Goal: Task Accomplishment & Management: Manage account settings

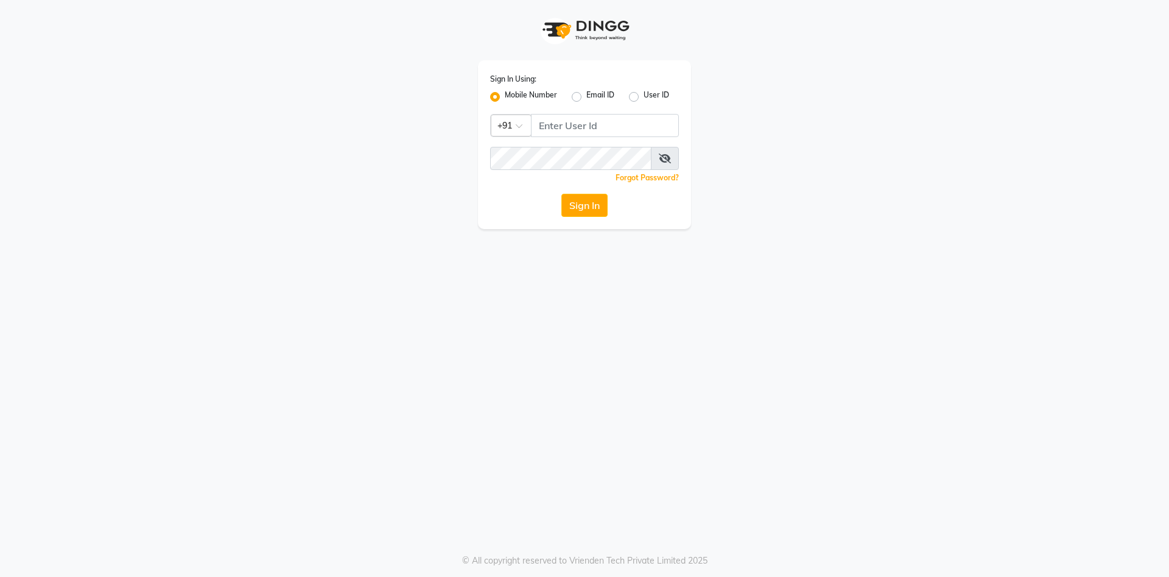
type input "7600201555"
click at [586, 216] on button "Sign In" at bounding box center [585, 205] width 46 height 23
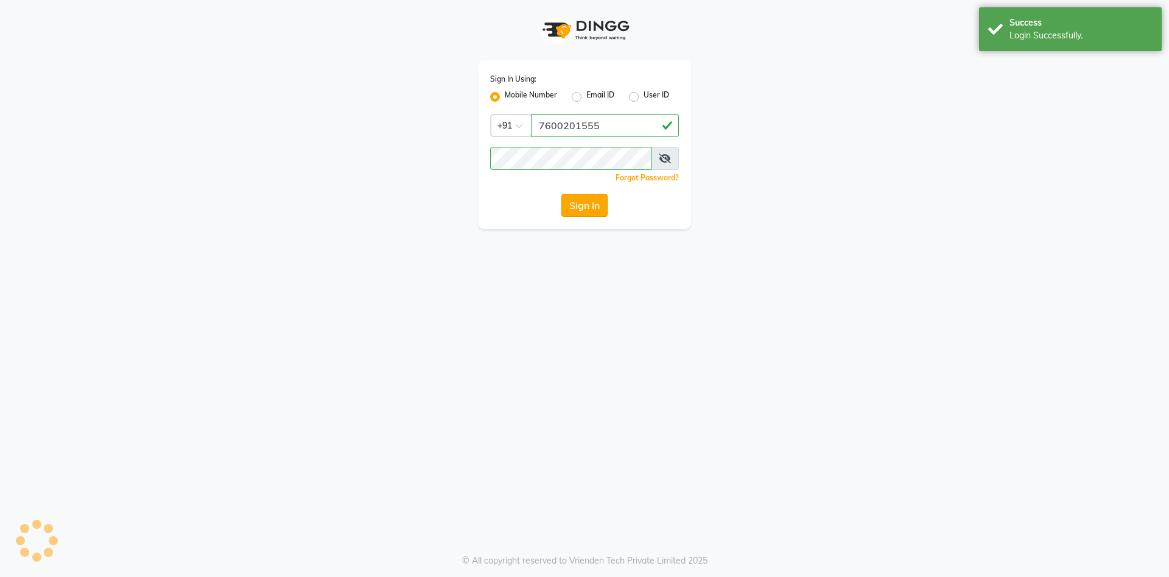
select select "service"
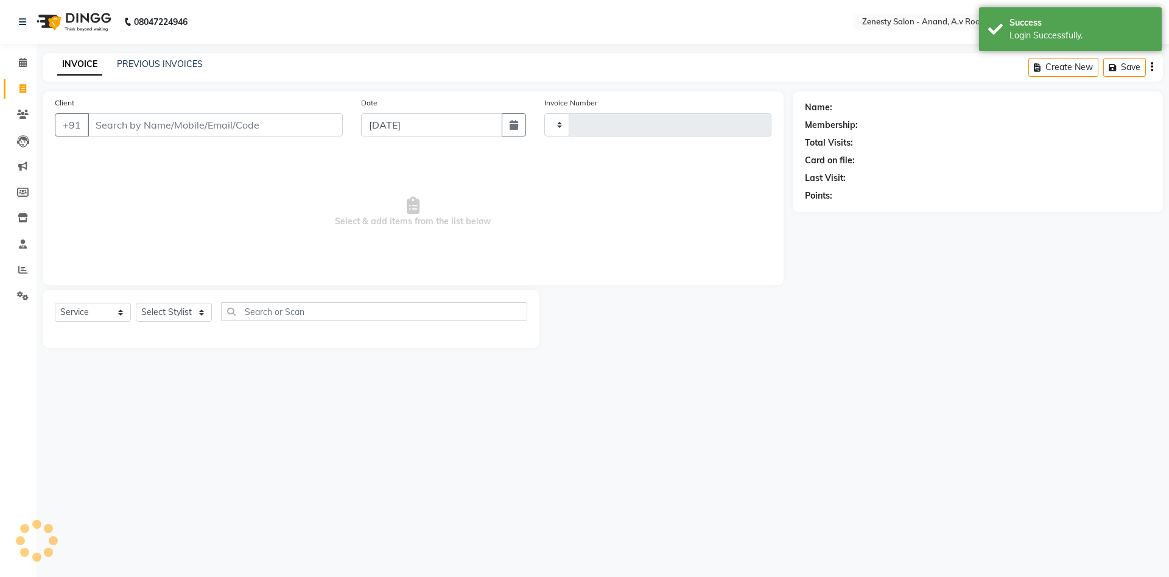
type input "1031"
select select "en"
select select "6693"
click at [23, 63] on icon at bounding box center [23, 62] width 8 height 9
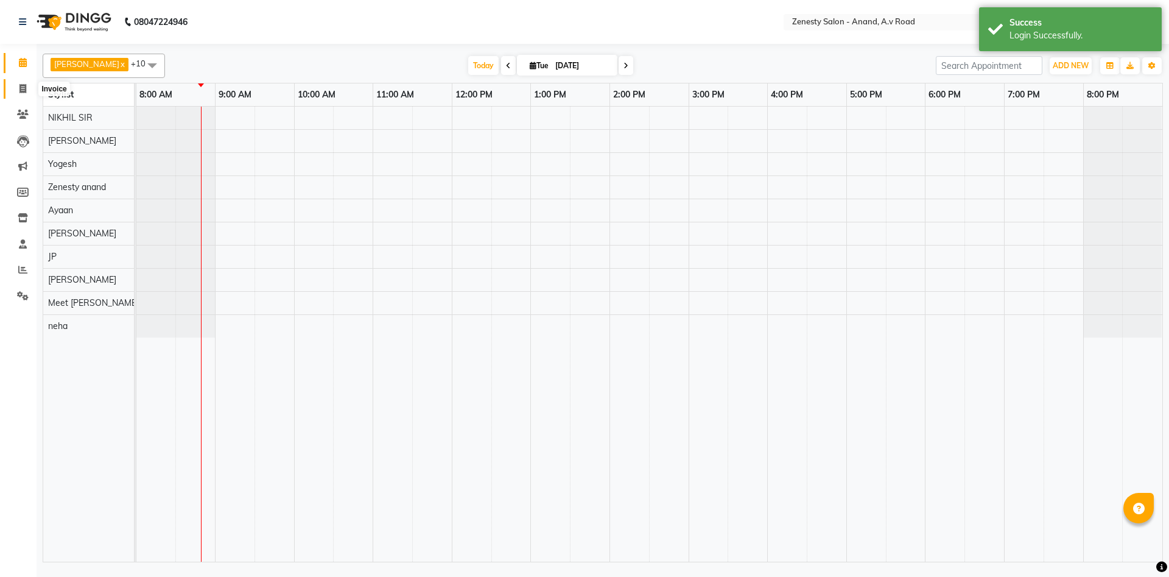
click at [22, 89] on icon at bounding box center [22, 88] width 7 height 9
select select "6693"
select select "service"
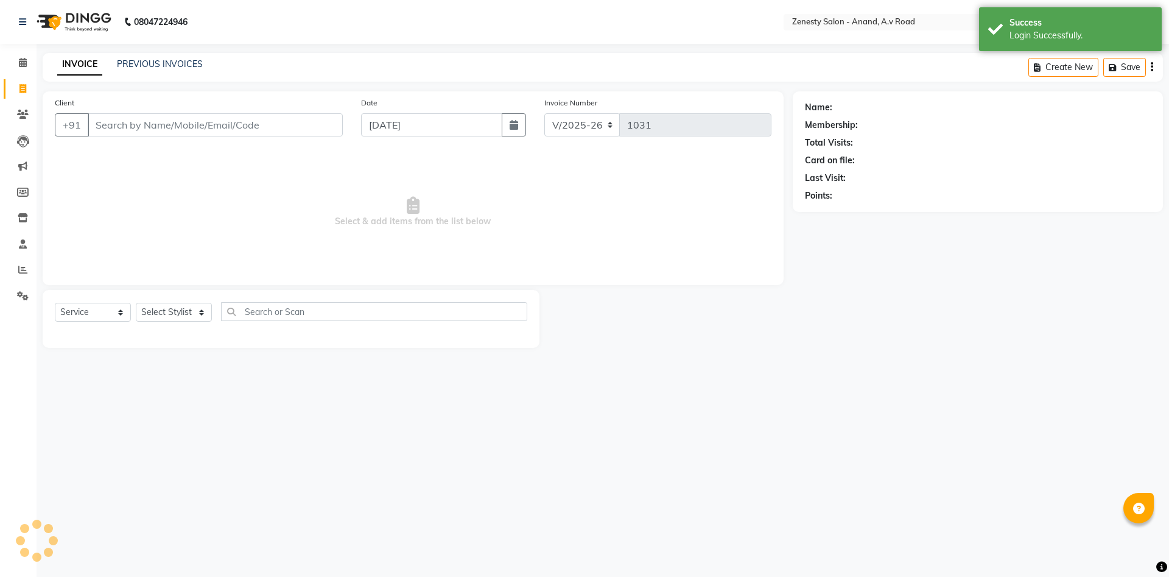
select select "52207"
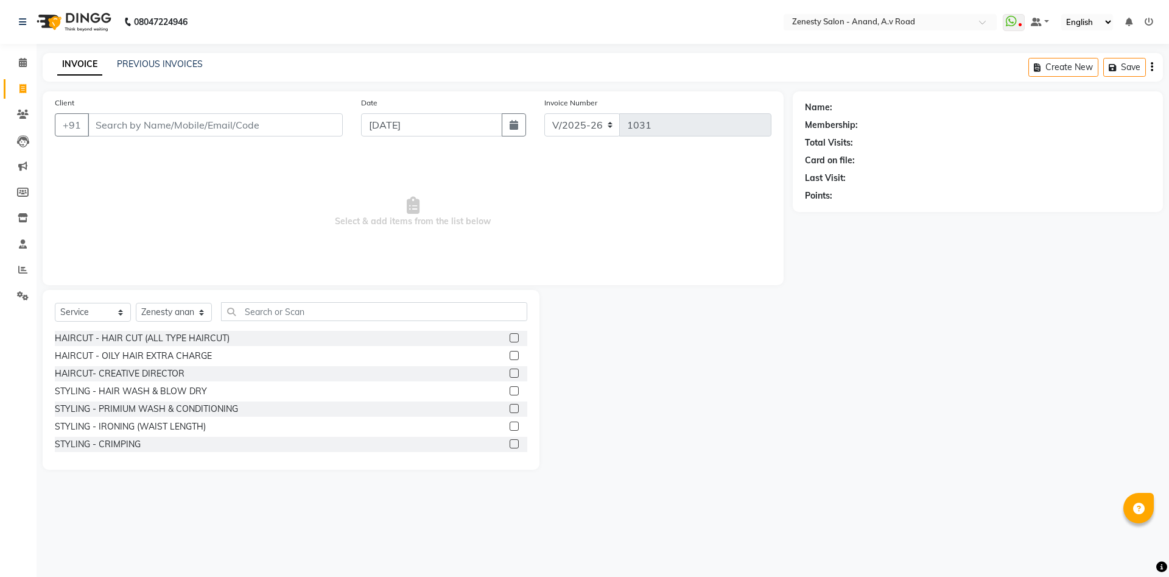
click at [780, 510] on div "08047224946 Select Location × Zenesty Salon - Anand, A.v Road WhatsApp Status ✕…" at bounding box center [584, 288] width 1169 height 577
click at [807, 490] on div "08047224946 Select Location × Zenesty Salon - Anand, A.v Road WhatsApp Status ✕…" at bounding box center [584, 288] width 1169 height 577
click at [742, 483] on main "INVOICE PREVIOUS INVOICES Create New Save Client +91 Date [DATE] Invoice Number…" at bounding box center [603, 270] width 1133 height 435
click at [159, 62] on link "PREVIOUS INVOICES" at bounding box center [160, 63] width 86 height 11
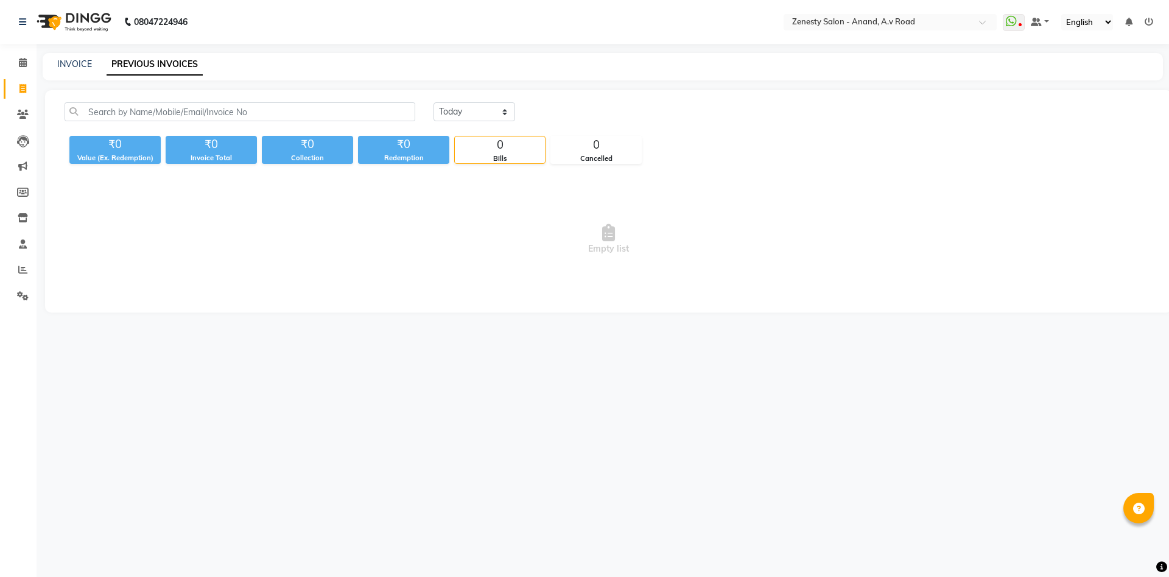
click at [274, 367] on div "08047224946 Select Location × Zenesty Salon - Anand, A.v Road WhatsApp Status ✕…" at bounding box center [584, 288] width 1169 height 577
click at [713, 528] on div "08047224946 Select Location × Zenesty Salon - Anand, A.v Road WhatsApp Status ✕…" at bounding box center [584, 288] width 1169 height 577
click at [749, 495] on div "08047224946 Select Location × Zenesty Salon - Anand, A.v Road WhatsApp Status ✕…" at bounding box center [584, 288] width 1169 height 577
click at [23, 217] on icon at bounding box center [23, 217] width 10 height 9
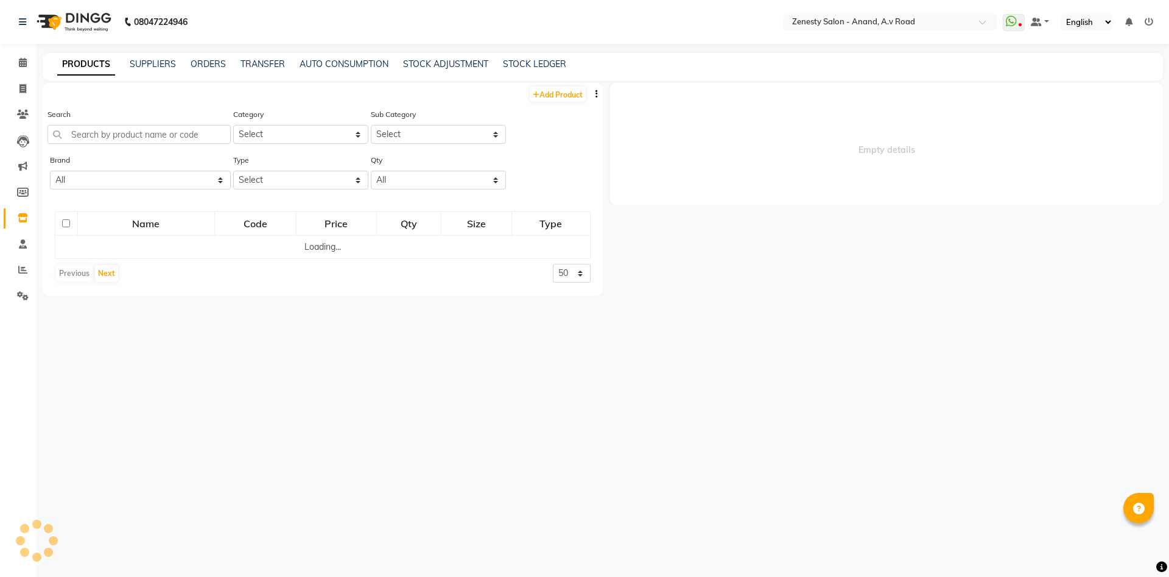
select select
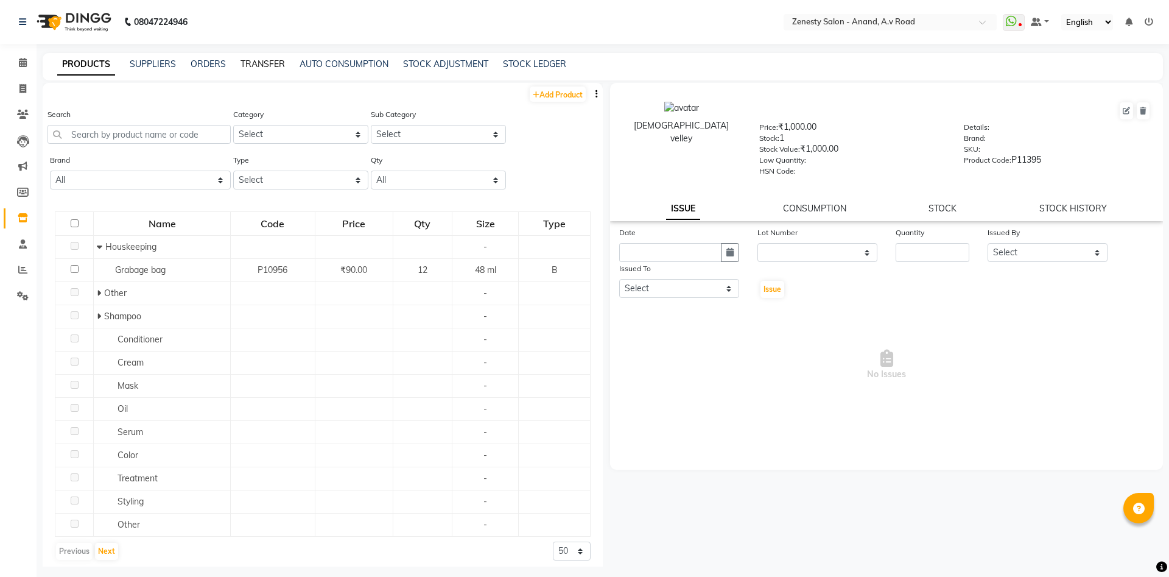
click at [256, 63] on link "TRANSFER" at bounding box center [263, 63] width 44 height 11
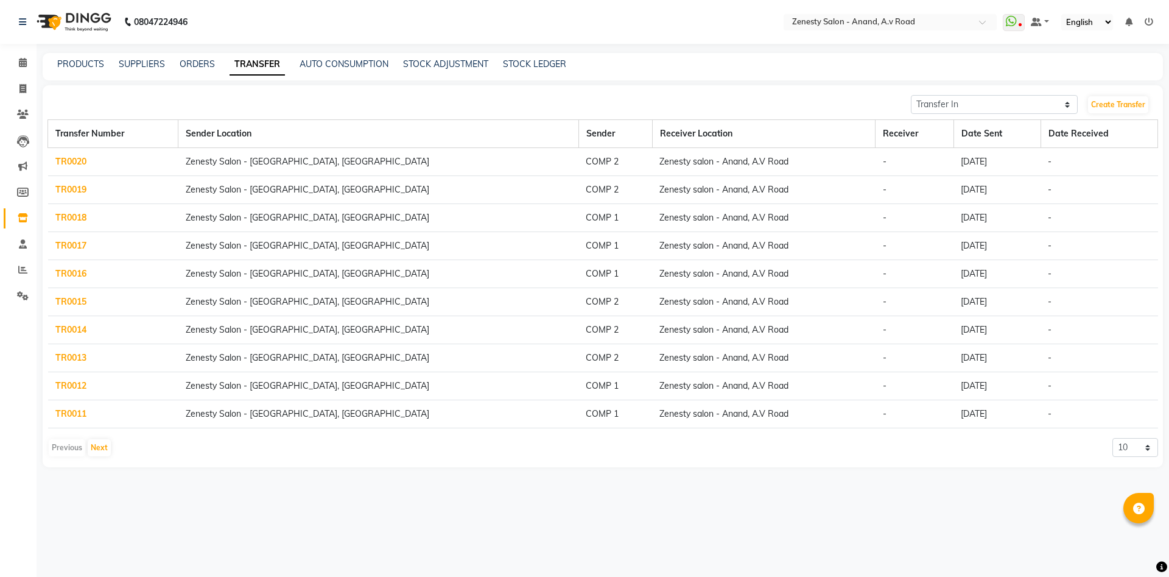
click at [72, 158] on link "TR0020" at bounding box center [70, 161] width 31 height 11
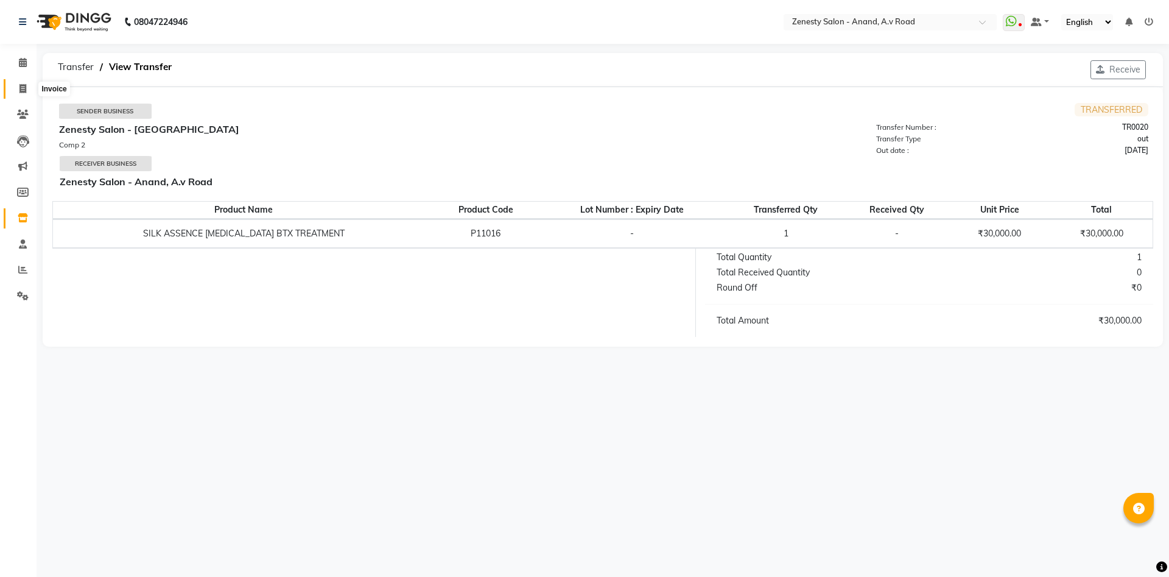
click at [29, 87] on span at bounding box center [22, 89] width 21 height 14
select select "6693"
select select "service"
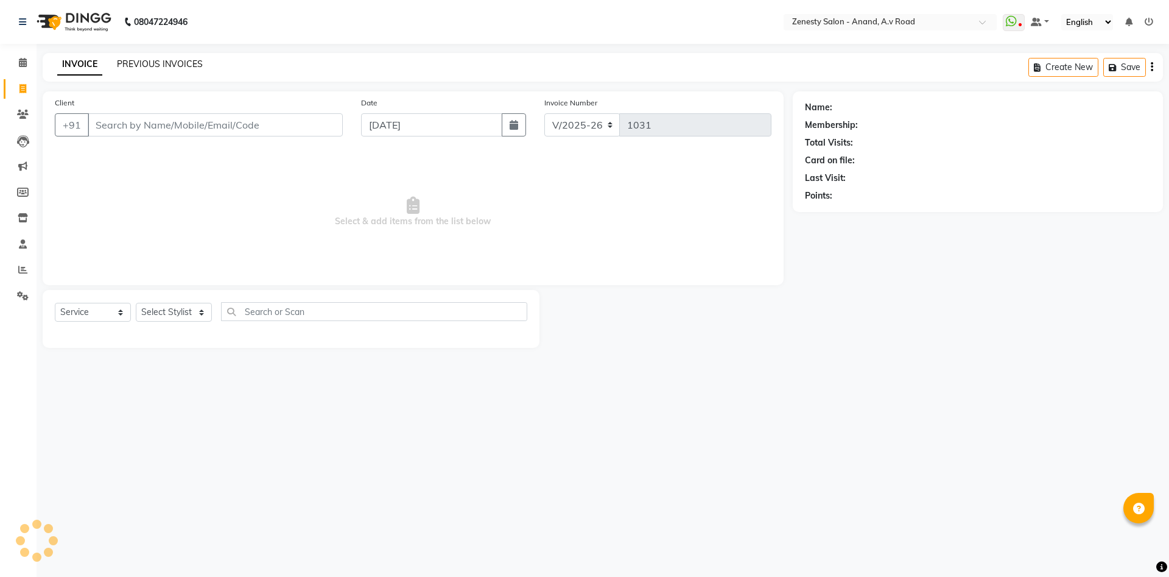
click at [152, 63] on link "PREVIOUS INVOICES" at bounding box center [160, 63] width 86 height 11
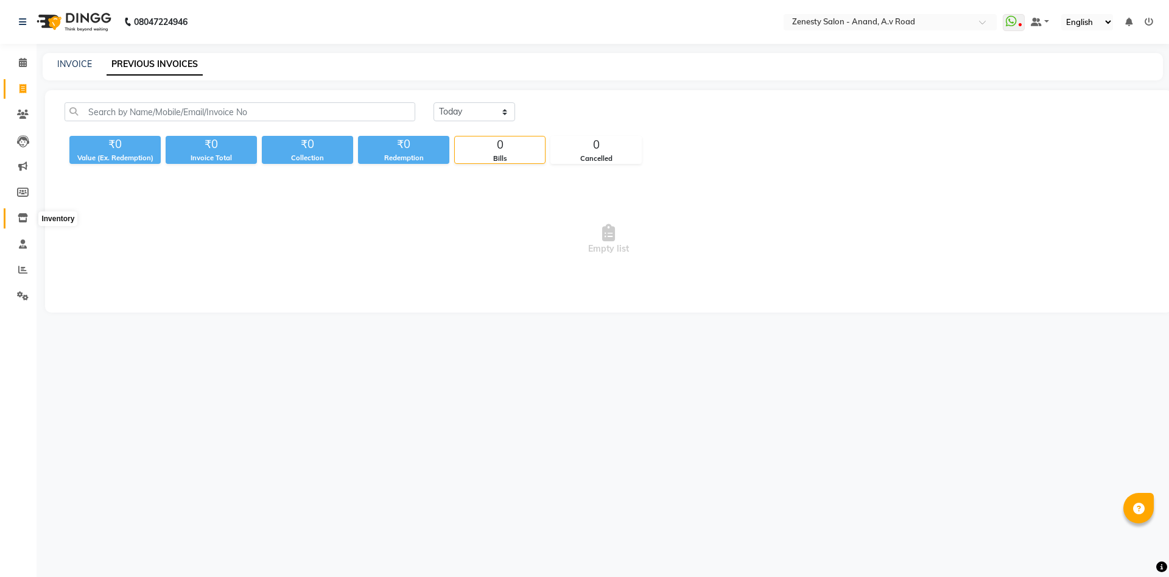
click at [27, 213] on span at bounding box center [22, 218] width 21 height 14
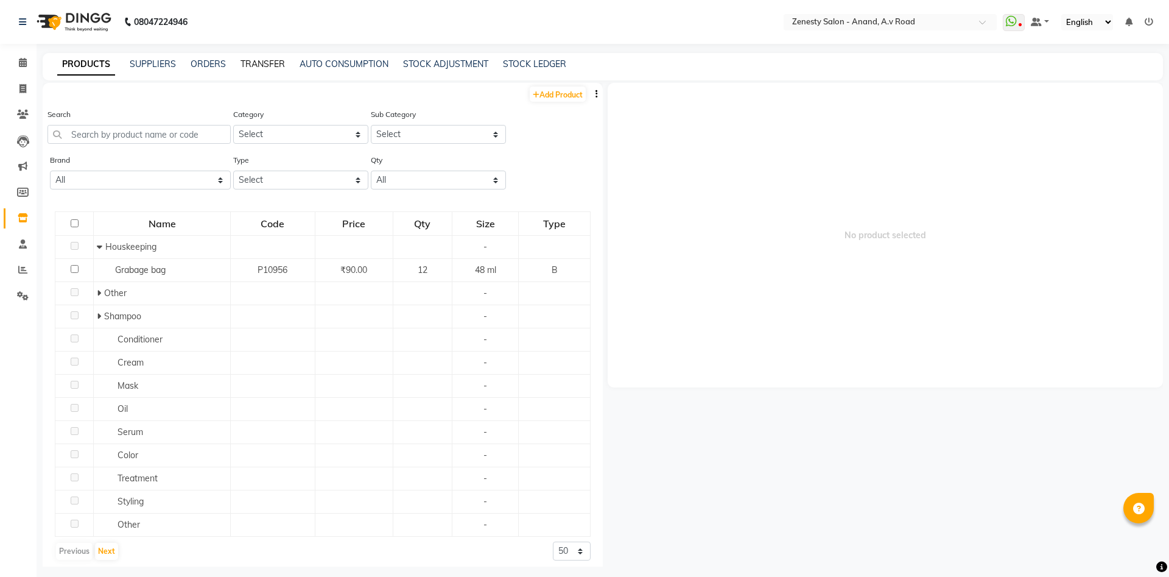
click at [251, 65] on link "TRANSFER" at bounding box center [263, 63] width 44 height 11
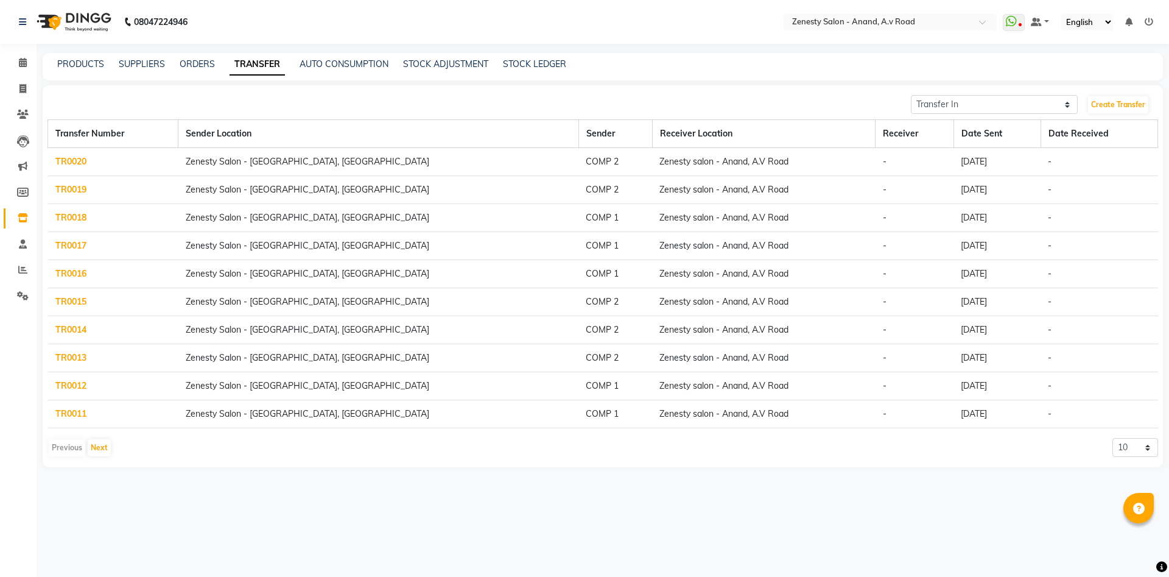
click at [71, 187] on link "TR0019" at bounding box center [70, 189] width 31 height 11
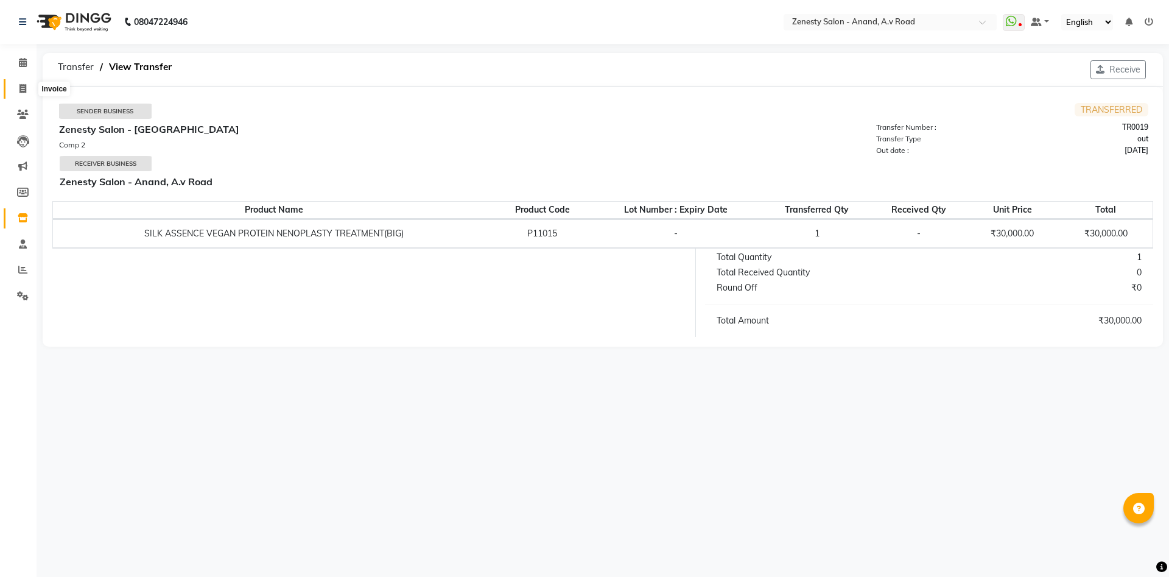
click at [26, 89] on icon at bounding box center [22, 88] width 7 height 9
select select "6693"
select select "service"
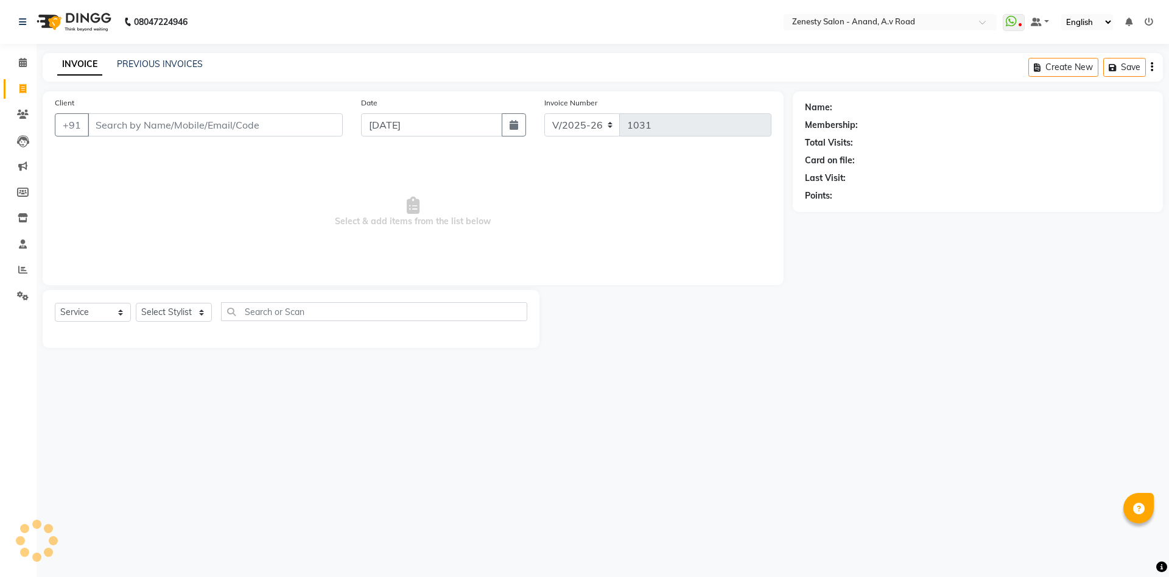
select select "52207"
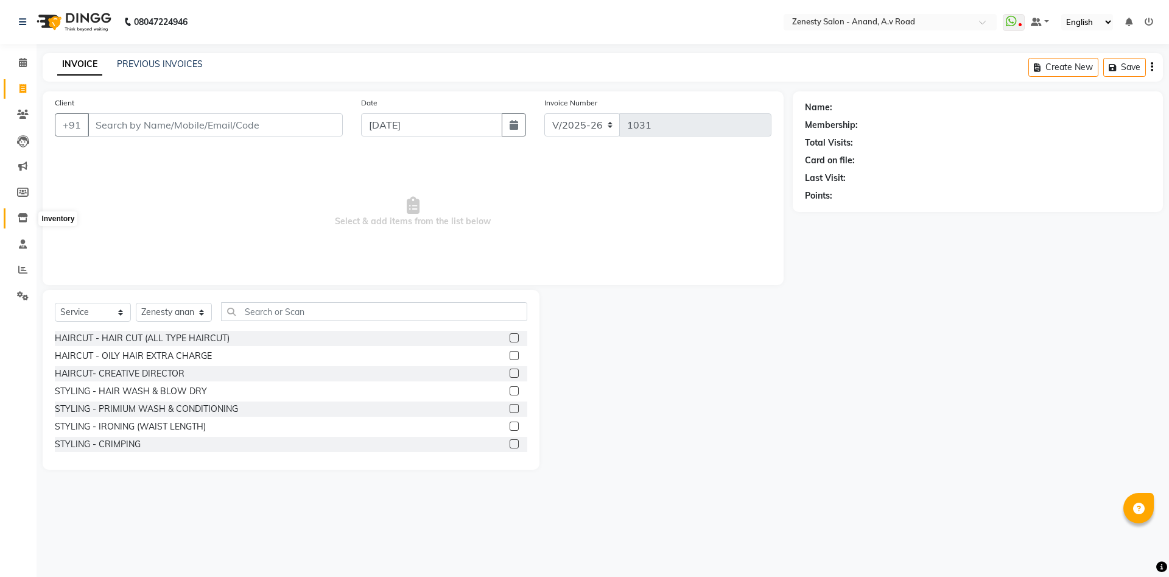
click at [17, 221] on span at bounding box center [22, 218] width 21 height 14
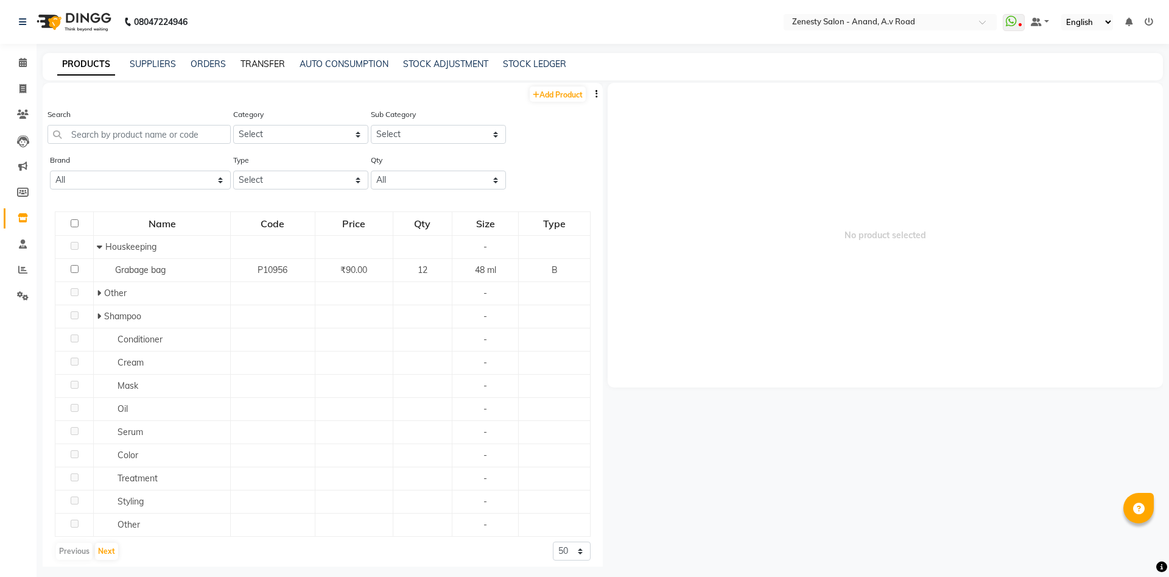
click at [252, 63] on link "TRANSFER" at bounding box center [263, 63] width 44 height 11
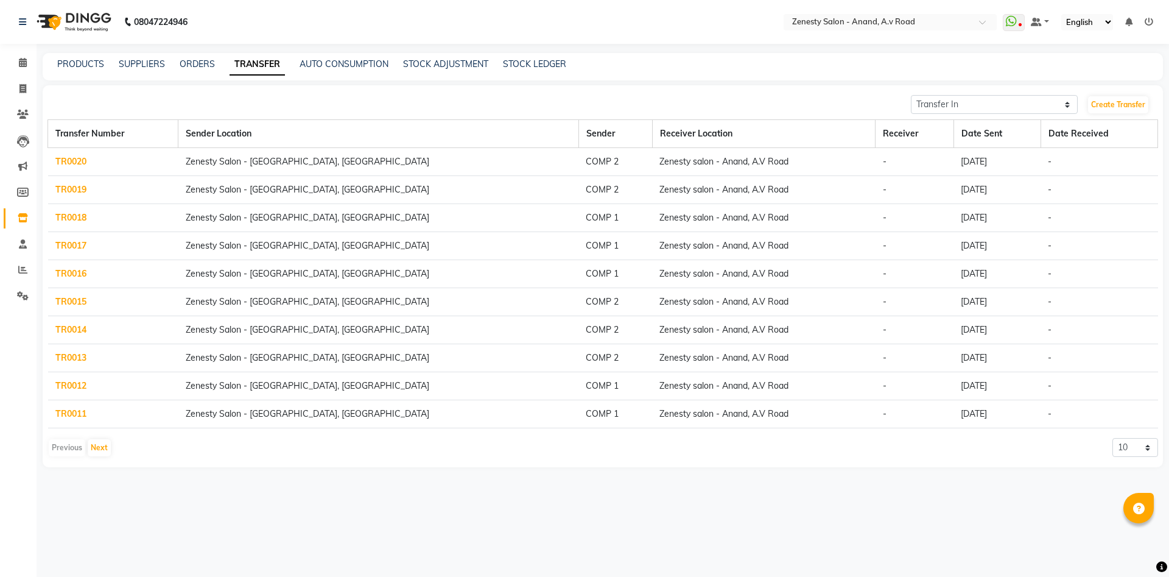
click at [81, 219] on link "TR0018" at bounding box center [70, 217] width 31 height 11
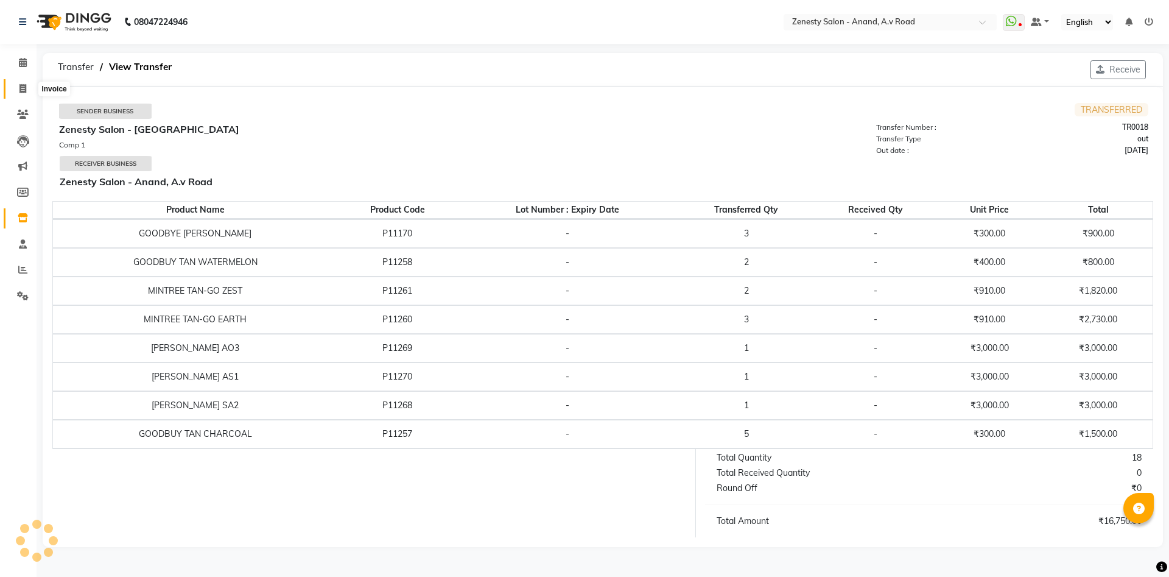
click at [23, 88] on icon at bounding box center [22, 88] width 7 height 9
select select "6693"
select select "service"
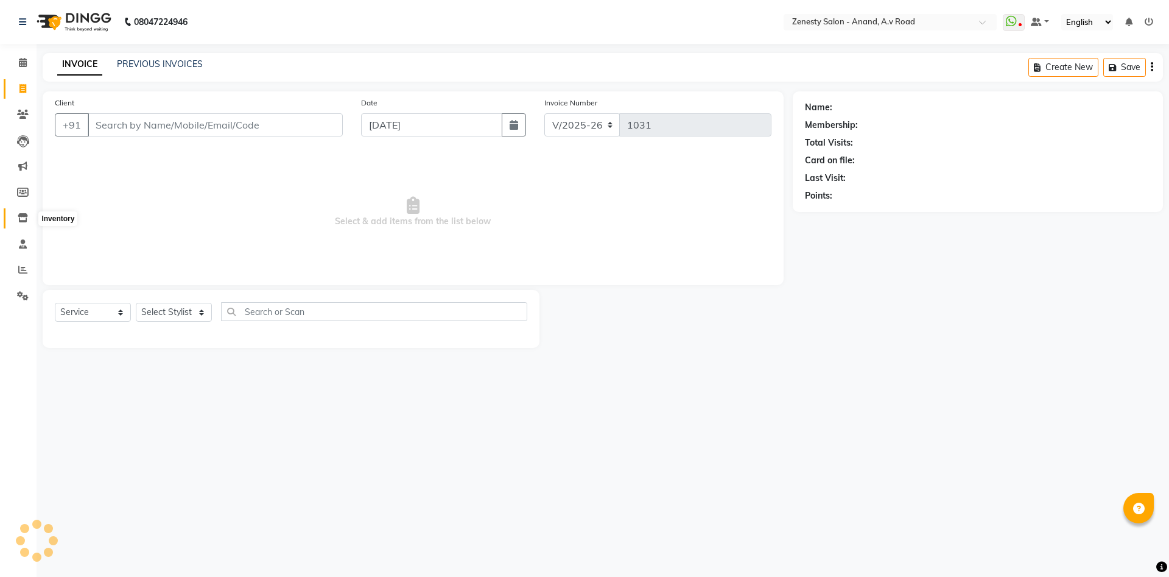
click at [29, 213] on span at bounding box center [22, 218] width 21 height 14
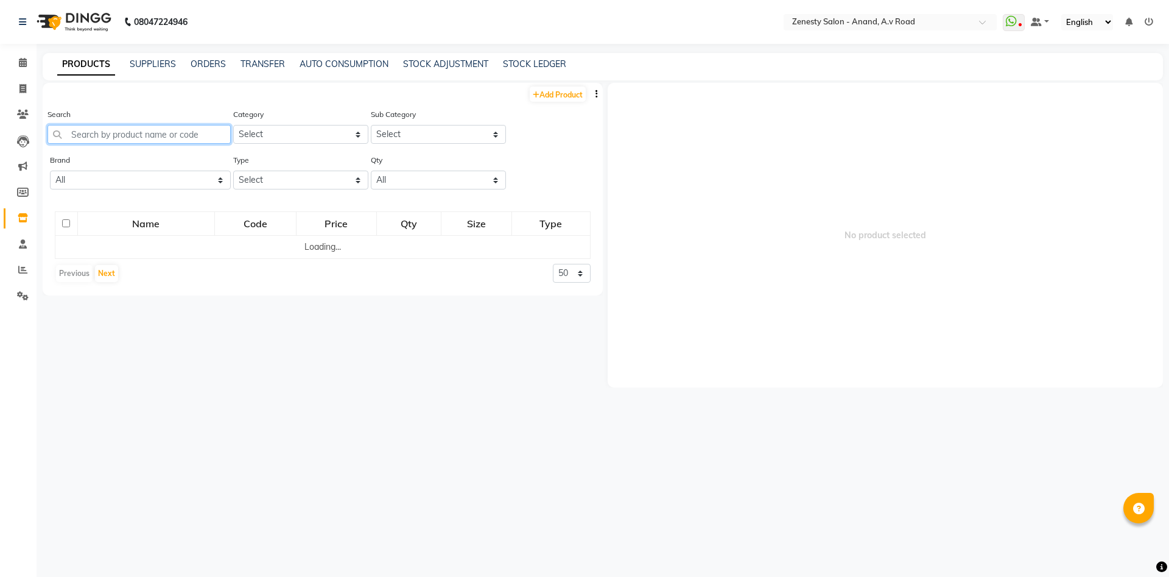
click at [133, 135] on input "text" at bounding box center [139, 134] width 183 height 19
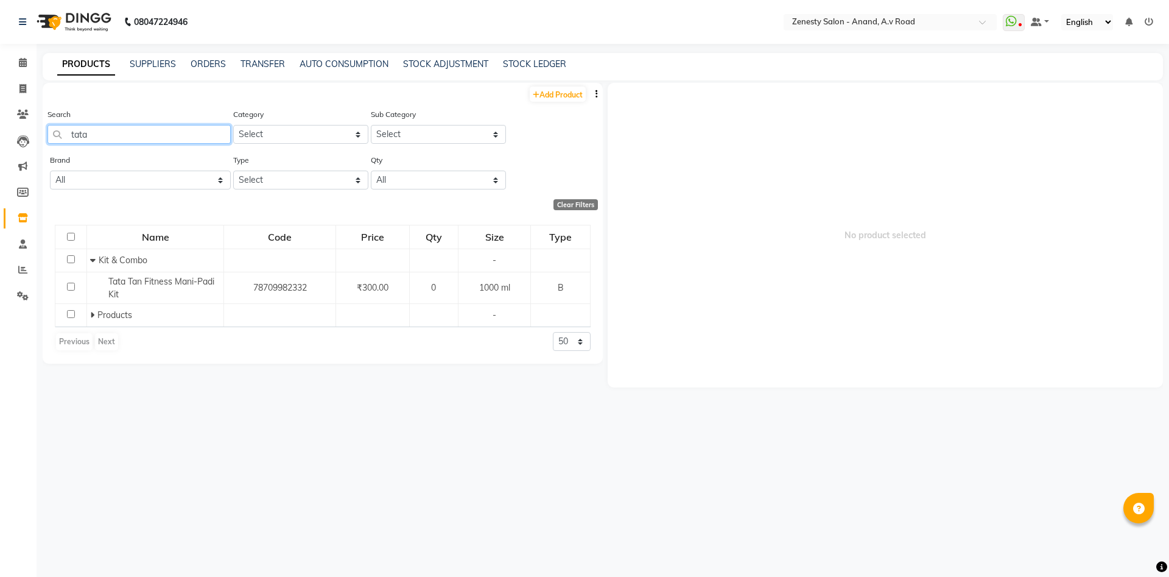
type input "tata"
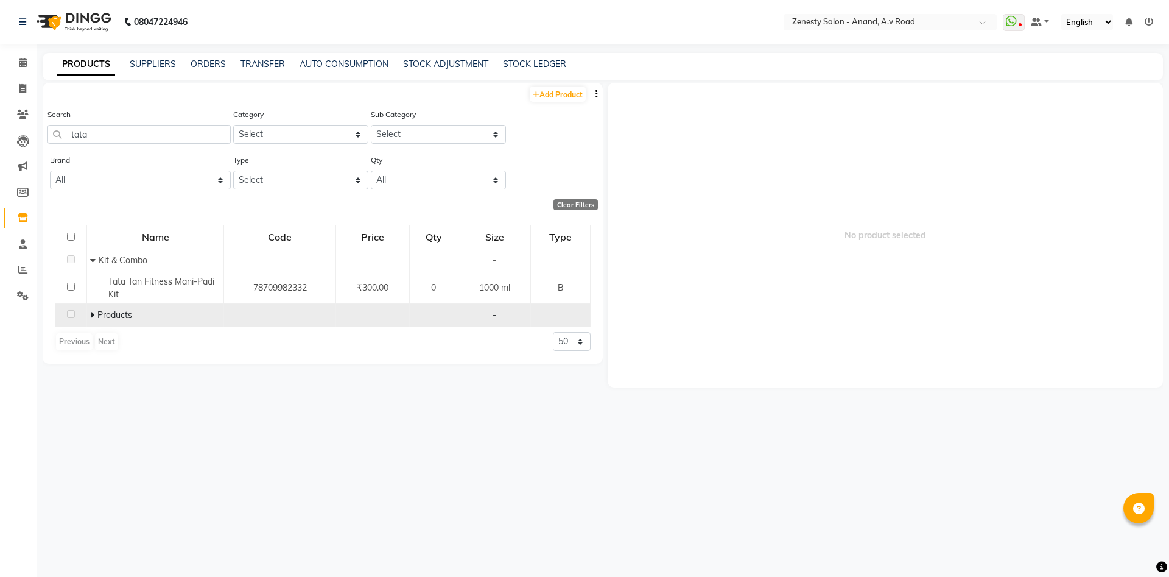
click at [96, 316] on span at bounding box center [93, 314] width 7 height 11
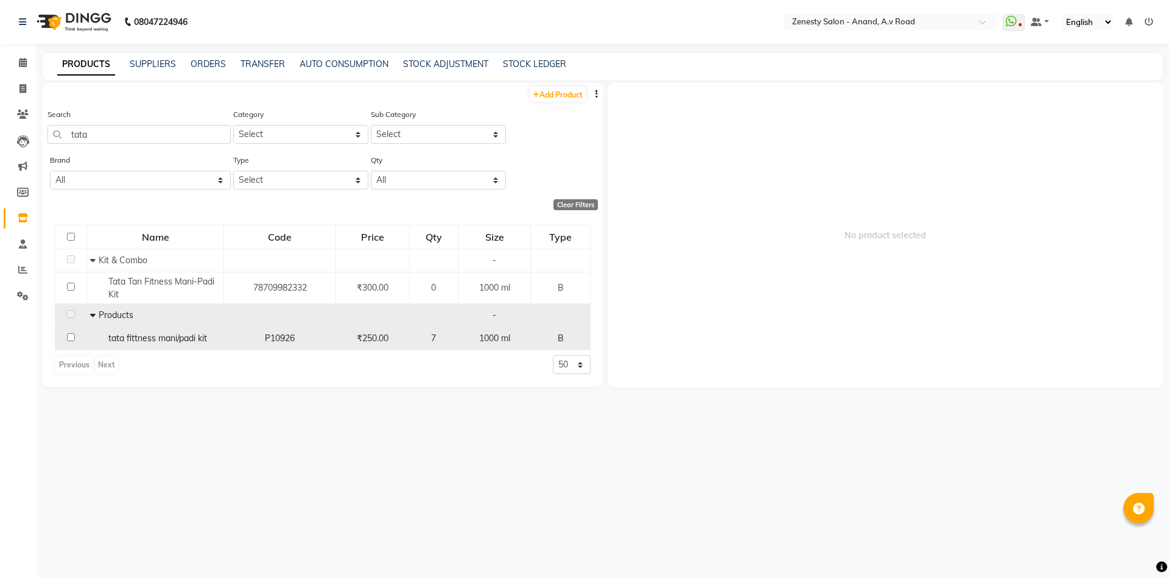
click at [69, 336] on input "checkbox" at bounding box center [71, 337] width 8 height 8
checkbox input "true"
select select
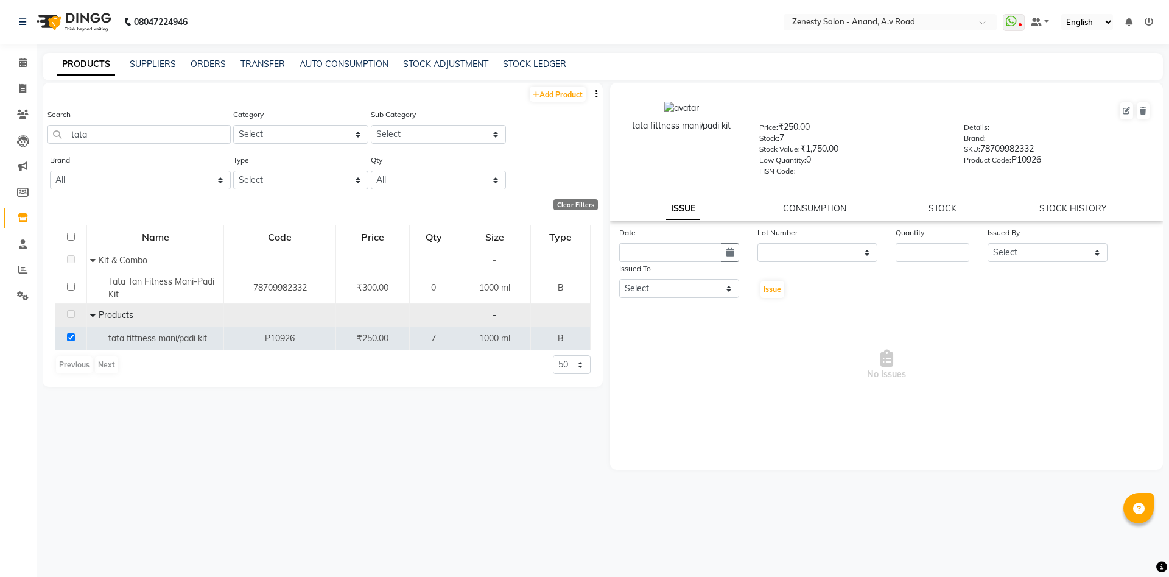
drag, startPoint x: 939, startPoint y: 210, endPoint x: 920, endPoint y: 213, distance: 19.7
click at [939, 210] on link "STOCK" at bounding box center [943, 208] width 28 height 11
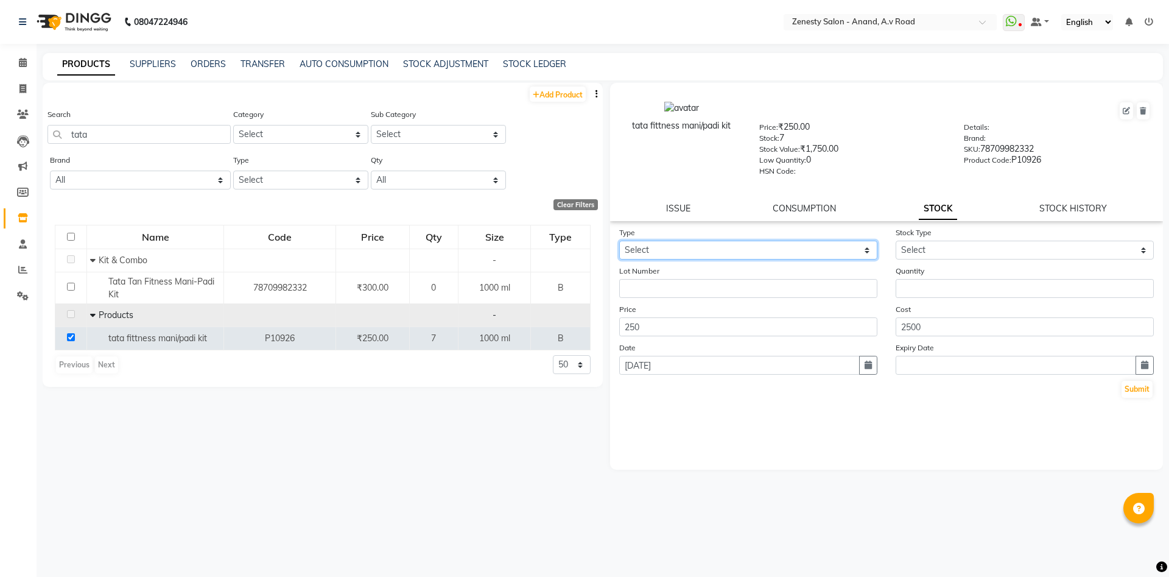
click at [619, 241] on select "Select In Out" at bounding box center [748, 250] width 258 height 19
select select "in"
click option "In" at bounding box center [0, 0] width 0 height 0
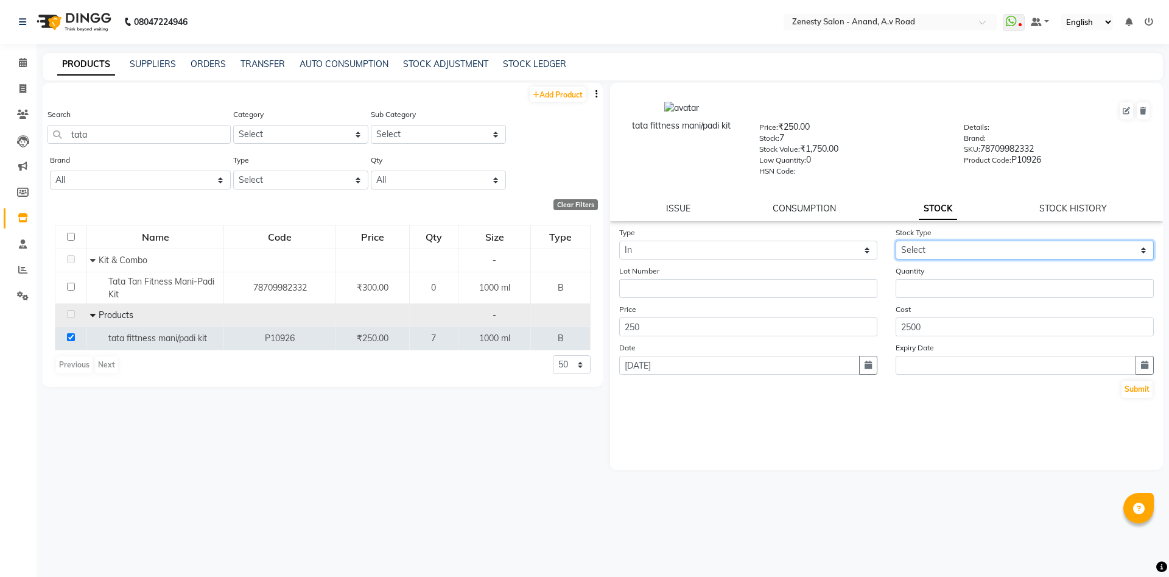
click at [896, 241] on select "Select New Stock Adjustment Return Other" at bounding box center [1025, 250] width 258 height 19
select select "new stock"
click option "New Stock" at bounding box center [0, 0] width 0 height 0
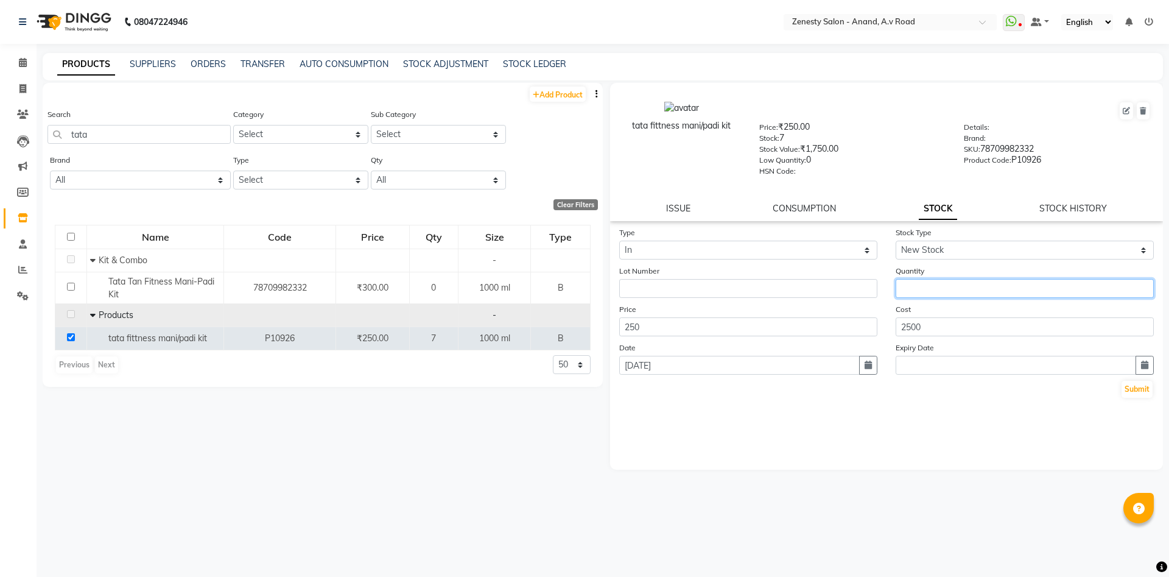
click at [929, 287] on input "number" at bounding box center [1025, 288] width 258 height 19
type input "10"
click at [1138, 386] on button "Submit" at bounding box center [1137, 389] width 31 height 17
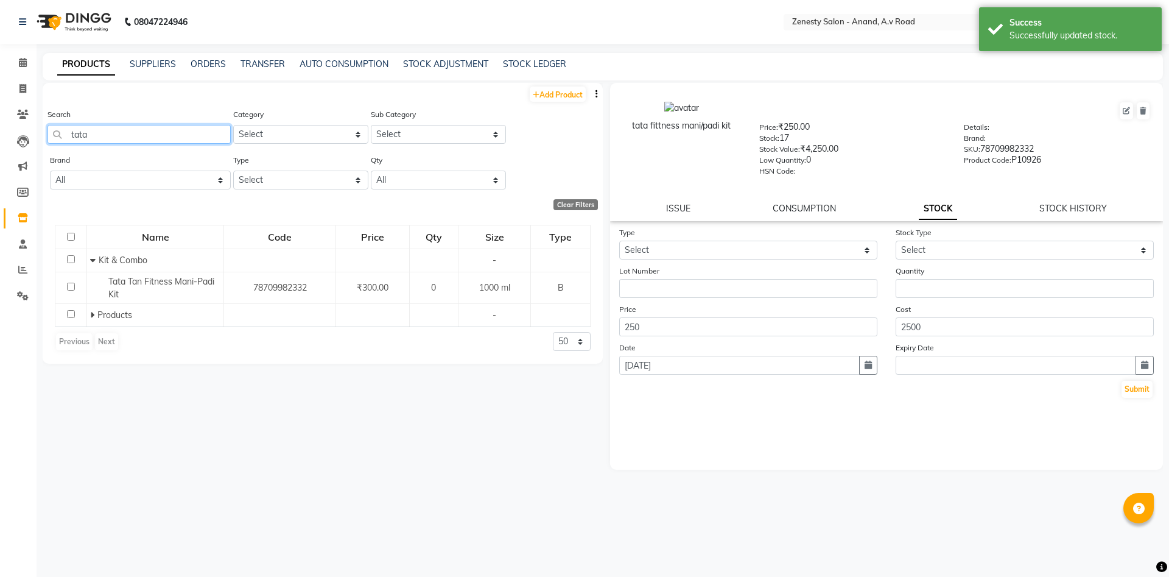
click at [124, 135] on input "tata" at bounding box center [139, 134] width 183 height 19
type input "t"
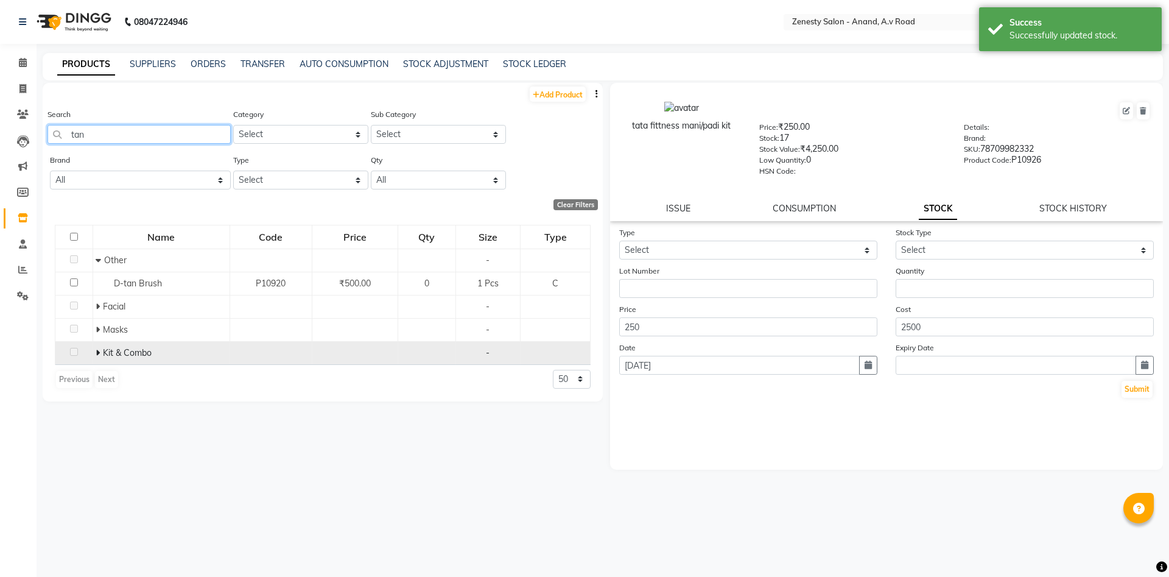
type input "tan"
click at [97, 352] on icon at bounding box center [98, 352] width 4 height 9
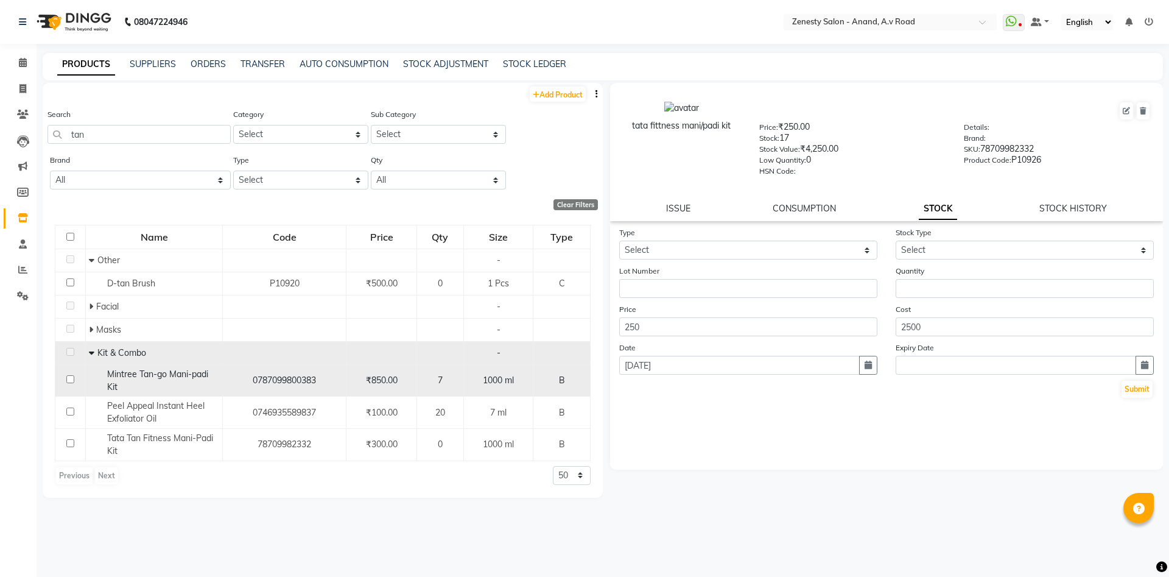
click at [69, 382] on input "checkbox" at bounding box center [70, 379] width 8 height 8
checkbox input "true"
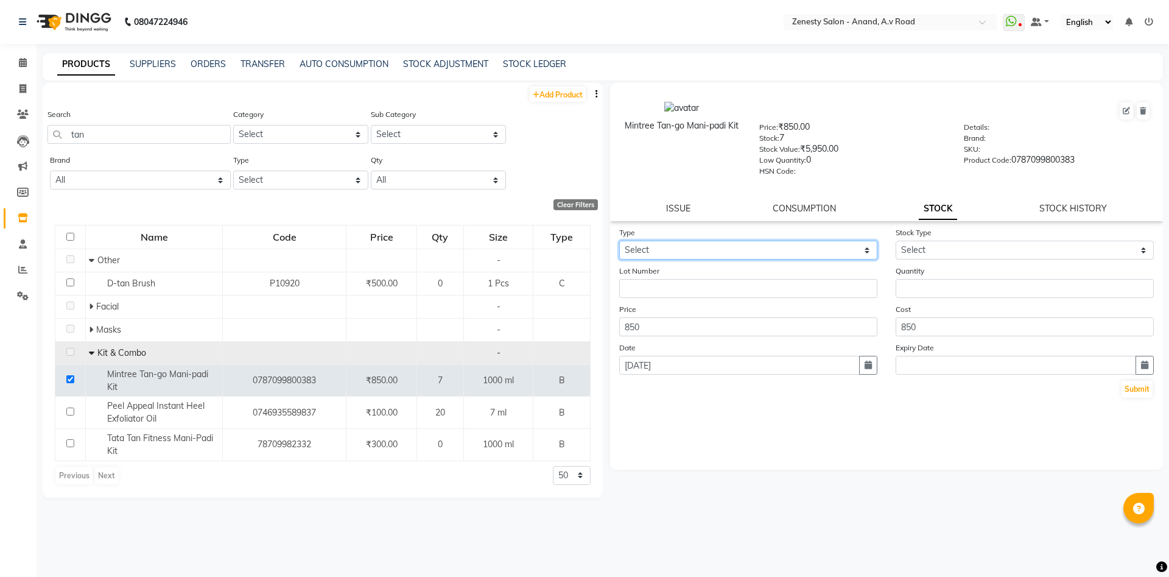
click at [619, 241] on select "Select In Out" at bounding box center [748, 250] width 258 height 19
select select "in"
click option "In" at bounding box center [0, 0] width 0 height 0
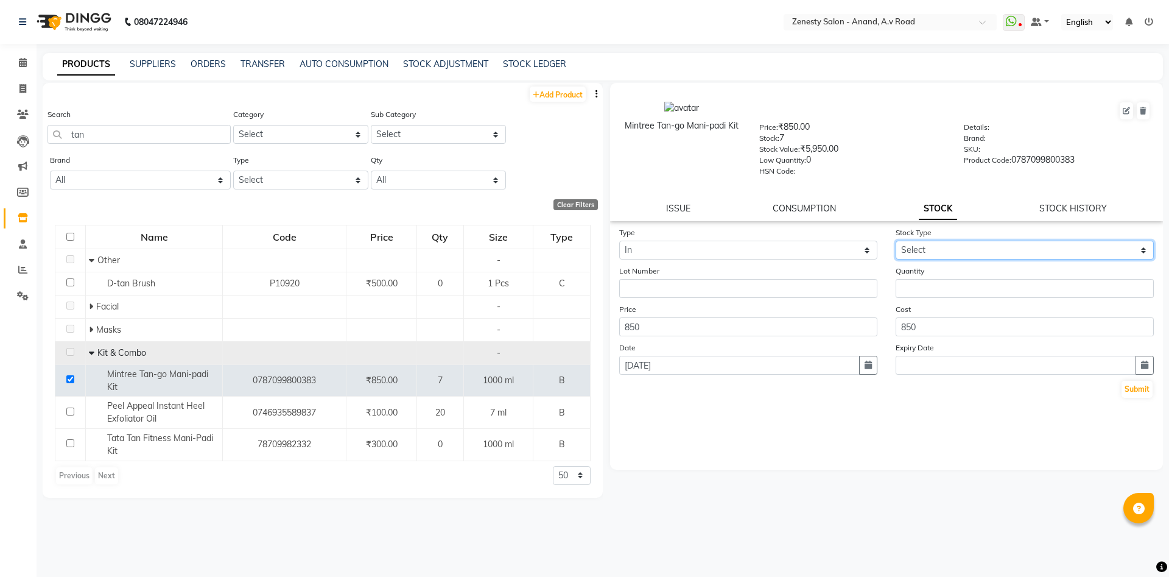
select select "new stock"
click option "New Stock" at bounding box center [0, 0] width 0 height 0
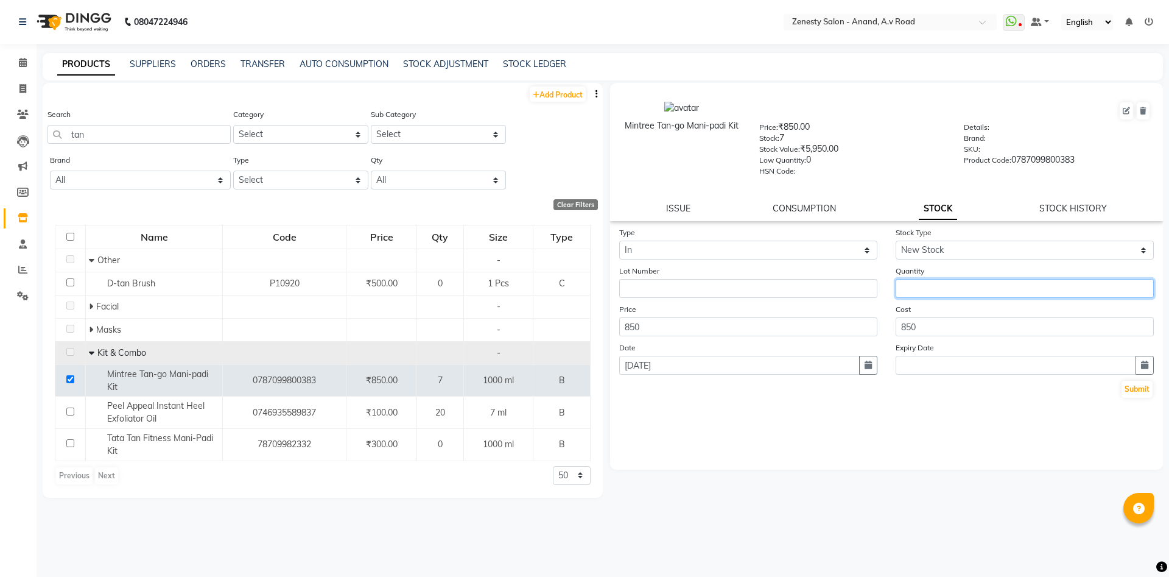
click at [929, 286] on input "number" at bounding box center [1025, 288] width 258 height 19
type input "5"
click at [1140, 386] on button "Submit" at bounding box center [1137, 389] width 31 height 17
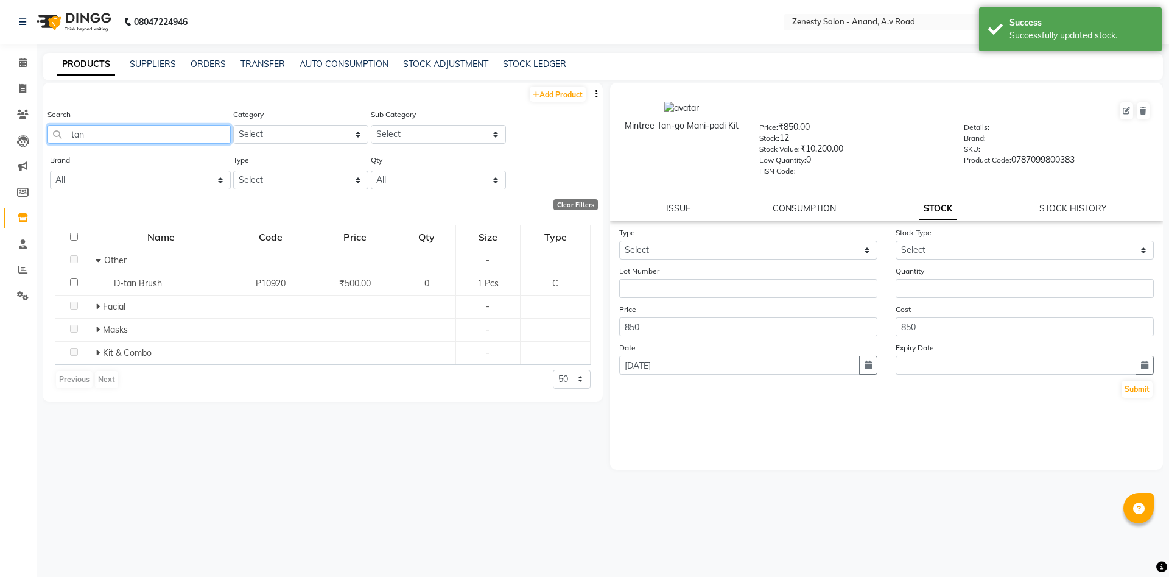
click at [99, 133] on input "tan" at bounding box center [139, 134] width 183 height 19
type input "t"
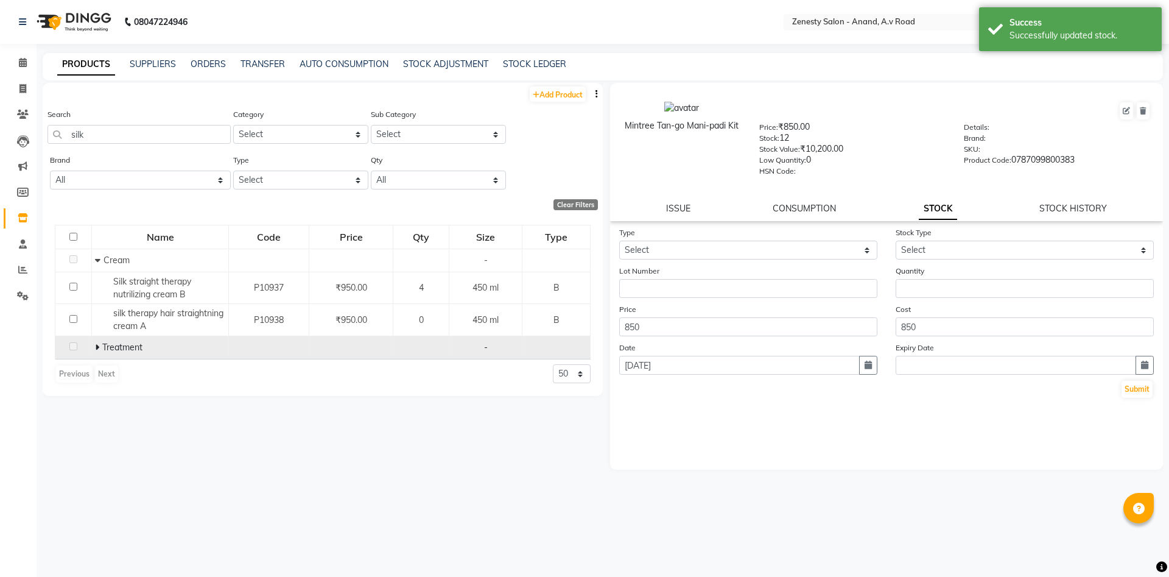
click at [100, 347] on span at bounding box center [98, 347] width 7 height 11
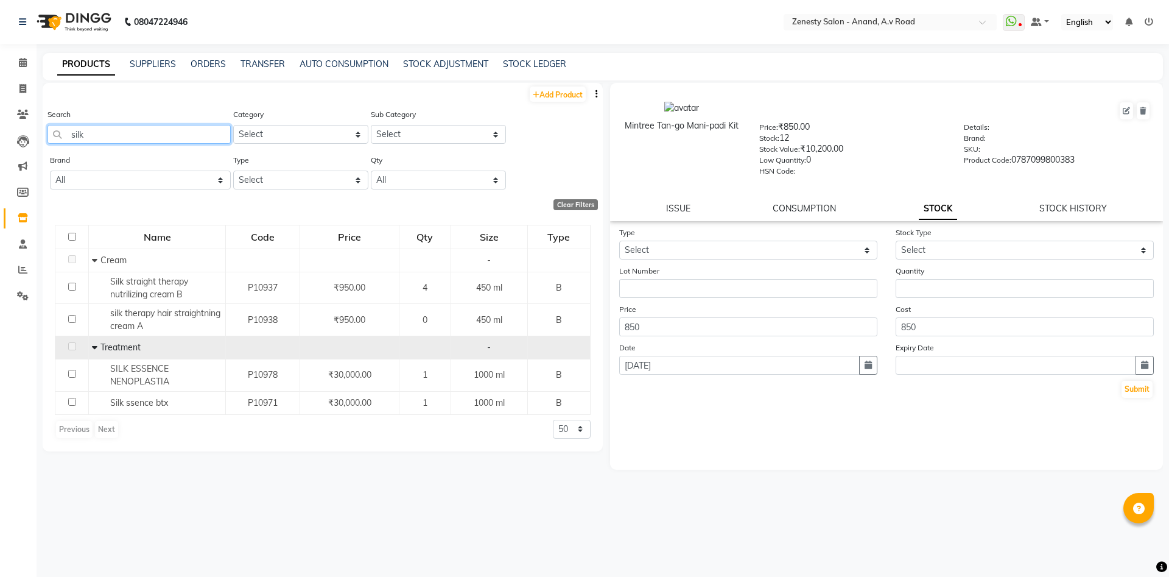
click at [122, 132] on input "silk" at bounding box center [139, 134] width 183 height 19
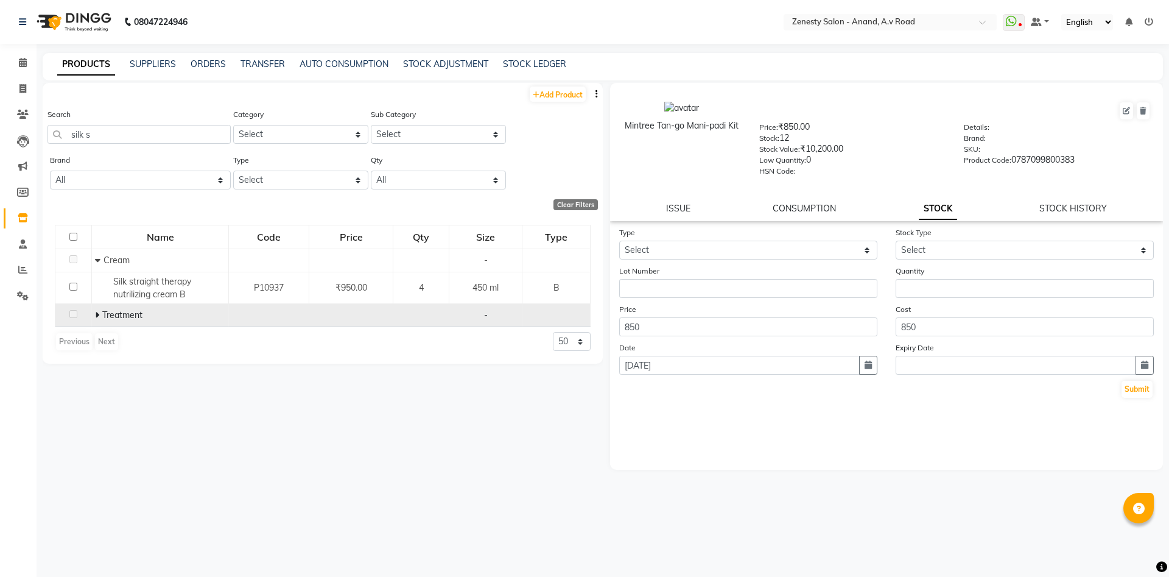
click at [97, 317] on icon at bounding box center [97, 315] width 4 height 9
click at [103, 121] on div "Search silk s" at bounding box center [139, 126] width 183 height 36
click at [102, 138] on input "silk s" at bounding box center [139, 134] width 183 height 19
type input "s"
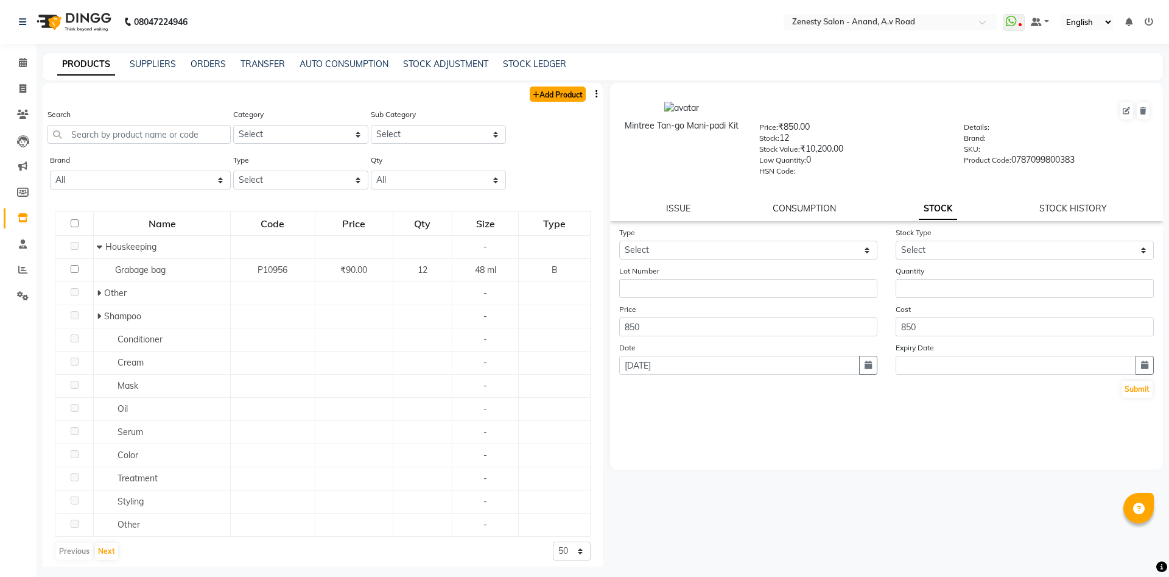
click at [573, 94] on link "Add Product" at bounding box center [558, 93] width 56 height 15
select select "true"
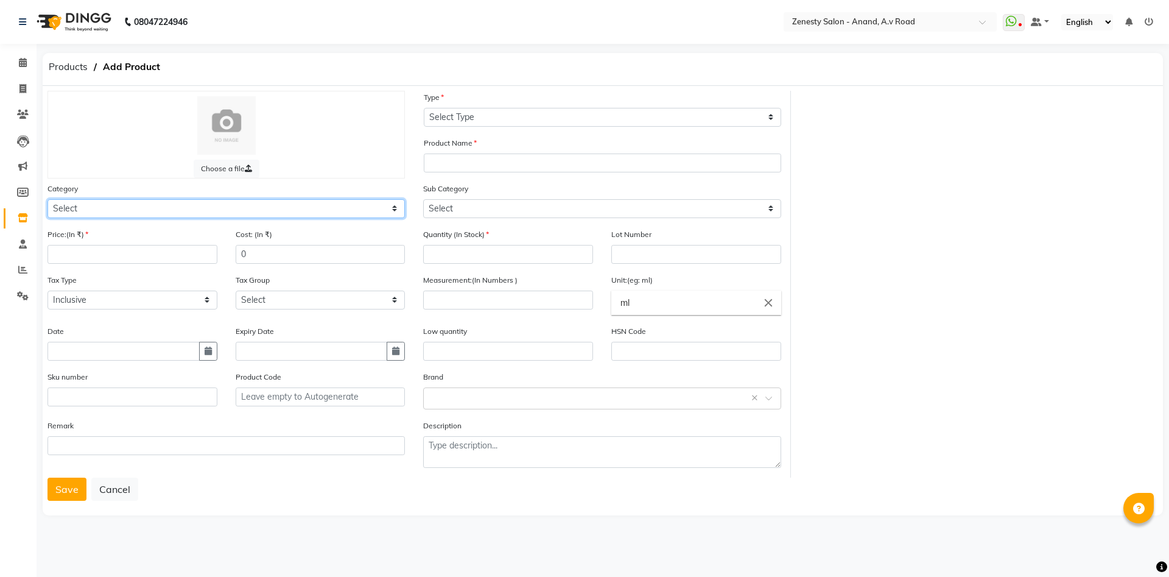
click at [48, 199] on select "Select Hair Skin Makeup Personal Care Appliances Beard Waxing Disposable Thread…" at bounding box center [227, 208] width 358 height 19
select select "876001150"
click option "Skin" at bounding box center [0, 0] width 0 height 0
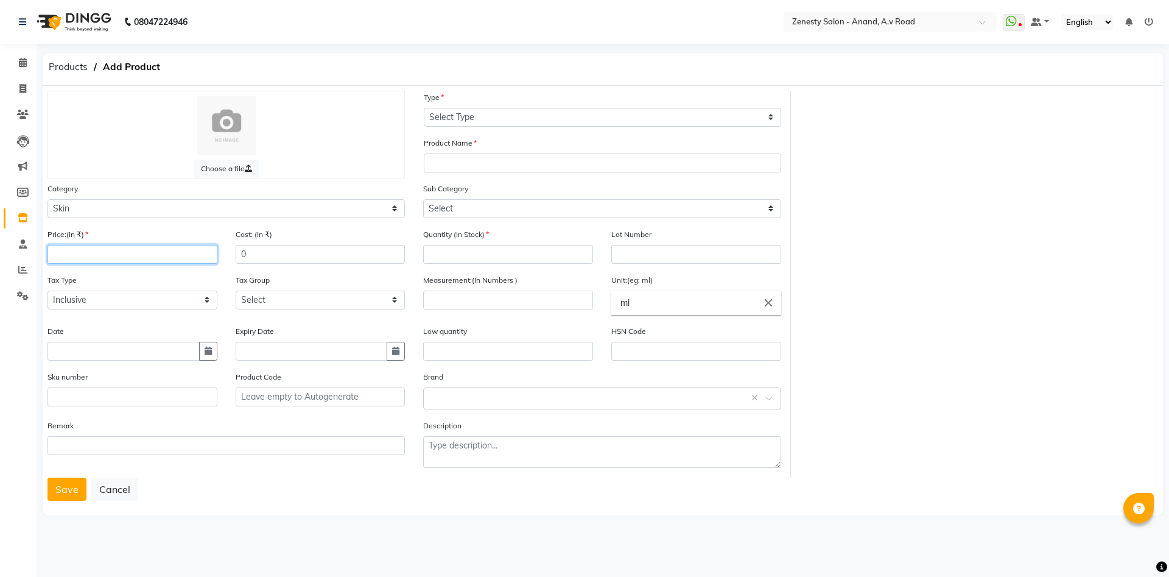
click at [104, 258] on input "number" at bounding box center [133, 254] width 170 height 19
type input "00"
click at [303, 351] on input "text" at bounding box center [312, 351] width 152 height 19
select select "9"
select select "2025"
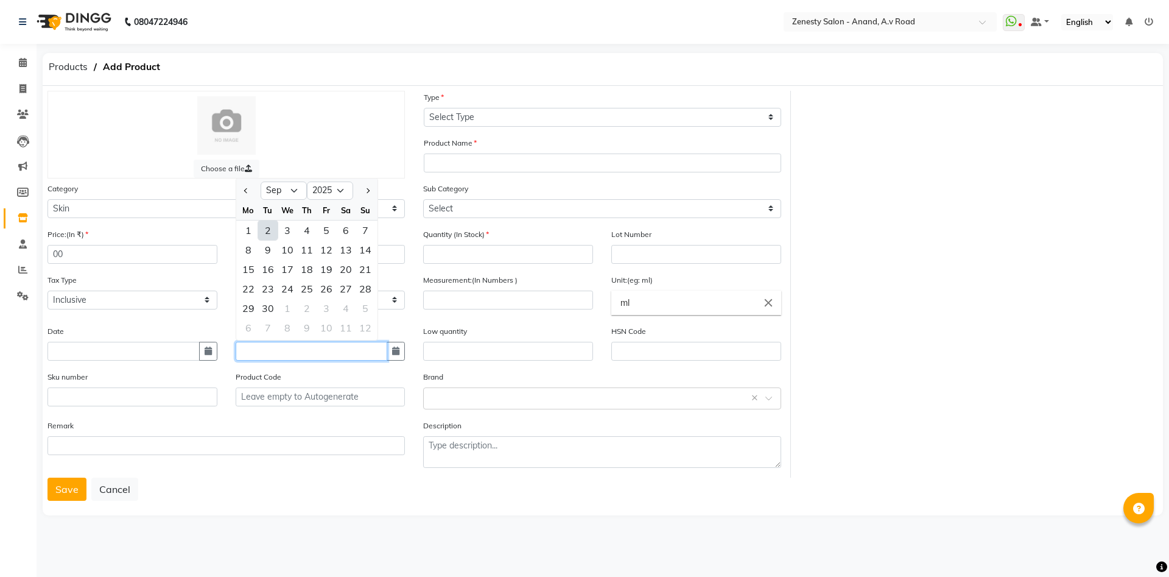
click at [303, 351] on input "text" at bounding box center [312, 351] width 152 height 19
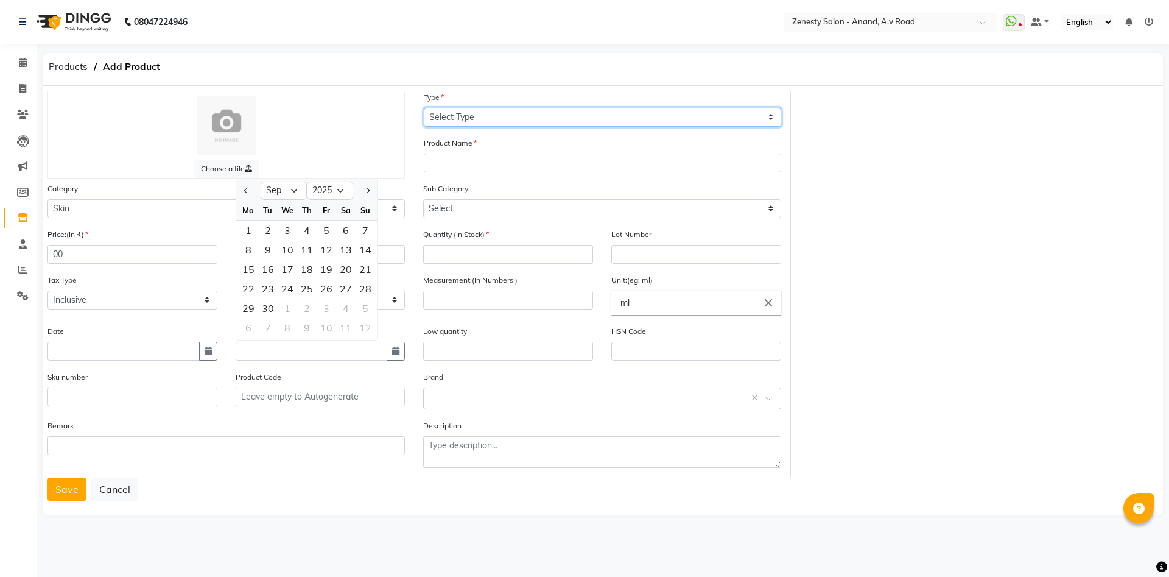
select select "B"
click option "Both" at bounding box center [0, 0] width 0 height 0
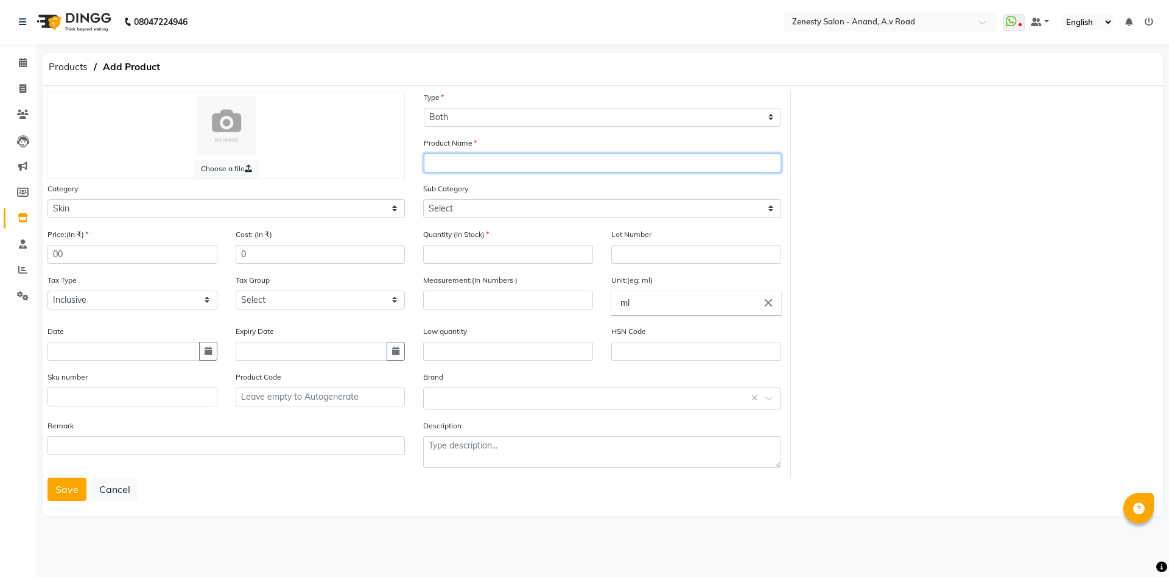
click at [456, 156] on input "text" at bounding box center [603, 162] width 358 height 19
type input "Hydra facial serum As1"
click at [55, 495] on button "Save" at bounding box center [67, 489] width 39 height 23
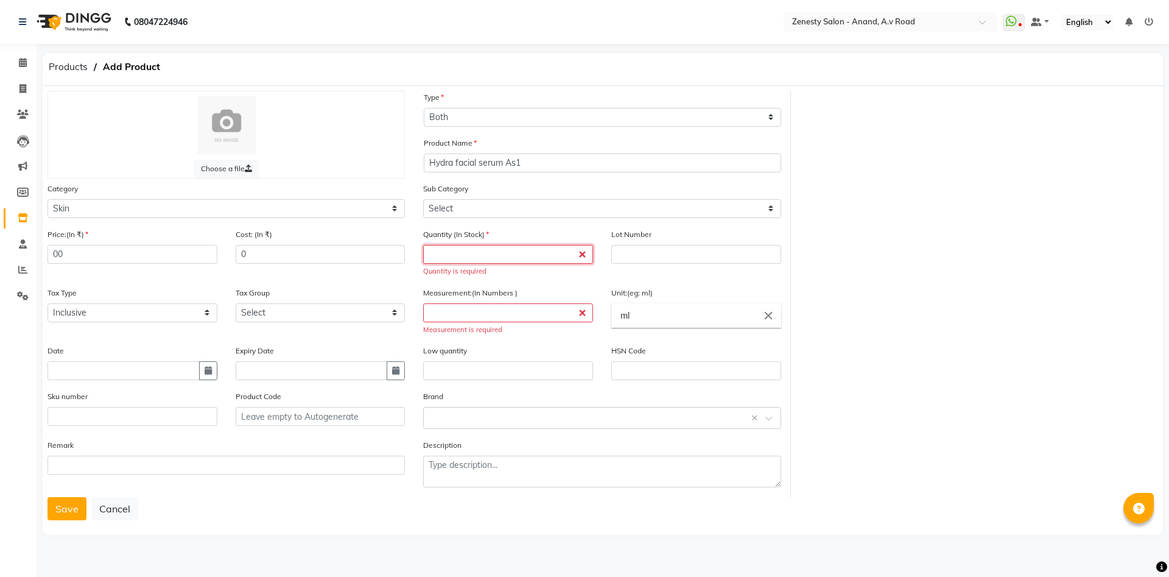
click at [499, 246] on input "number" at bounding box center [508, 254] width 170 height 19
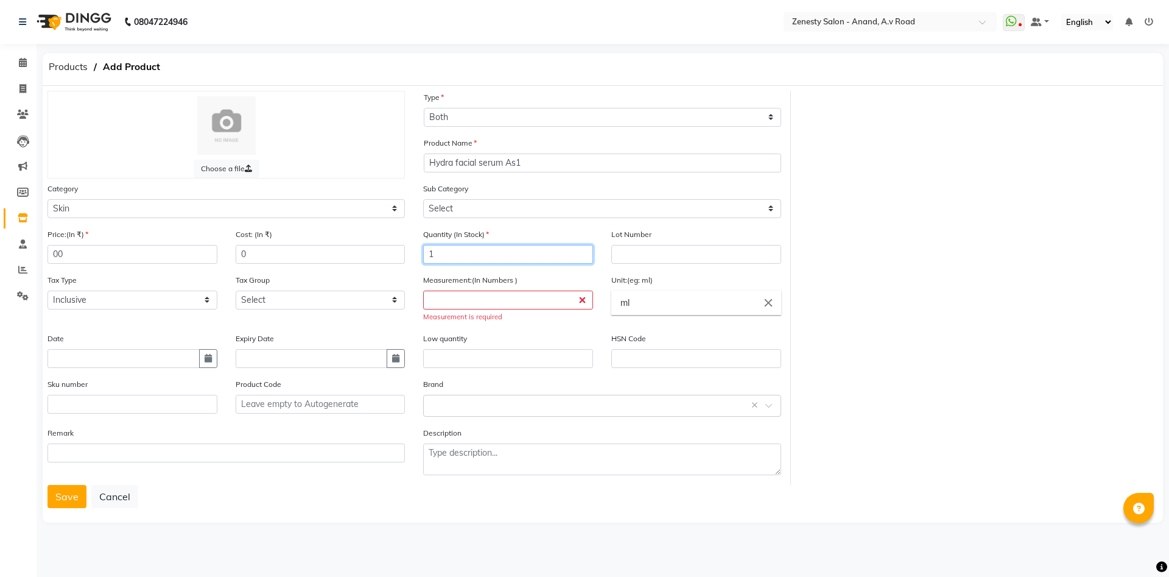
type input "1"
click at [506, 298] on input "number" at bounding box center [508, 300] width 170 height 19
click at [766, 300] on icon "close" at bounding box center [768, 302] width 13 height 13
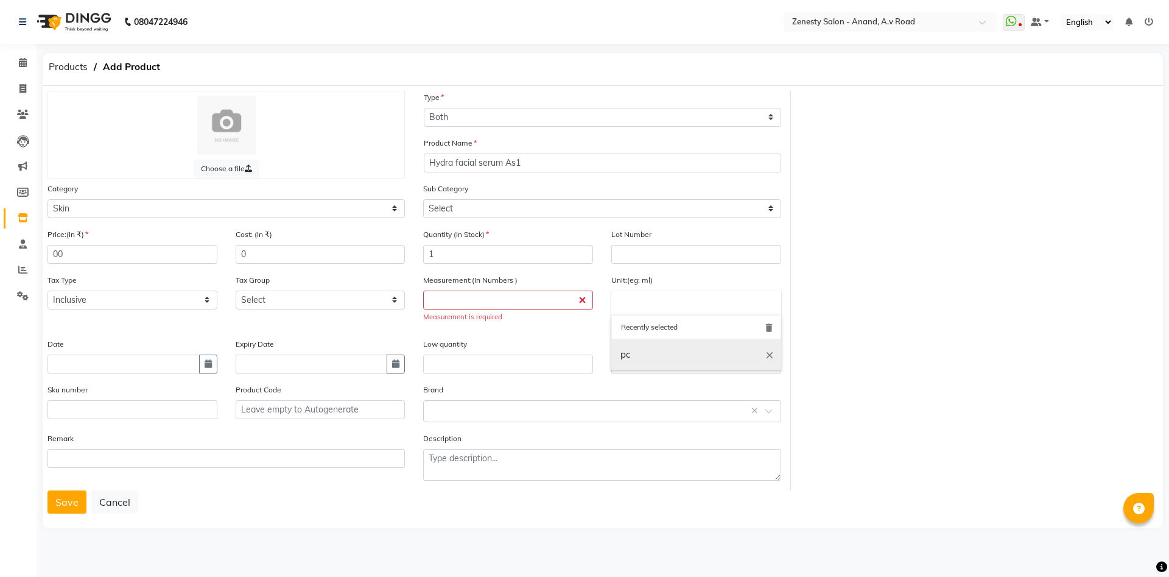
click at [662, 364] on link "pc" at bounding box center [697, 354] width 170 height 31
type input "pc"
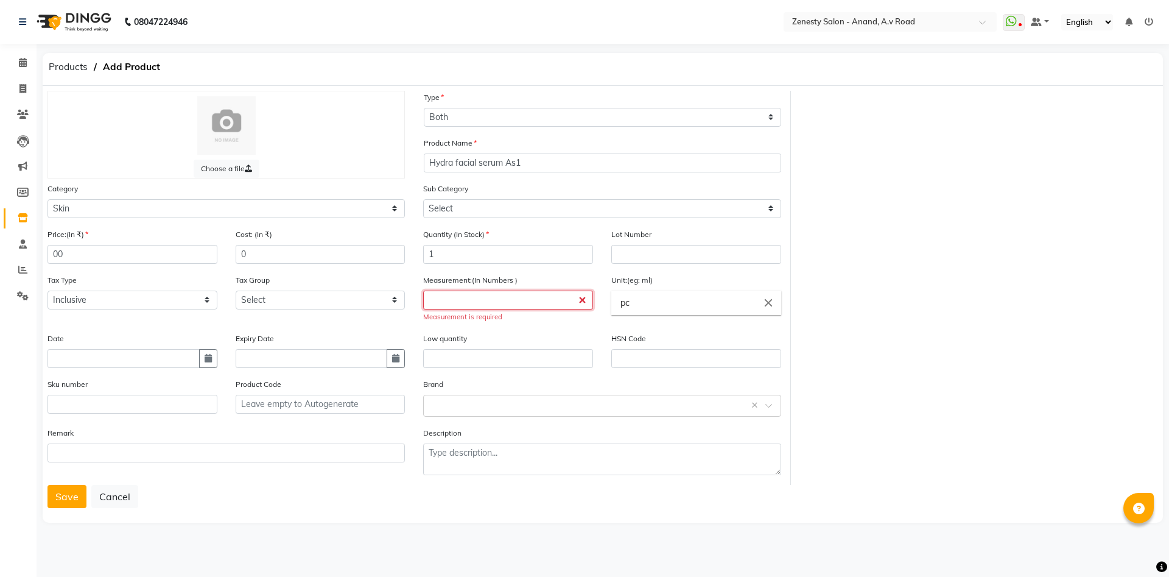
click at [430, 301] on input "number" at bounding box center [508, 300] width 170 height 19
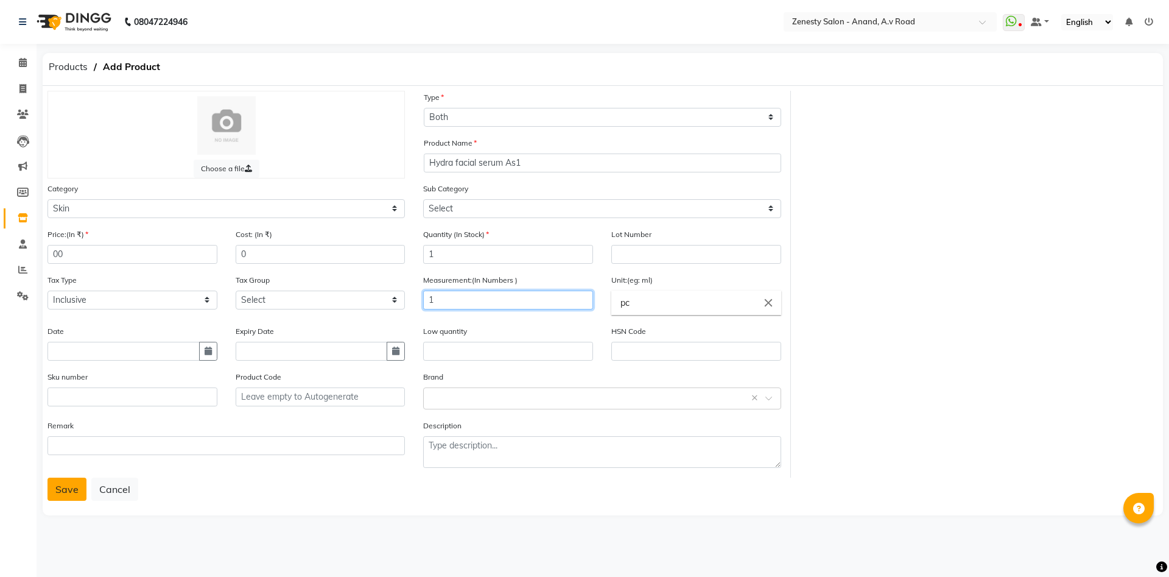
type input "1"
click at [54, 488] on button "Save" at bounding box center [67, 489] width 39 height 23
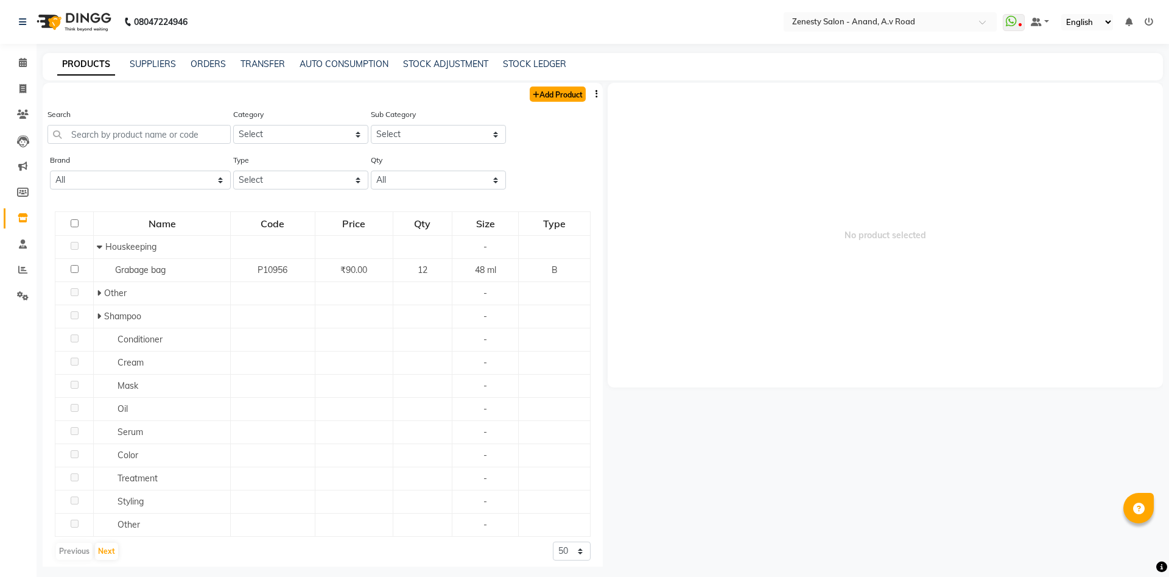
click at [564, 94] on link "Add Product" at bounding box center [558, 93] width 56 height 15
select select "true"
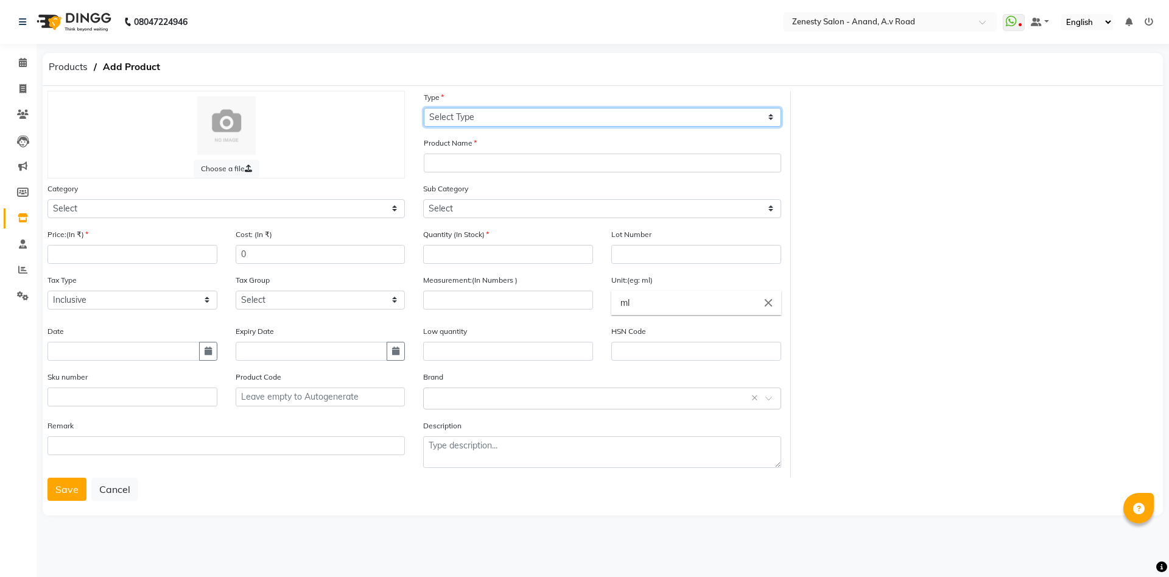
click at [424, 108] on select "Select Type Both Retail Consumable" at bounding box center [603, 117] width 358 height 19
select select "B"
click option "Both" at bounding box center [0, 0] width 0 height 0
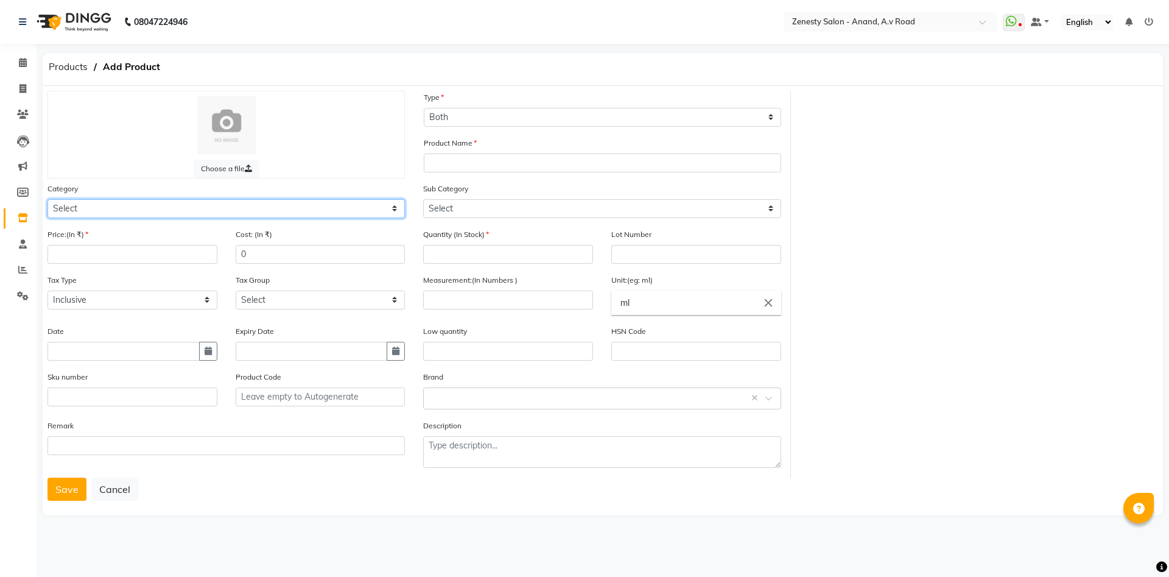
click at [48, 199] on select "Select Hair Skin Makeup Personal Care Appliances Beard Waxing Disposable Thread…" at bounding box center [227, 208] width 358 height 19
select select "876001150"
click option "Skin" at bounding box center [0, 0] width 0 height 0
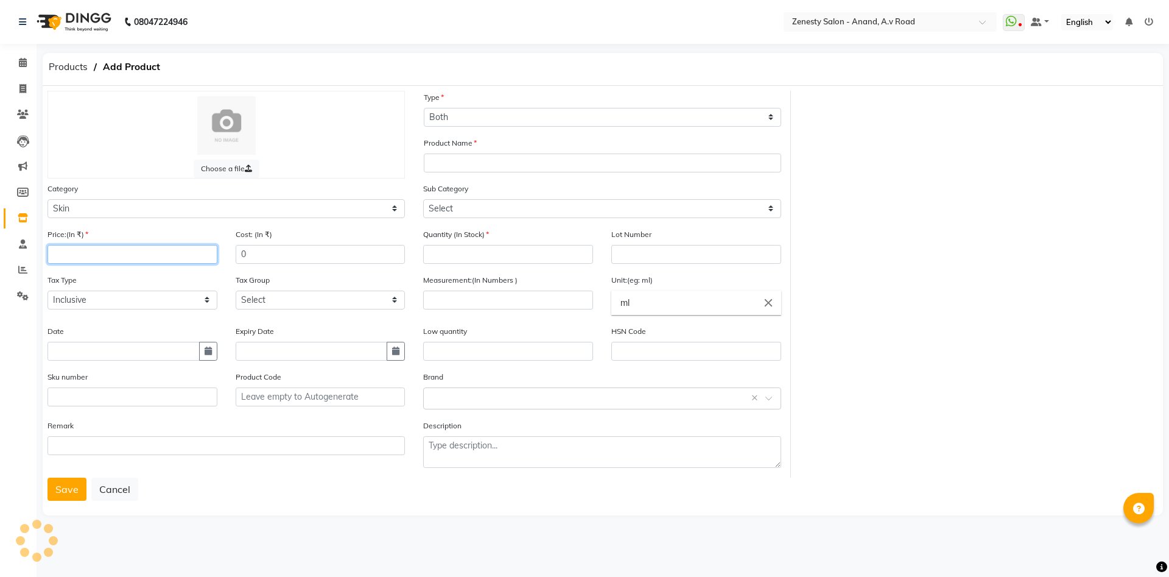
click at [110, 250] on input "number" at bounding box center [133, 254] width 170 height 19
type input "0"
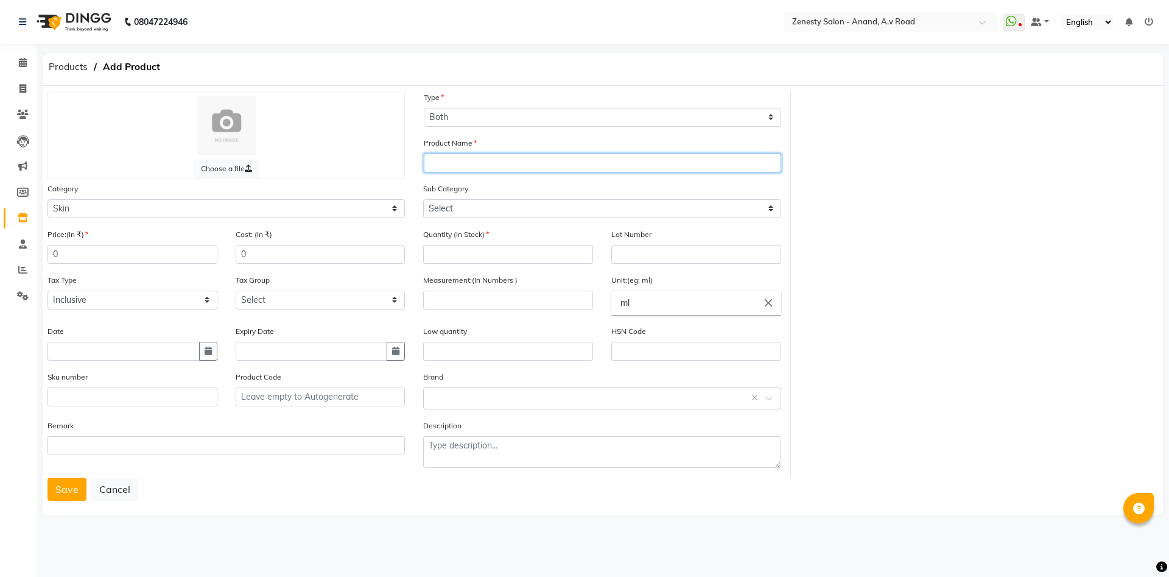
click at [439, 164] on input "text" at bounding box center [603, 162] width 358 height 19
click at [509, 168] on input "Hydra facial seum As2" at bounding box center [603, 162] width 358 height 19
click at [511, 161] on input "Hydra facial seum As2" at bounding box center [603, 162] width 358 height 19
type input "Hydra facial seum Sa2"
click at [76, 481] on button "Save" at bounding box center [67, 489] width 39 height 23
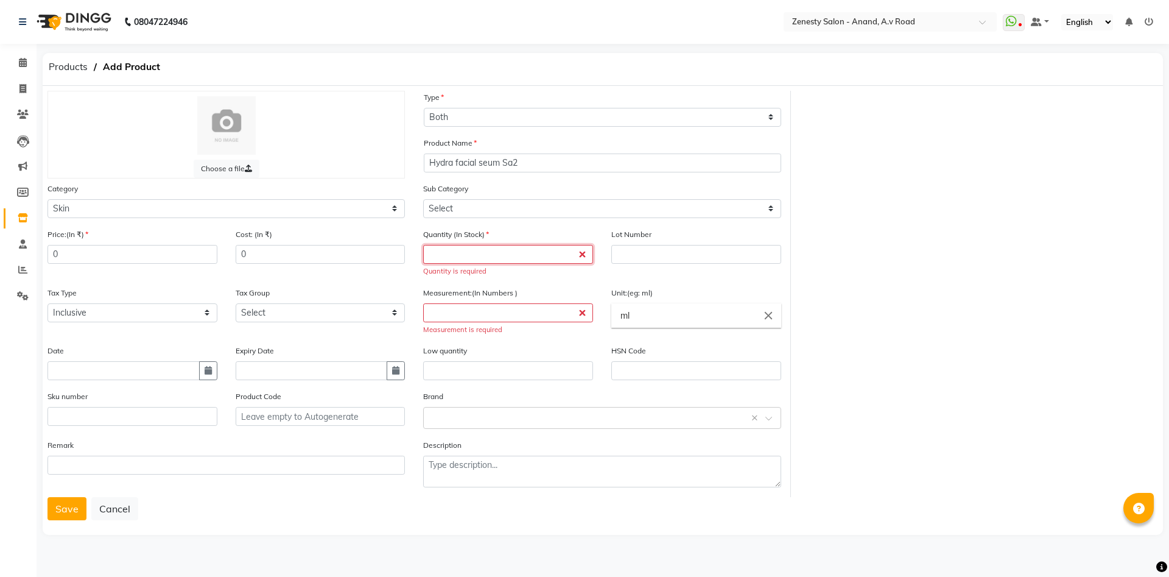
click at [481, 254] on input "number" at bounding box center [508, 254] width 170 height 19
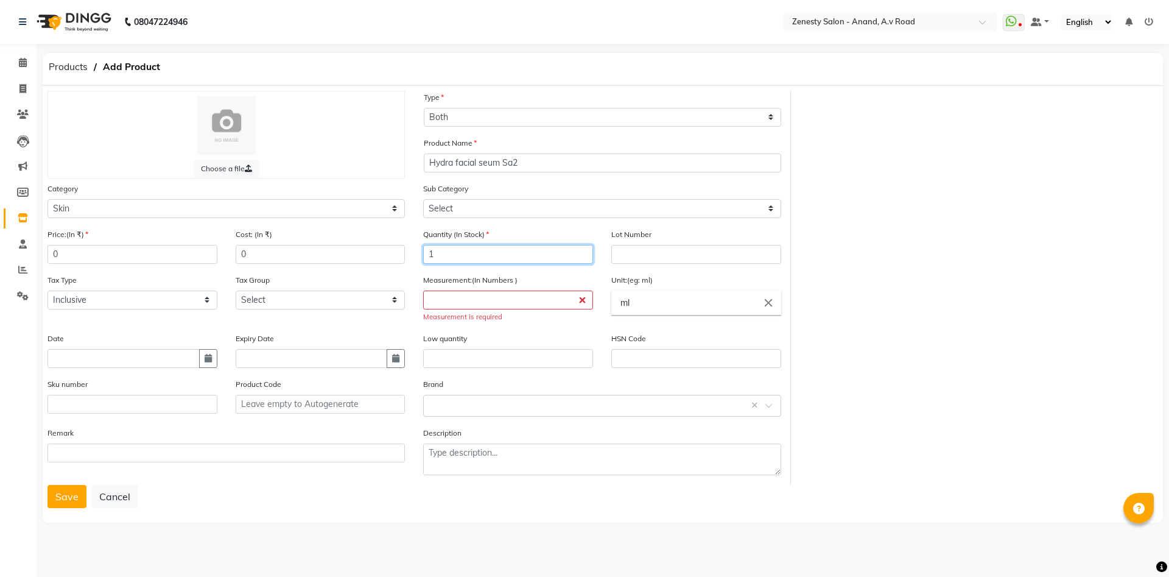
type input "1"
click at [510, 298] on input "number" at bounding box center [508, 300] width 170 height 19
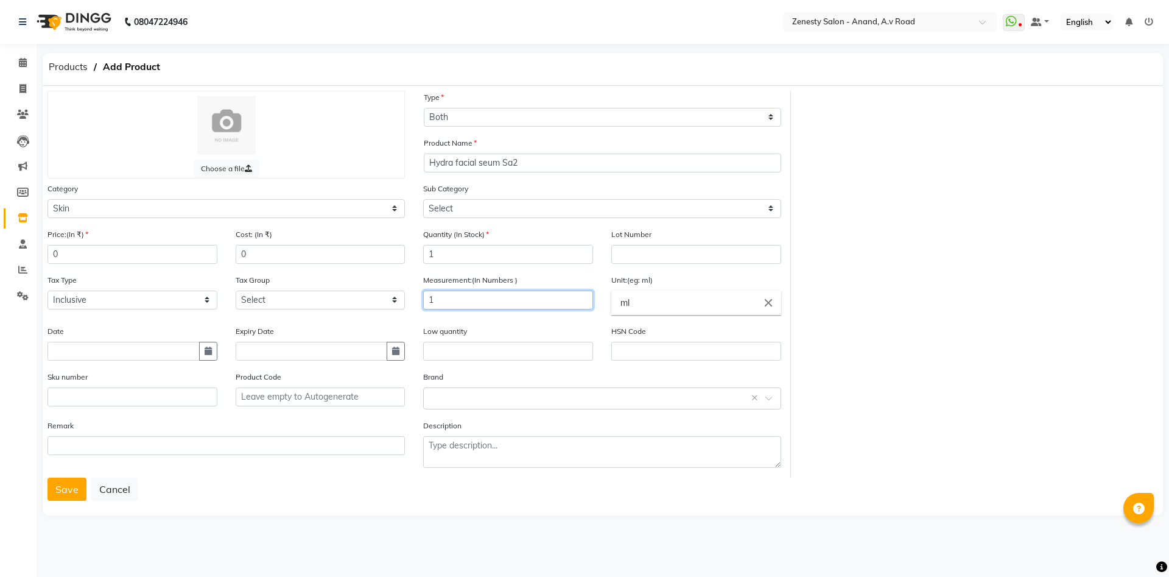
type input "1"
click at [766, 305] on icon "close" at bounding box center [768, 302] width 13 height 13
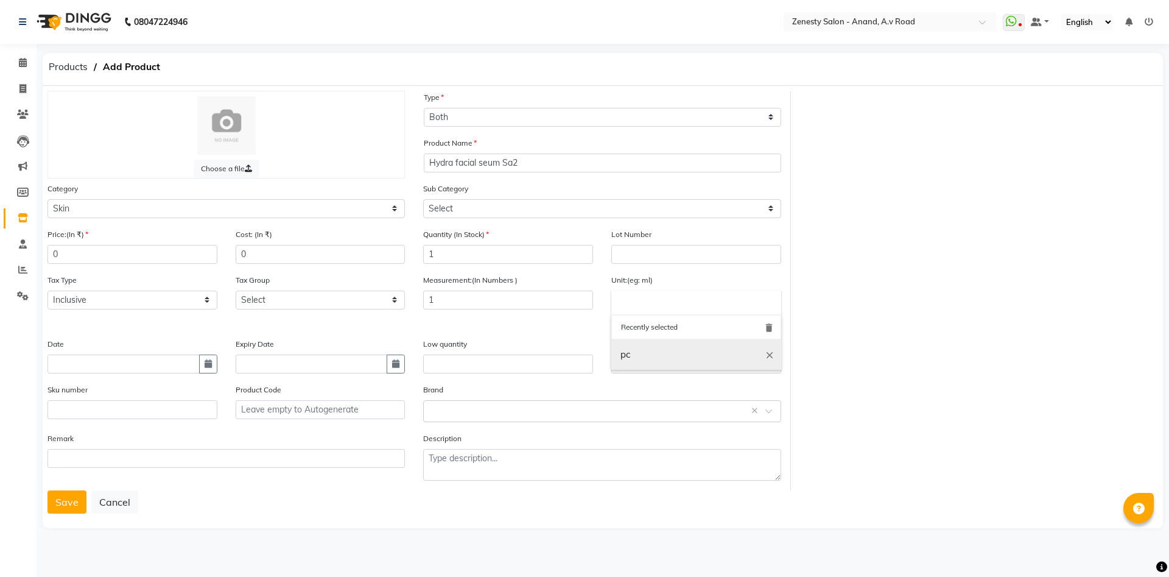
click at [646, 359] on link "pc" at bounding box center [697, 354] width 170 height 31
type input "pc"
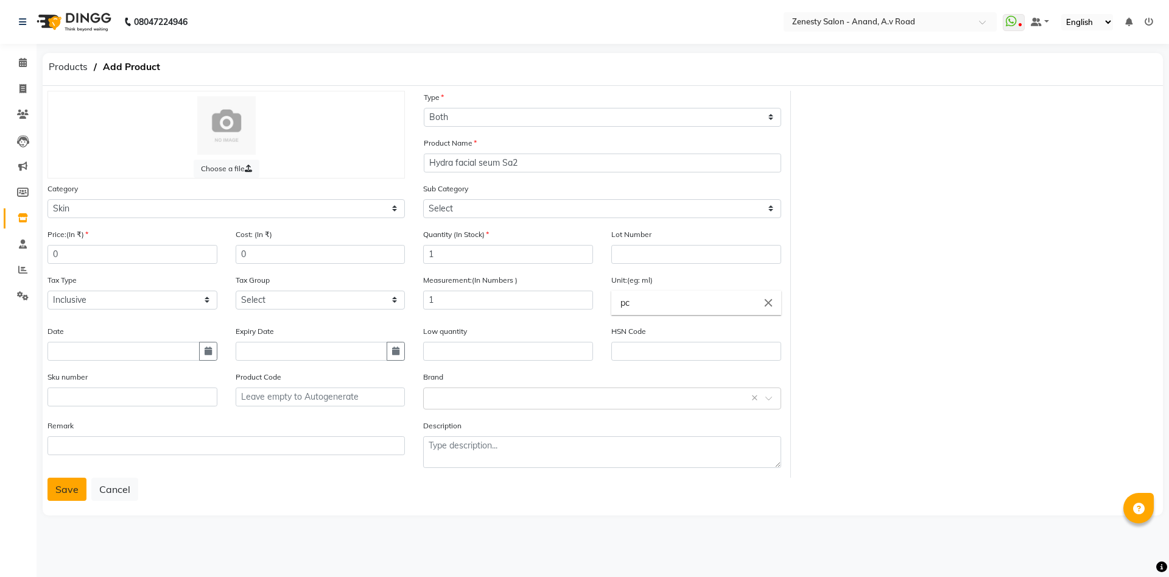
click at [71, 486] on button "Save" at bounding box center [67, 489] width 39 height 23
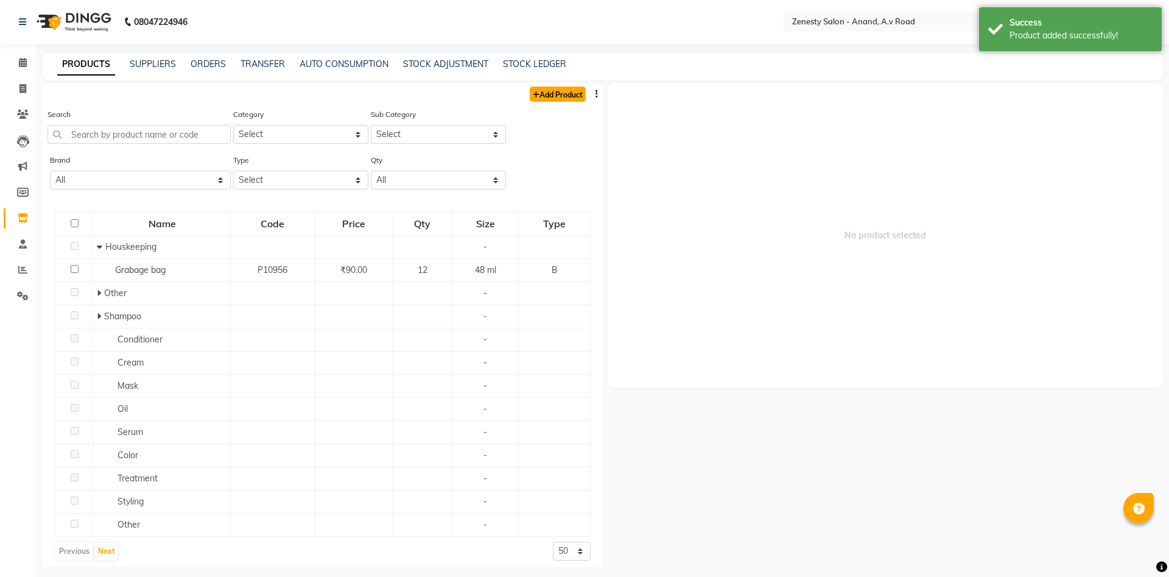
click at [554, 94] on link "Add Product" at bounding box center [558, 93] width 56 height 15
select select "true"
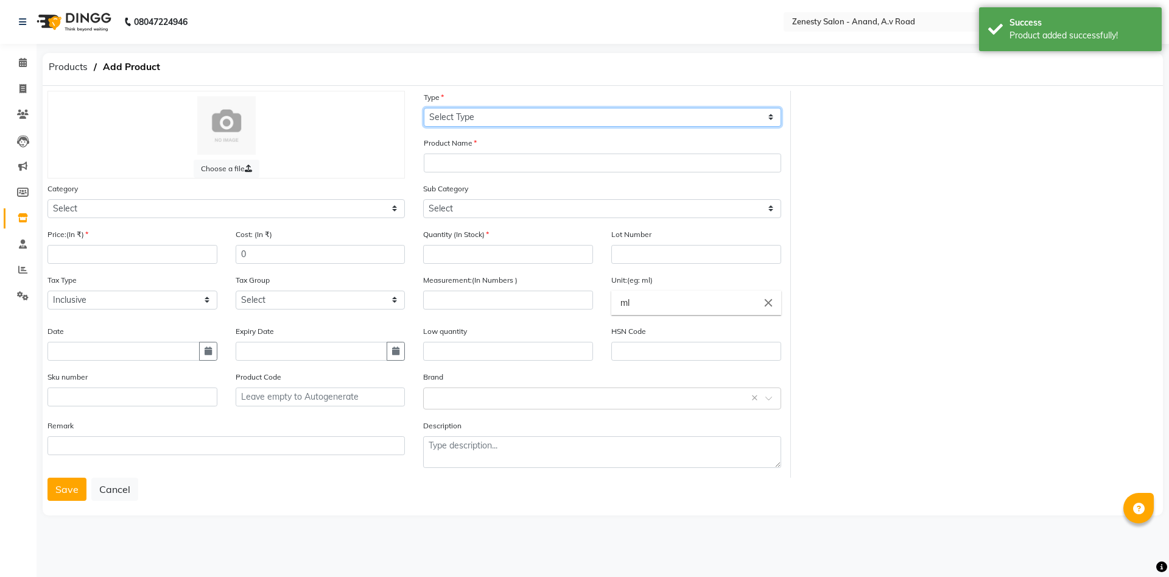
click at [424, 108] on select "Select Type Both Retail Consumable" at bounding box center [603, 117] width 358 height 19
select select "B"
click option "Both" at bounding box center [0, 0] width 0 height 0
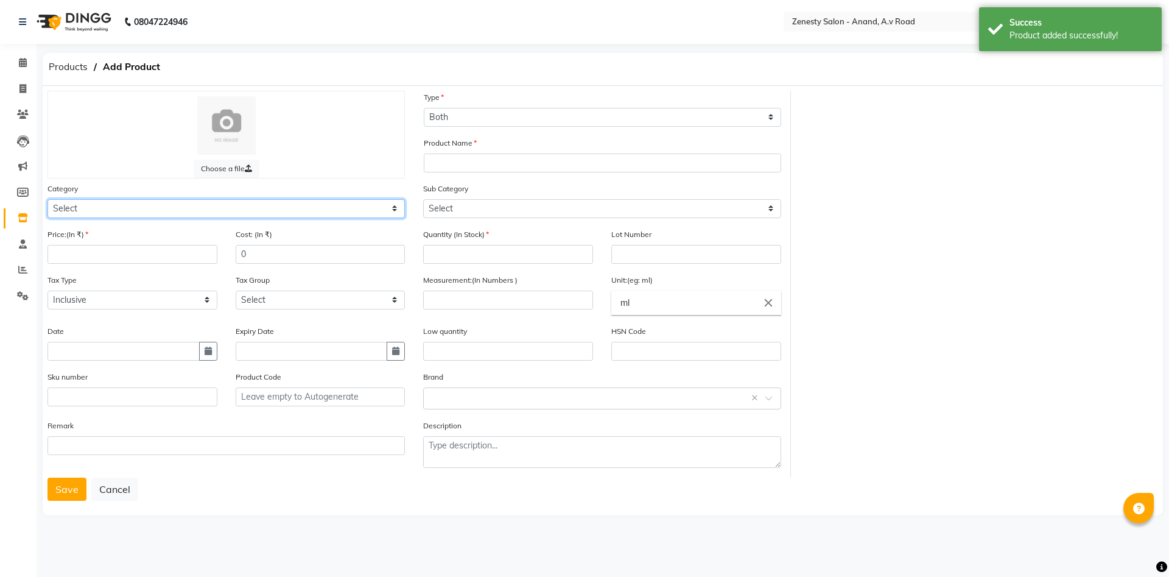
click at [48, 199] on select "Select Hair Skin Makeup Personal Care Appliances Beard Waxing Disposable Thread…" at bounding box center [227, 208] width 358 height 19
select select "876001150"
click option "Skin" at bounding box center [0, 0] width 0 height 0
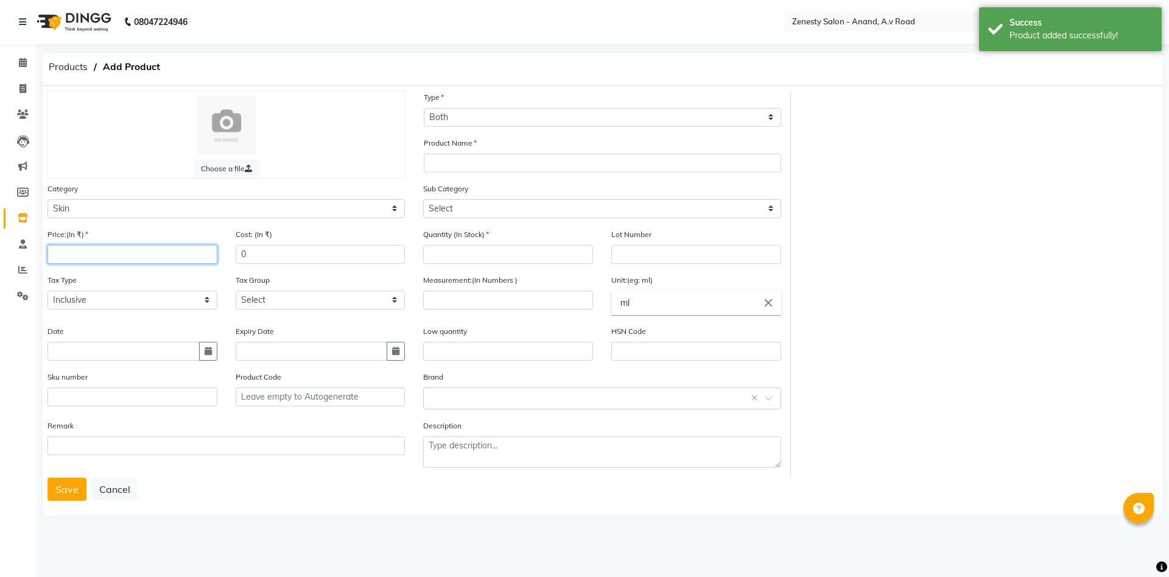
click at [114, 247] on input "number" at bounding box center [133, 254] width 170 height 19
type input "0"
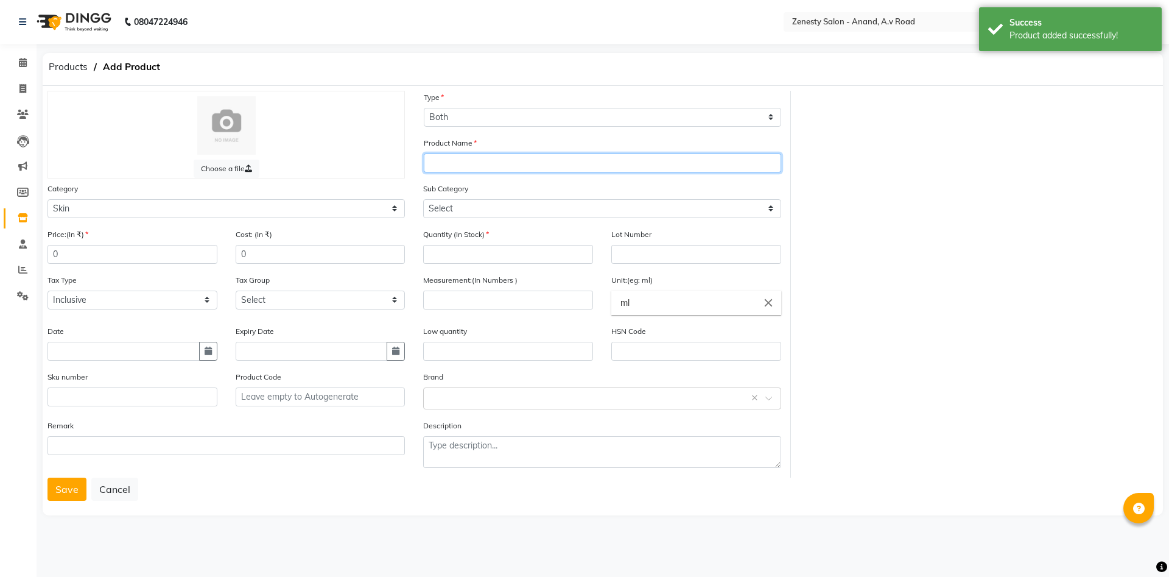
click at [441, 161] on input "text" at bounding box center [603, 162] width 358 height 19
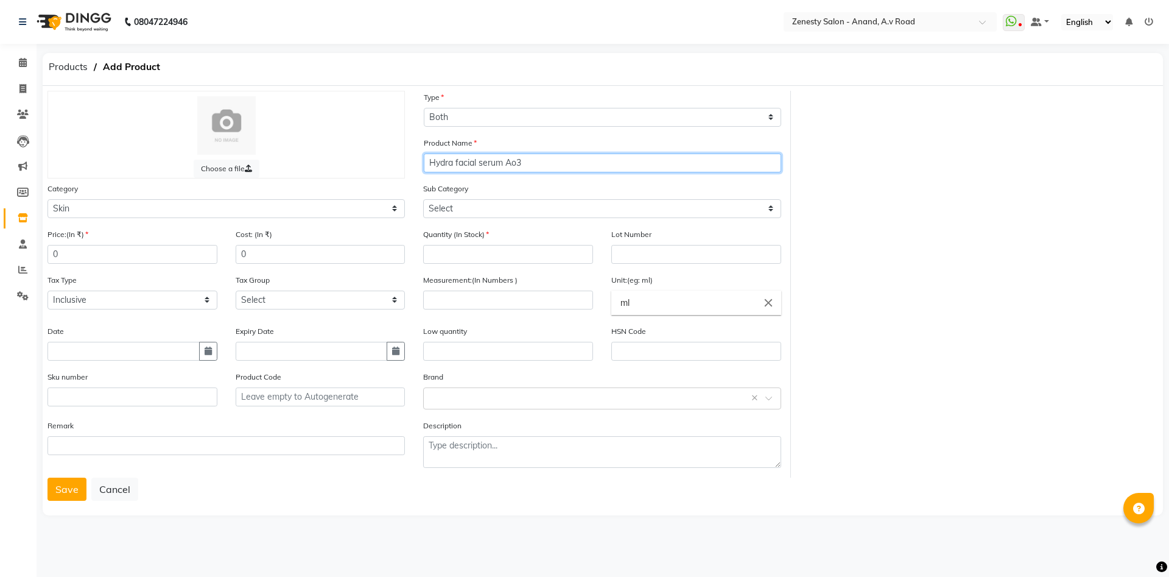
type input "Hydra facial serum Ao3"
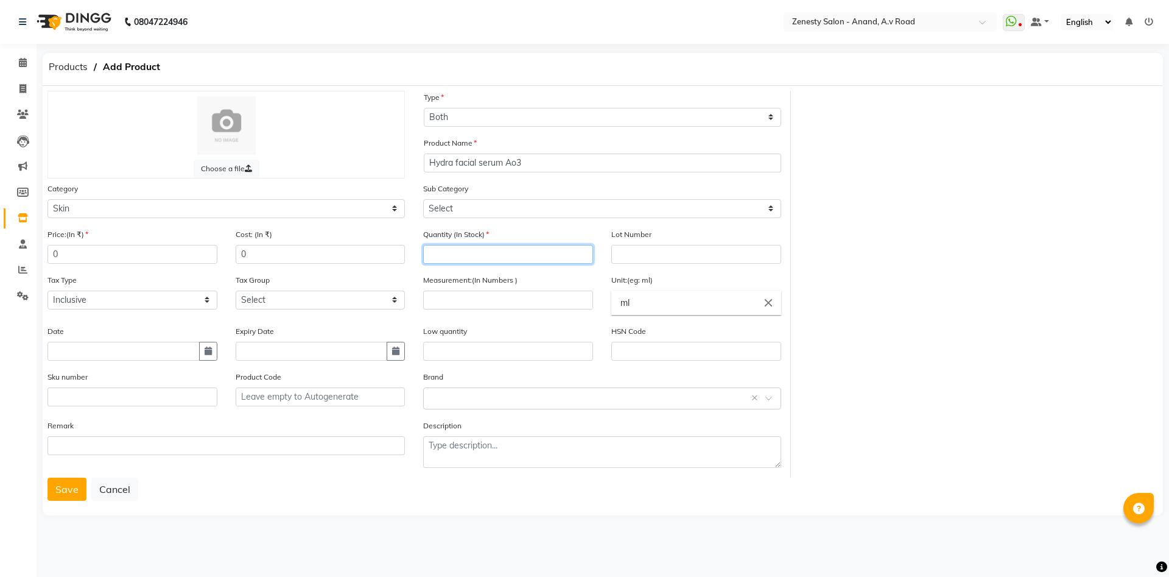
click at [500, 255] on input "number" at bounding box center [508, 254] width 170 height 19
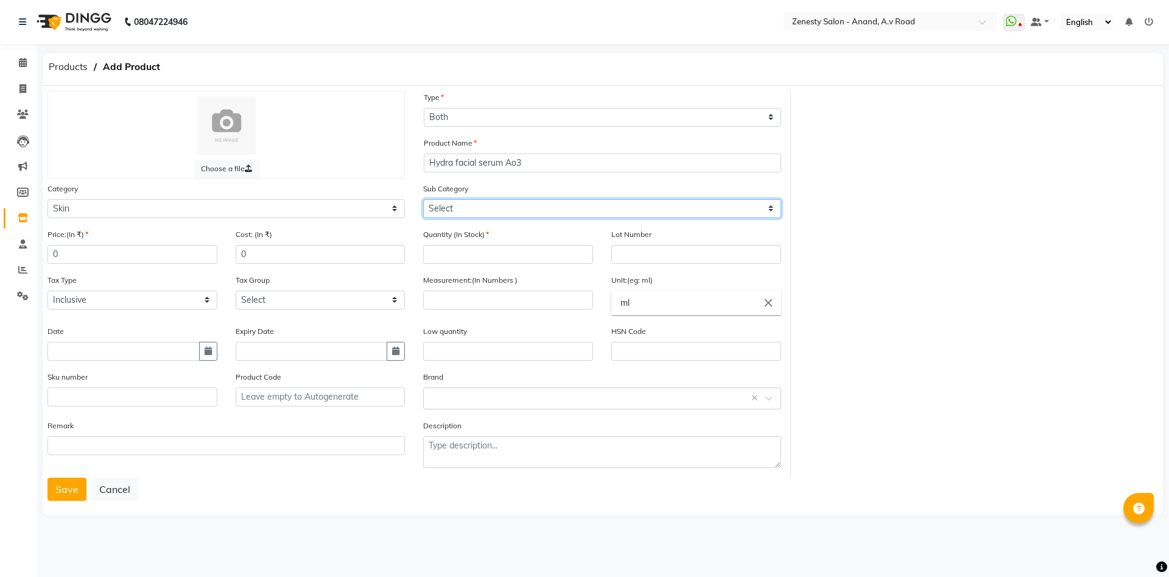
click at [423, 199] on select "Select Cleanser Facial Moisturiser Serum Toner Sun Care Masks Lip Care Eye Care…" at bounding box center [602, 208] width 358 height 19
select select "876001154"
click option "Serum" at bounding box center [0, 0] width 0 height 0
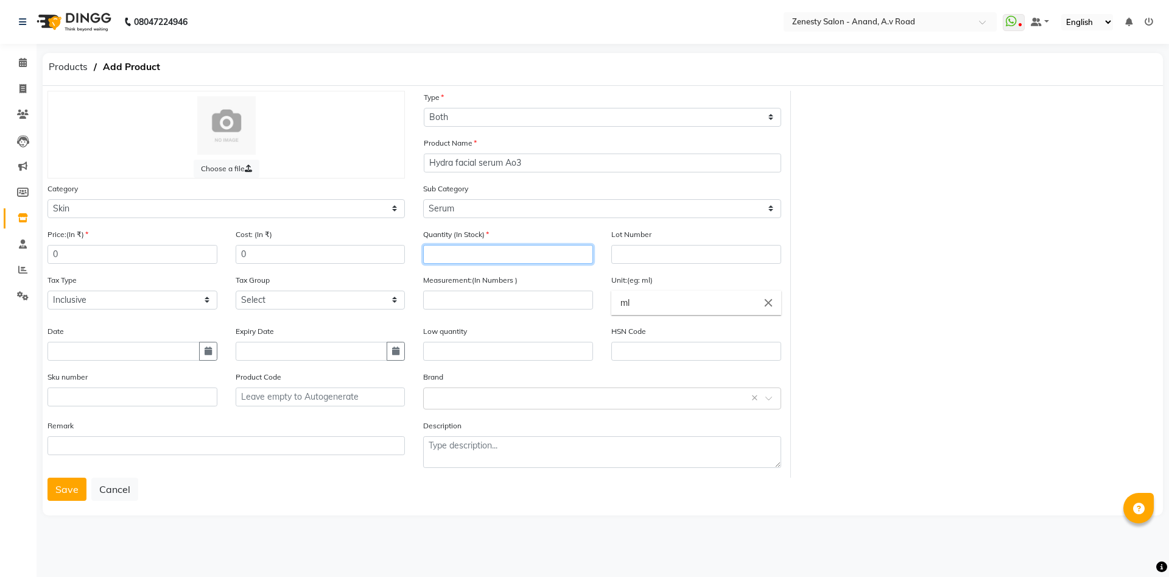
click at [475, 256] on input "number" at bounding box center [508, 254] width 170 height 19
type input "1"
click at [498, 297] on input "number" at bounding box center [508, 300] width 170 height 19
type input "1"
click at [773, 307] on icon "close" at bounding box center [768, 302] width 13 height 13
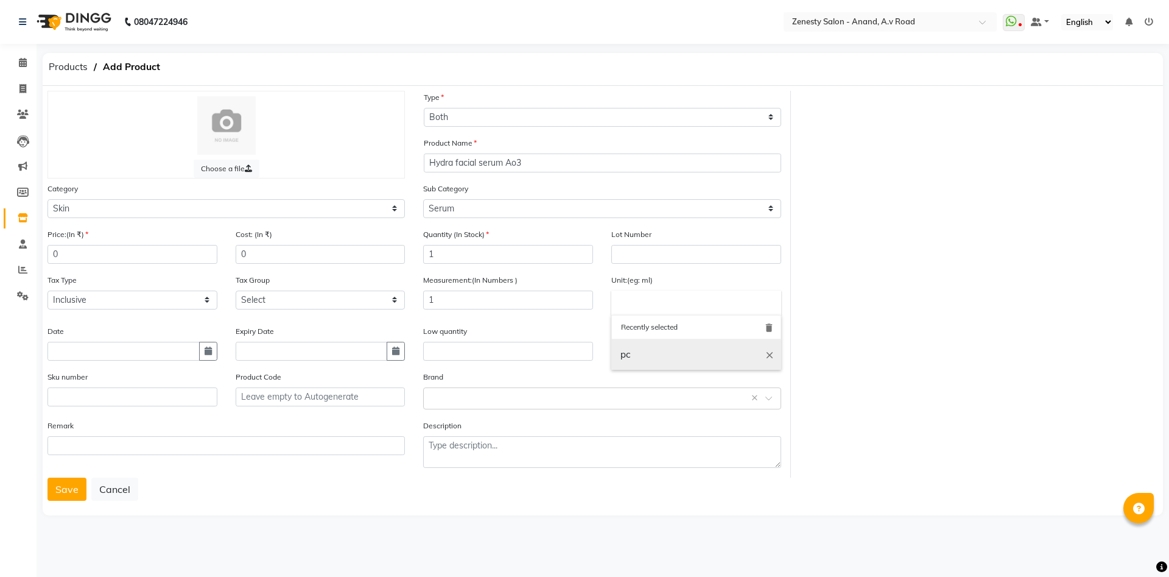
click at [645, 351] on link "pc" at bounding box center [697, 354] width 170 height 31
type input "pc"
click at [73, 487] on button "Save" at bounding box center [67, 489] width 39 height 23
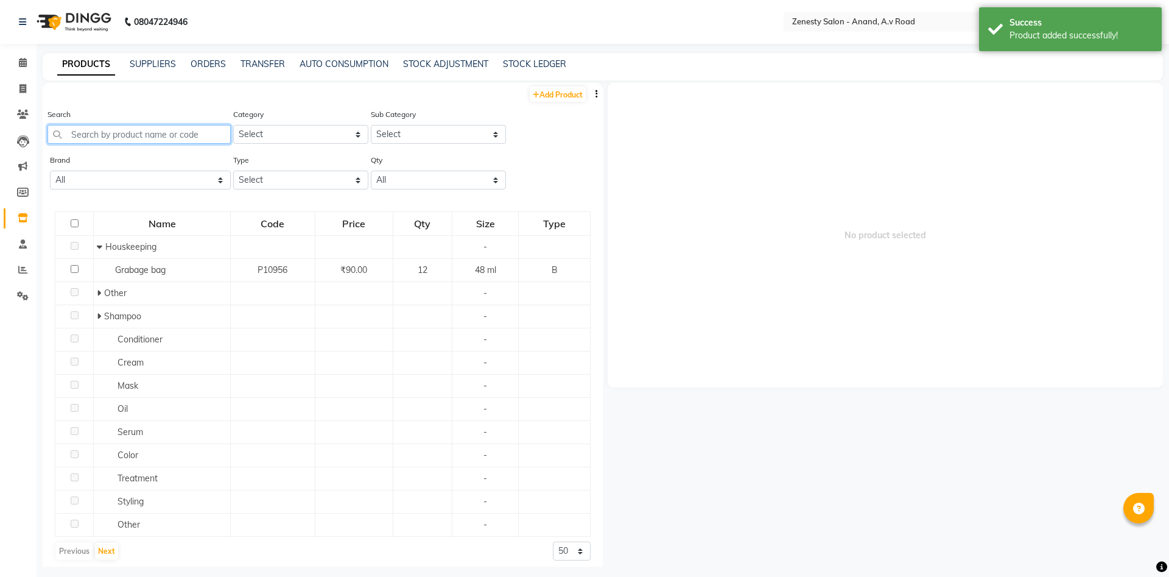
click at [149, 131] on input "text" at bounding box center [139, 134] width 183 height 19
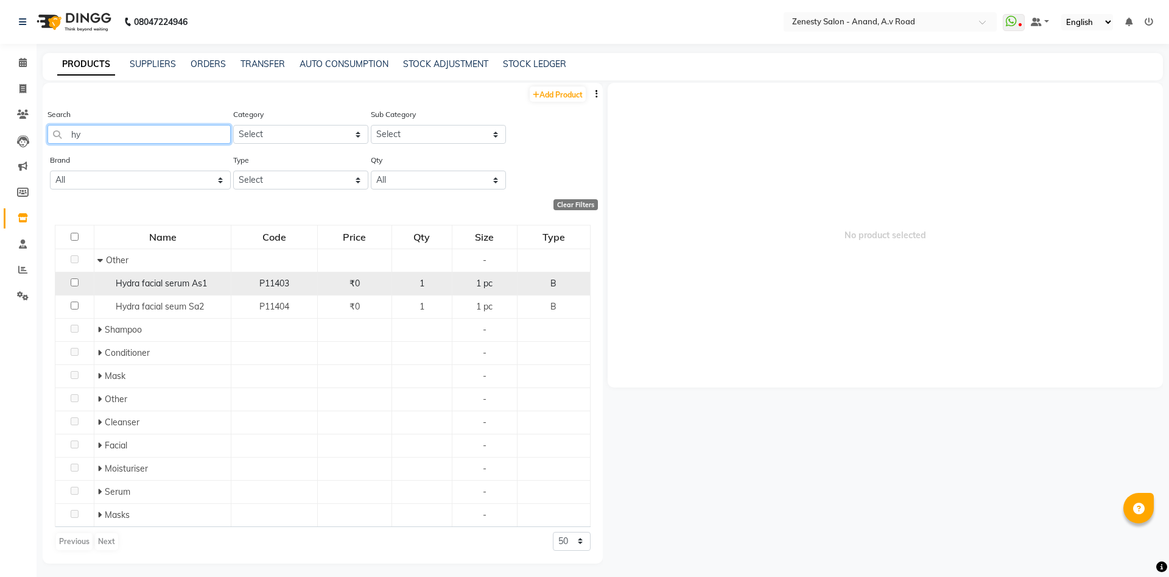
type input "h"
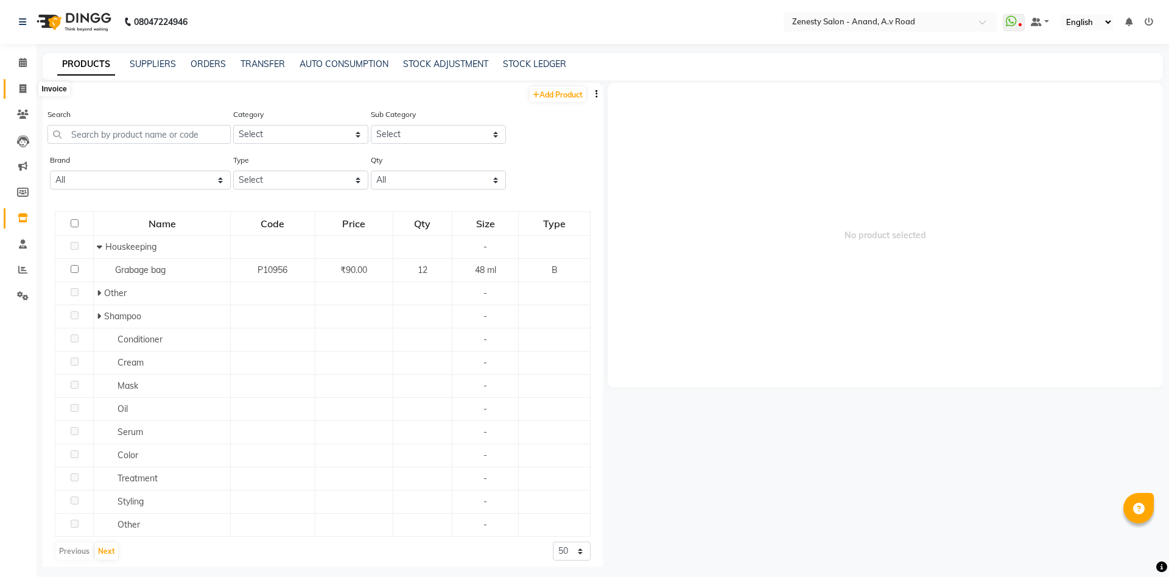
click at [23, 88] on icon at bounding box center [22, 88] width 7 height 9
select select "service"
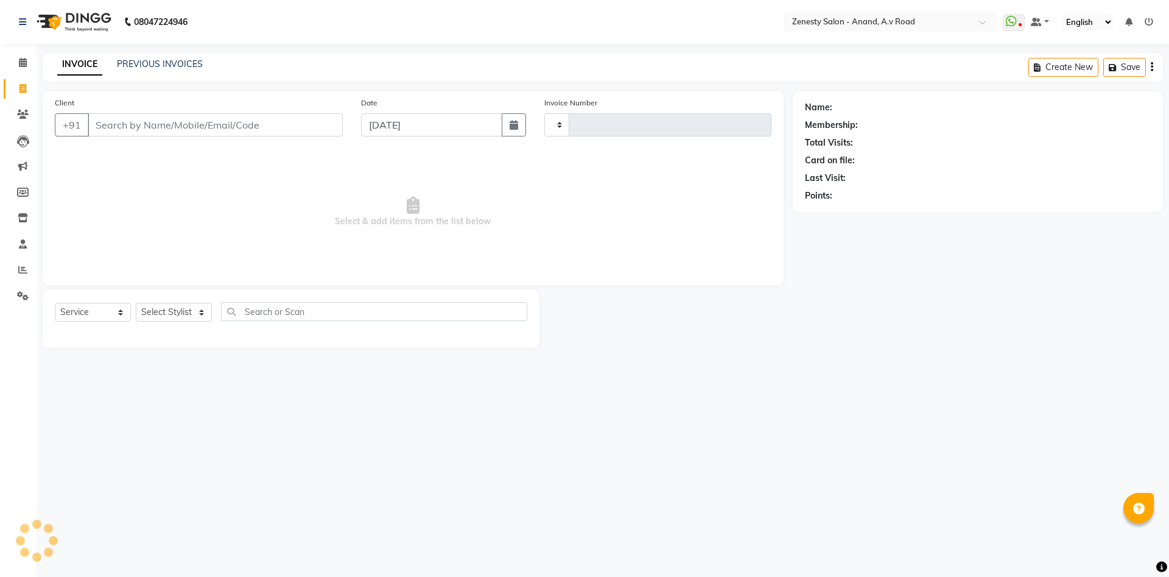
type input "1031"
select select "6693"
select select "52207"
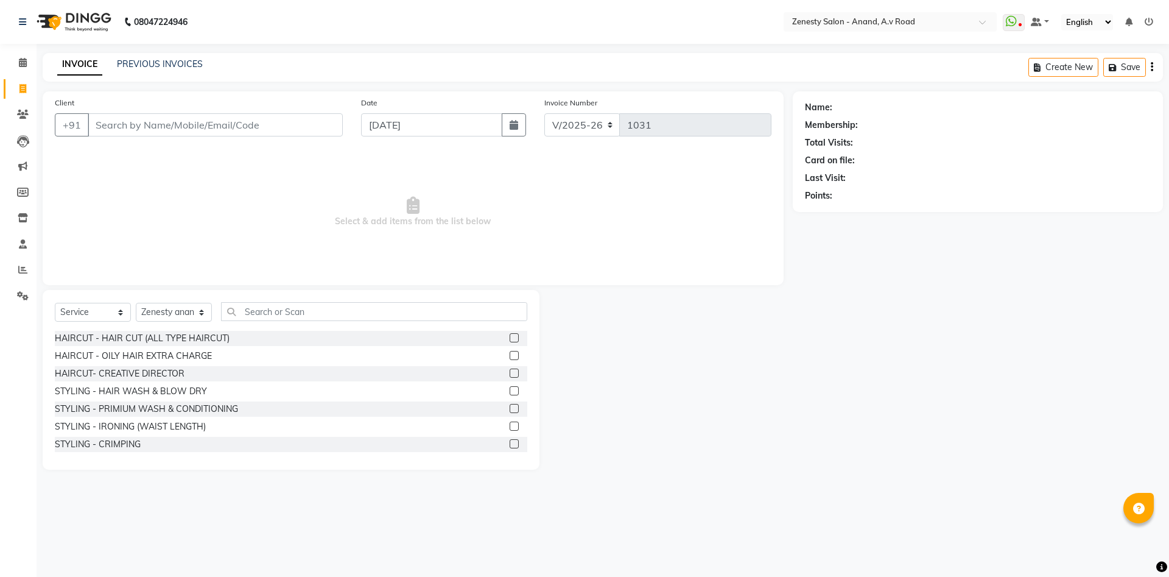
drag, startPoint x: 841, startPoint y: 492, endPoint x: 727, endPoint y: 442, distance: 124.9
click at [840, 491] on div "08047224946 Select Location × Zenesty Salon - Anand, A.v Road WhatsApp Status ✕…" at bounding box center [584, 288] width 1169 height 577
click at [28, 66] on span at bounding box center [22, 63] width 21 height 14
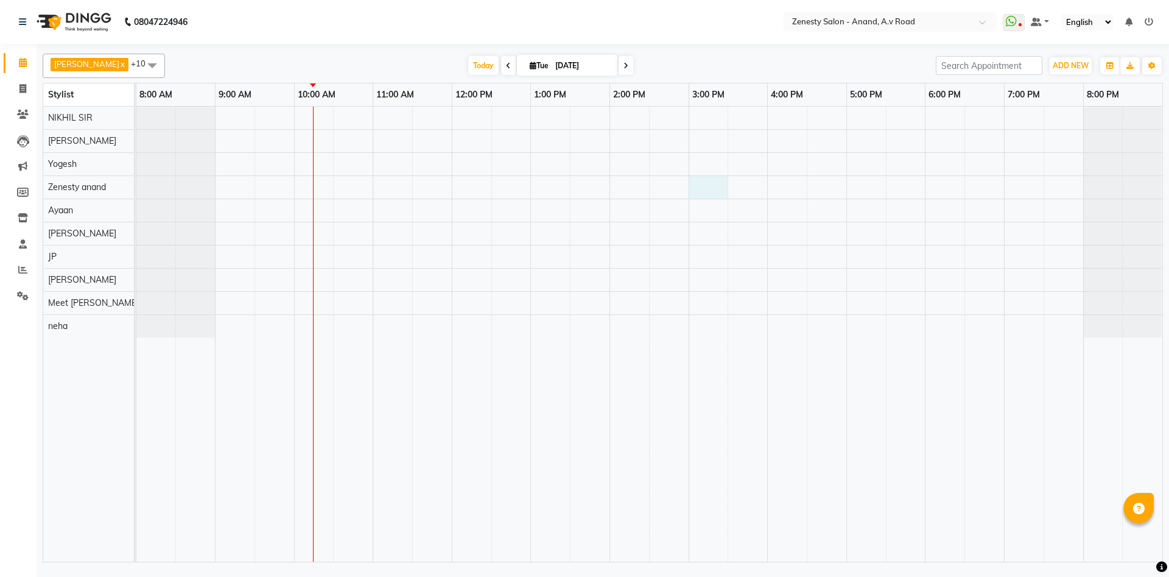
click at [703, 180] on div at bounding box center [649, 334] width 1026 height 455
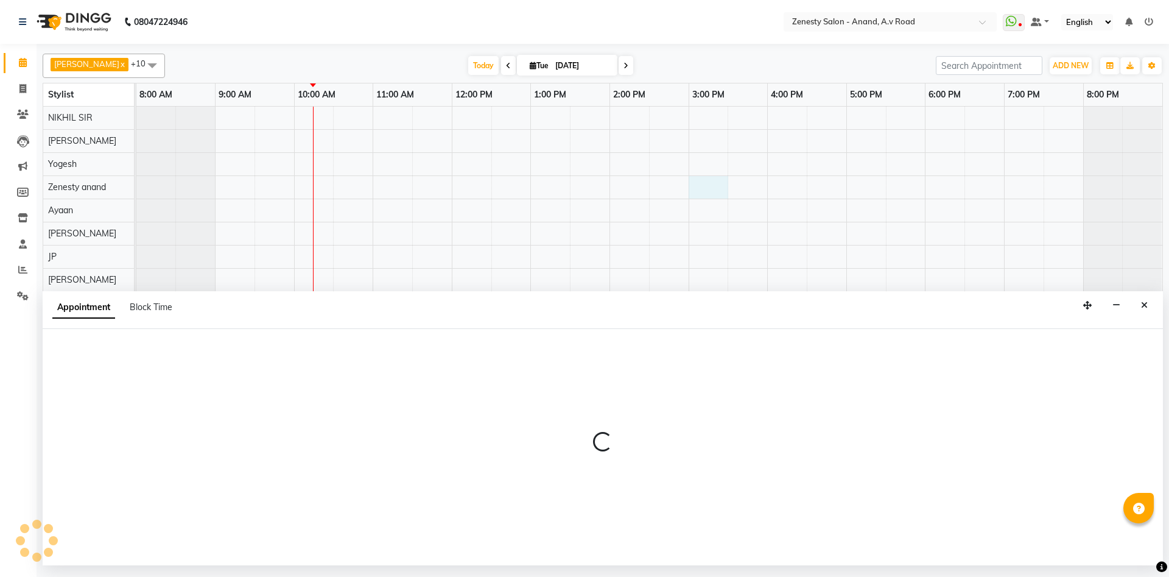
select select "52207"
select select "tentative"
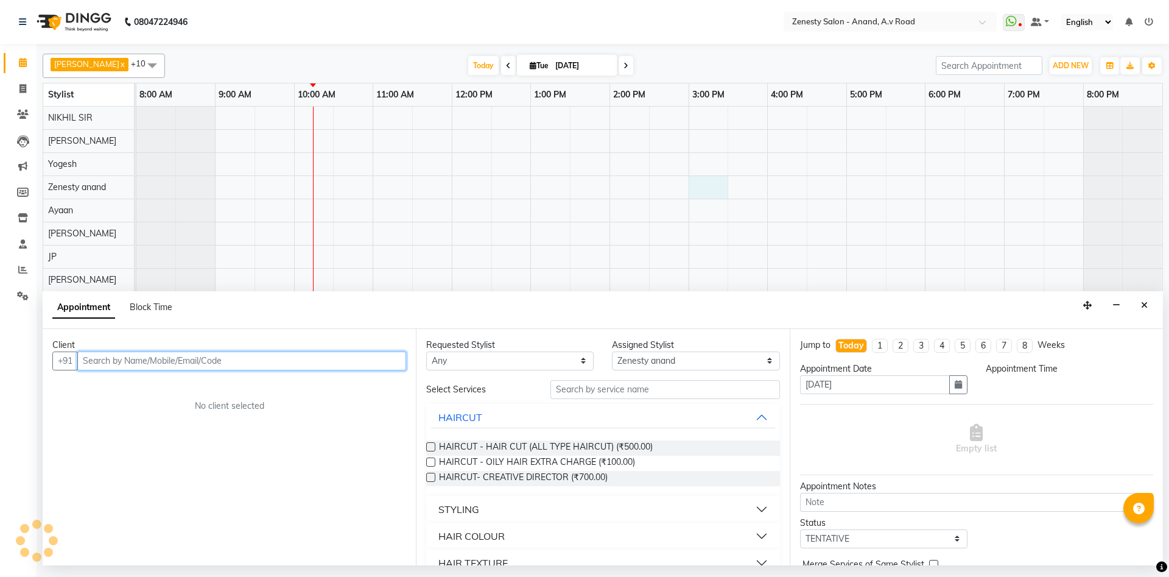
select select "900"
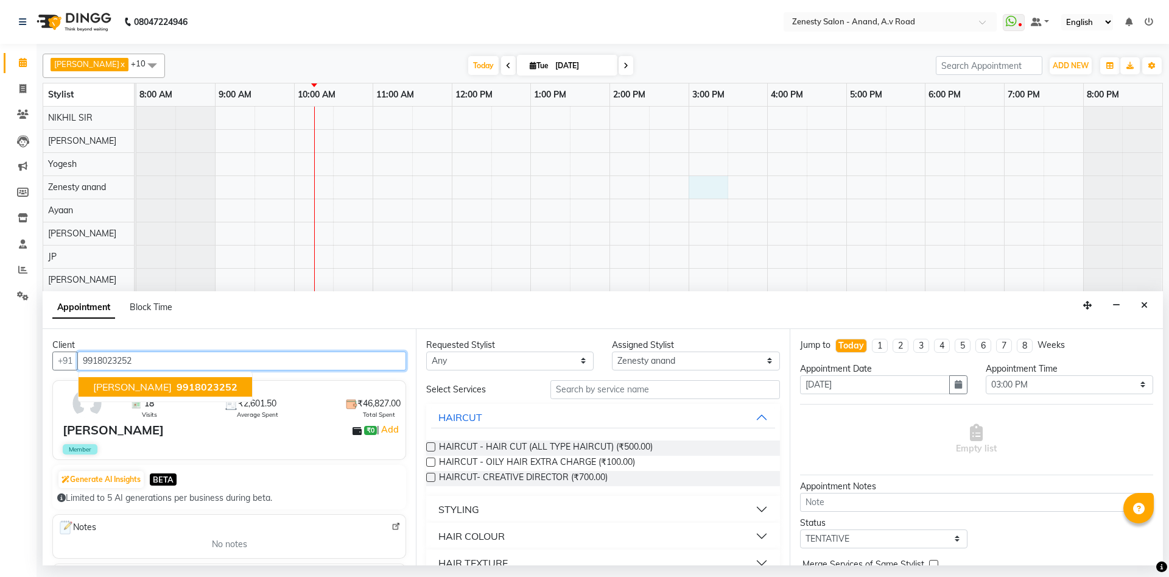
drag, startPoint x: 195, startPoint y: 376, endPoint x: 192, endPoint y: 389, distance: 13.0
click at [193, 382] on ngb-typeahead-window "Manisha 9918023252" at bounding box center [165, 387] width 175 height 30
click at [192, 389] on span "9918023252" at bounding box center [207, 387] width 61 height 12
type input "9918023252"
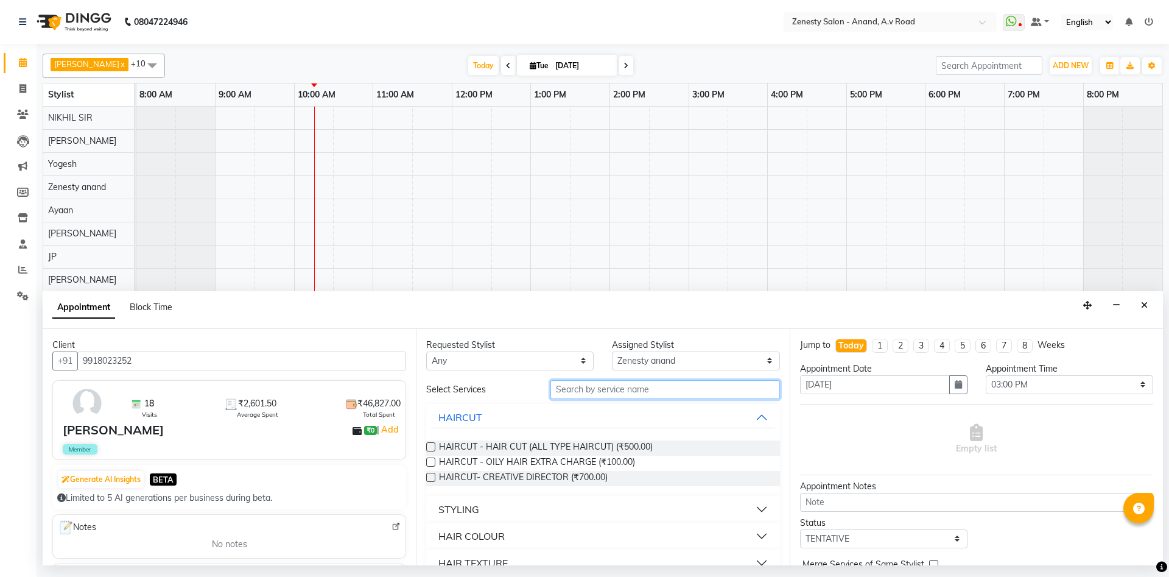
click at [718, 390] on input "text" at bounding box center [666, 389] width 230 height 19
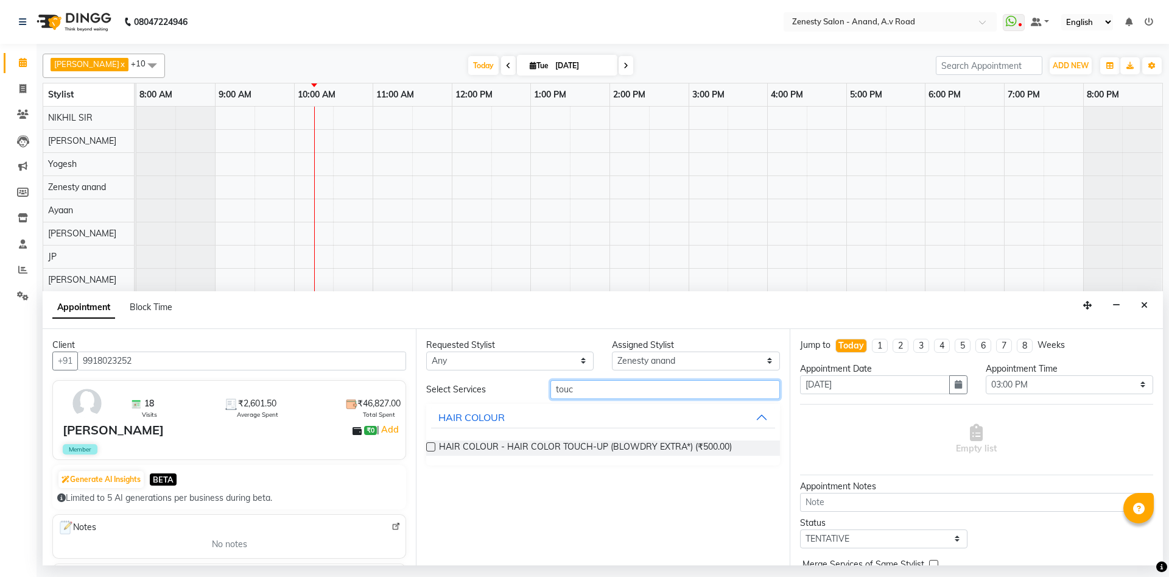
type input "touc"
click at [431, 448] on label at bounding box center [430, 446] width 9 height 9
click at [431, 448] on input "checkbox" at bounding box center [430, 448] width 8 height 8
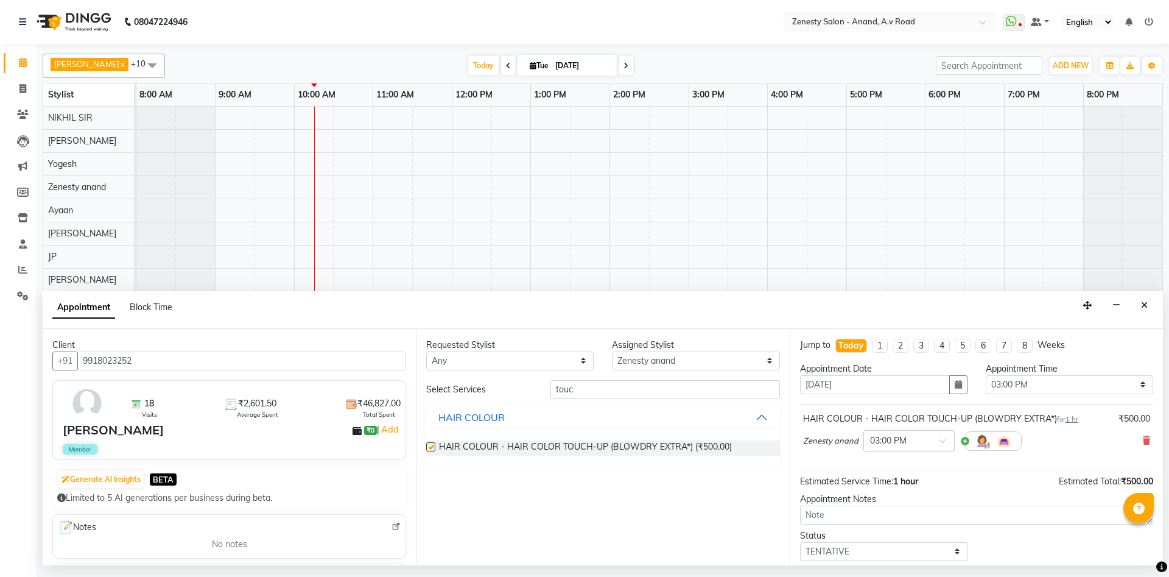
checkbox input "false"
click at [610, 393] on input "touc" at bounding box center [666, 389] width 230 height 19
type input "t"
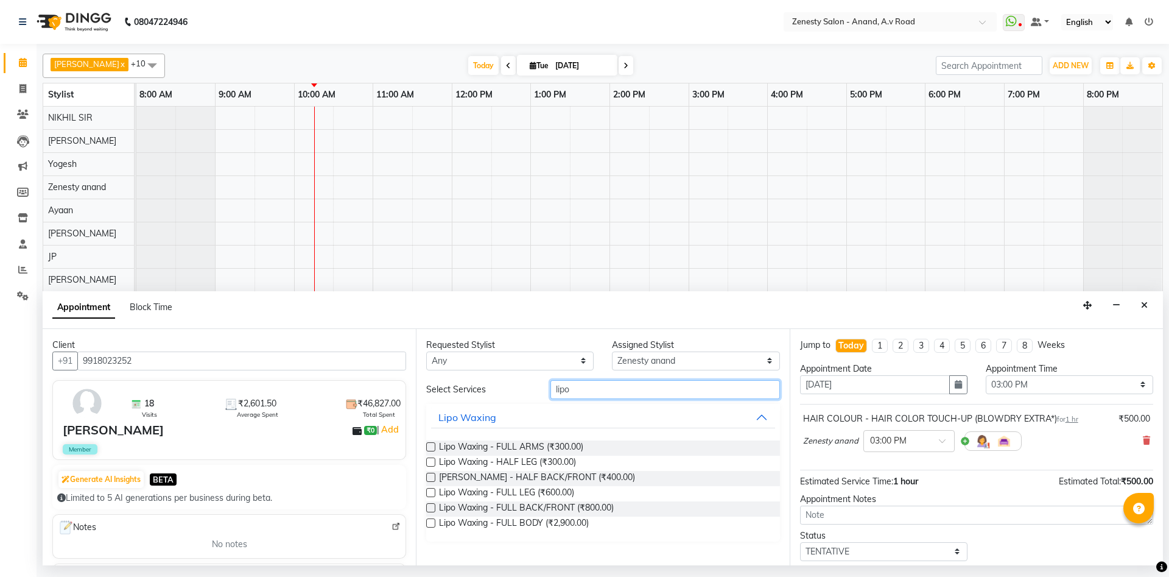
type input "lipo"
click at [432, 445] on label at bounding box center [430, 446] width 9 height 9
click at [432, 445] on input "checkbox" at bounding box center [430, 448] width 8 height 8
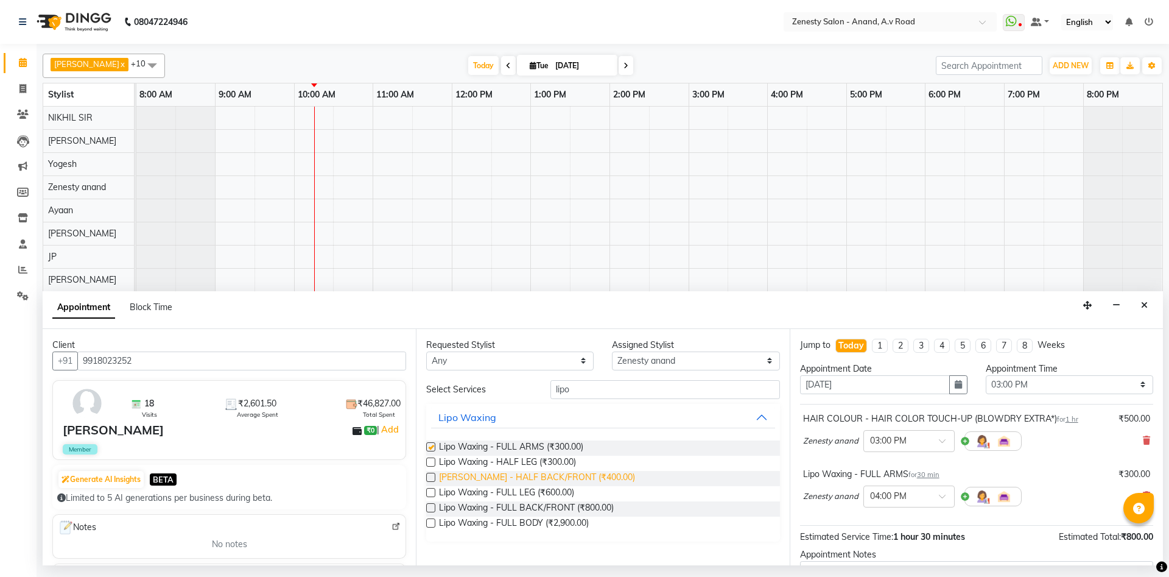
checkbox input "false"
click at [431, 492] on label at bounding box center [430, 492] width 9 height 9
click at [431, 492] on input "checkbox" at bounding box center [430, 494] width 8 height 8
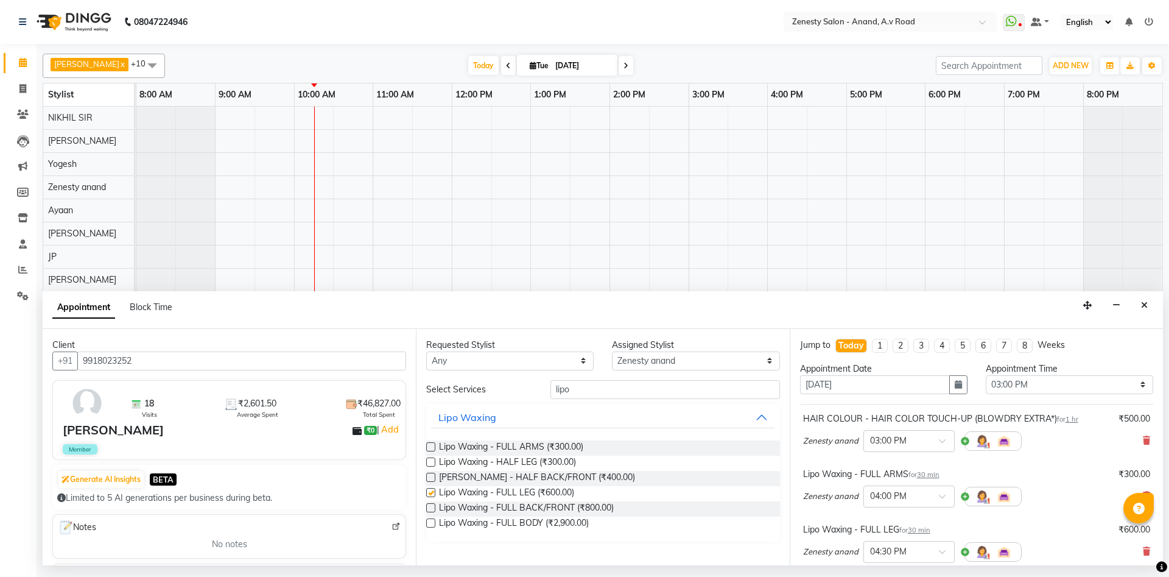
checkbox input "false"
click at [659, 387] on input "lipo" at bounding box center [666, 389] width 230 height 19
type input "l"
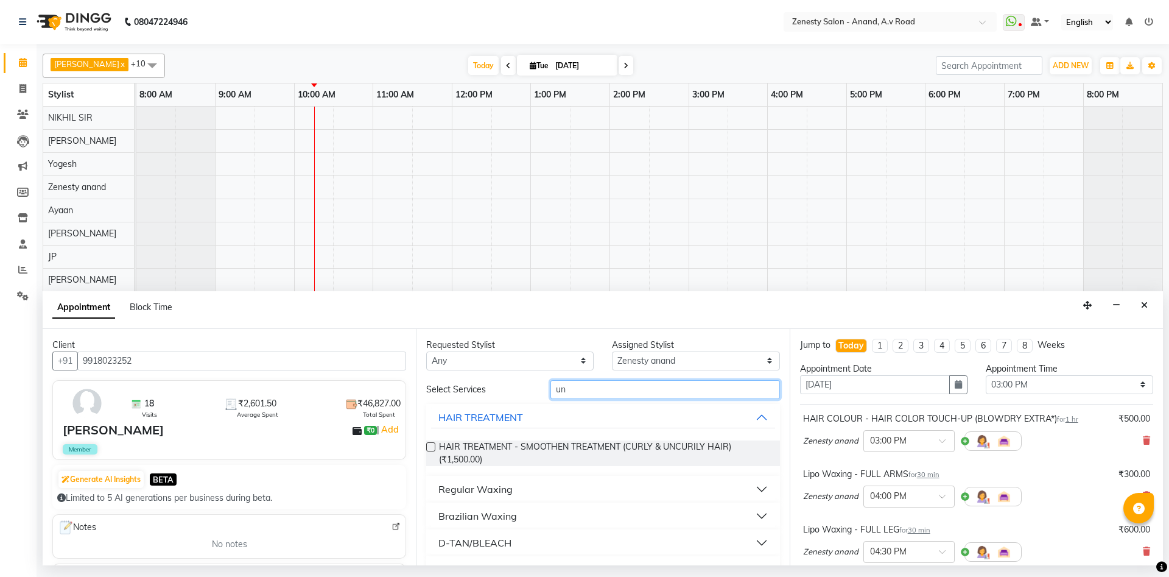
type input "un"
click at [507, 515] on div "Brazilian Waxing" at bounding box center [478, 516] width 79 height 15
click at [431, 543] on label at bounding box center [430, 545] width 9 height 9
click at [431, 543] on input "checkbox" at bounding box center [430, 547] width 8 height 8
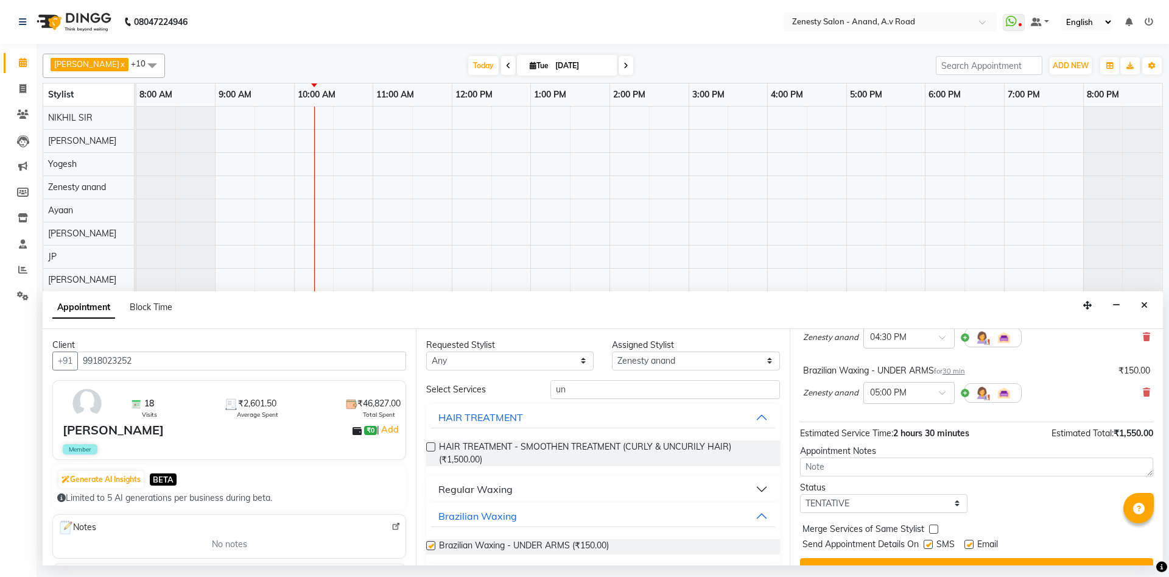
checkbox input "false"
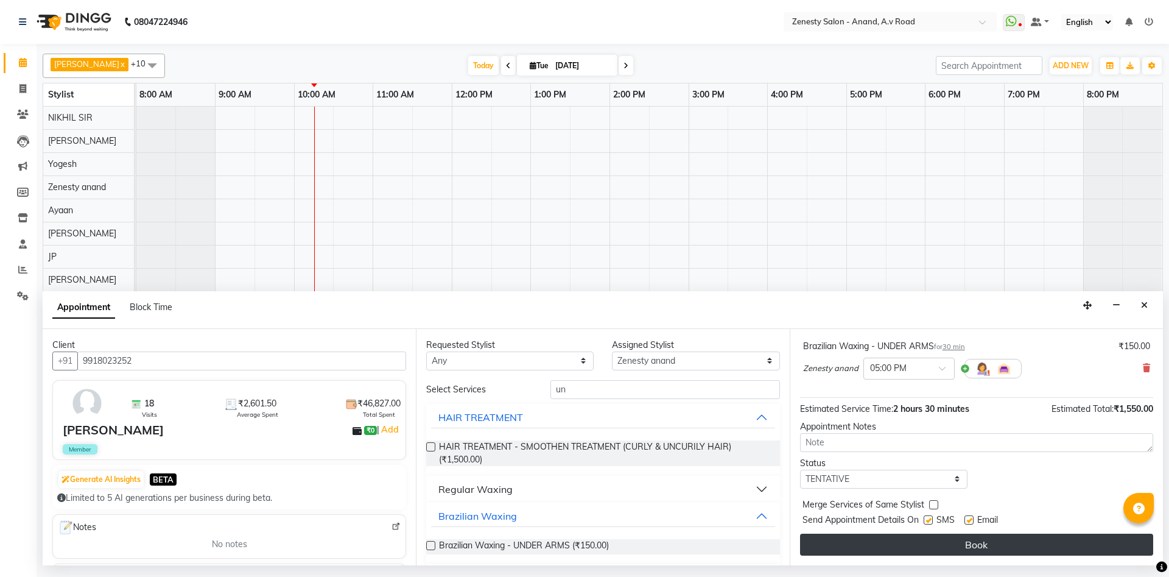
click at [892, 537] on button "Book" at bounding box center [976, 545] width 353 height 22
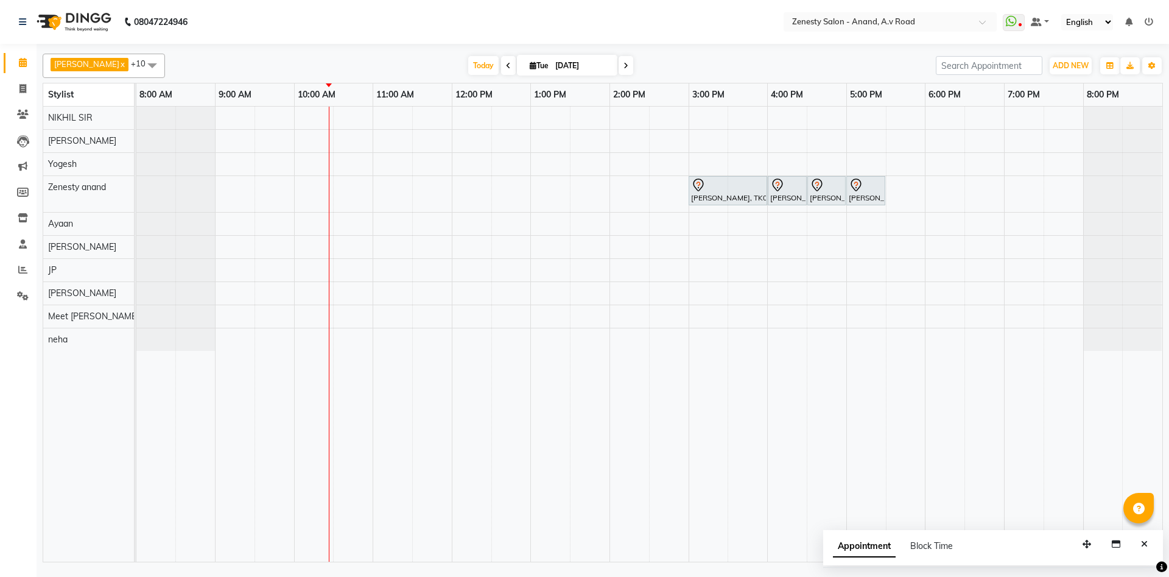
click at [651, 46] on div at bounding box center [603, 46] width 1121 height 5
click at [19, 87] on icon at bounding box center [22, 88] width 7 height 9
select select "6693"
select select "service"
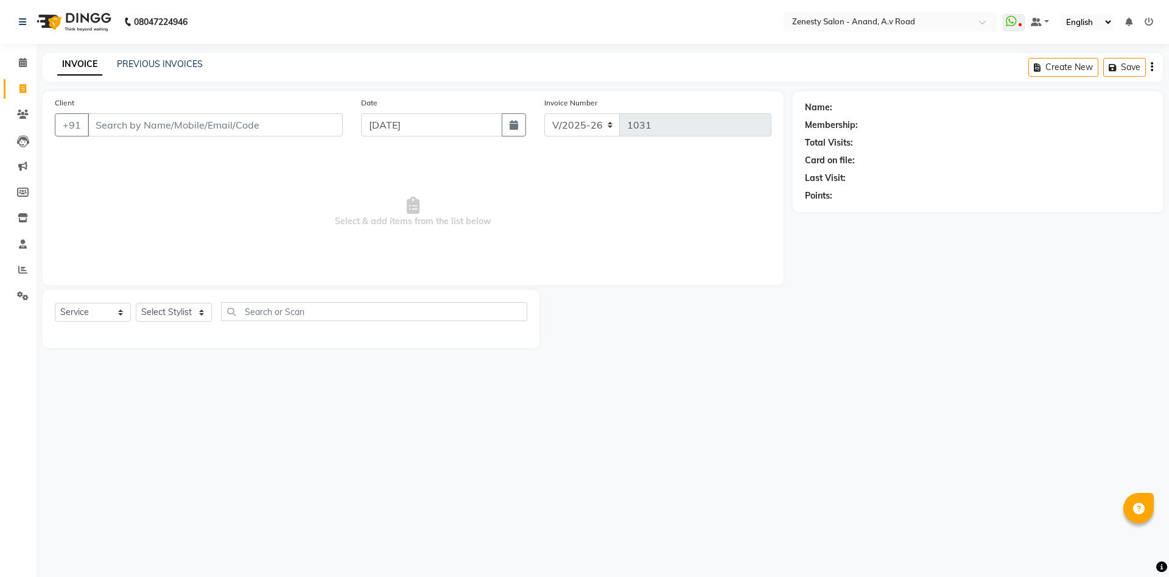
select select "52207"
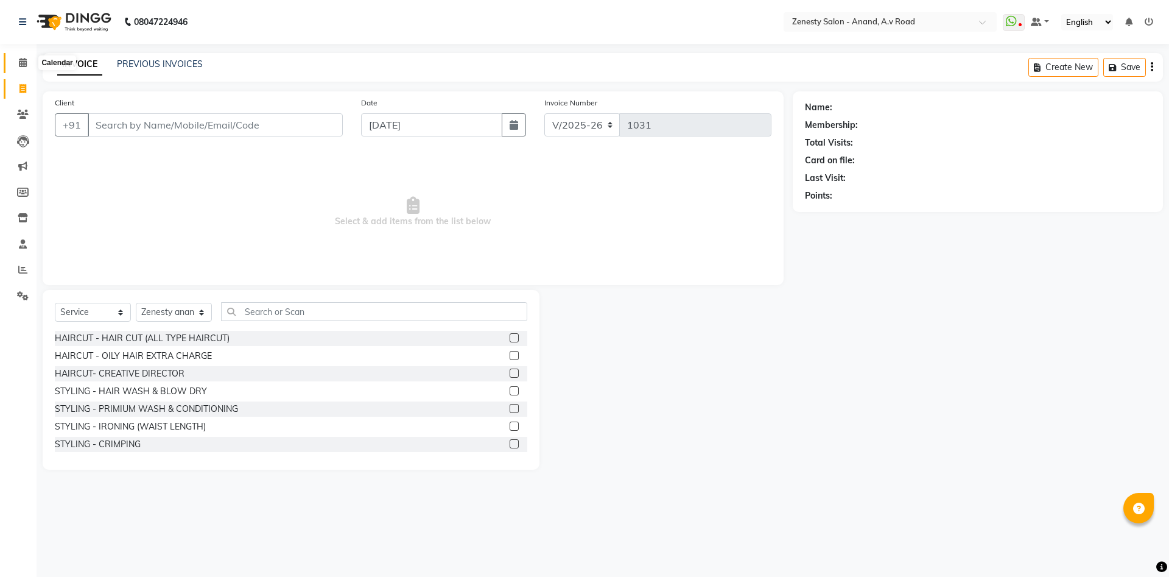
click at [22, 67] on icon at bounding box center [23, 62] width 8 height 9
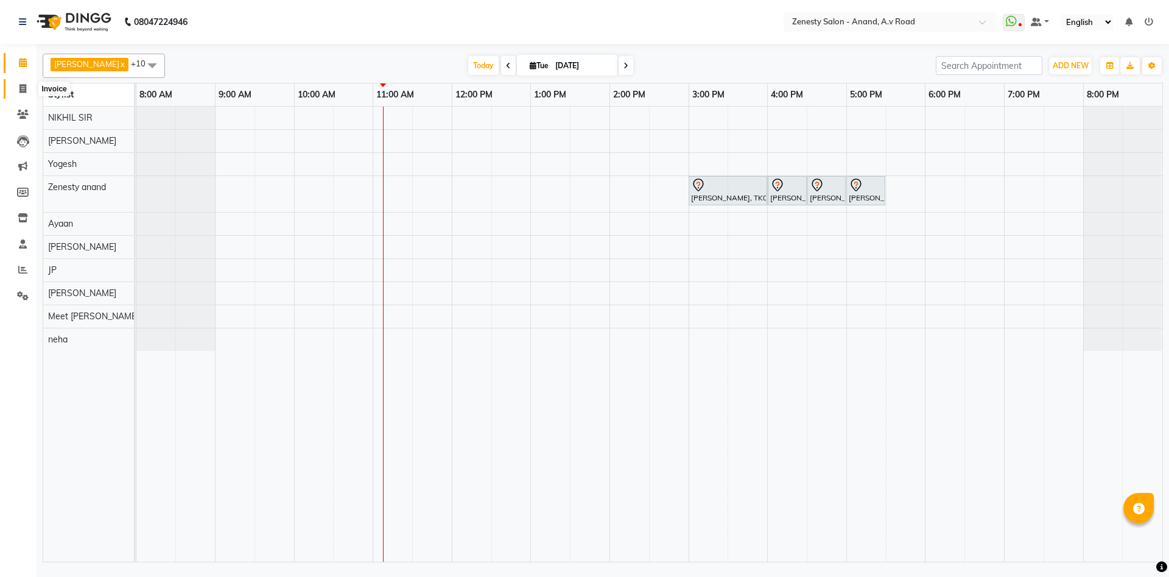
click at [18, 88] on span at bounding box center [22, 89] width 21 height 14
select select "service"
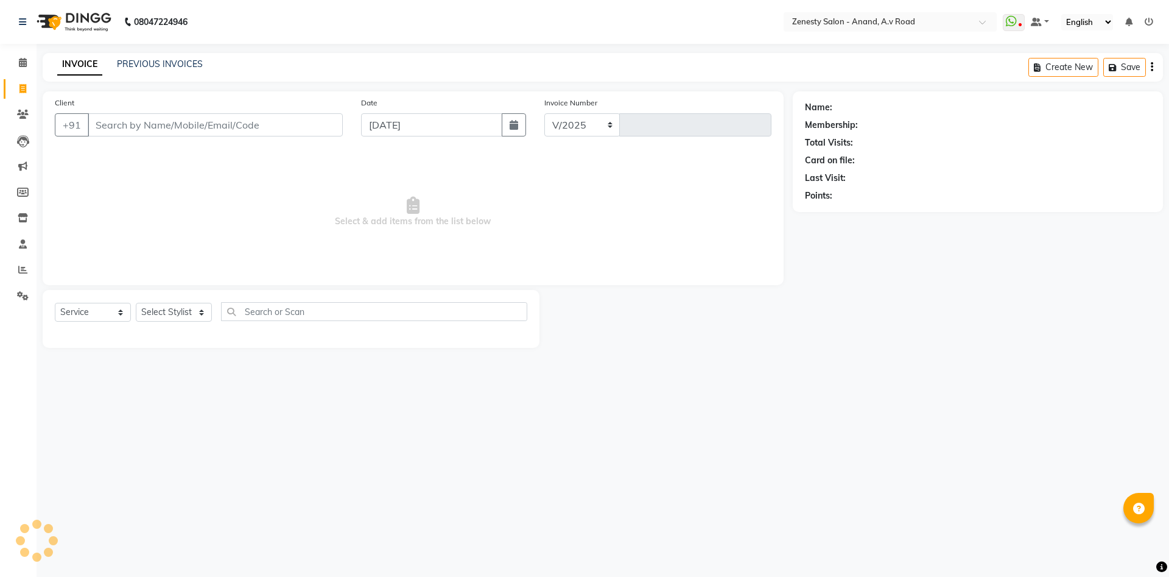
select select "6693"
type input "1031"
select select "52207"
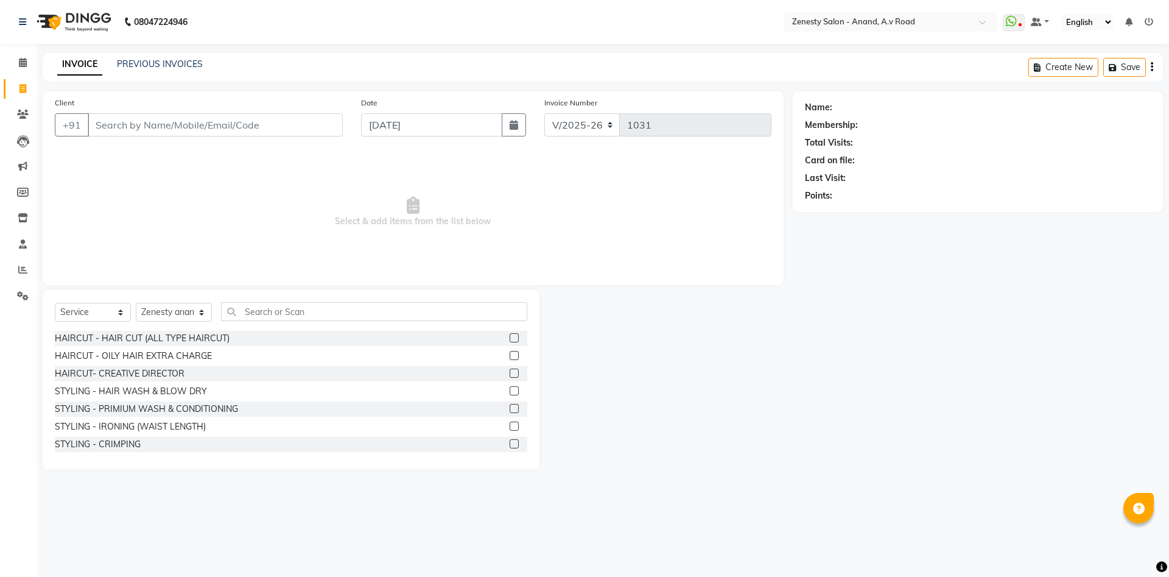
click at [856, 531] on div "08047224946 Select Location × Zenesty Salon - Anand, A.v Road WhatsApp Status ✕…" at bounding box center [584, 288] width 1169 height 577
click at [26, 66] on icon at bounding box center [23, 62] width 8 height 9
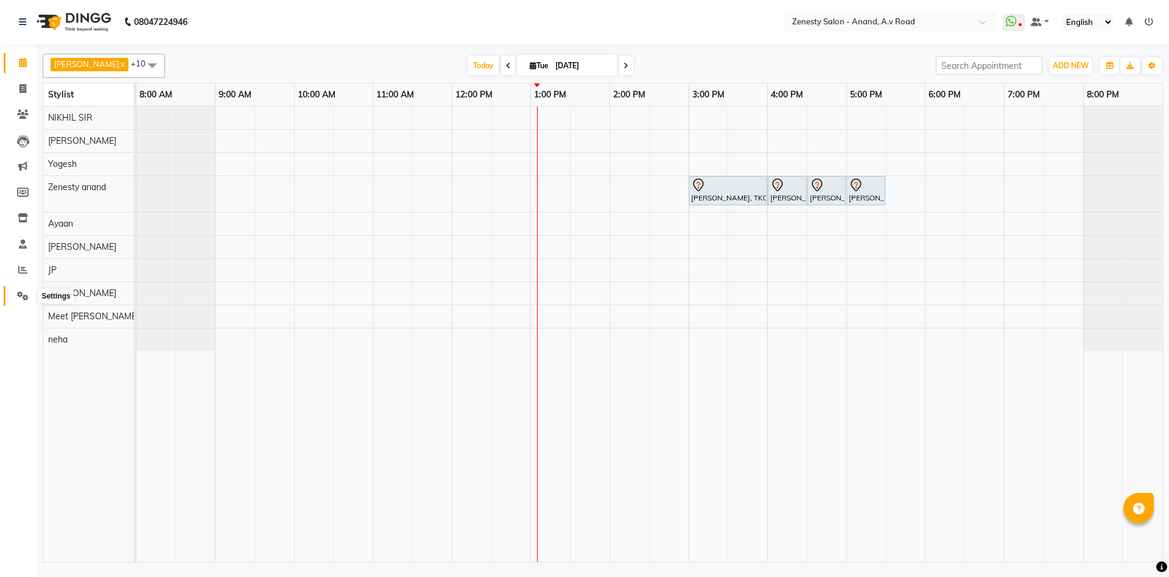
click at [19, 294] on icon at bounding box center [23, 295] width 12 height 9
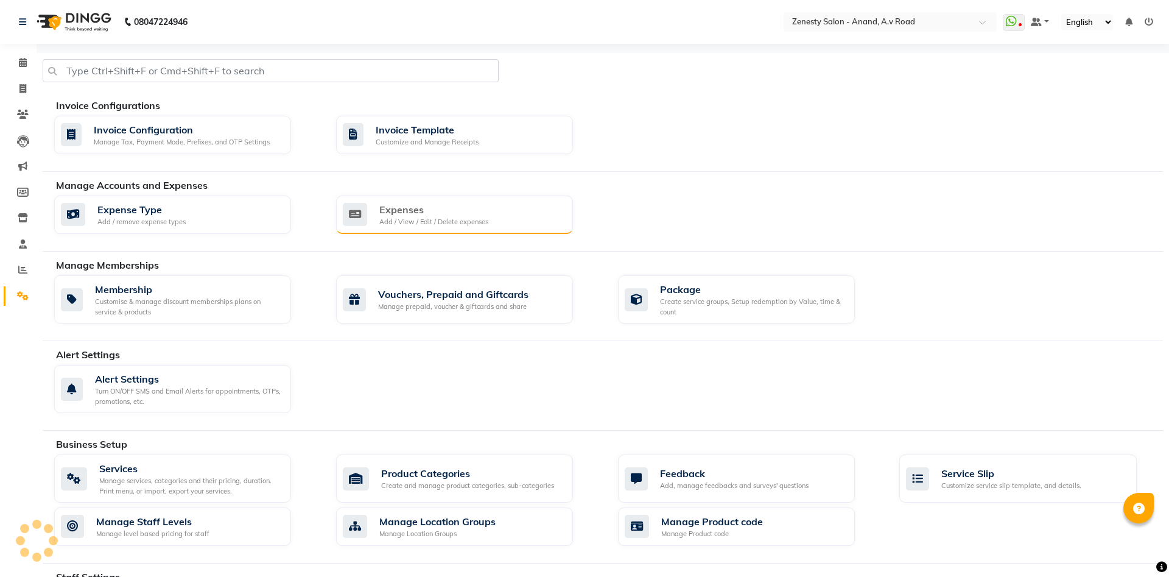
click at [527, 211] on div "Expenses Add / View / Edit / Delete expenses" at bounding box center [453, 214] width 220 height 25
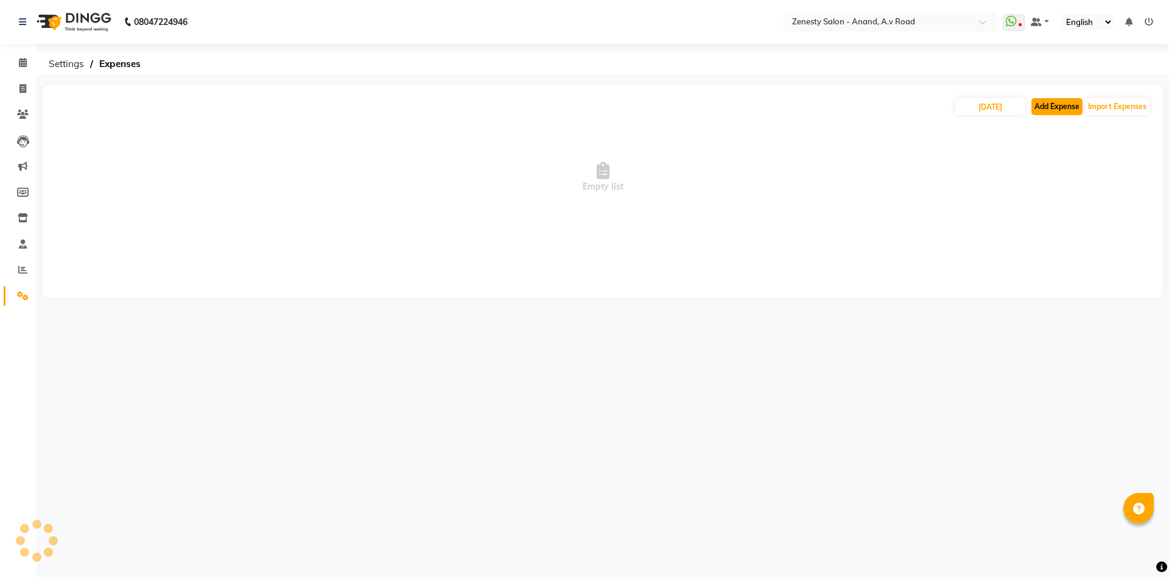
click at [1043, 107] on button "Add Expense" at bounding box center [1057, 106] width 51 height 17
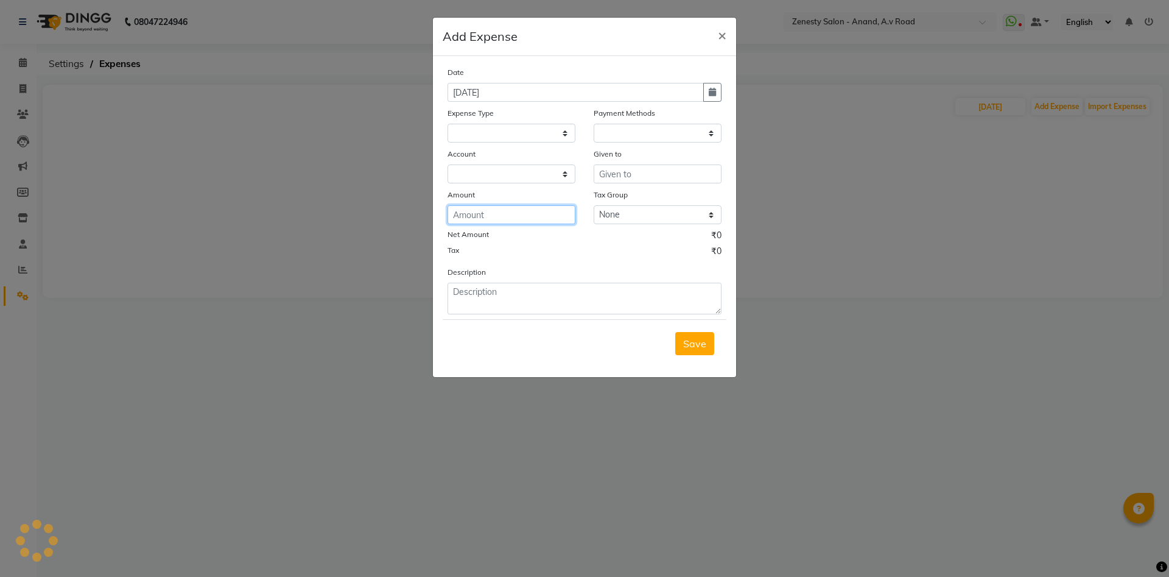
click at [484, 216] on input "number" at bounding box center [512, 214] width 128 height 19
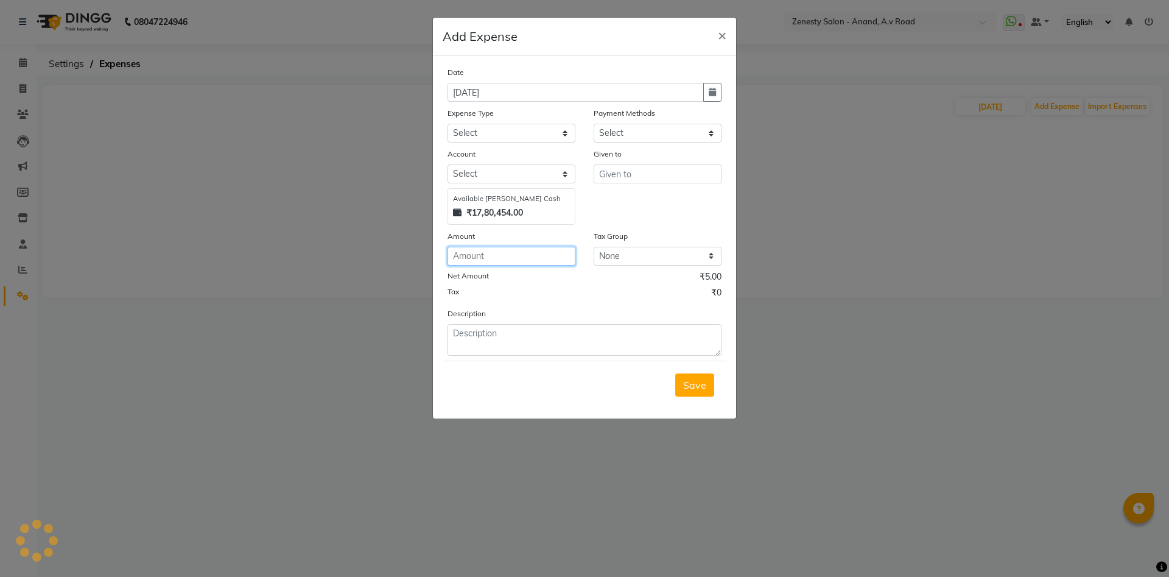
select select "1"
select select "5726"
type input "516"
click at [448, 124] on select "Select Advance Salary Bank charges Boss Snacks Or Meal Bridal Deposite Retrun C…" at bounding box center [512, 133] width 128 height 19
select select "11695"
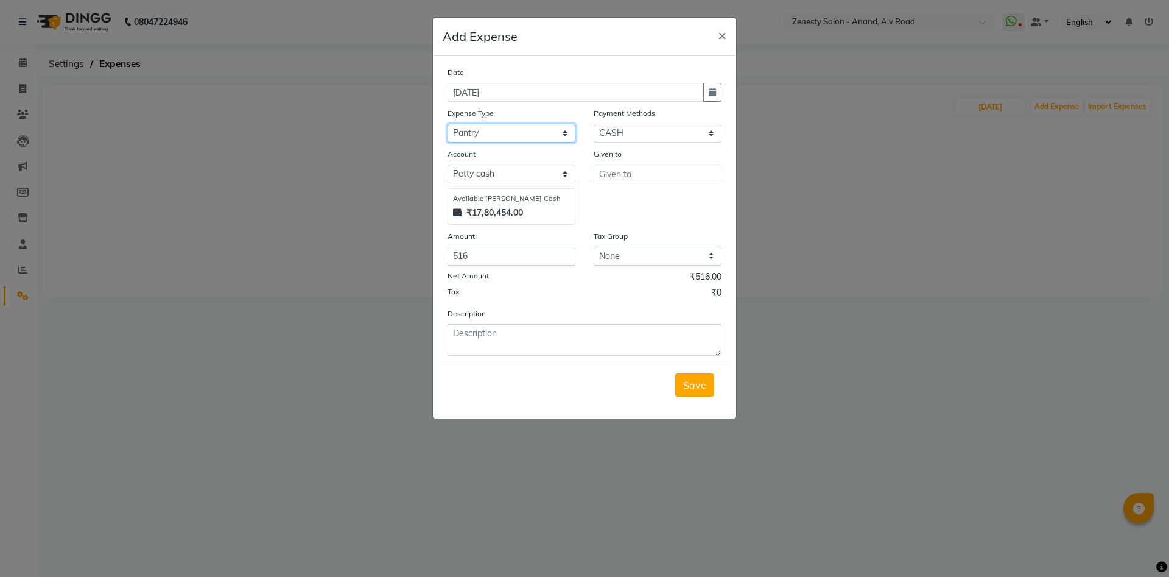
click option "Pantry" at bounding box center [0, 0] width 0 height 0
click at [643, 173] on input "text" at bounding box center [658, 173] width 128 height 19
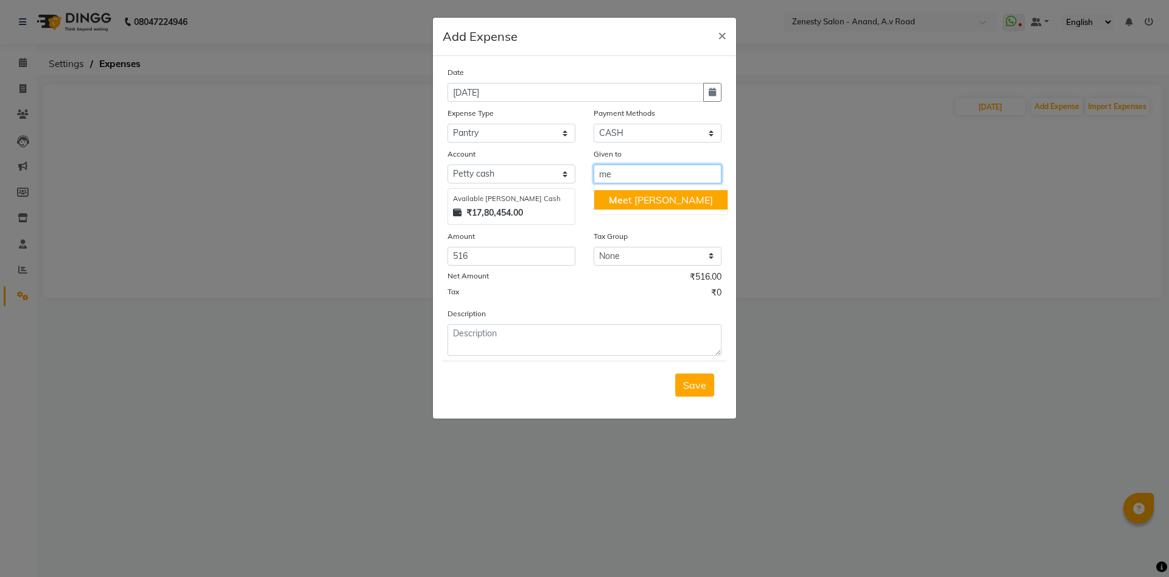
click at [679, 205] on button "Me et Sharma" at bounding box center [660, 199] width 133 height 19
type input "Meet [PERSON_NAME]"
click at [700, 394] on button "Save" at bounding box center [694, 384] width 39 height 23
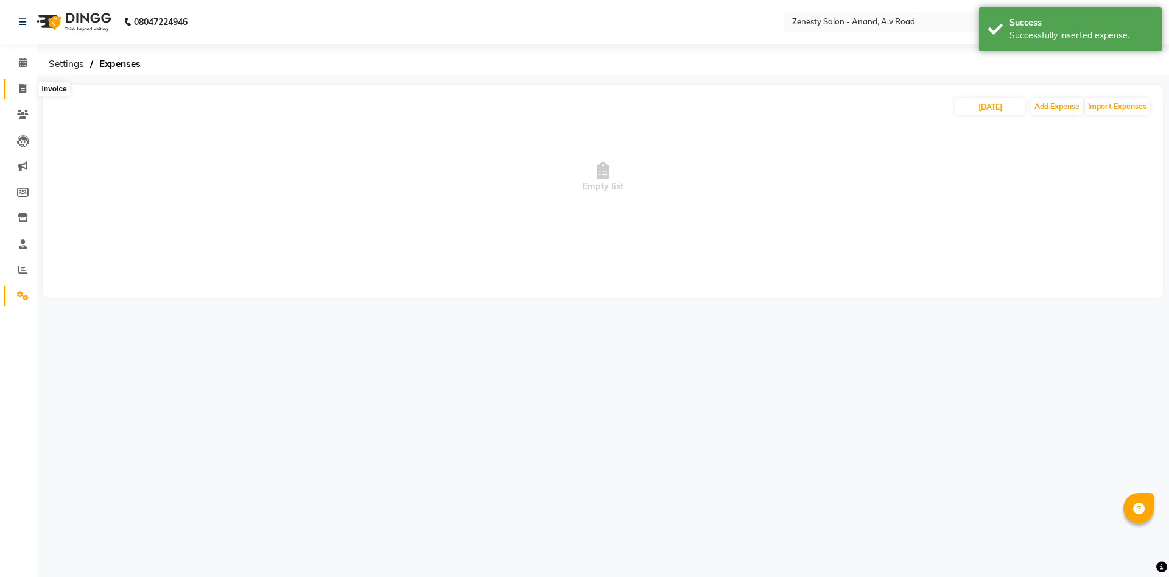
click at [21, 92] on icon at bounding box center [22, 88] width 7 height 9
select select "service"
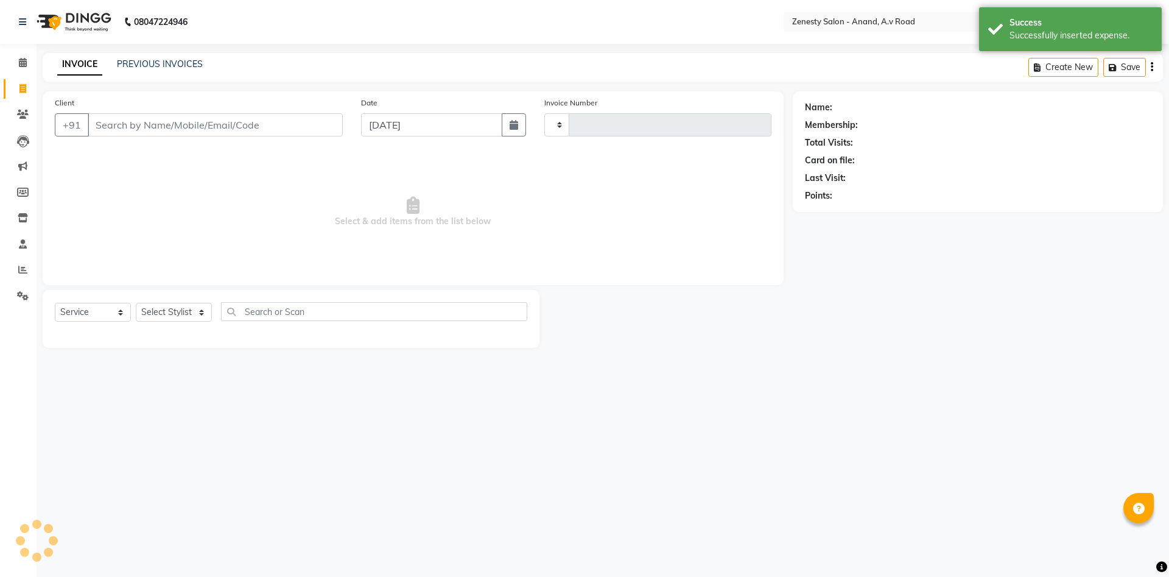
type input "1031"
select select "6693"
select select "52207"
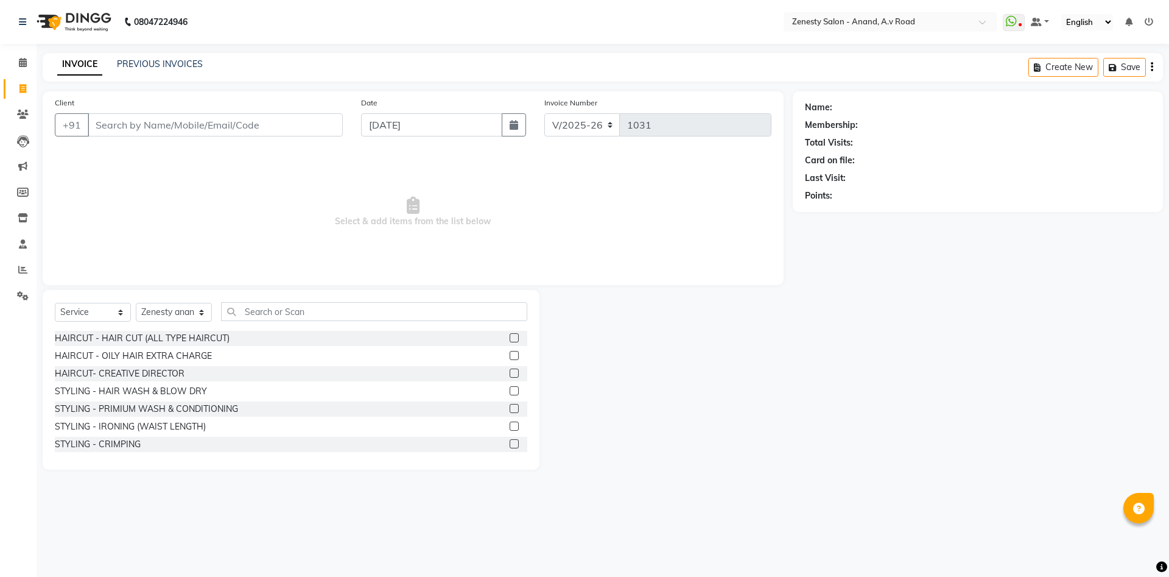
click at [778, 471] on main "INVOICE PREVIOUS INVOICES Create New Save Client +91 Date 02-09-2025 Invoice Nu…" at bounding box center [603, 270] width 1133 height 435
select select "6693"
select select "service"
select select "52207"
click at [713, 351] on div at bounding box center [666, 380] width 253 height 180
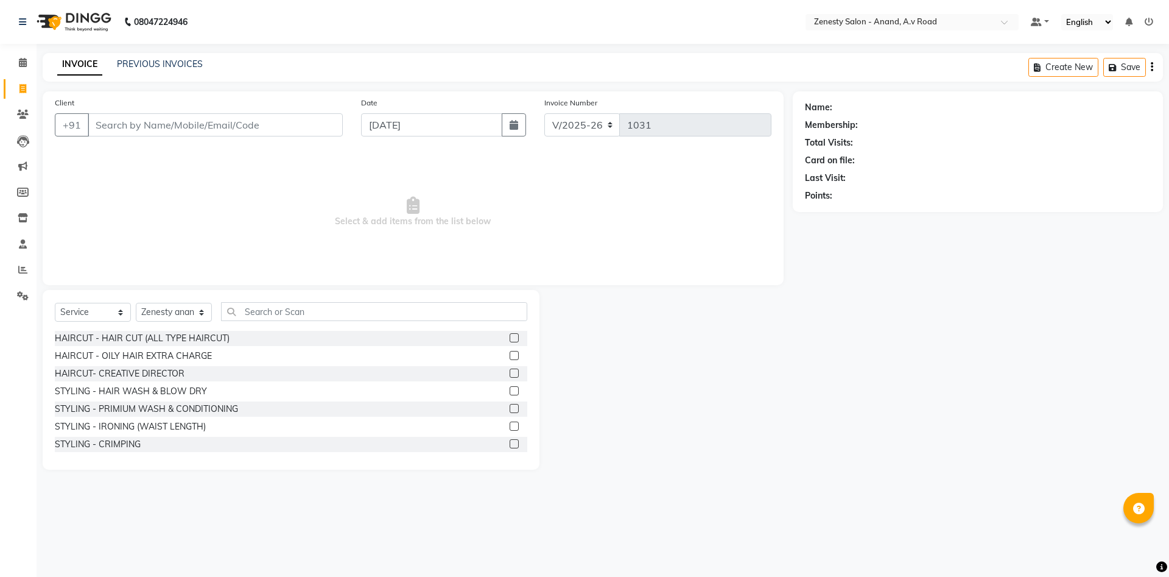
click at [756, 453] on div at bounding box center [666, 380] width 253 height 180
click at [659, 434] on div at bounding box center [666, 380] width 253 height 180
click at [686, 349] on div at bounding box center [666, 380] width 253 height 180
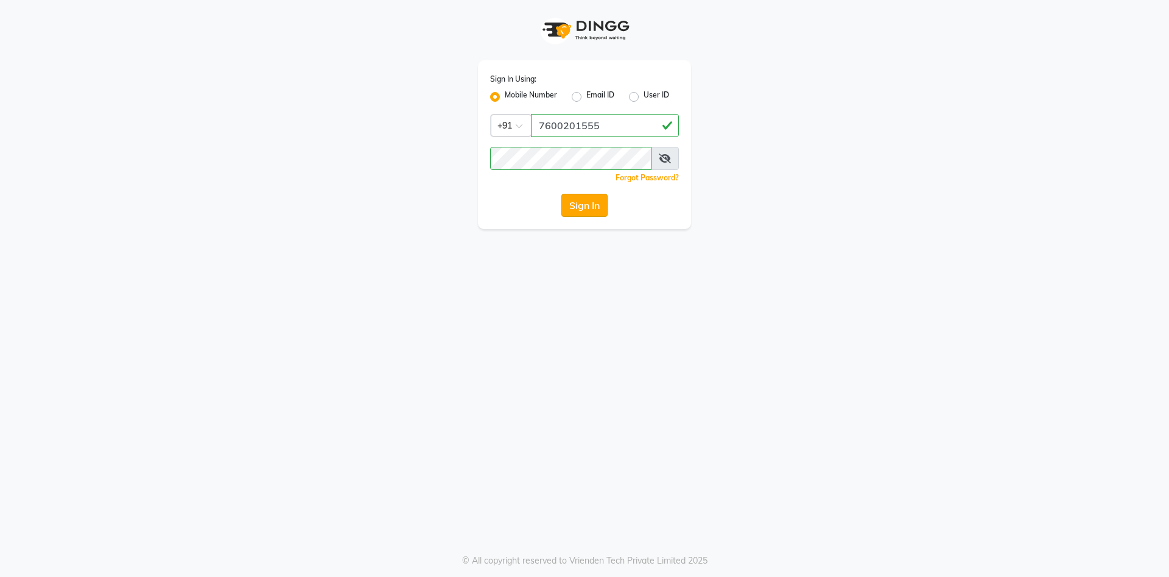
click at [579, 198] on button "Sign In" at bounding box center [585, 205] width 46 height 23
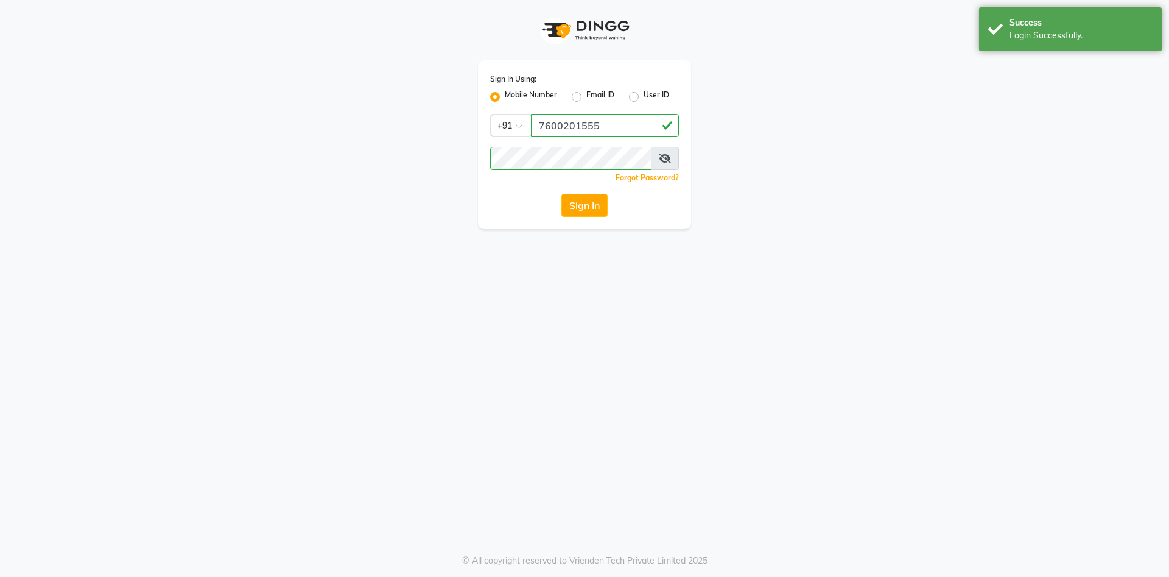
select select "service"
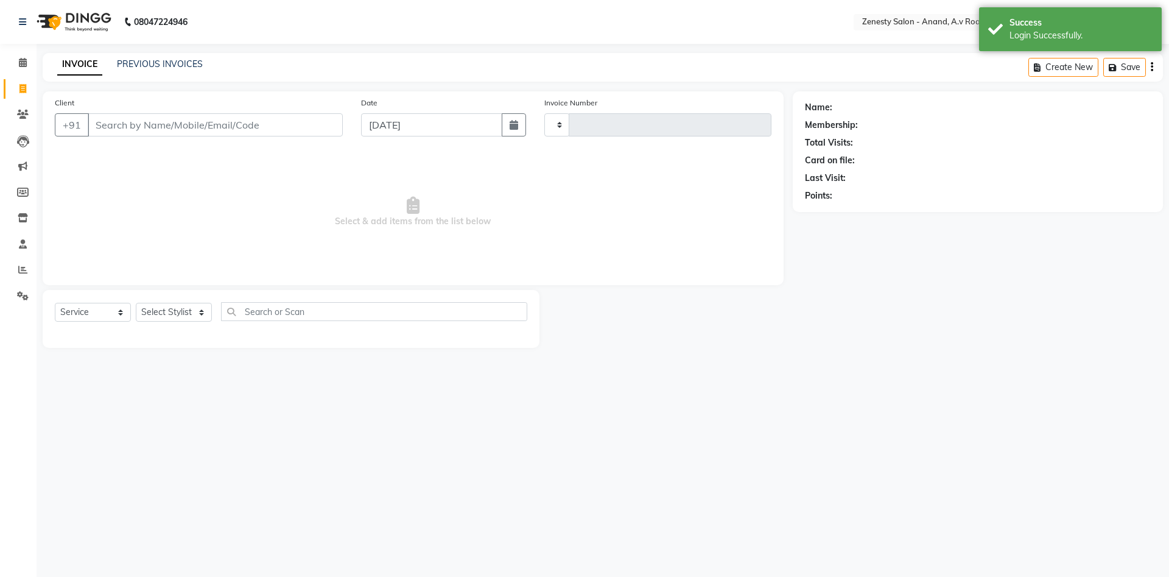
type input "1031"
select select "en"
select select "6693"
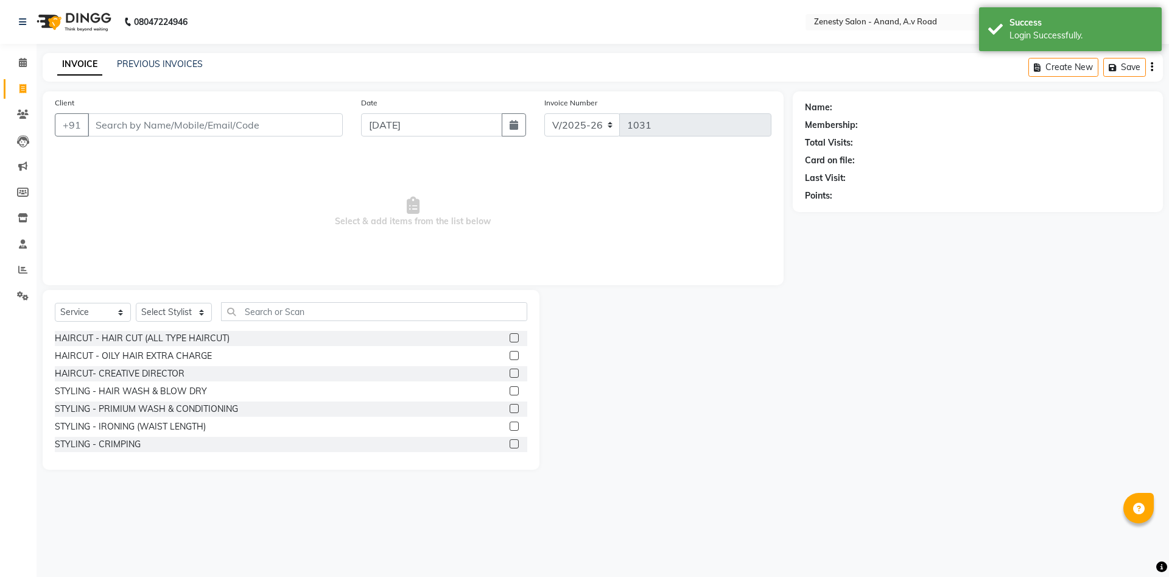
select select "52207"
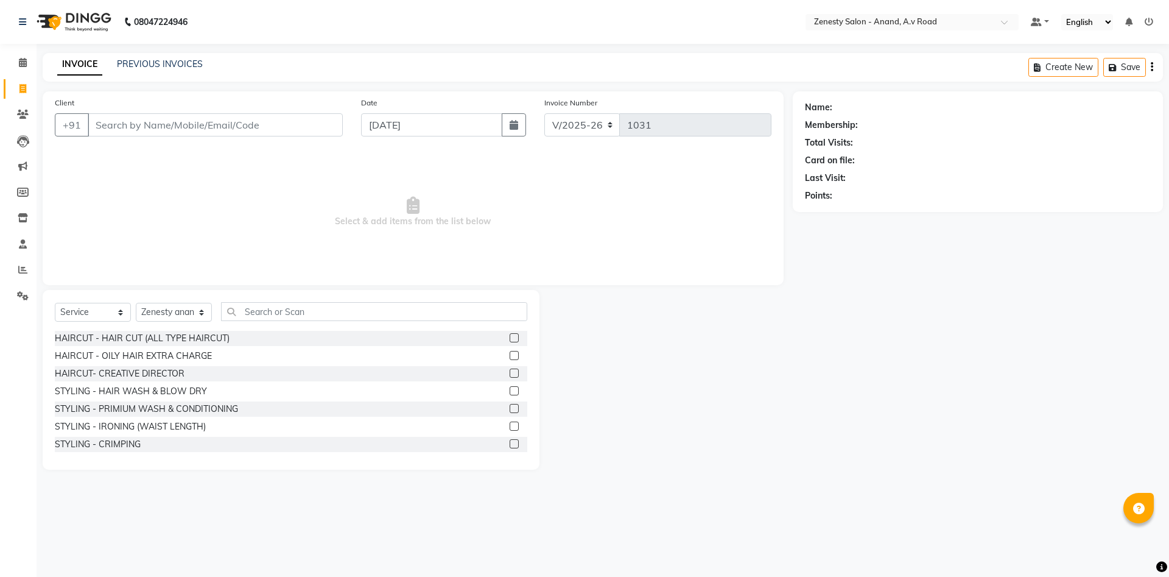
drag, startPoint x: 737, startPoint y: 429, endPoint x: 189, endPoint y: 177, distance: 603.6
click at [705, 421] on div at bounding box center [666, 380] width 253 height 180
click at [936, 316] on div "Name: Membership: Total Visits: Card on file: Last Visit: Points:" at bounding box center [982, 280] width 379 height 378
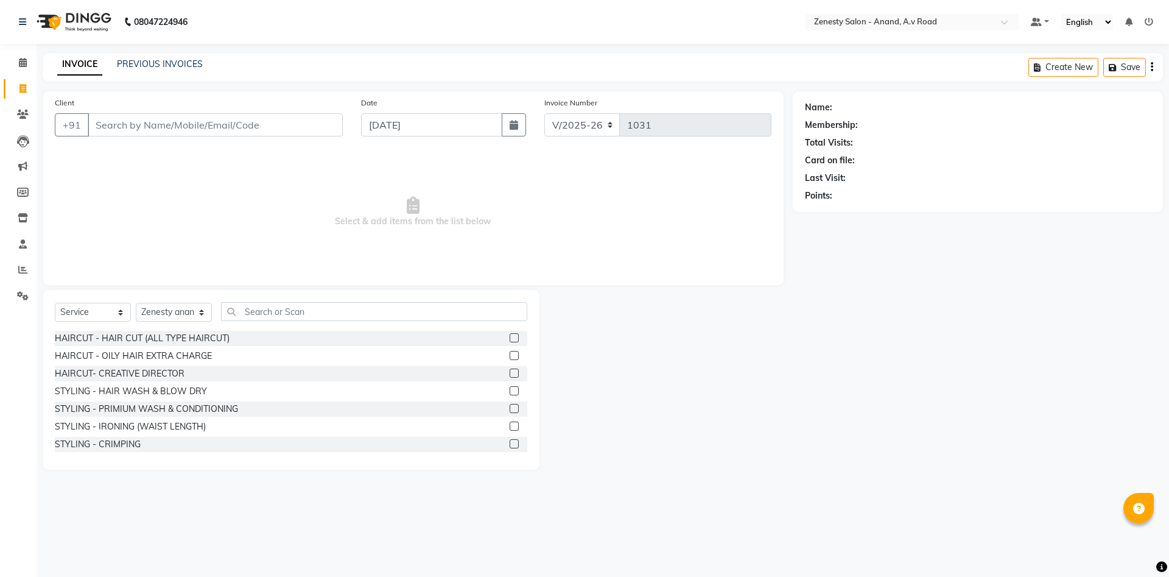
click at [936, 316] on div "Name: Membership: Total Visits: Card on file: Last Visit: Points:" at bounding box center [982, 280] width 379 height 378
click at [180, 60] on link "PREVIOUS INVOICES" at bounding box center [160, 63] width 86 height 11
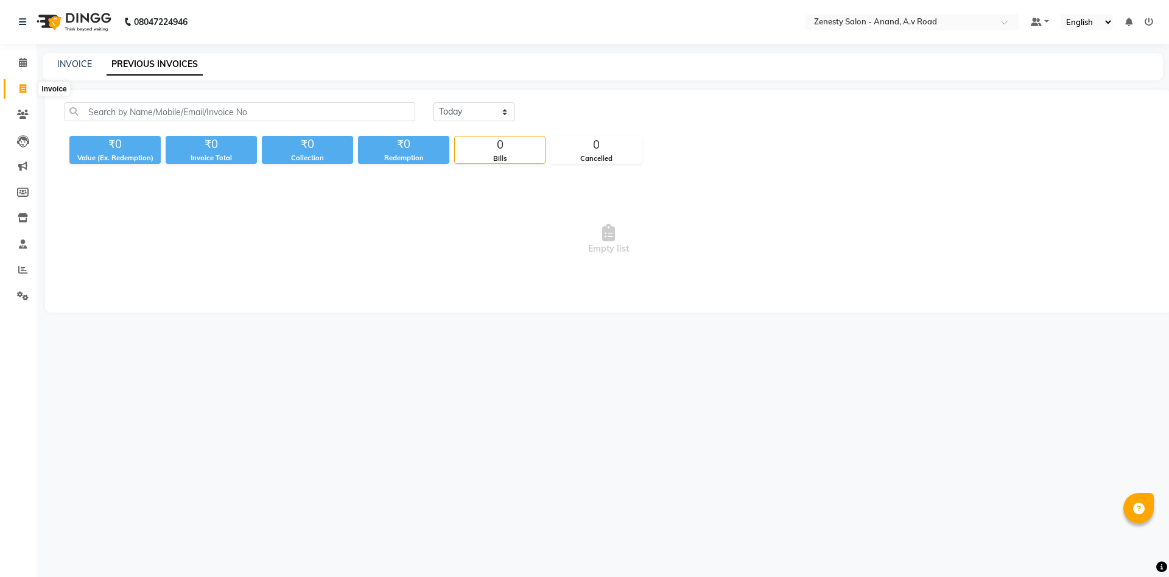
click at [24, 92] on icon at bounding box center [22, 88] width 7 height 9
select select "service"
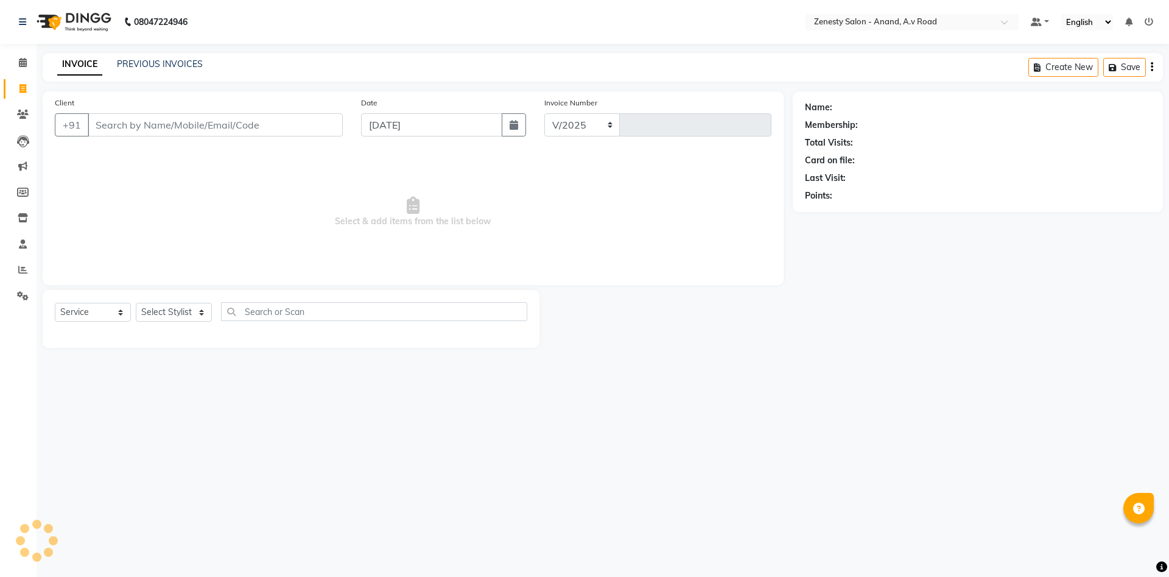
select select "6693"
type input "1031"
select select "52207"
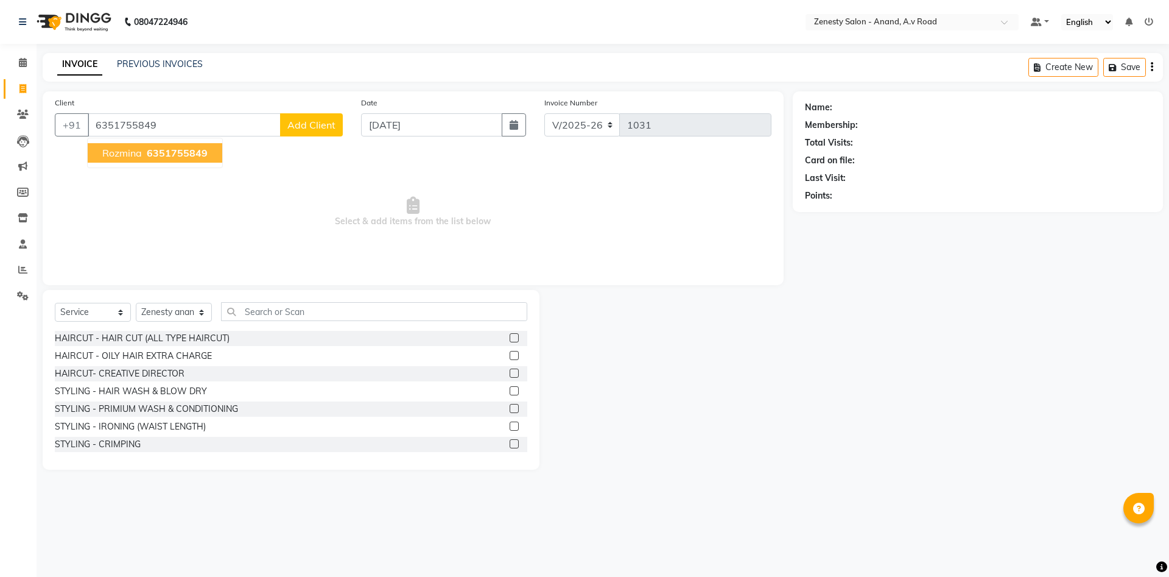
click at [132, 153] on span "Rozmina" at bounding box center [122, 153] width 40 height 12
type input "6351755849"
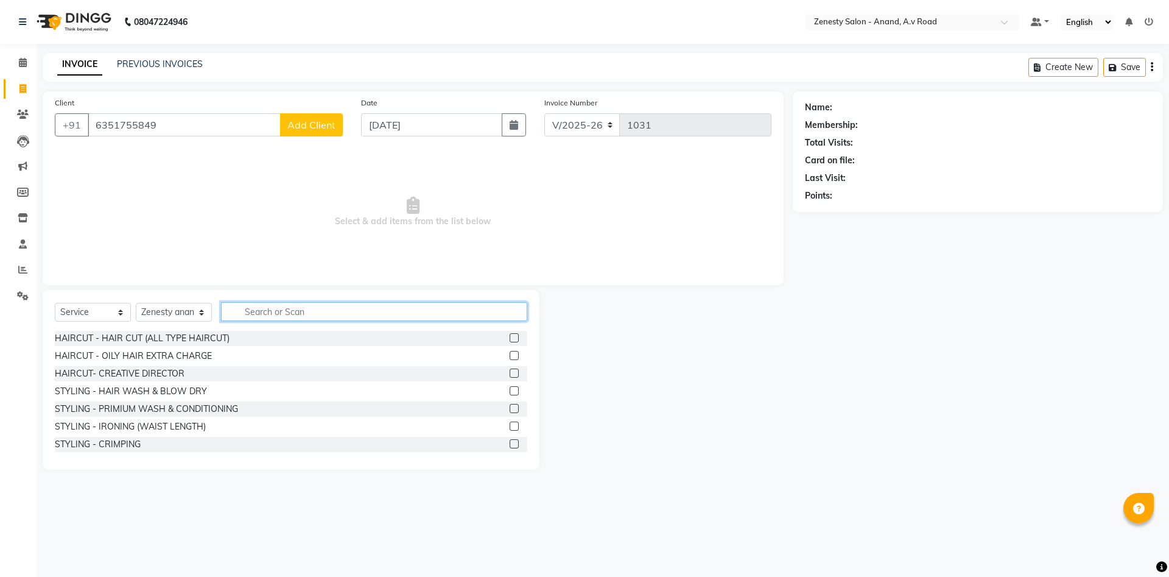
click at [300, 309] on input "text" at bounding box center [374, 311] width 306 height 19
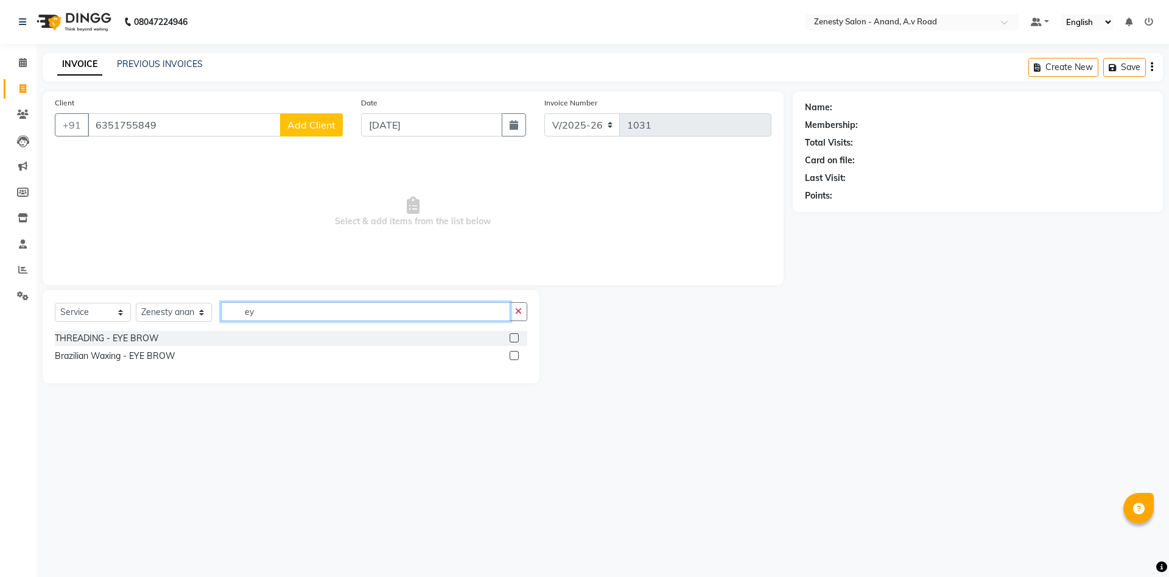
type input "ey"
click at [516, 337] on label at bounding box center [514, 337] width 9 height 9
click at [516, 337] on input "checkbox" at bounding box center [514, 338] width 8 height 8
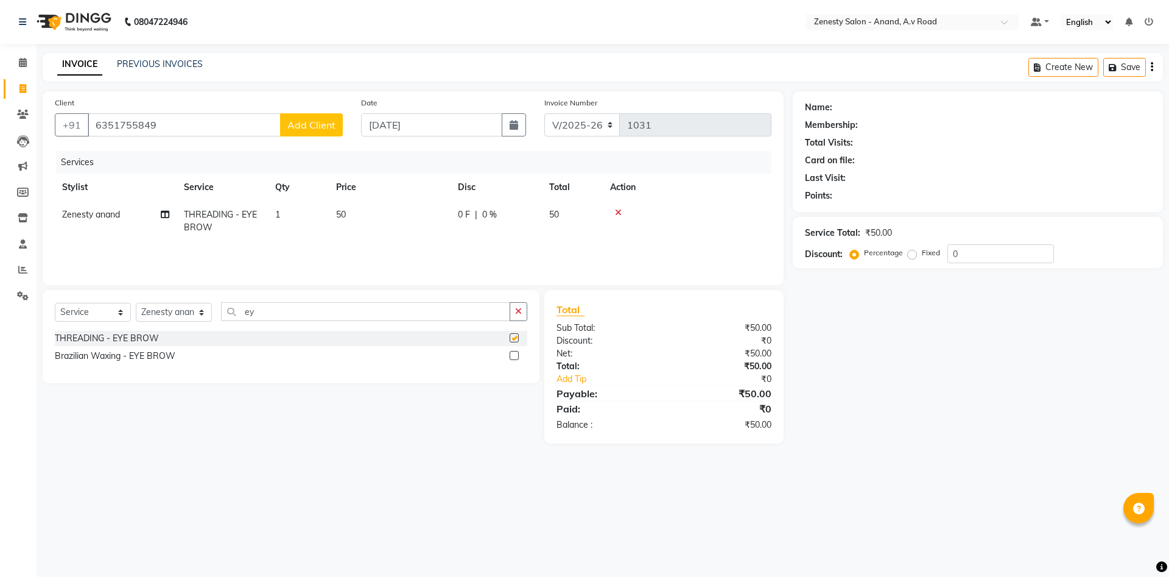
checkbox input "false"
click at [523, 308] on button "button" at bounding box center [519, 311] width 18 height 19
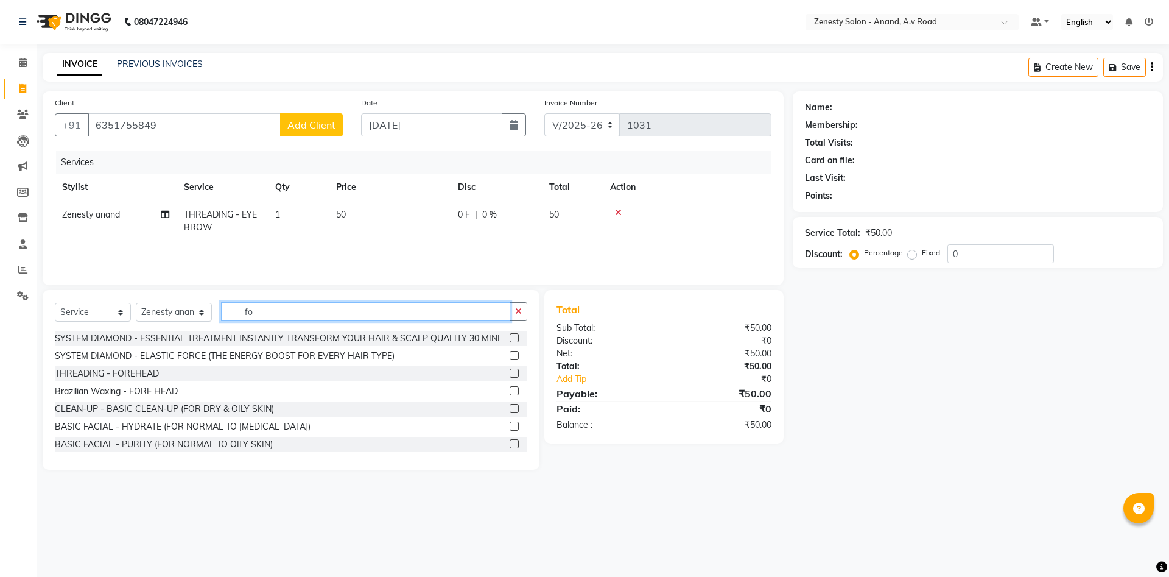
type input "fo"
click at [515, 373] on label at bounding box center [514, 372] width 9 height 9
click at [515, 373] on input "checkbox" at bounding box center [514, 374] width 8 height 8
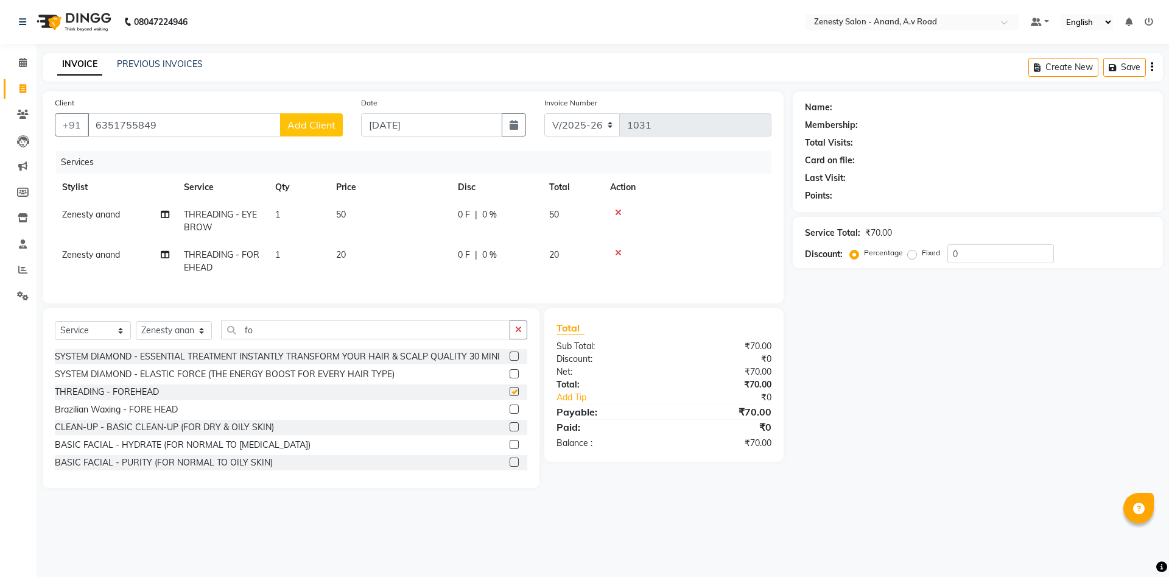
checkbox input "false"
click at [523, 335] on button "button" at bounding box center [519, 329] width 18 height 19
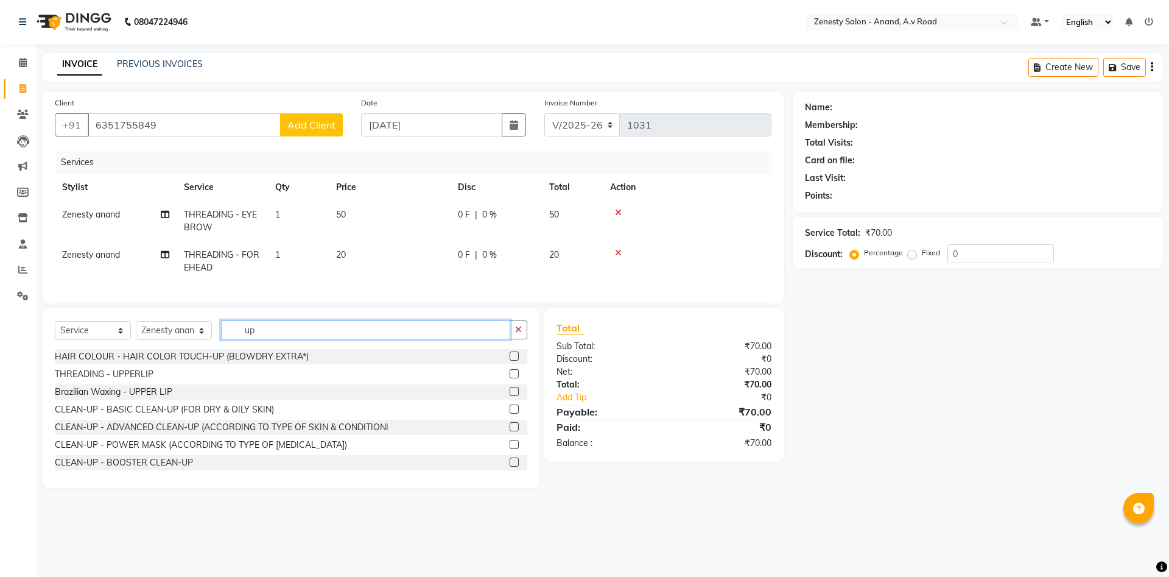
type input "up"
click at [513, 375] on label at bounding box center [514, 373] width 9 height 9
click at [513, 375] on input "checkbox" at bounding box center [514, 374] width 8 height 8
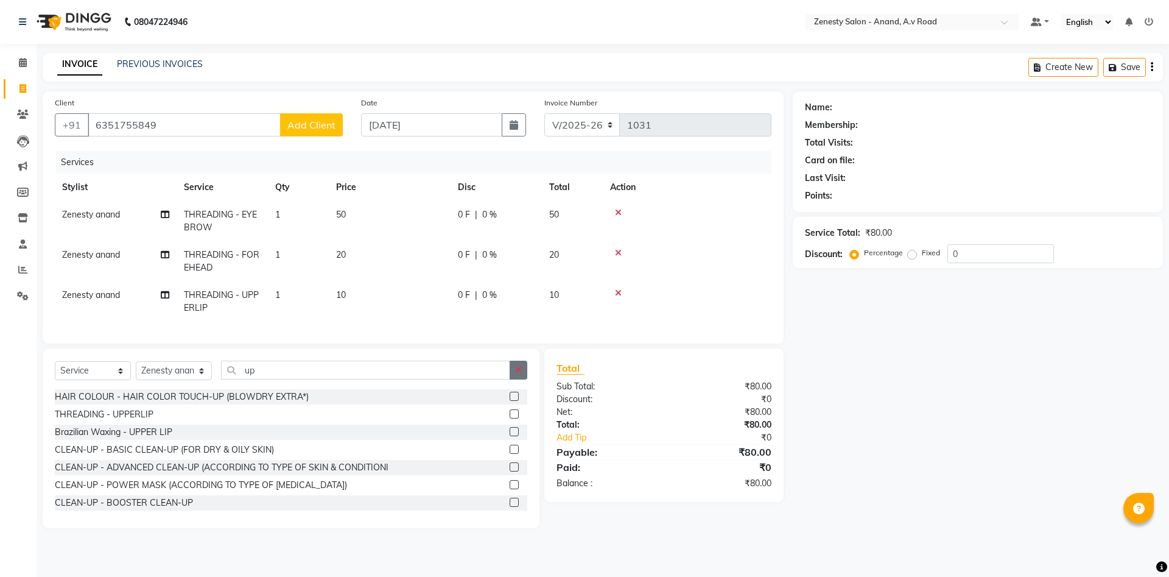
checkbox input "false"
click at [513, 373] on button "button" at bounding box center [519, 370] width 18 height 19
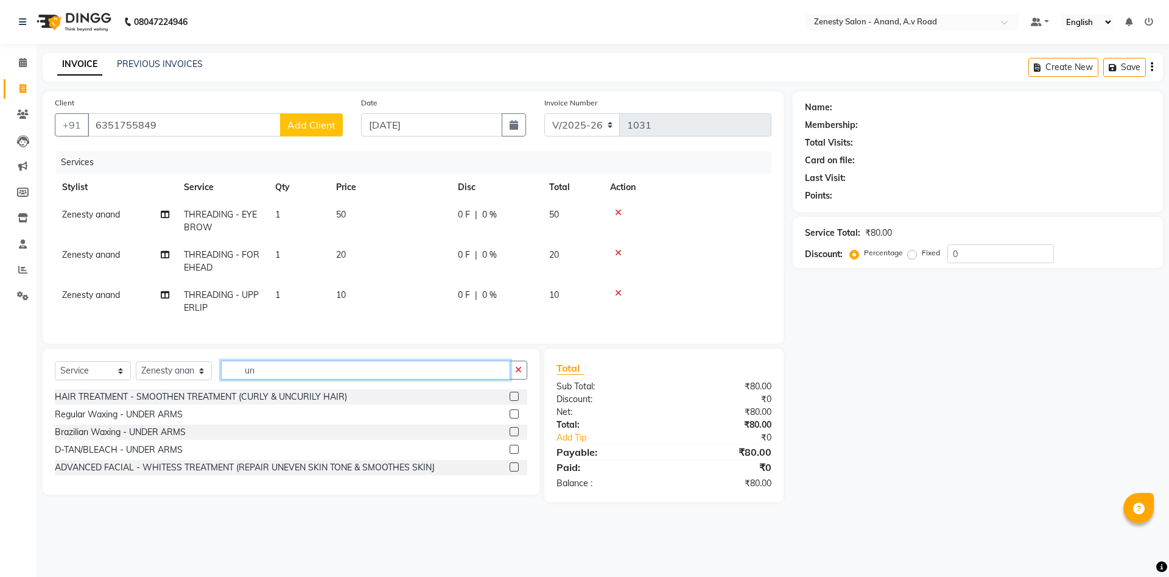
type input "un"
click at [513, 418] on label at bounding box center [514, 413] width 9 height 9
click at [513, 418] on input "checkbox" at bounding box center [514, 415] width 8 height 8
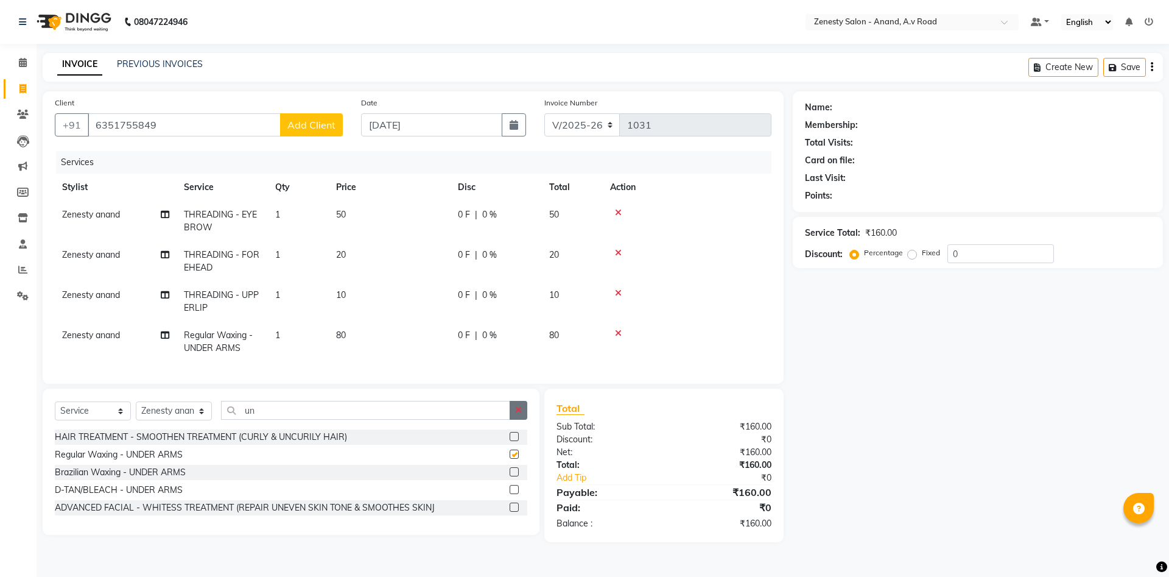
checkbox input "false"
click at [522, 412] on icon "button" at bounding box center [518, 410] width 7 height 9
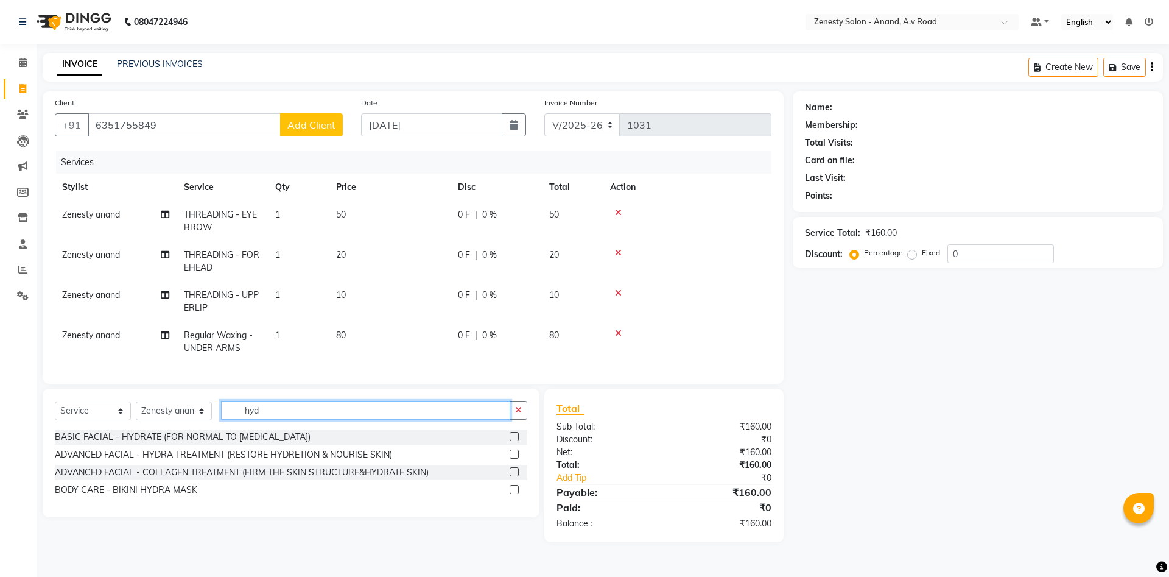
type input "hyd"
click at [514, 452] on label at bounding box center [514, 453] width 9 height 9
click at [514, 452] on input "checkbox" at bounding box center [514, 455] width 8 height 8
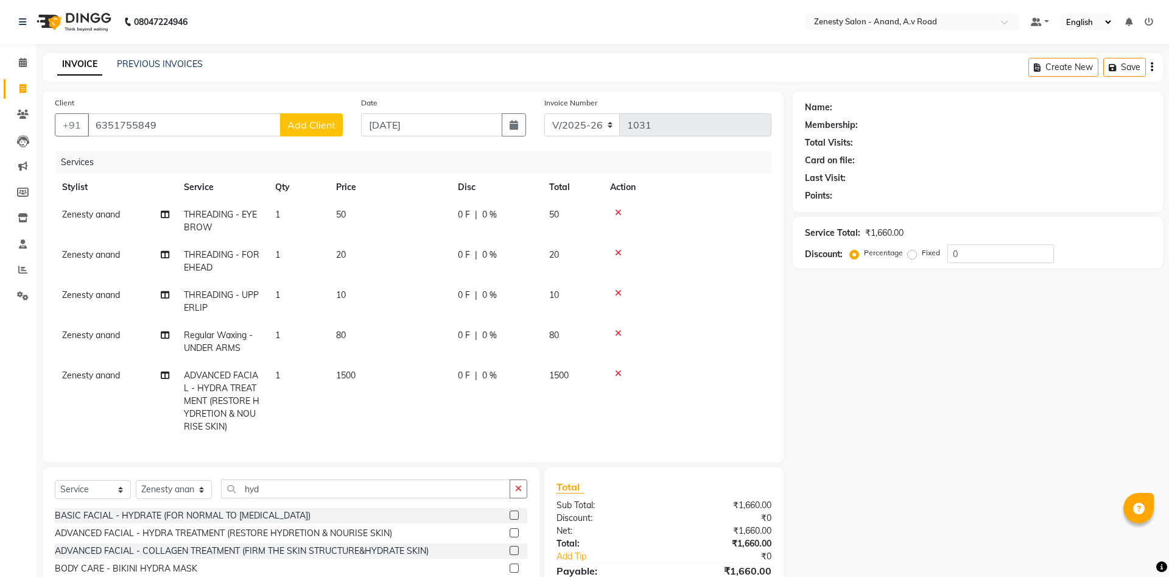
checkbox input "false"
click at [506, 385] on td "0 F | 0 %" at bounding box center [496, 401] width 91 height 79
select select "52207"
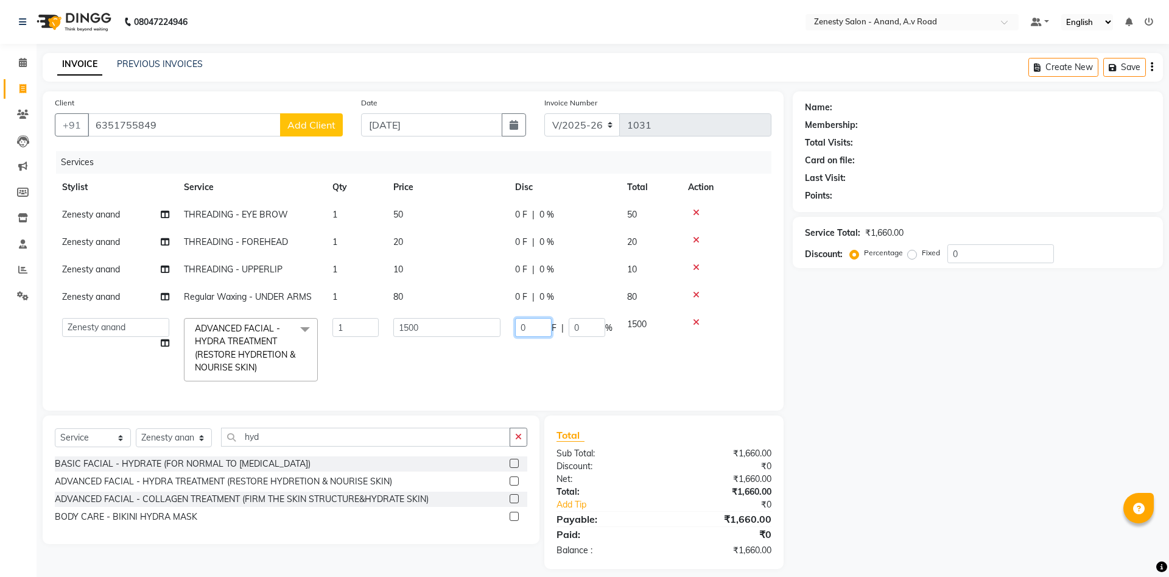
click at [532, 328] on input "0" at bounding box center [533, 327] width 37 height 19
type input "1"
type input "400"
click at [448, 357] on tbody "Zenesty anand THREADING - EYE BROW 1 50 0 F | 0 % 50 Zenesty anand THREADING - …" at bounding box center [413, 295] width 717 height 188
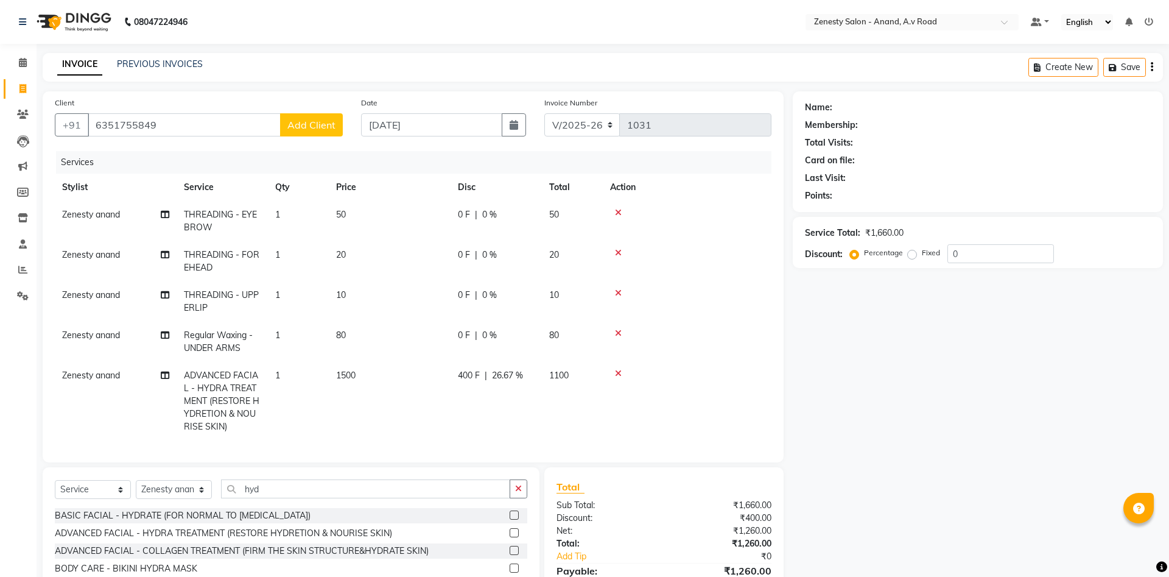
scroll to position [62, 0]
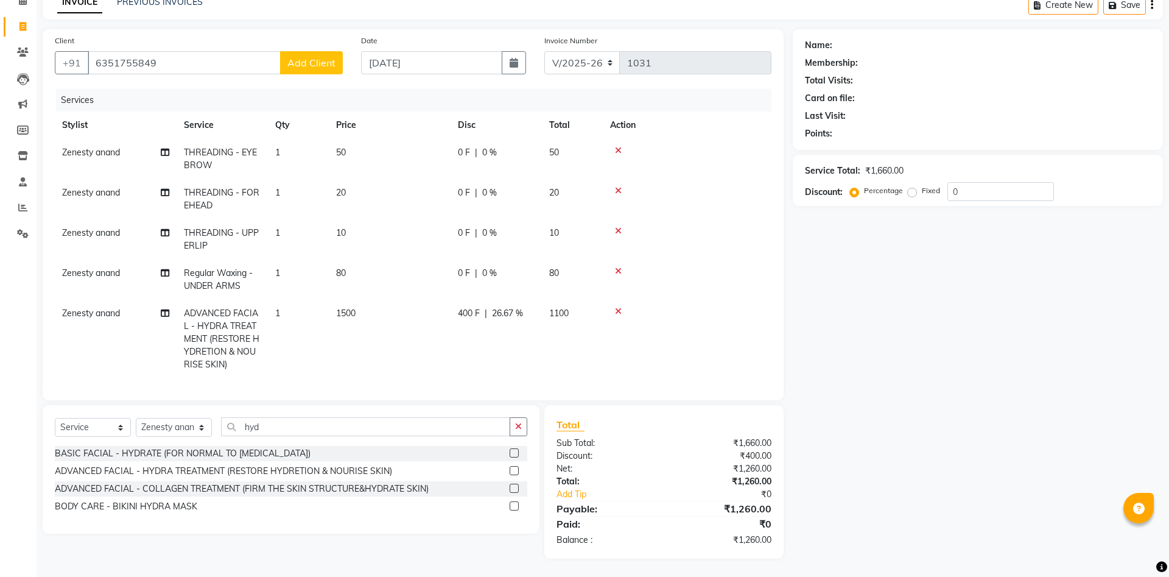
click at [1027, 376] on div "Name: Membership: Total Visits: Card on file: Last Visit: Points: Service Total…" at bounding box center [982, 293] width 379 height 529
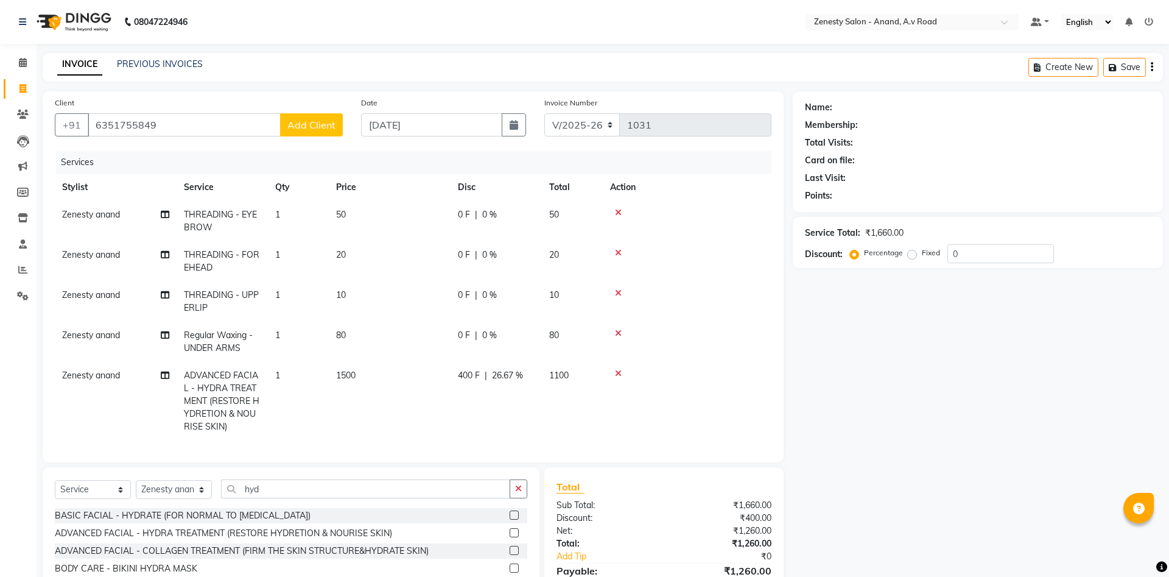
click at [316, 121] on span "Add Client" at bounding box center [311, 125] width 48 height 12
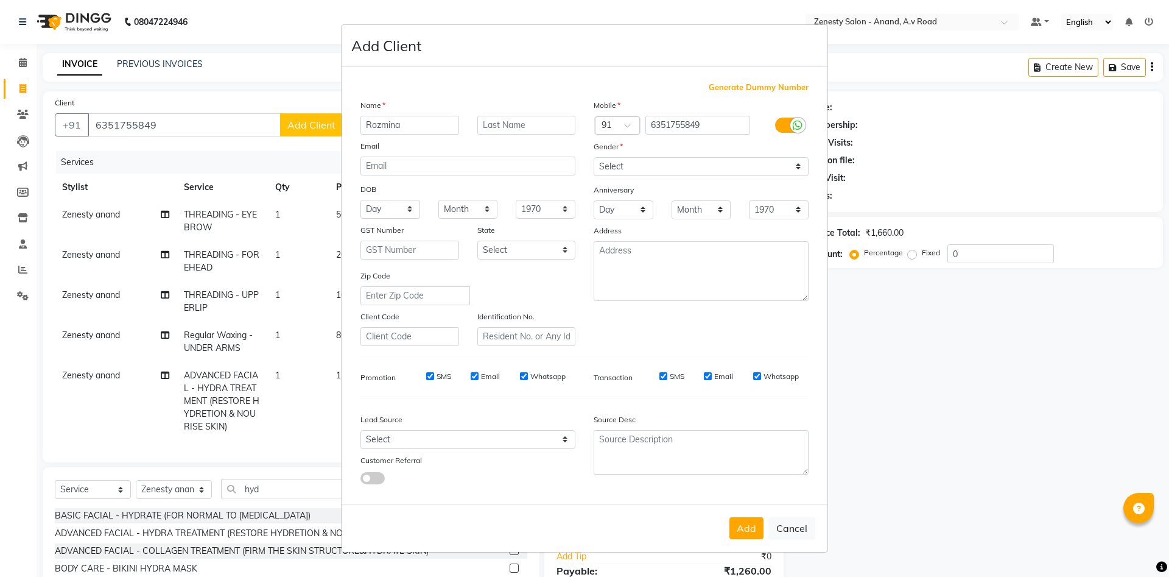
type input "Rozmina"
click at [594, 157] on select "Select Male Female Other Prefer Not To Say" at bounding box center [701, 166] width 215 height 19
select select "female"
click option "Female" at bounding box center [0, 0] width 0 height 0
click at [756, 523] on button "Add" at bounding box center [747, 528] width 34 height 22
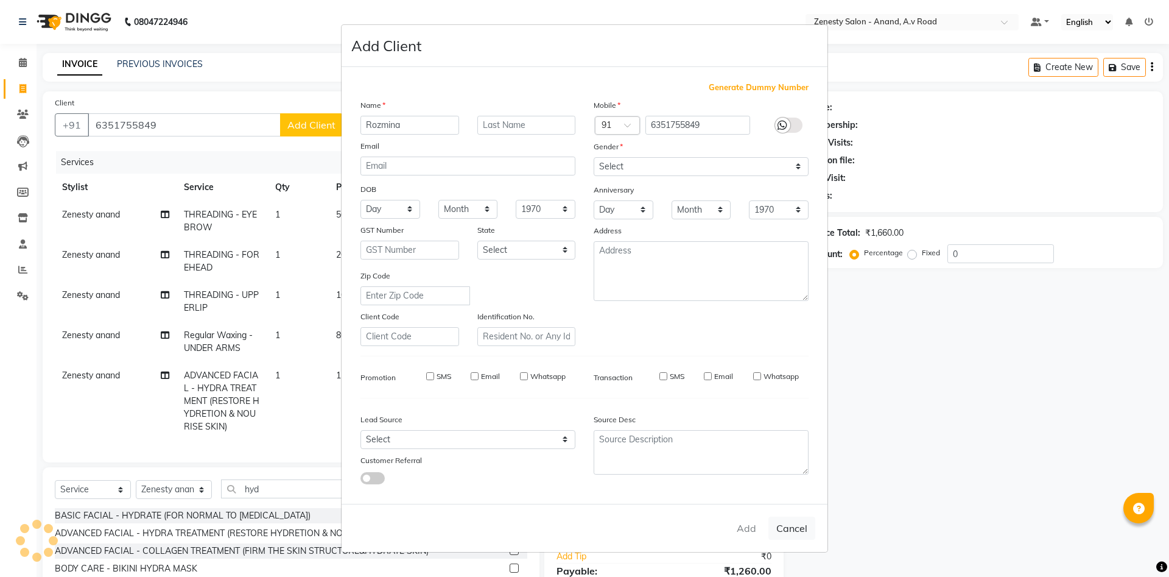
select select
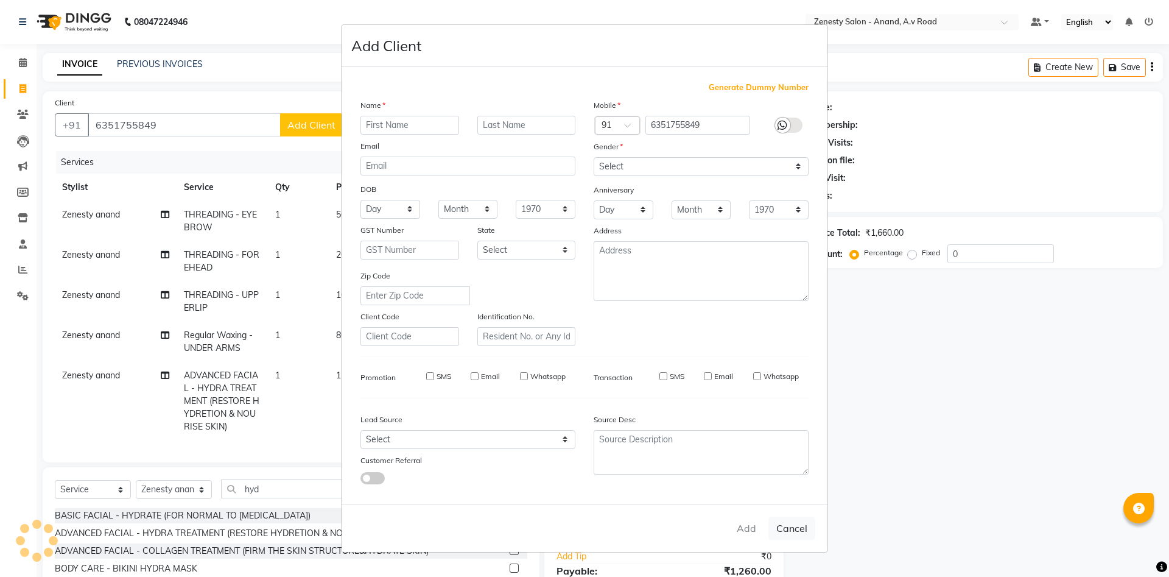
select select
checkbox input "false"
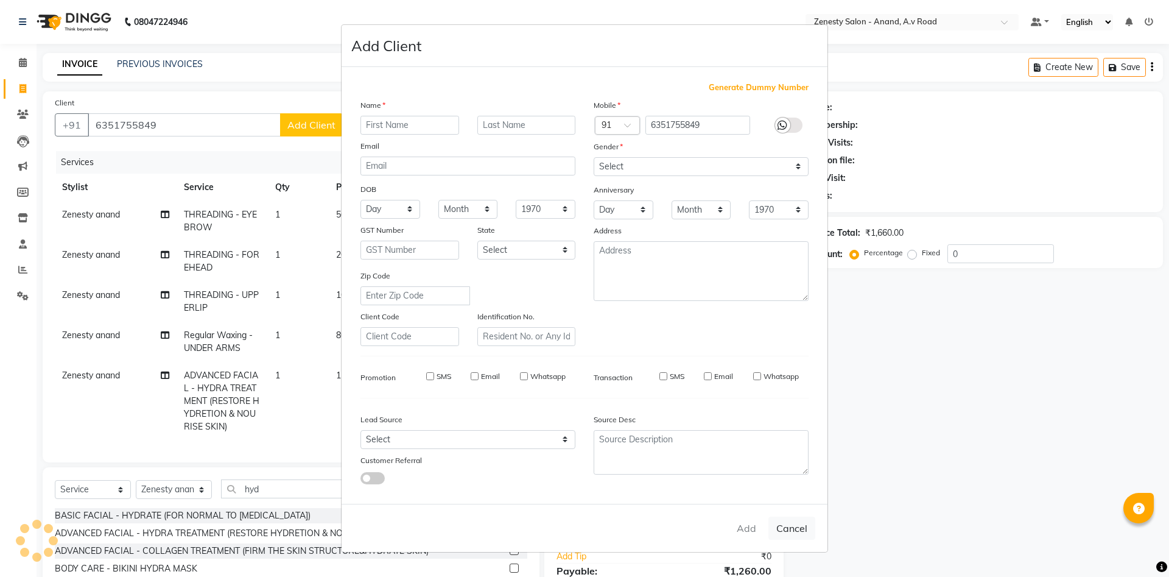
checkbox input "false"
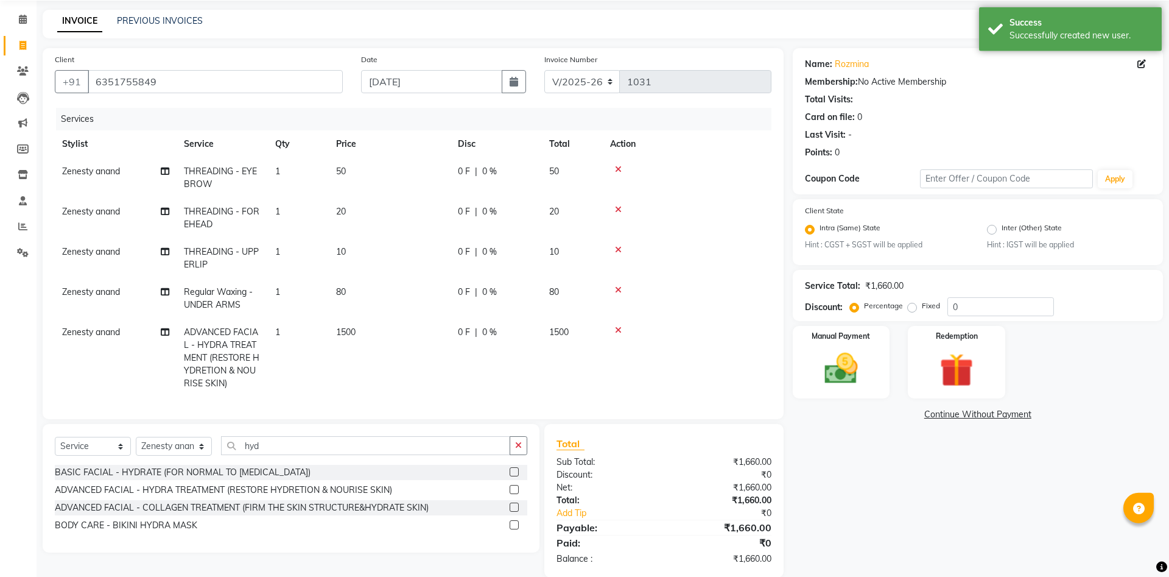
scroll to position [62, 0]
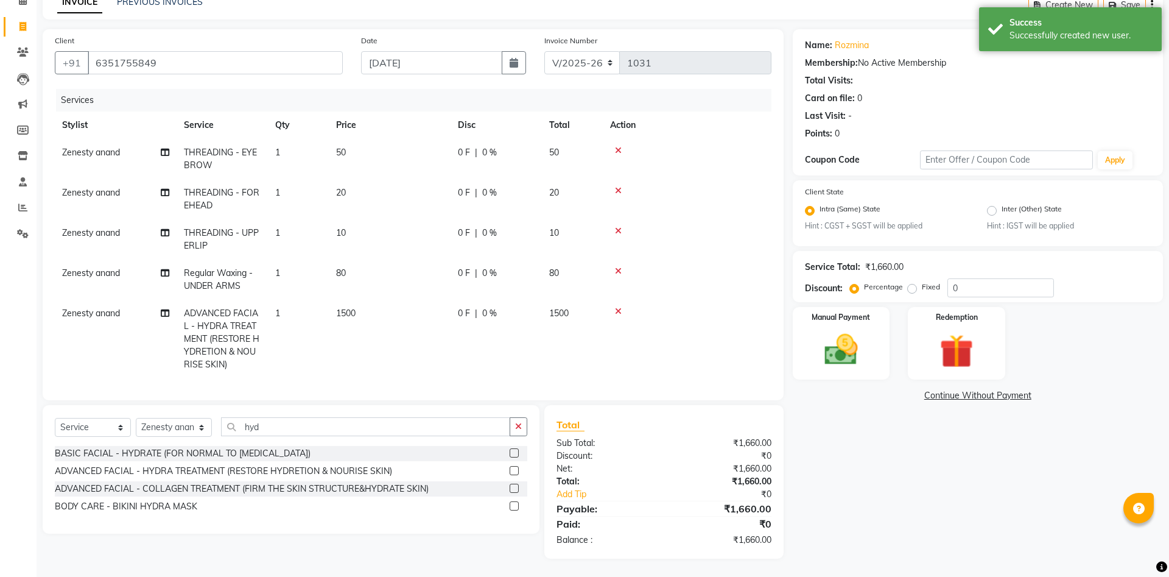
click at [585, 323] on td "1500" at bounding box center [572, 339] width 61 height 79
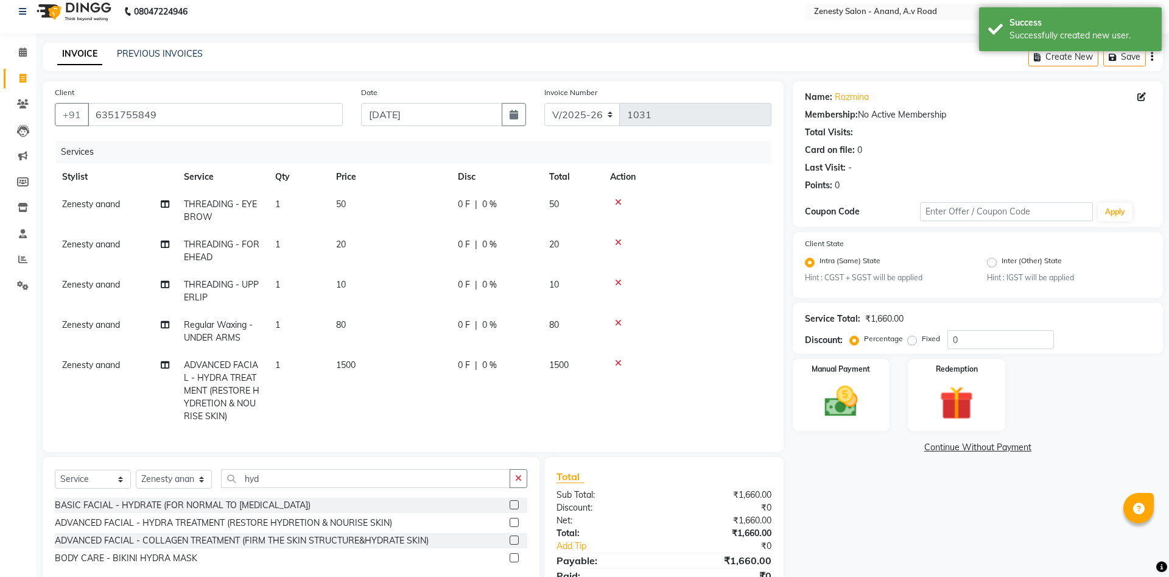
select select "52207"
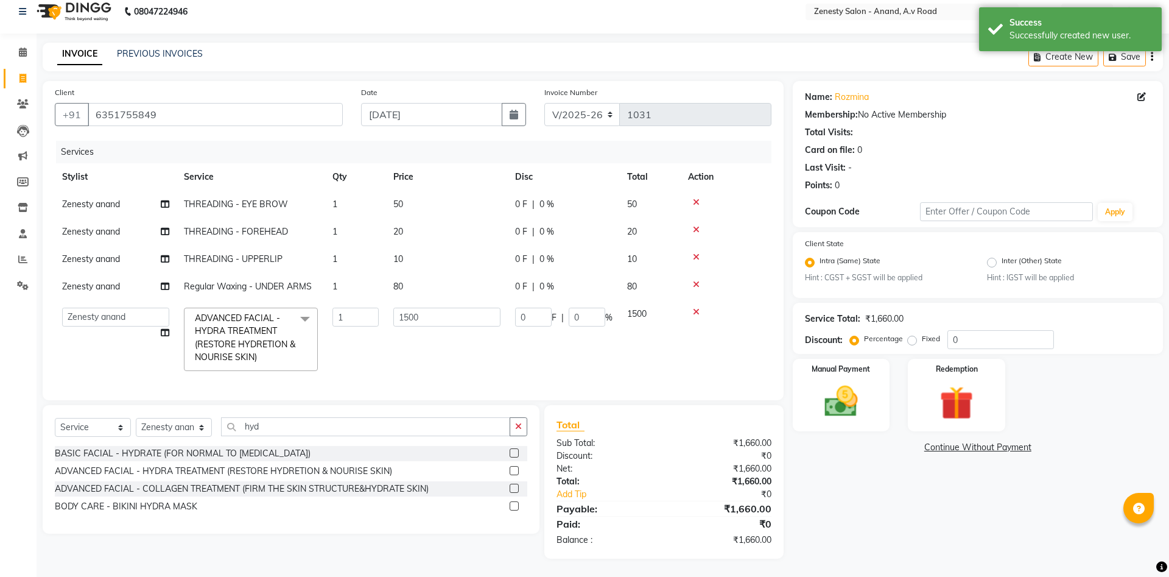
click at [533, 305] on td "0 F | 0 %" at bounding box center [564, 339] width 112 height 78
click at [526, 314] on input "0" at bounding box center [533, 317] width 37 height 19
type input "400"
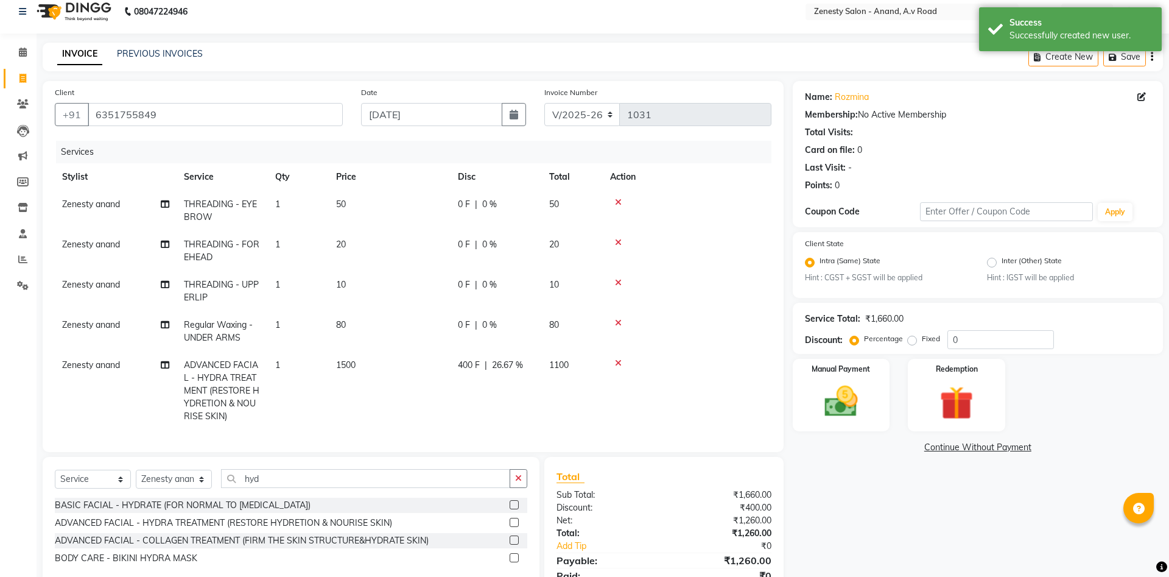
click at [833, 487] on div "Name: Rozmina Membership: No Active Membership Total Visits: Card on file: 0 La…" at bounding box center [982, 345] width 379 height 529
click at [987, 451] on link "Continue Without Payment" at bounding box center [977, 447] width 365 height 13
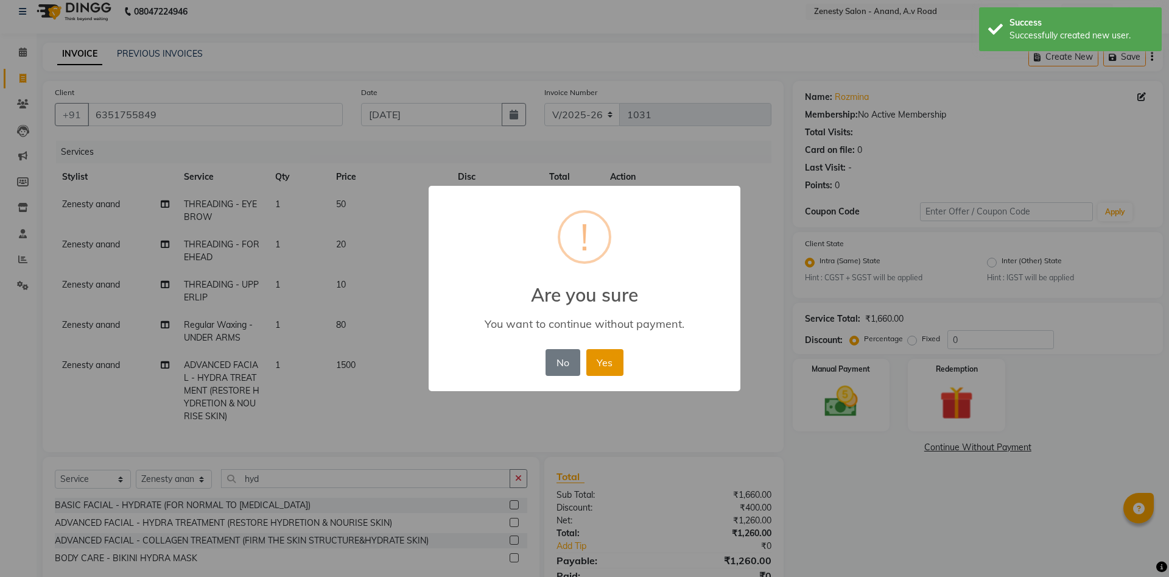
click at [602, 355] on button "Yes" at bounding box center [605, 362] width 37 height 27
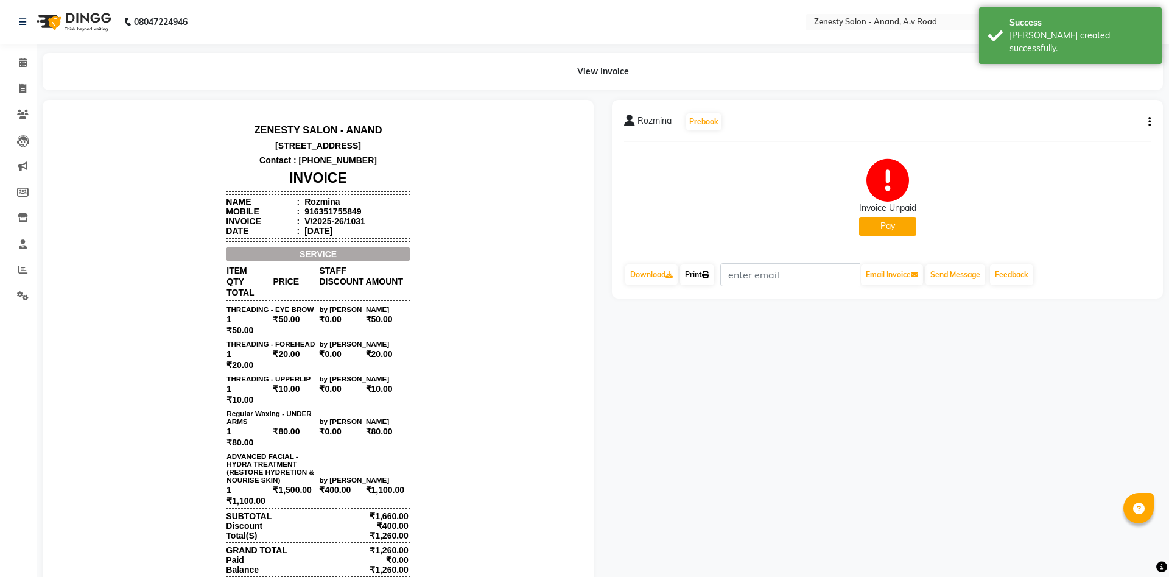
click at [708, 275] on icon at bounding box center [705, 274] width 7 height 7
click at [24, 83] on span at bounding box center [22, 89] width 21 height 14
select select "service"
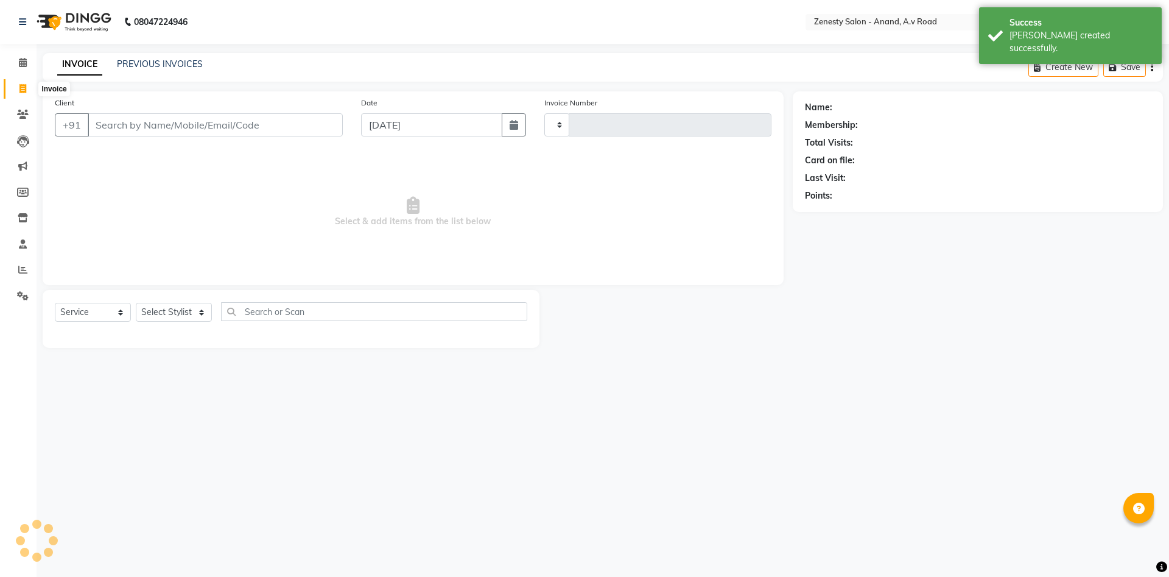
type input "1032"
select select "6693"
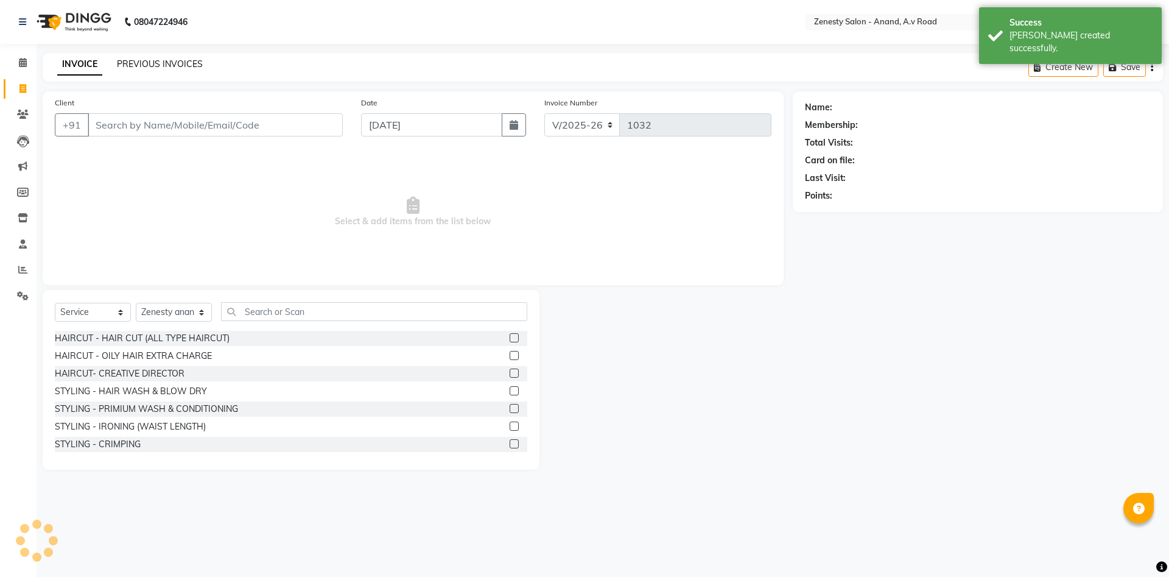
click at [158, 62] on link "PREVIOUS INVOICES" at bounding box center [160, 63] width 86 height 11
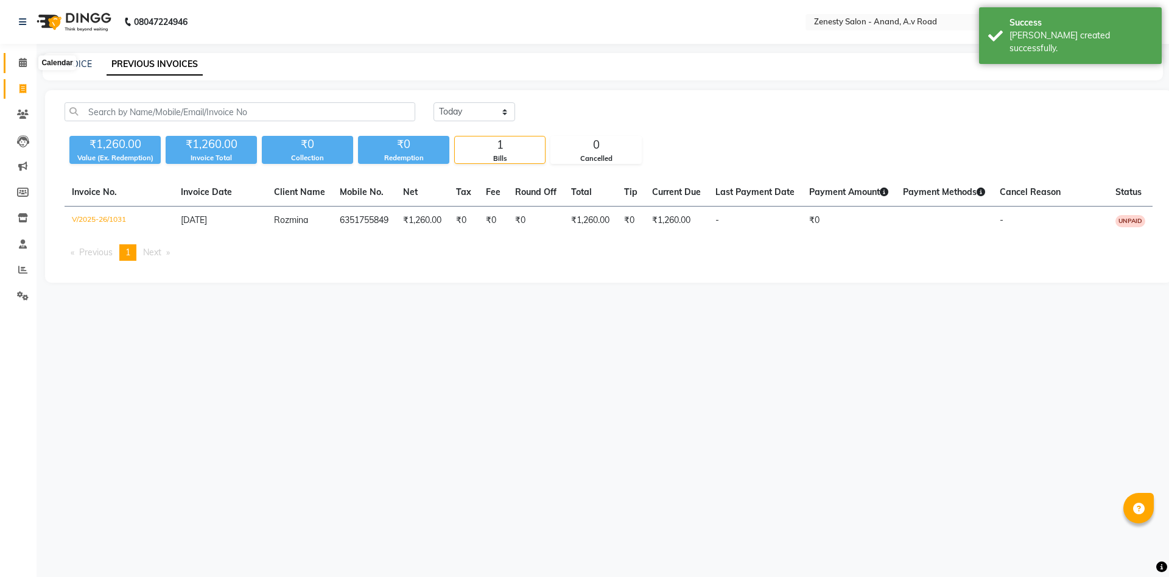
click at [19, 63] on icon at bounding box center [23, 62] width 8 height 9
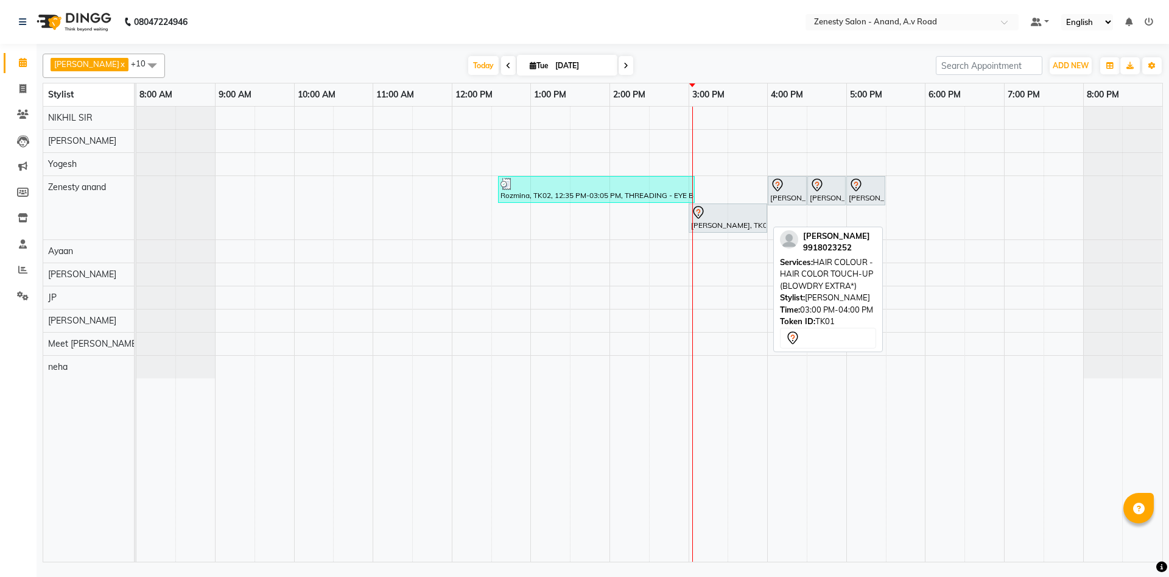
click at [721, 222] on div "Manisha, TK01, 03:00 PM-04:00 PM, HAIR COLOUR - HAIR COLOR TOUCH-UP (BLOWDRY EX…" at bounding box center [728, 218] width 76 height 26
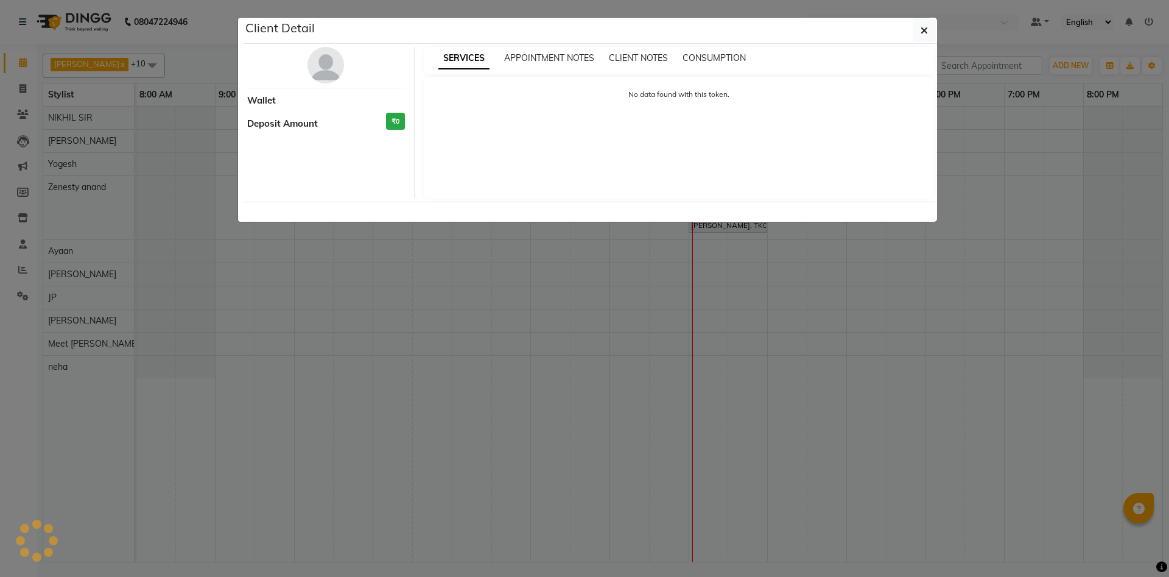
select select "7"
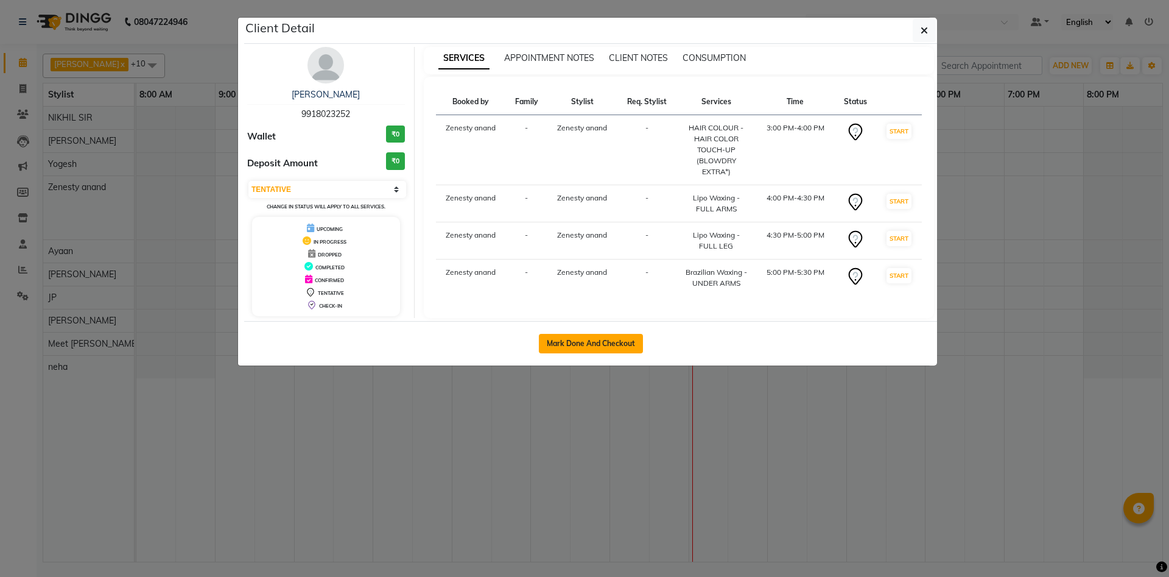
click at [565, 348] on button "Mark Done And Checkout" at bounding box center [591, 343] width 104 height 19
select select "6693"
select select "service"
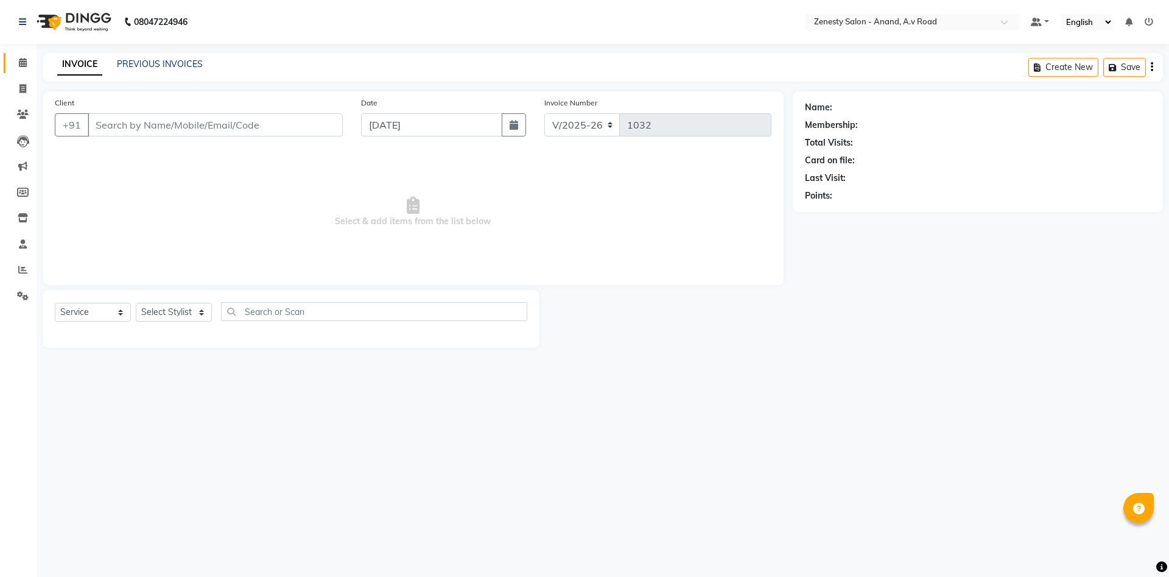
select select "52207"
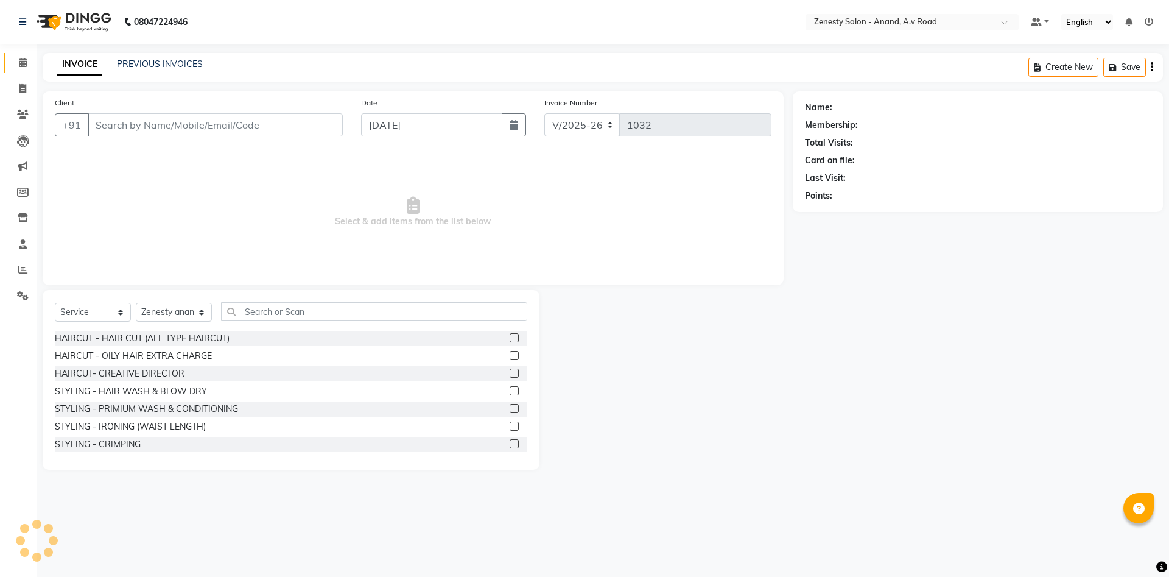
type input "9918023252"
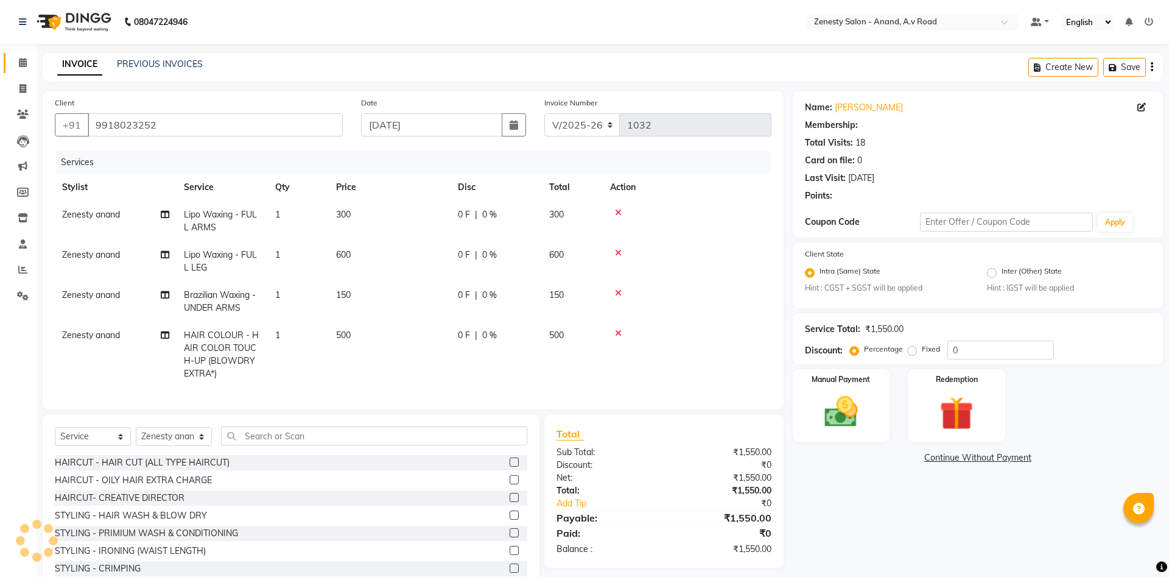
select select "1: Object"
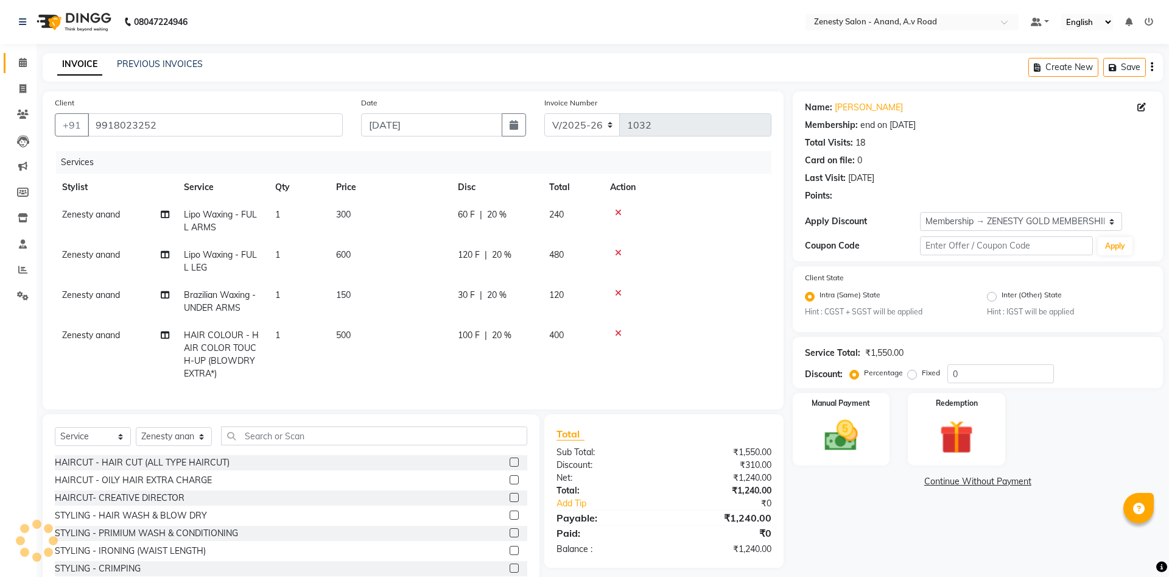
type input "20"
click at [948, 481] on link "Continue Without Payment" at bounding box center [977, 481] width 365 height 13
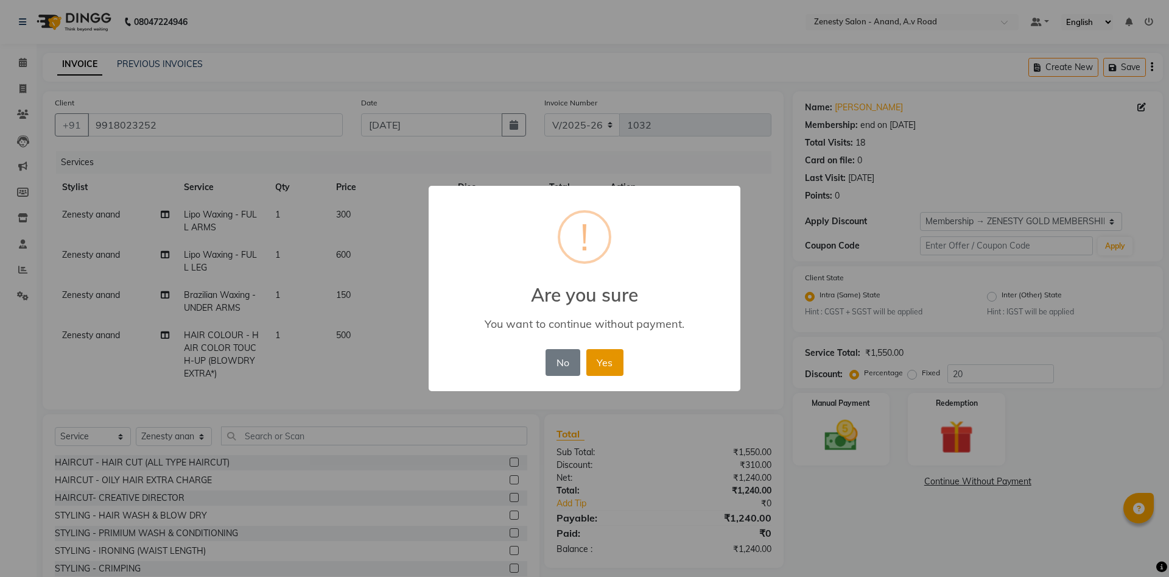
click at [618, 369] on button "Yes" at bounding box center [605, 362] width 37 height 27
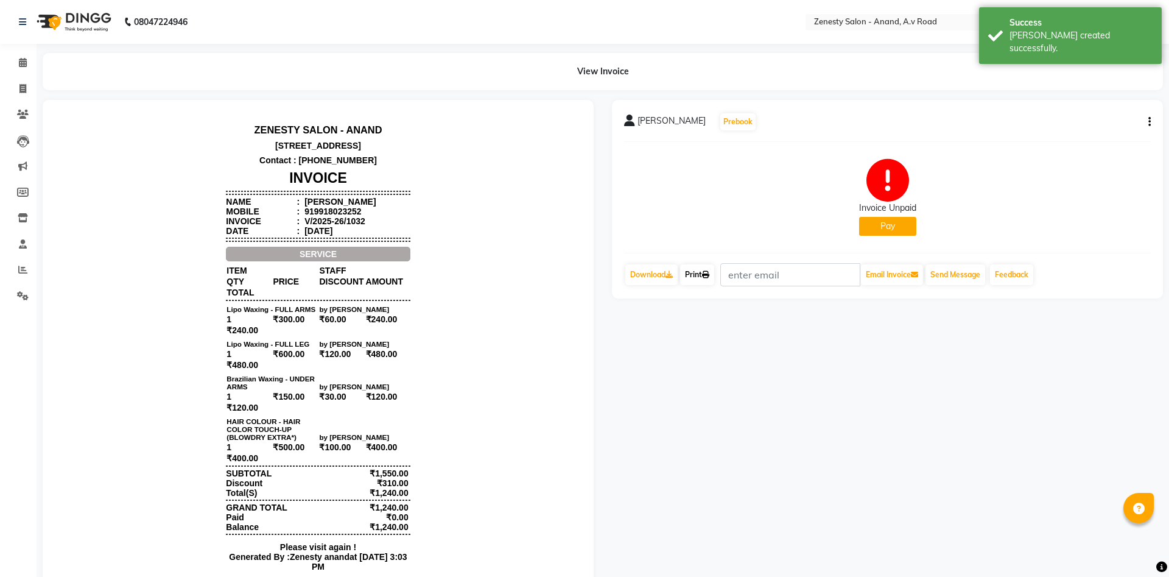
click at [697, 271] on link "Print" at bounding box center [697, 274] width 34 height 21
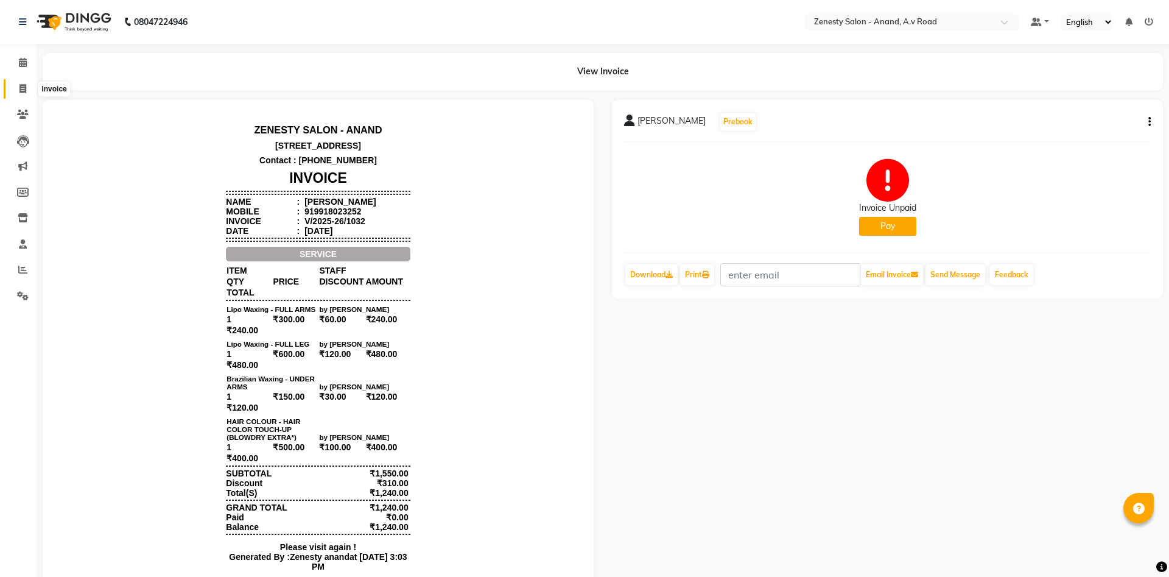
click at [23, 88] on icon at bounding box center [22, 88] width 7 height 9
select select "6693"
select select "service"
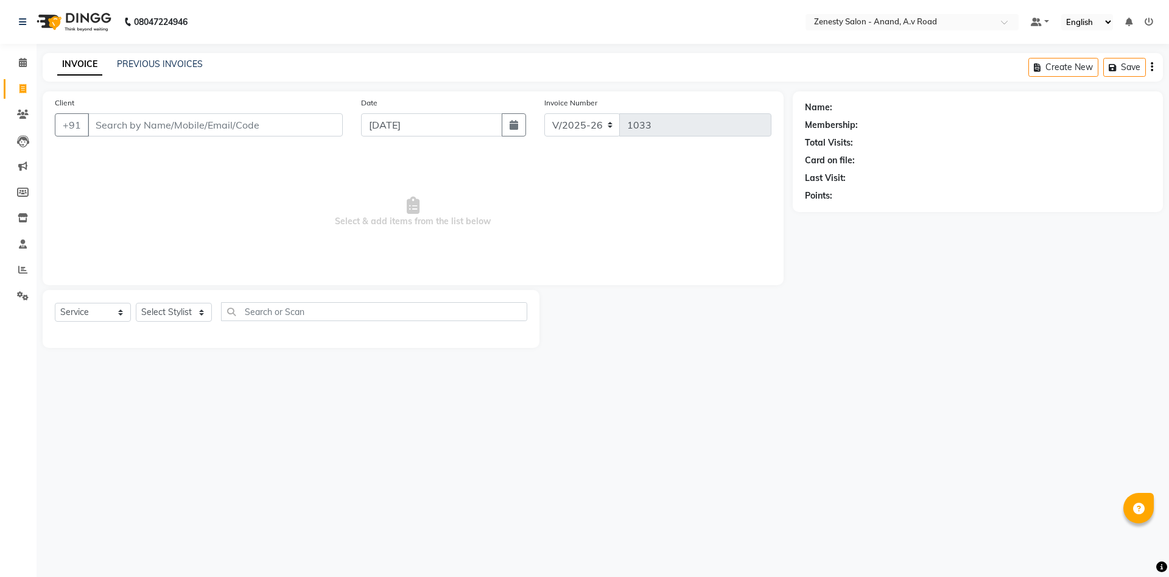
select select "52207"
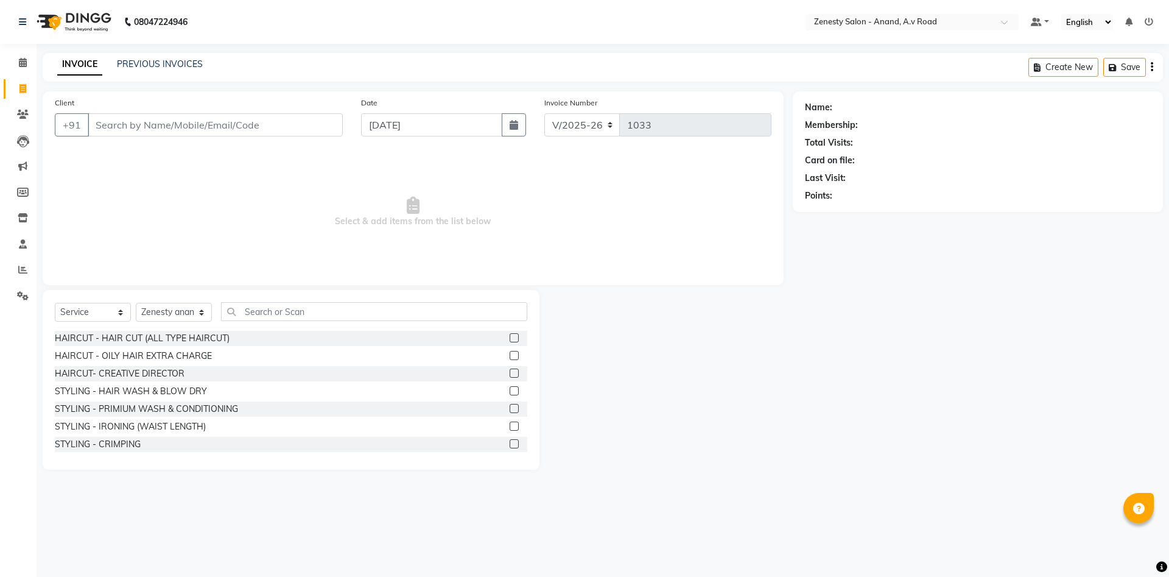
click at [828, 380] on div "Name: Membership: Total Visits: Card on file: Last Visit: Points:" at bounding box center [982, 280] width 379 height 378
click at [159, 65] on link "PREVIOUS INVOICES" at bounding box center [160, 63] width 86 height 11
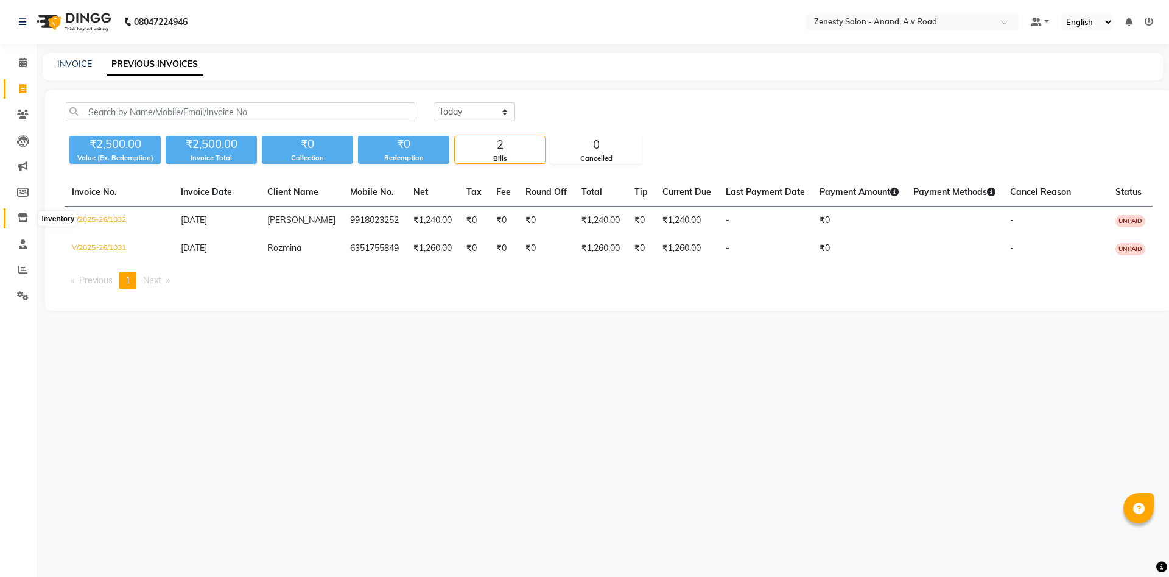
click at [19, 220] on icon at bounding box center [23, 217] width 10 height 9
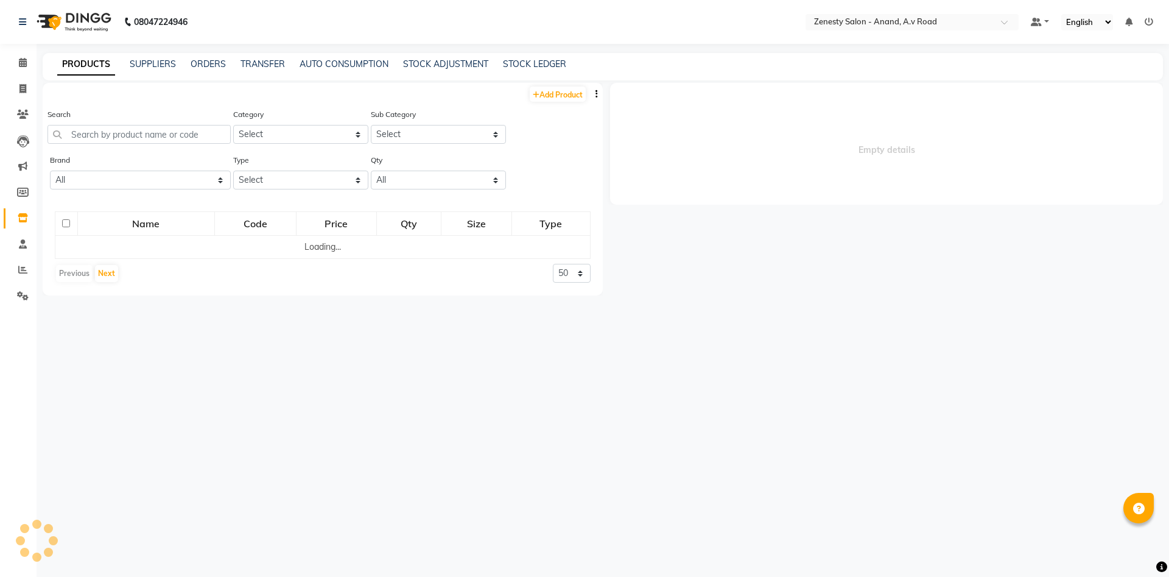
select select
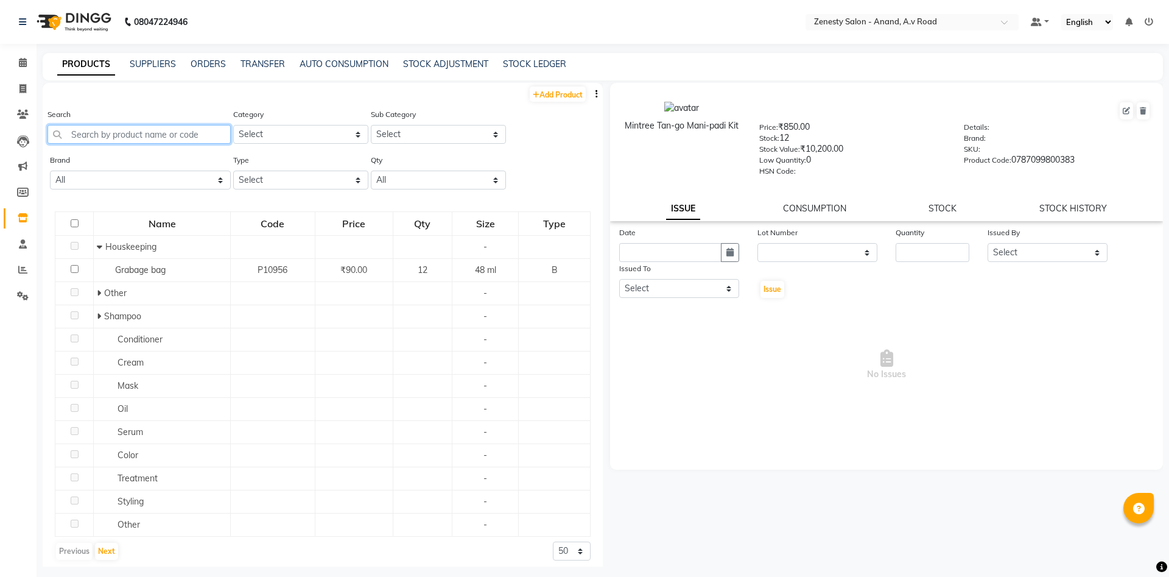
click at [132, 138] on input "text" at bounding box center [139, 134] width 183 height 19
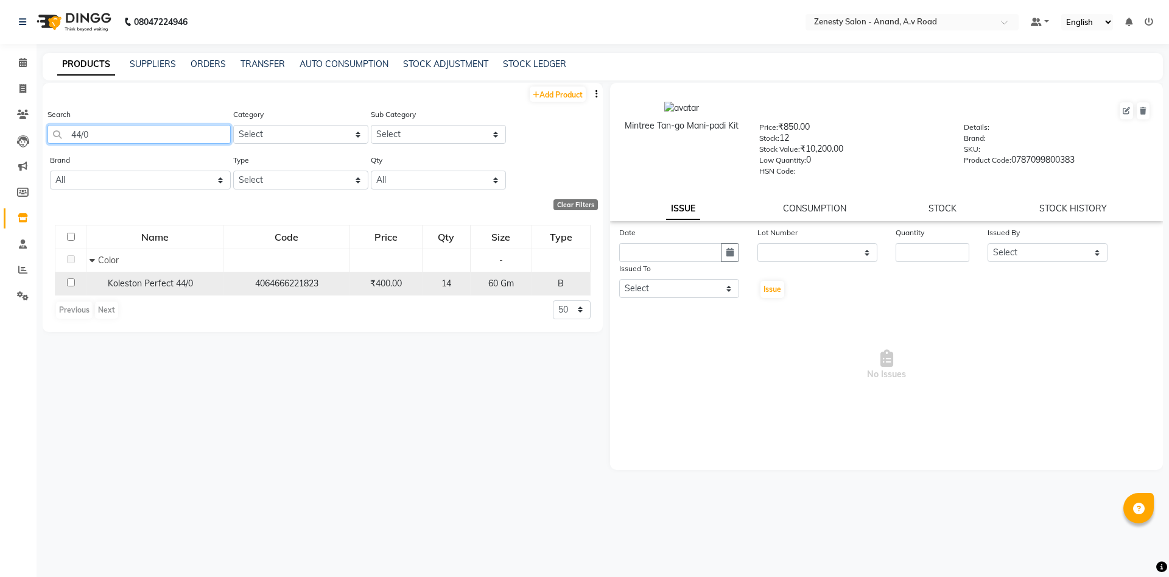
type input "44/0"
click at [71, 282] on input "checkbox" at bounding box center [71, 282] width 8 height 8
checkbox input "true"
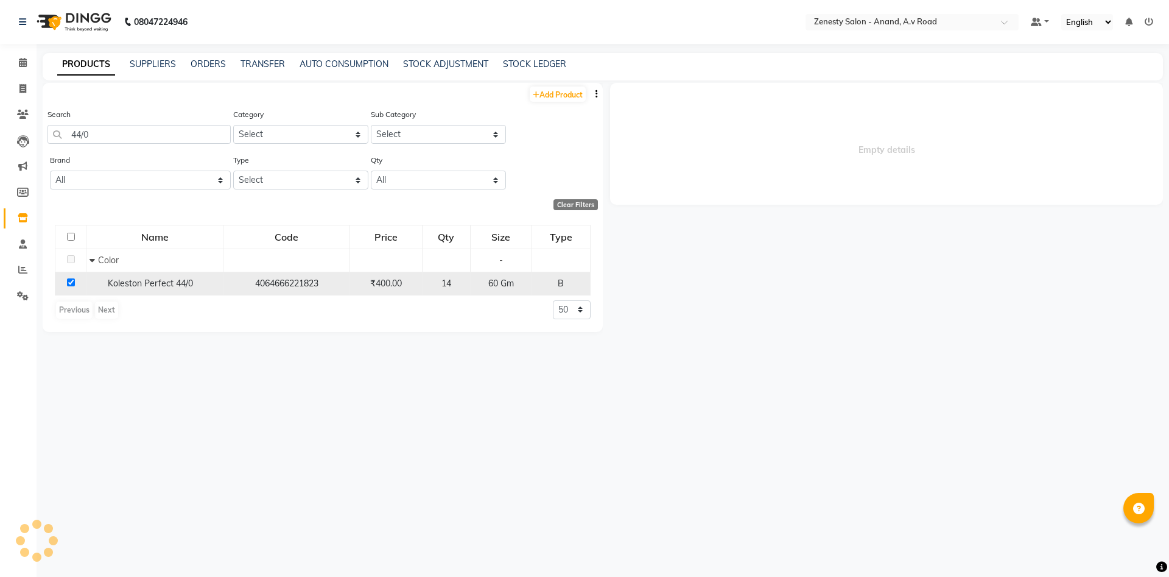
select select
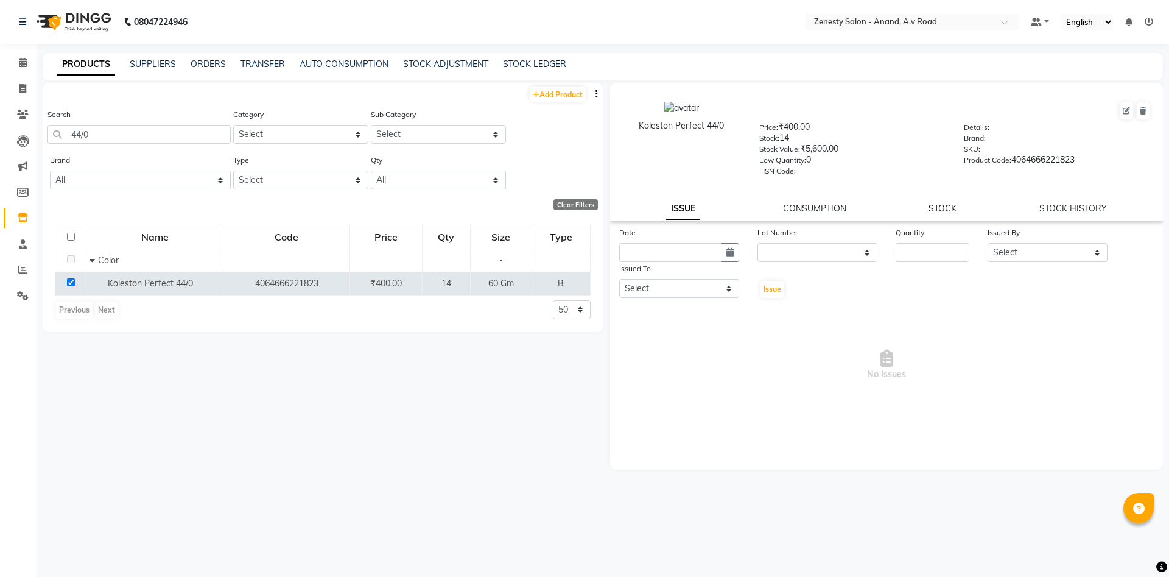
click at [943, 208] on link "STOCK" at bounding box center [943, 208] width 28 height 11
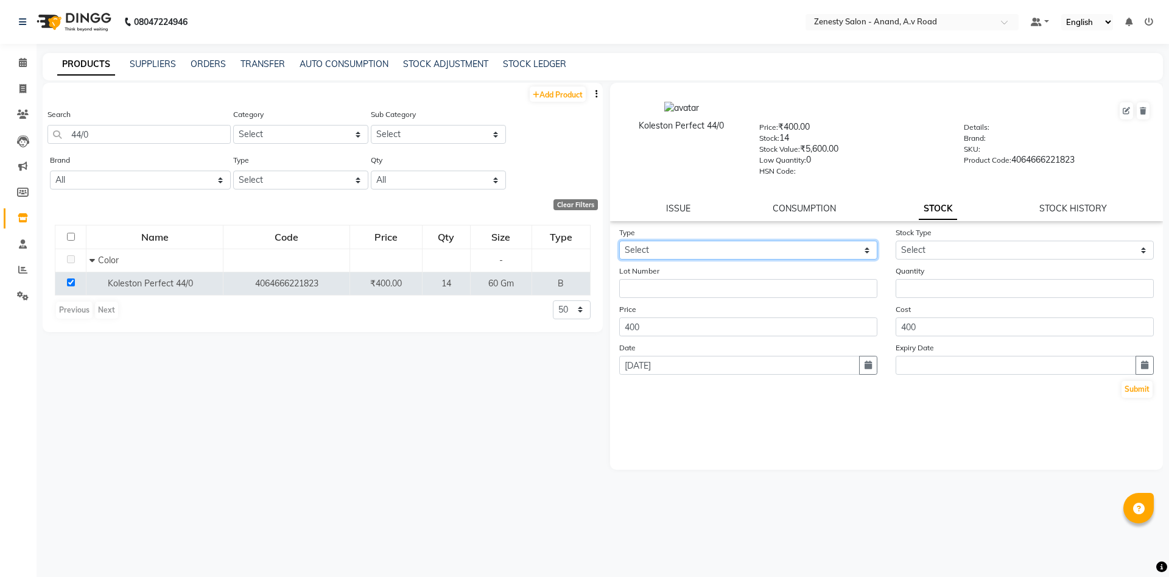
select select "out"
click option "Out" at bounding box center [0, 0] width 0 height 0
select select
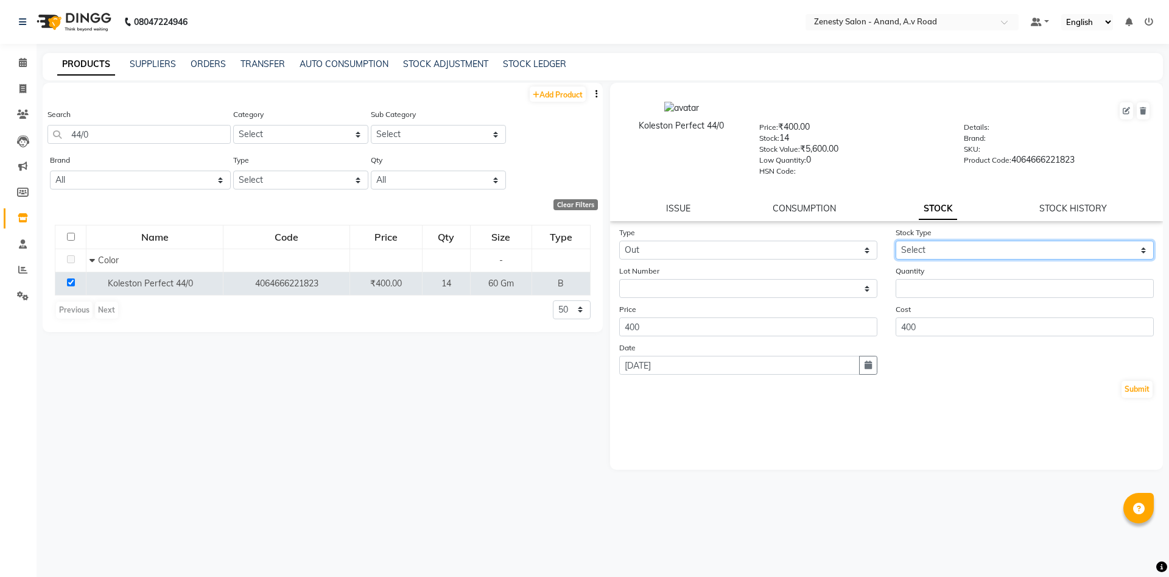
click at [896, 241] on select "Select Internal Use Damaged Expired Adjustment Return Other" at bounding box center [1025, 250] width 258 height 19
select select "internal use"
click option "Internal Use" at bounding box center [0, 0] width 0 height 0
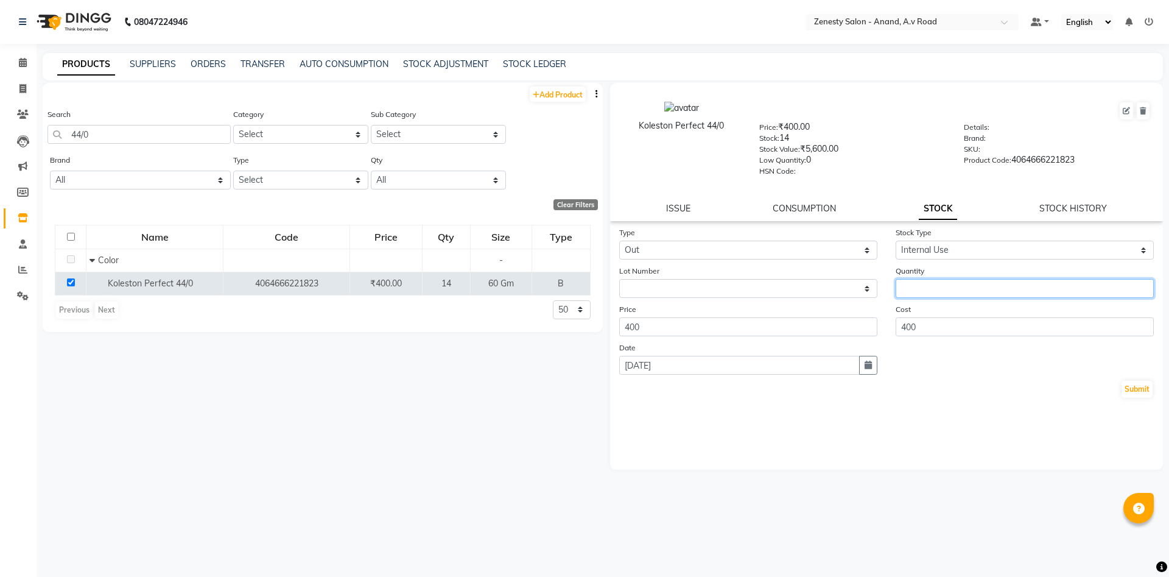
click at [937, 291] on input "number" at bounding box center [1025, 288] width 258 height 19
type input "1"
click at [1138, 391] on button "Submit" at bounding box center [1137, 389] width 31 height 17
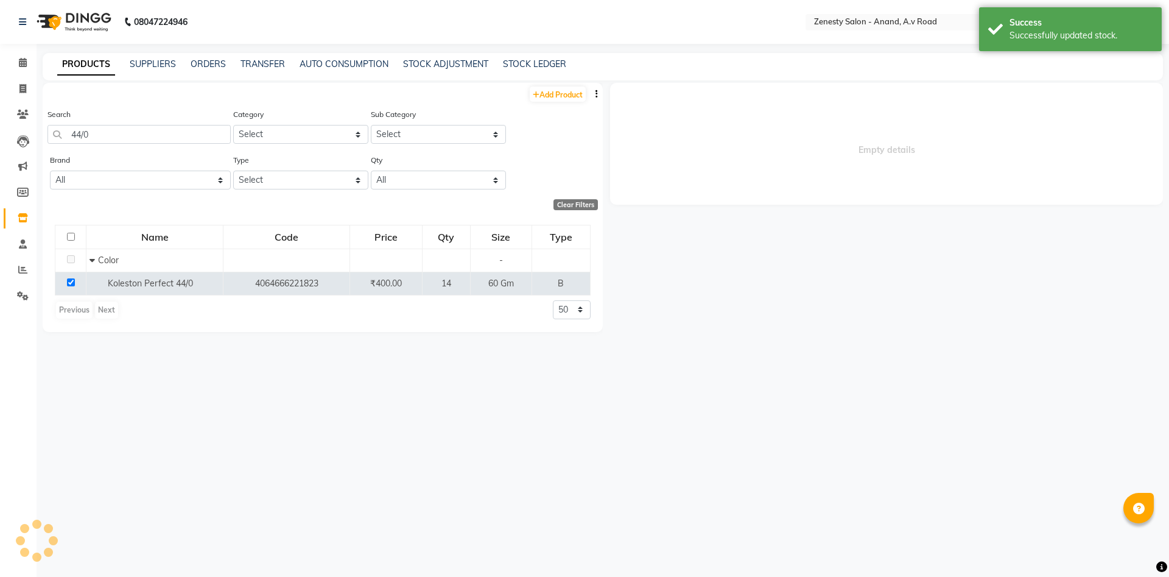
select select
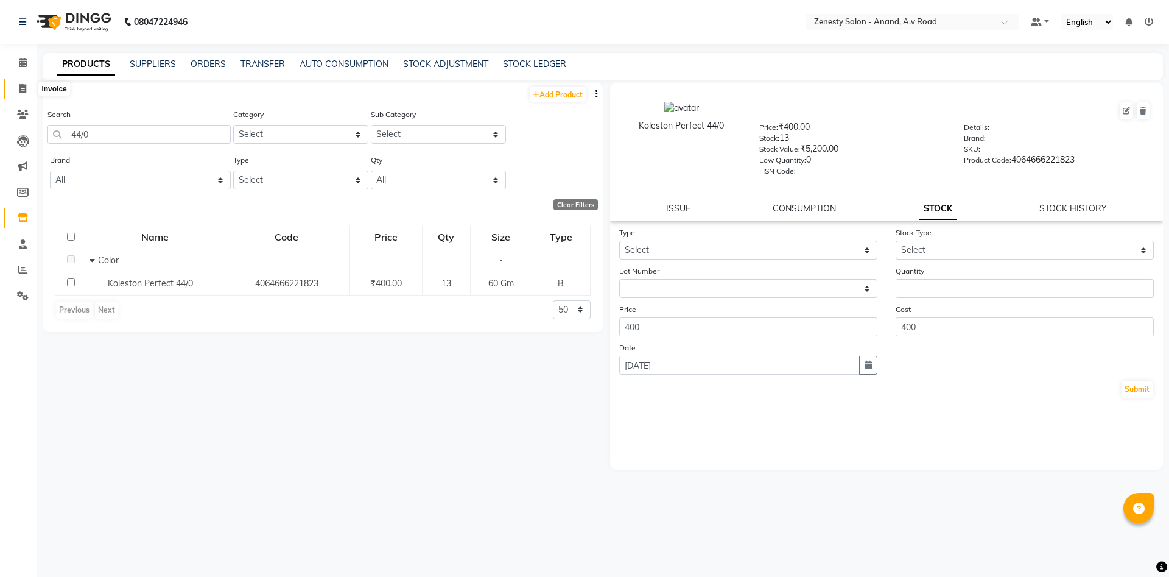
click at [23, 95] on span at bounding box center [22, 89] width 21 height 14
select select "service"
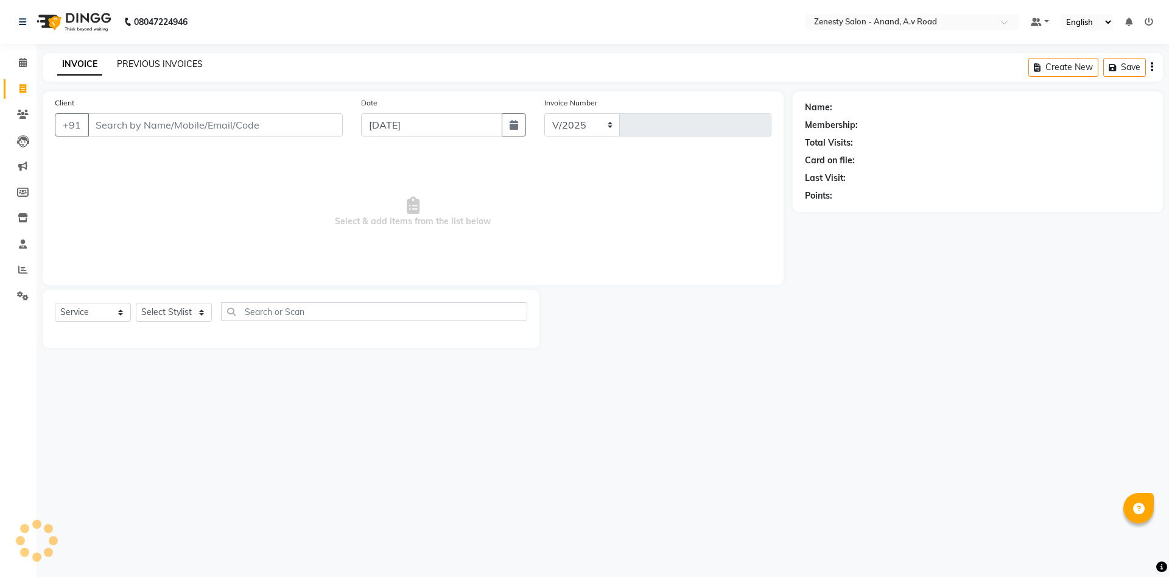
select select "6693"
type input "1033"
click at [165, 60] on link "PREVIOUS INVOICES" at bounding box center [160, 63] width 86 height 11
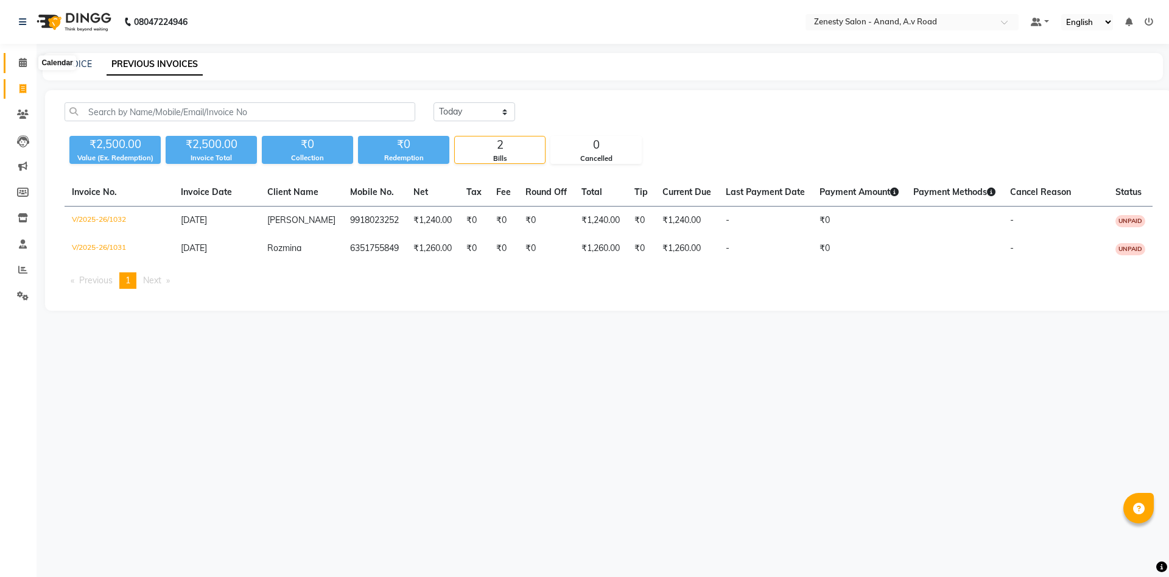
click at [22, 65] on icon at bounding box center [23, 62] width 8 height 9
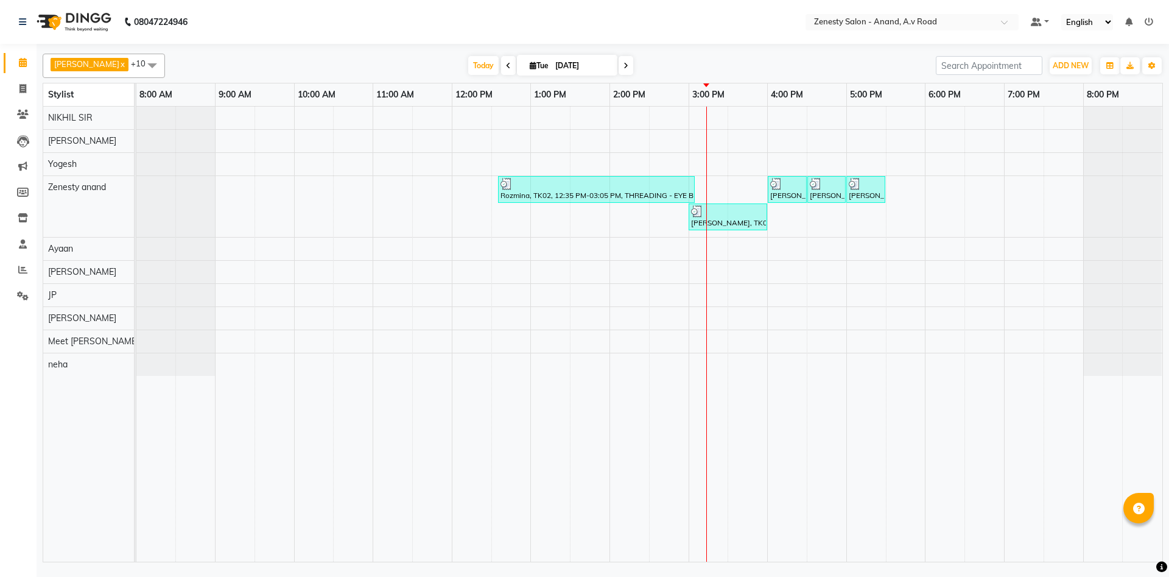
click at [822, 239] on div "Rozmina, TK02, 12:35 PM-03:05 PM, THREADING - EYE BROW,THREADING - FOREHEAD,THR…" at bounding box center [649, 334] width 1026 height 455
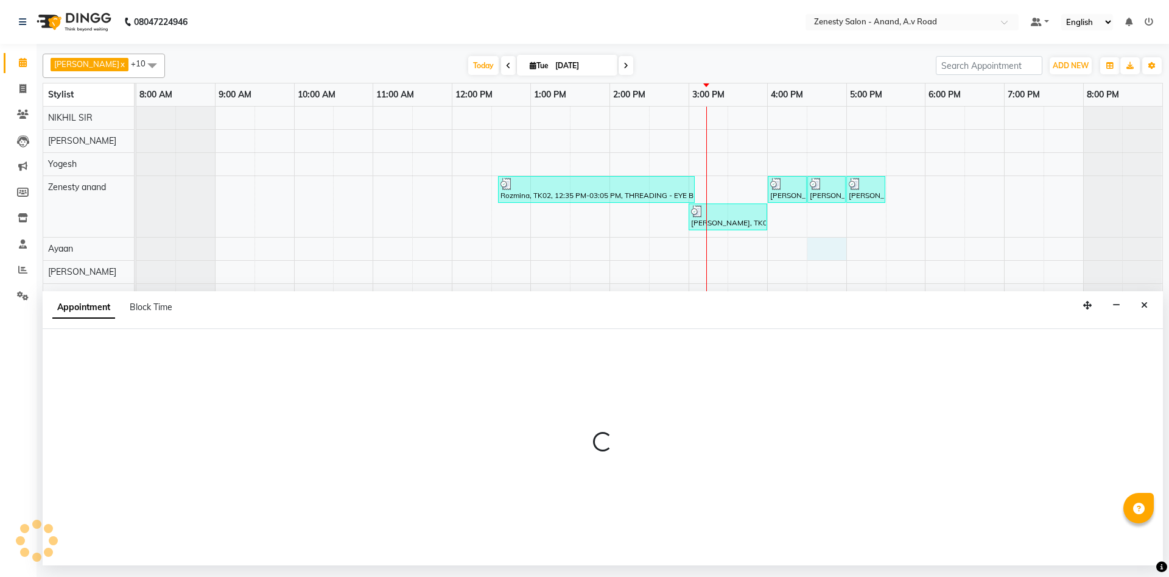
select select "86301"
select select "tentative"
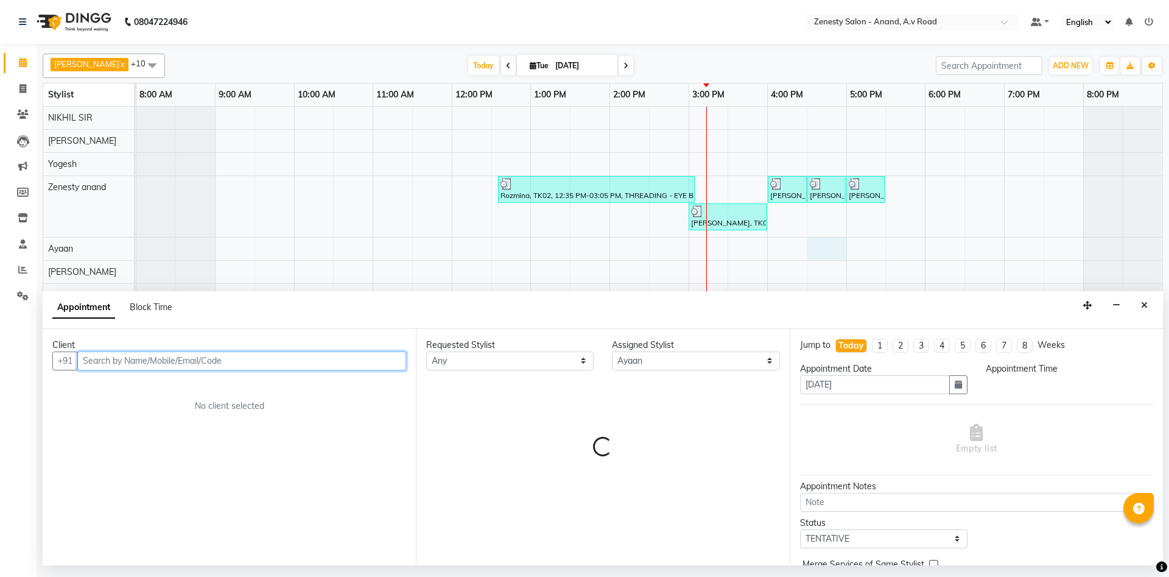
select select "990"
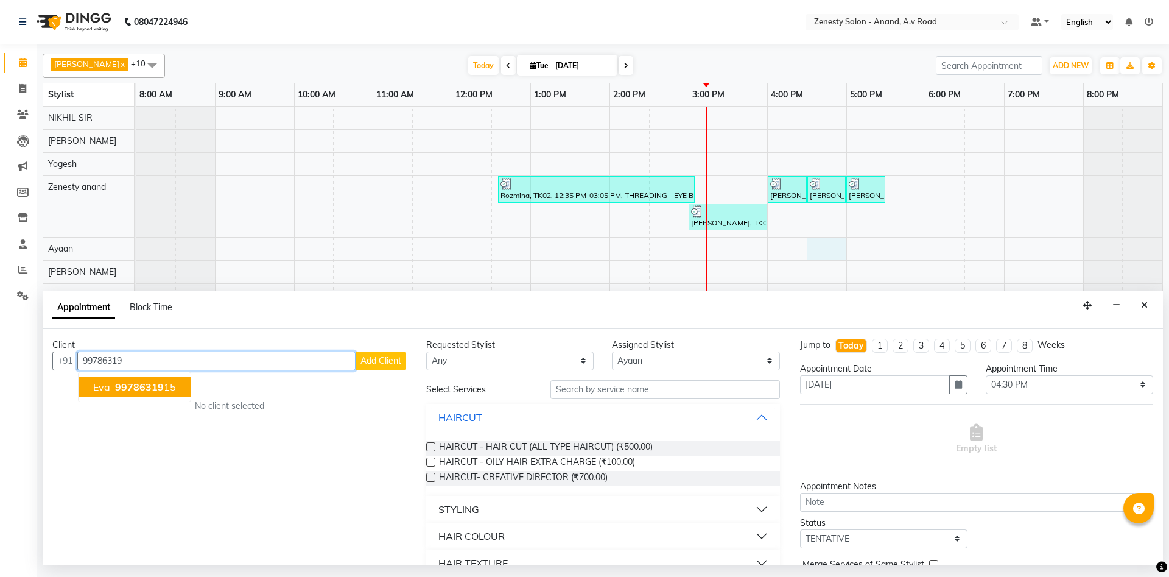
click at [149, 382] on span "99786319" at bounding box center [139, 387] width 49 height 12
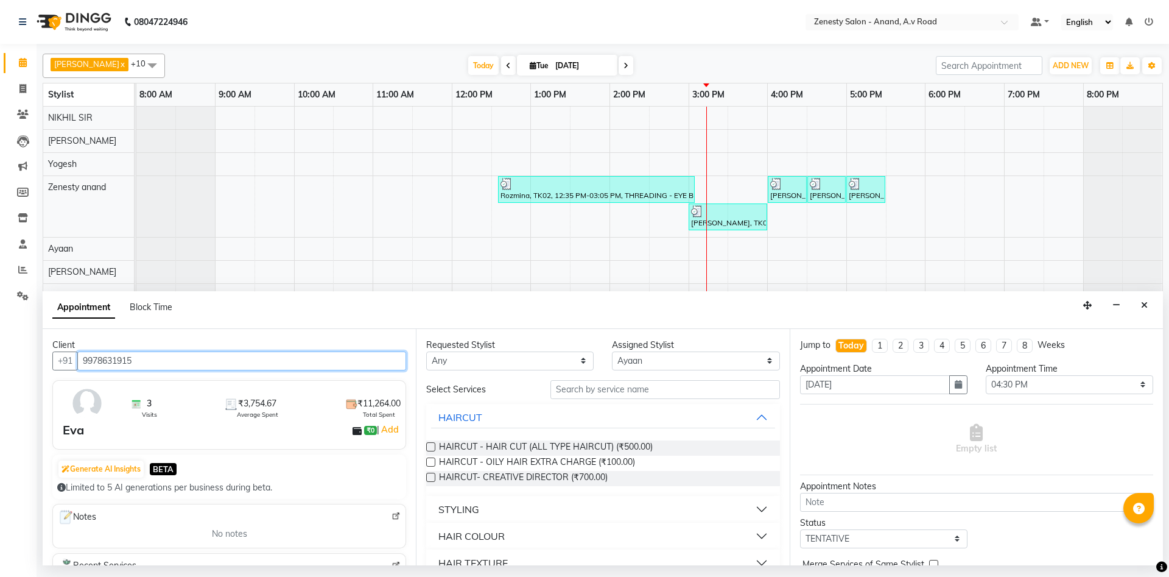
type input "9978631915"
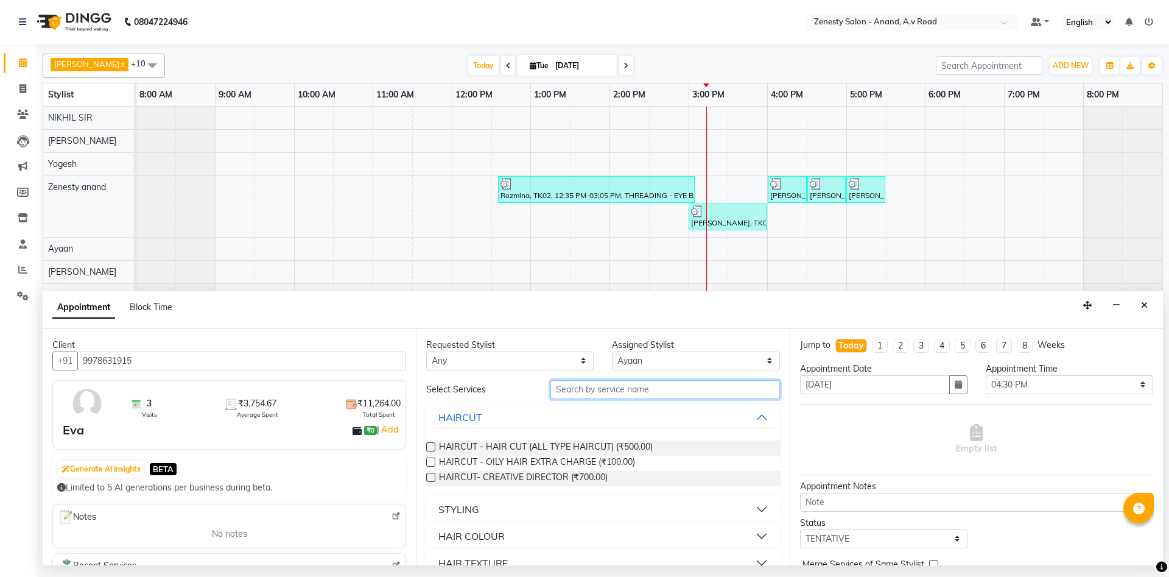
click at [584, 389] on input "text" at bounding box center [666, 389] width 230 height 19
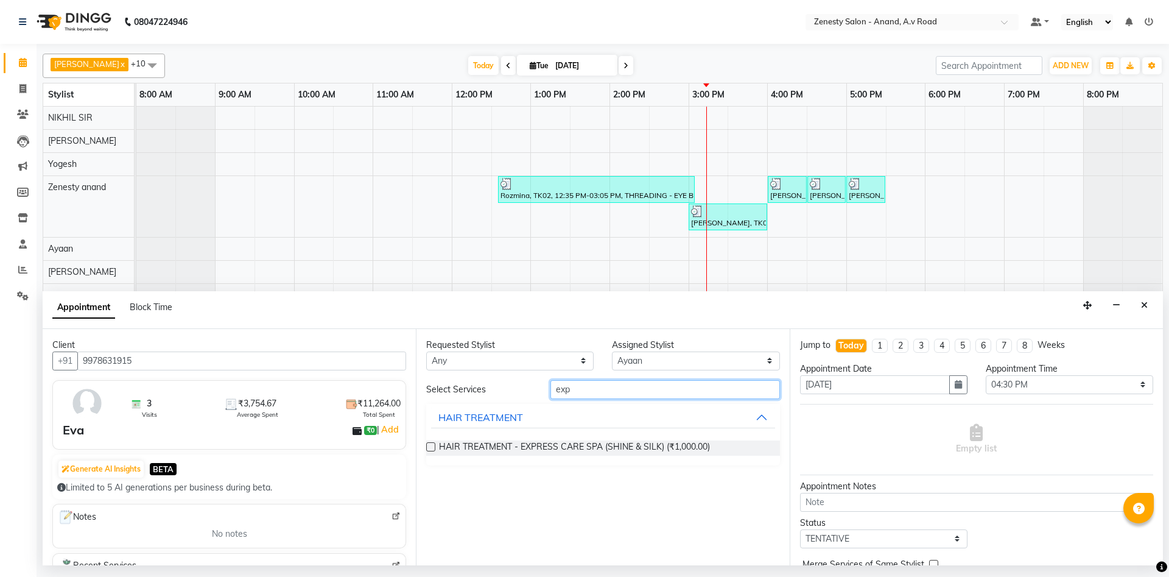
type input "exp"
click at [431, 447] on label at bounding box center [430, 446] width 9 height 9
click at [431, 447] on input "checkbox" at bounding box center [430, 448] width 8 height 8
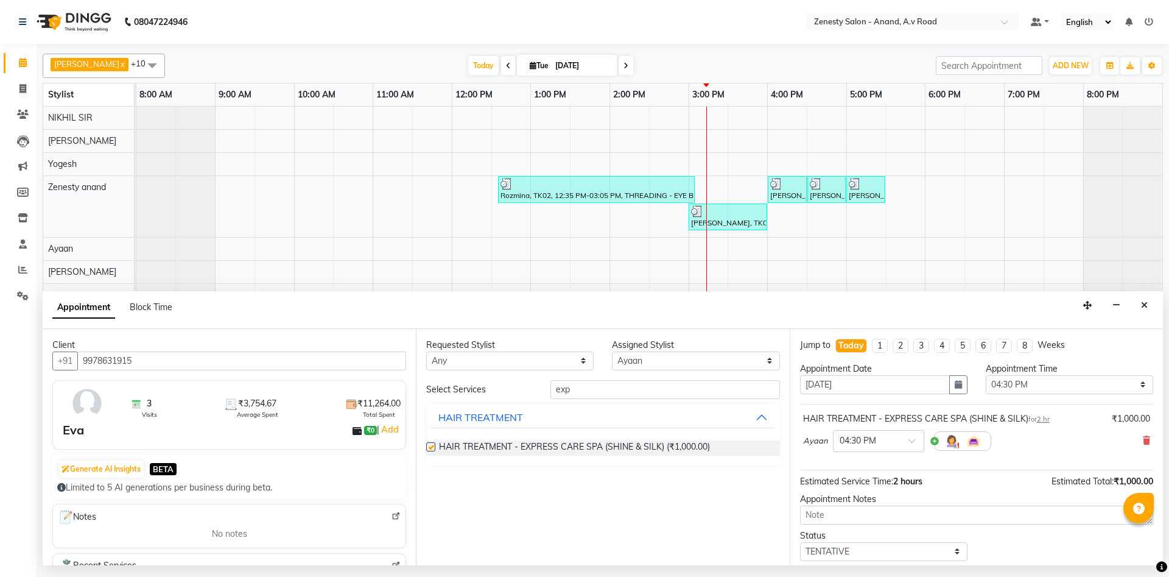
checkbox input "false"
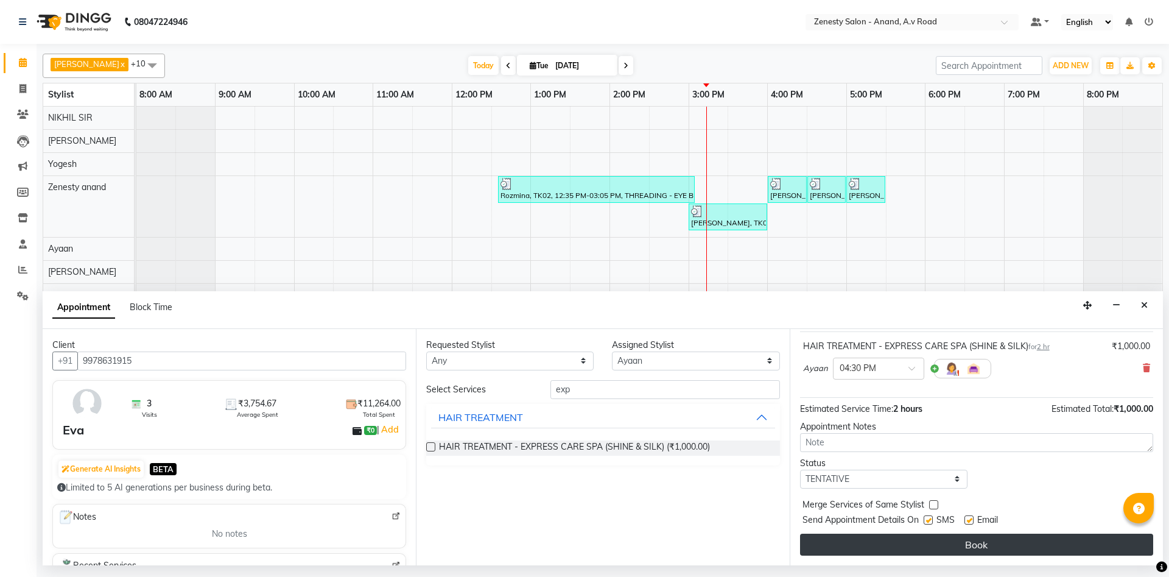
click at [1004, 540] on button "Book" at bounding box center [976, 545] width 353 height 22
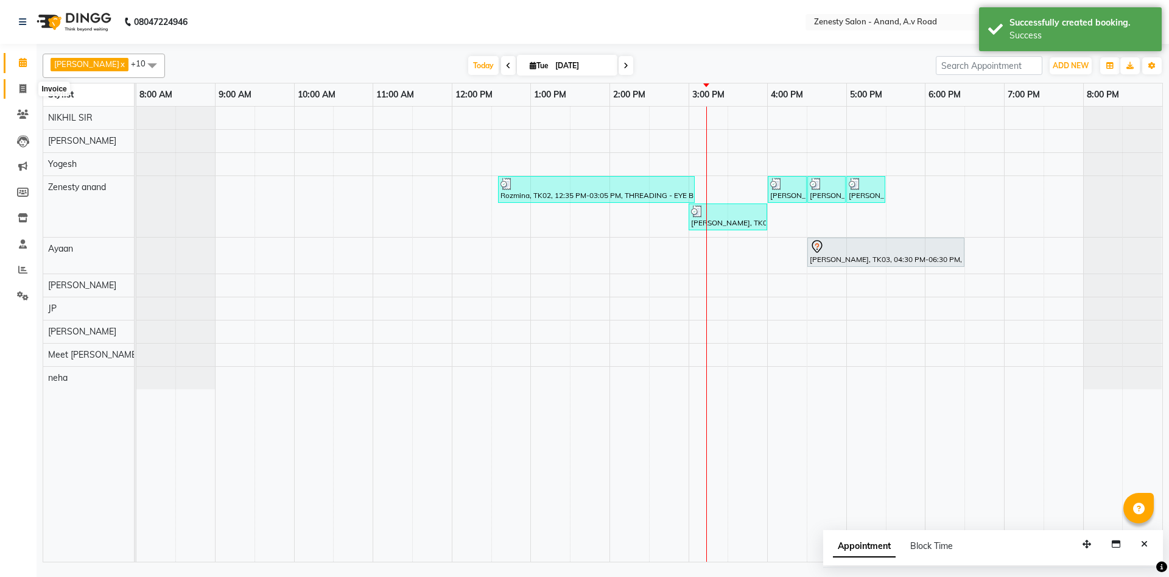
click at [27, 90] on span at bounding box center [22, 89] width 21 height 14
select select "service"
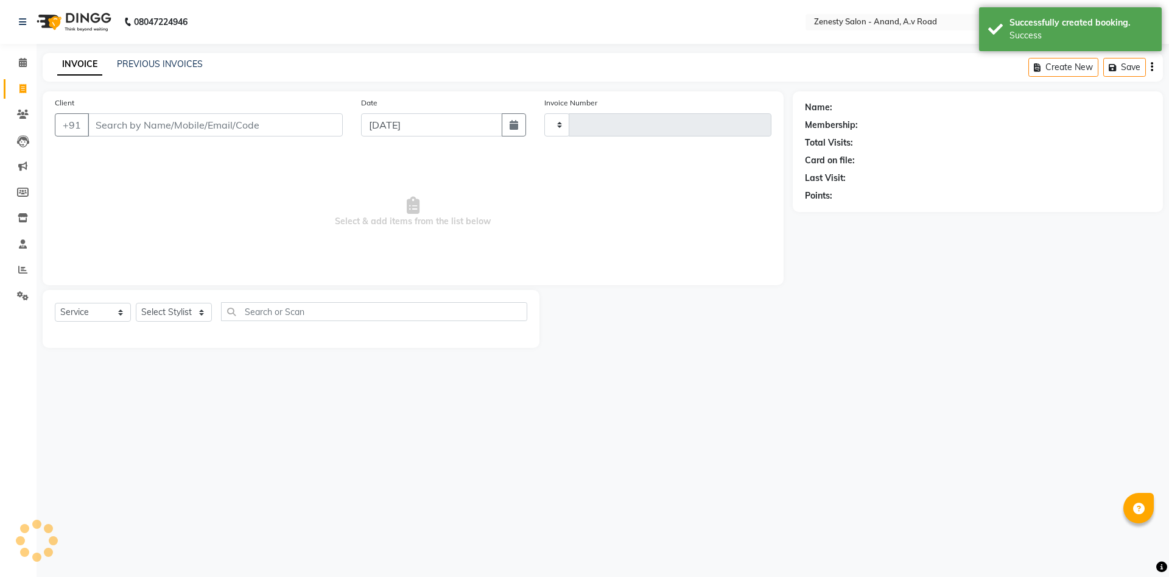
type input "1033"
select select "6693"
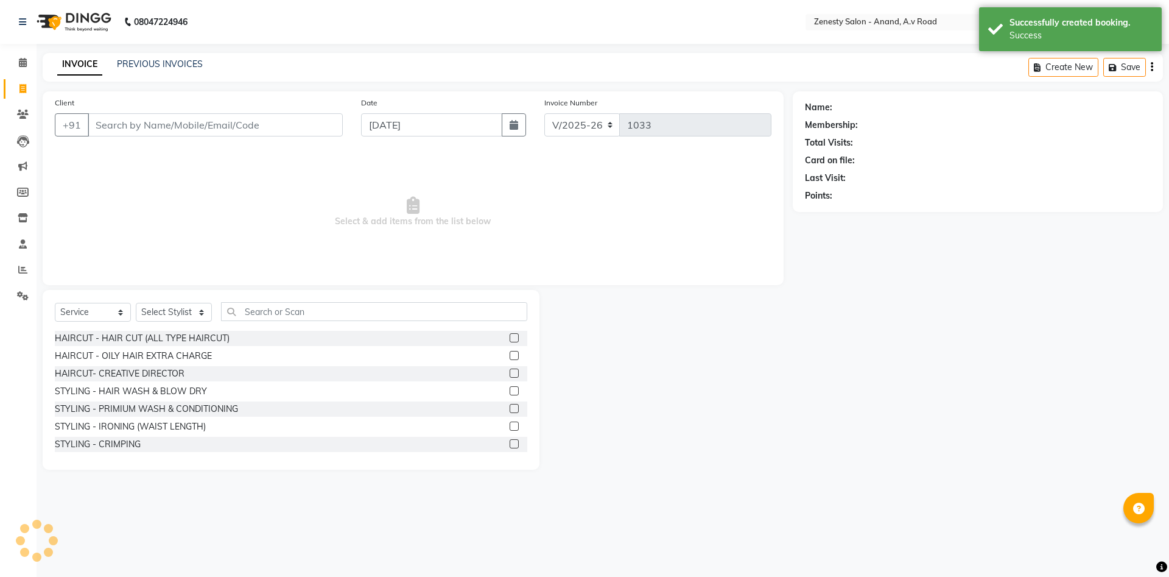
select select "52207"
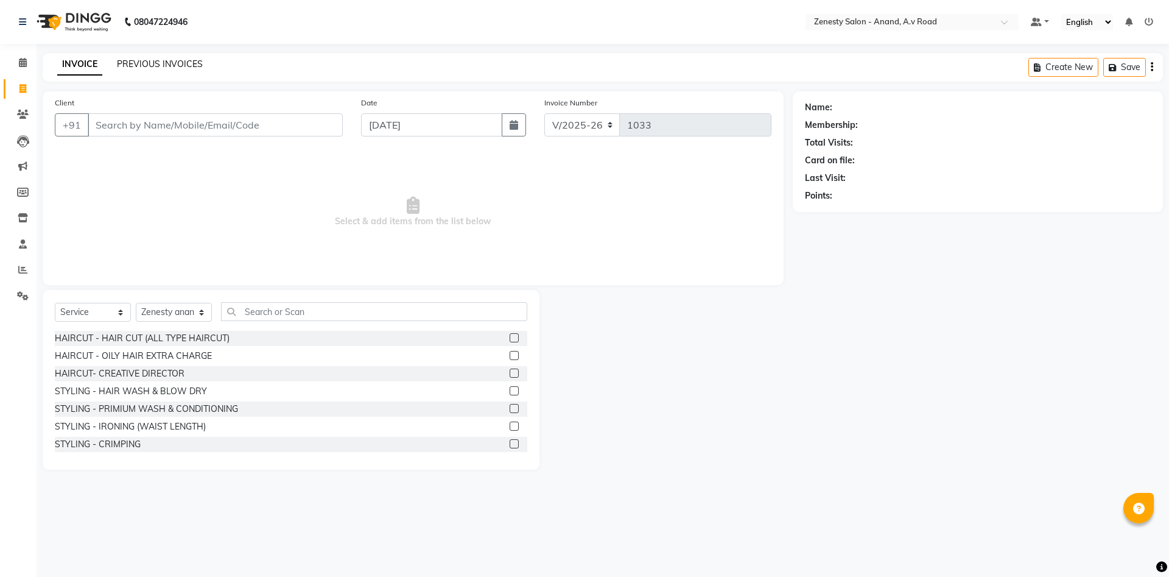
click at [173, 63] on link "PREVIOUS INVOICES" at bounding box center [160, 63] width 86 height 11
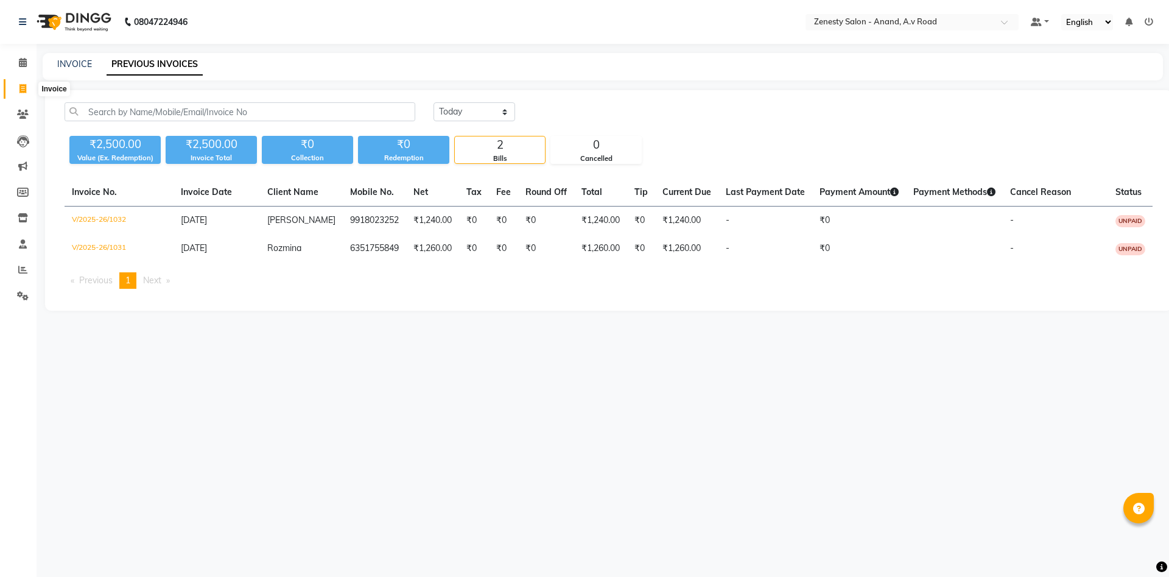
click at [19, 90] on span at bounding box center [22, 89] width 21 height 14
select select "service"
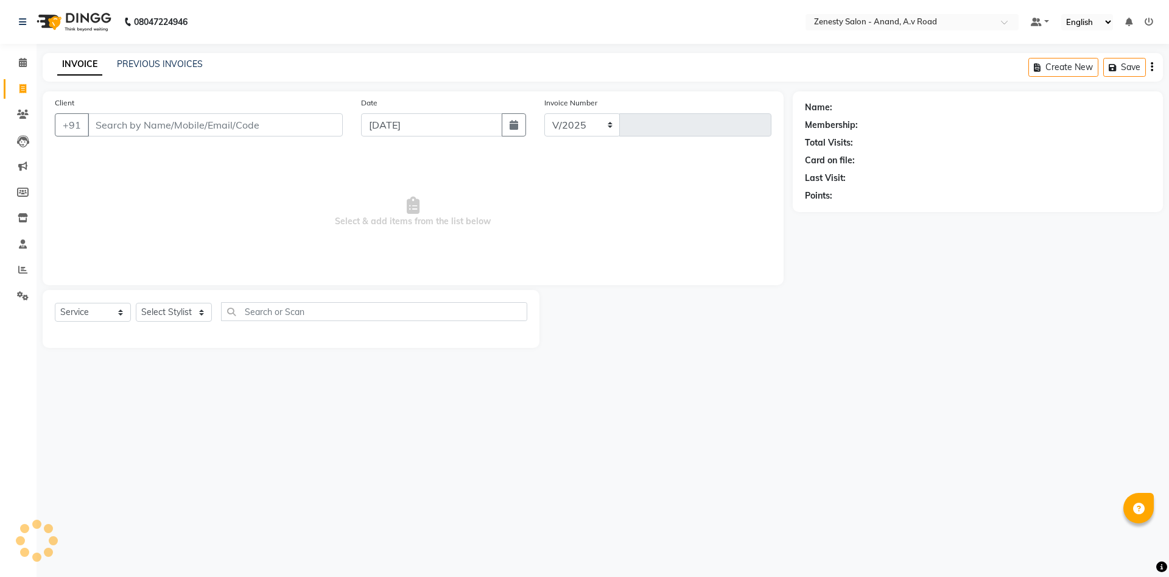
select select "6693"
type input "1033"
select select "52207"
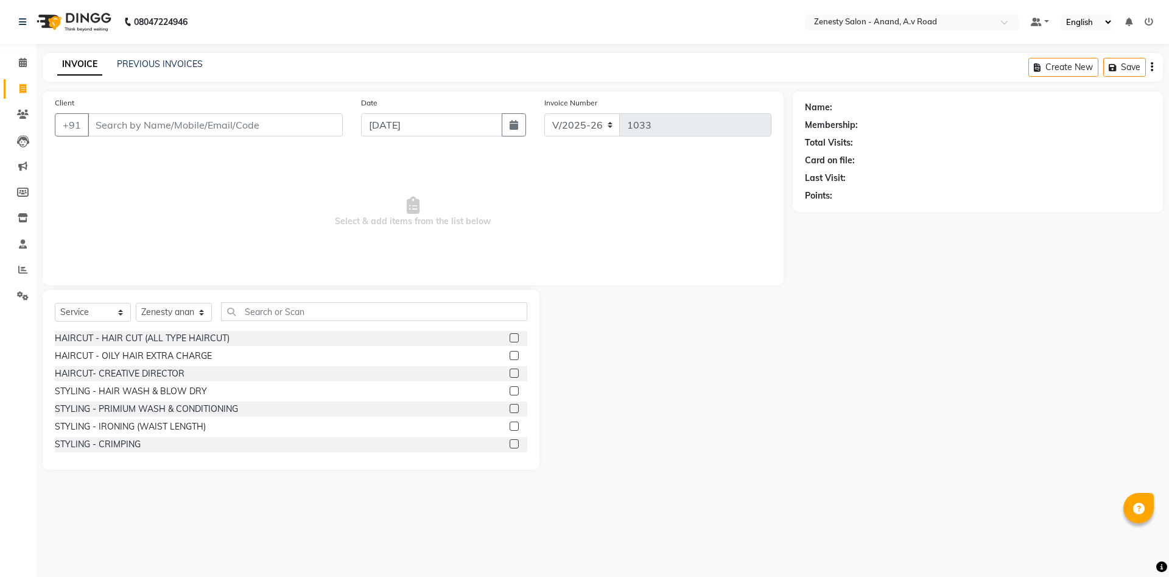
click at [836, 492] on div "08047224946 Select Location × Zenesty Salon - Anand, A.v Road Default Panel My …" at bounding box center [584, 288] width 1169 height 577
click at [909, 513] on div "08047224946 Select Location × Zenesty Salon - Anand, A.v Road Default Panel My …" at bounding box center [584, 288] width 1169 height 577
click at [153, 65] on link "PREVIOUS INVOICES" at bounding box center [160, 63] width 86 height 11
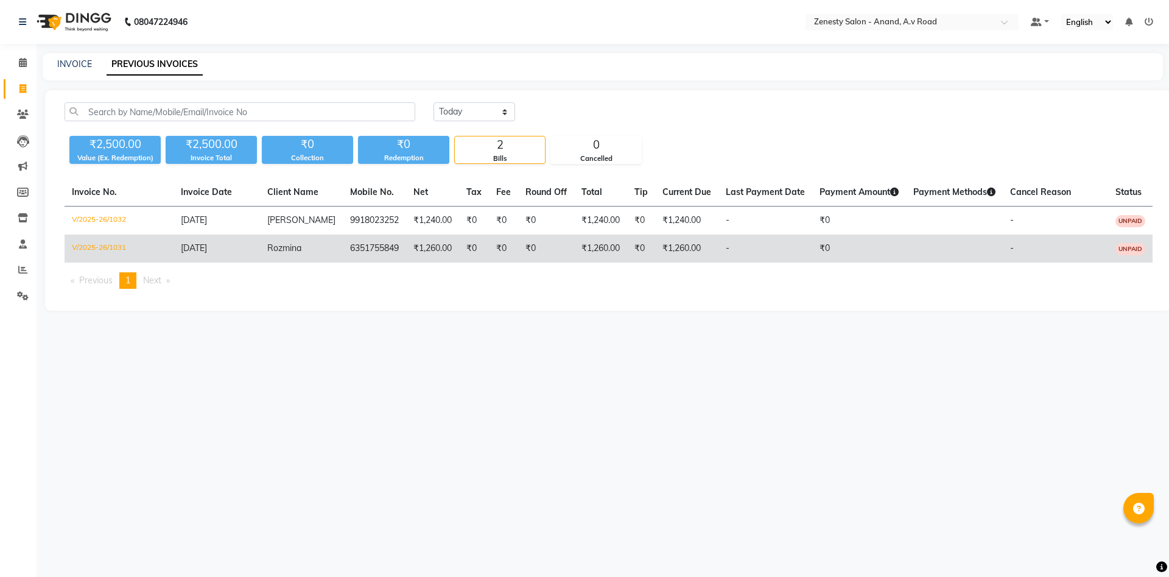
click at [541, 253] on td "₹0" at bounding box center [546, 248] width 56 height 28
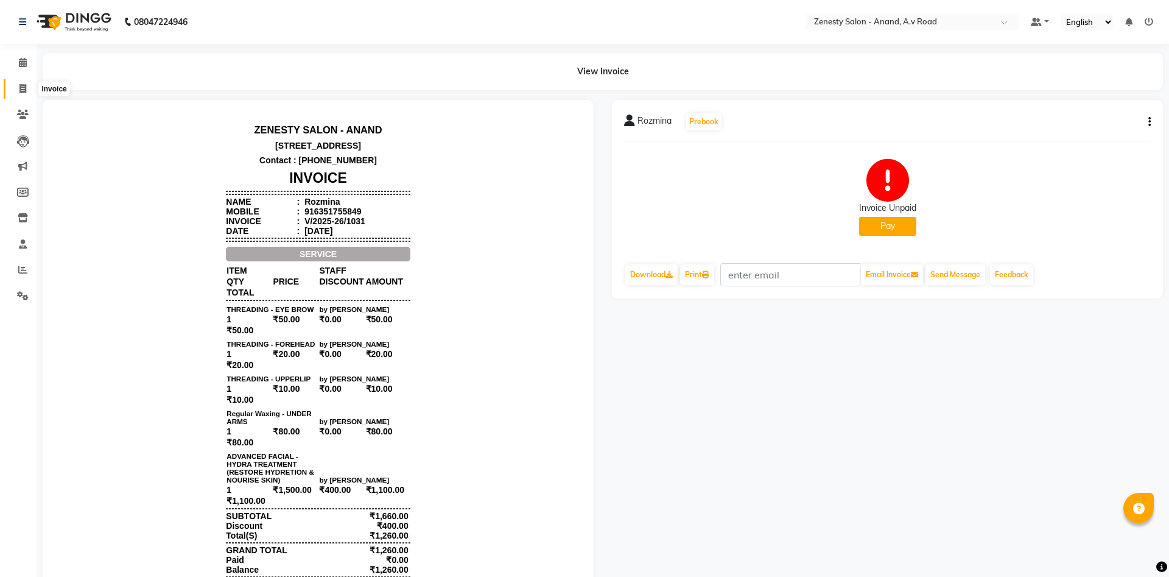
click at [23, 92] on icon at bounding box center [22, 88] width 7 height 9
select select "service"
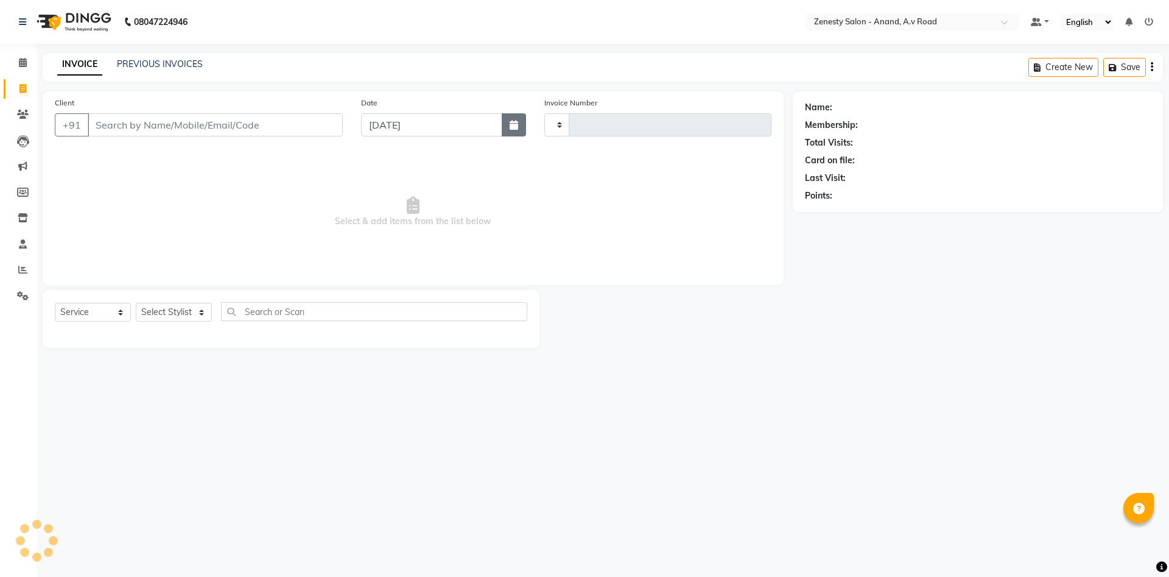
select select "52207"
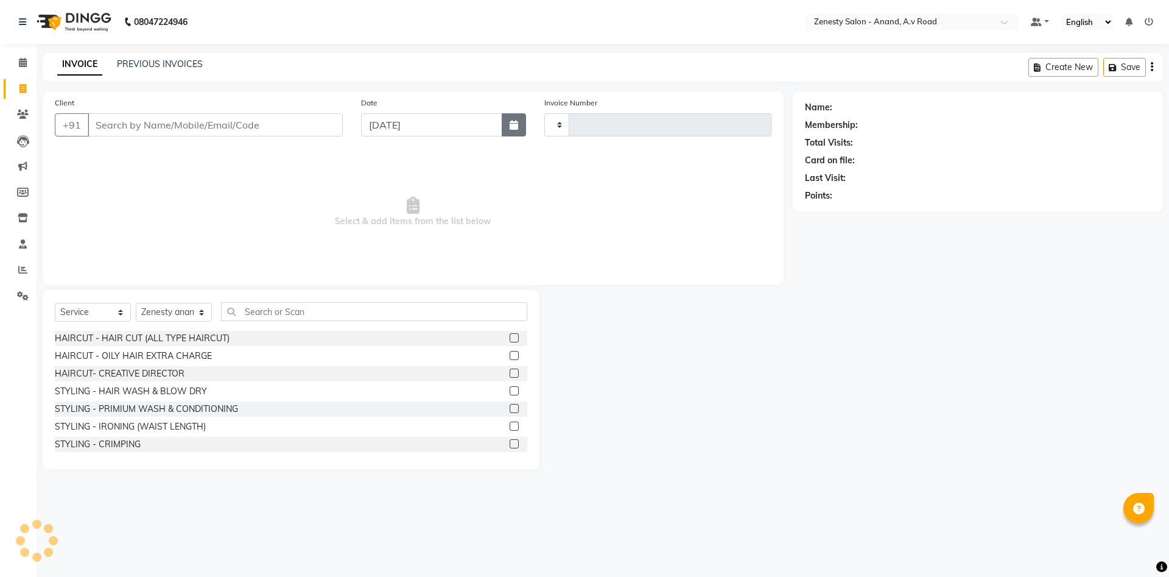
type input "1033"
select select "6693"
click at [677, 407] on div at bounding box center [666, 380] width 253 height 180
click at [749, 386] on div at bounding box center [666, 380] width 253 height 180
click at [834, 362] on div "Name: Membership: Total Visits: Card on file: Last Visit: Points:" at bounding box center [982, 280] width 379 height 378
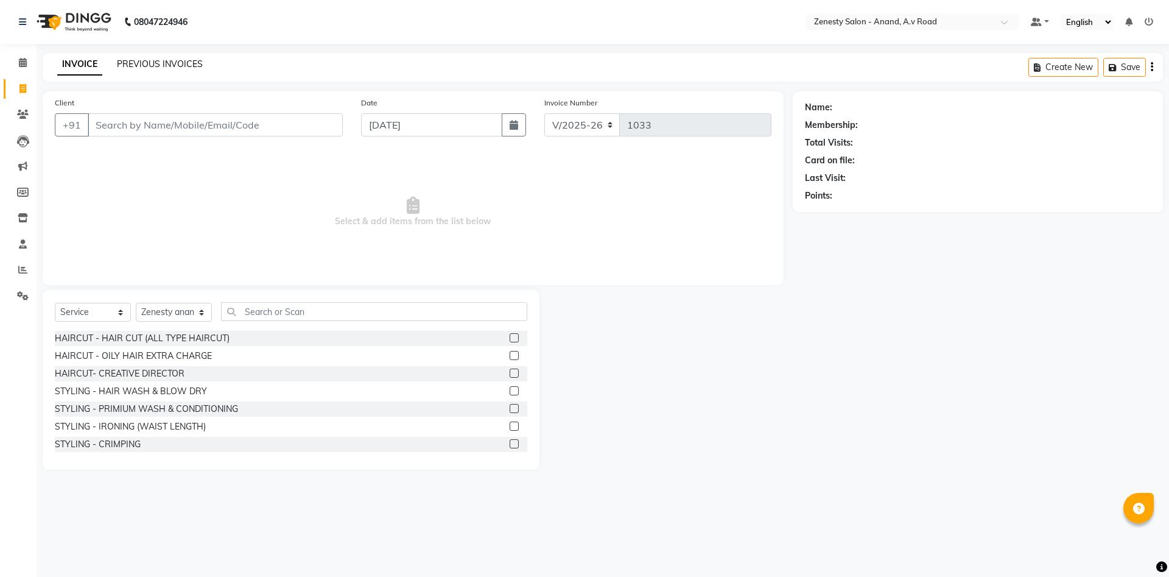
click at [159, 65] on link "PREVIOUS INVOICES" at bounding box center [160, 63] width 86 height 11
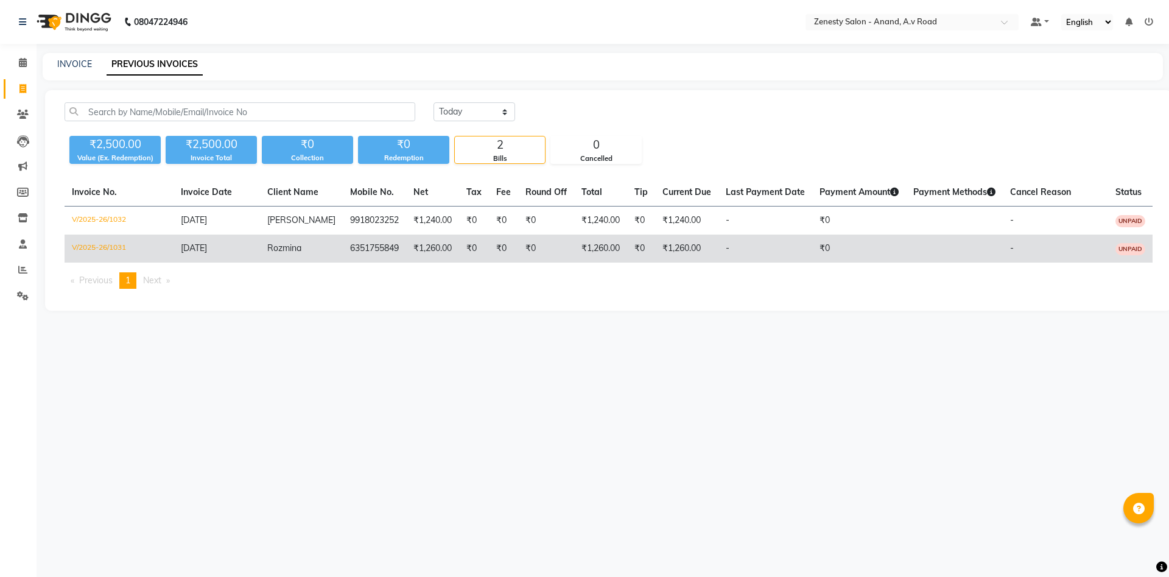
click at [719, 252] on td "-" at bounding box center [766, 248] width 94 height 28
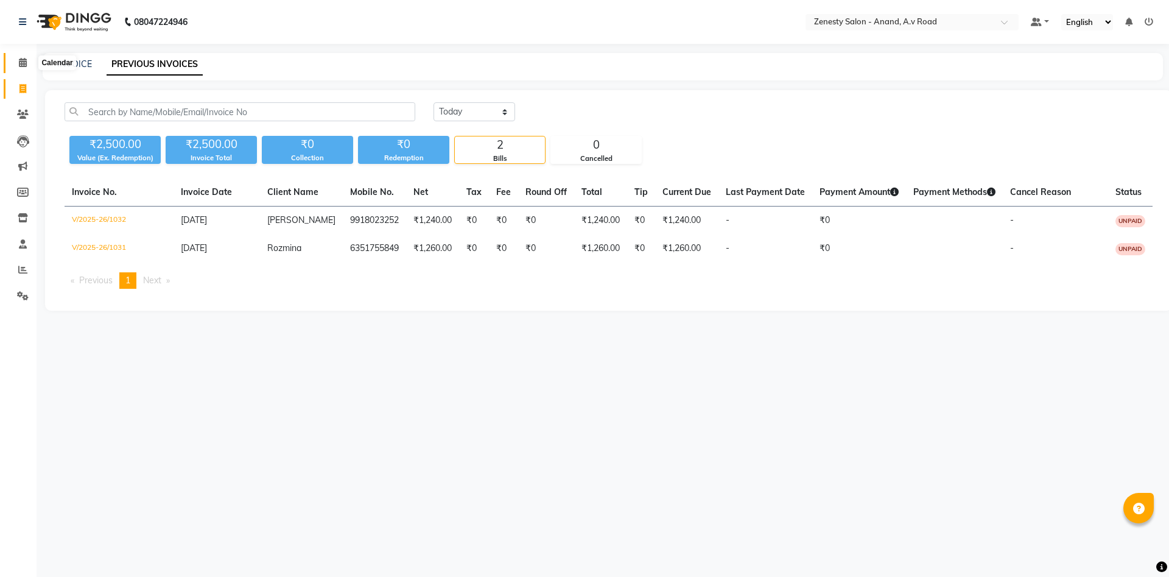
click at [22, 63] on icon at bounding box center [23, 62] width 8 height 9
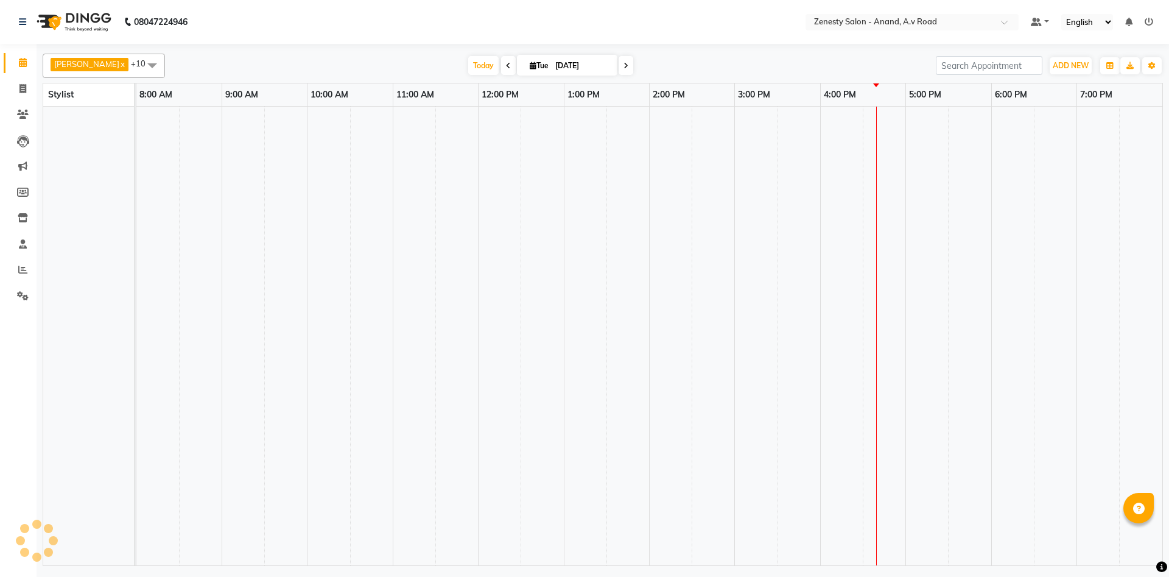
click at [82, 58] on span "Manisha x" at bounding box center [90, 64] width 78 height 13
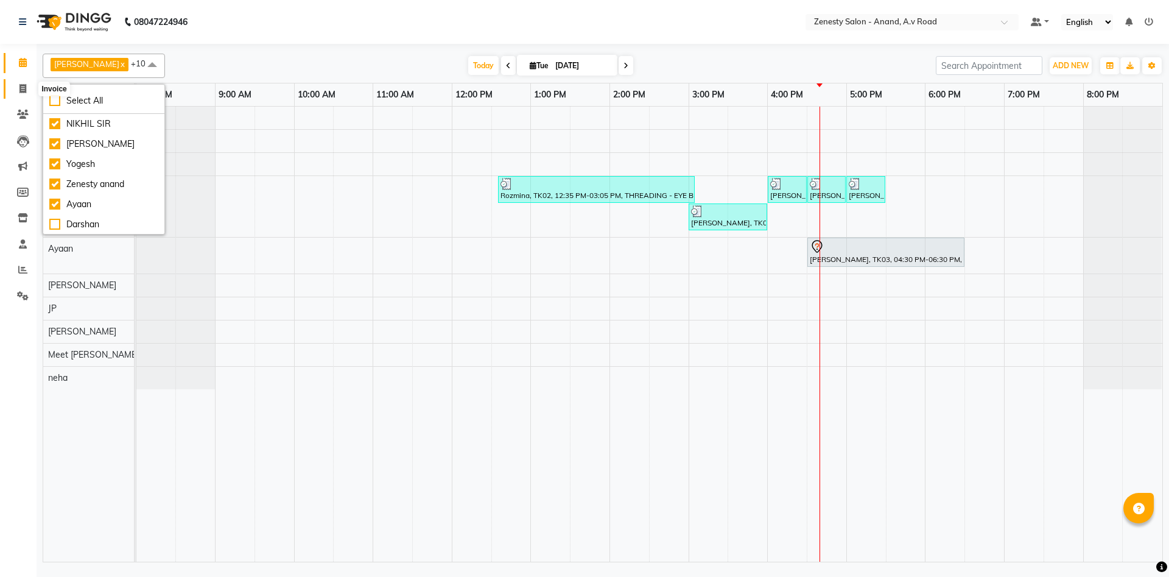
click at [18, 87] on span at bounding box center [22, 89] width 21 height 14
select select "service"
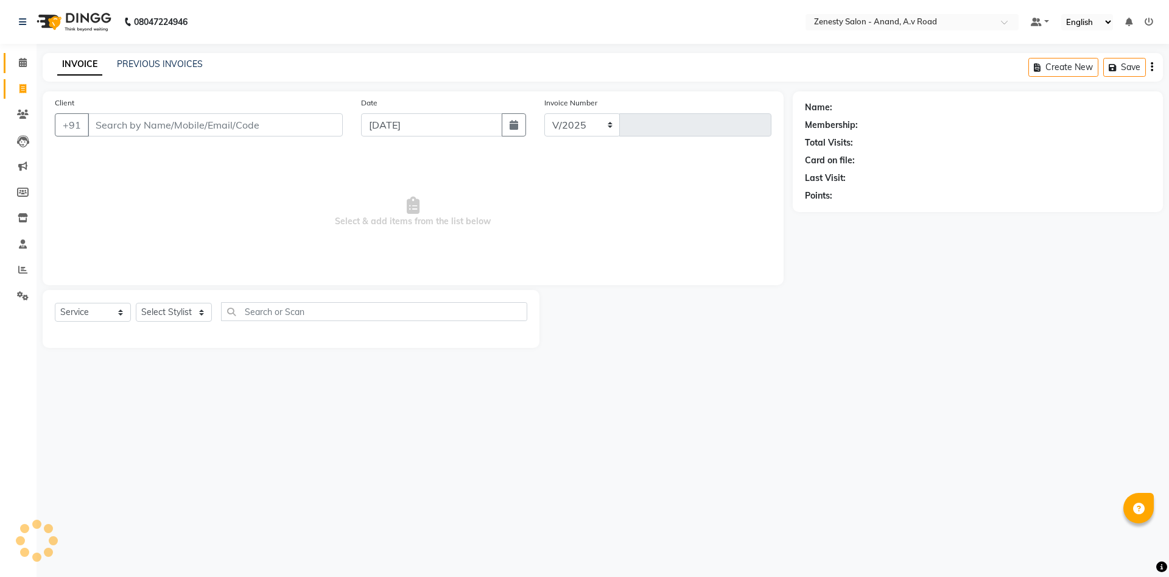
select select "6693"
type input "1033"
click at [19, 31] on link at bounding box center [25, 22] width 12 height 34
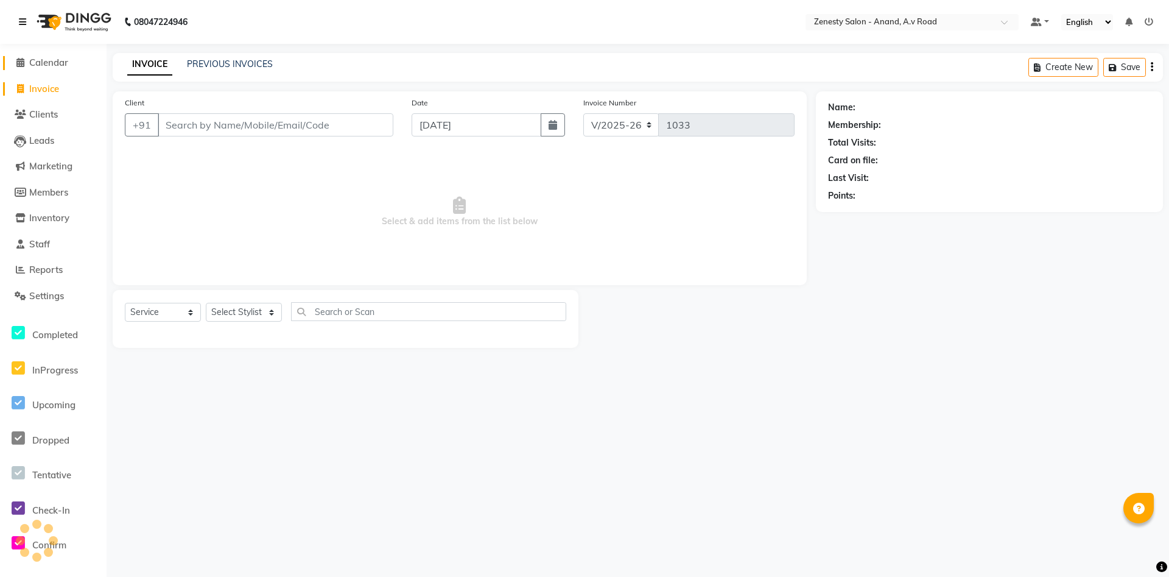
select select "52207"
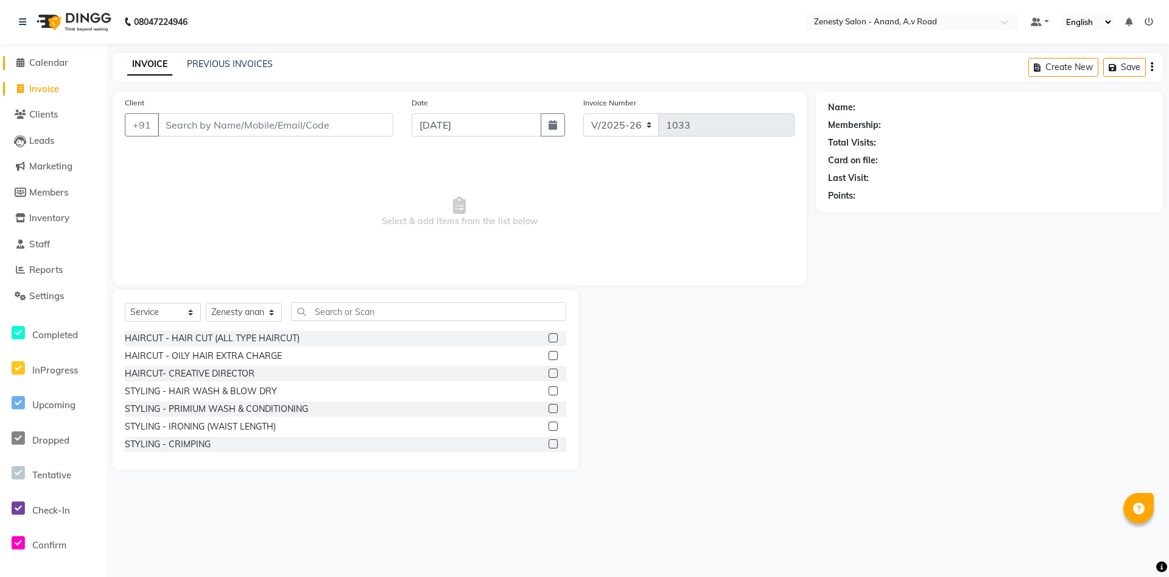
click at [30, 65] on span "Calendar" at bounding box center [48, 63] width 39 height 12
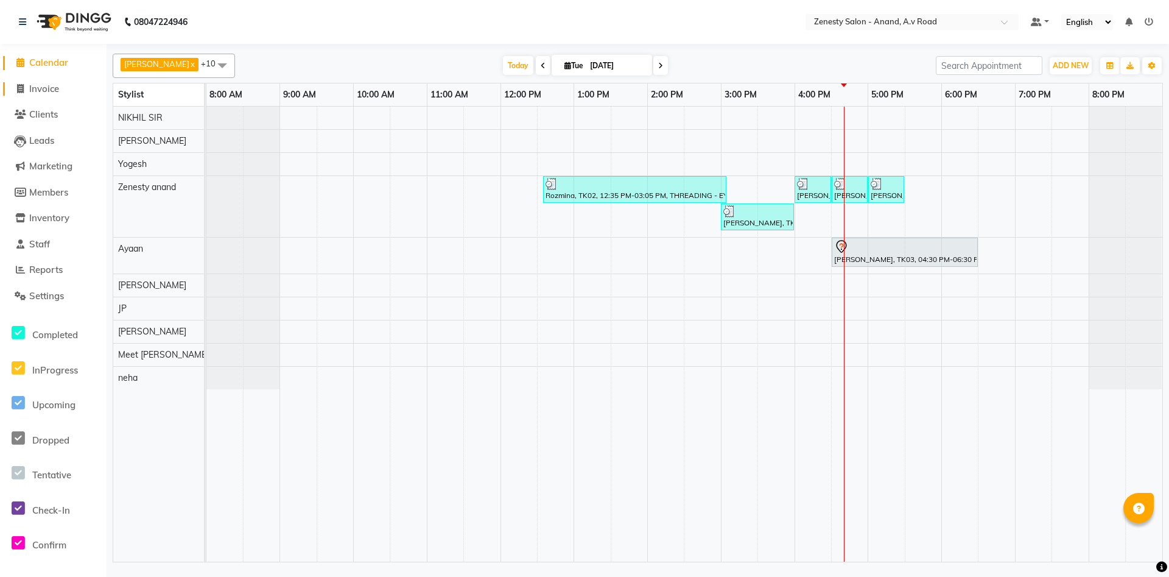
click at [40, 86] on span "Invoice" at bounding box center [44, 89] width 30 height 12
select select "6693"
select select "service"
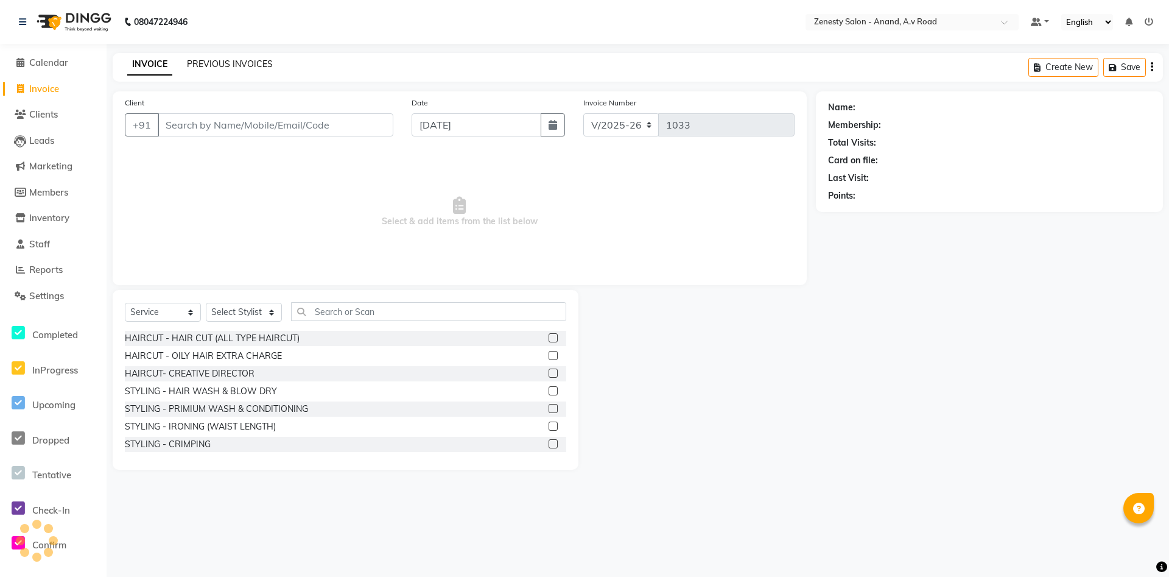
select select "52207"
click at [233, 59] on link "PREVIOUS INVOICES" at bounding box center [230, 63] width 86 height 11
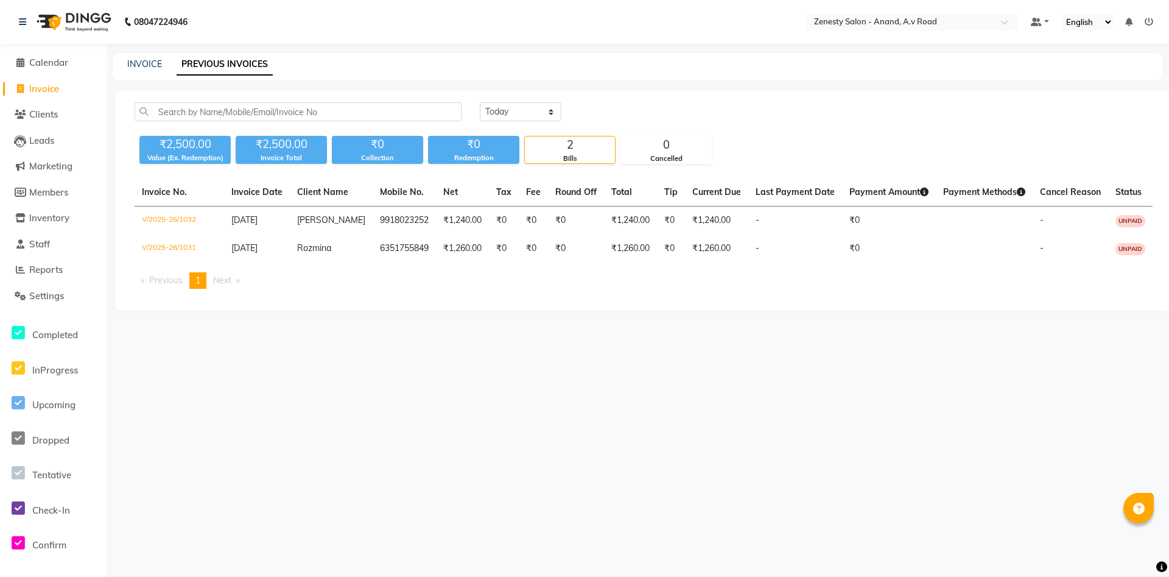
click at [294, 456] on div "08047224946 Select Location × Zenesty Salon - Anand, A.v Road Default Panel My …" at bounding box center [584, 288] width 1169 height 577
click at [46, 294] on span "Settings" at bounding box center [46, 296] width 35 height 12
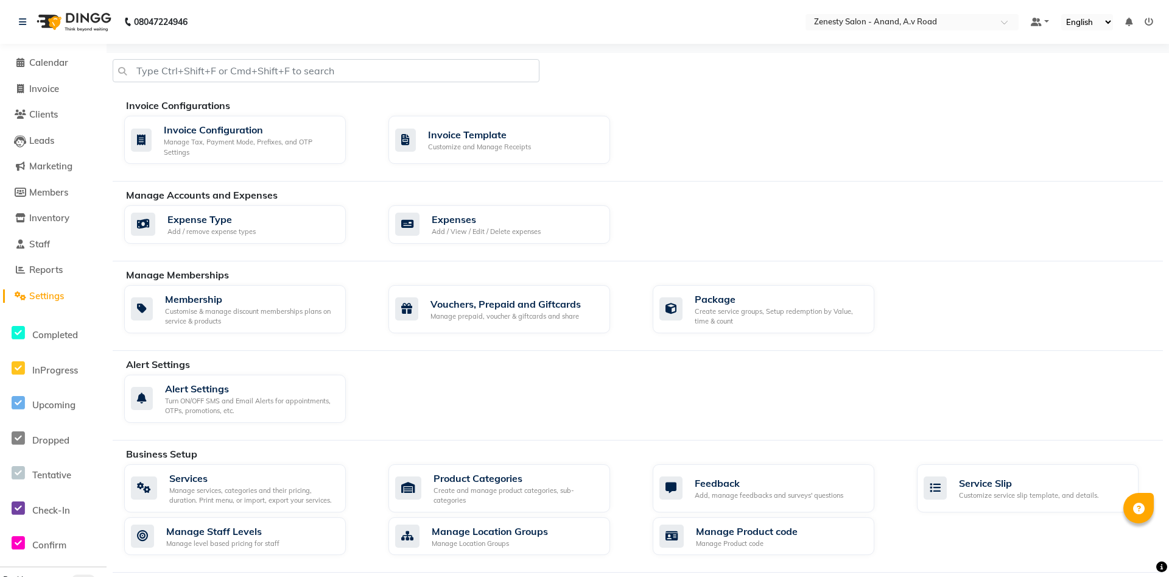
click at [46, 294] on span "Settings" at bounding box center [46, 296] width 35 height 12
click at [54, 91] on span "Invoice" at bounding box center [44, 89] width 30 height 12
select select "service"
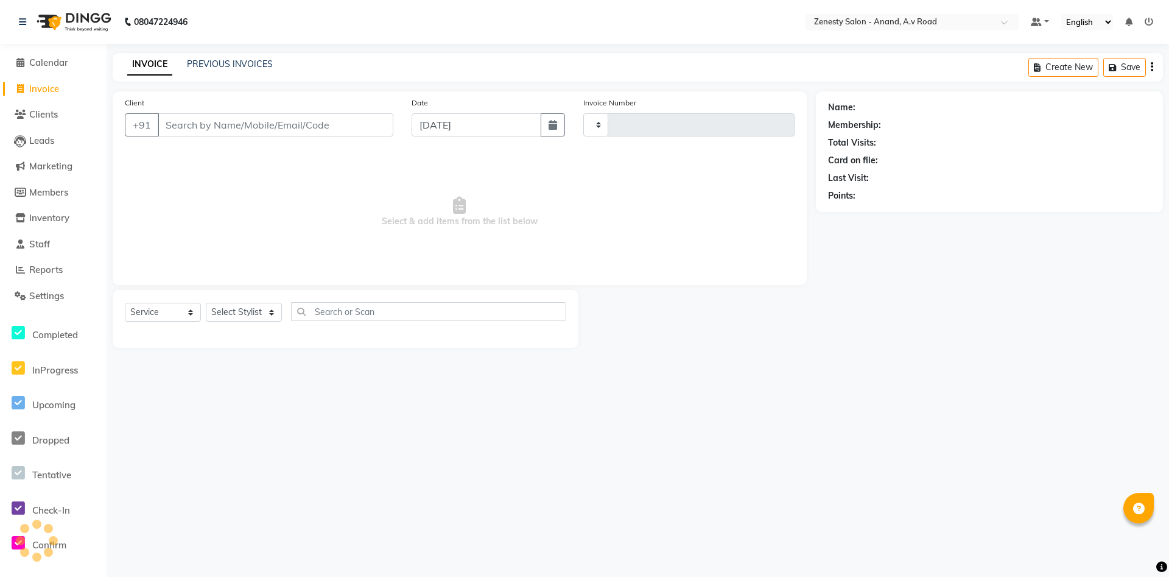
type input "1033"
select select "6693"
select select "52207"
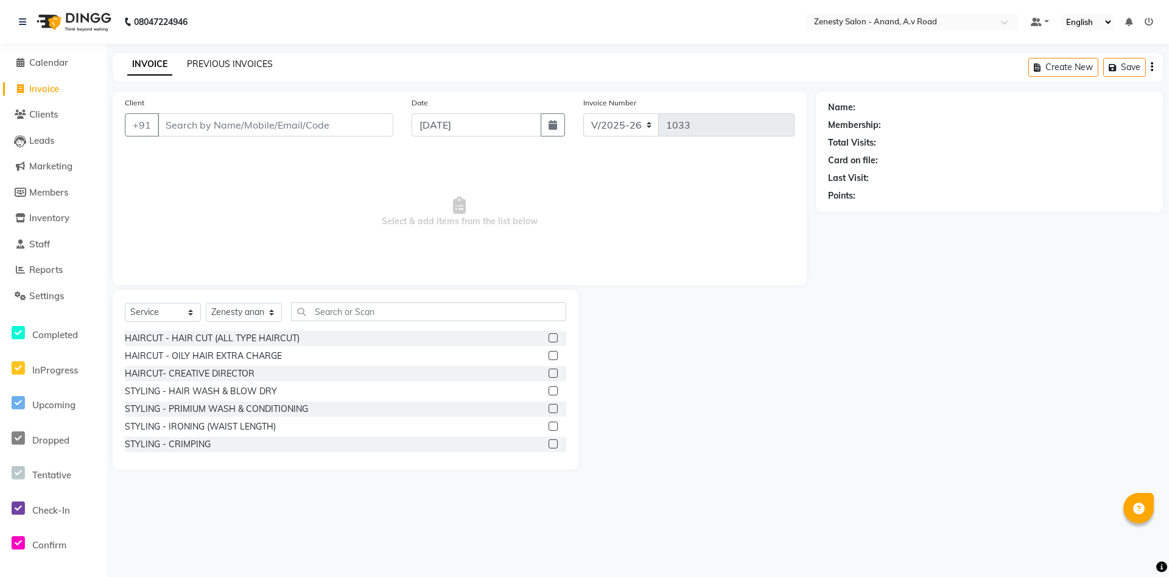
click at [269, 66] on link "PREVIOUS INVOICES" at bounding box center [230, 63] width 86 height 11
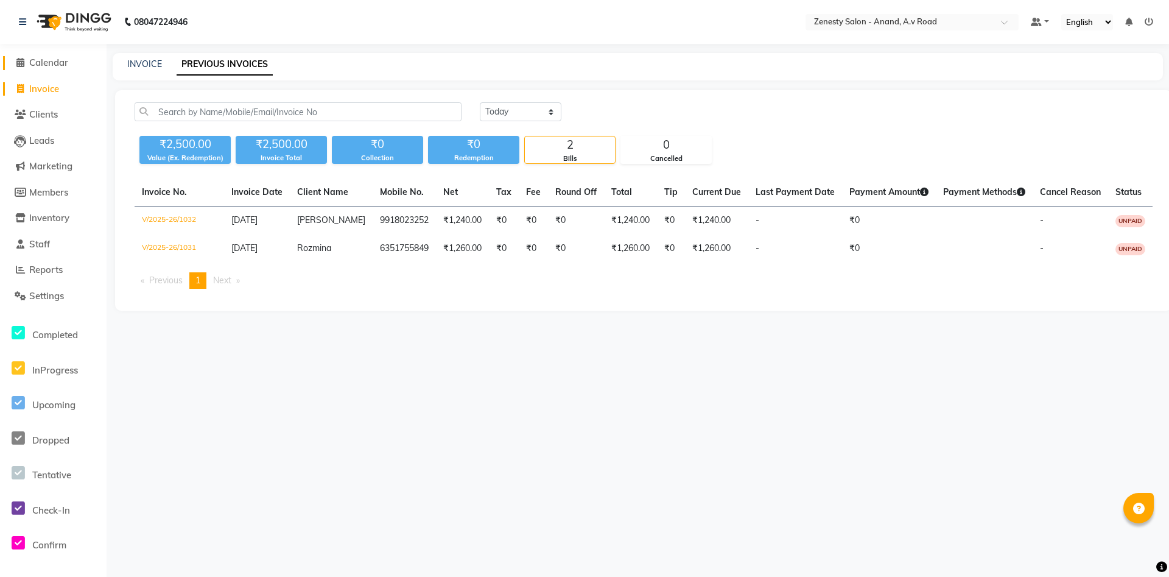
click at [60, 61] on span "Calendar" at bounding box center [48, 63] width 39 height 12
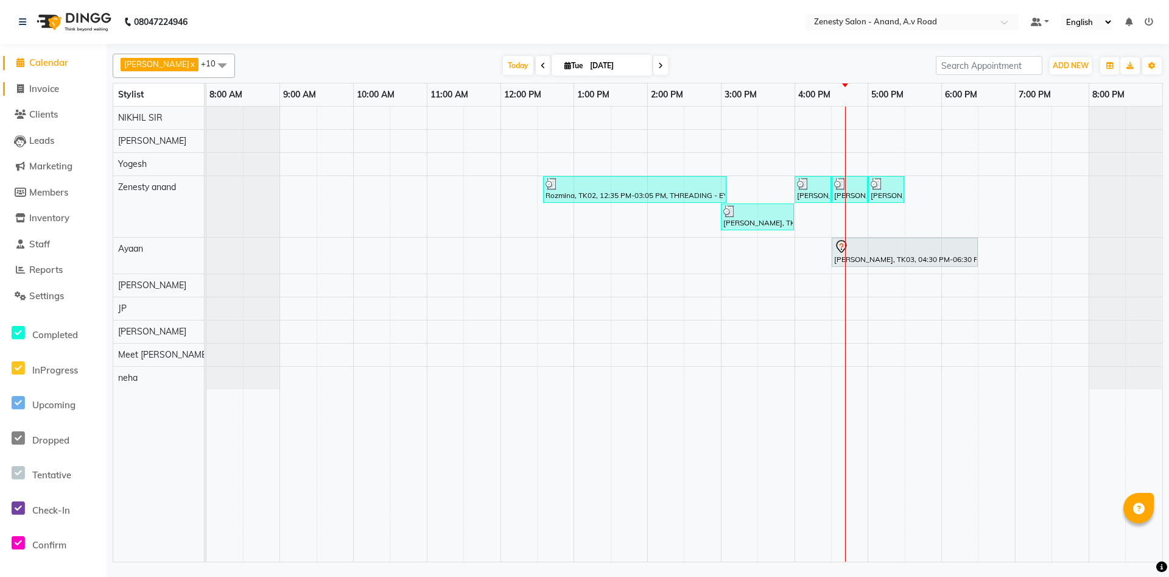
click at [37, 90] on span "Invoice" at bounding box center [44, 89] width 30 height 12
select select "6693"
select select "service"
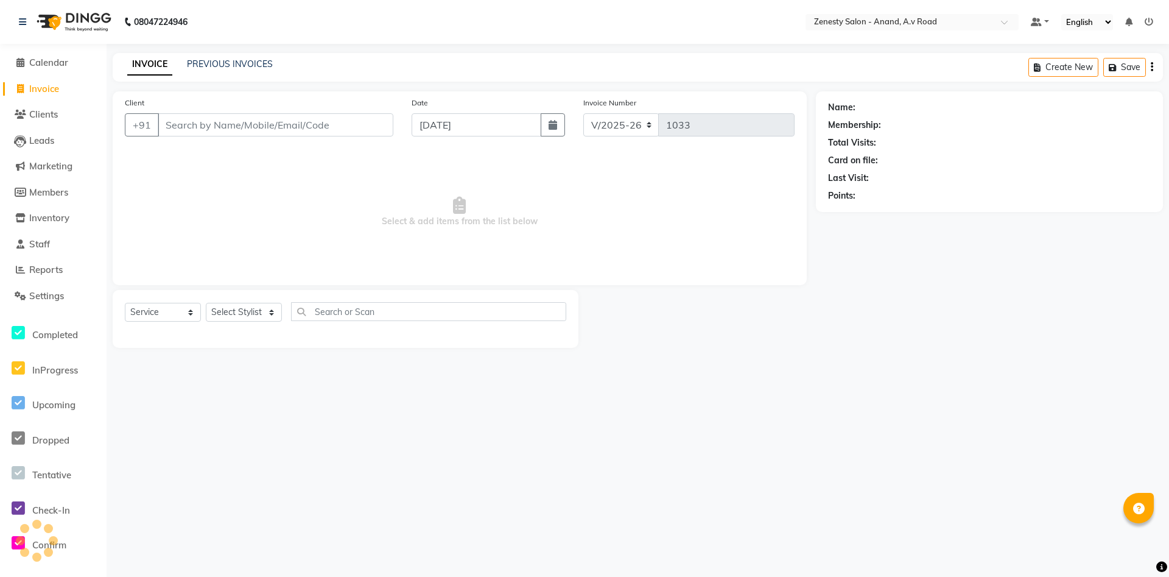
select select "52207"
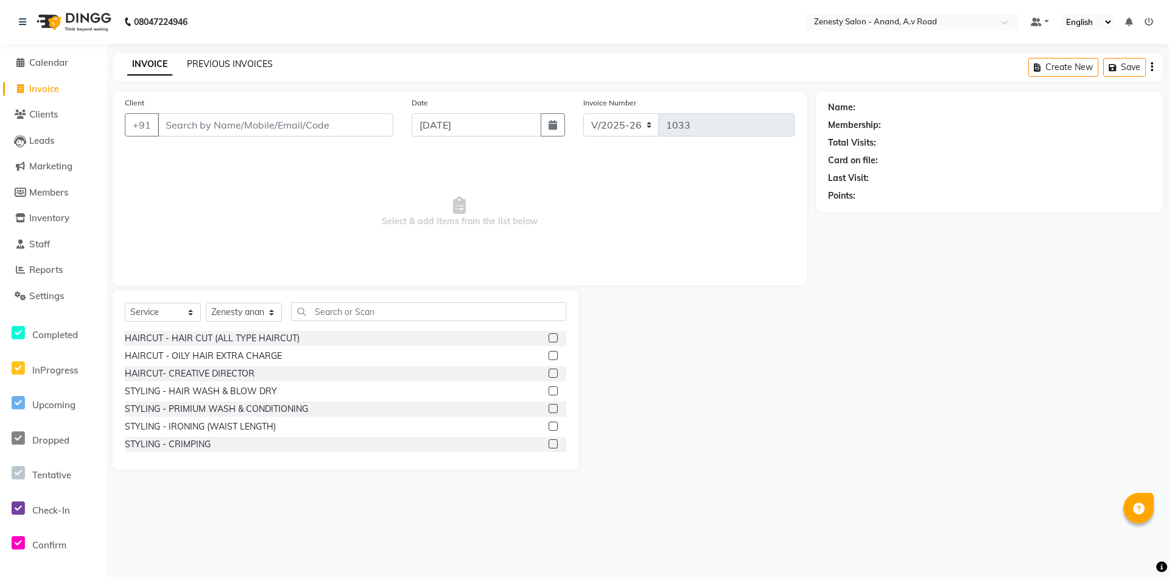
click at [238, 63] on link "PREVIOUS INVOICES" at bounding box center [230, 63] width 86 height 11
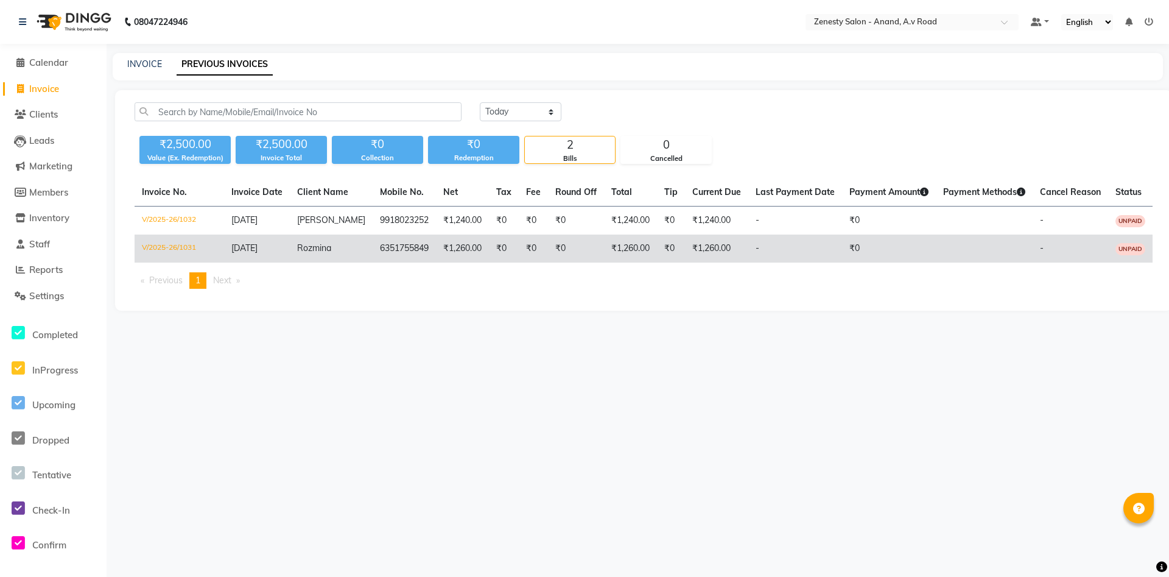
click at [180, 243] on td "V/2025-26/1031" at bounding box center [180, 248] width 90 height 28
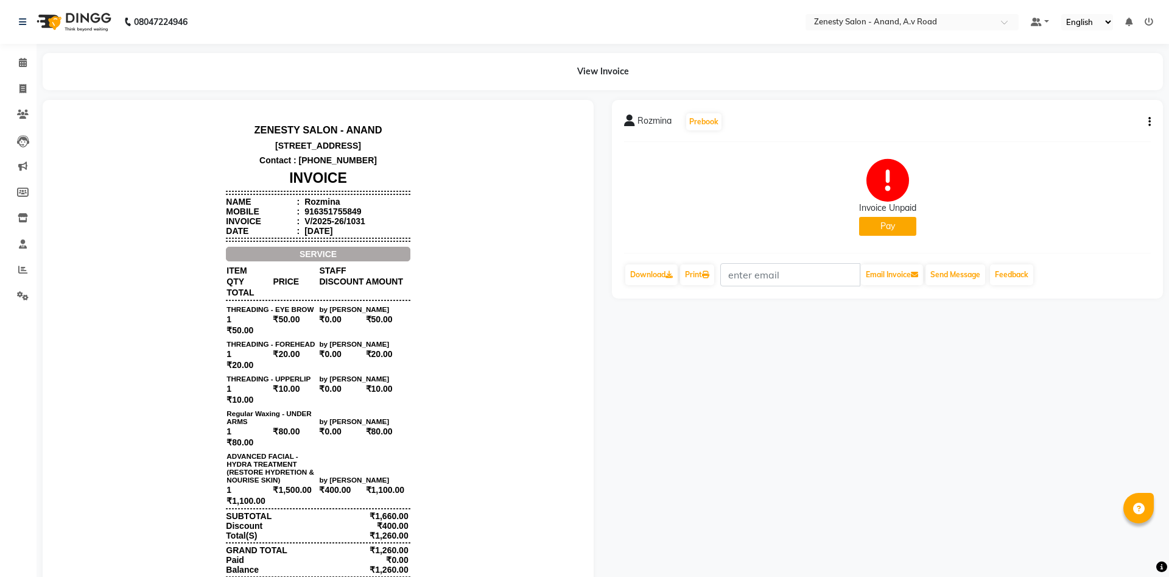
scroll to position [10, 0]
click at [21, 90] on icon at bounding box center [22, 88] width 7 height 9
select select "6693"
select select "service"
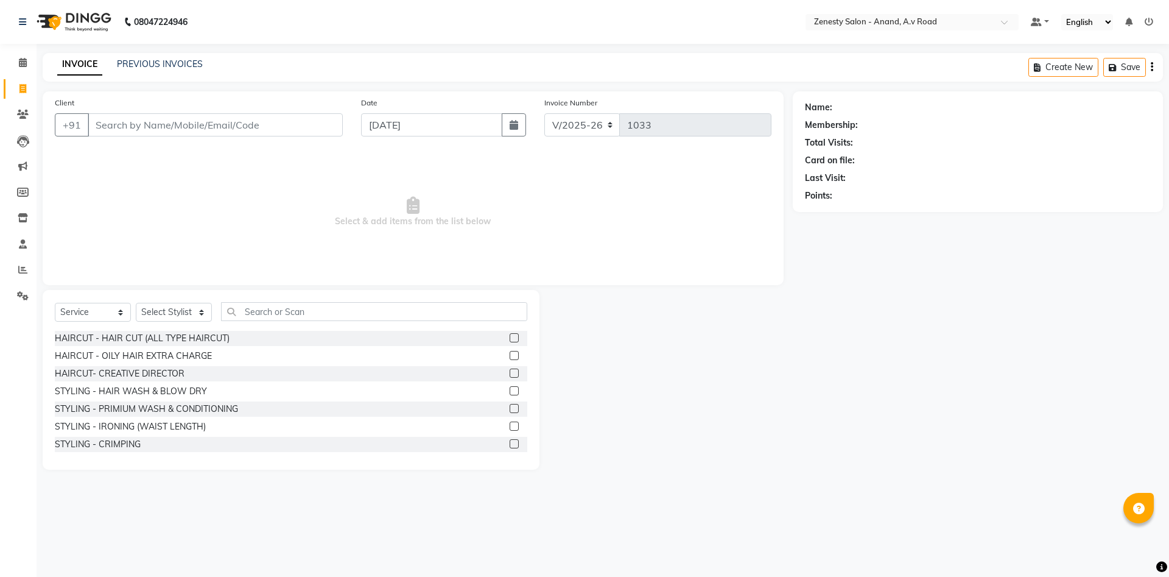
select select "52207"
click at [723, 453] on div at bounding box center [666, 380] width 253 height 180
click at [722, 479] on main "INVOICE PREVIOUS INVOICES Create New Save Client +91 Date [DATE] Invoice Number…" at bounding box center [603, 270] width 1133 height 435
click at [177, 68] on link "PREVIOUS INVOICES" at bounding box center [160, 63] width 86 height 11
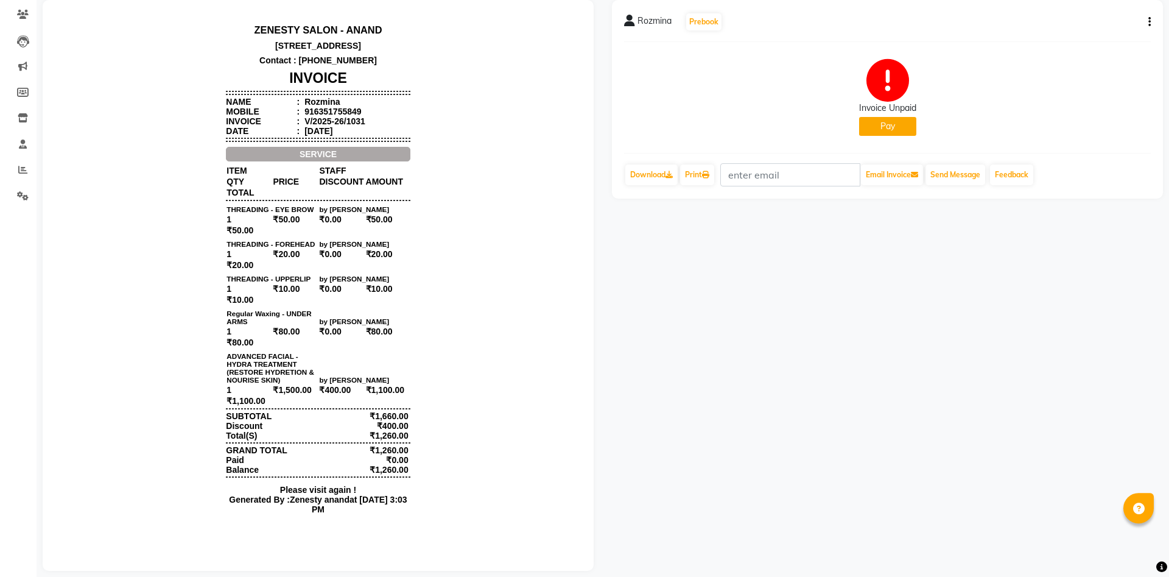
scroll to position [112, 0]
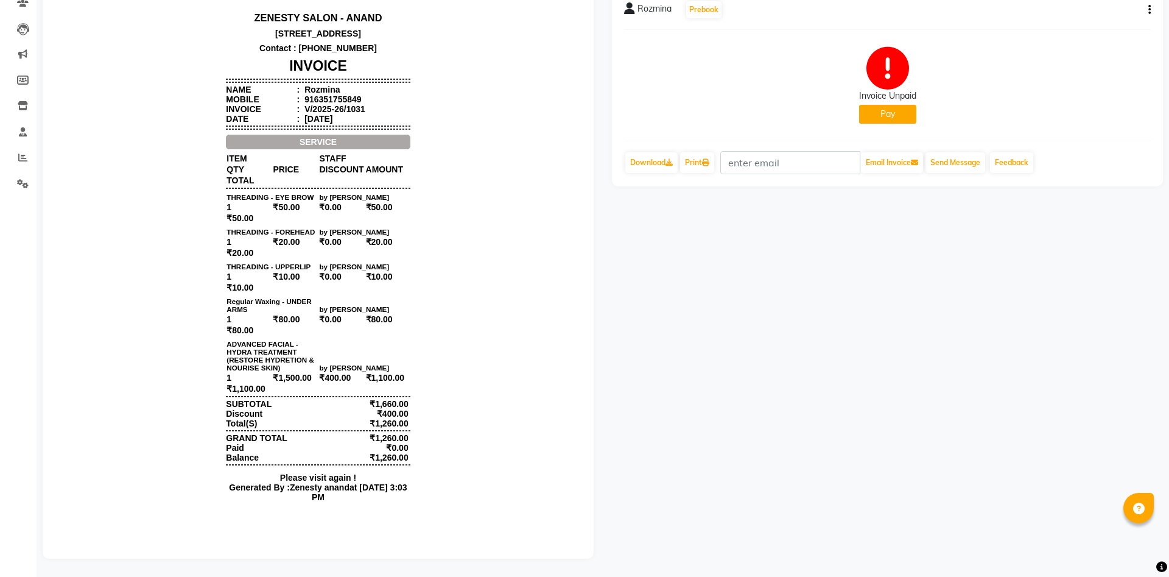
click at [1152, 10] on div "Rozmina Prebook Invoice Unpaid Pay Download Print Email Invoice Send Message Fe…" at bounding box center [887, 87] width 551 height 199
click at [1149, 10] on icon "button" at bounding box center [1150, 10] width 2 height 1
click at [1104, 29] on div "Edit Invoice" at bounding box center [1089, 25] width 83 height 15
select select "service"
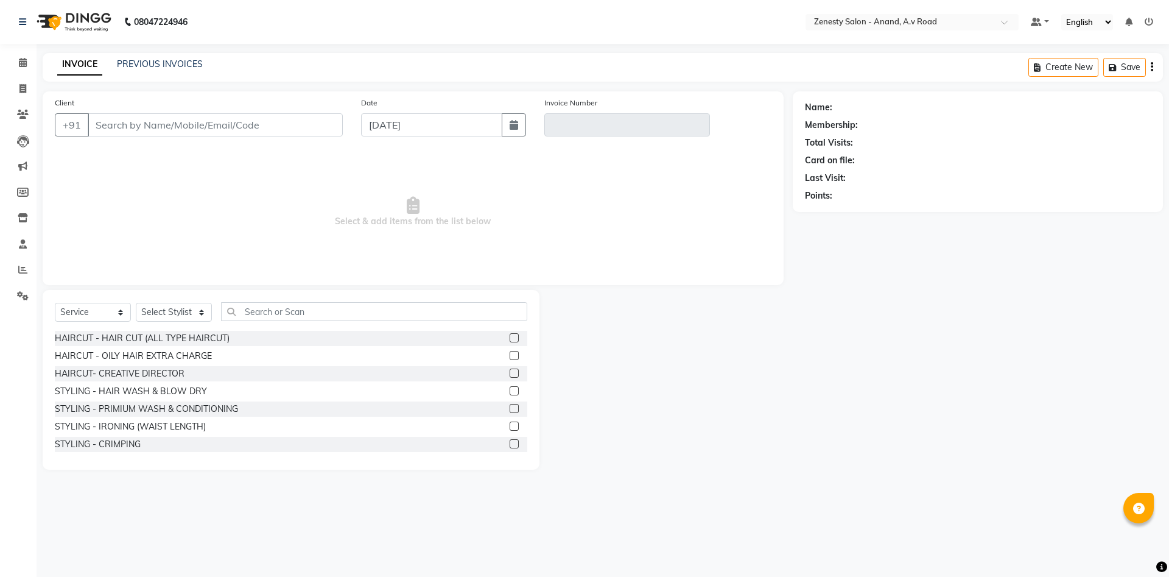
select select "52207"
type input "6351755849"
type input "V/2025-26/1031"
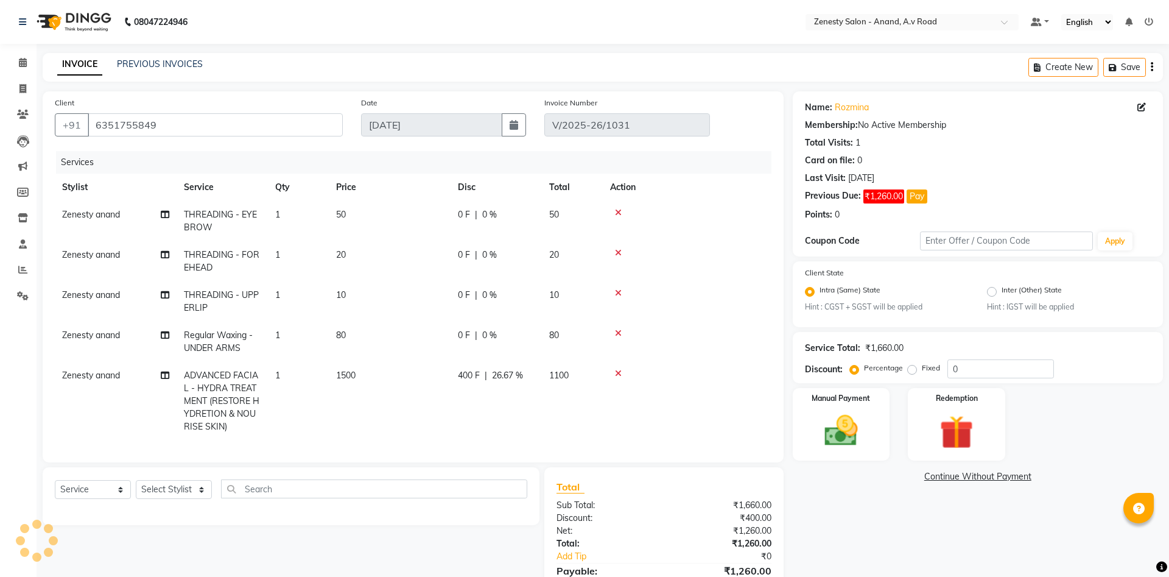
select select "select"
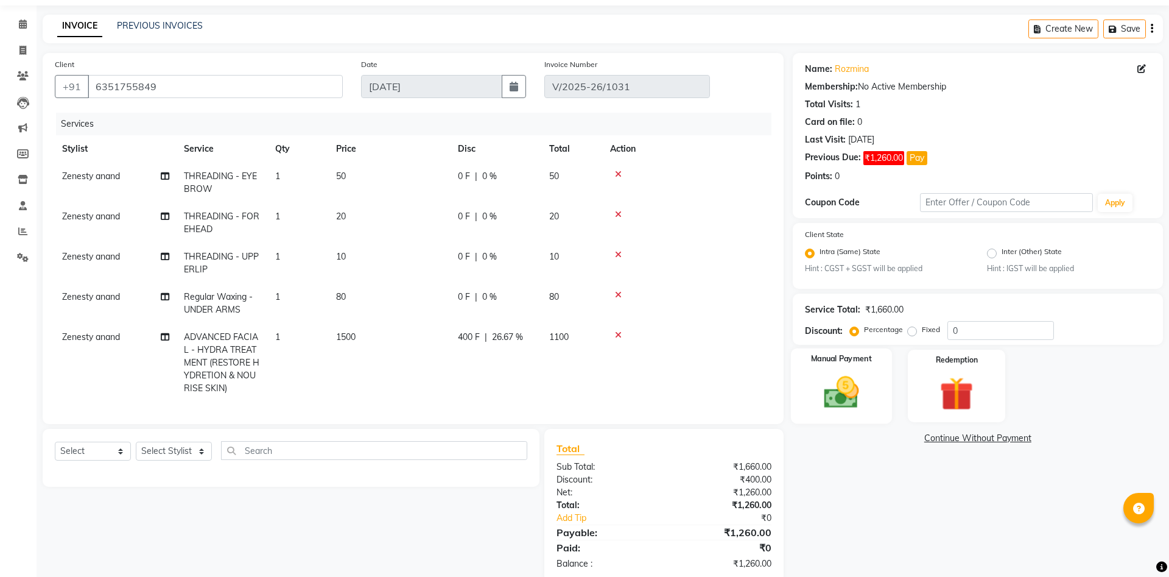
scroll to position [62, 0]
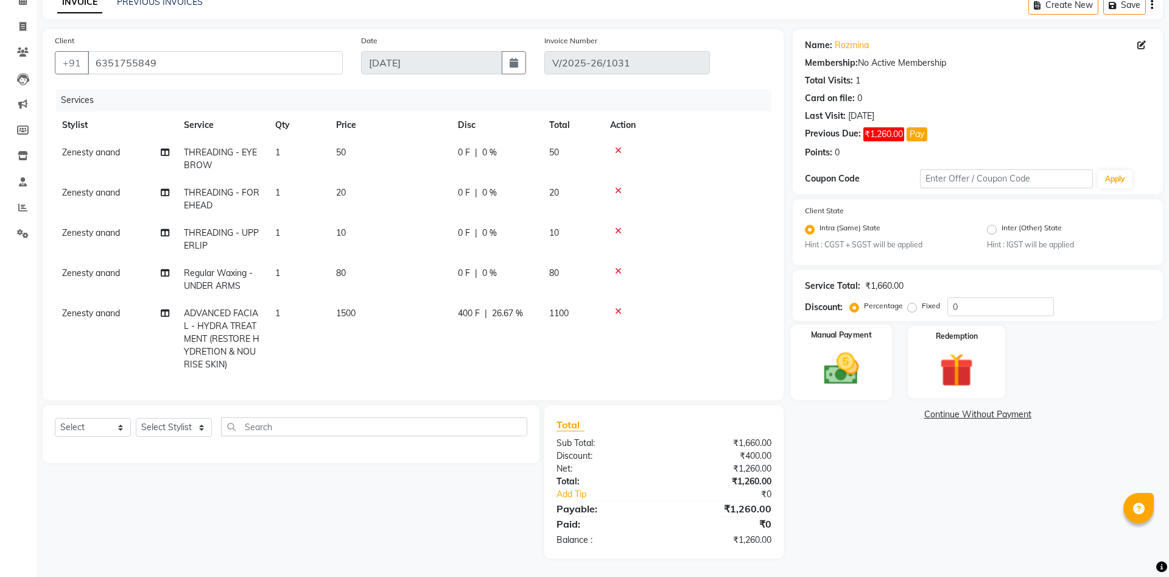
click at [857, 376] on img at bounding box center [841, 369] width 57 height 40
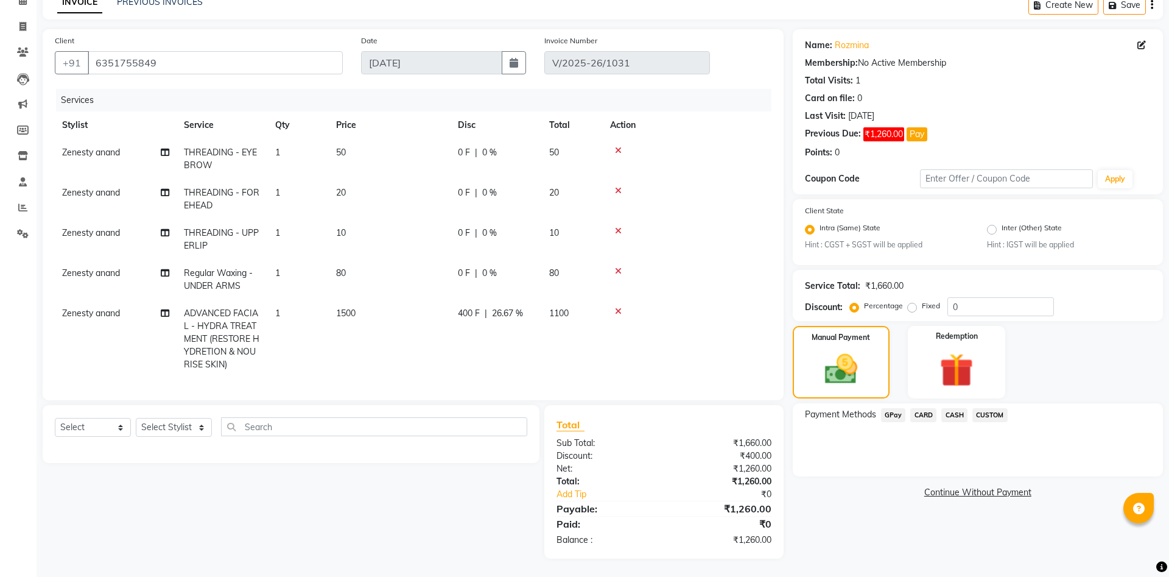
click at [890, 415] on span "GPay" at bounding box center [893, 415] width 25 height 14
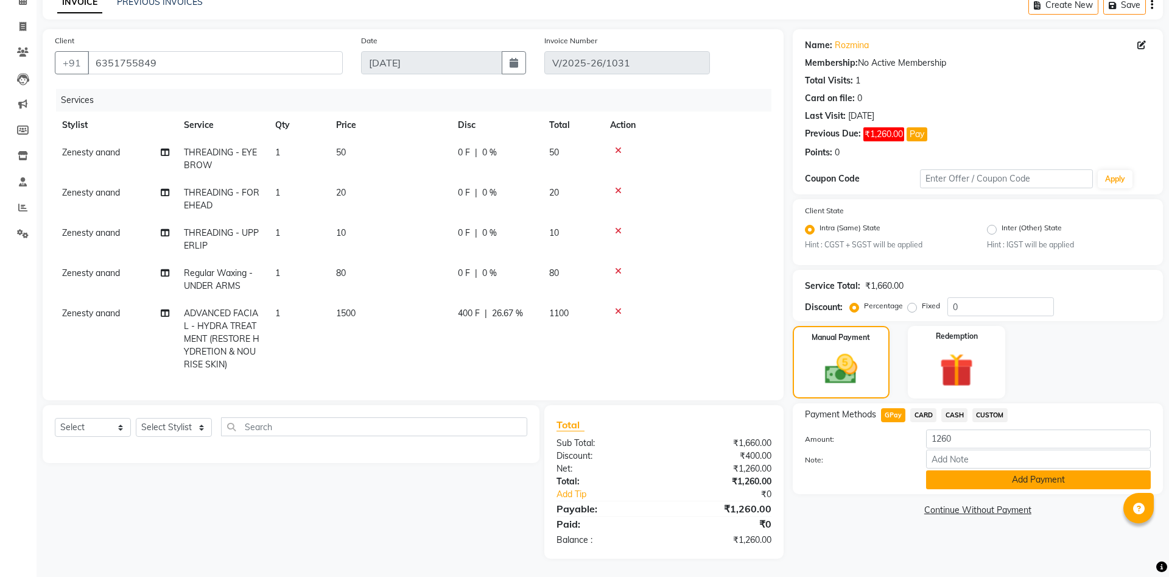
click at [957, 476] on button "Add Payment" at bounding box center [1038, 479] width 225 height 19
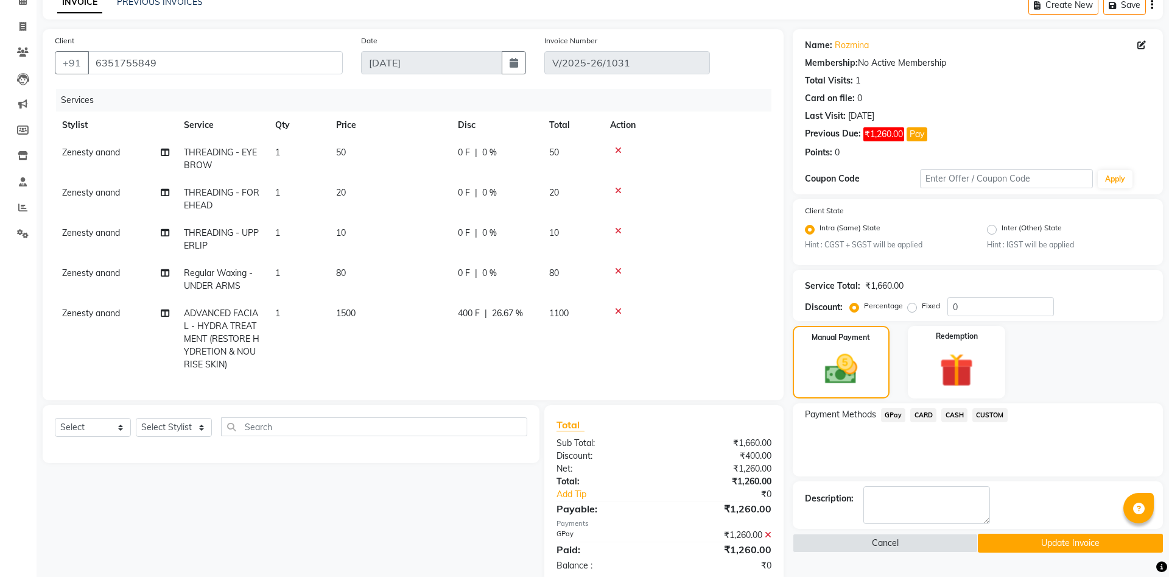
click at [1045, 544] on button "Update Invoice" at bounding box center [1070, 543] width 185 height 19
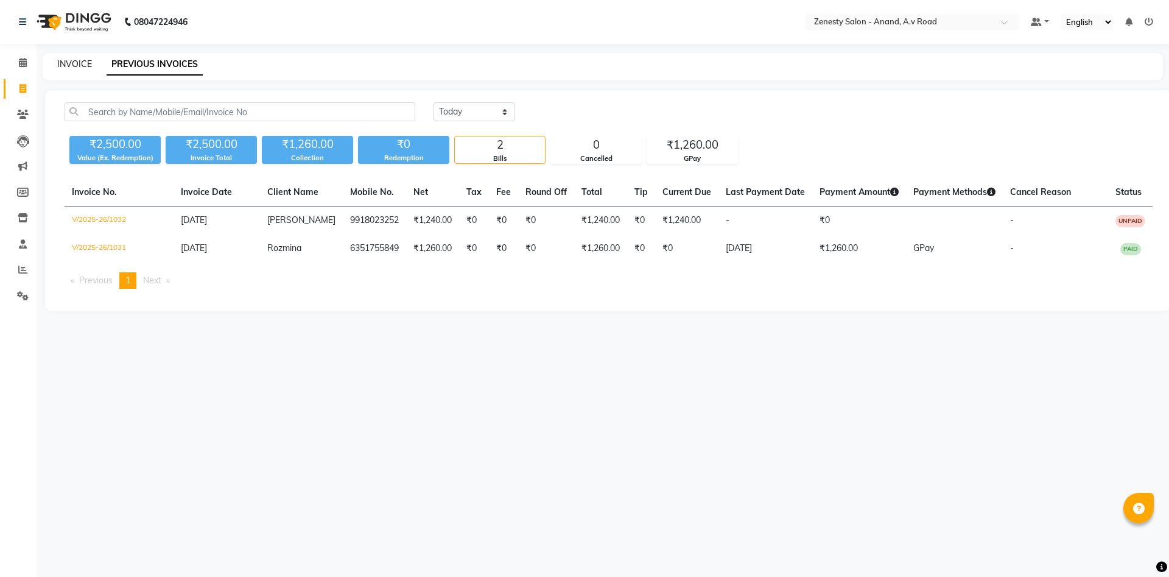
click at [74, 65] on link "INVOICE" at bounding box center [74, 63] width 35 height 11
select select "6693"
select select "service"
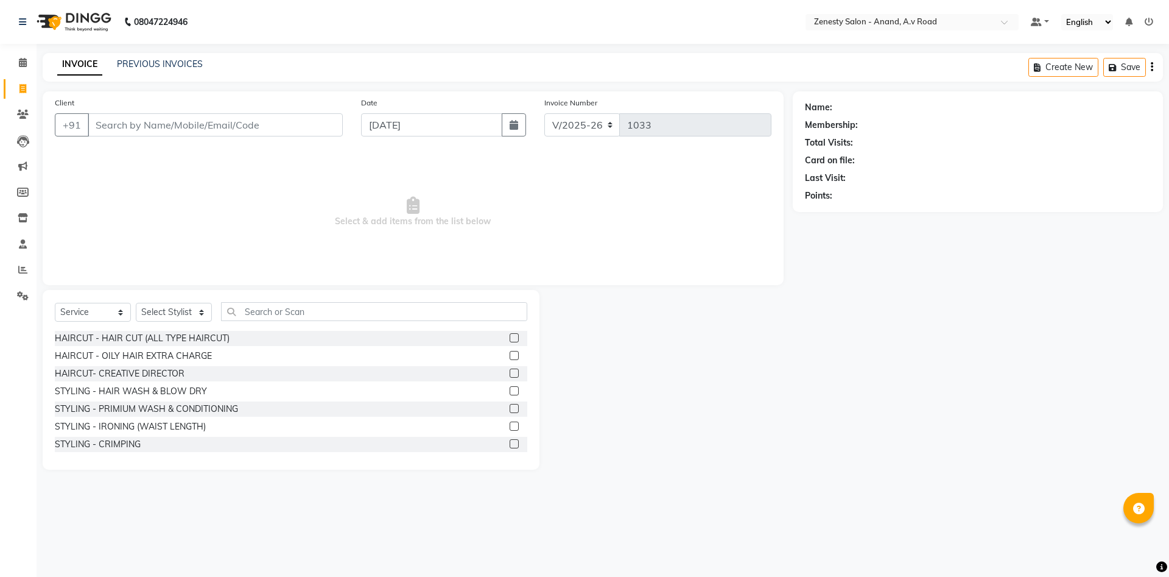
select select "52207"
click at [17, 56] on span at bounding box center [22, 63] width 21 height 14
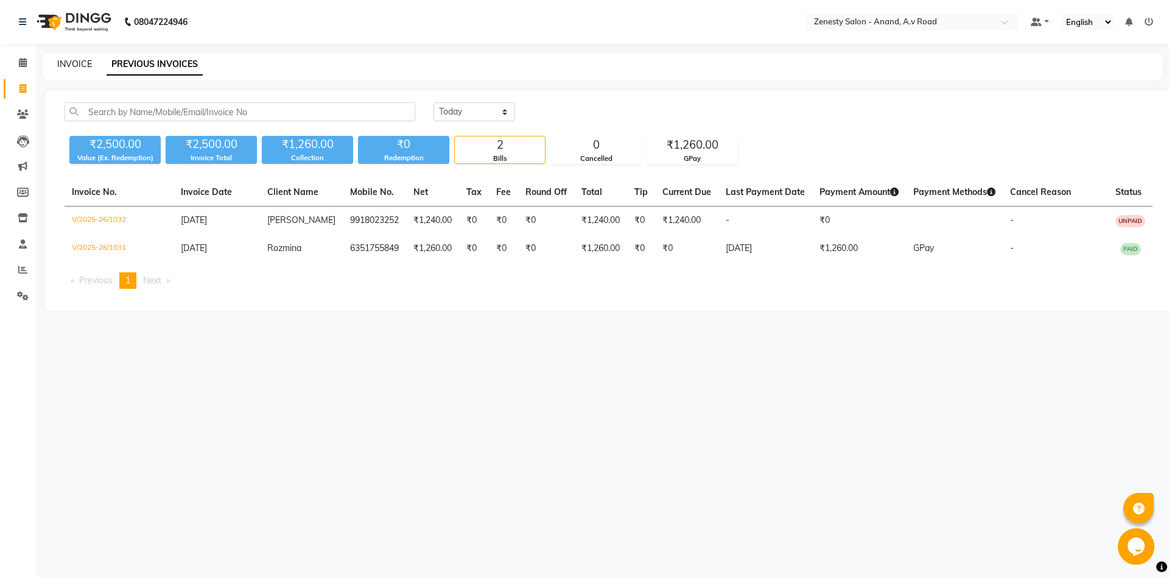
click at [80, 63] on link "INVOICE" at bounding box center [74, 63] width 35 height 11
select select "service"
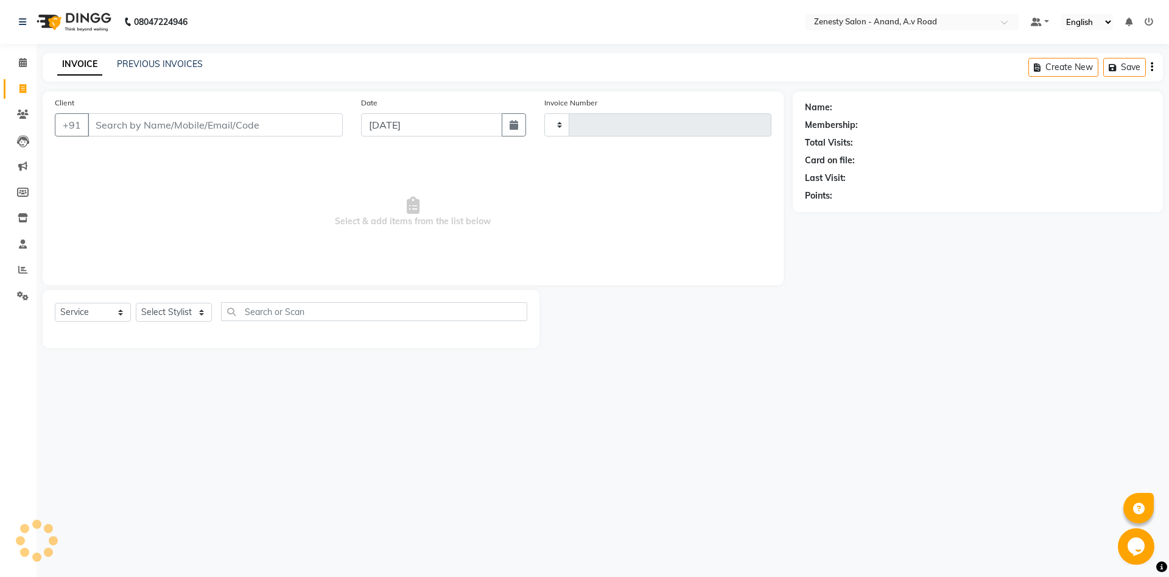
type input "1033"
select select "6693"
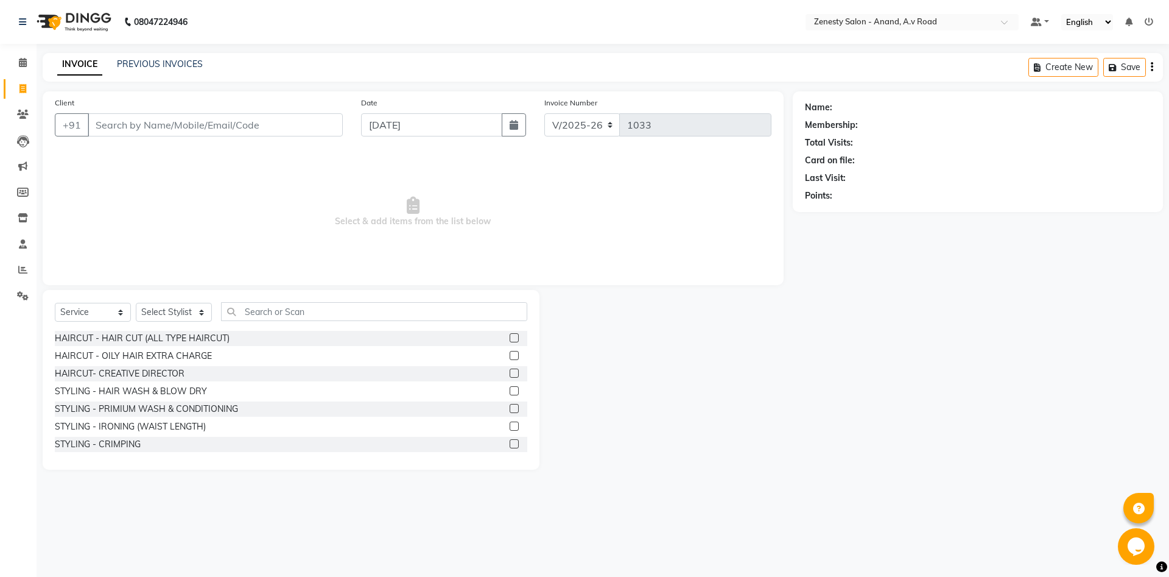
select select "52207"
click at [200, 60] on link "PREVIOUS INVOICES" at bounding box center [160, 63] width 86 height 11
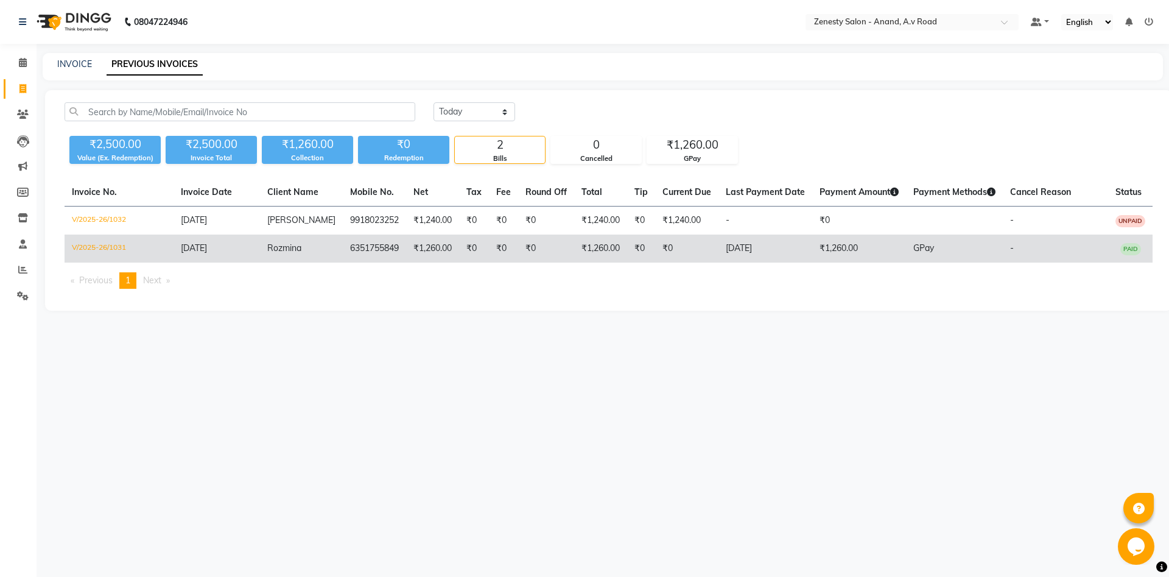
click at [119, 248] on td "V/2025-26/1031" at bounding box center [119, 248] width 109 height 28
click at [97, 252] on td "V/2025-26/1031" at bounding box center [119, 248] width 109 height 28
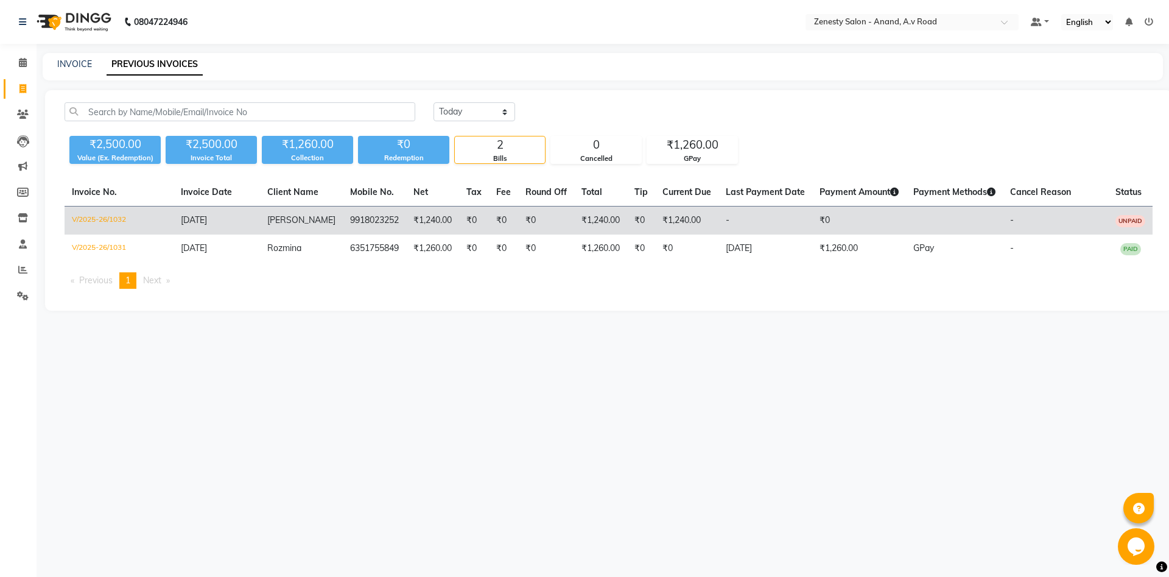
click at [116, 220] on td "V/2025-26/1032" at bounding box center [119, 220] width 109 height 29
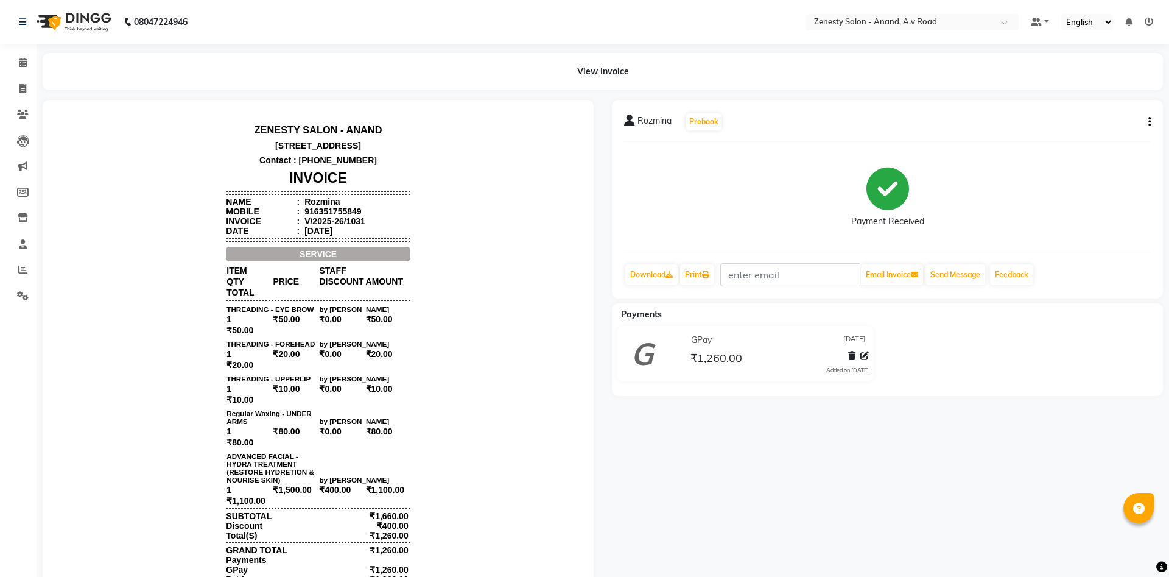
click at [1149, 122] on icon "button" at bounding box center [1150, 122] width 2 height 1
drag, startPoint x: 1084, startPoint y: 136, endPoint x: 0, endPoint y: 396, distance: 1114.9
click at [1084, 135] on div "Edit Invoice" at bounding box center [1089, 137] width 83 height 15
select select "service"
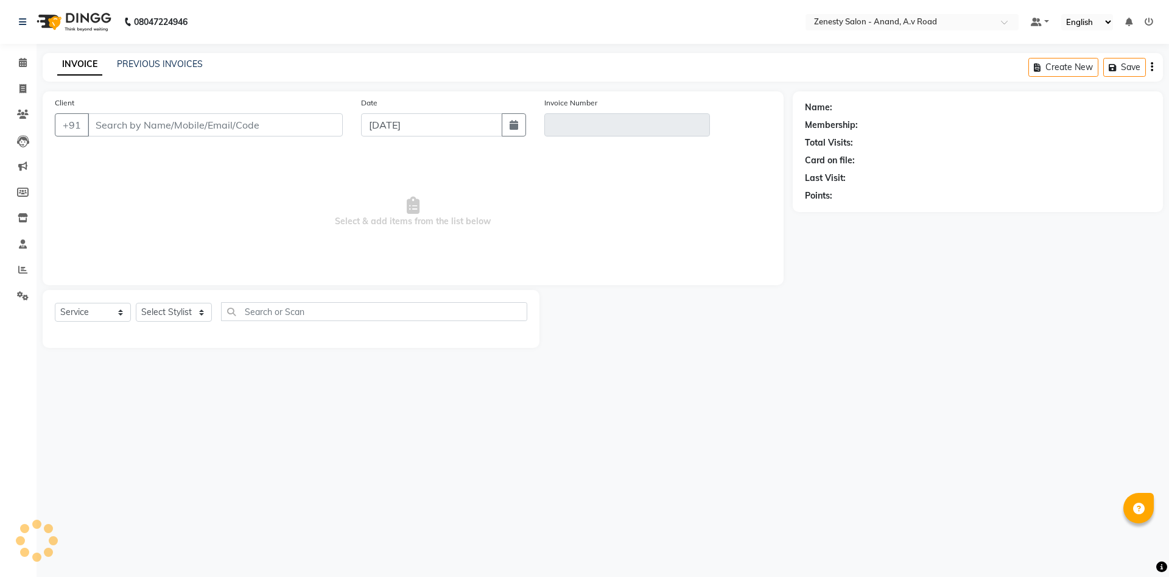
select select "52207"
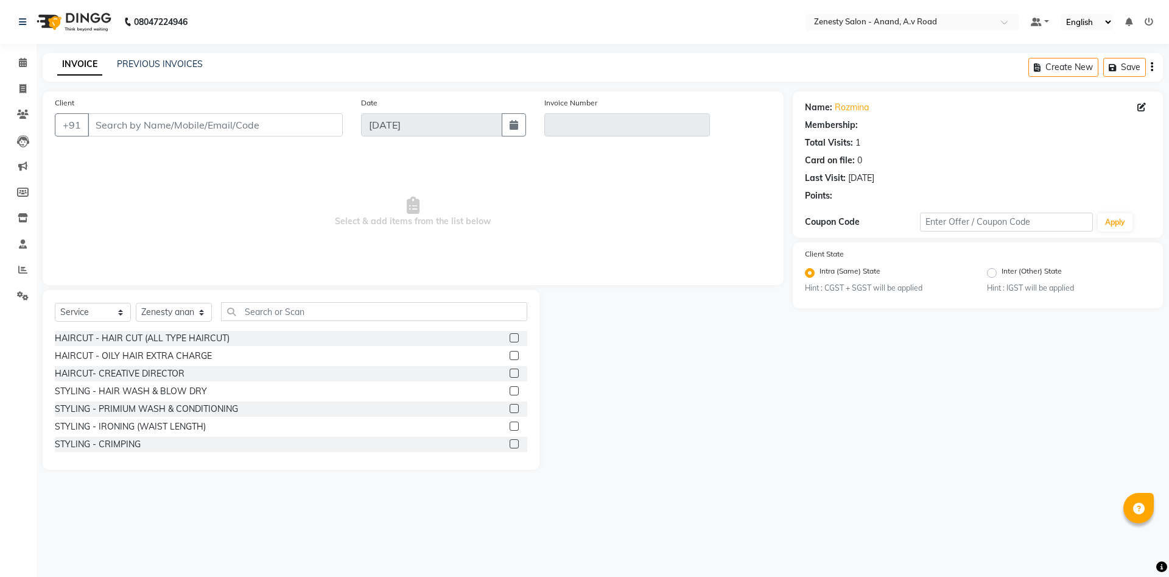
type input "6351755849"
type input "V/2025-26/1031"
select select "select"
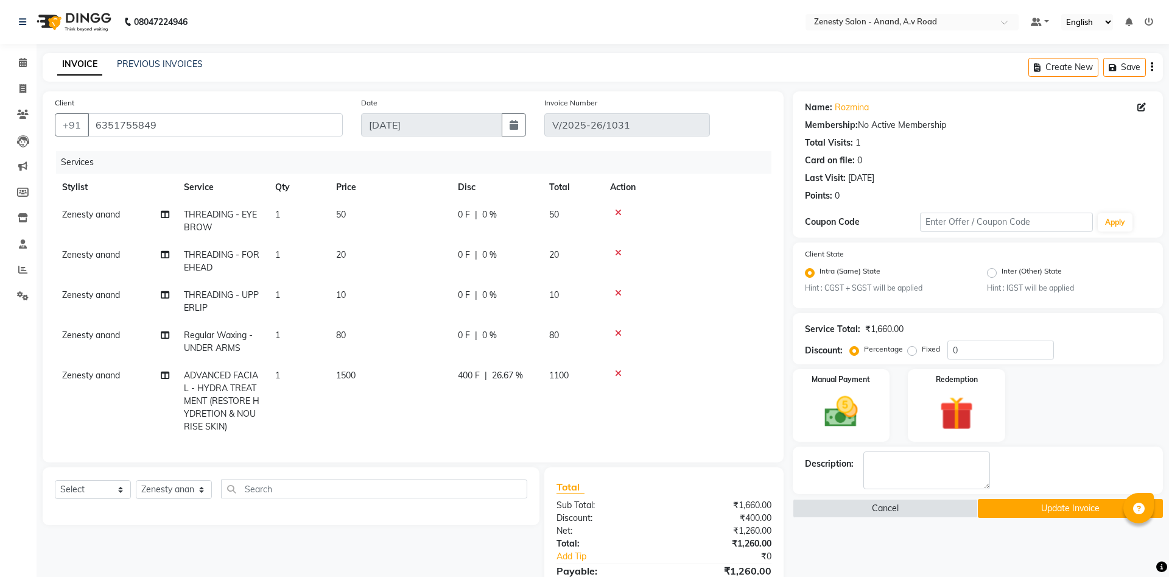
click at [112, 217] on span "Zenesty anand" at bounding box center [91, 214] width 58 height 11
select select "52207"
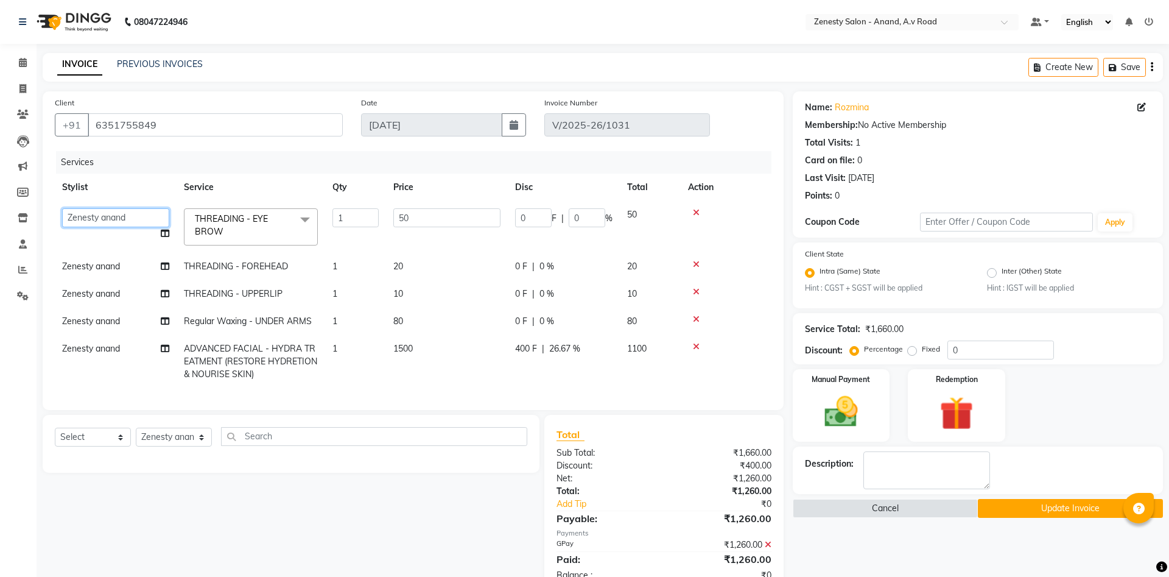
click at [62, 208] on select "Ayaan Darshan Dhara Gulnaz JP Krishna Manisha Meet Sharma neha NIKHIL SIR Pradi…" at bounding box center [115, 217] width 107 height 19
select select "82208"
click at [99, 268] on span "Zenesty anand" at bounding box center [91, 266] width 58 height 11
select select "52207"
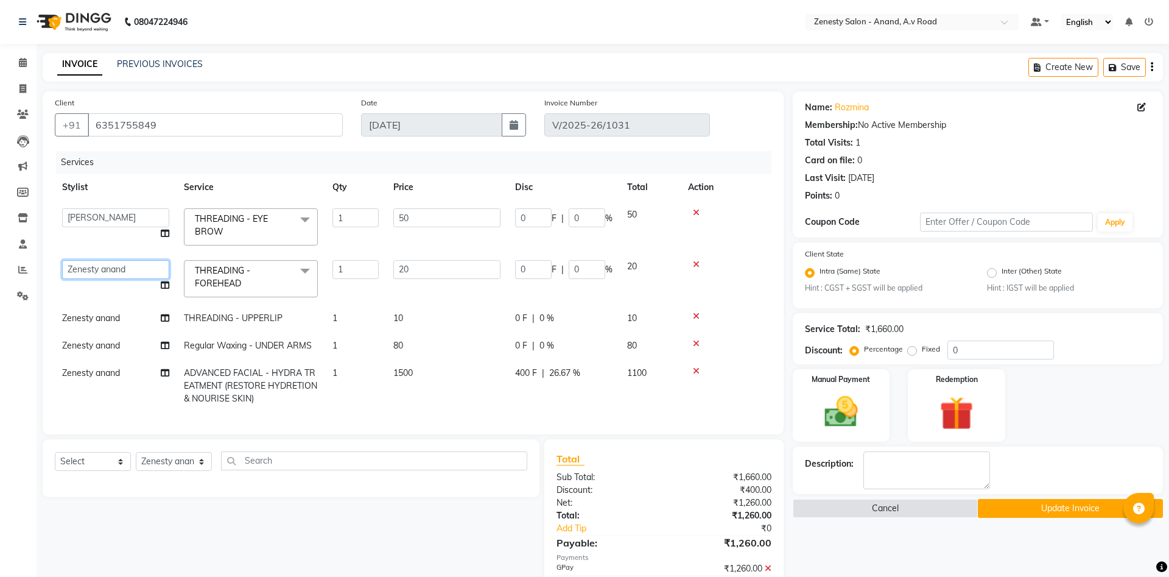
click at [62, 260] on select "Ayaan Darshan Dhara Gulnaz JP Krishna Manisha Meet Sharma neha NIKHIL SIR Pradi…" at bounding box center [115, 269] width 107 height 19
select select "82208"
click at [90, 320] on span "Zenesty anand" at bounding box center [91, 317] width 58 height 11
select select "52207"
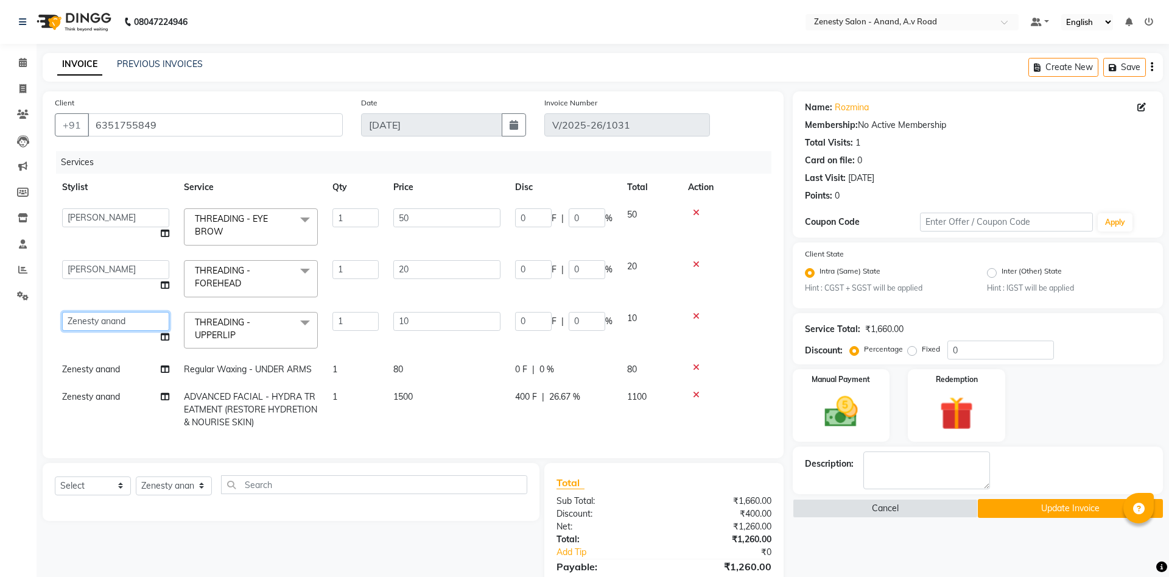
click at [62, 312] on select "Ayaan Darshan Dhara Gulnaz JP Krishna Manisha Meet Sharma neha NIKHIL SIR Pradi…" at bounding box center [115, 321] width 107 height 19
select select "82208"
click at [98, 374] on span "Zenesty anand" at bounding box center [91, 369] width 58 height 11
select select "52207"
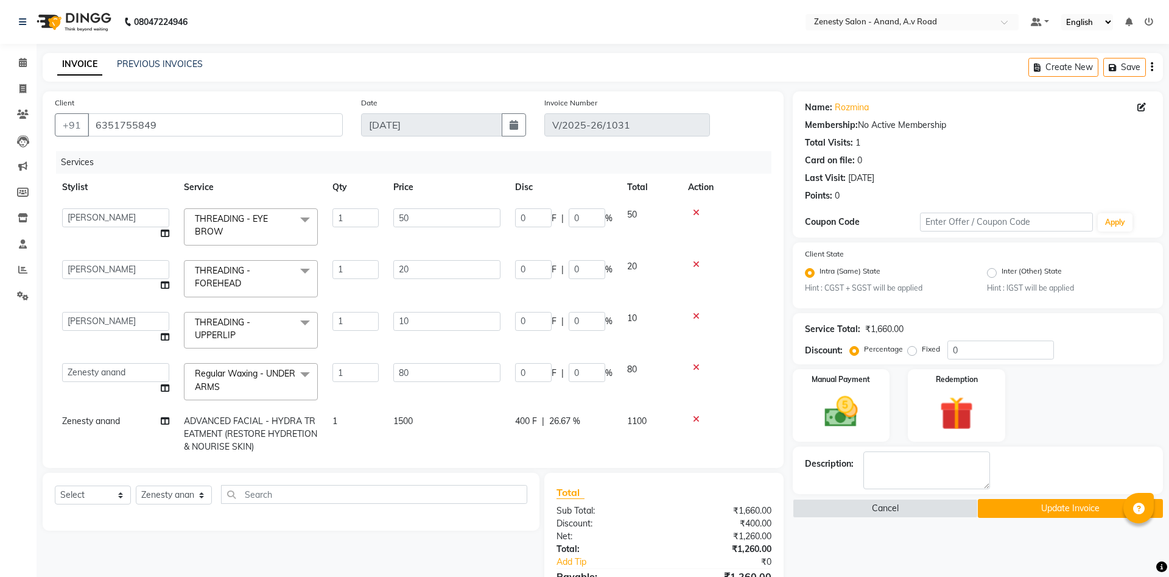
click at [98, 363] on td "Ayaan Darshan Dhara Gulnaz JP Krishna Manisha Meet Sharma neha NIKHIL SIR Pradi…" at bounding box center [116, 382] width 122 height 52
click at [163, 236] on icon at bounding box center [165, 233] width 9 height 9
select select "82208"
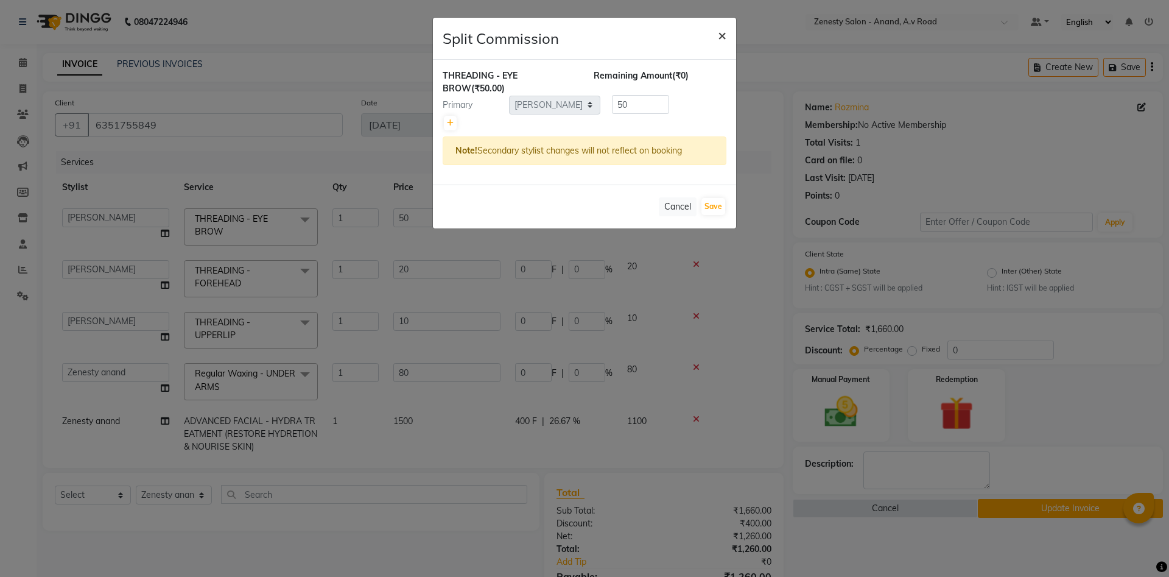
click at [722, 27] on span "×" at bounding box center [722, 35] width 9 height 18
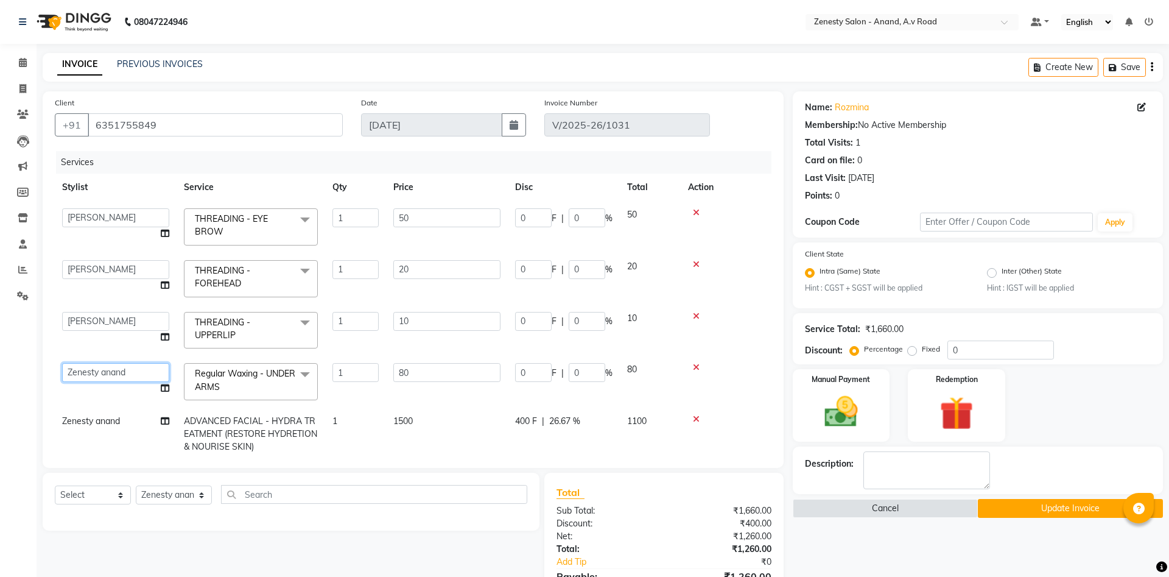
click at [62, 363] on select "Ayaan Darshan Dhara Gulnaz JP Krishna Manisha Meet Sharma neha NIKHIL SIR Pradi…" at bounding box center [115, 372] width 107 height 19
select select "82208"
click at [129, 420] on td "Zenesty anand" at bounding box center [116, 433] width 122 height 53
select select "52207"
click at [62, 415] on select "Ayaan Darshan Dhara Gulnaz JP Krishna Manisha Meet Sharma neha NIKHIL SIR Pradi…" at bounding box center [115, 424] width 107 height 19
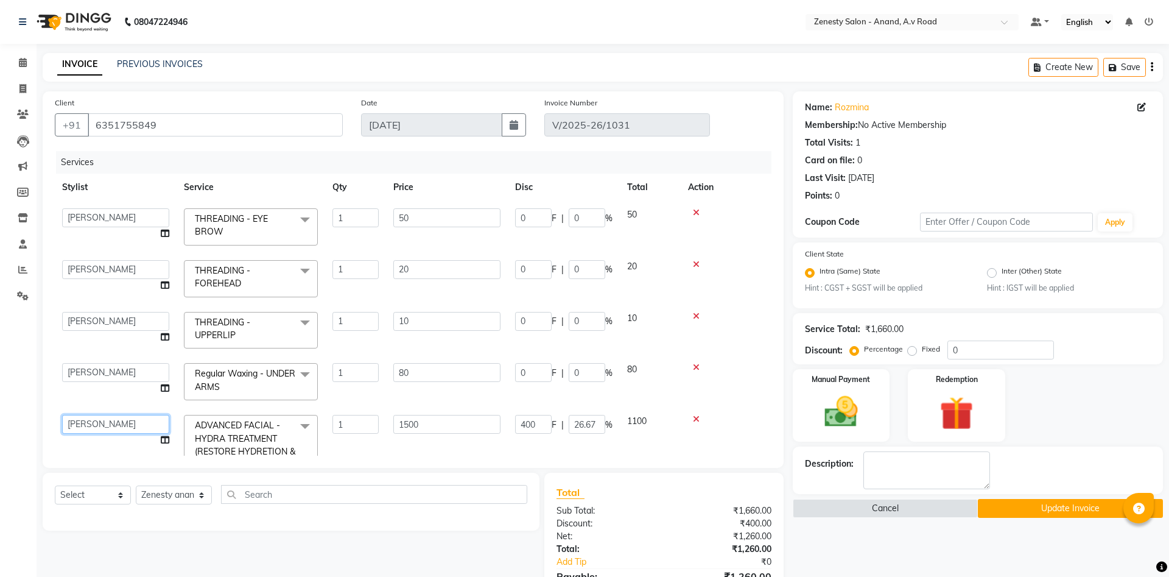
select select "82208"
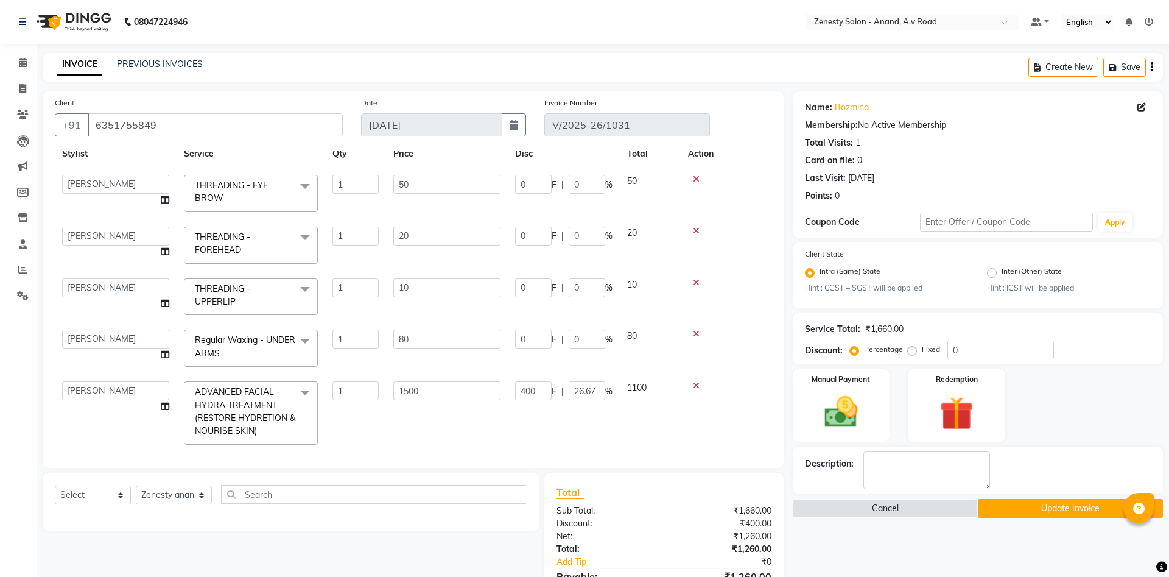
scroll to position [40, 0]
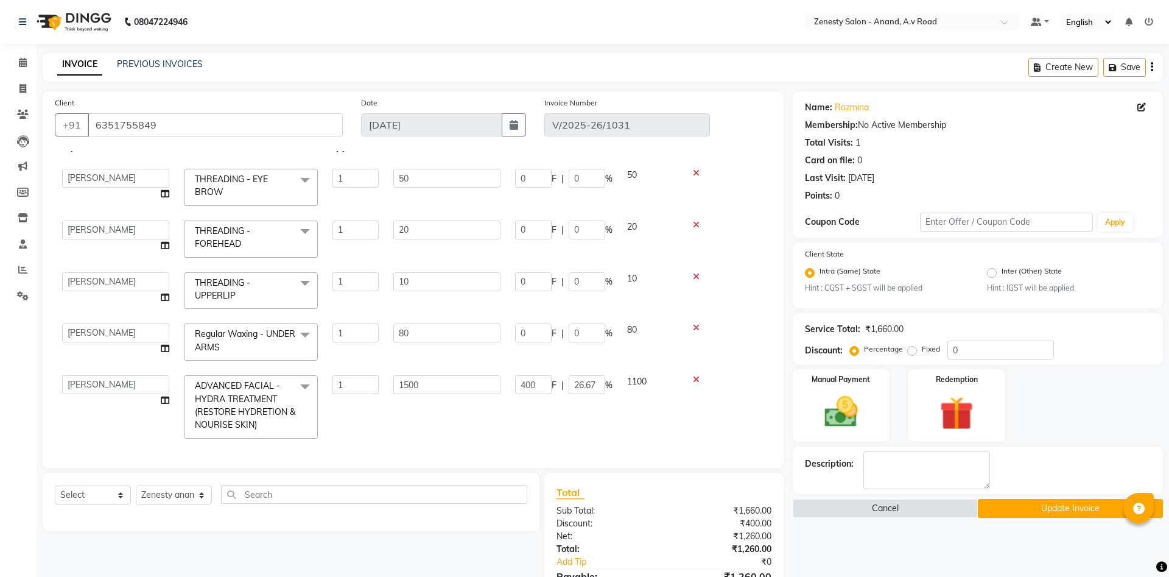
click at [1029, 506] on button "Update Invoice" at bounding box center [1070, 508] width 185 height 19
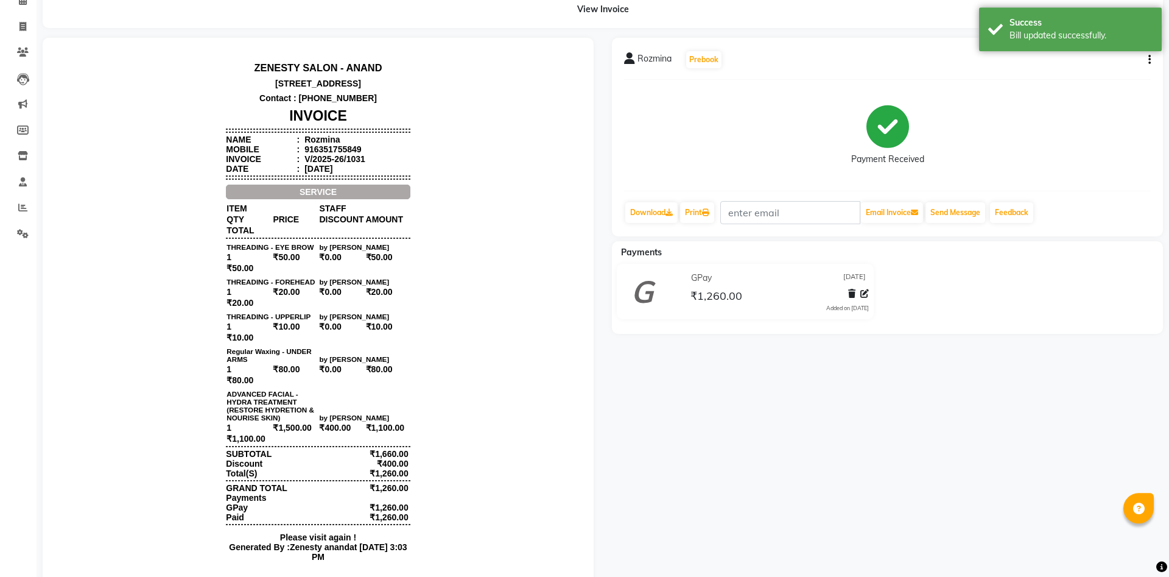
scroll to position [122, 0]
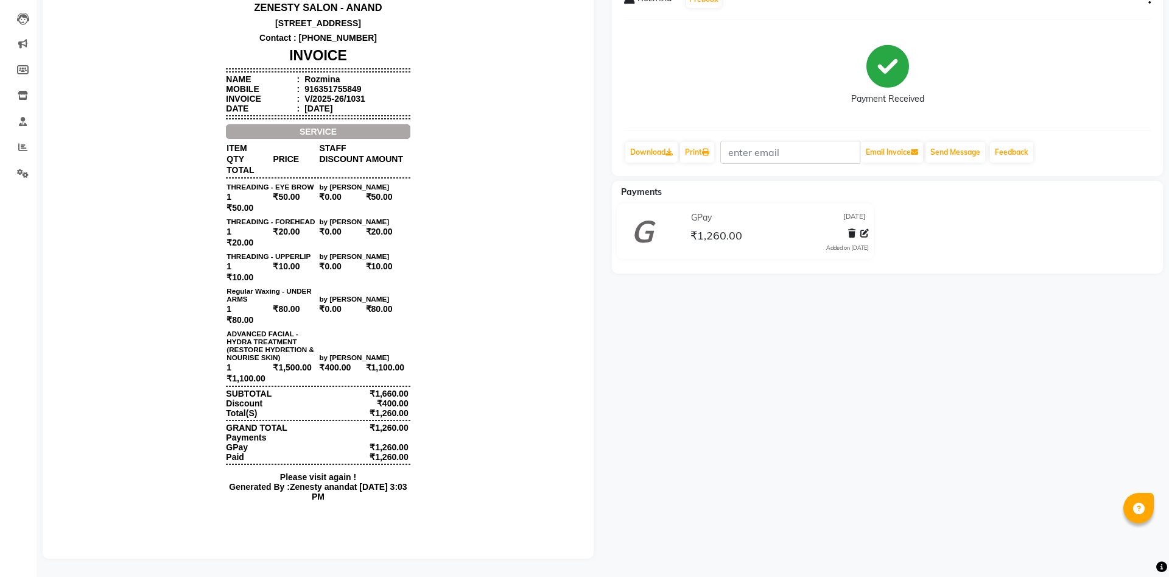
click at [412, 292] on div "ZENESTY SALON - ANAND [STREET_ADDRESS] Contact : [PHONE_NUMBER] INVOICE Name : …" at bounding box center [318, 254] width 194 height 519
click at [409, 272] on span "₹10.00" at bounding box center [387, 266] width 45 height 11
click at [489, 294] on body "ZENESTY SALON - ANAND [STREET_ADDRESS] Contact : [PHONE_NUMBER] INVOICE Name : …" at bounding box center [318, 254] width 517 height 519
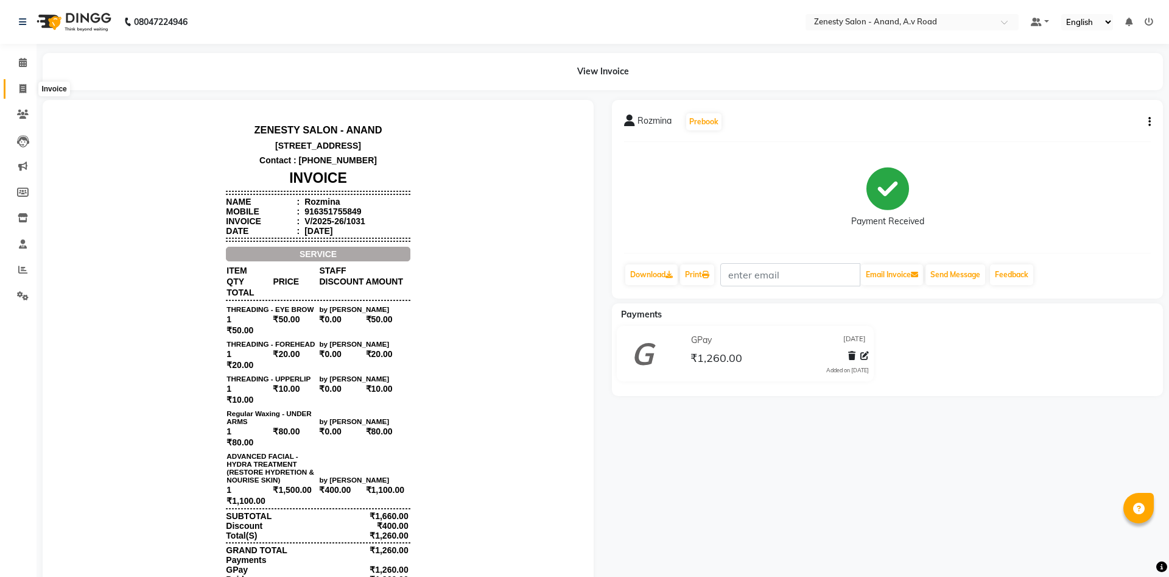
click at [21, 88] on icon at bounding box center [22, 88] width 7 height 9
select select "6693"
select select "service"
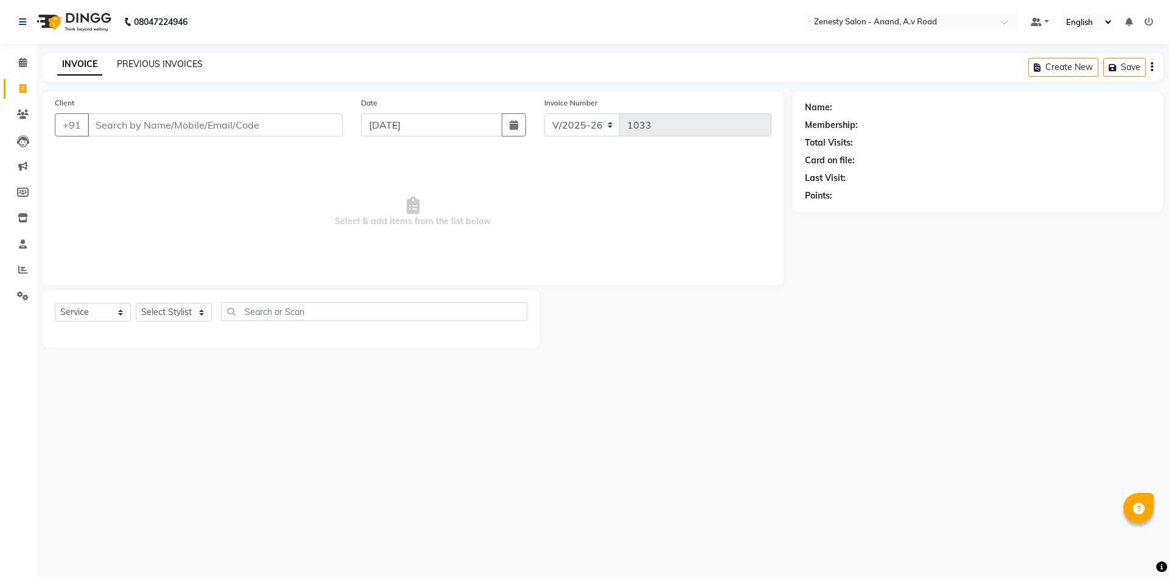
click at [160, 64] on link "PREVIOUS INVOICES" at bounding box center [160, 63] width 86 height 11
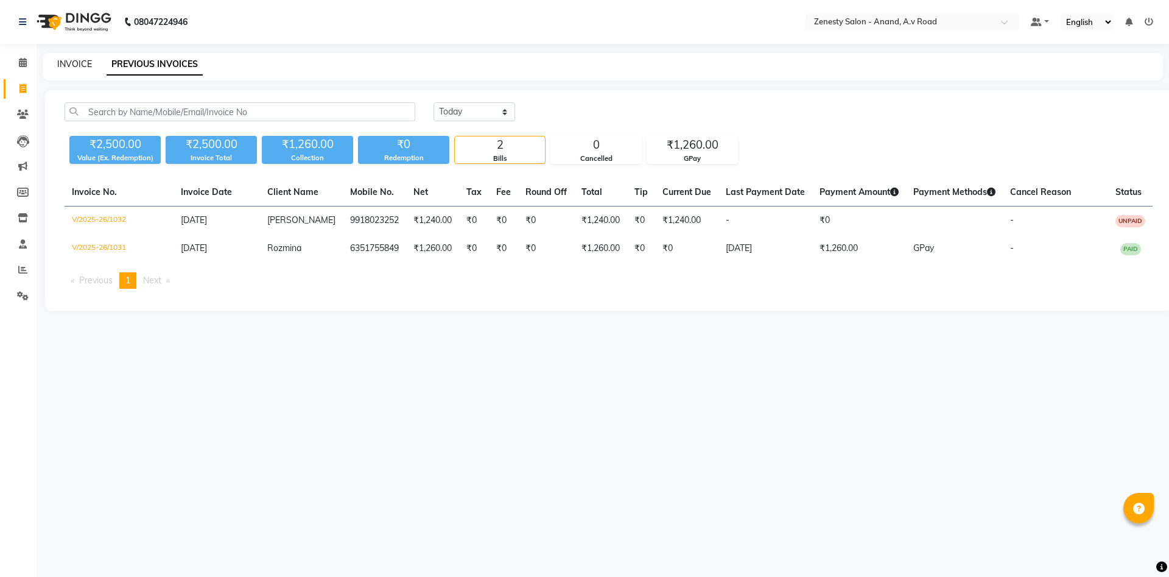
click at [75, 62] on link "INVOICE" at bounding box center [74, 63] width 35 height 11
select select "service"
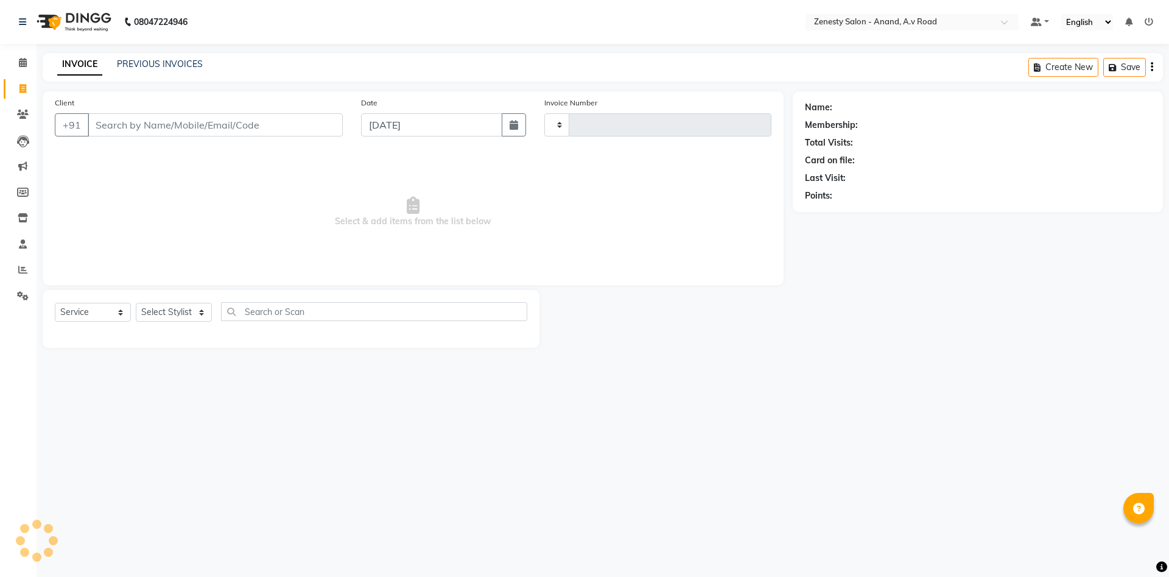
type input "1033"
select select "6693"
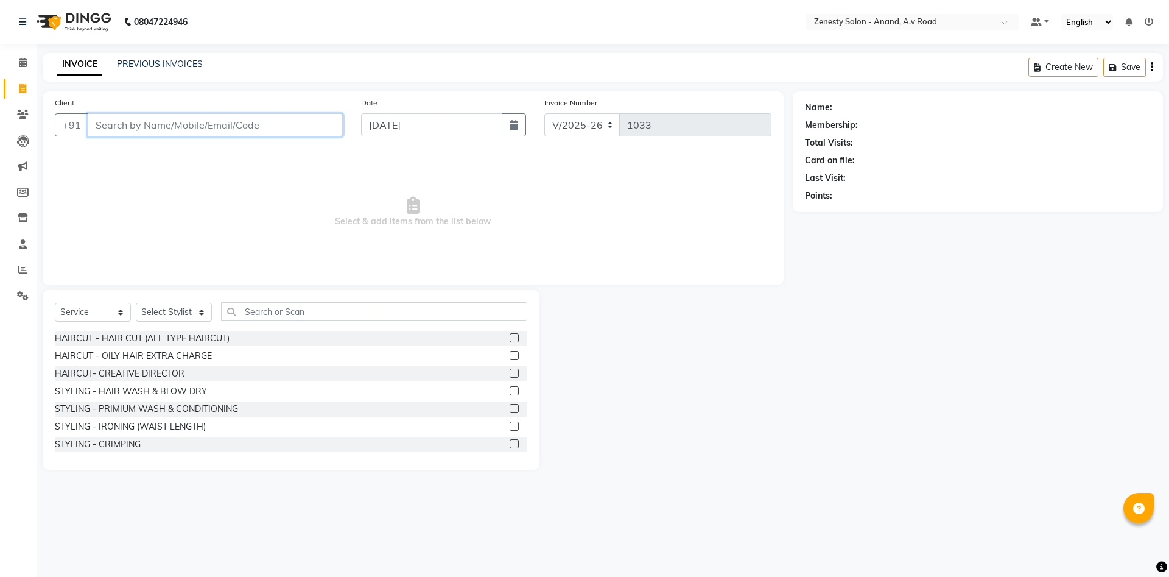
select select "52207"
click at [295, 316] on input "text" at bounding box center [374, 311] width 306 height 19
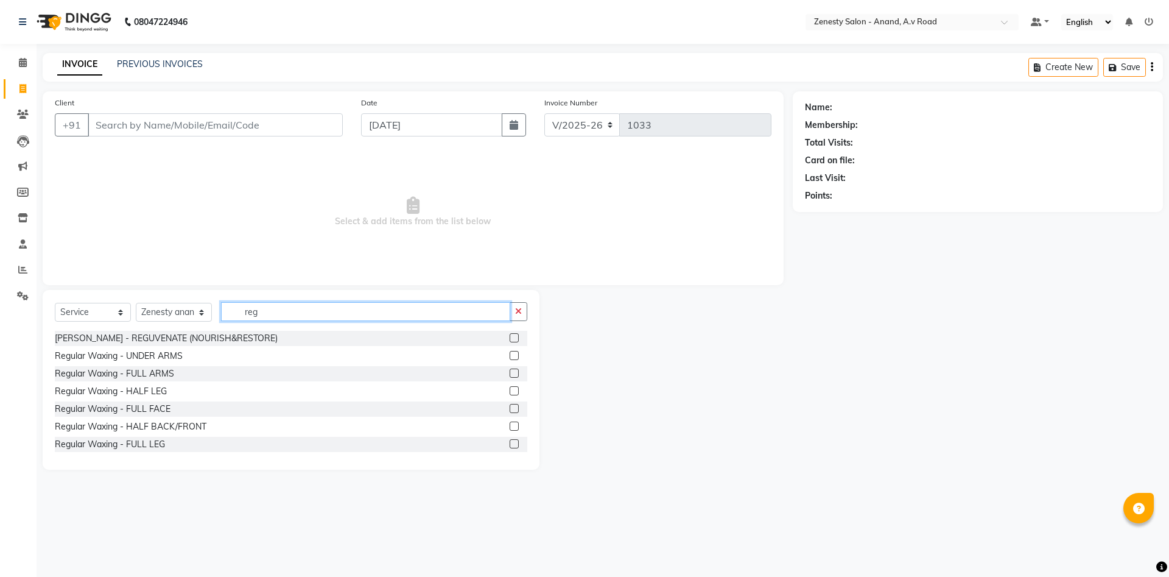
type input "reg"
click at [517, 365] on div "[PERSON_NAME] - REGUVENATE (NOURISH&RESTORE) Regular Waxing - UNDER ARMS Regula…" at bounding box center [291, 392] width 473 height 122
click at [513, 373] on label at bounding box center [514, 372] width 9 height 9
click at [513, 373] on input "checkbox" at bounding box center [514, 374] width 8 height 8
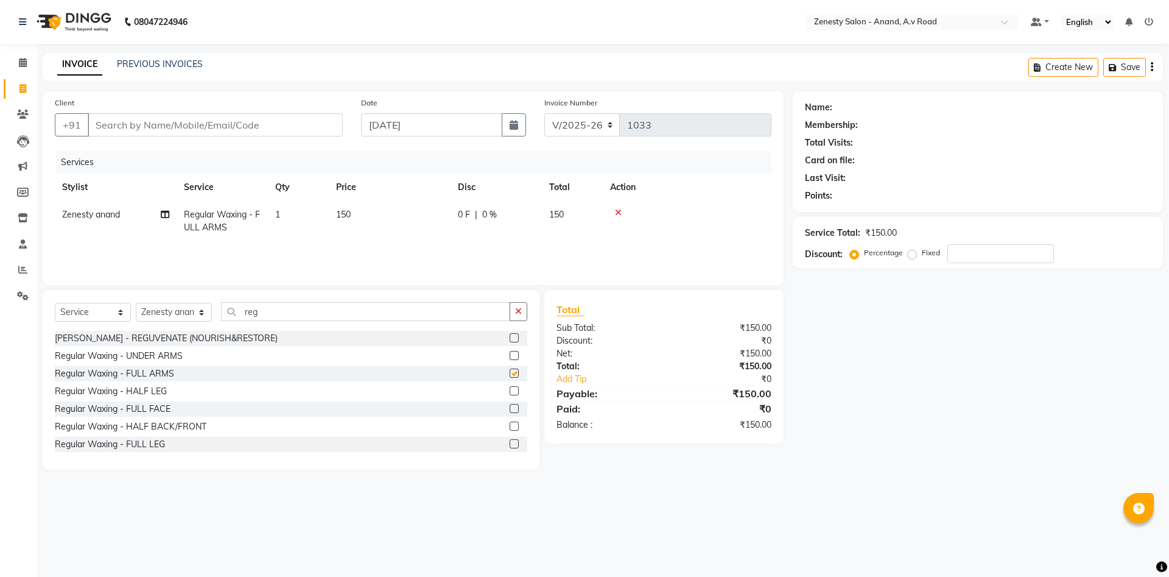
checkbox input "false"
click at [513, 388] on label at bounding box center [514, 390] width 9 height 9
click at [513, 388] on input "checkbox" at bounding box center [514, 391] width 8 height 8
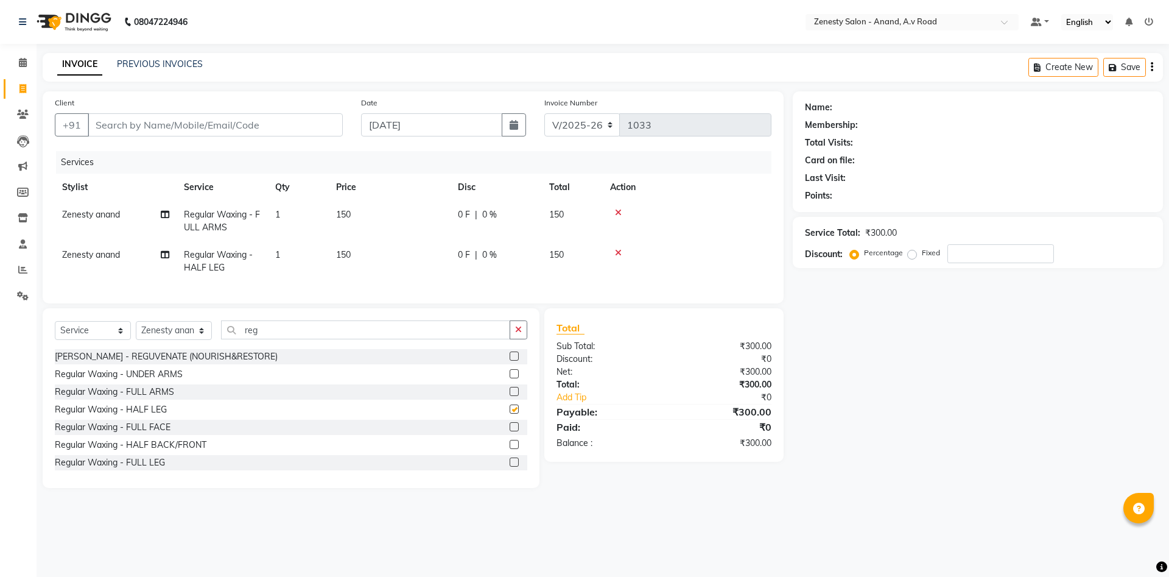
checkbox input "false"
click at [516, 375] on label at bounding box center [514, 373] width 9 height 9
click at [516, 375] on input "checkbox" at bounding box center [514, 374] width 8 height 8
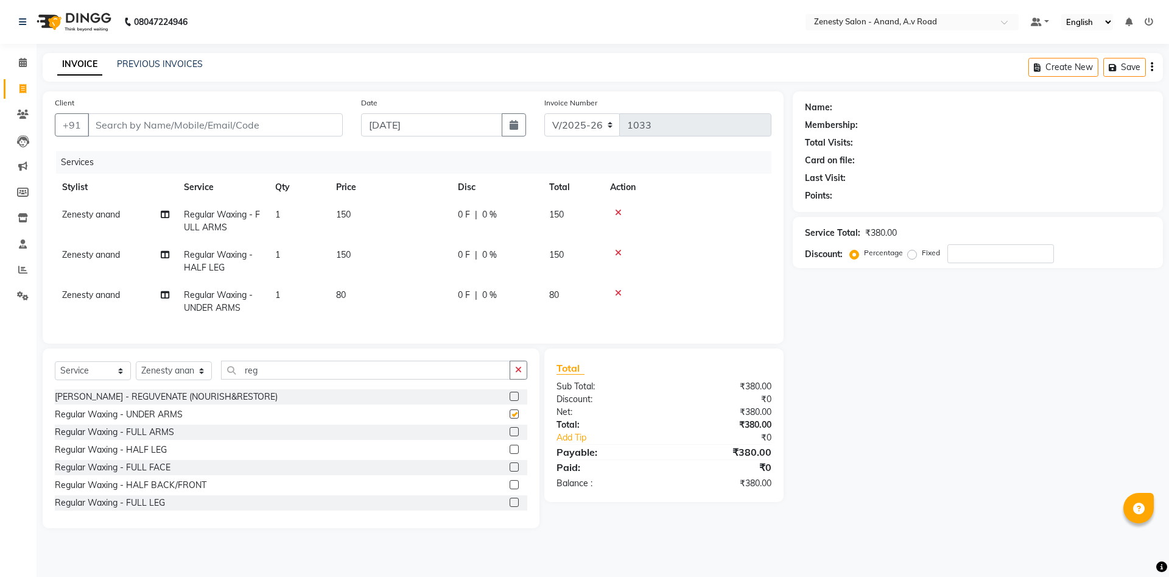
checkbox input "false"
click at [618, 255] on icon at bounding box center [618, 253] width 7 height 9
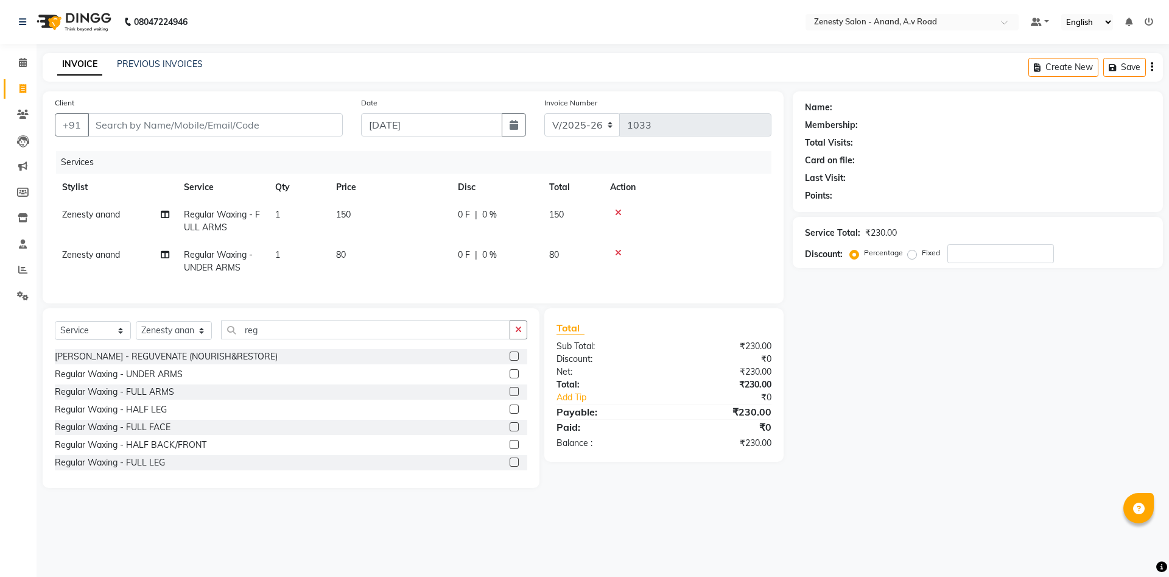
click at [515, 459] on label at bounding box center [514, 461] width 9 height 9
click at [515, 459] on input "checkbox" at bounding box center [514, 463] width 8 height 8
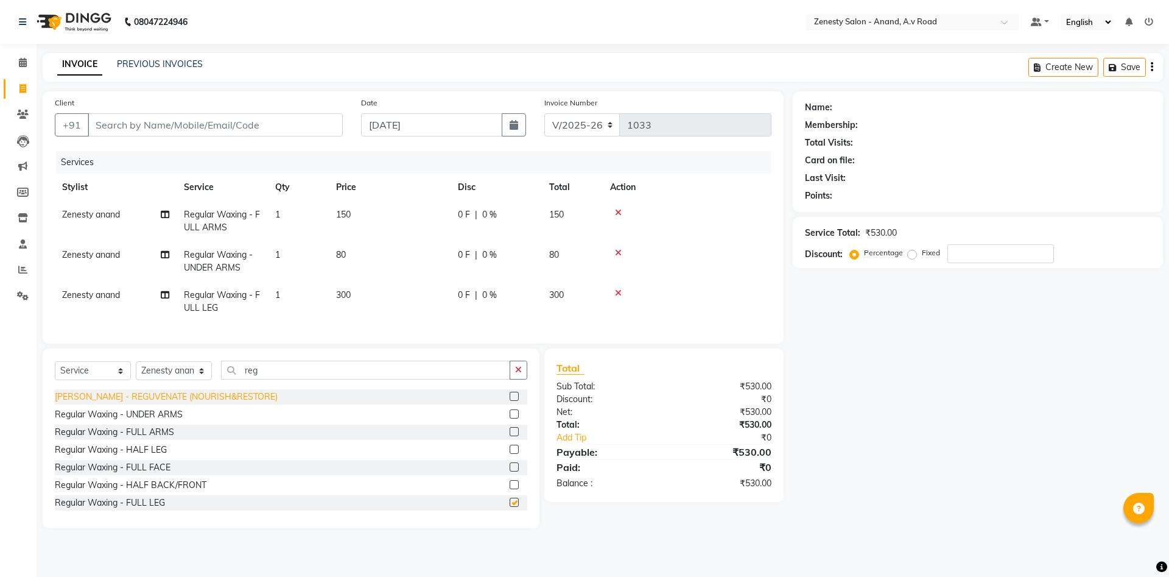
checkbox input "false"
click at [465, 212] on span "0 F" at bounding box center [464, 214] width 12 height 13
select select "52207"
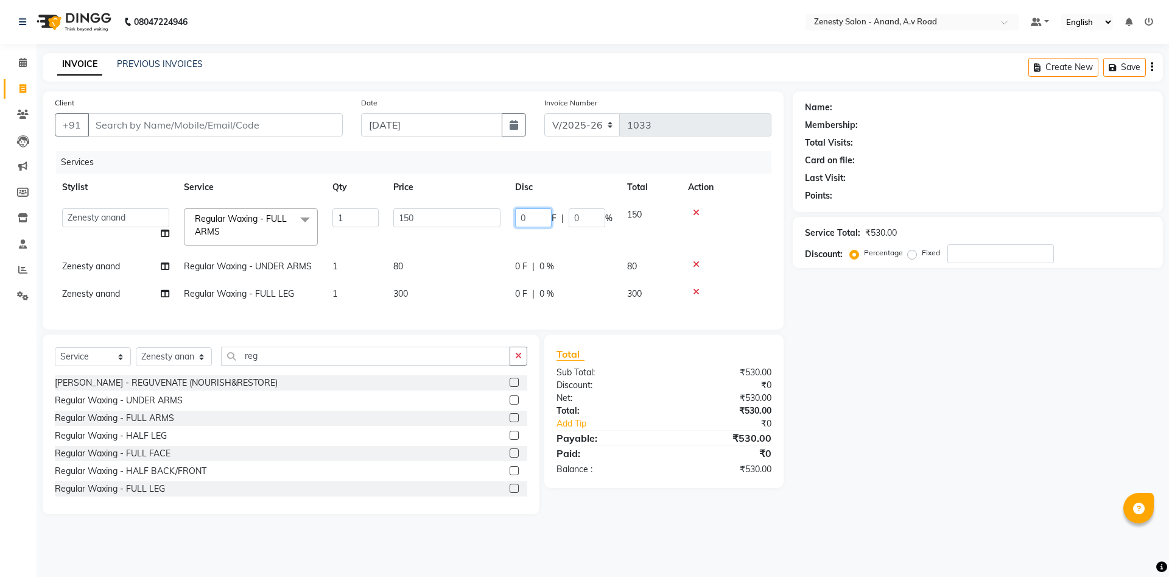
click at [527, 218] on input "0" at bounding box center [533, 217] width 37 height 19
type input "50"
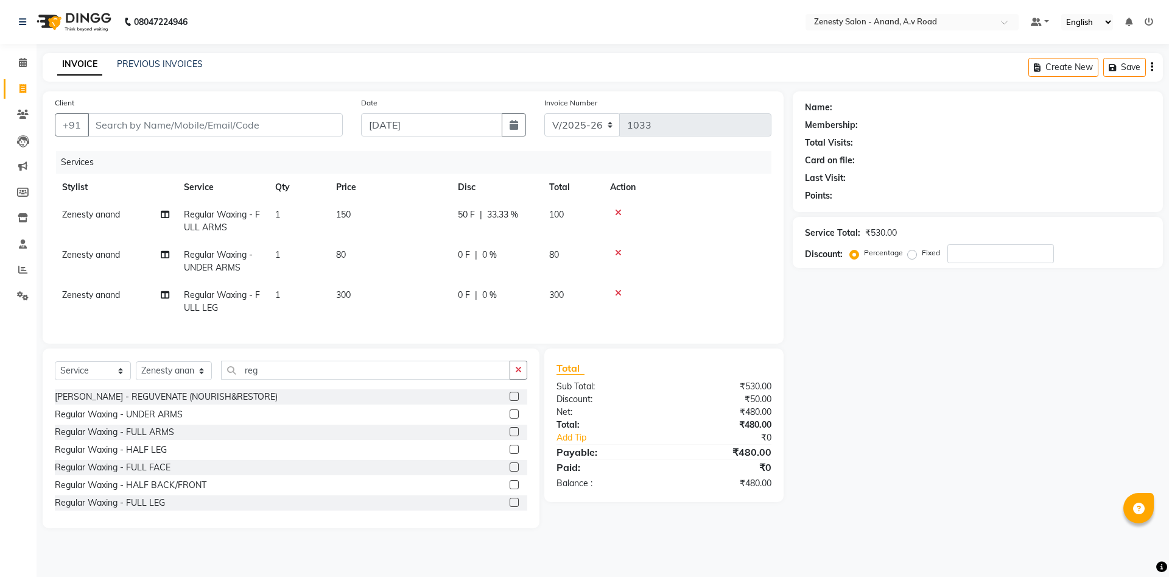
click at [518, 261] on div "0 F | 0 %" at bounding box center [496, 255] width 77 height 13
select select "52207"
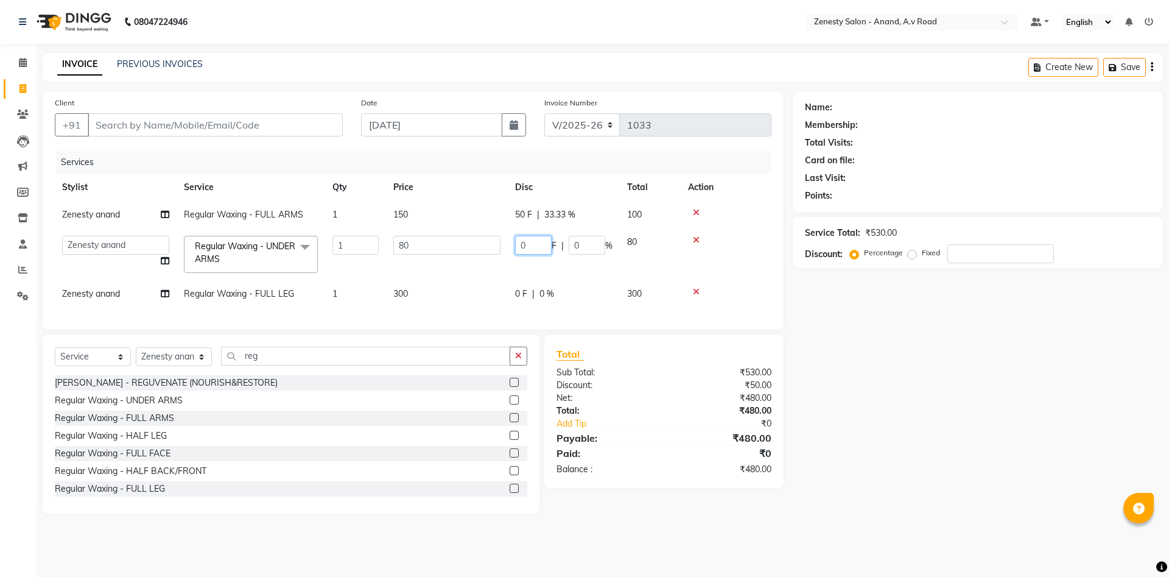
click at [526, 246] on input "0" at bounding box center [533, 245] width 37 height 19
type input "30"
click at [518, 291] on div "0 F | 0 %" at bounding box center [563, 293] width 97 height 13
select select "52207"
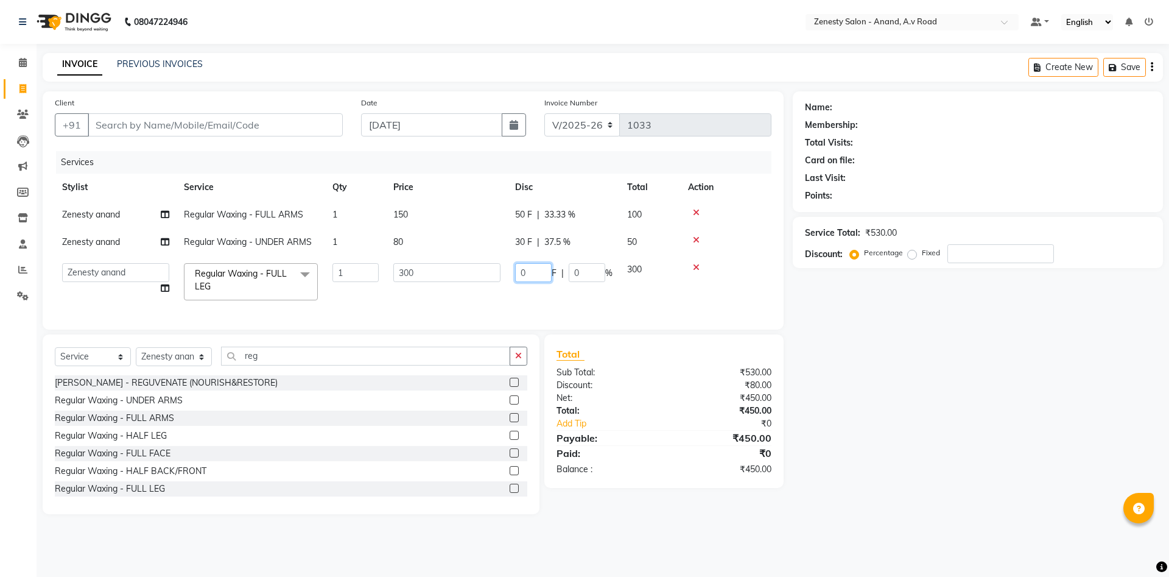
click at [526, 270] on input "0" at bounding box center [533, 272] width 37 height 19
type input "50"
click at [496, 288] on tr "[PERSON_NAME] [PERSON_NAME] Meet [PERSON_NAME] neha NIKHIL SIR [PERSON_NAME] [P…" at bounding box center [413, 282] width 717 height 52
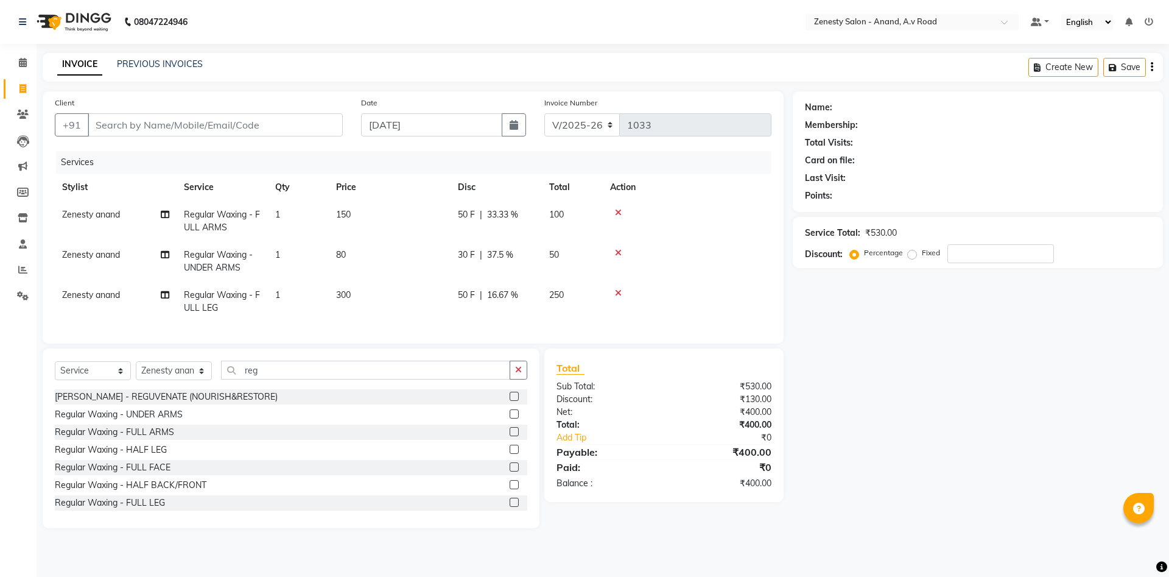
drag, startPoint x: 325, startPoint y: 361, endPoint x: 325, endPoint y: 368, distance: 7.3
click at [325, 362] on div "Select Service Product Membership Package Voucher Prepaid Gift Card Select Styl…" at bounding box center [291, 438] width 497 height 180
click at [326, 370] on input "reg" at bounding box center [365, 370] width 289 height 19
type input "r"
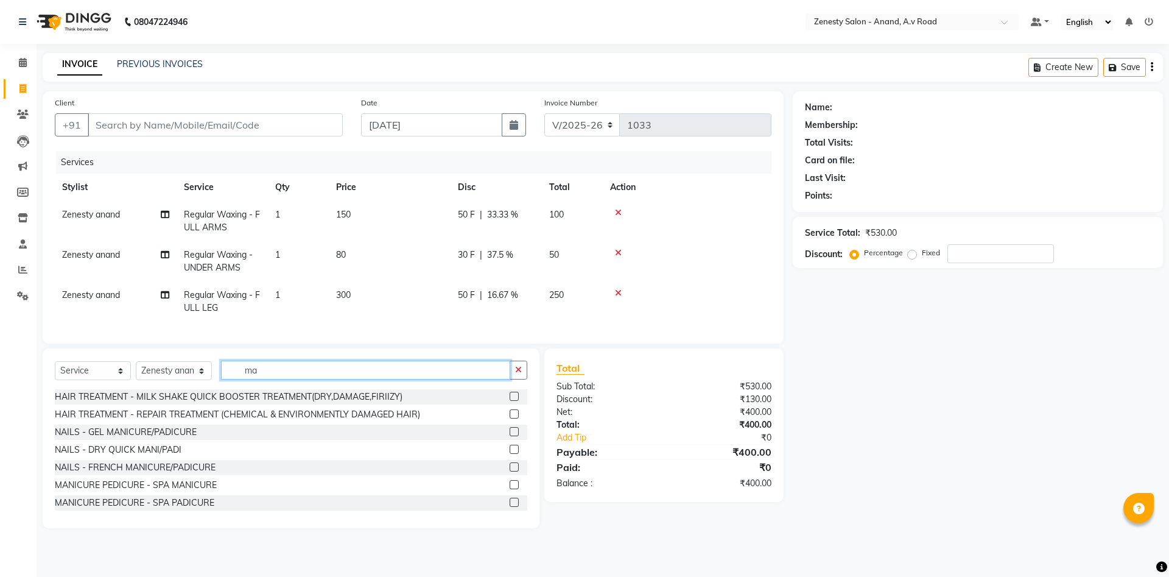
type input "ma"
click at [516, 487] on label at bounding box center [514, 484] width 9 height 9
click at [516, 487] on input "checkbox" at bounding box center [514, 485] width 8 height 8
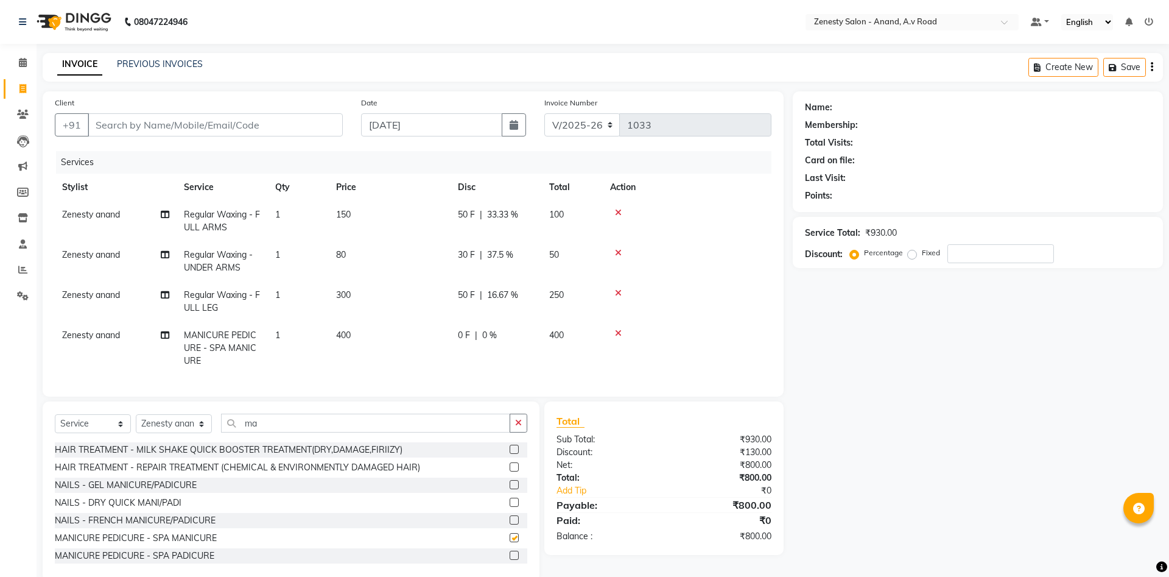
checkbox input "false"
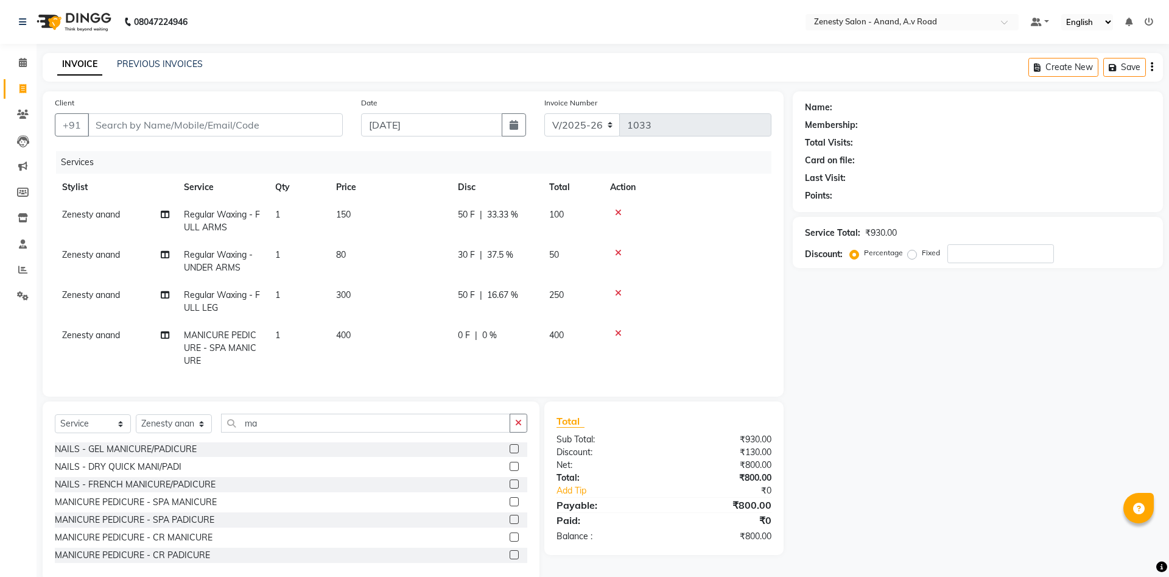
scroll to position [66, 0]
click at [516, 488] on label at bounding box center [514, 489] width 9 height 9
click at [516, 488] on input "checkbox" at bounding box center [514, 490] width 8 height 8
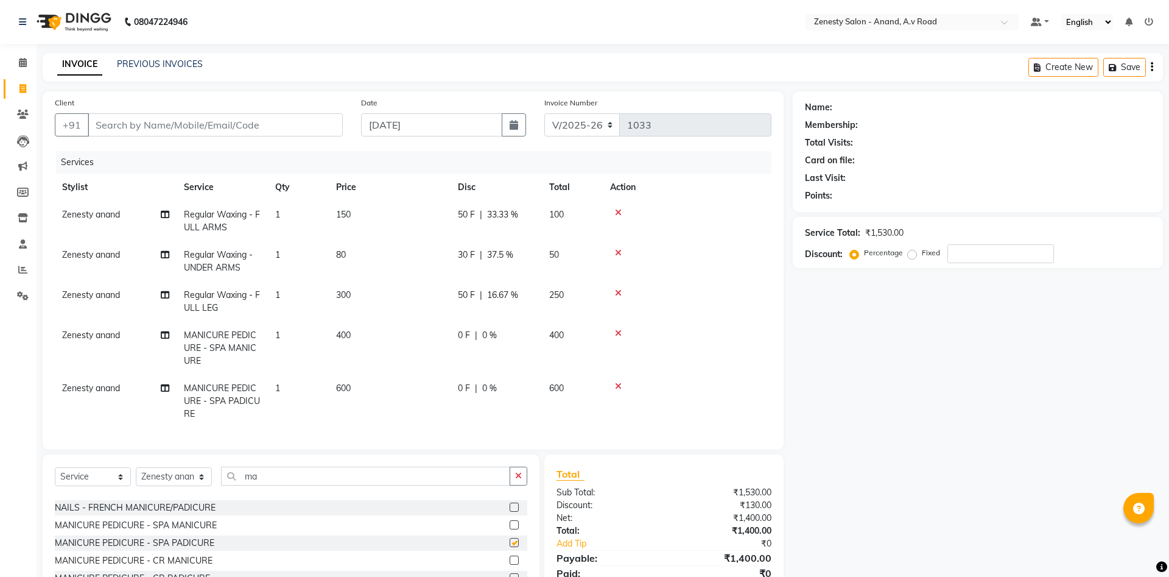
checkbox input "false"
click at [620, 294] on icon at bounding box center [618, 293] width 7 height 9
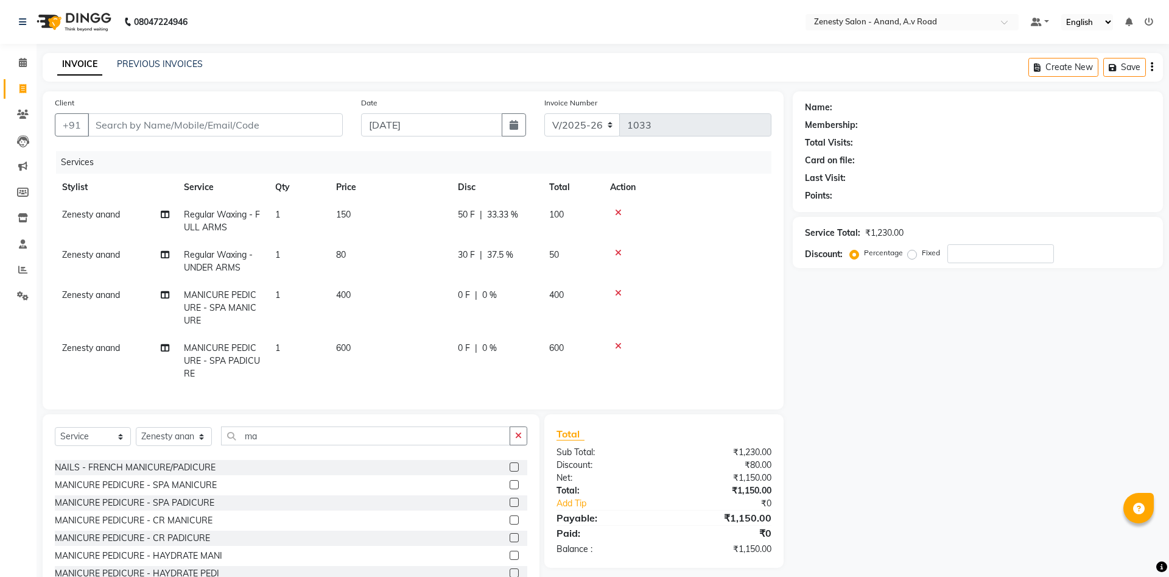
click at [617, 253] on icon at bounding box center [618, 253] width 7 height 9
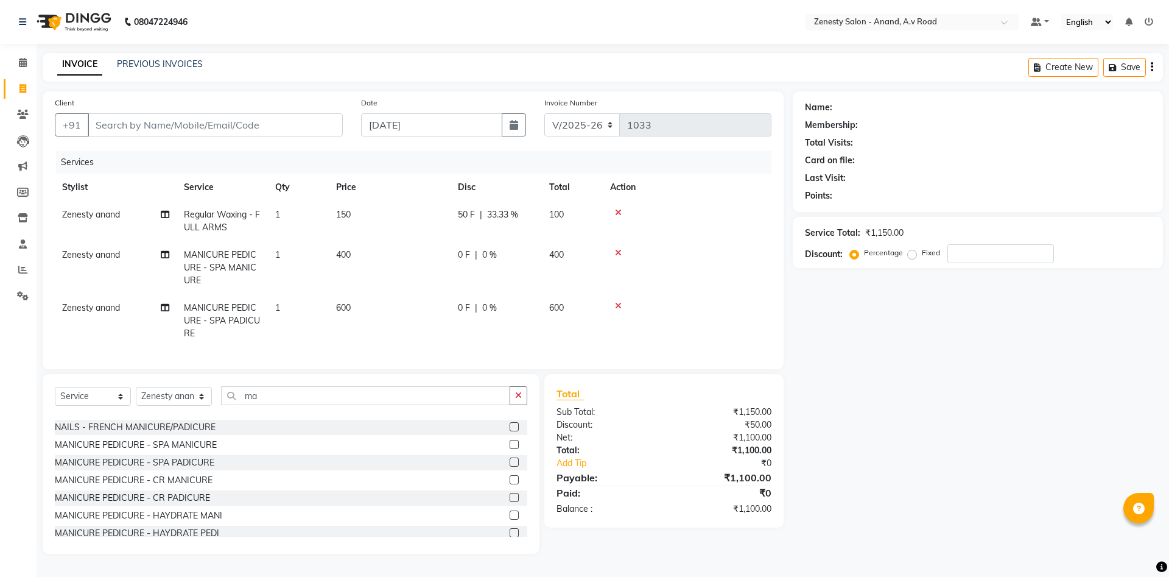
click at [618, 215] on icon at bounding box center [618, 212] width 7 height 9
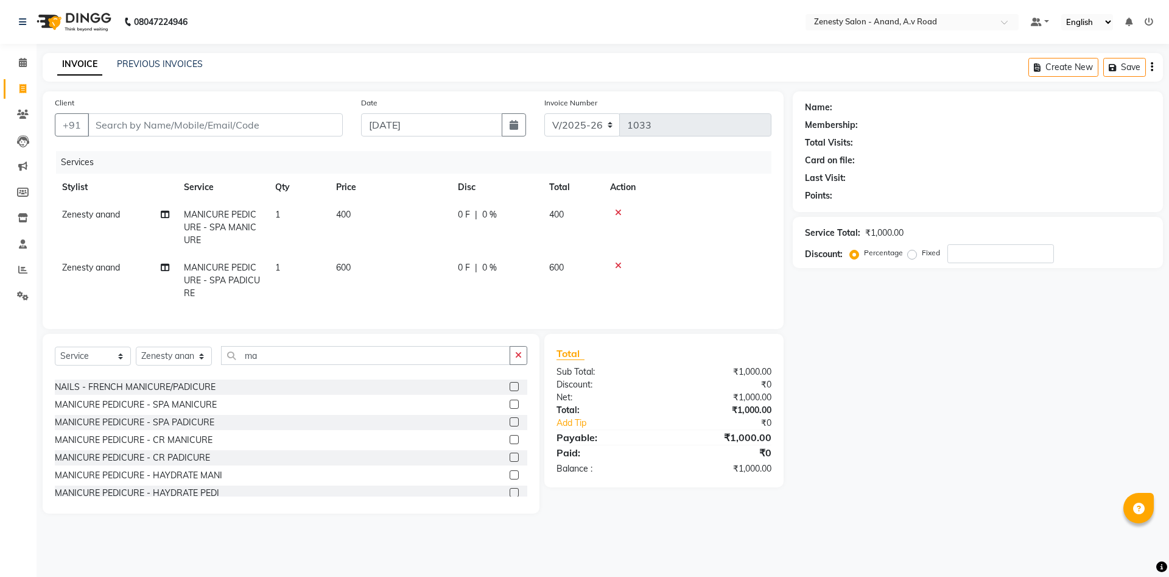
click at [467, 208] on span "0 F" at bounding box center [464, 214] width 12 height 13
select select "52207"
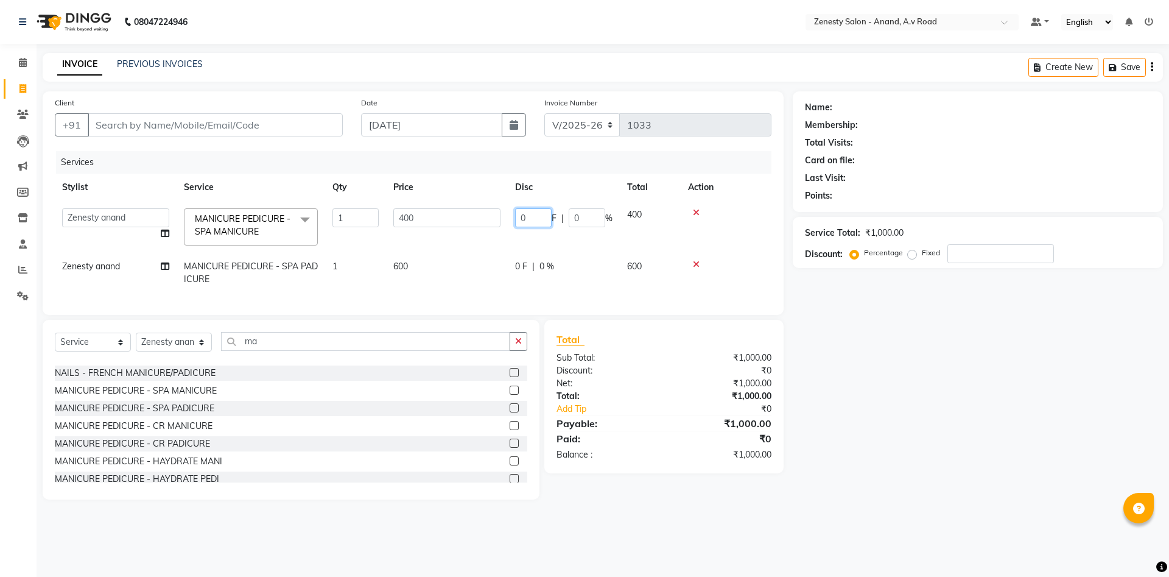
click at [524, 216] on input "0" at bounding box center [533, 217] width 37 height 19
type input "100"
click at [521, 263] on div "0 F | 0 %" at bounding box center [563, 266] width 97 height 13
select select "52207"
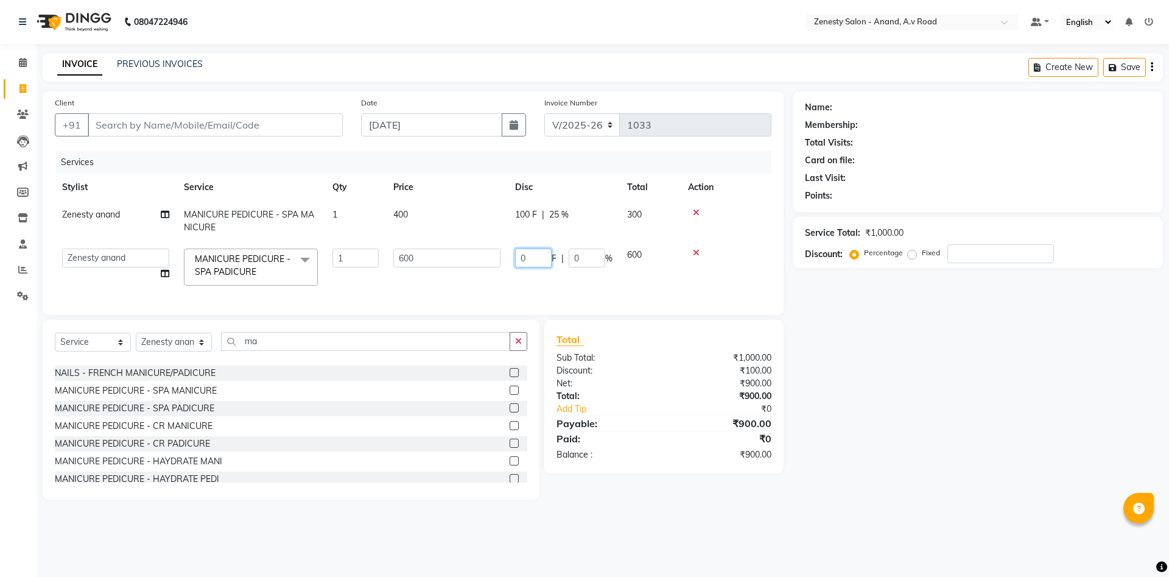
click at [524, 257] on input "0" at bounding box center [533, 258] width 37 height 19
type input "200"
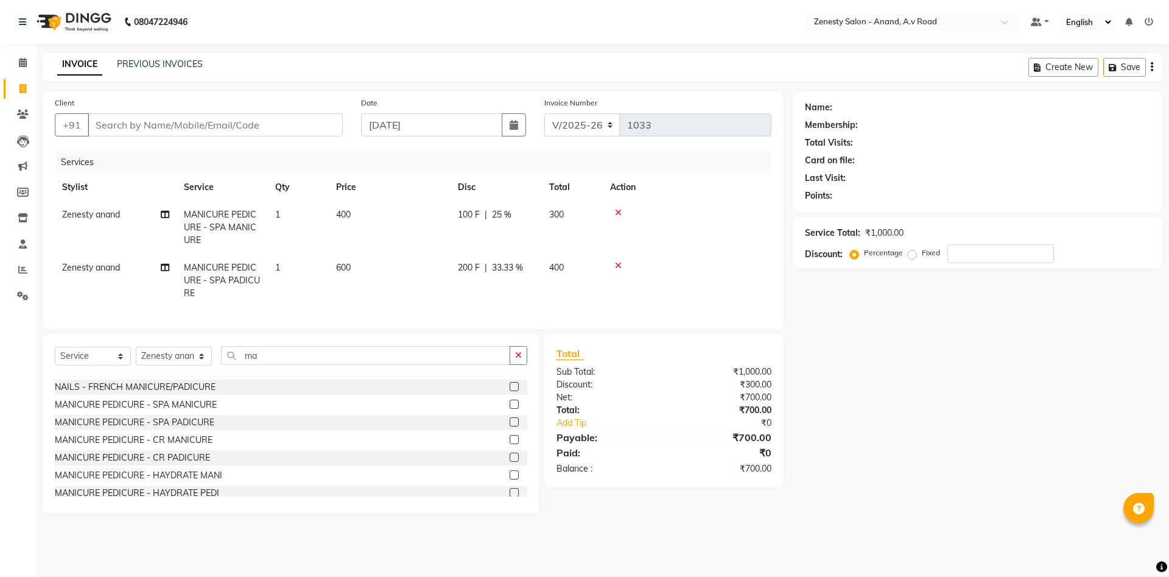
click at [557, 279] on tr "Zenesty anand MANICURE PEDICURE - SPA PADICURE 1 600 200 F | 33.33 % 400" at bounding box center [413, 280] width 717 height 53
click at [153, 62] on link "PREVIOUS INVOICES" at bounding box center [160, 63] width 86 height 11
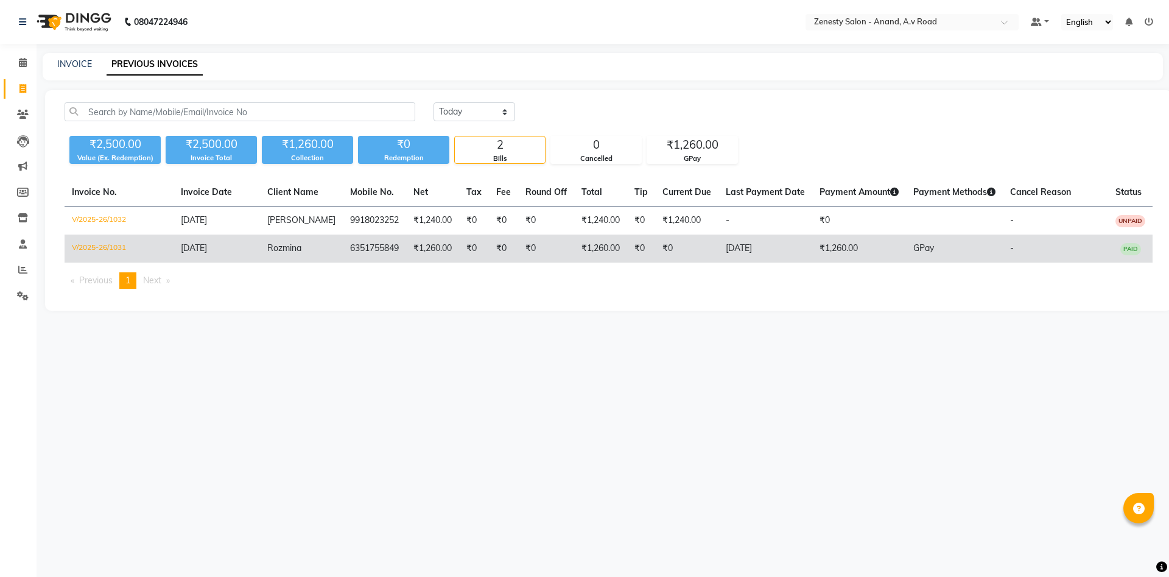
click at [637, 249] on td "₹0" at bounding box center [641, 248] width 28 height 28
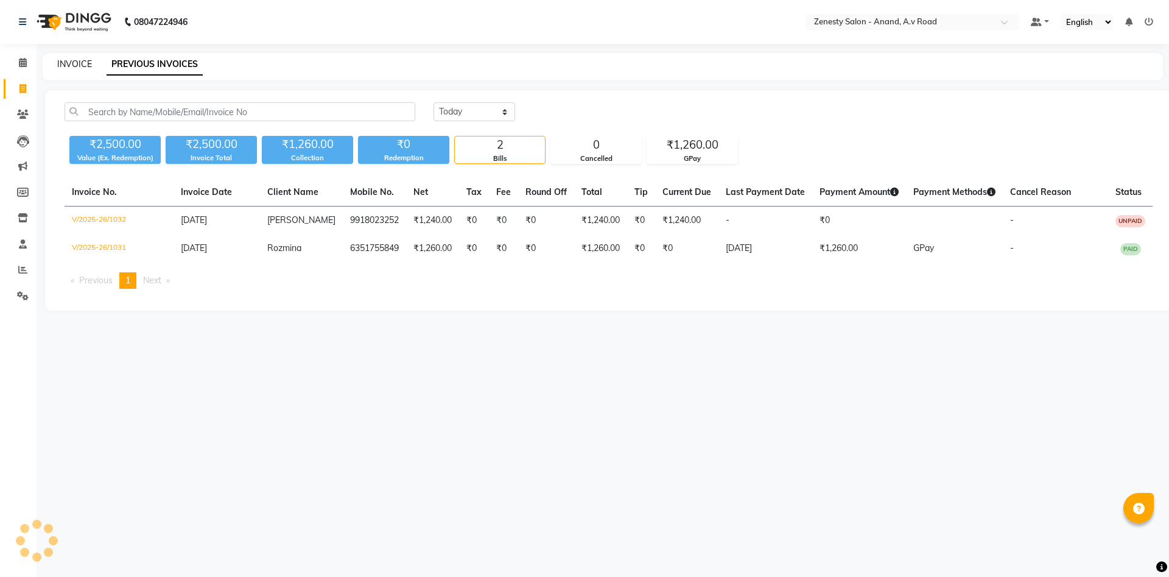
click at [80, 62] on link "INVOICE" at bounding box center [74, 63] width 35 height 11
select select "service"
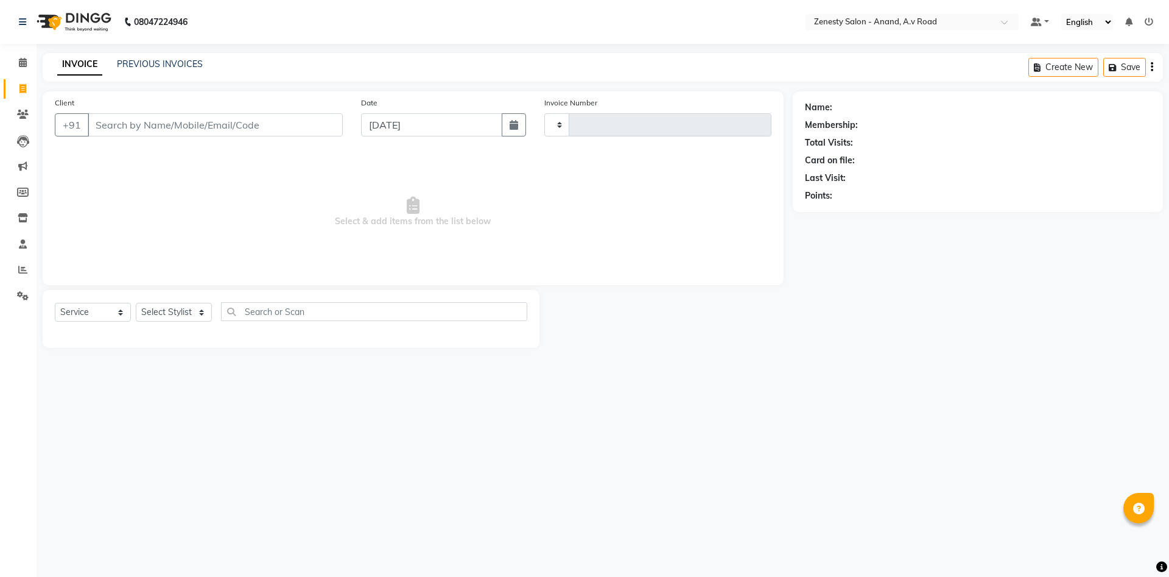
type input "1033"
select select "6693"
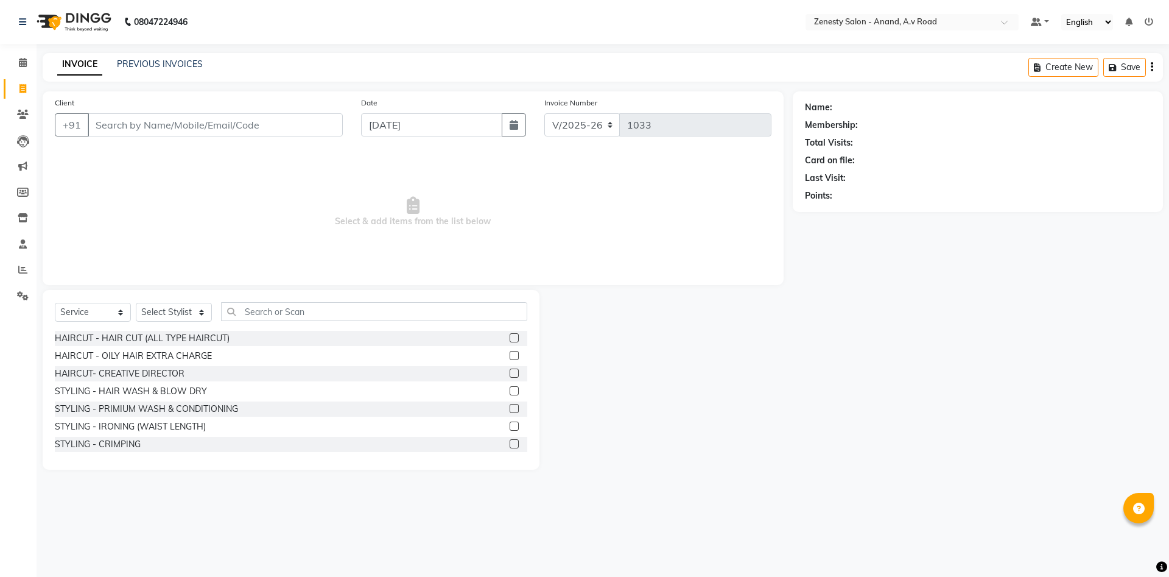
select select "52207"
click at [20, 291] on span at bounding box center [22, 296] width 21 height 14
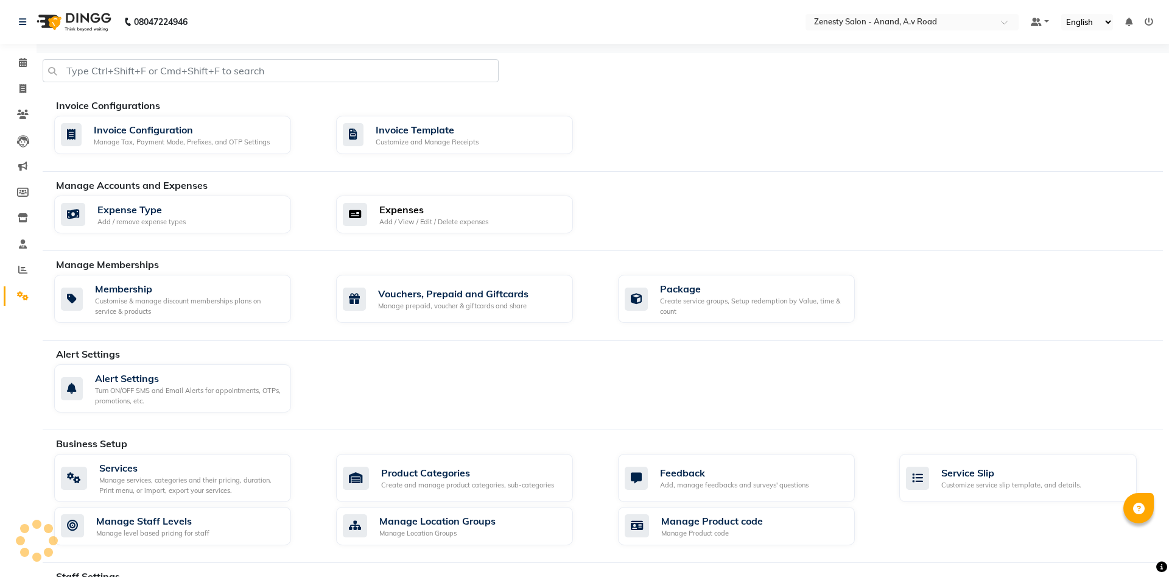
click at [414, 206] on div "Expenses" at bounding box center [433, 209] width 109 height 15
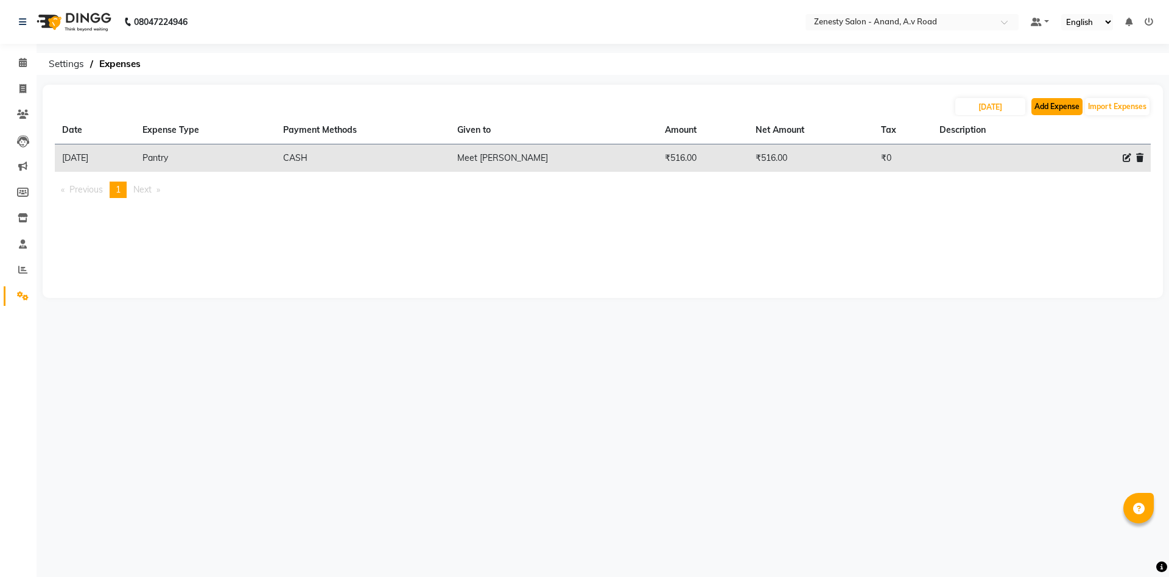
click at [1060, 99] on button "Add Expense" at bounding box center [1057, 106] width 51 height 17
select select "1"
select select "5726"
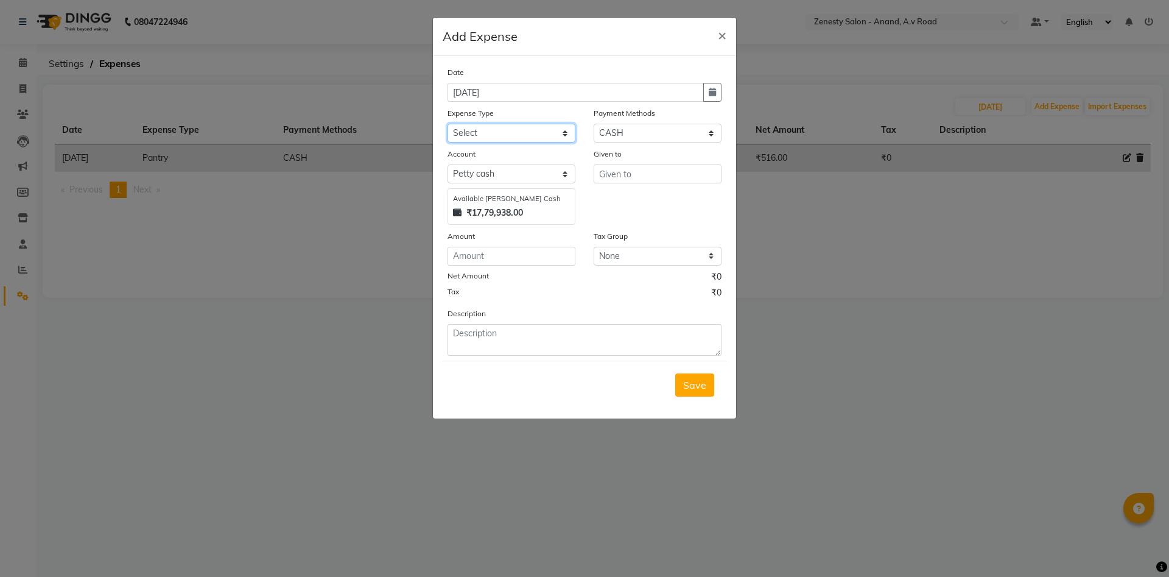
click at [448, 124] on select "Select Advance Salary Bank charges Boss Snacks Or Meal Bridal Deposite Retrun C…" at bounding box center [512, 133] width 128 height 19
select select "11687"
click option "Other" at bounding box center [0, 0] width 0 height 0
click at [644, 180] on input "text" at bounding box center [658, 173] width 128 height 19
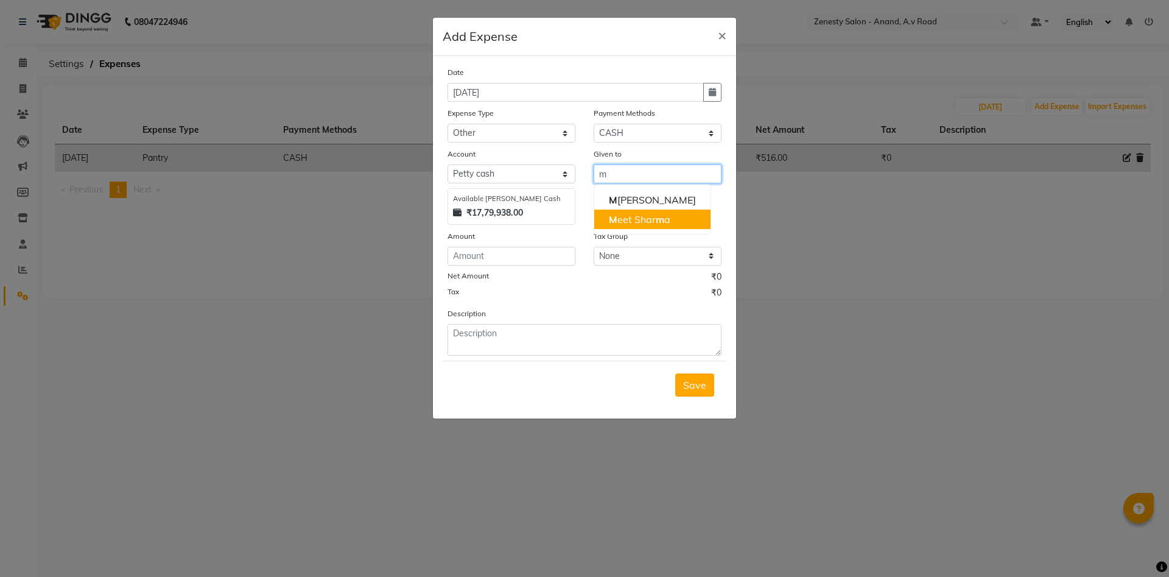
click at [633, 220] on ngb-highlight "M eet Shar m a" at bounding box center [640, 219] width 62 height 12
type input "Meet [PERSON_NAME]"
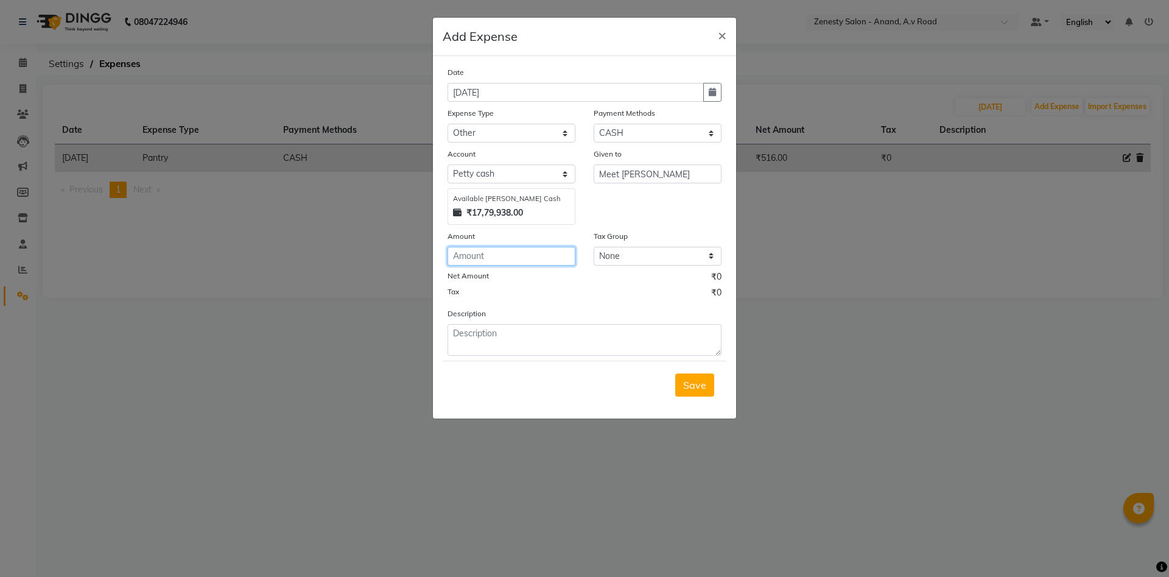
click at [529, 261] on input "number" at bounding box center [512, 256] width 128 height 19
type input "7"
type input "170"
click at [540, 345] on textarea at bounding box center [585, 340] width 274 height 32
click at [459, 333] on textarea "Prshad" at bounding box center [585, 340] width 274 height 32
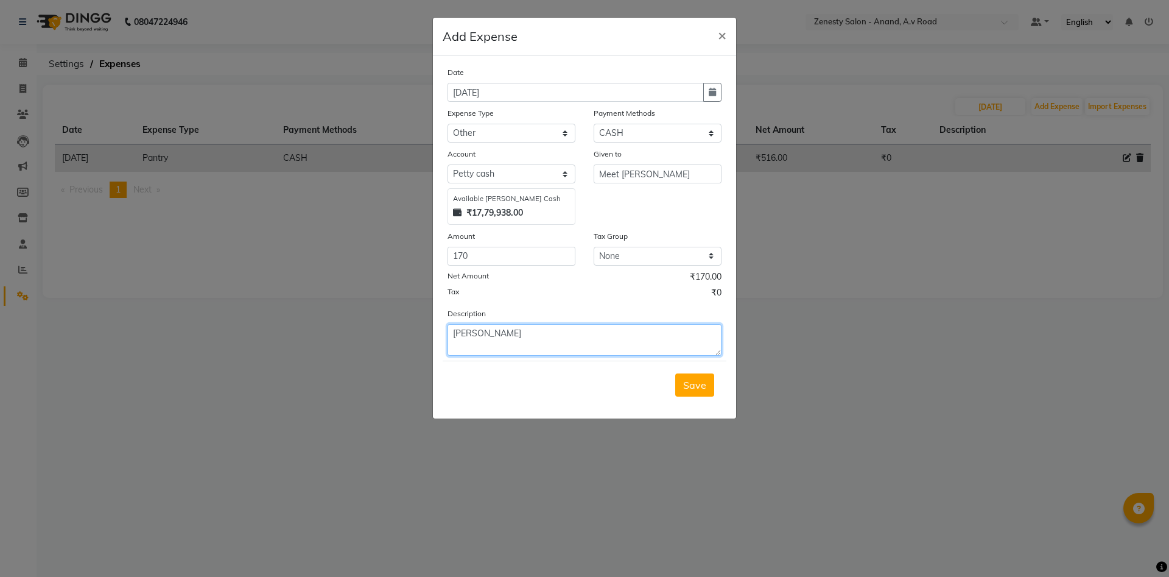
click at [513, 341] on textarea "[PERSON_NAME]" at bounding box center [585, 340] width 274 height 32
type textarea "[PERSON_NAME]"
click at [448, 124] on select "Select Advance Salary Bank charges Boss Snacks Or Meal Bridal Deposite Retrun C…" at bounding box center [512, 133] width 128 height 19
click option "Other" at bounding box center [0, 0] width 0 height 0
click at [707, 383] on button "Save" at bounding box center [694, 384] width 39 height 23
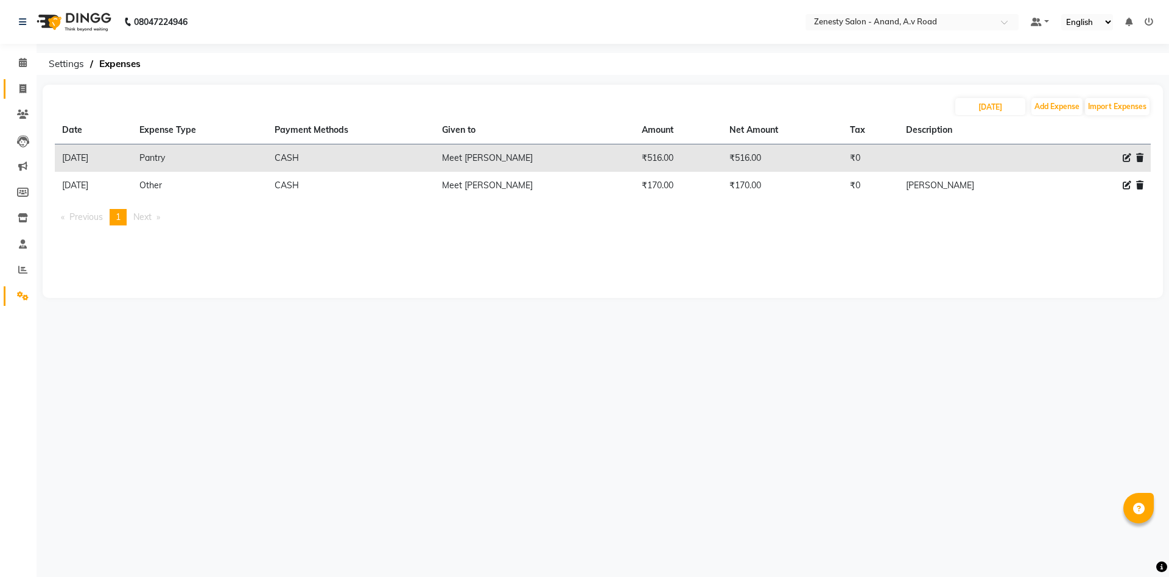
click at [22, 94] on span at bounding box center [22, 89] width 21 height 14
select select "6693"
select select "service"
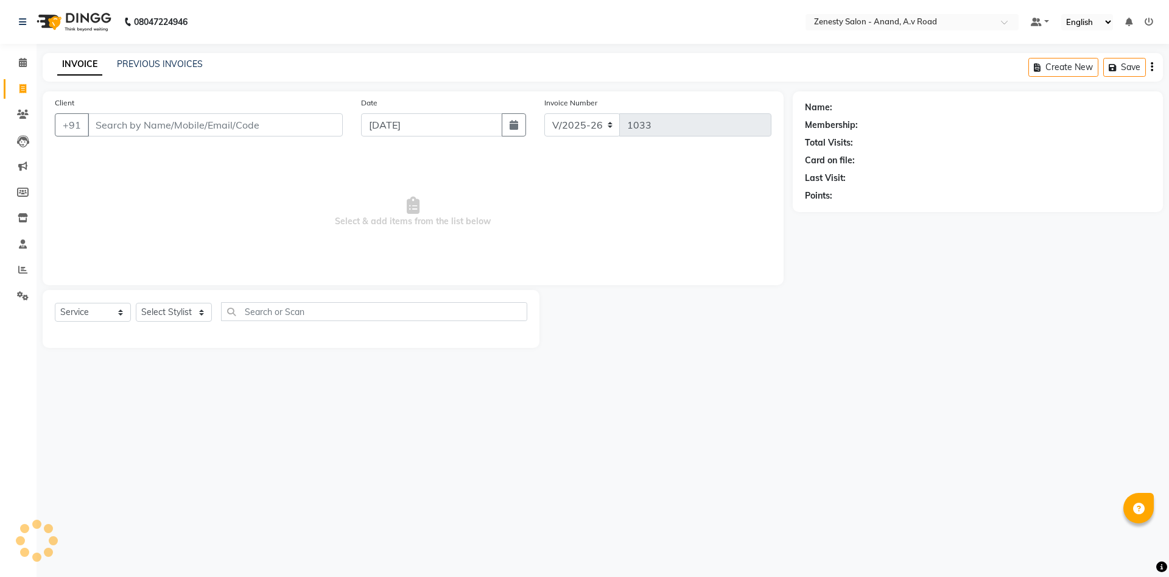
select select "52207"
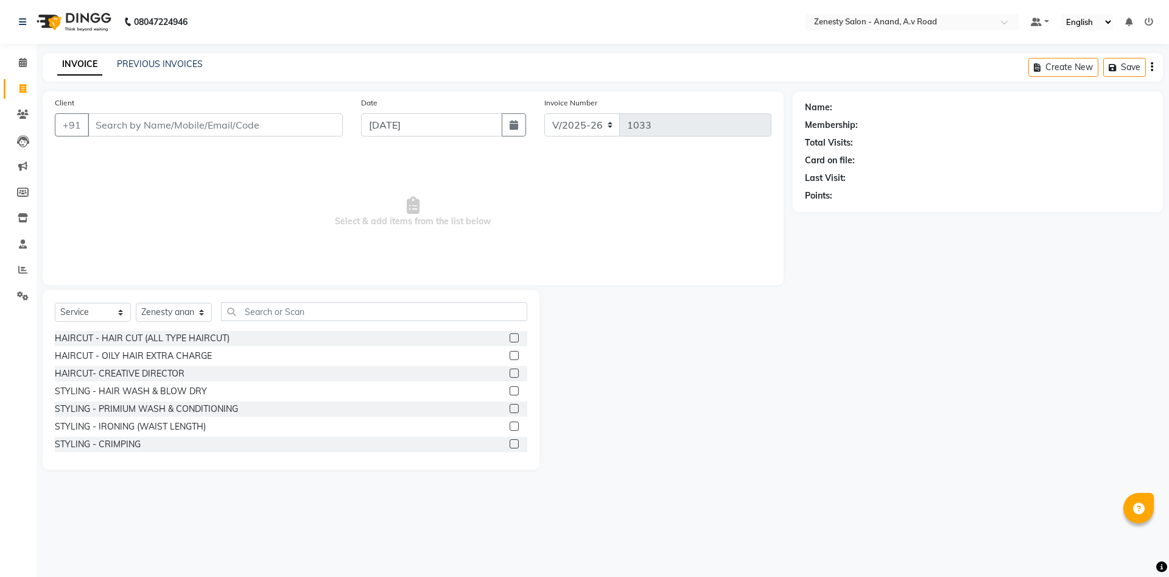
click at [775, 468] on div at bounding box center [666, 380] width 253 height 180
click at [353, 309] on input "text" at bounding box center [374, 311] width 306 height 19
click at [134, 63] on link "PREVIOUS INVOICES" at bounding box center [160, 63] width 86 height 11
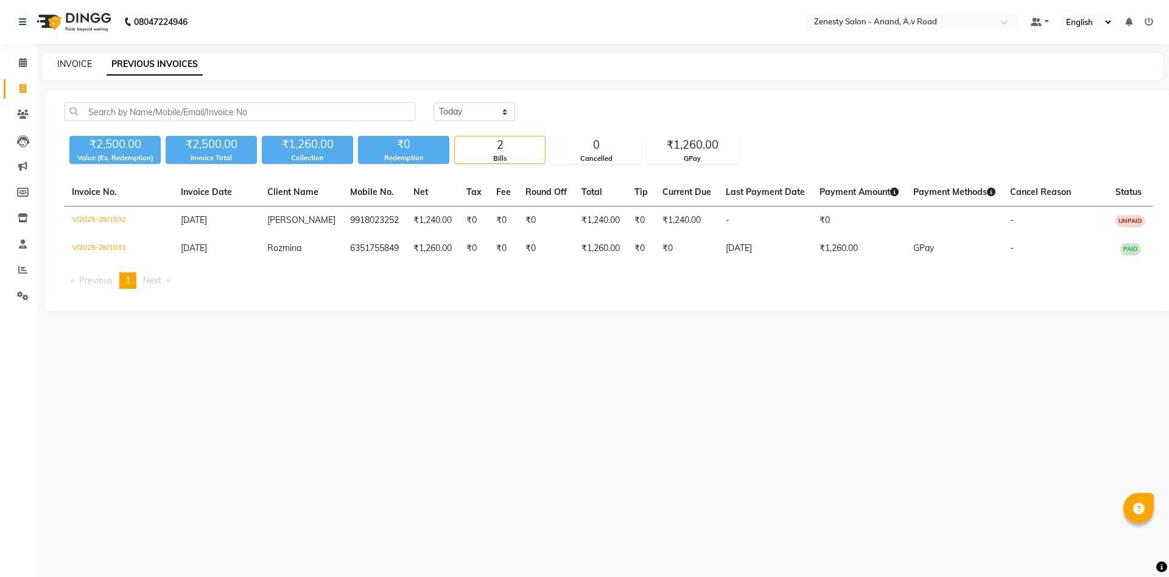
click at [77, 68] on link "INVOICE" at bounding box center [74, 63] width 35 height 11
select select "6693"
select select "service"
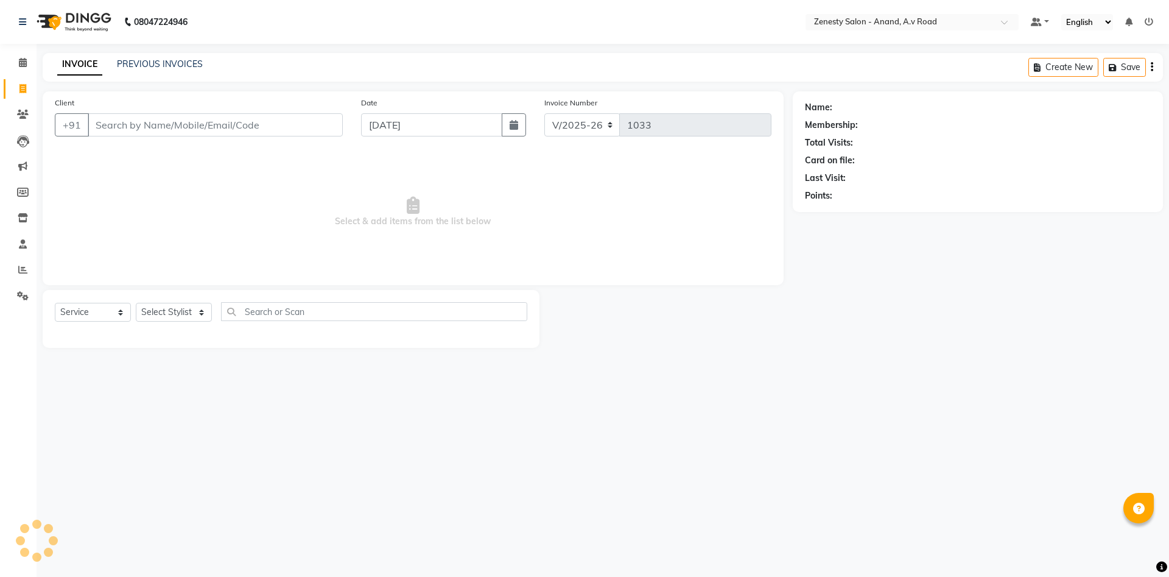
select select "52207"
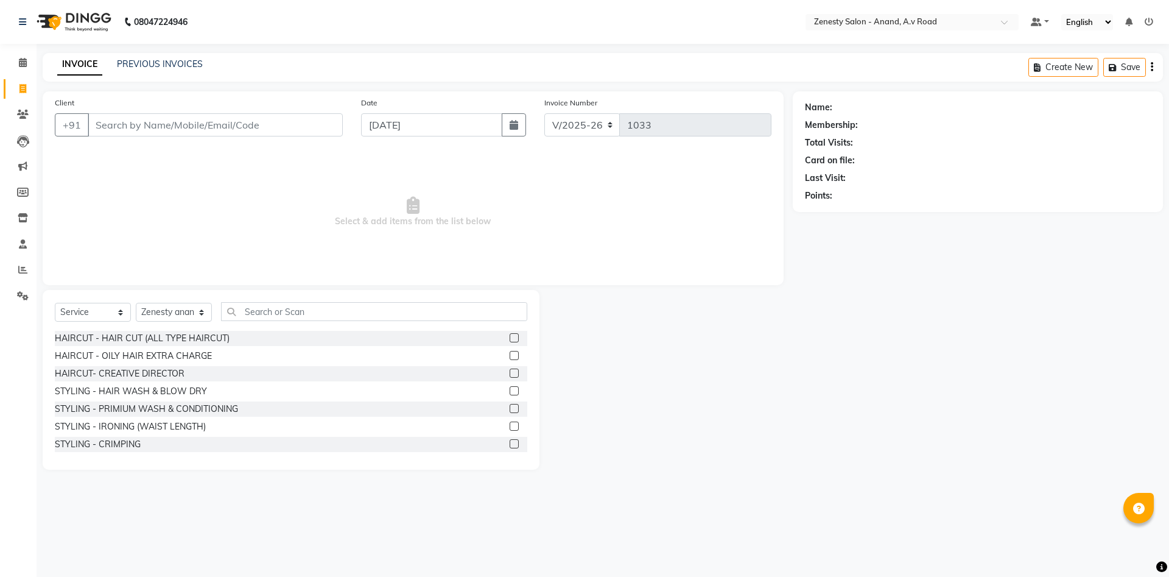
click at [149, 56] on div "INVOICE PREVIOUS INVOICES Create New Save" at bounding box center [603, 67] width 1121 height 29
click at [156, 60] on link "PREVIOUS INVOICES" at bounding box center [160, 63] width 86 height 11
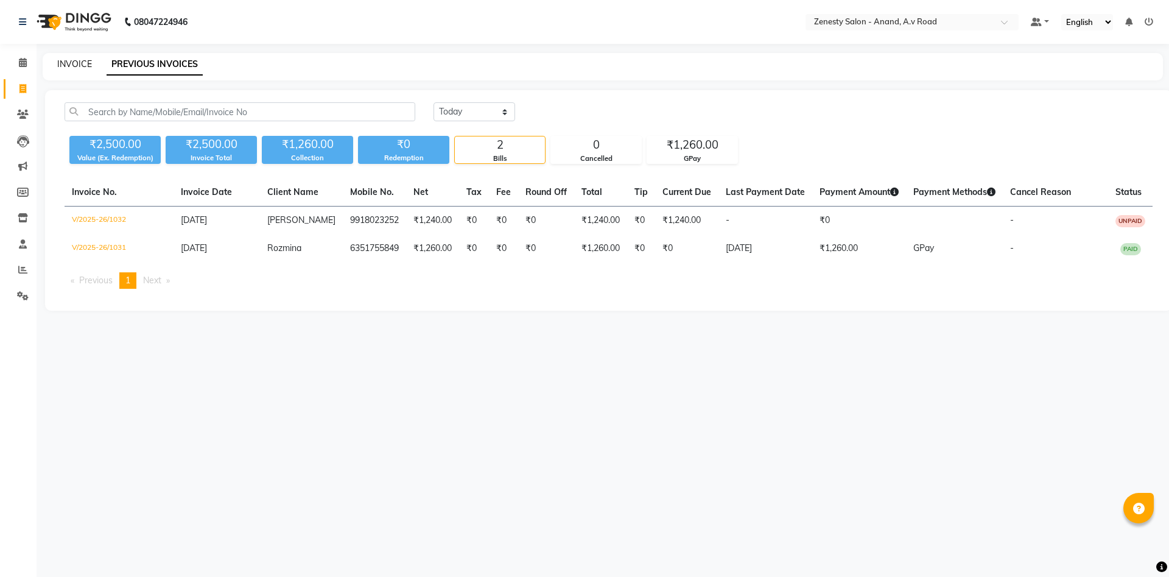
click at [76, 63] on link "INVOICE" at bounding box center [74, 63] width 35 height 11
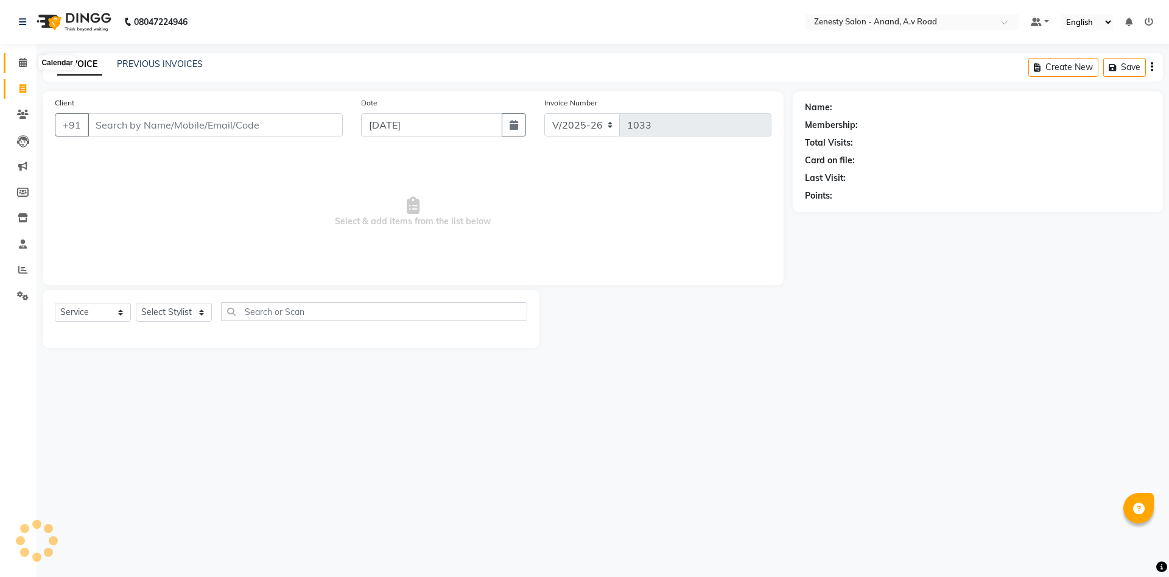
click at [25, 62] on icon at bounding box center [23, 62] width 8 height 9
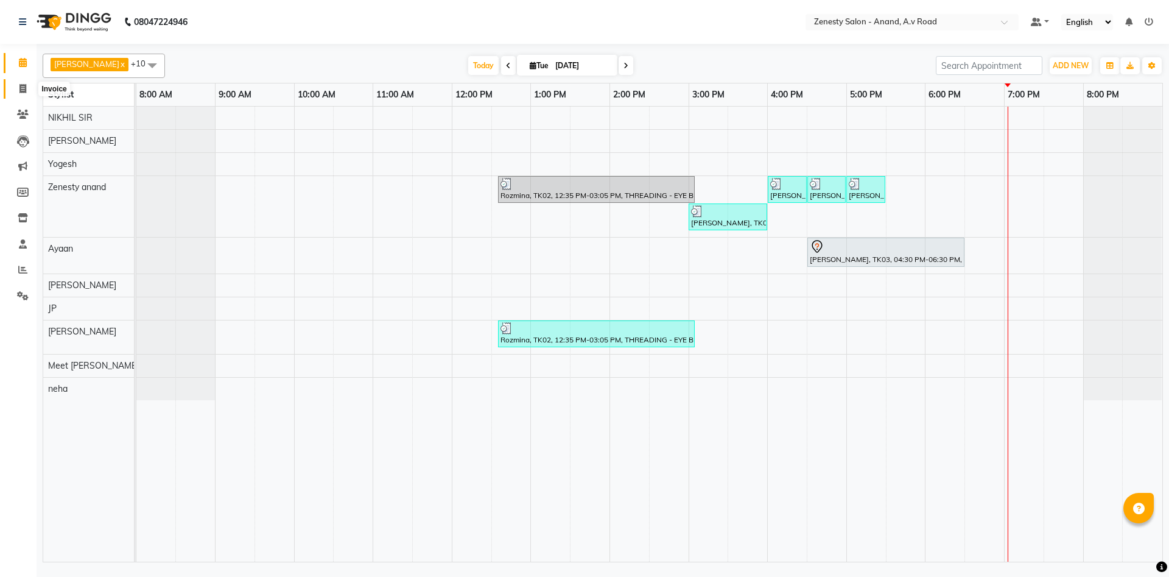
click at [31, 90] on span at bounding box center [22, 89] width 21 height 14
select select "6693"
select select "service"
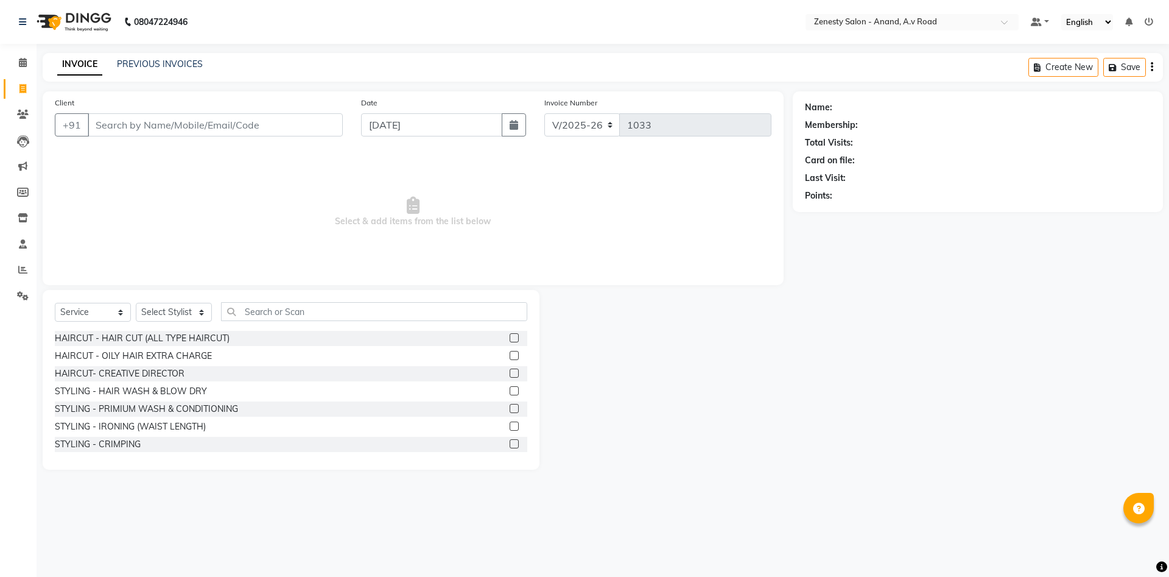
select select "52207"
click at [27, 58] on icon at bounding box center [23, 62] width 8 height 9
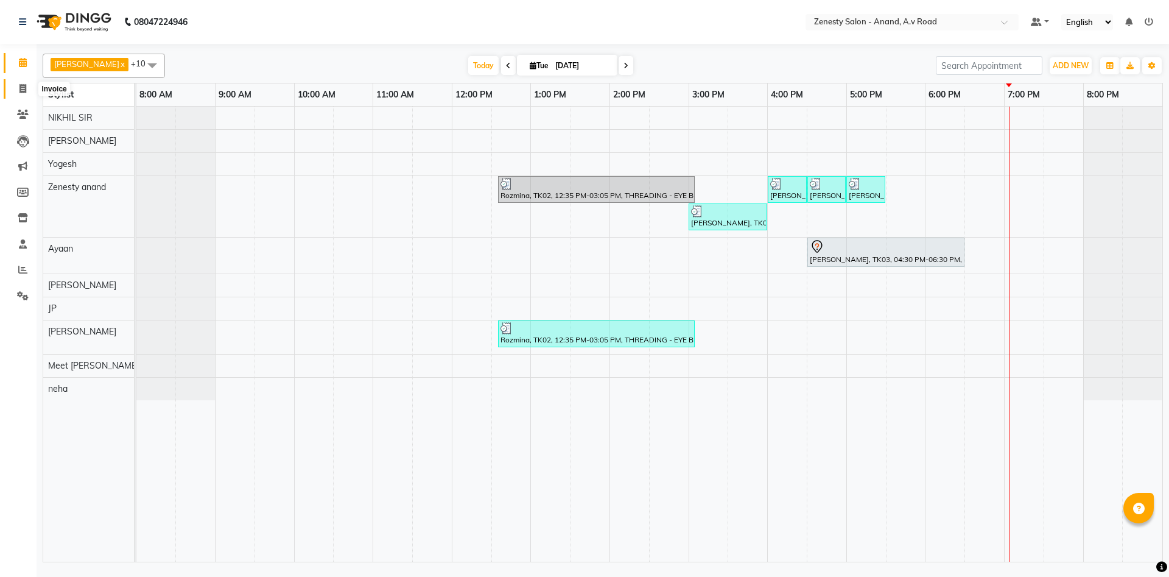
click at [19, 87] on icon at bounding box center [22, 88] width 7 height 9
select select "service"
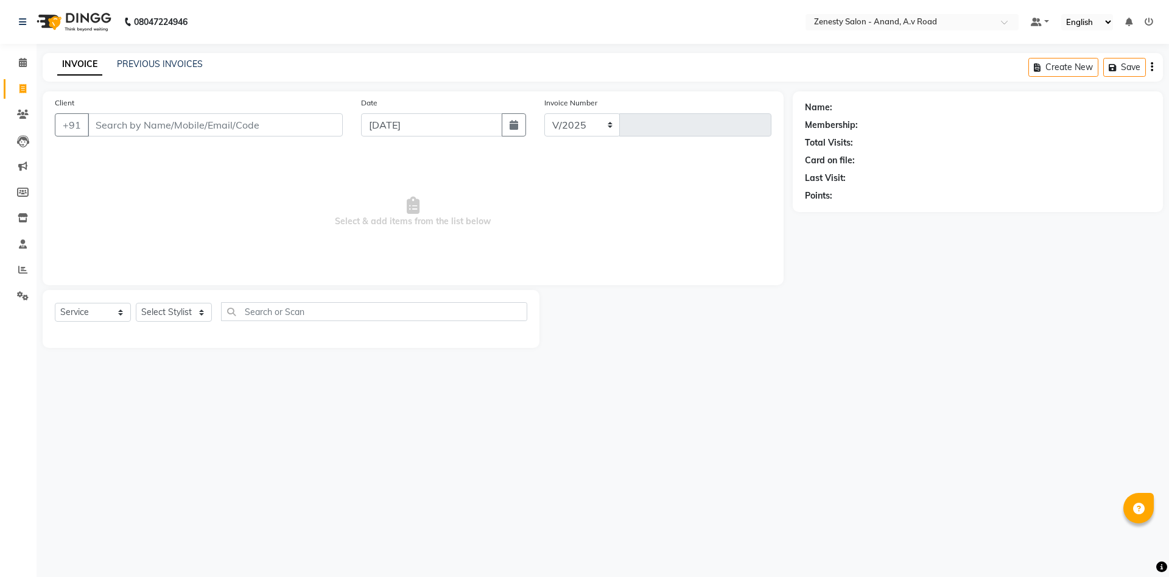
select select "6693"
type input "1033"
click at [173, 63] on link "PREVIOUS INVOICES" at bounding box center [160, 63] width 86 height 11
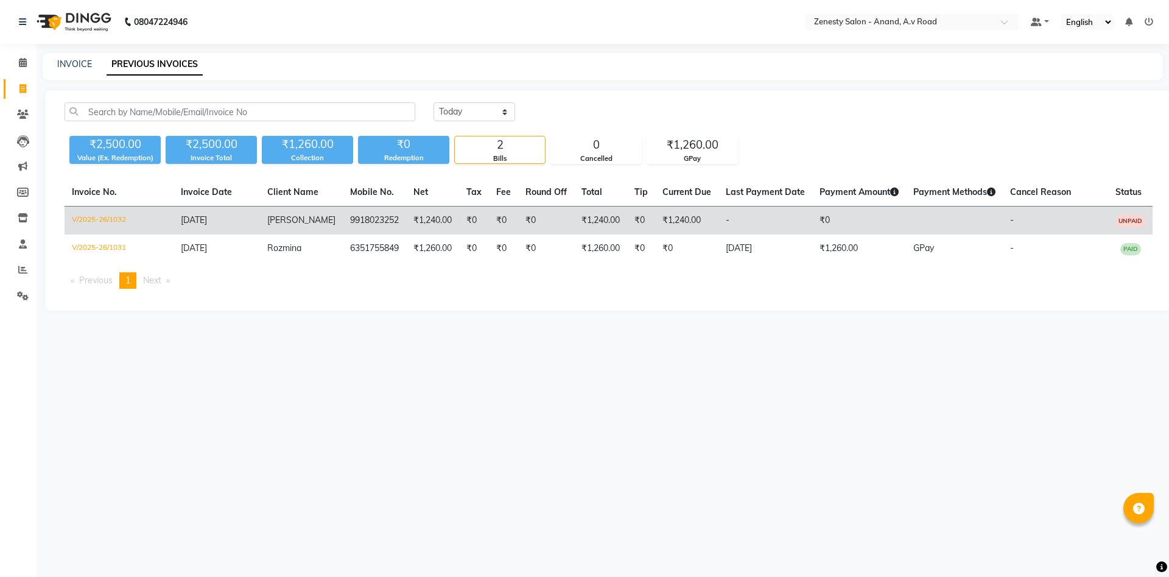
click at [91, 220] on td "V/2025-26/1032" at bounding box center [119, 220] width 109 height 29
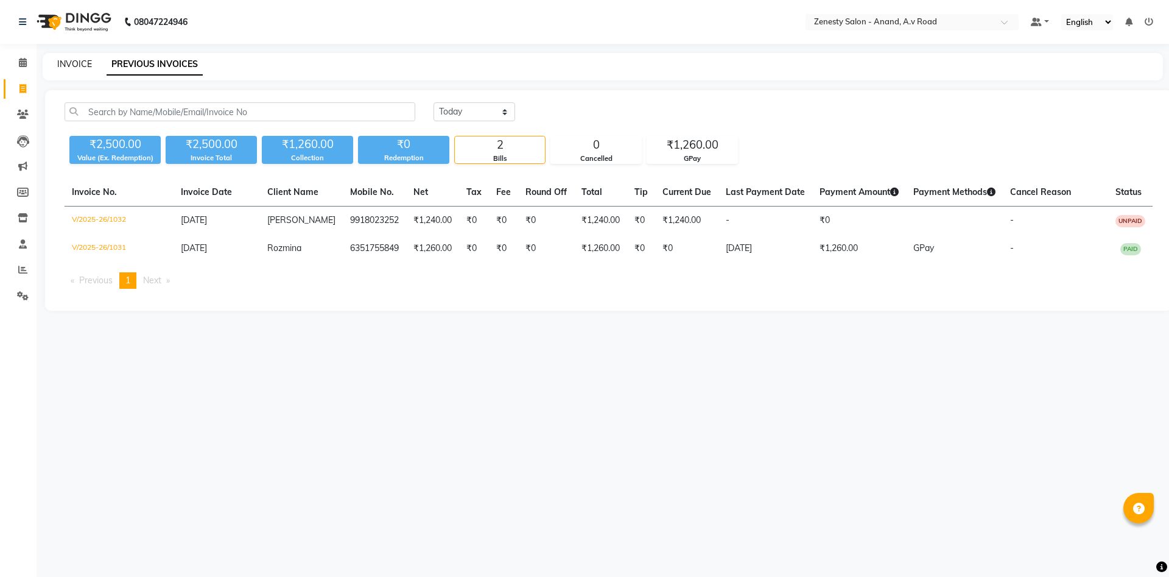
click at [86, 60] on link "INVOICE" at bounding box center [74, 63] width 35 height 11
select select "6693"
select select "service"
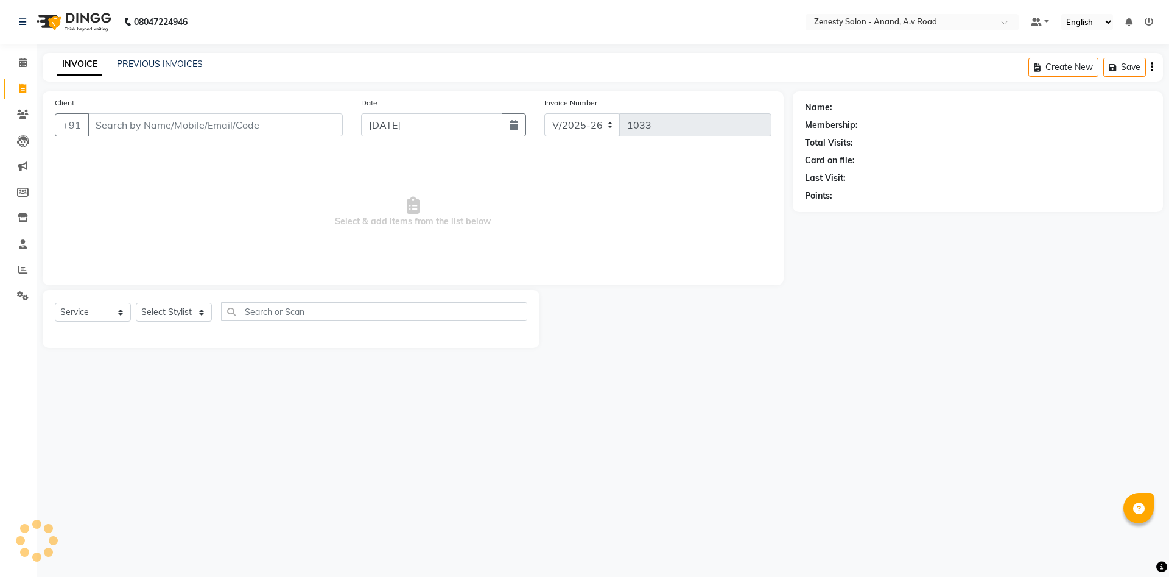
select select "52207"
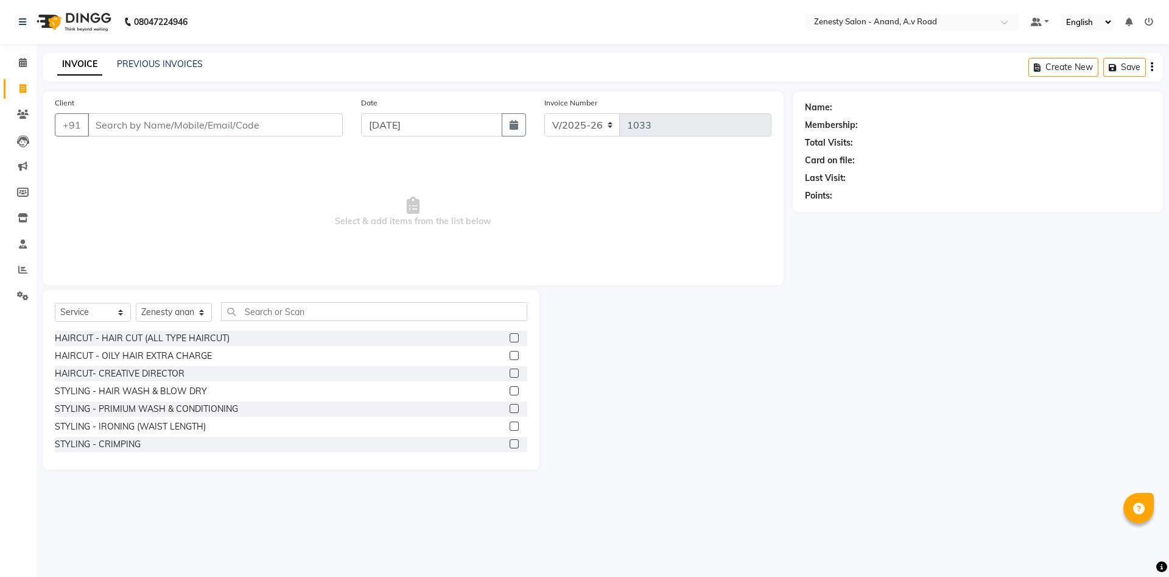
click at [151, 124] on input "Client" at bounding box center [215, 124] width 255 height 23
click at [874, 443] on div "Name: Membership: Total Visits: Card on file: Last Visit: Points:" at bounding box center [982, 280] width 379 height 378
click at [173, 65] on link "PREVIOUS INVOICES" at bounding box center [160, 63] width 86 height 11
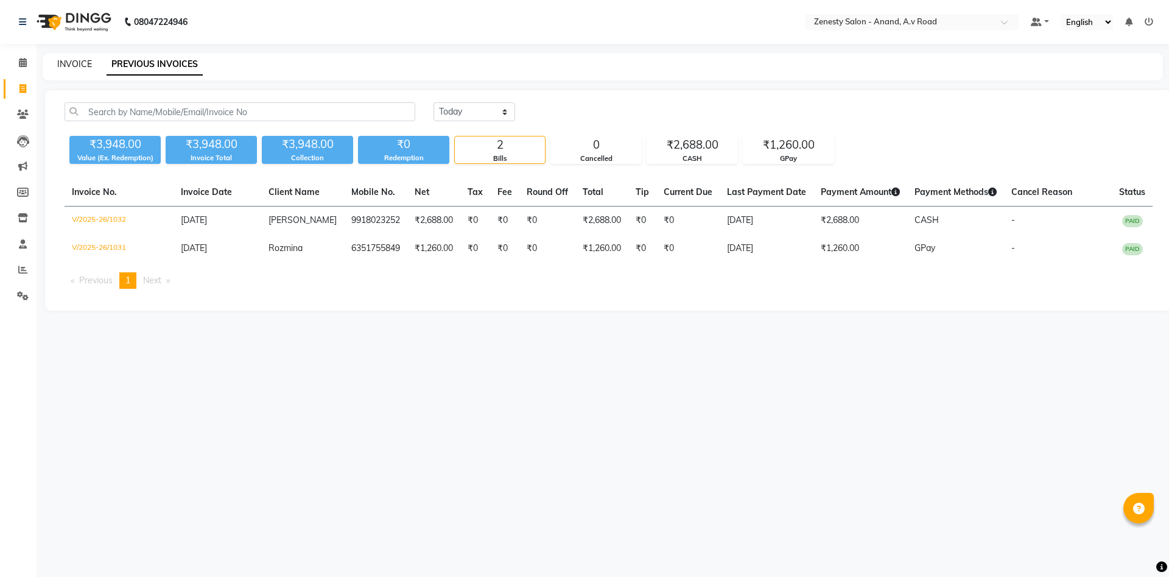
click at [83, 60] on link "INVOICE" at bounding box center [74, 63] width 35 height 11
select select "service"
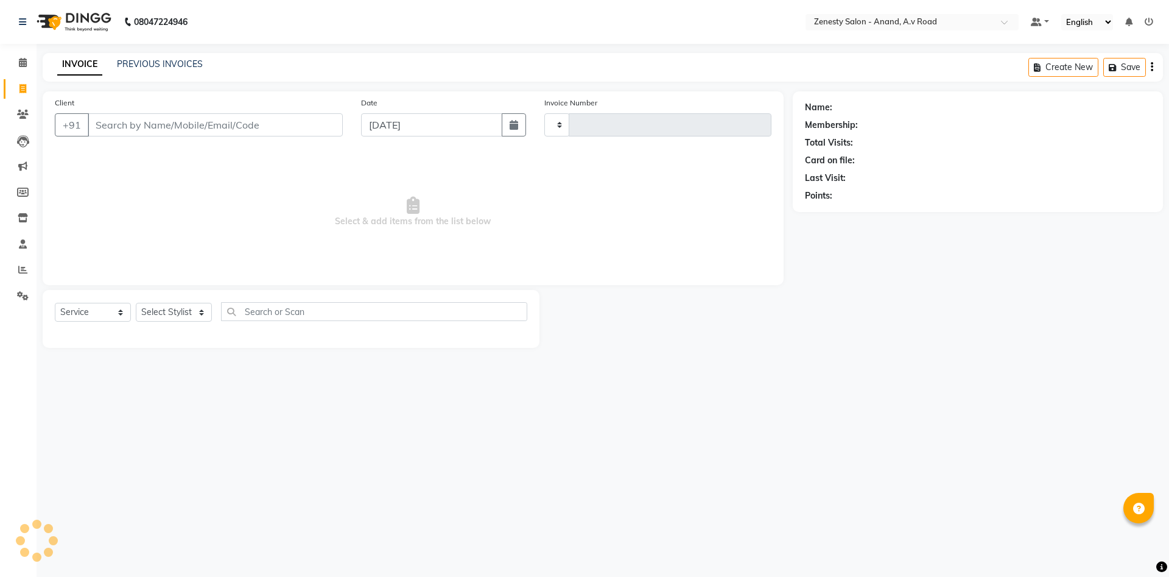
select select "52207"
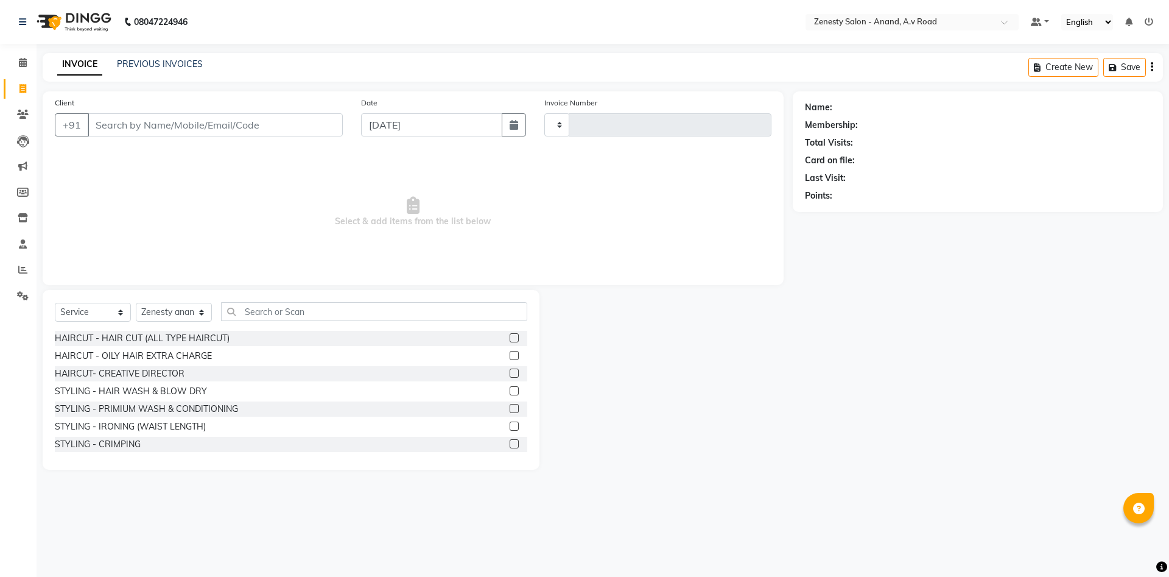
click at [165, 124] on input "Client" at bounding box center [215, 124] width 255 height 23
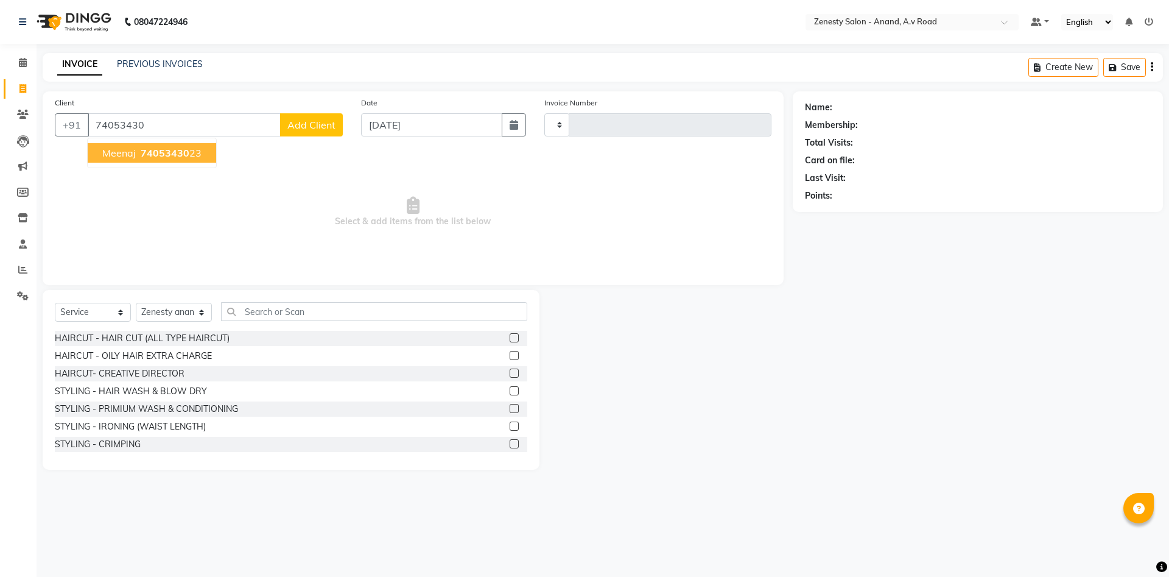
click at [113, 154] on span "Meenaj" at bounding box center [118, 153] width 33 height 12
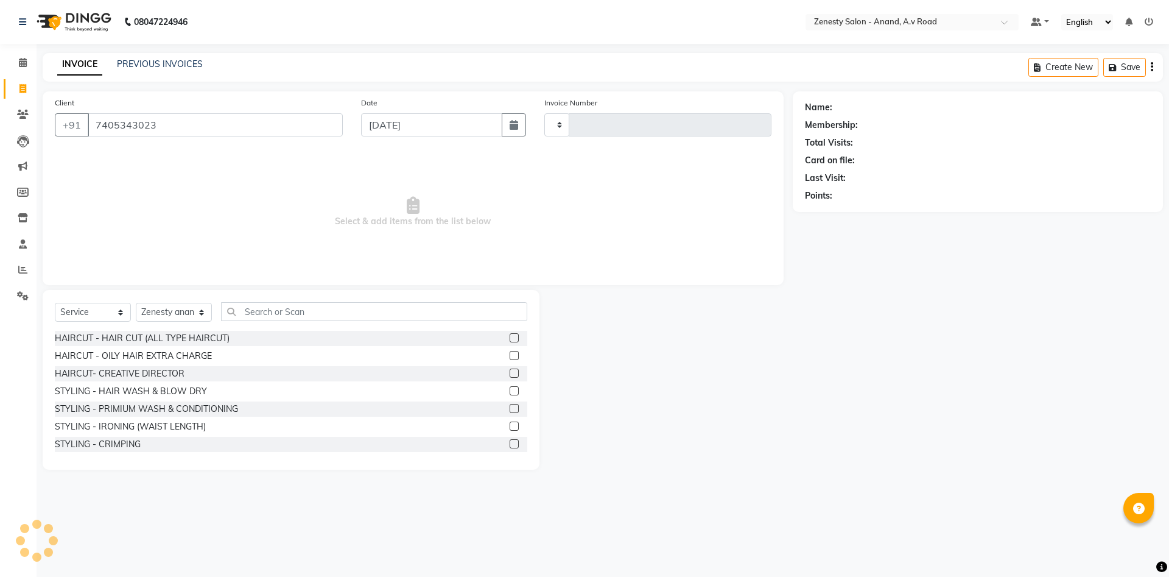
type input "7405343023"
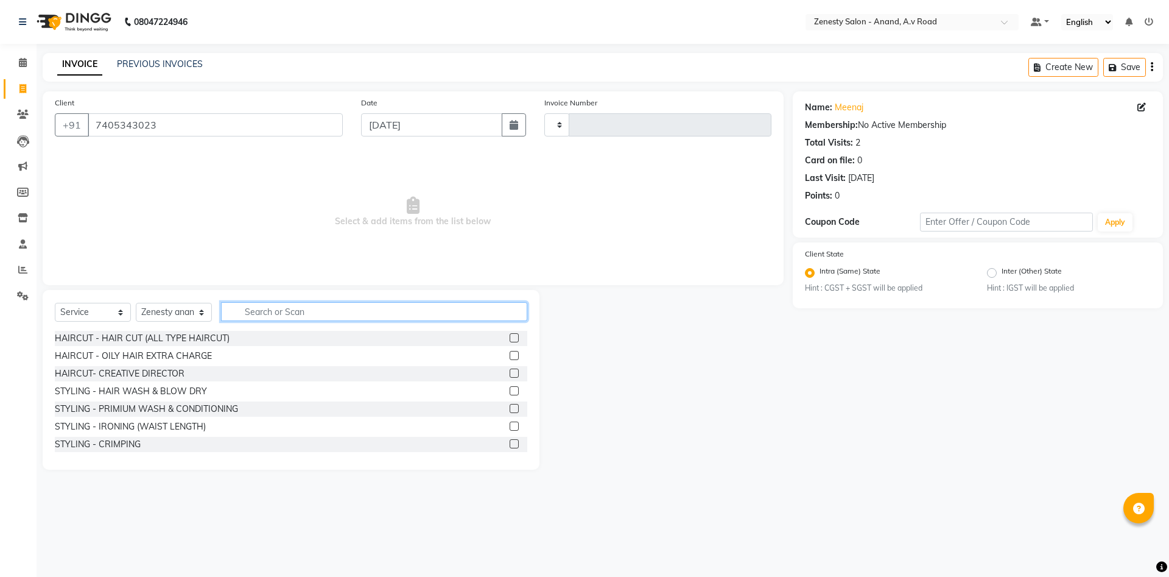
click at [243, 314] on input "text" at bounding box center [374, 311] width 306 height 19
drag, startPoint x: 161, startPoint y: 125, endPoint x: 9, endPoint y: 144, distance: 153.5
click at [88, 136] on input "7405343023" at bounding box center [215, 124] width 255 height 23
click at [210, 121] on input "7405343023" at bounding box center [215, 124] width 255 height 23
click at [362, 314] on input "text" at bounding box center [374, 311] width 306 height 19
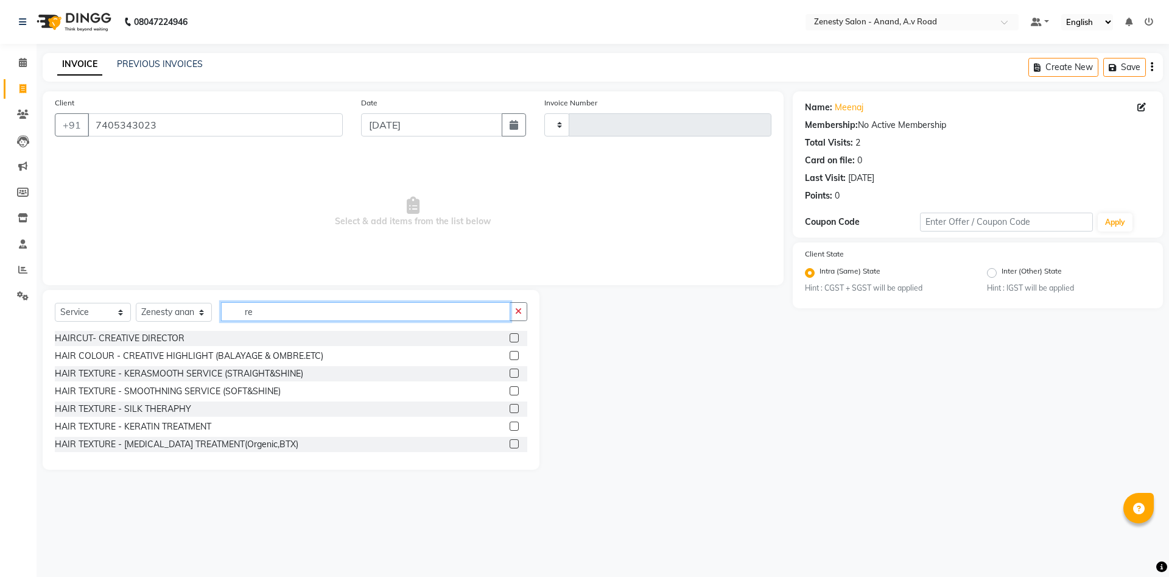
type input "r"
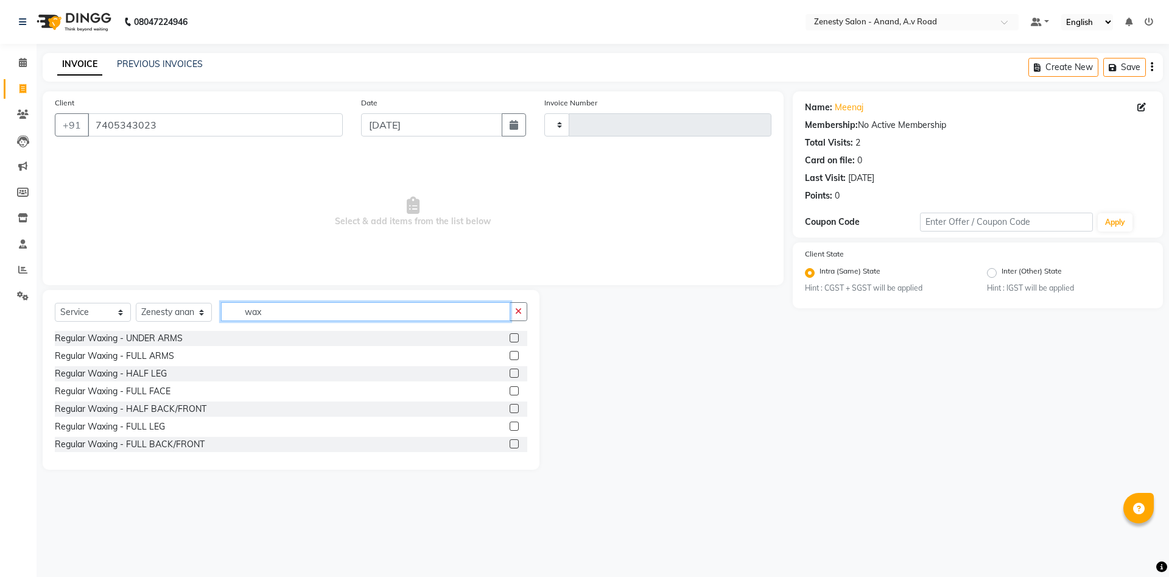
type input "wax"
click at [510, 335] on label at bounding box center [514, 337] width 9 height 9
click at [510, 335] on input "checkbox" at bounding box center [514, 338] width 8 height 8
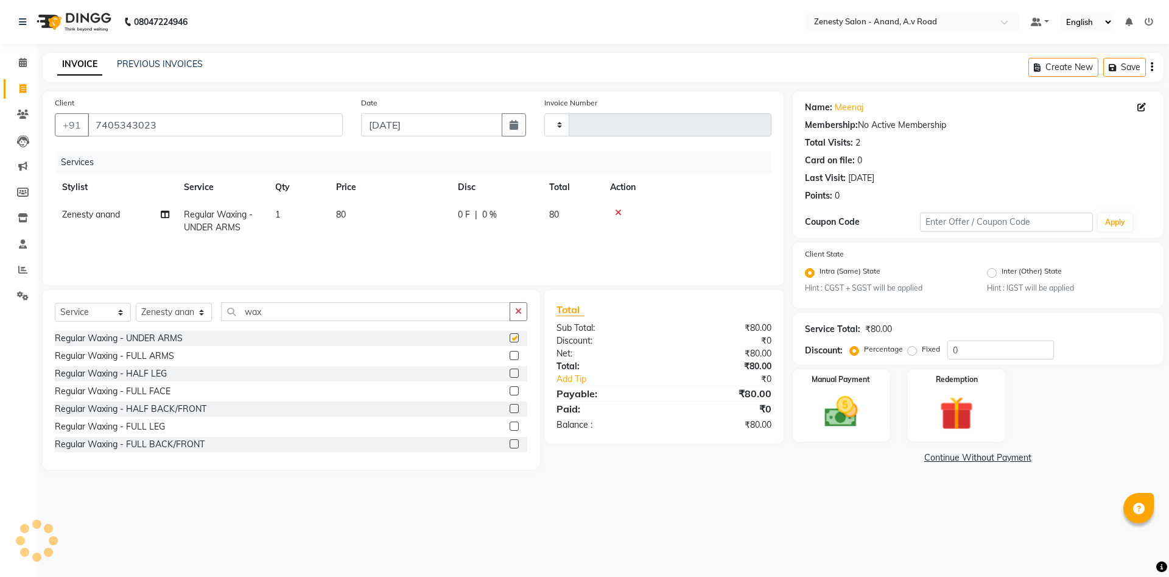
checkbox input "false"
click at [995, 454] on link "Continue Without Payment" at bounding box center [977, 457] width 365 height 13
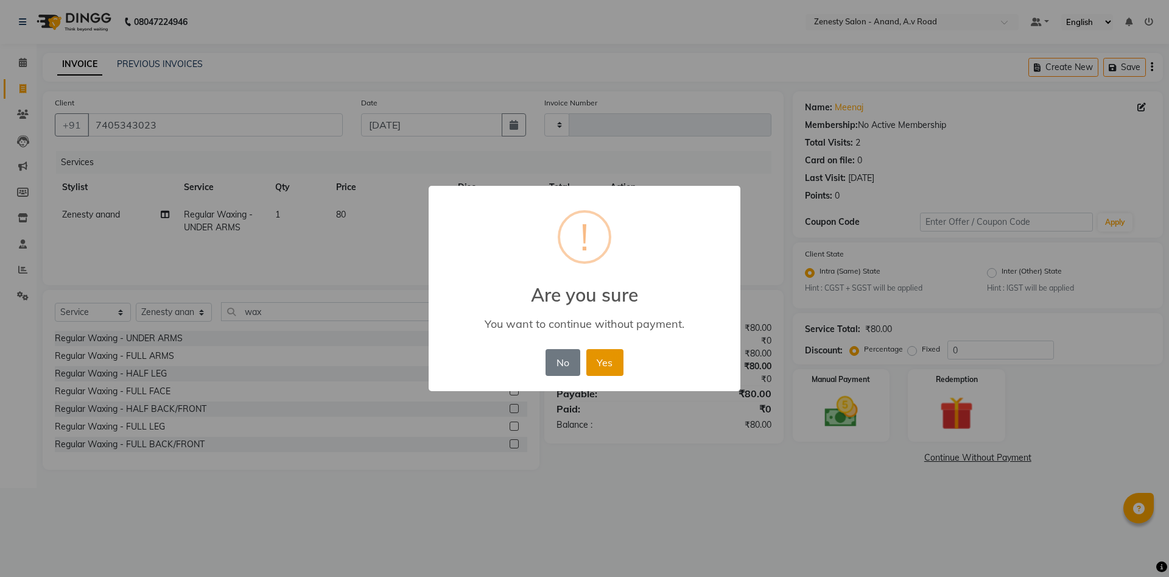
click at [601, 362] on button "Yes" at bounding box center [605, 362] width 37 height 27
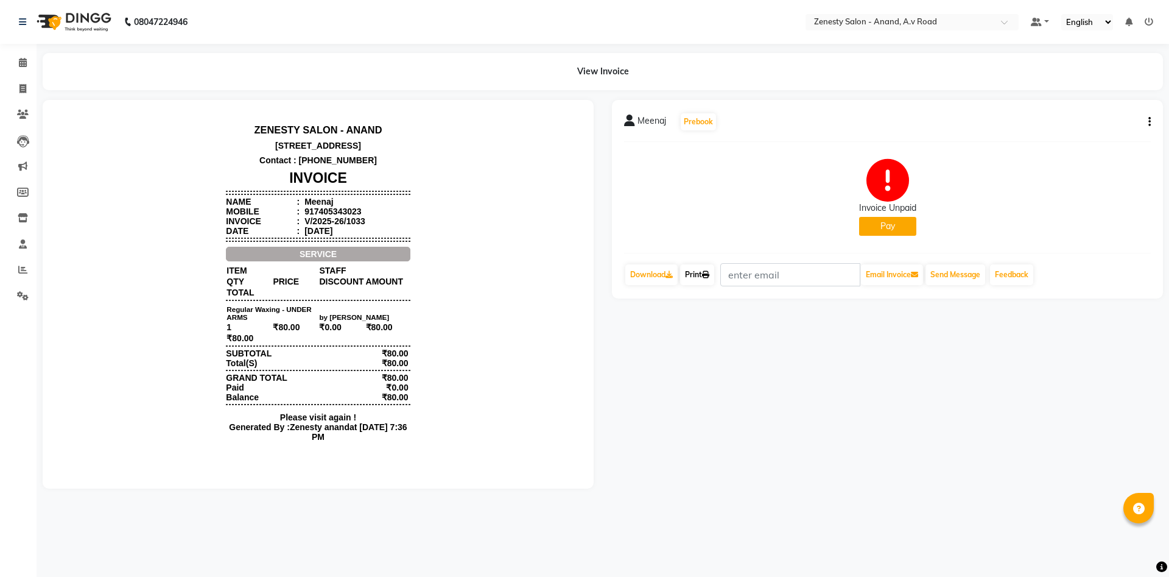
click at [704, 272] on link "Print" at bounding box center [697, 274] width 34 height 21
drag, startPoint x: 643, startPoint y: 403, endPoint x: 650, endPoint y: 407, distance: 8.3
click at [650, 407] on div "Meenaj Prebook Invoice Unpaid Pay Download Print Email Invoice Send Message Fee…" at bounding box center [887, 294] width 569 height 389
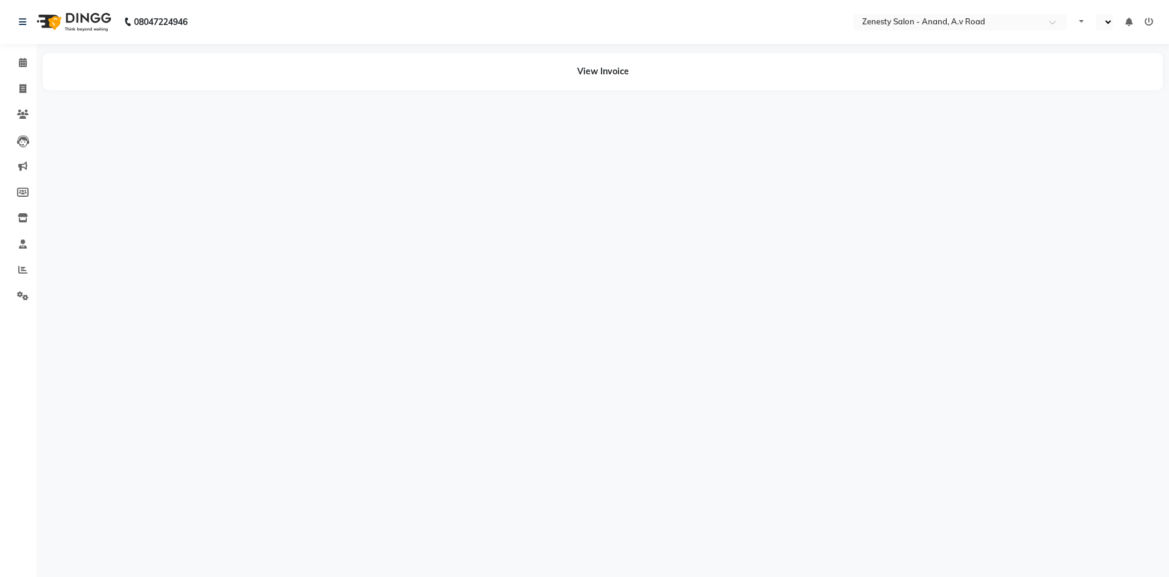
select select "en"
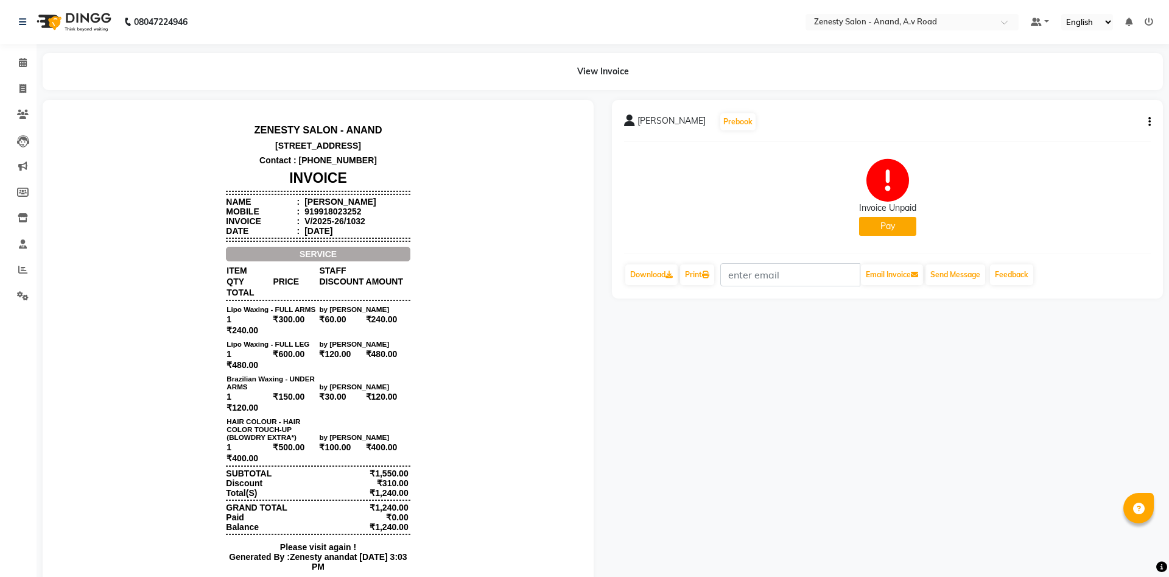
scroll to position [10, 0]
click at [492, 276] on body "ZENESTY SALON - ANAND [STREET_ADDRESS] Contact : [PHONE_NUMBER] INVOICE Name : …" at bounding box center [318, 350] width 517 height 467
click at [1148, 123] on button "button" at bounding box center [1147, 122] width 7 height 13
click at [1093, 142] on div "Edit Invoice" at bounding box center [1089, 137] width 83 height 15
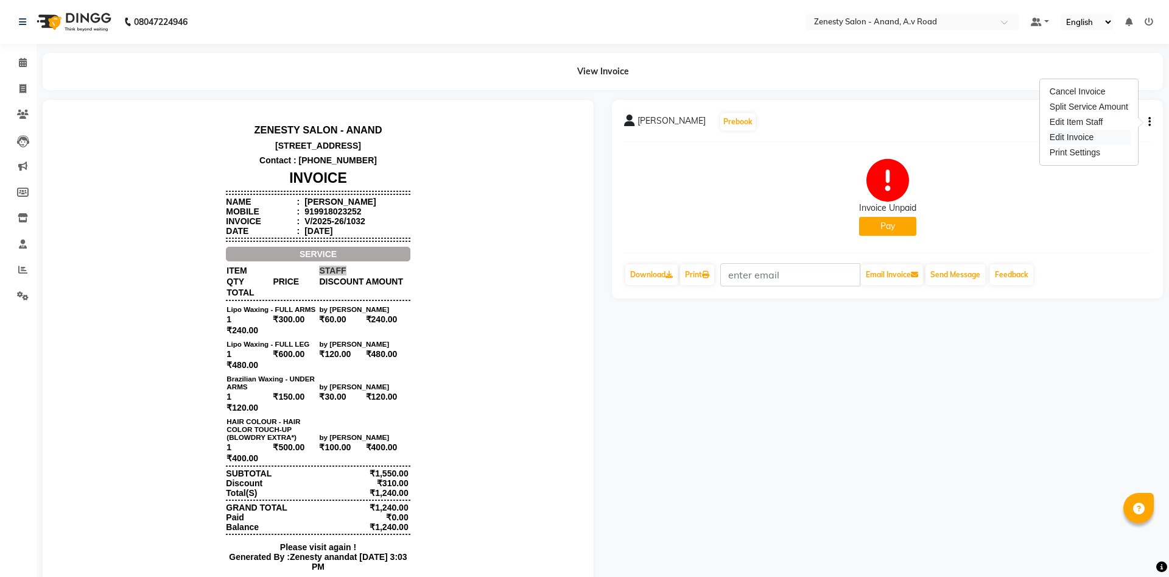
select select "service"
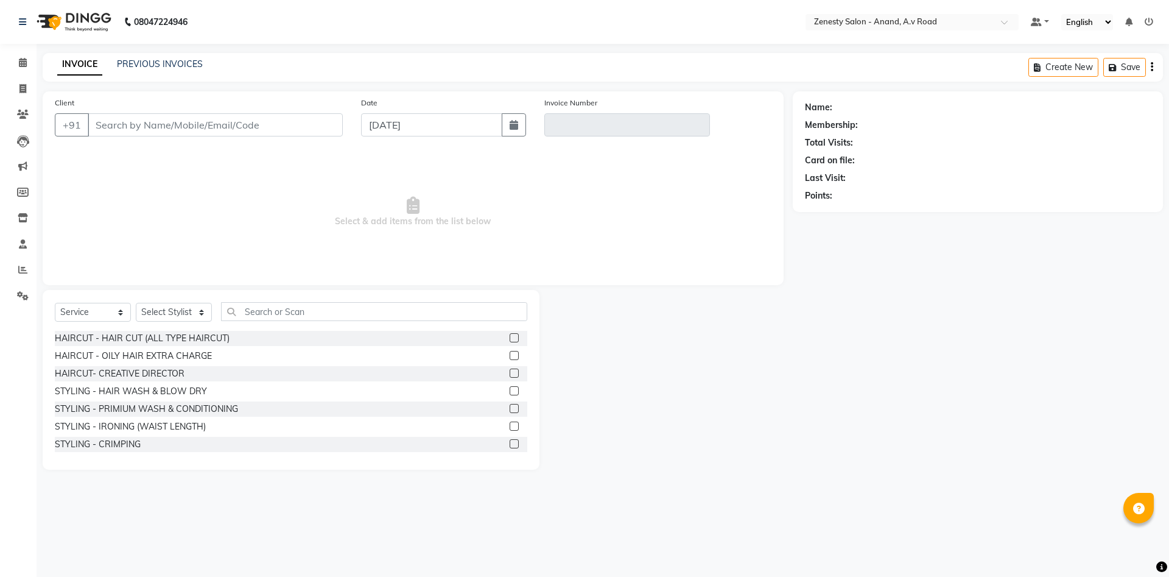
select select "52207"
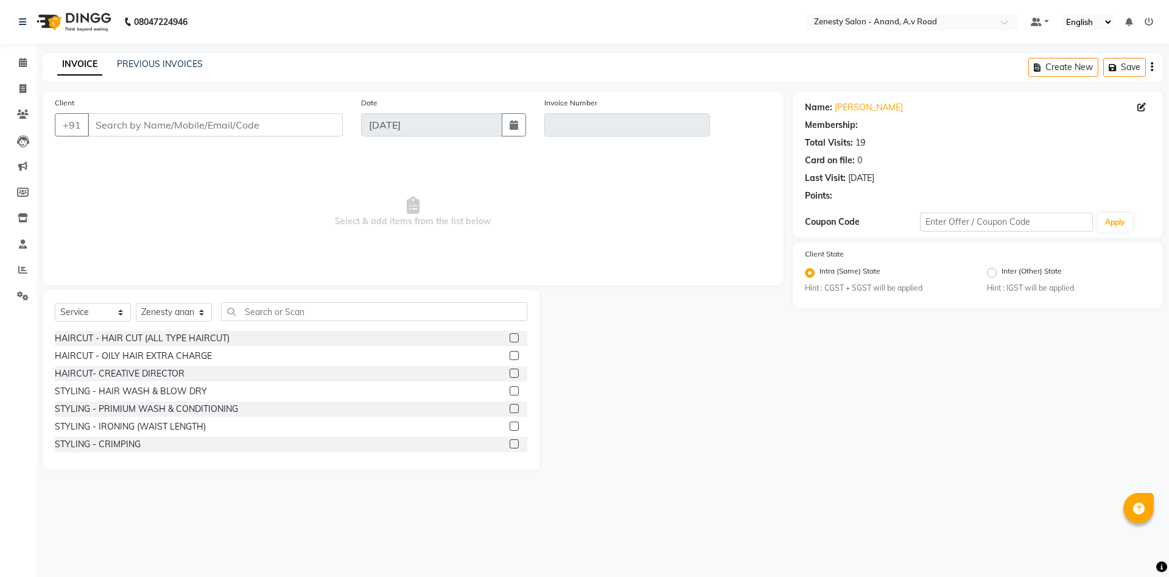
type input "9918023252"
type input "V/2025-26/1032"
select select "1: Object"
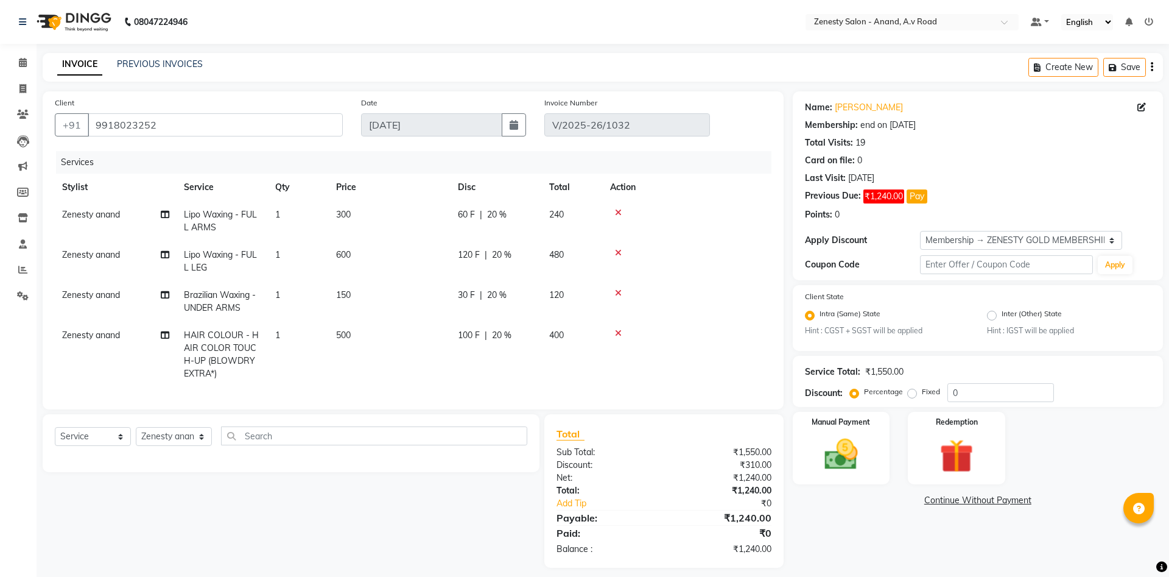
select select "select"
type input "20"
click at [920, 231] on select "Select Membership → ZENESTY GOLD MEMBERSHIP" at bounding box center [1021, 240] width 202 height 19
select select "0:"
click option "Select" at bounding box center [0, 0] width 0 height 0
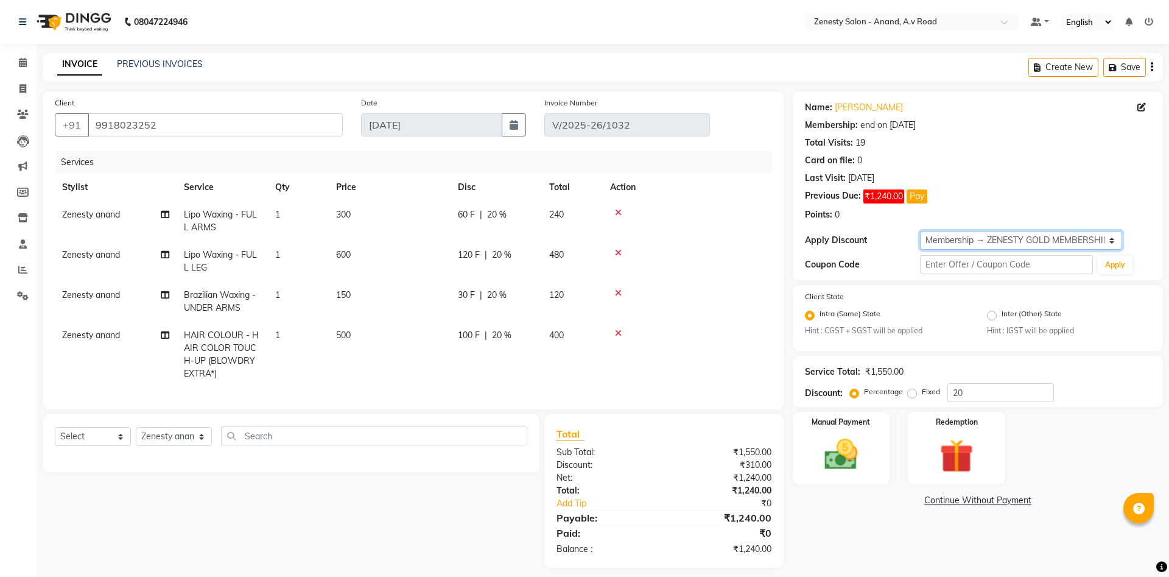
type input "0"
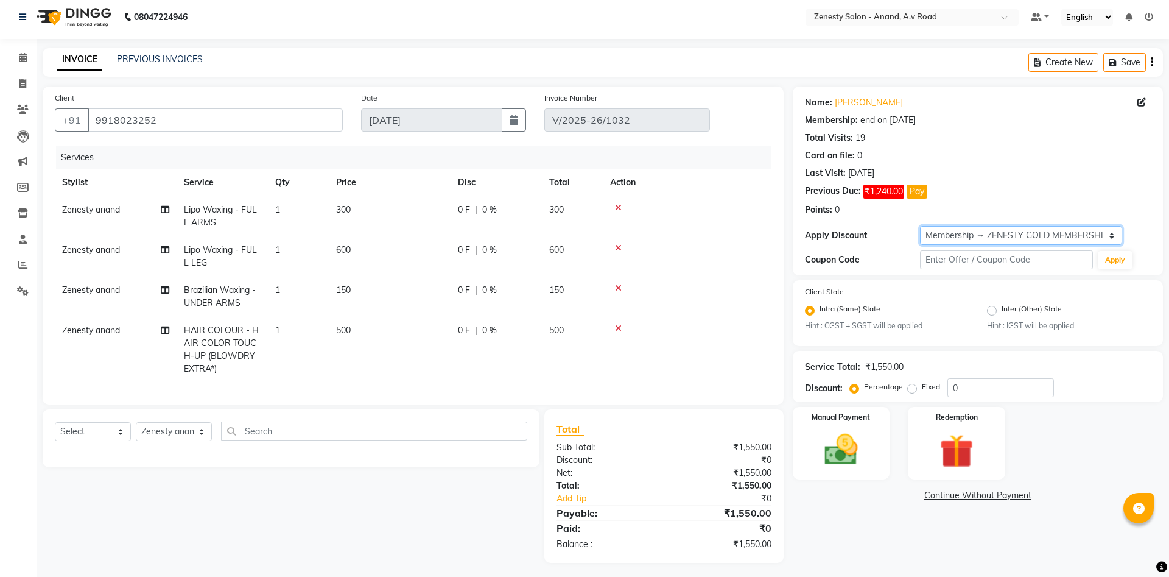
scroll to position [9, 0]
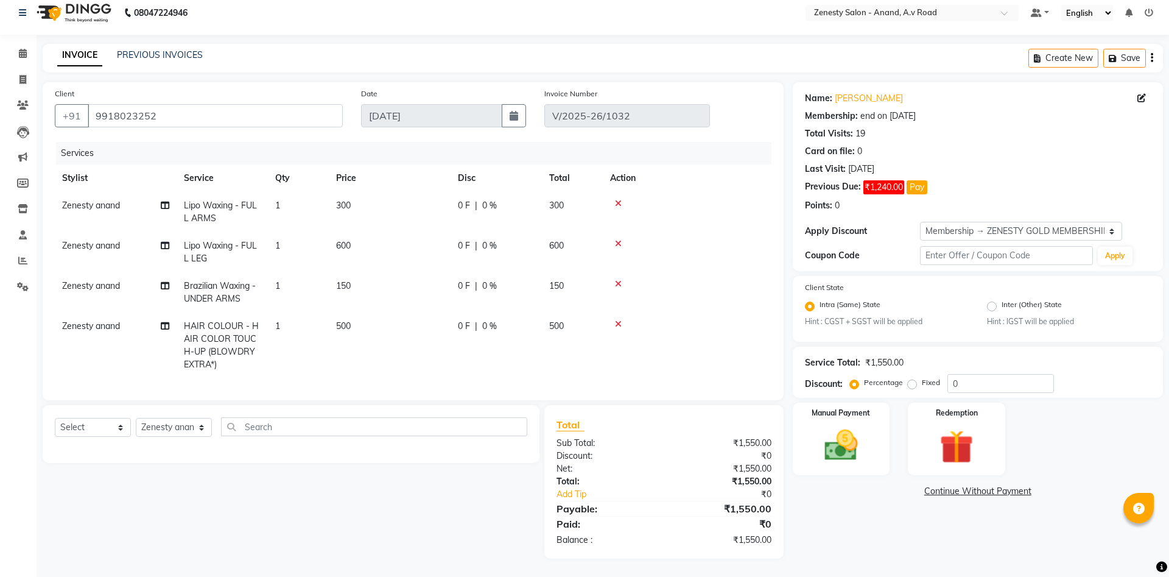
click at [487, 207] on span "0 %" at bounding box center [489, 205] width 15 height 13
click at [451, 203] on td "300" at bounding box center [390, 212] width 122 height 40
select select "52207"
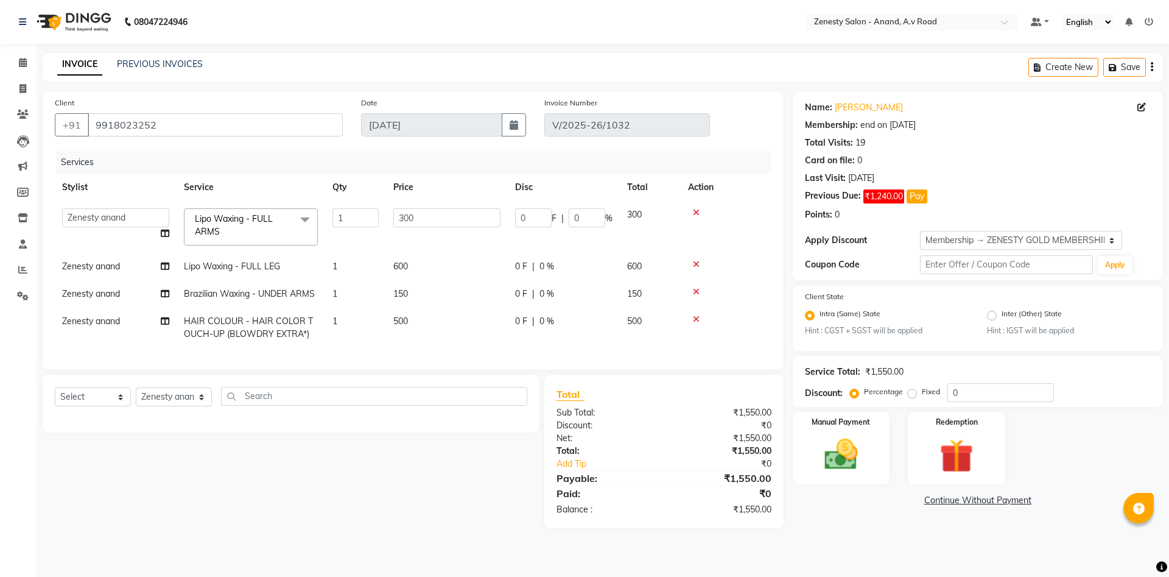
scroll to position [0, 0]
click at [582, 217] on input "0" at bounding box center [587, 217] width 37 height 19
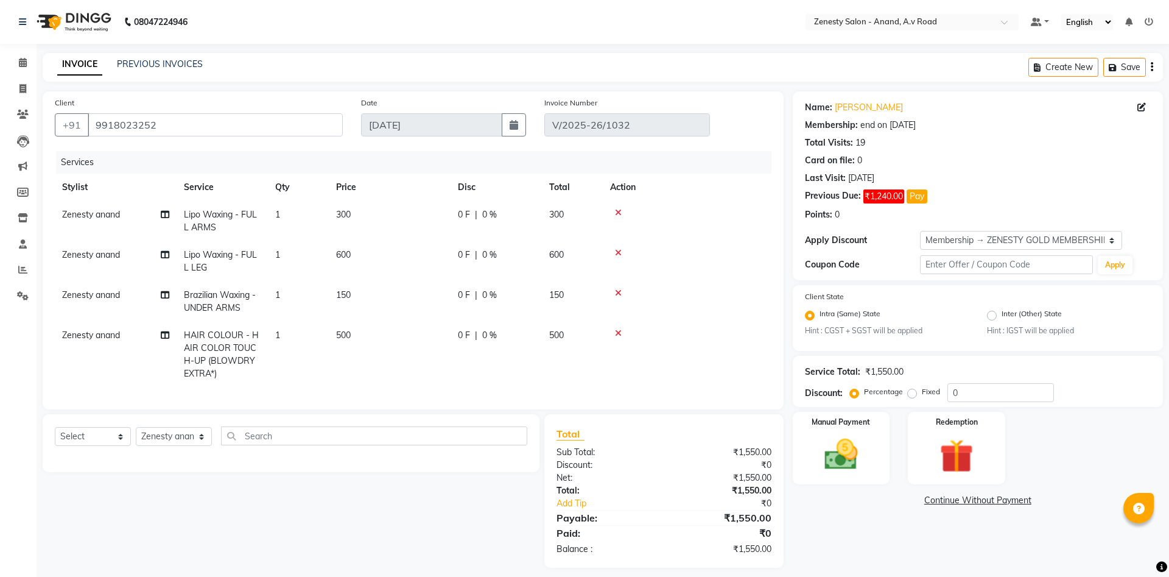
click at [464, 208] on span "0 F" at bounding box center [464, 214] width 12 height 13
select select "52207"
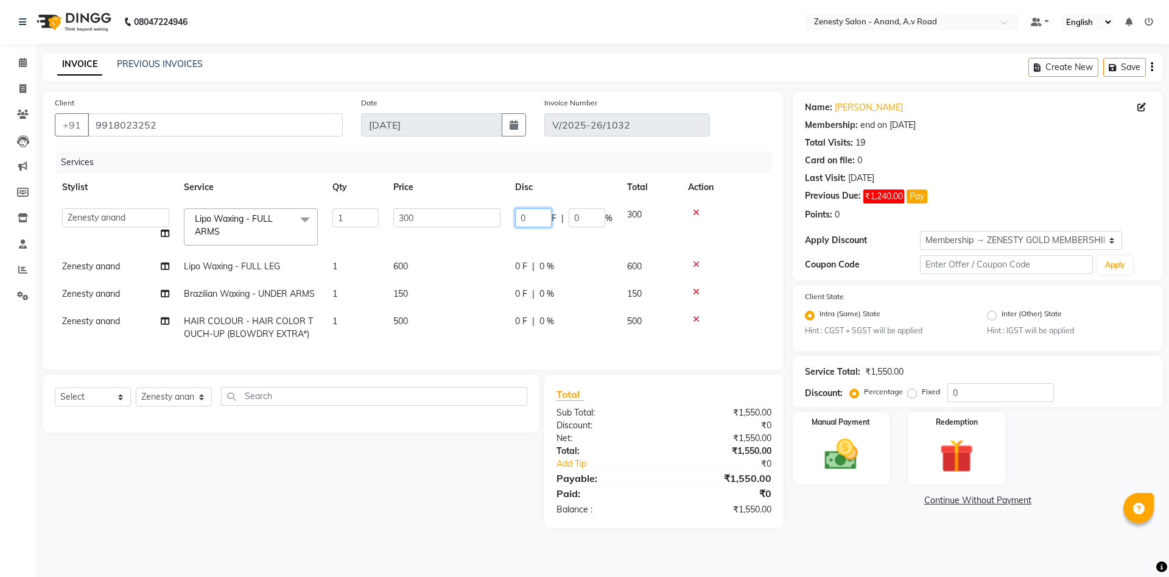
click at [527, 217] on input "0" at bounding box center [533, 217] width 37 height 19
type input "0"
type input "100"
click at [582, 277] on tr "Zenesty anand Lipo Waxing - FULL LEG 1 600 0 F | 0 % 600" at bounding box center [413, 266] width 717 height 27
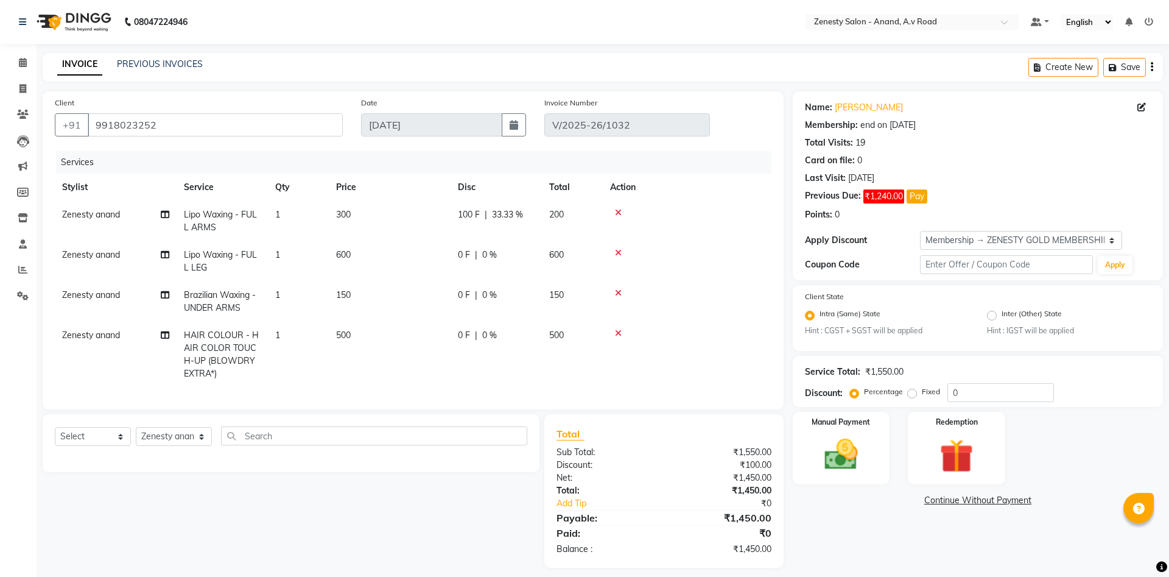
click at [464, 253] on span "0 F" at bounding box center [464, 255] width 12 height 13
select select "52207"
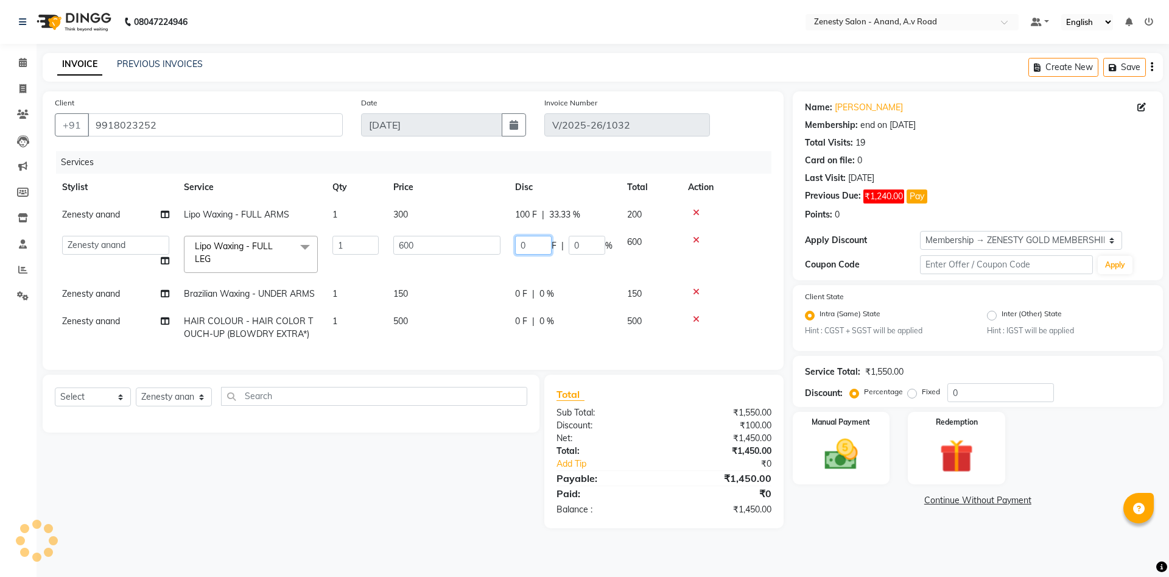
click at [526, 242] on input "0" at bounding box center [533, 245] width 37 height 19
type input "200"
click at [519, 295] on div "0 F | 0 %" at bounding box center [563, 293] width 97 height 13
select select "52207"
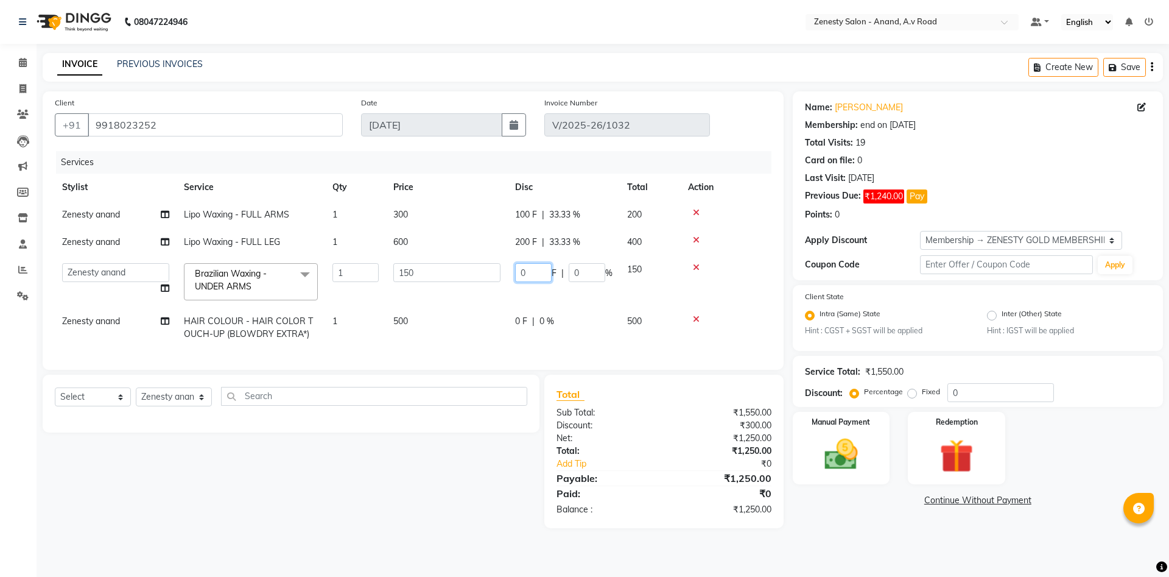
click at [526, 273] on input "0" at bounding box center [533, 272] width 37 height 19
type input "50"
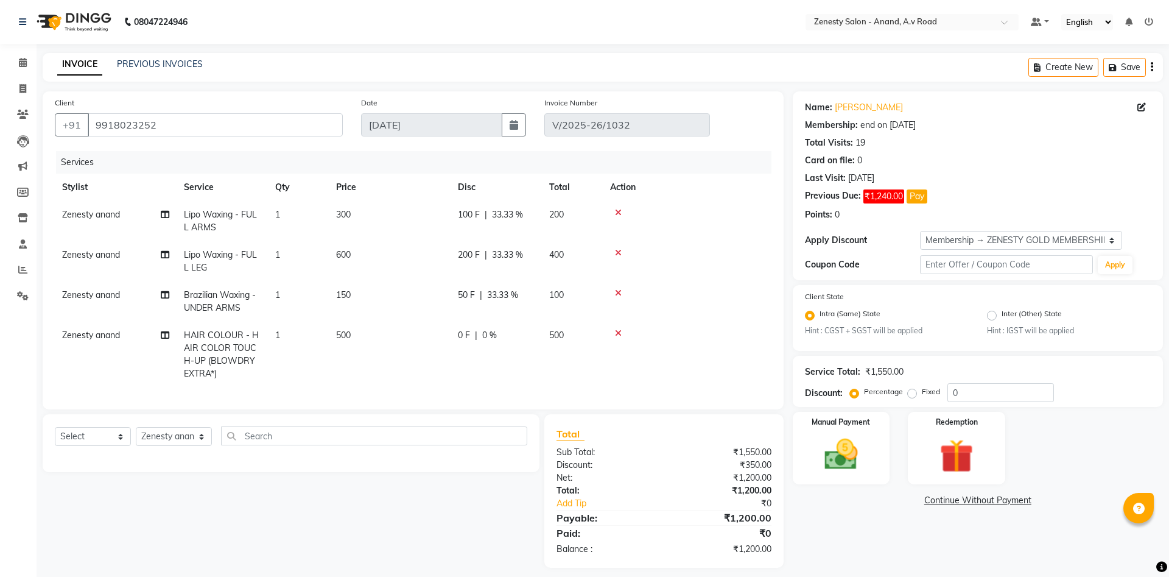
click at [522, 316] on tbody "Zenesty anand Lipo Waxing - FULL ARMS 1 300 100 F | 33.33 % 200 Zenesty anand L…" at bounding box center [413, 294] width 717 height 186
click at [463, 334] on span "0 F" at bounding box center [464, 335] width 12 height 13
select select "52207"
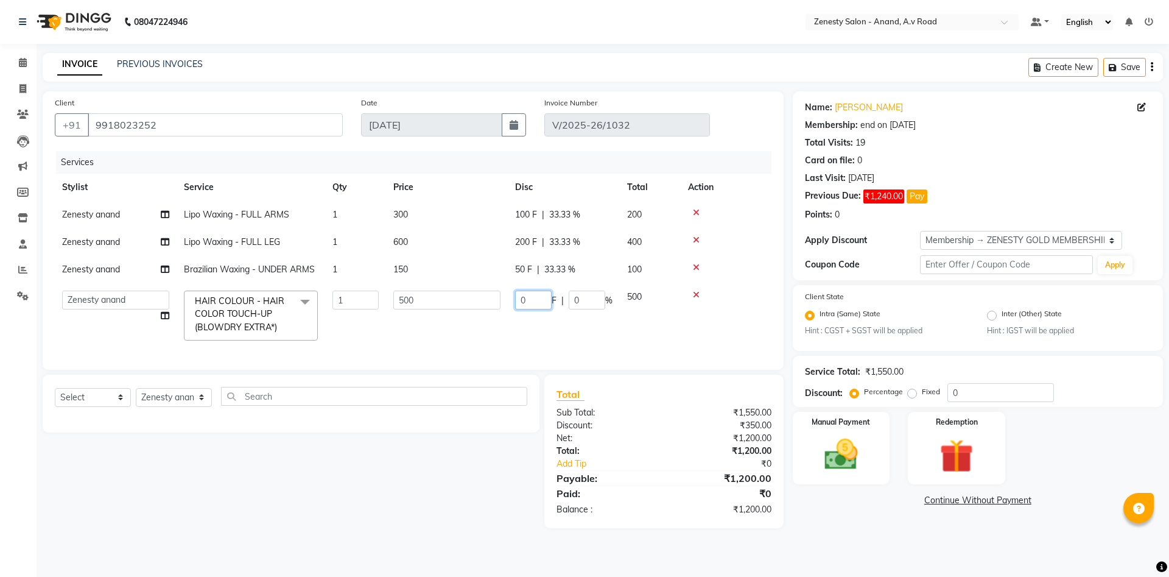
click at [527, 300] on input "0" at bounding box center [533, 300] width 37 height 19
click at [574, 322] on tr "Ayaan Darshan Dhara Gulnaz JP Krishna Manisha Meet Sharma neha NIKHIL SIR Pradi…" at bounding box center [413, 315] width 717 height 65
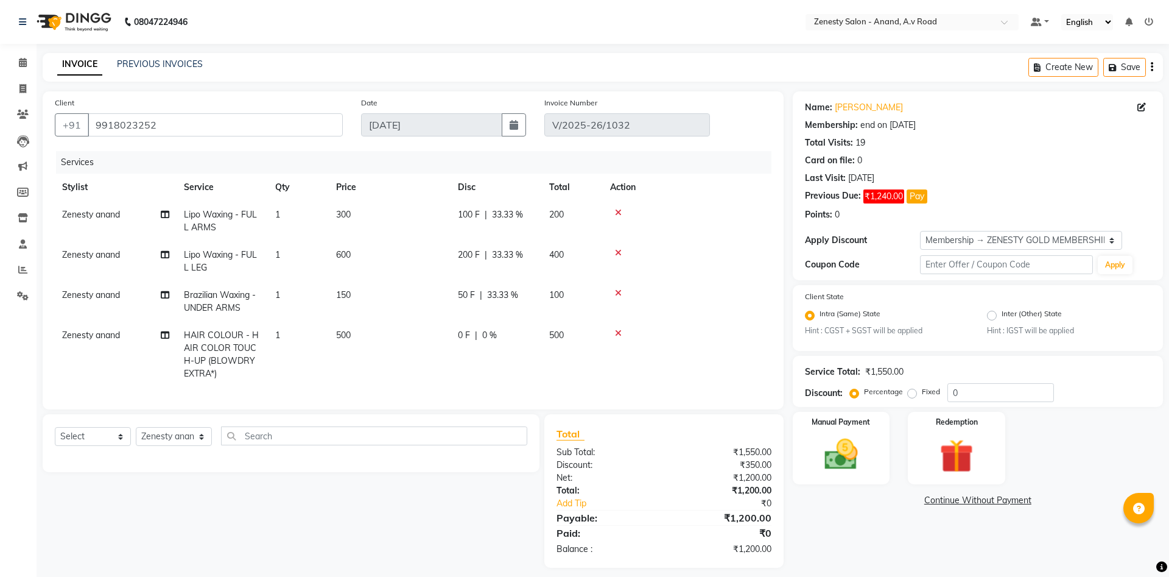
click at [432, 319] on td "150" at bounding box center [390, 301] width 122 height 40
select select "52207"
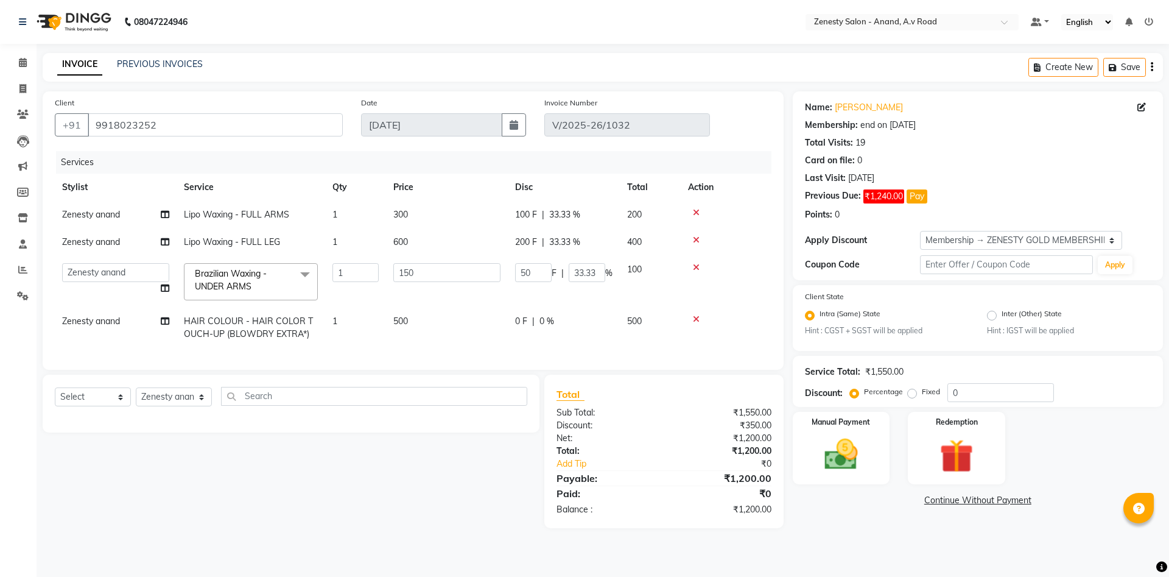
click at [388, 510] on div "Select Service Product Membership Package Voucher Prepaid Gift Card Select Styl…" at bounding box center [286, 451] width 506 height 153
click at [381, 487] on div "Select Service Product Membership Package Voucher Prepaid Gift Card Select Styl…" at bounding box center [286, 451] width 506 height 153
click at [55, 387] on select "Select Service Product Membership Package Voucher Prepaid Gift Card" at bounding box center [93, 396] width 76 height 19
select select "service"
click option "Service" at bounding box center [0, 0] width 0 height 0
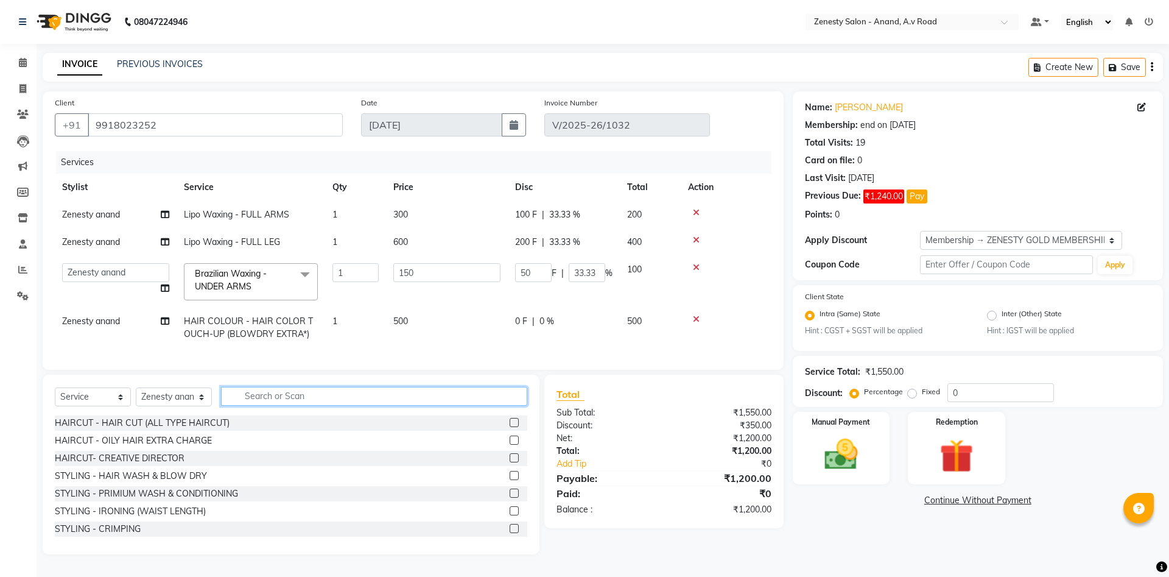
click at [278, 400] on input "text" at bounding box center [374, 396] width 306 height 19
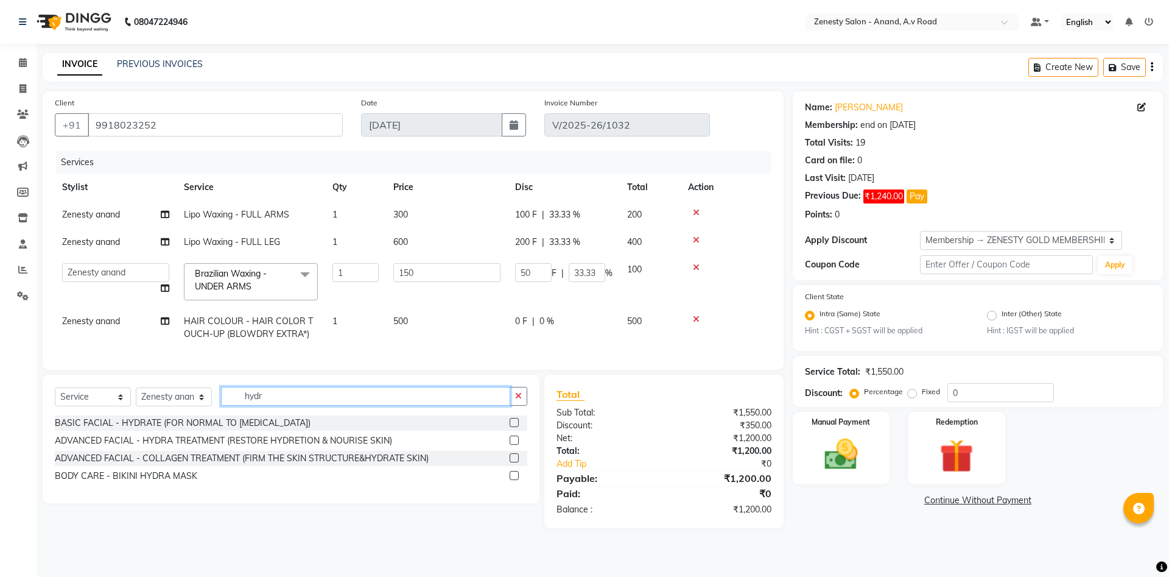
type input "hydr"
click at [513, 436] on label at bounding box center [514, 439] width 9 height 9
click at [513, 437] on input "checkbox" at bounding box center [514, 441] width 8 height 8
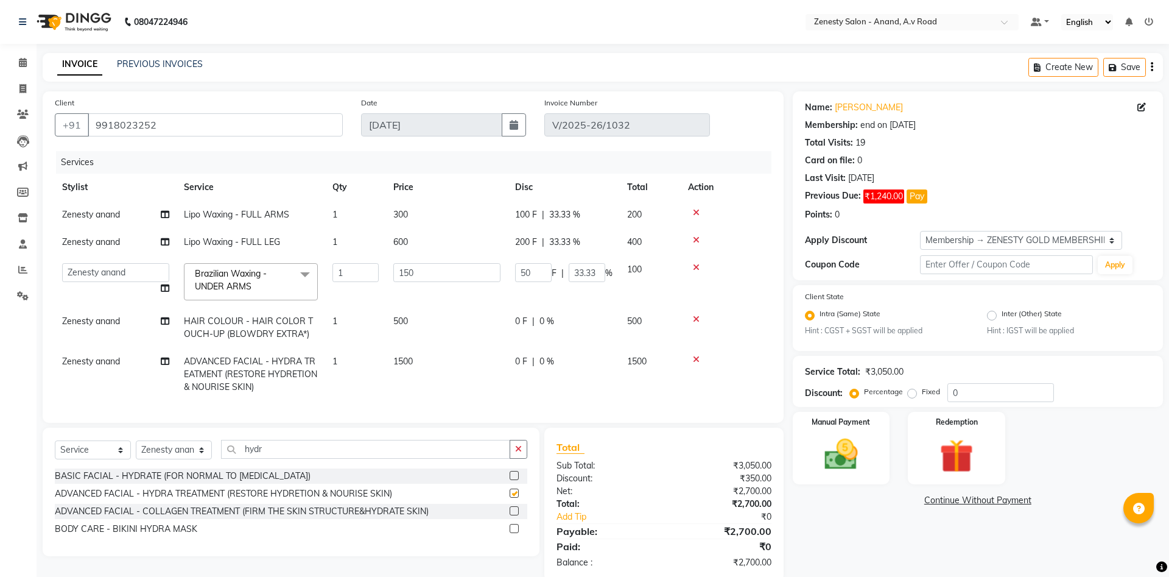
checkbox input "false"
click at [520, 359] on span "0 F" at bounding box center [521, 361] width 12 height 13
select select "52207"
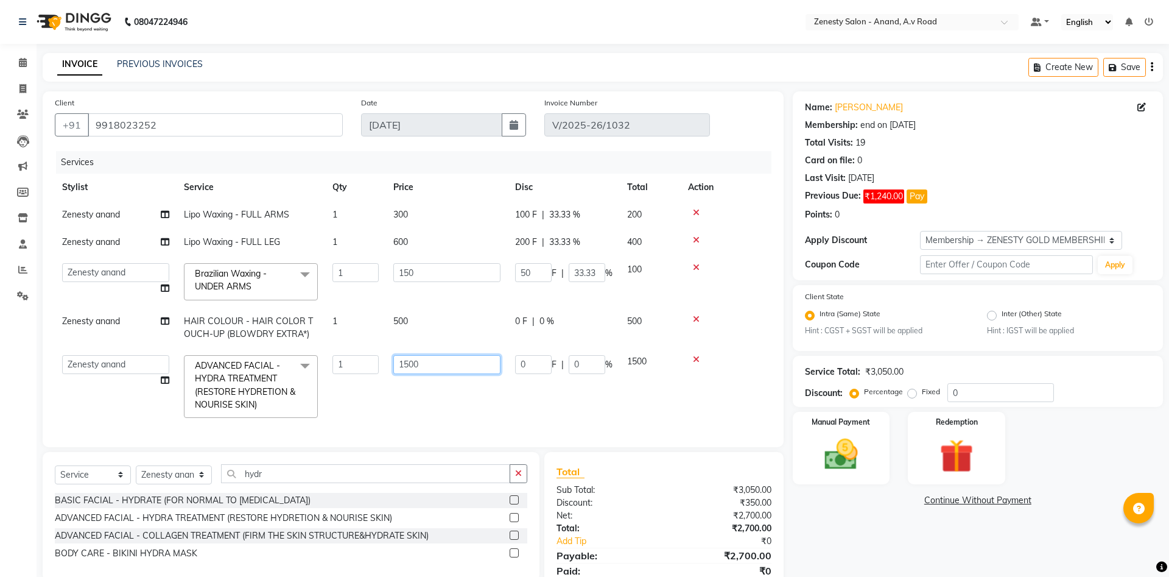
click at [423, 362] on input "1500" at bounding box center [446, 364] width 107 height 19
type input "1"
type input "2600"
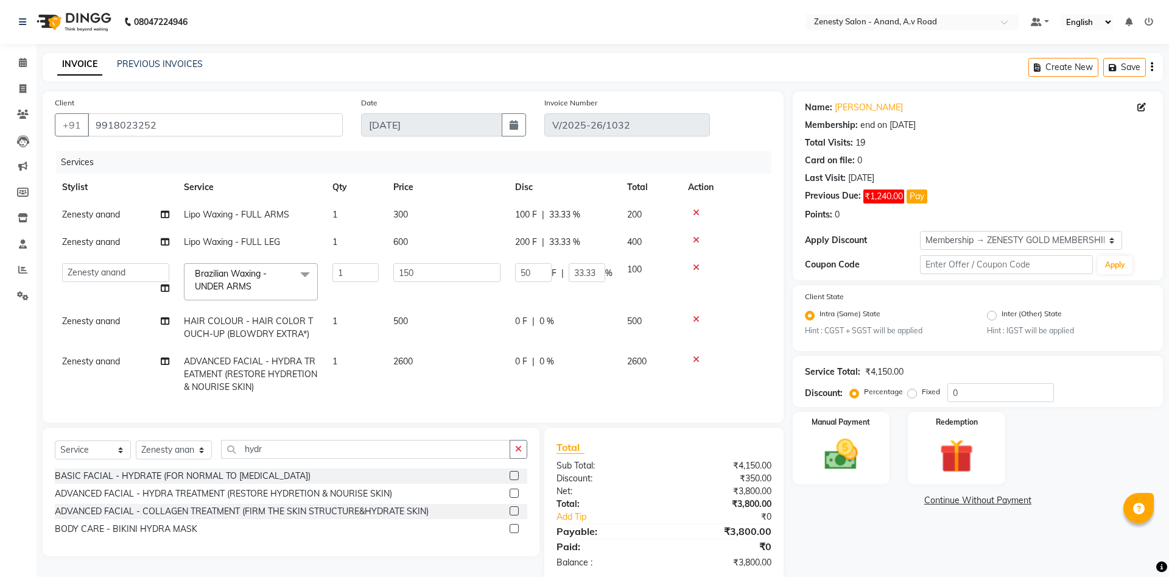
click at [564, 370] on td "0 F | 0 %" at bounding box center [564, 374] width 112 height 53
select select "52207"
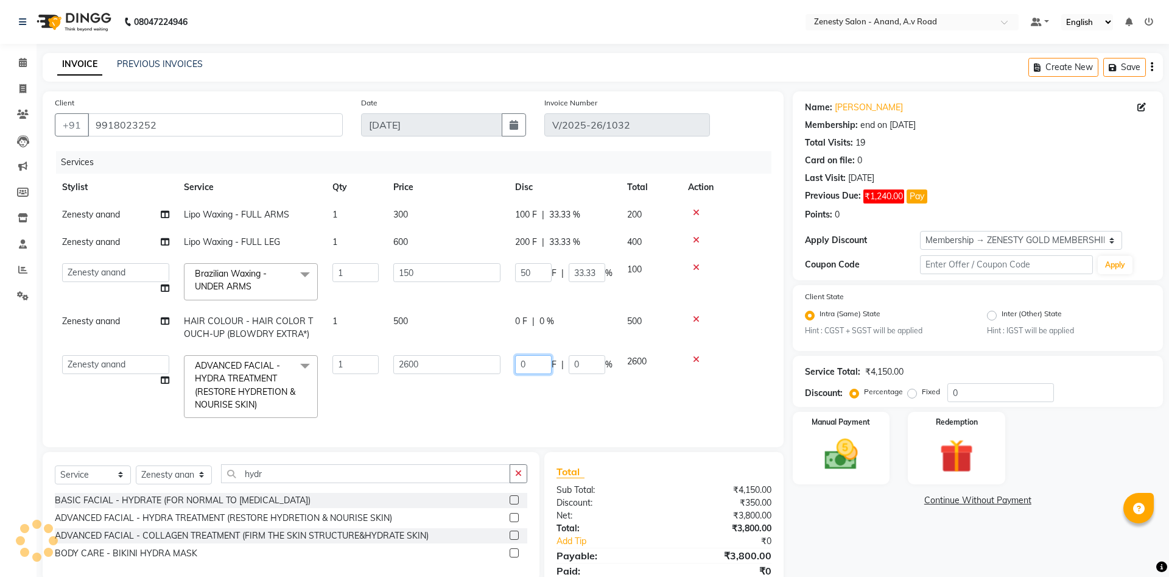
click at [531, 357] on input "0" at bounding box center [533, 364] width 37 height 19
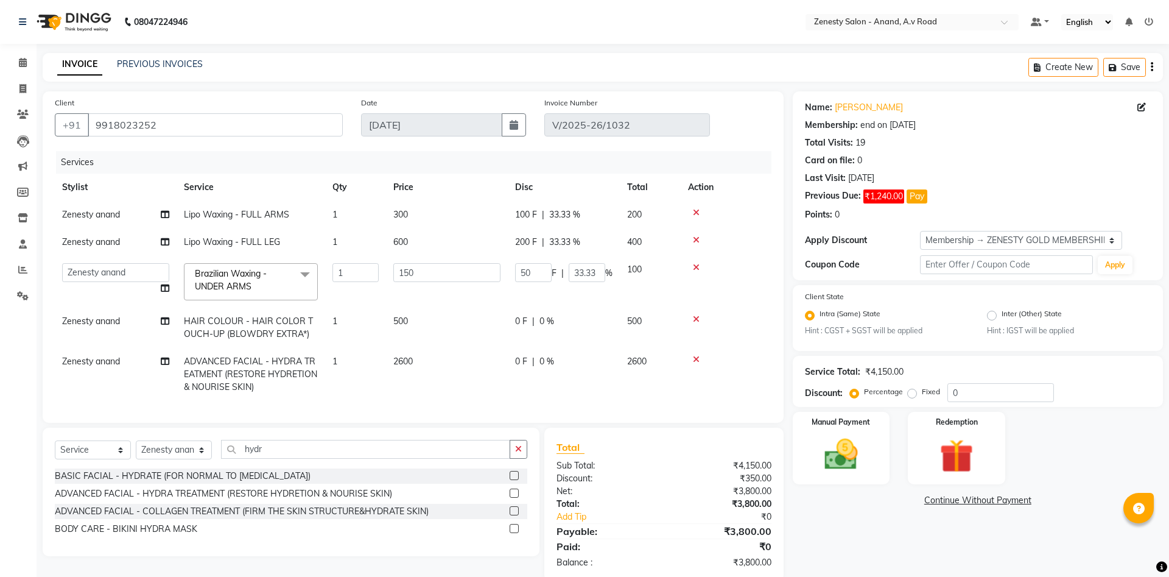
drag, startPoint x: 419, startPoint y: 366, endPoint x: 370, endPoint y: 356, distance: 50.3
click at [415, 358] on td "2600" at bounding box center [447, 374] width 122 height 53
select select "52207"
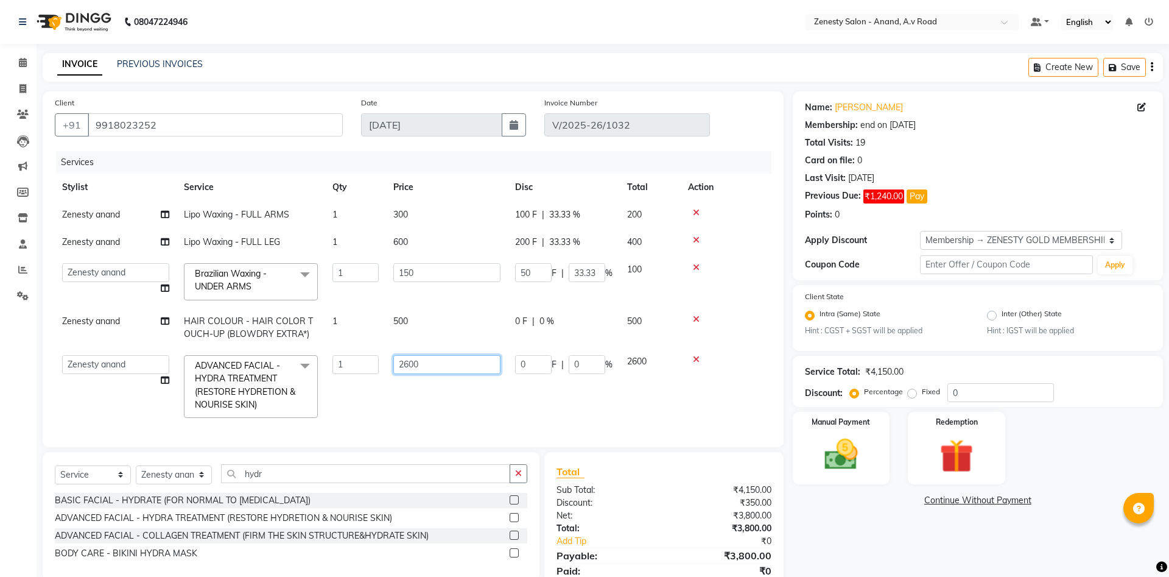
click at [421, 362] on input "2600" at bounding box center [446, 364] width 107 height 19
type input "2"
type input "1500"
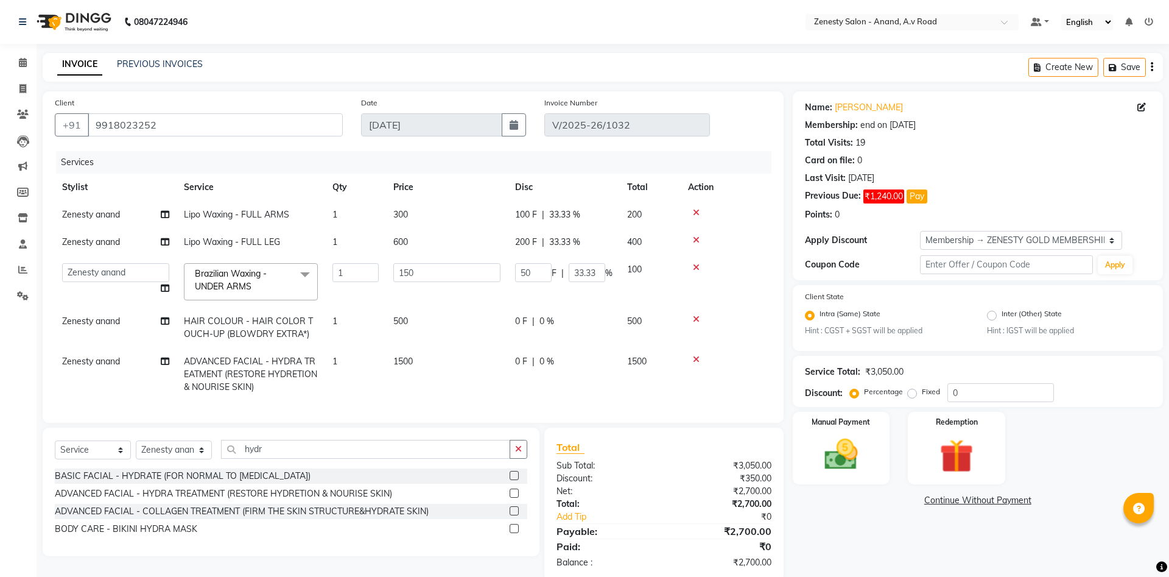
click at [521, 358] on span "0 F" at bounding box center [521, 361] width 12 height 13
select select "52207"
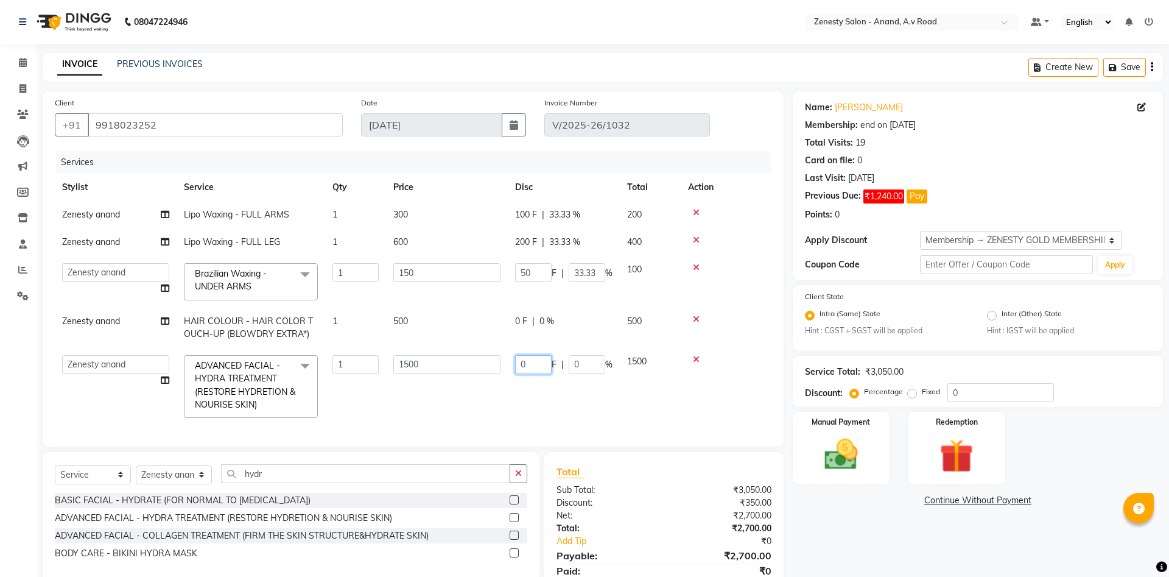
click at [530, 368] on input "0" at bounding box center [533, 364] width 37 height 19
type input "4"
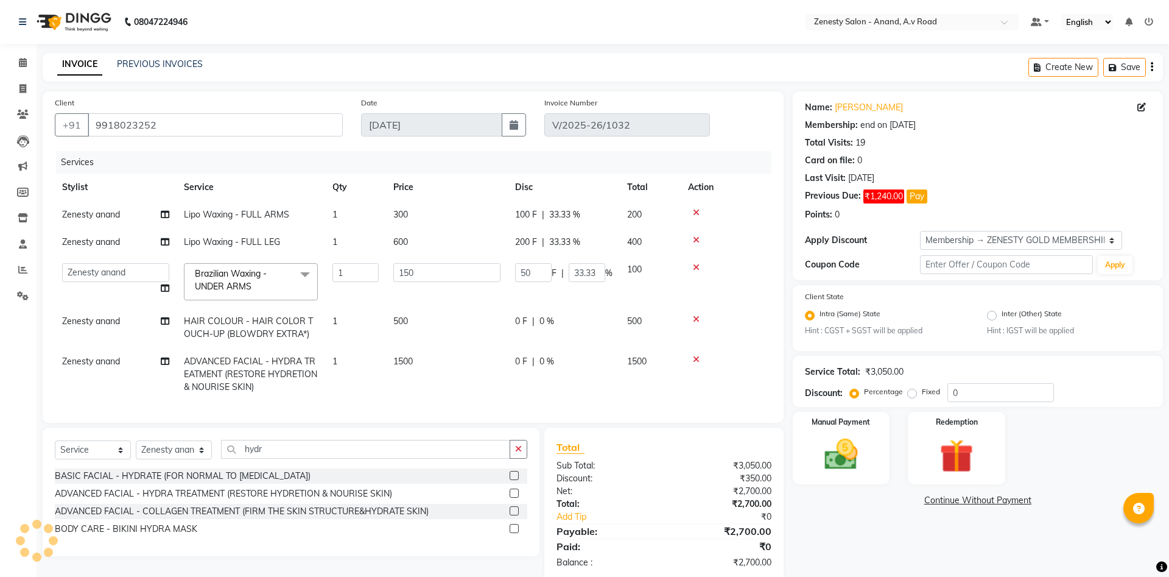
click at [425, 355] on td "1500" at bounding box center [447, 374] width 122 height 53
select select "52207"
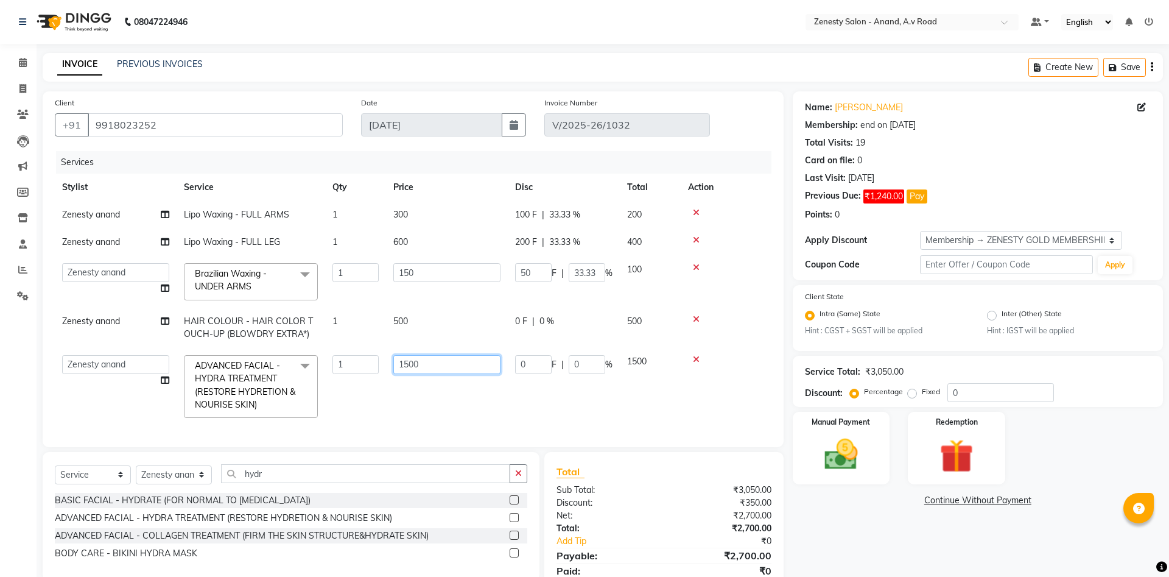
click at [423, 361] on input "1500" at bounding box center [446, 364] width 107 height 19
type input "1"
type input "2600"
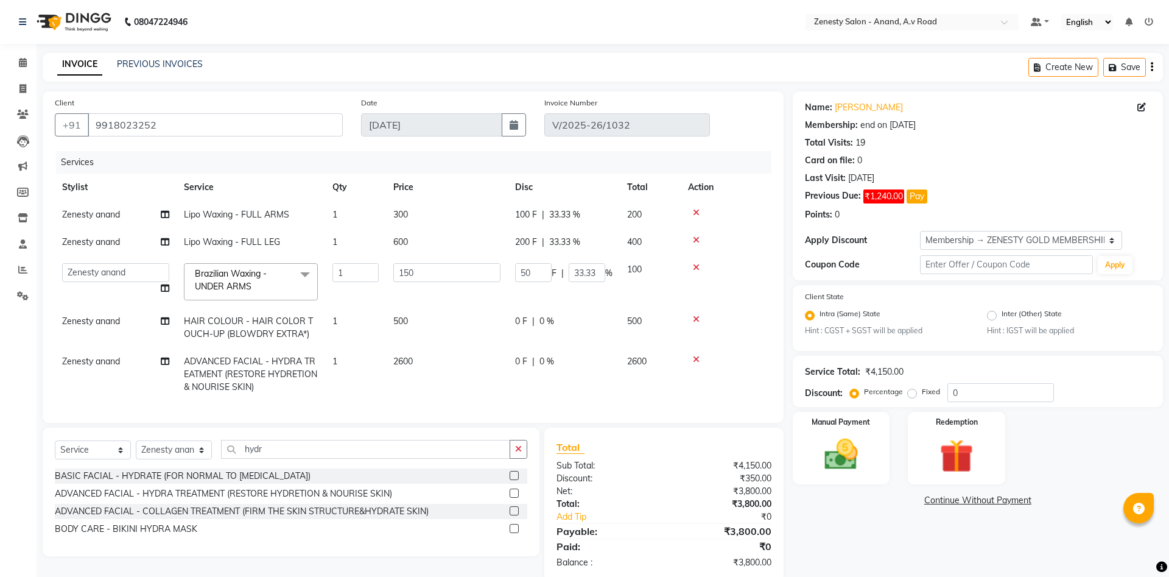
click at [517, 358] on span "0 F" at bounding box center [521, 361] width 12 height 13
select select "52207"
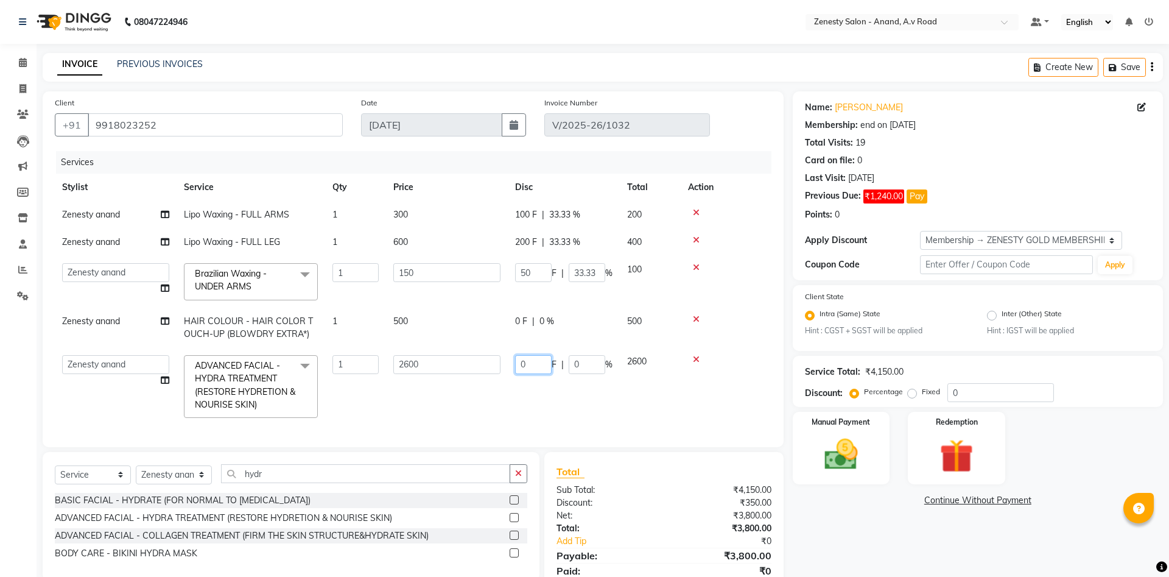
click at [526, 366] on input "0" at bounding box center [533, 364] width 37 height 19
type input "1500"
click at [530, 390] on td "1500 F | 0 %" at bounding box center [564, 387] width 112 height 78
select select "52207"
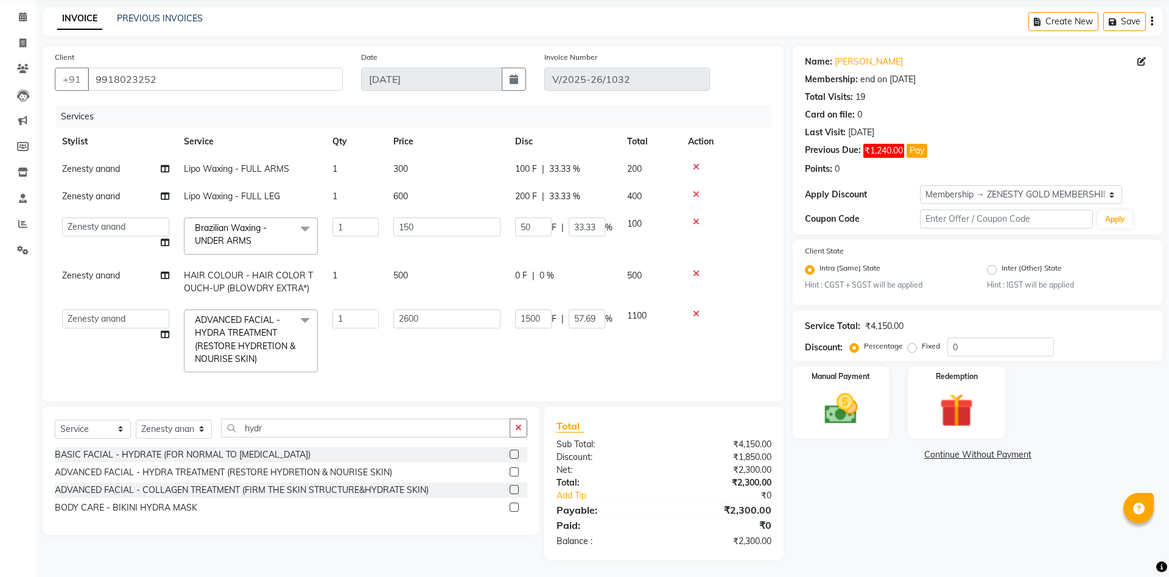
scroll to position [47, 0]
click at [966, 453] on link "Continue Without Payment" at bounding box center [977, 453] width 365 height 13
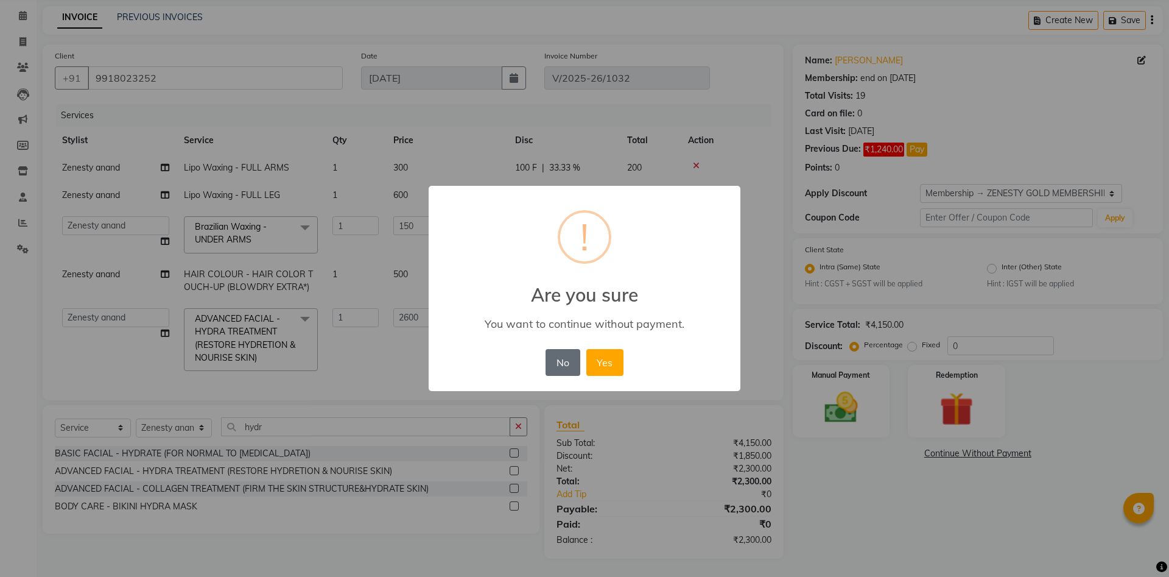
click at [568, 368] on button "No" at bounding box center [563, 362] width 34 height 27
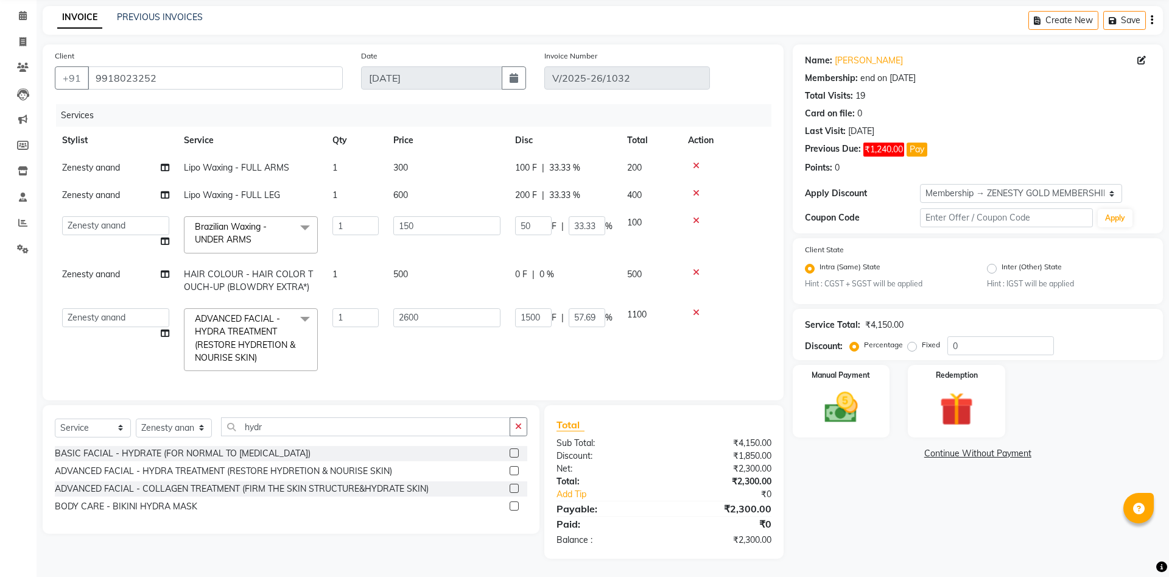
scroll to position [0, 0]
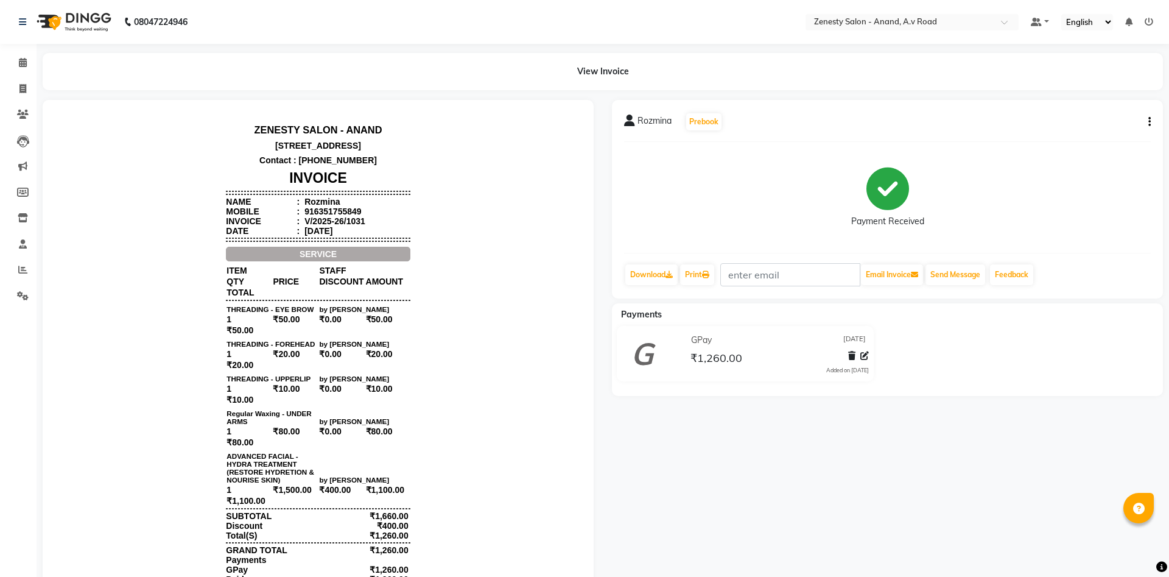
click at [1147, 121] on button "button" at bounding box center [1147, 122] width 7 height 13
click at [1093, 138] on div "Edit Invoice" at bounding box center [1089, 137] width 83 height 15
select select "service"
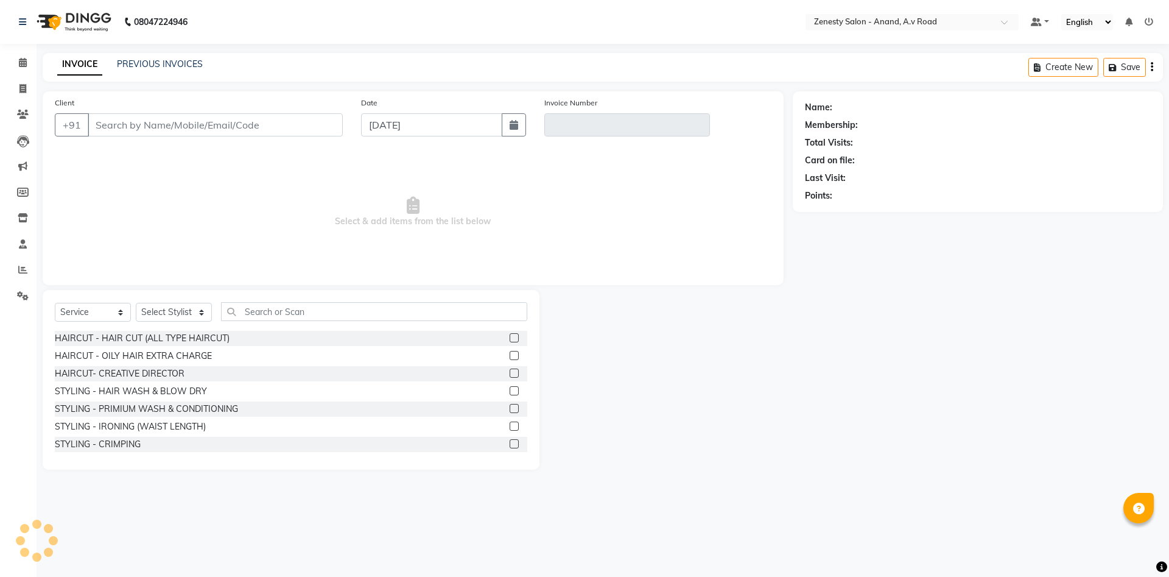
select select "52207"
type input "6351755849"
type input "V/2025-26/1031"
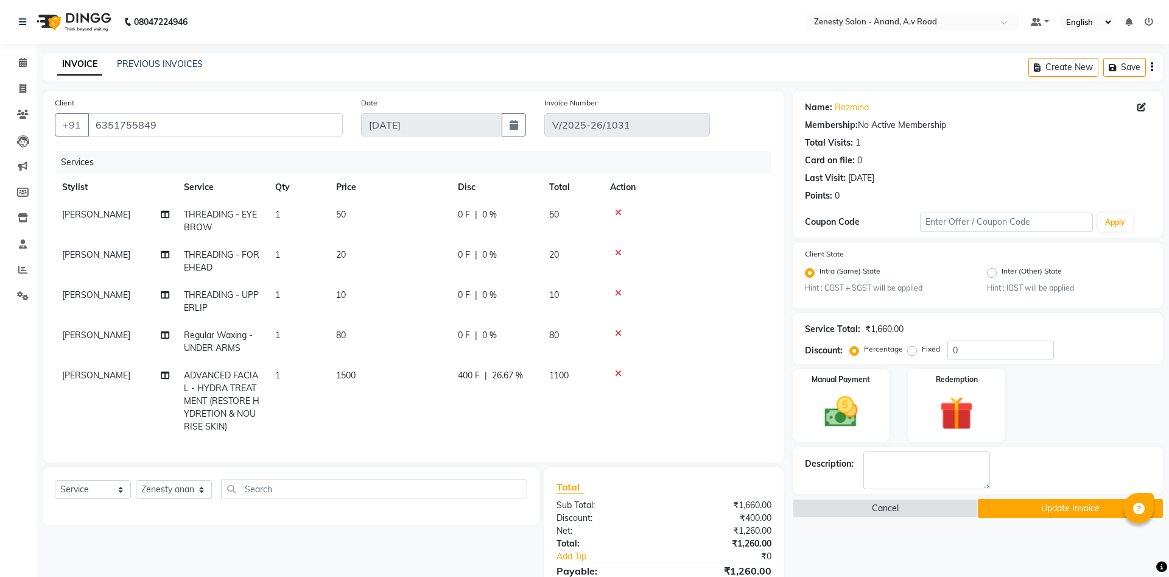
select select "select"
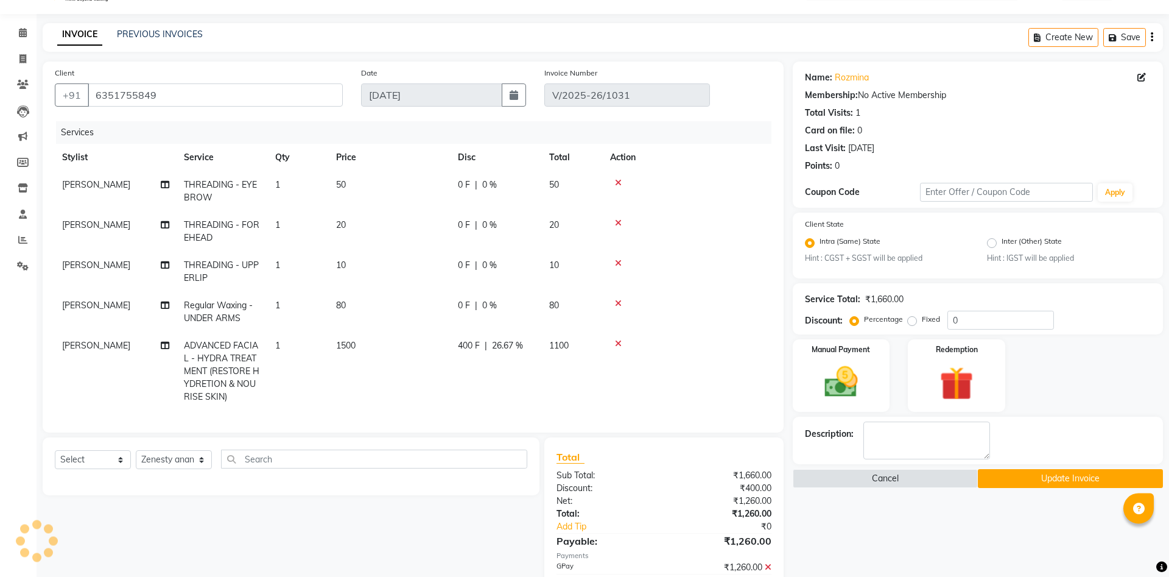
scroll to position [62, 0]
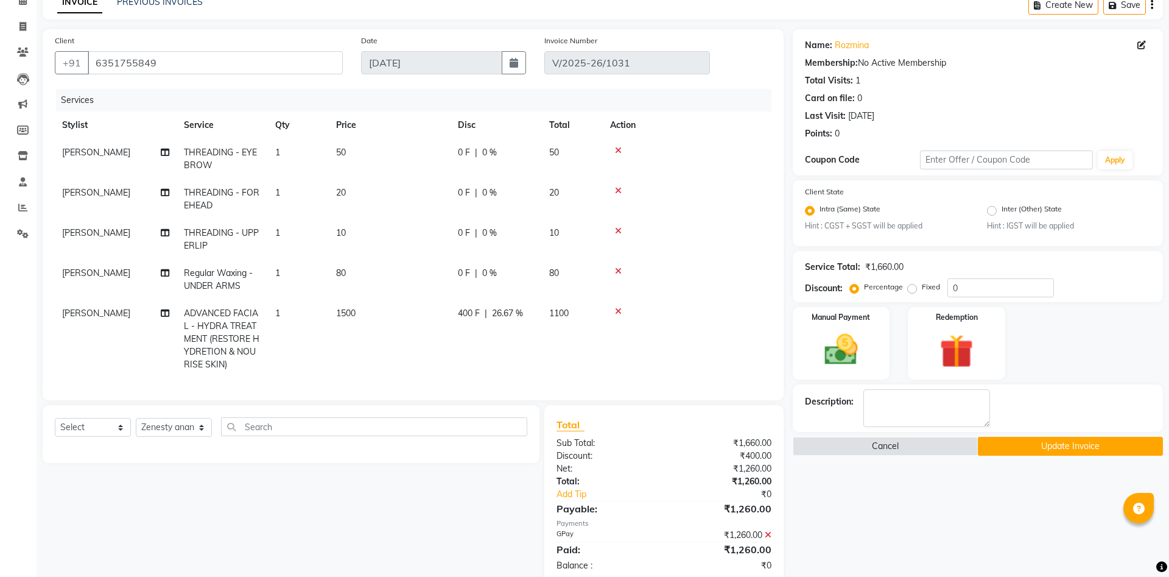
click at [360, 314] on td "1500" at bounding box center [390, 339] width 122 height 79
select select "82208"
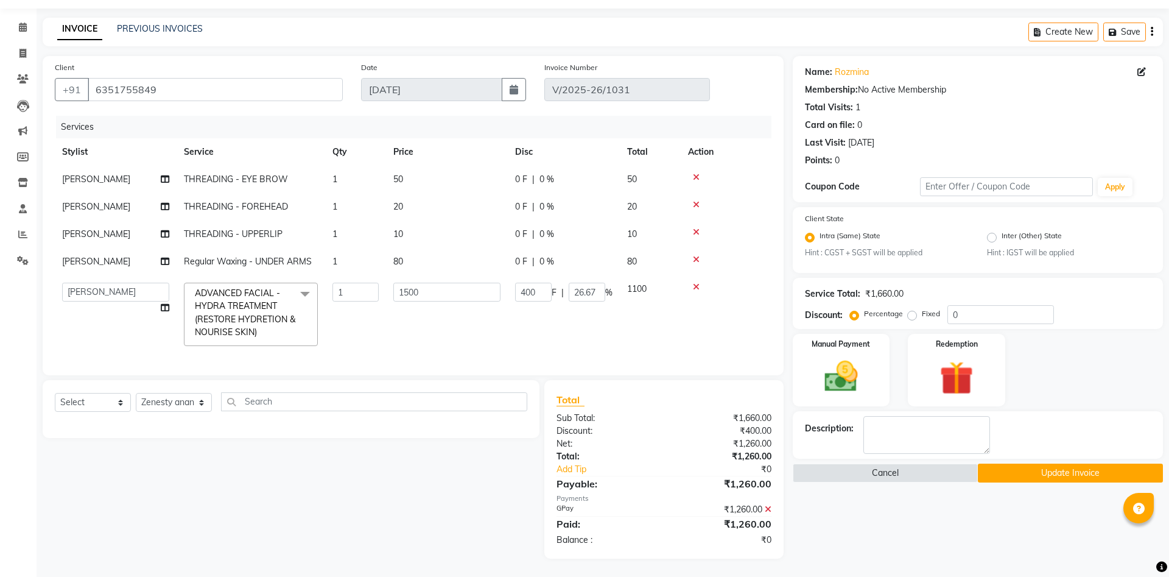
scroll to position [35, 0]
click at [437, 296] on input "1500" at bounding box center [446, 292] width 107 height 19
type input "1"
type input "2600"
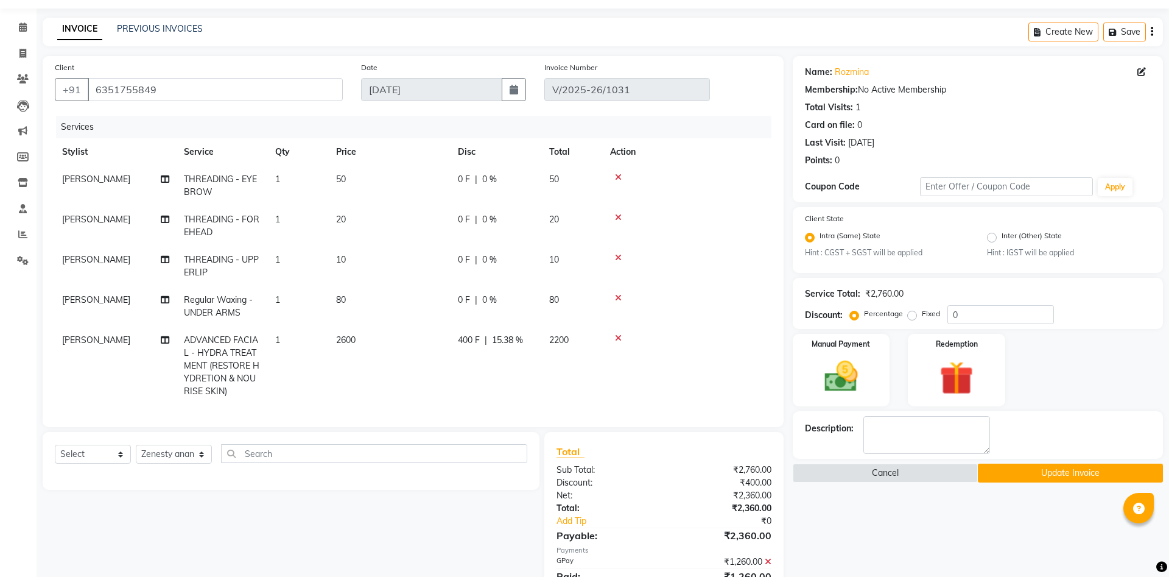
click at [471, 340] on span "400 F" at bounding box center [469, 340] width 22 height 13
select select "82208"
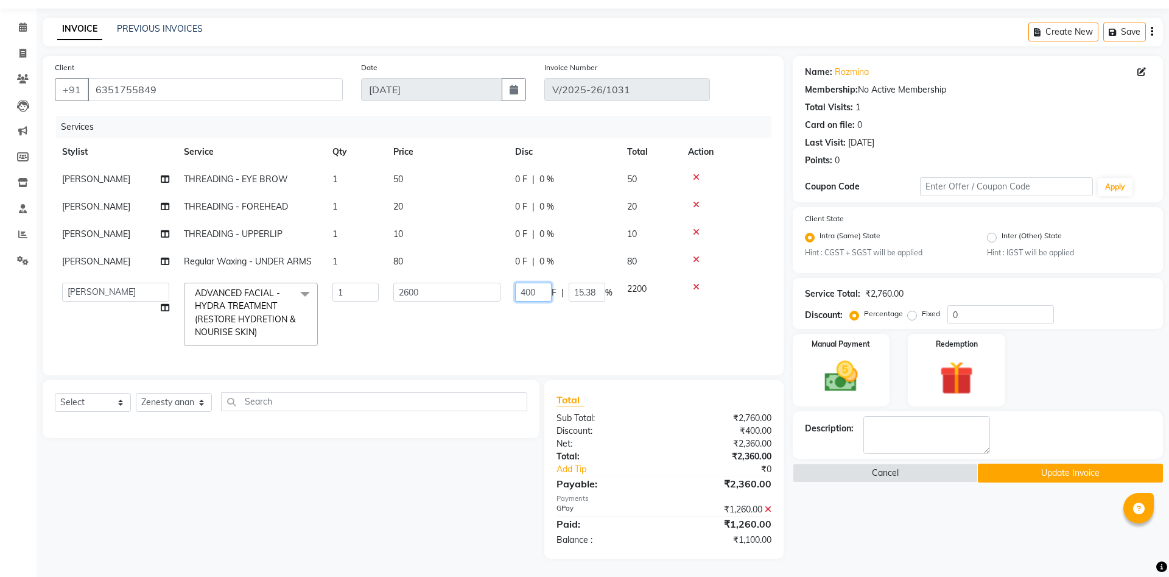
click at [531, 288] on input "400" at bounding box center [533, 292] width 37 height 19
type input "1500"
click at [516, 329] on td "1500 F | 15.38 %" at bounding box center [564, 314] width 112 height 78
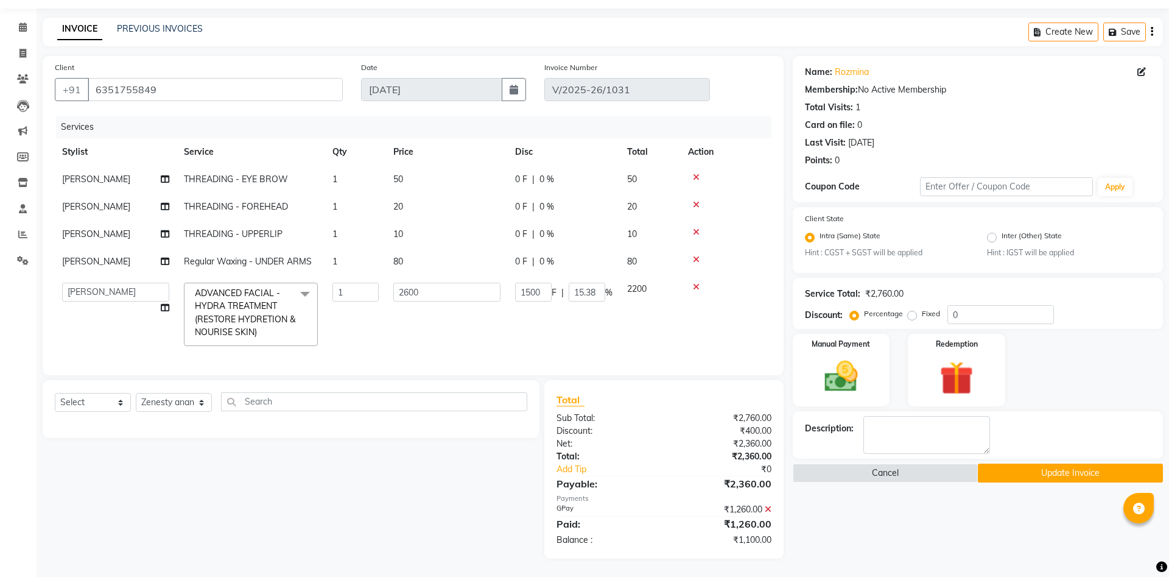
select select "82208"
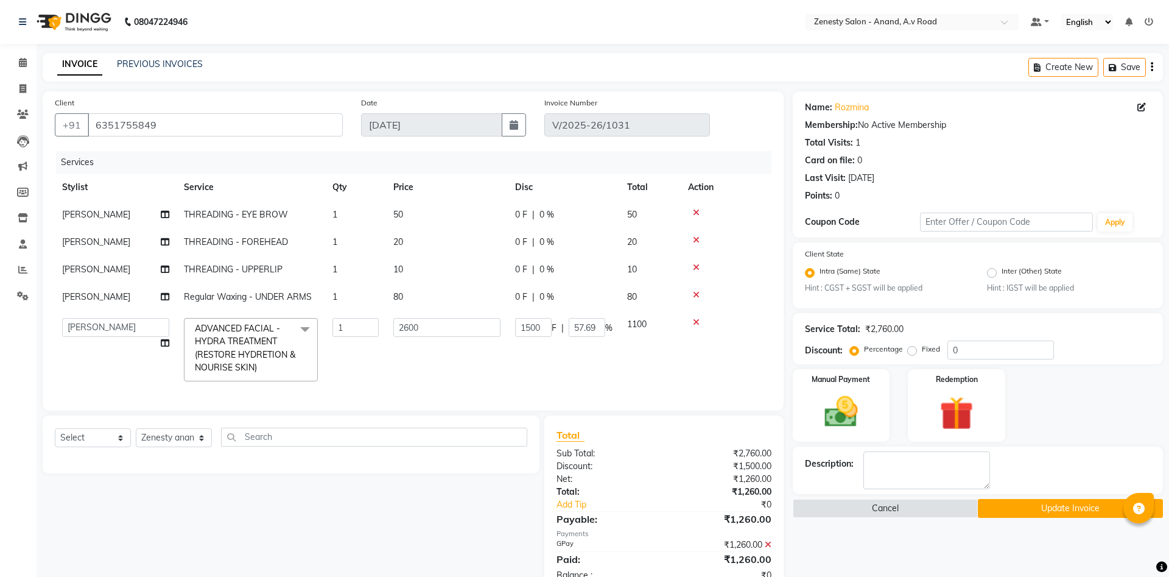
click at [1041, 510] on button "Update Invoice" at bounding box center [1070, 508] width 185 height 19
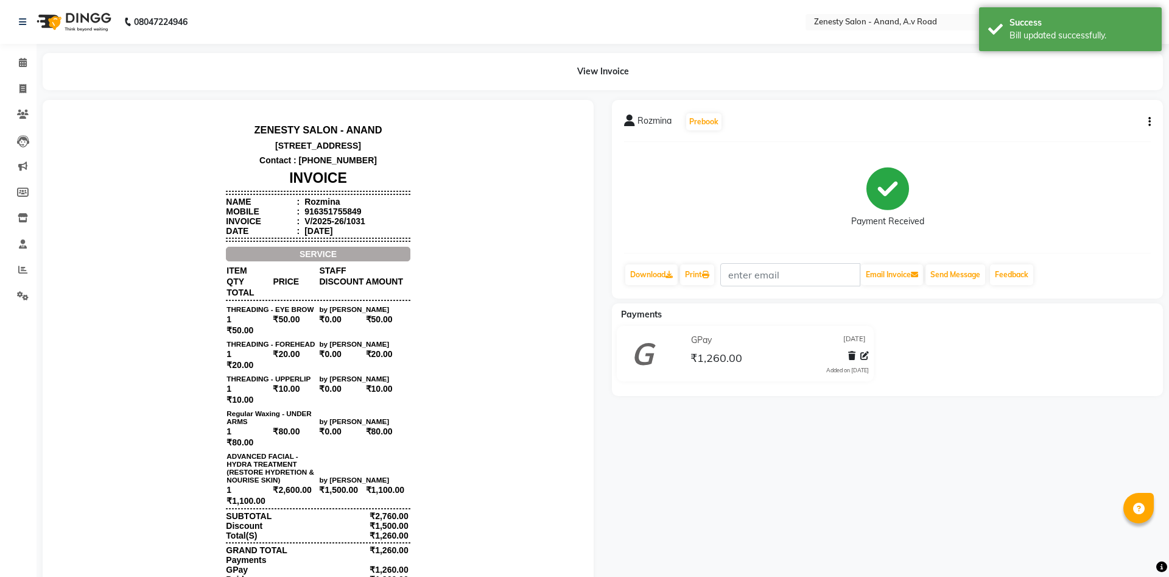
scroll to position [10, 0]
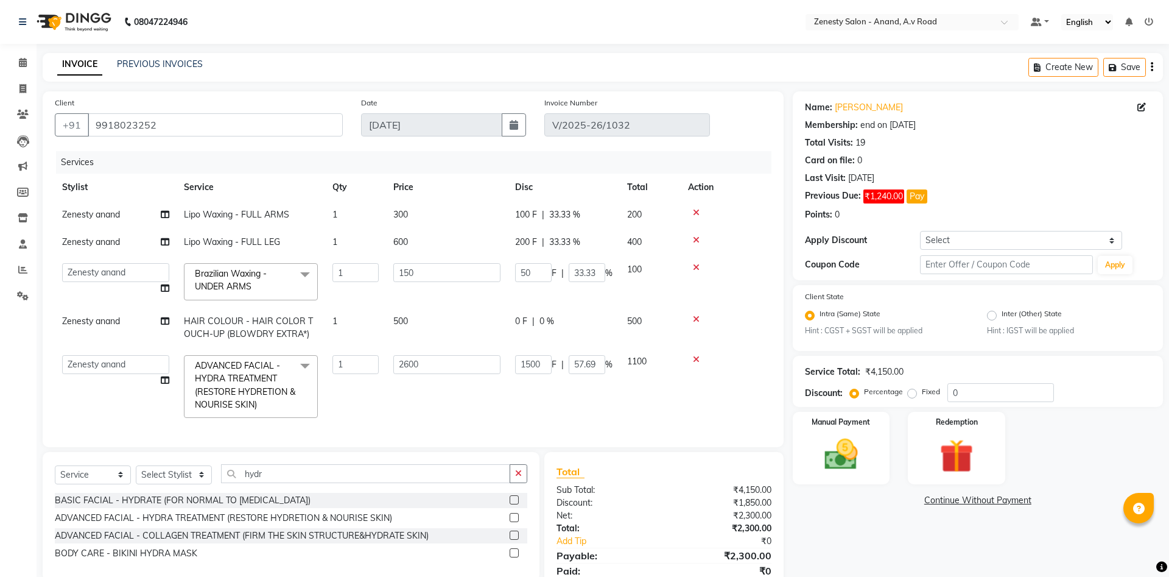
select select "52207"
select select "service"
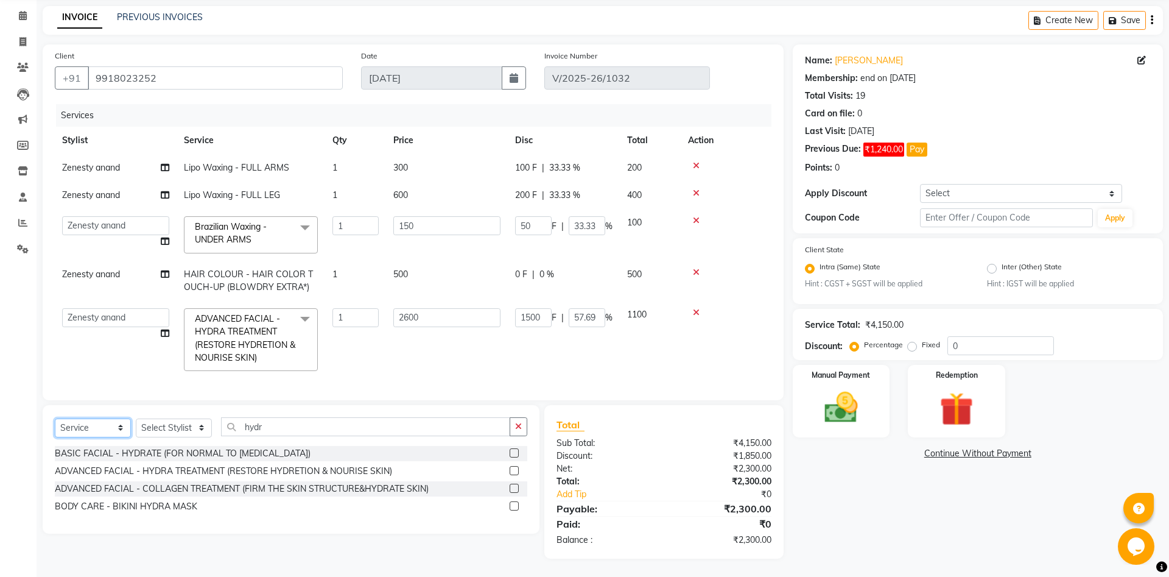
click at [55, 418] on select "Select Service Product Membership Package Voucher Prepaid Gift Card" at bounding box center [93, 427] width 76 height 19
click option "Service" at bounding box center [0, 0] width 0 height 0
click at [518, 421] on button "button" at bounding box center [519, 426] width 18 height 19
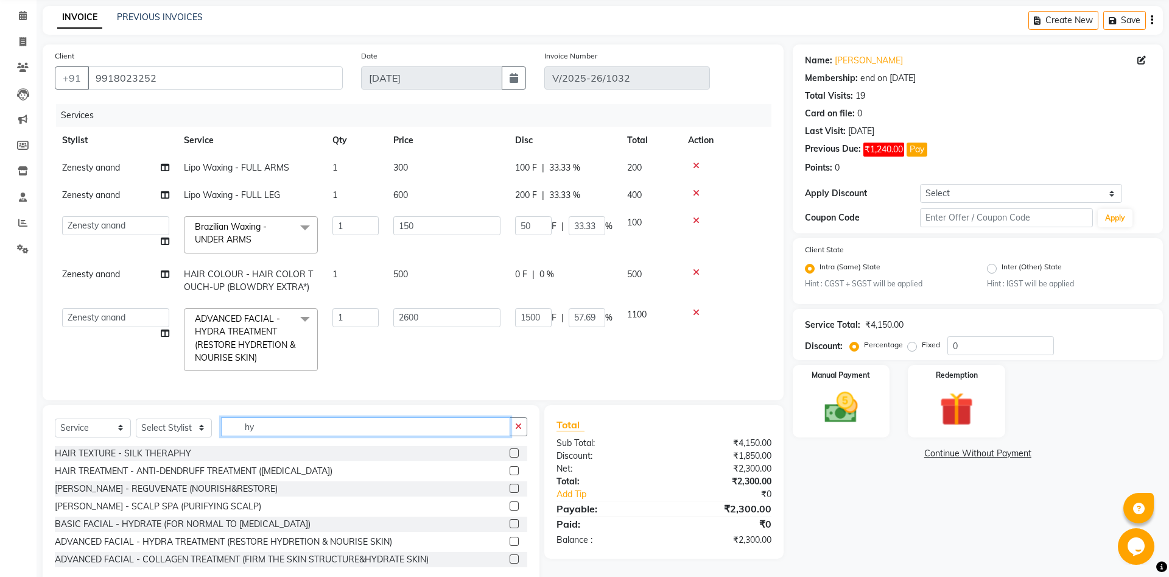
type input "h"
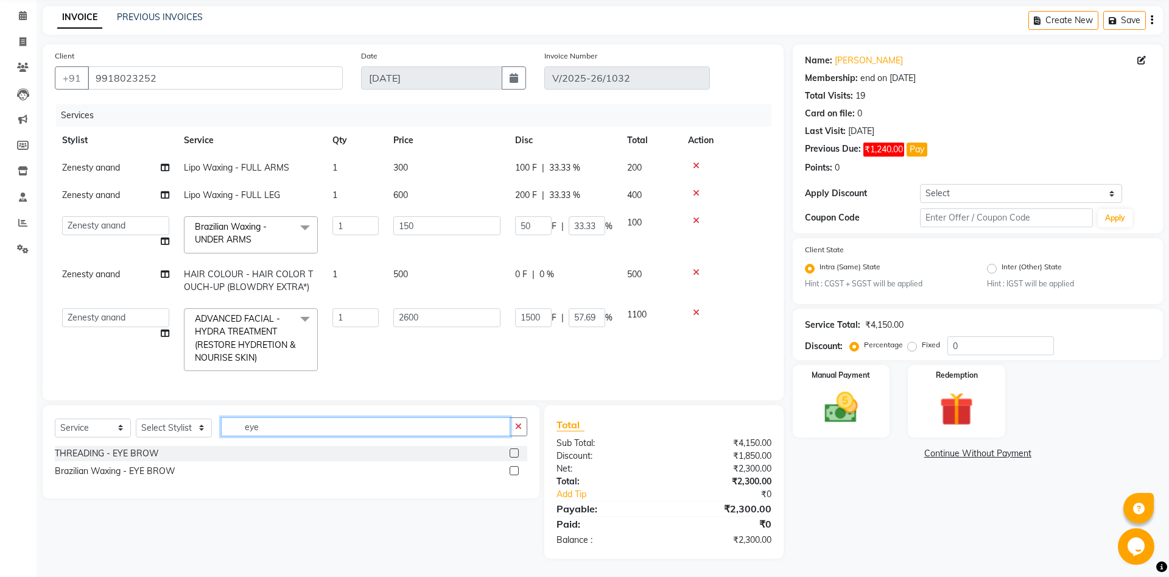
type input "eye"
click at [515, 450] on label at bounding box center [514, 452] width 9 height 9
click at [515, 450] on input "checkbox" at bounding box center [514, 453] width 8 height 8
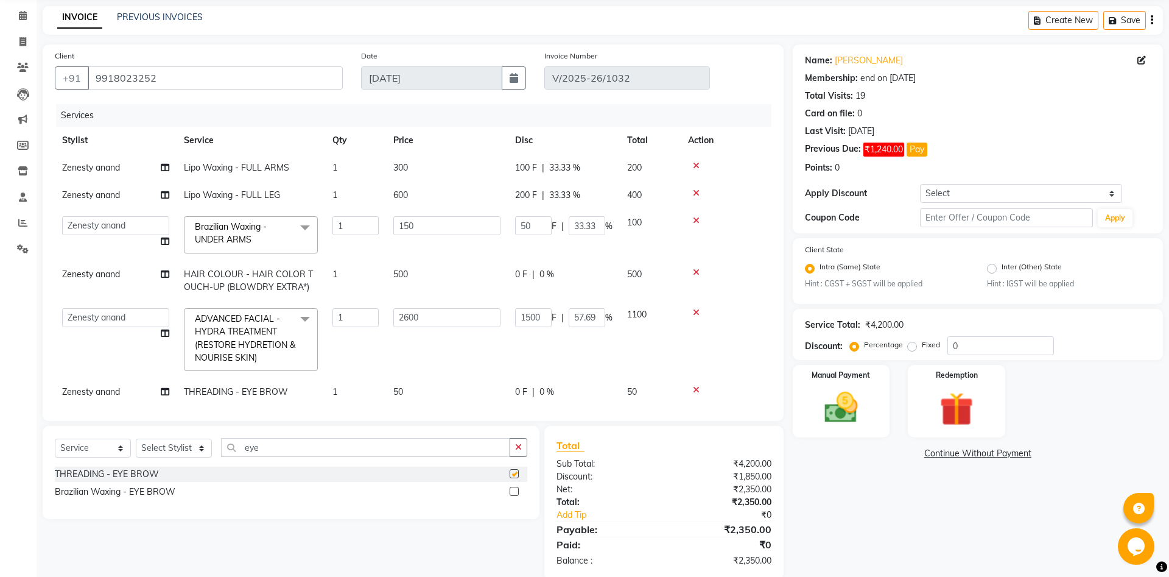
checkbox input "false"
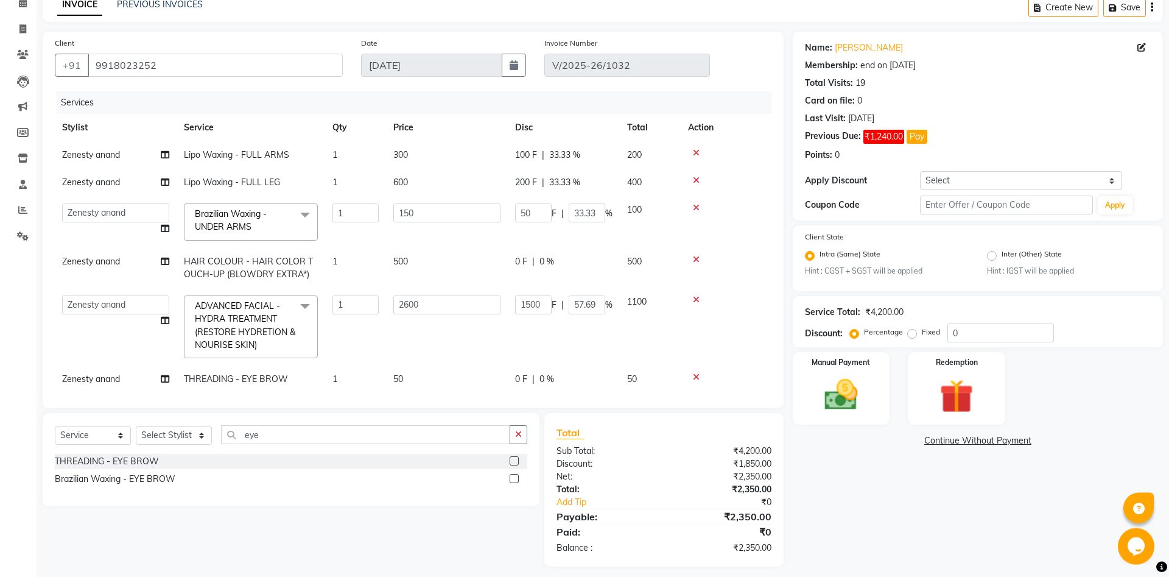
scroll to position [68, 0]
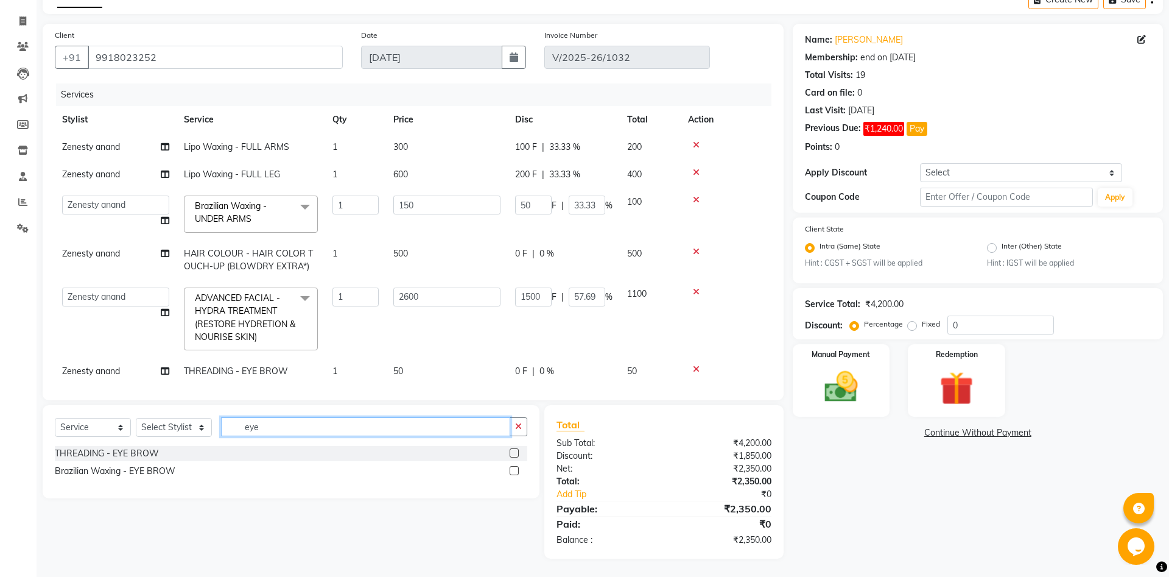
click at [312, 421] on input "eye" at bounding box center [365, 426] width 289 height 19
type input "e"
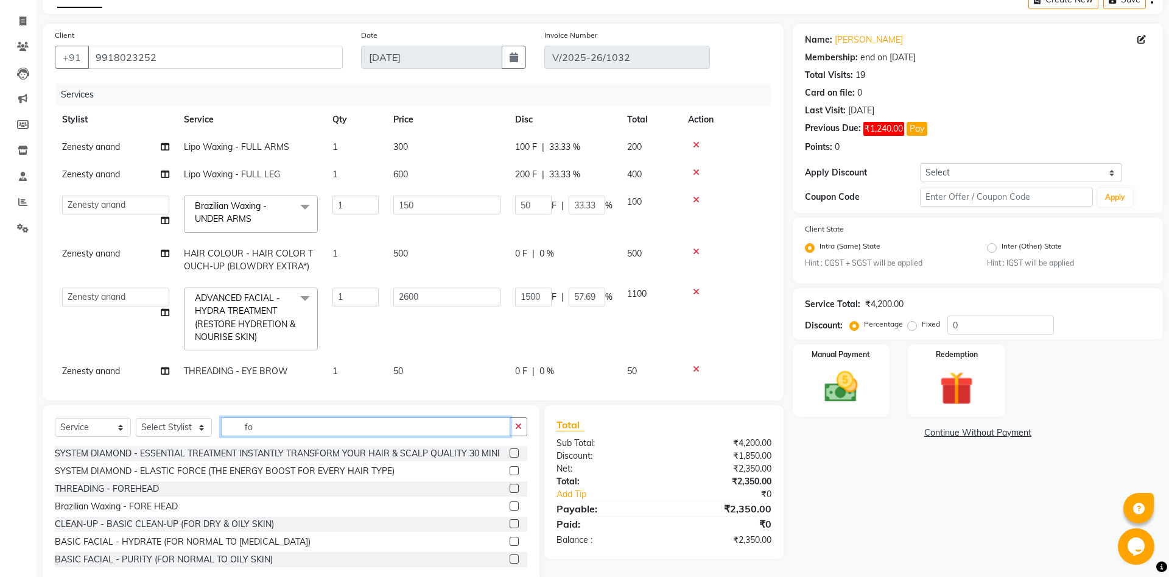
type input "f"
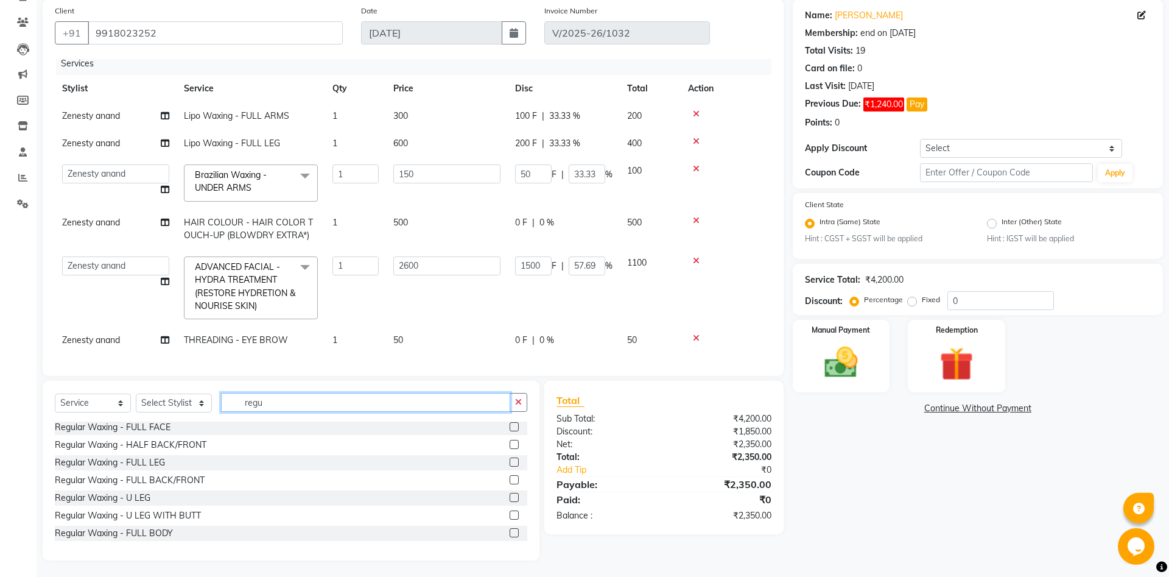
scroll to position [94, 0]
click at [274, 401] on input "regu" at bounding box center [365, 400] width 289 height 19
type input "r"
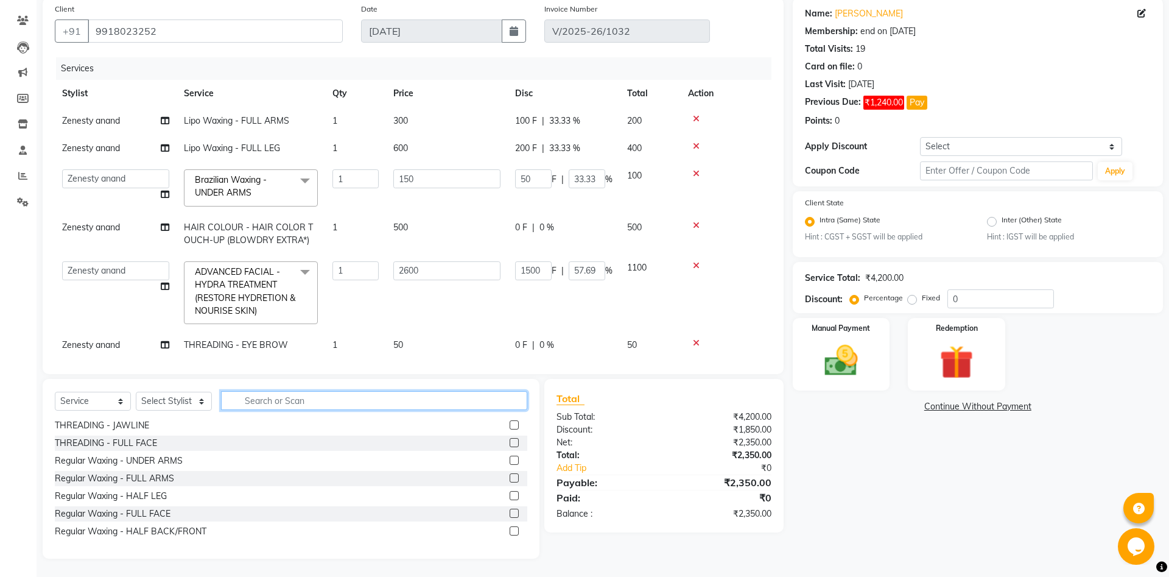
scroll to position [7, 0]
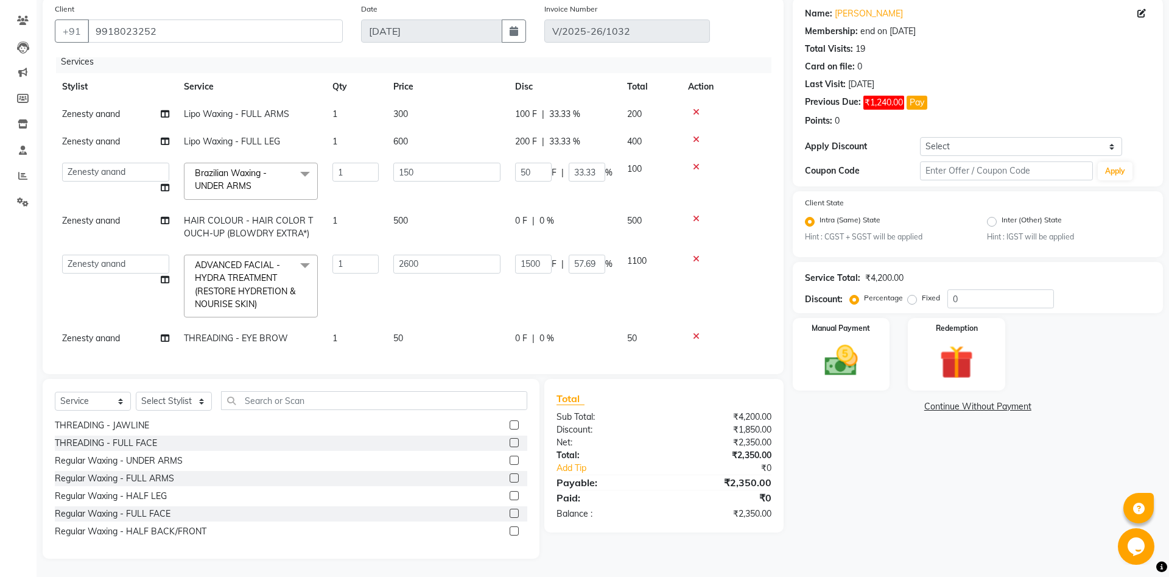
click at [345, 390] on div "Select Service Product Membership Package Voucher Prepaid Gift Card Select Styl…" at bounding box center [291, 469] width 497 height 180
click at [344, 395] on input "text" at bounding box center [374, 400] width 306 height 19
type input "o"
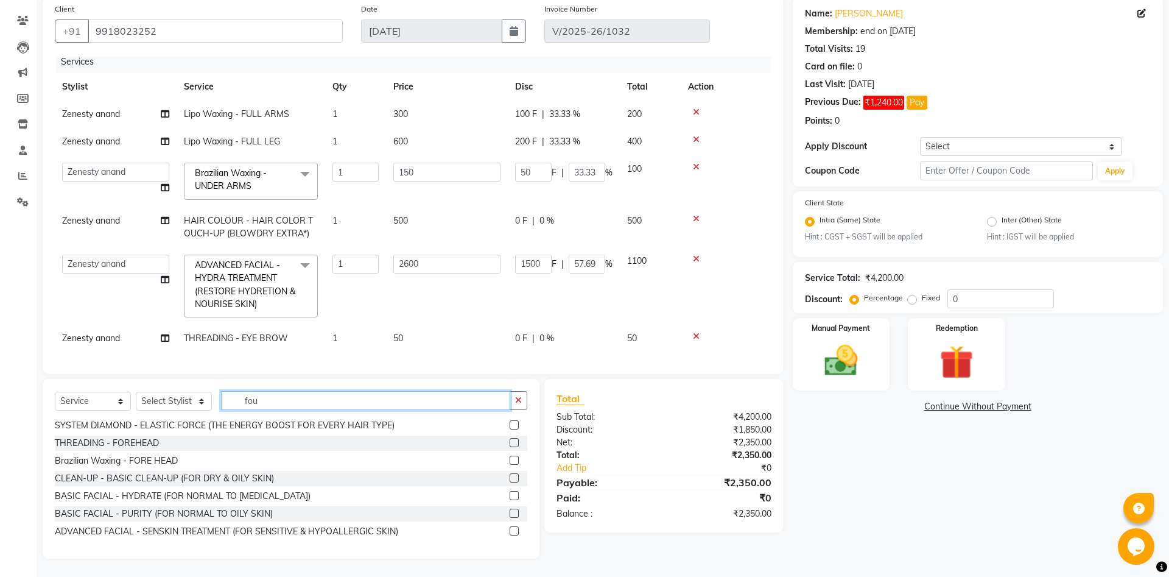
scroll to position [68, 0]
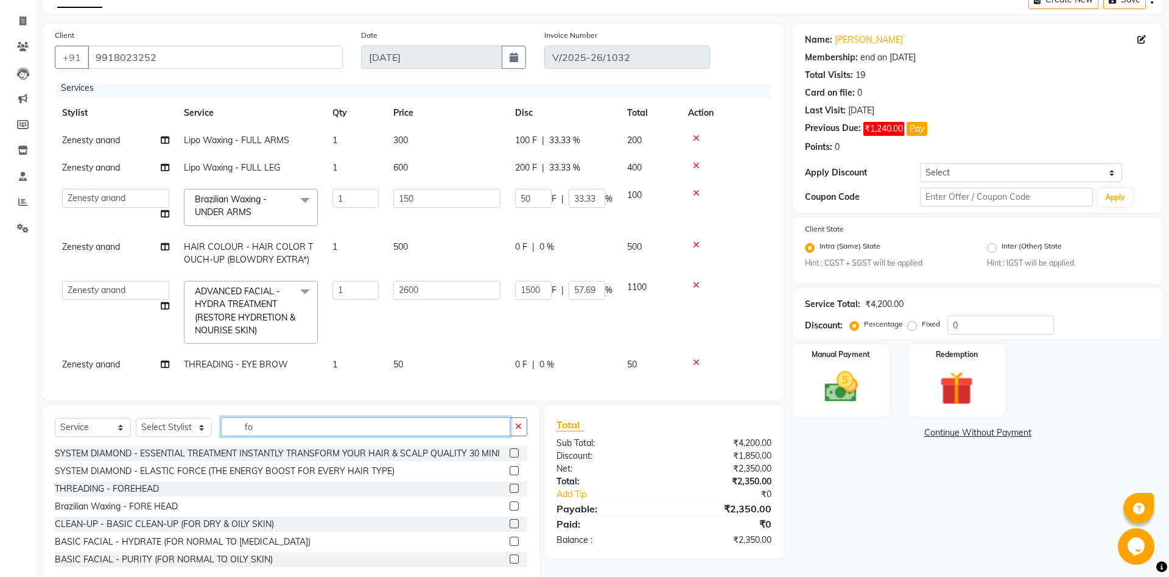
type input "fo"
click at [513, 488] on label at bounding box center [514, 488] width 9 height 9
click at [513, 488] on input "checkbox" at bounding box center [514, 489] width 8 height 8
checkbox input "false"
click at [527, 424] on button "button" at bounding box center [519, 426] width 18 height 19
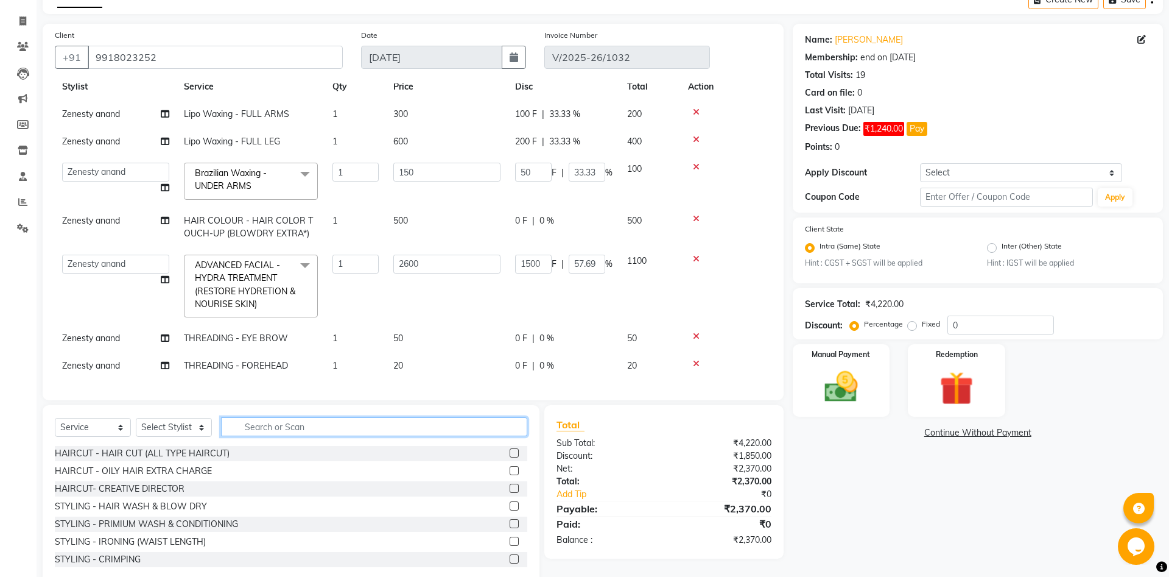
scroll to position [34, 0]
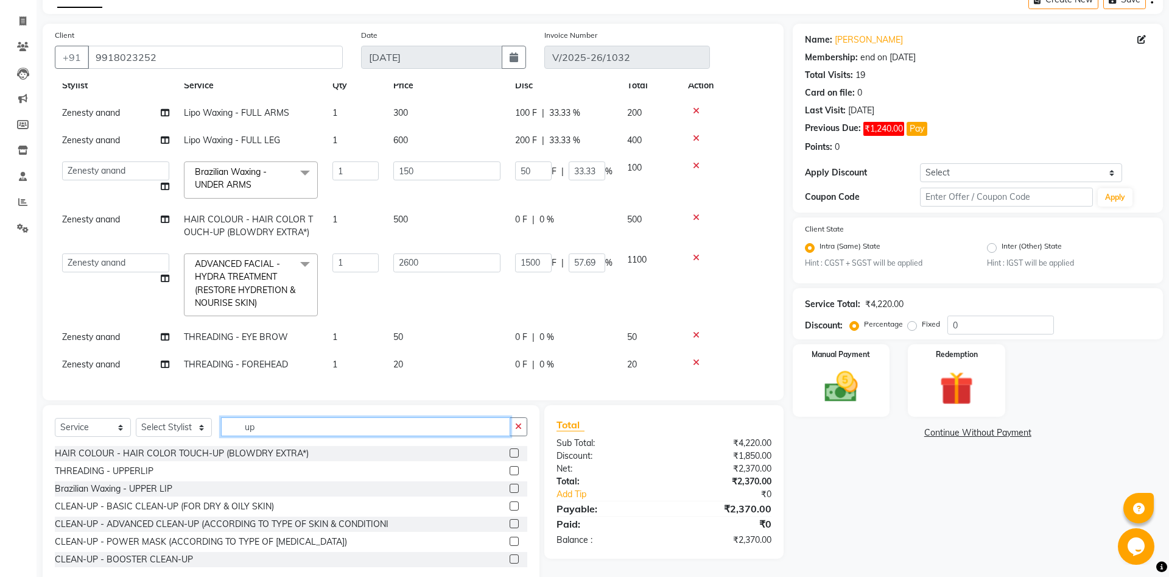
type input "up"
click at [516, 471] on label at bounding box center [514, 470] width 9 height 9
click at [516, 471] on input "checkbox" at bounding box center [514, 471] width 8 height 8
checkbox input "false"
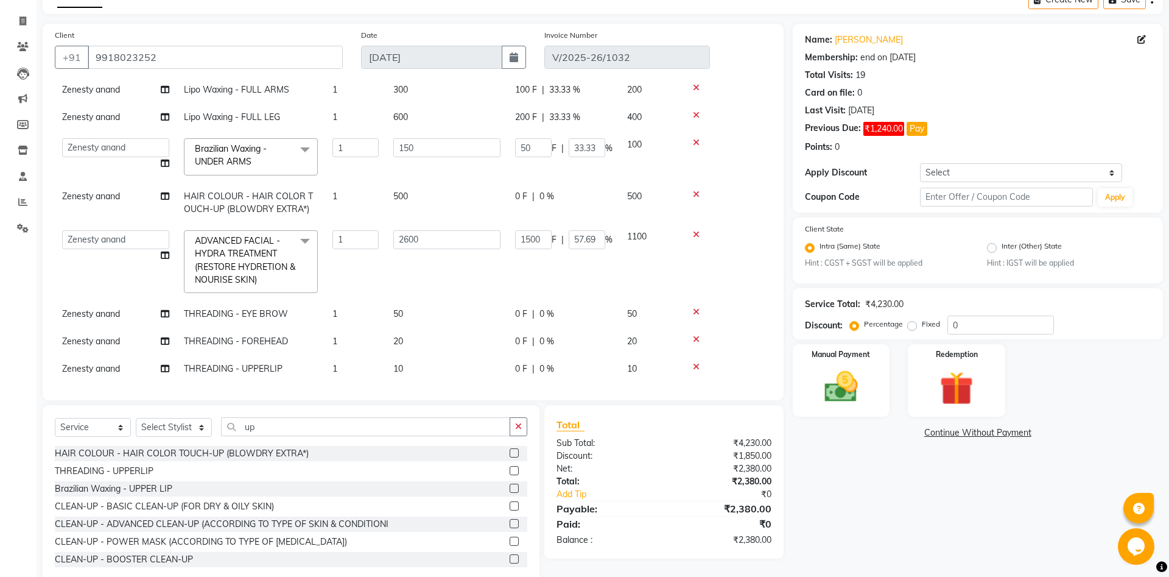
scroll to position [62, 0]
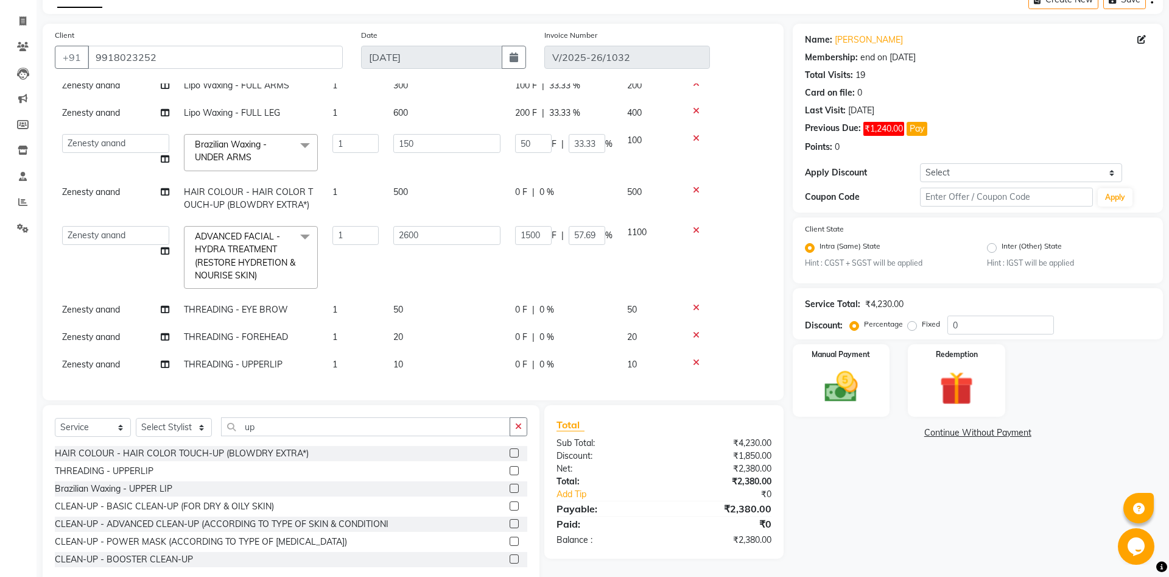
click at [591, 197] on div "0 F | 0 %" at bounding box center [563, 192] width 97 height 13
select select "52207"
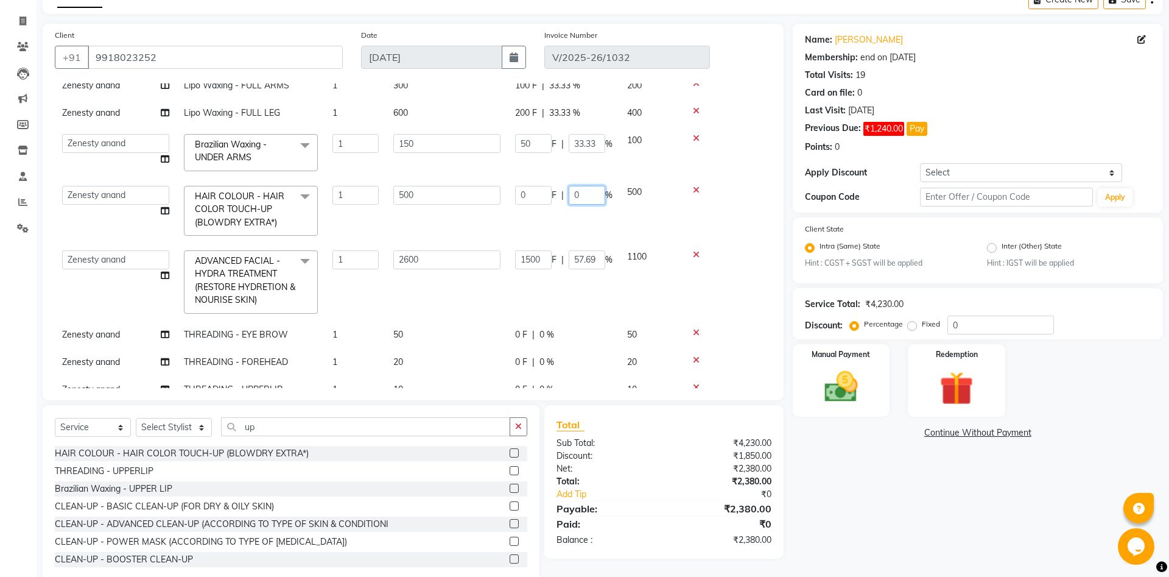
click at [585, 194] on input "0" at bounding box center [587, 195] width 37 height 19
type input "20"
click at [844, 462] on div "Name: [PERSON_NAME] Membership: end on [DATE] Total Visits: 19 Card on file: 0 …" at bounding box center [982, 304] width 379 height 561
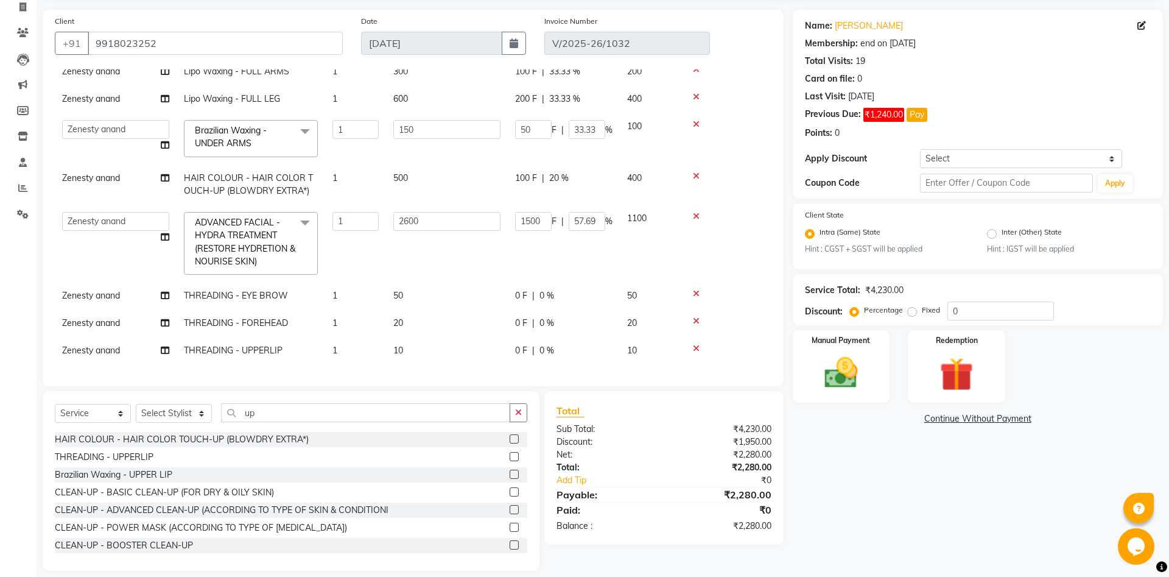
scroll to position [94, 0]
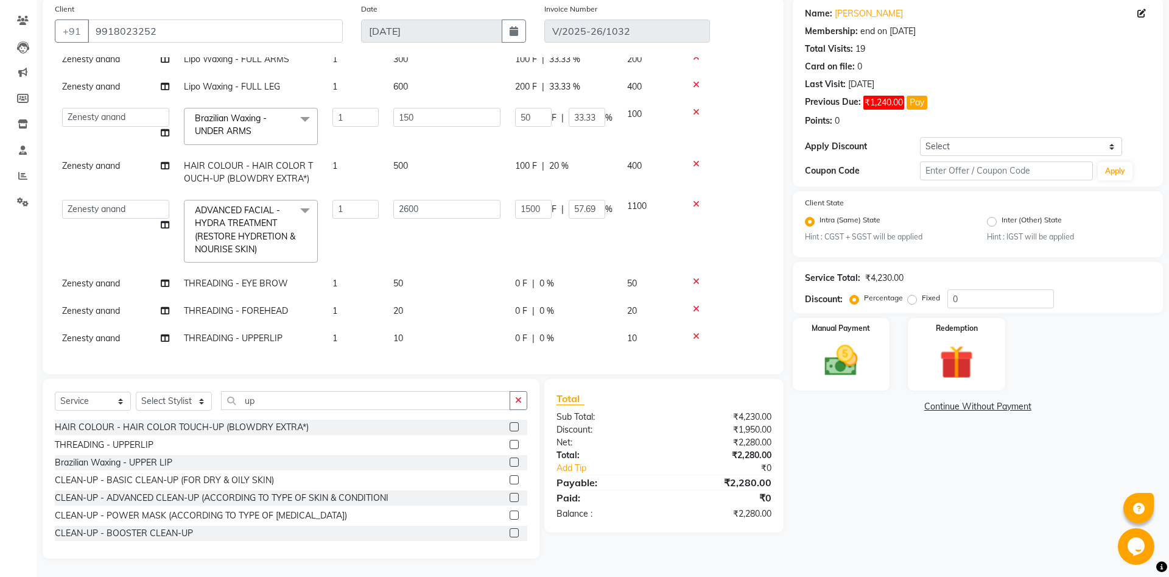
click at [568, 294] on td "0 F | 0 %" at bounding box center [564, 283] width 112 height 27
select select "52207"
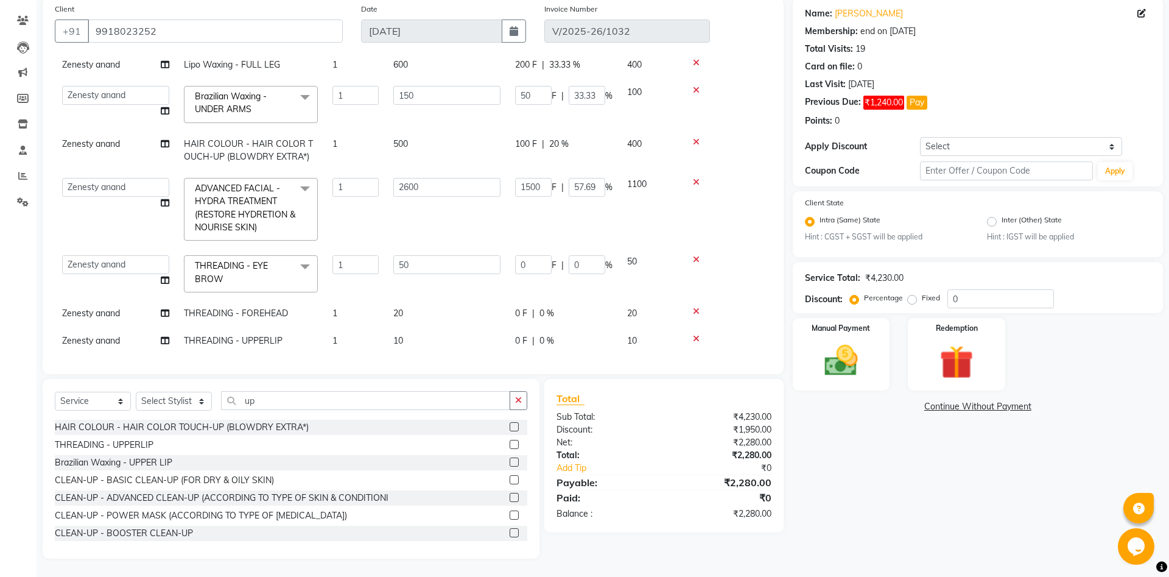
scroll to position [86, 0]
click at [585, 262] on input "0" at bounding box center [587, 262] width 37 height 19
type input "20"
click at [602, 311] on div "0 F | 0 %" at bounding box center [563, 311] width 97 height 13
select select "52207"
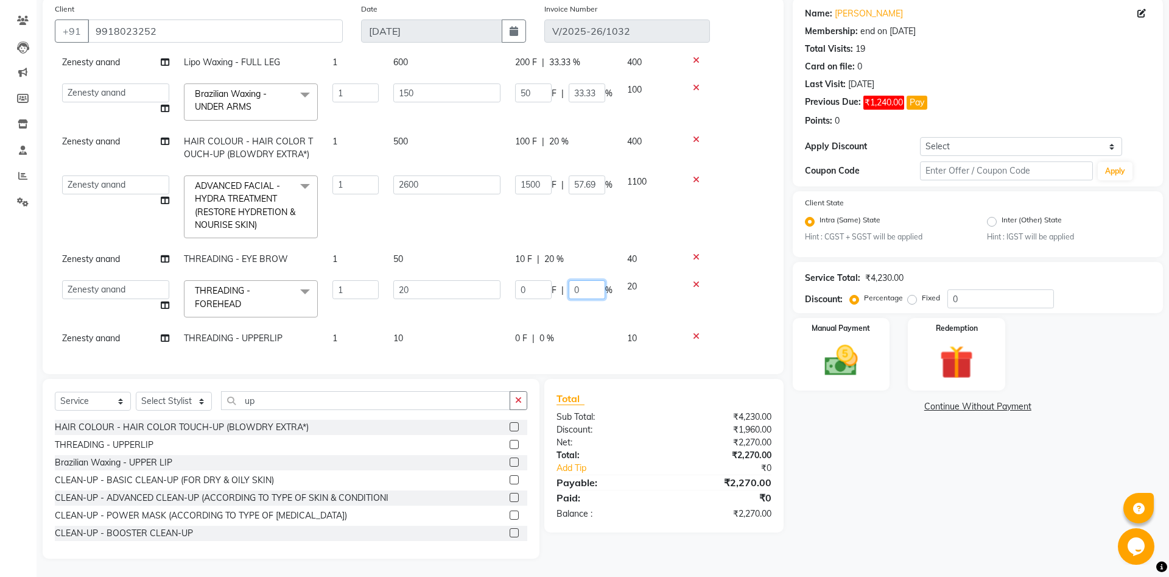
click at [582, 288] on input "0" at bounding box center [587, 289] width 37 height 19
type input "20"
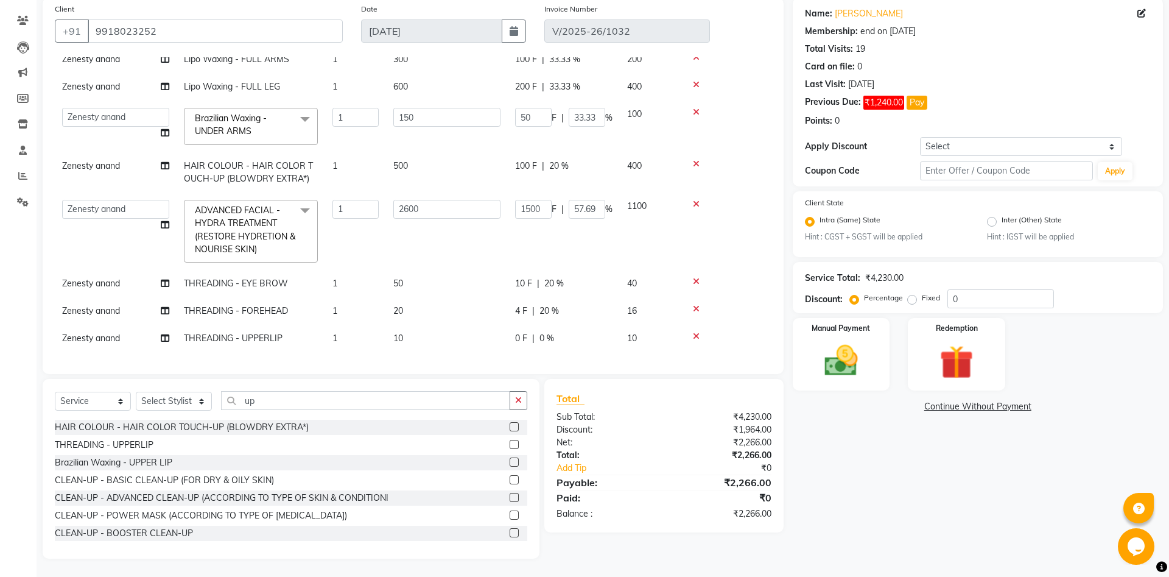
scroll to position [62, 0]
click at [551, 311] on span "20 %" at bounding box center [549, 311] width 19 height 13
select select "52207"
click at [594, 341] on td "4 F | 20 %" at bounding box center [564, 323] width 112 height 52
click at [583, 334] on td "4 F | 20 %" at bounding box center [564, 323] width 112 height 52
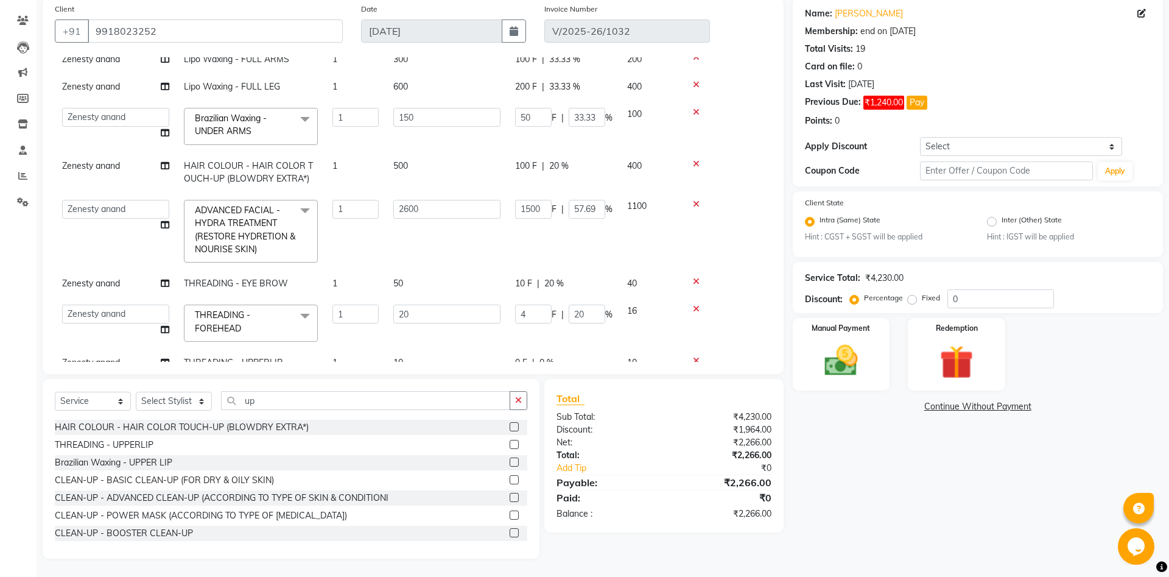
click at [581, 333] on td "4 F | 20 %" at bounding box center [564, 323] width 112 height 52
click at [589, 246] on td "1500 F | 57.69 %" at bounding box center [564, 231] width 112 height 78
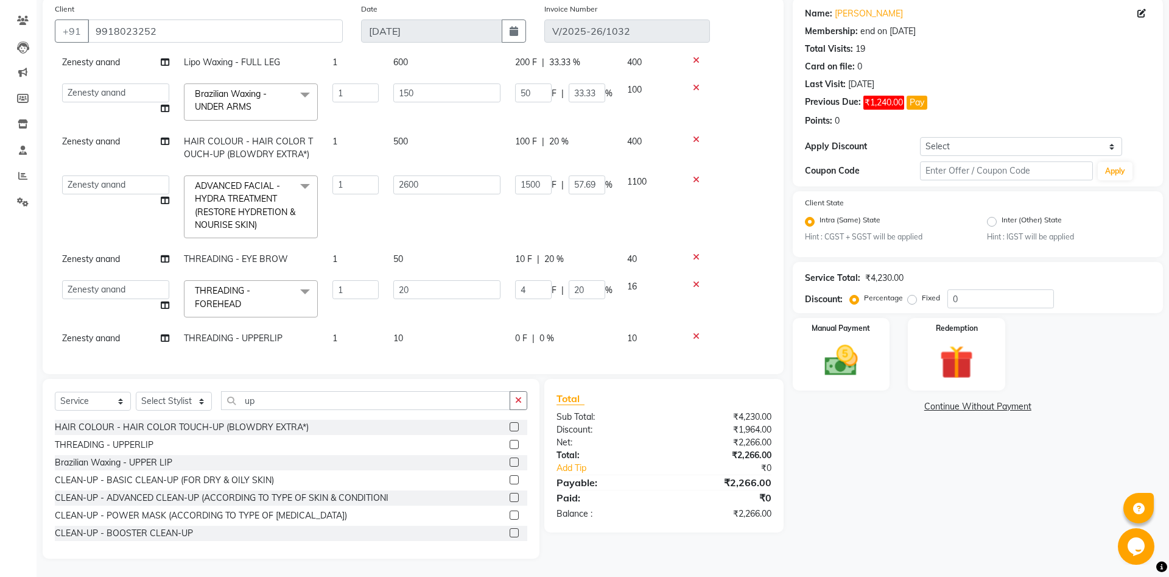
click at [544, 342] on span "0 %" at bounding box center [547, 338] width 15 height 13
select select "52207"
click at [580, 337] on input "0" at bounding box center [587, 341] width 37 height 19
type input "20"
click at [456, 223] on td "2600" at bounding box center [447, 207] width 122 height 78
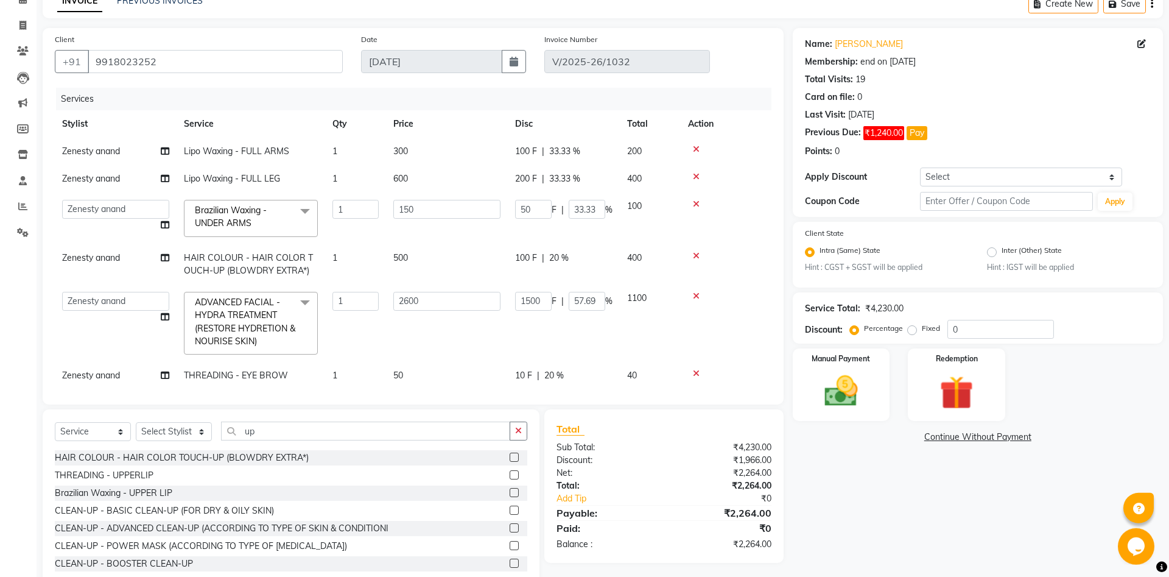
scroll to position [94, 0]
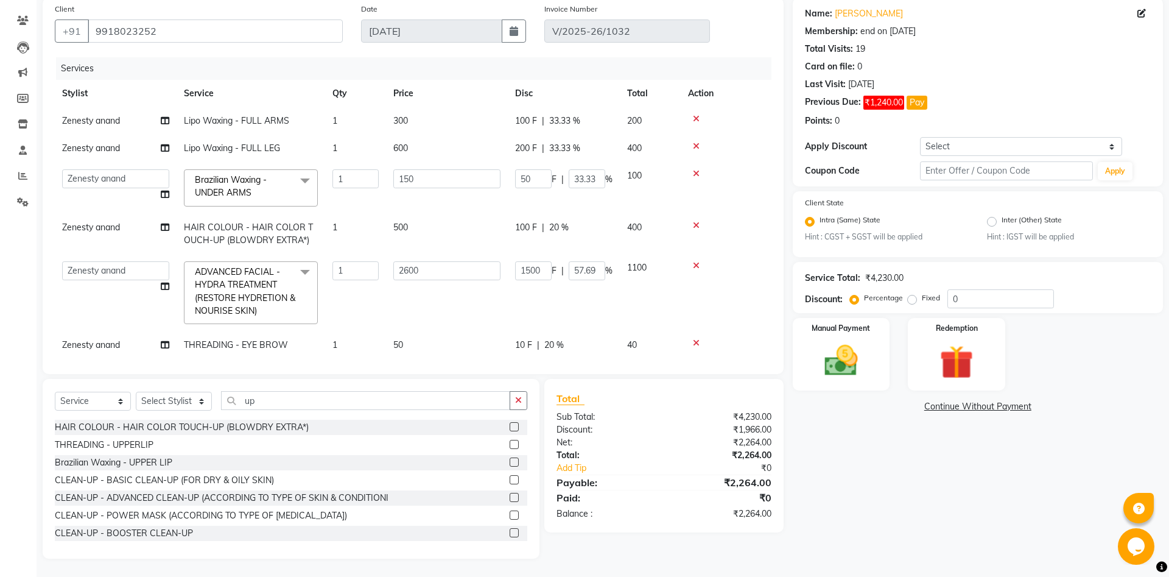
click at [461, 218] on td "500" at bounding box center [447, 234] width 122 height 40
select select "52207"
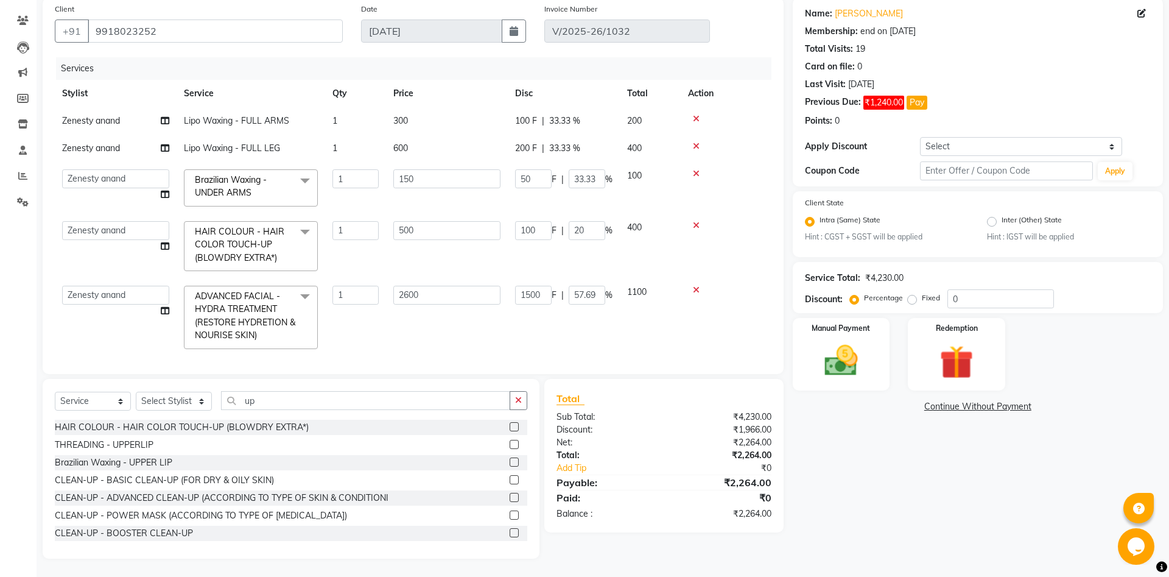
click at [992, 515] on div "Name: Manisha Membership: end on 27-11-2026 Total Visits: 19 Card on file: 0 La…" at bounding box center [982, 278] width 379 height 561
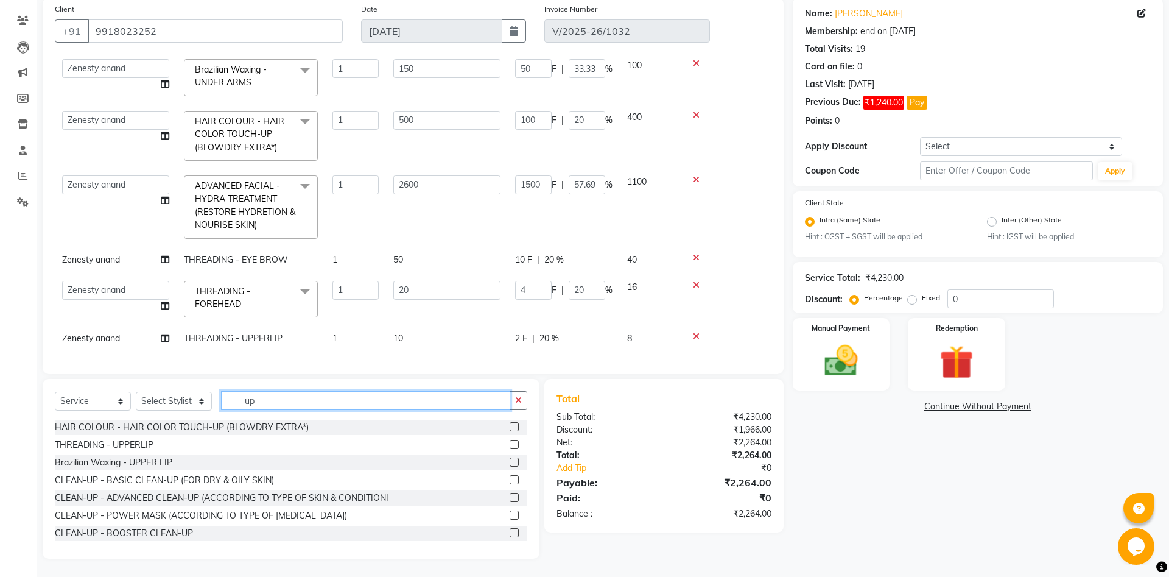
click at [258, 407] on input "up" at bounding box center [365, 400] width 289 height 19
type input "u"
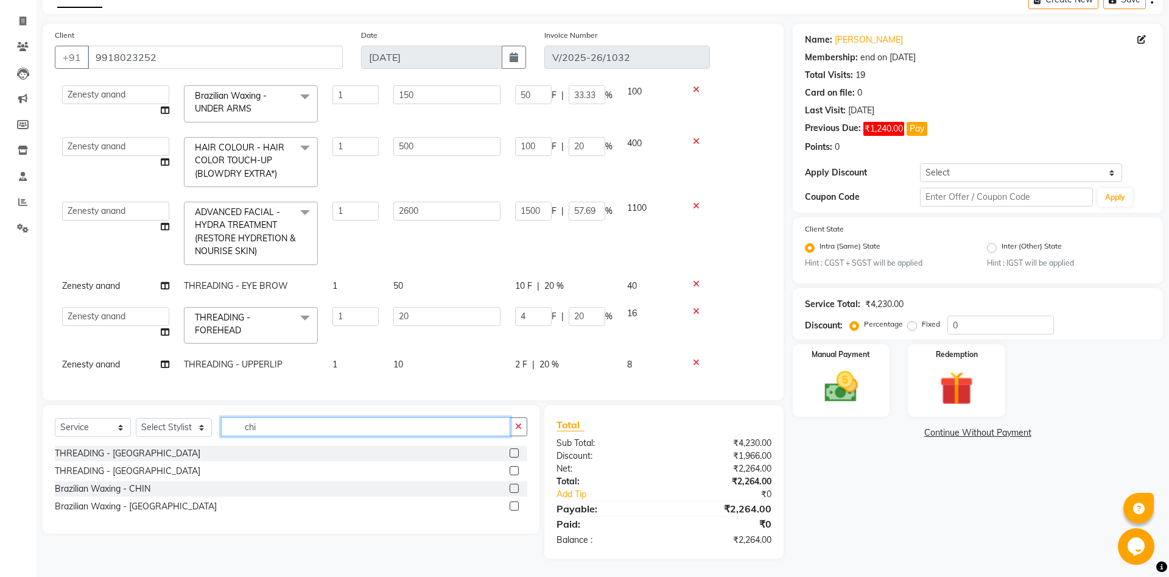
scroll to position [68, 0]
type input "chi"
click at [516, 454] on label at bounding box center [514, 452] width 9 height 9
click at [516, 454] on input "checkbox" at bounding box center [514, 453] width 8 height 8
checkbox input "false"
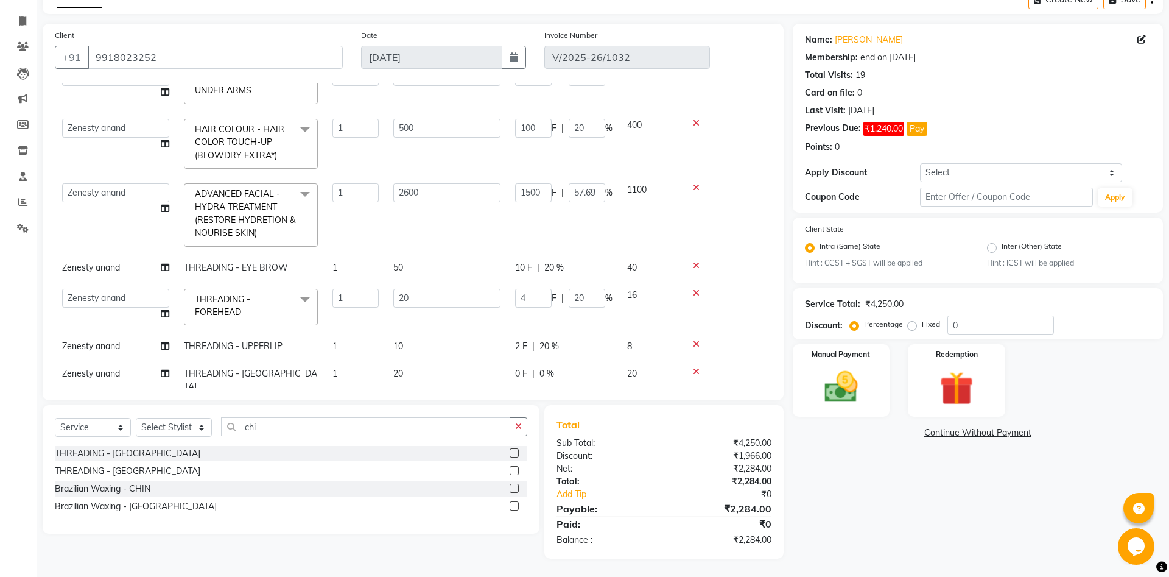
scroll to position [138, 0]
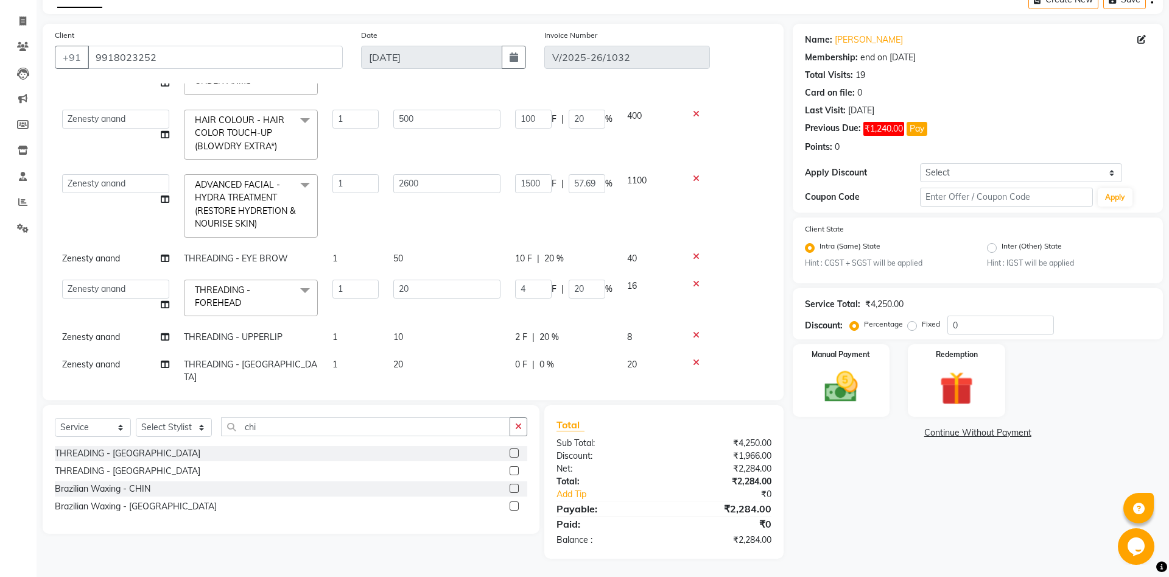
click at [372, 414] on div "Select Service Product Membership Package Voucher Prepaid Gift Card Select Styl…" at bounding box center [291, 469] width 497 height 129
click at [372, 425] on input "chi" at bounding box center [365, 426] width 289 height 19
click at [284, 426] on input "chi" at bounding box center [365, 426] width 289 height 19
type input "c"
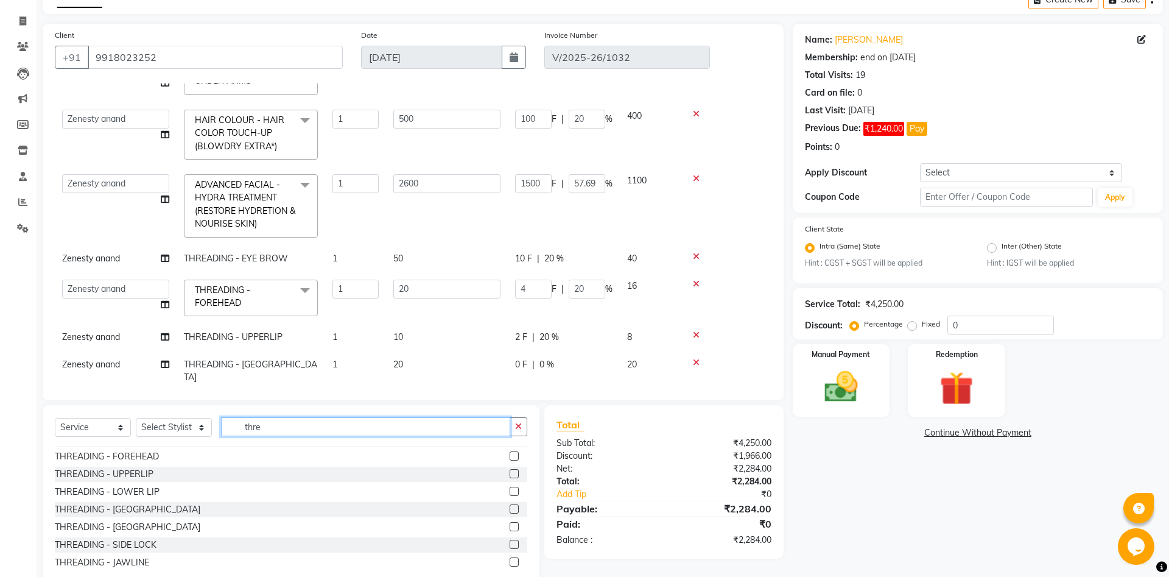
scroll to position [0, 0]
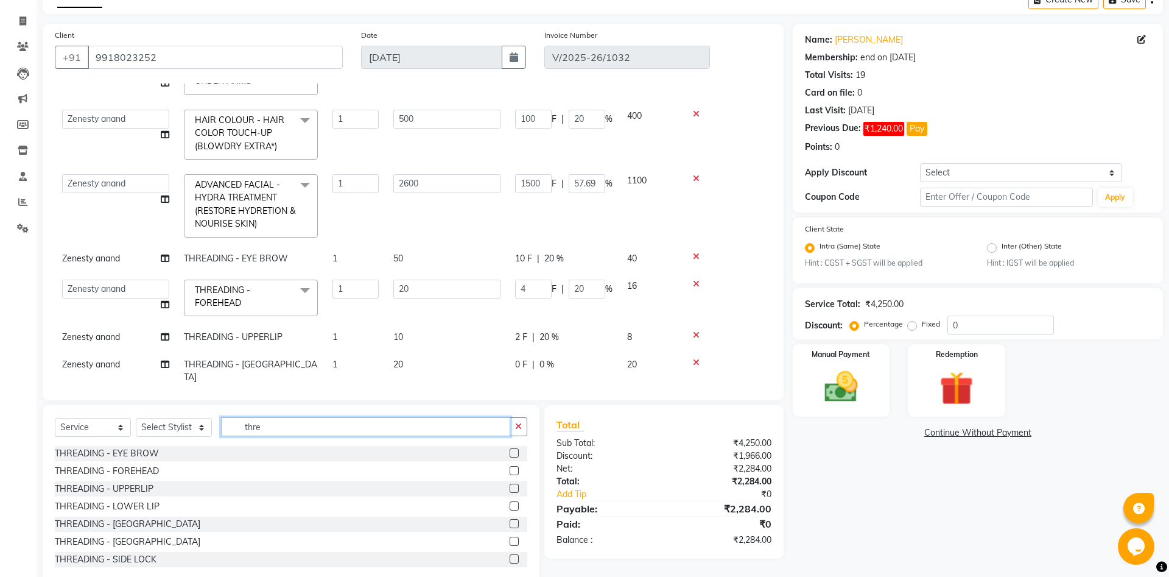
type input "thre"
click at [513, 522] on label at bounding box center [514, 523] width 9 height 9
click at [513, 522] on input "checkbox" at bounding box center [514, 524] width 8 height 8
checkbox input "false"
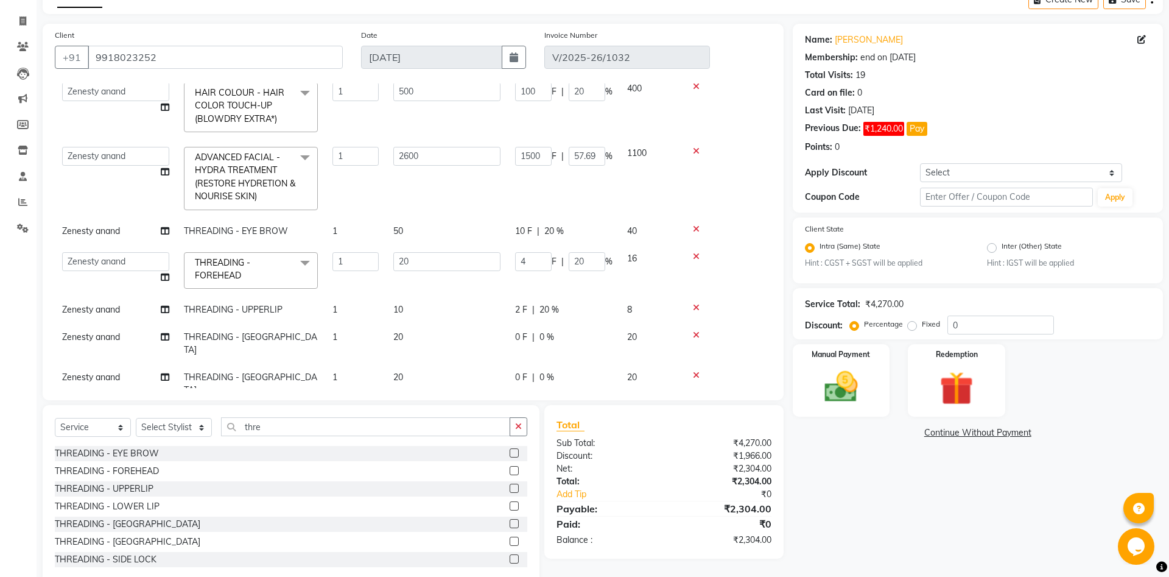
click at [700, 337] on div at bounding box center [726, 335] width 76 height 9
click at [697, 336] on icon at bounding box center [696, 335] width 7 height 9
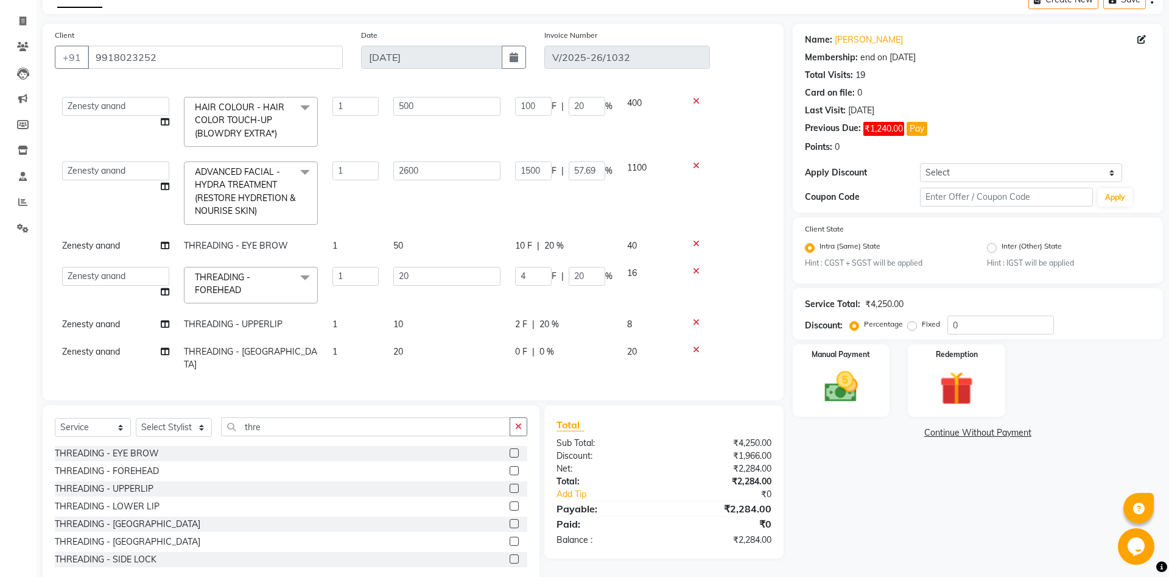
scroll to position [138, 0]
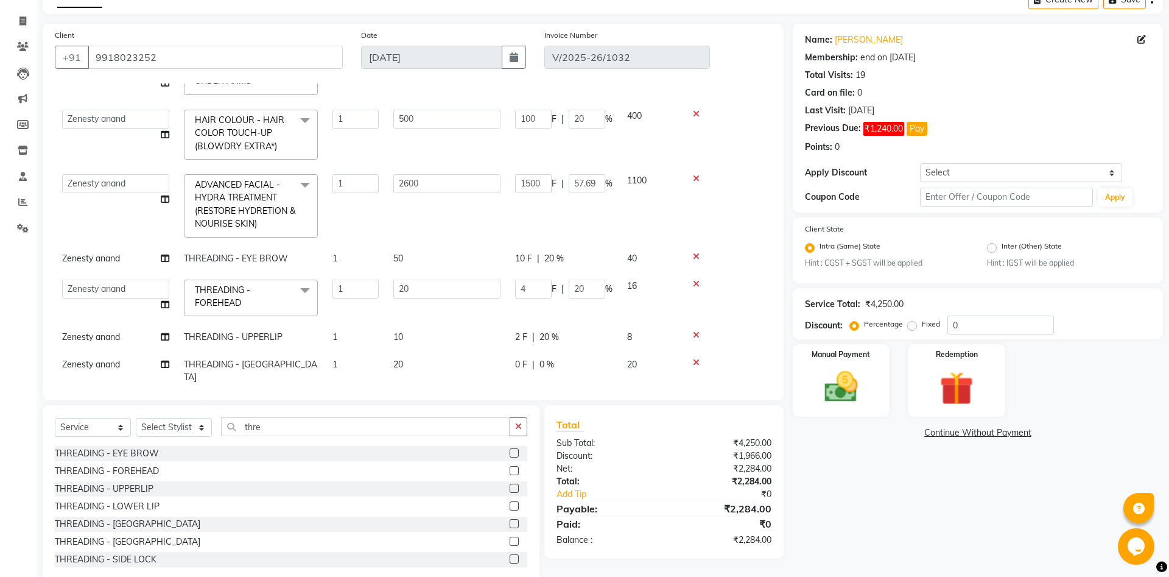
click at [513, 506] on label at bounding box center [514, 505] width 9 height 9
click at [513, 506] on input "checkbox" at bounding box center [514, 506] width 8 height 8
checkbox input "false"
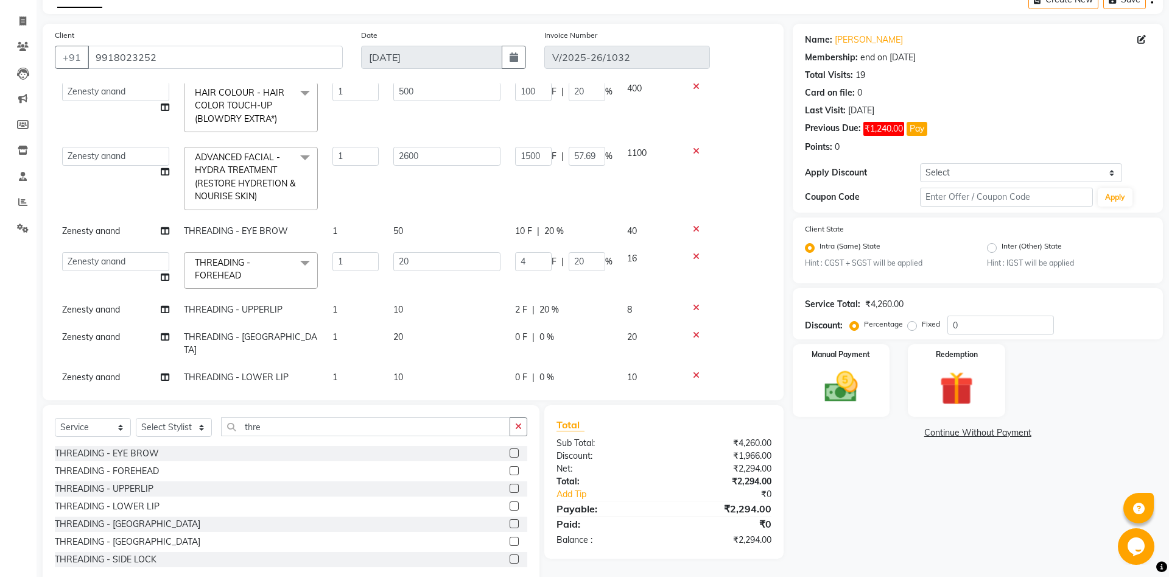
click at [545, 331] on span "0 %" at bounding box center [547, 337] width 15 height 13
select select "52207"
click at [582, 339] on input "0" at bounding box center [587, 340] width 37 height 19
type input "20"
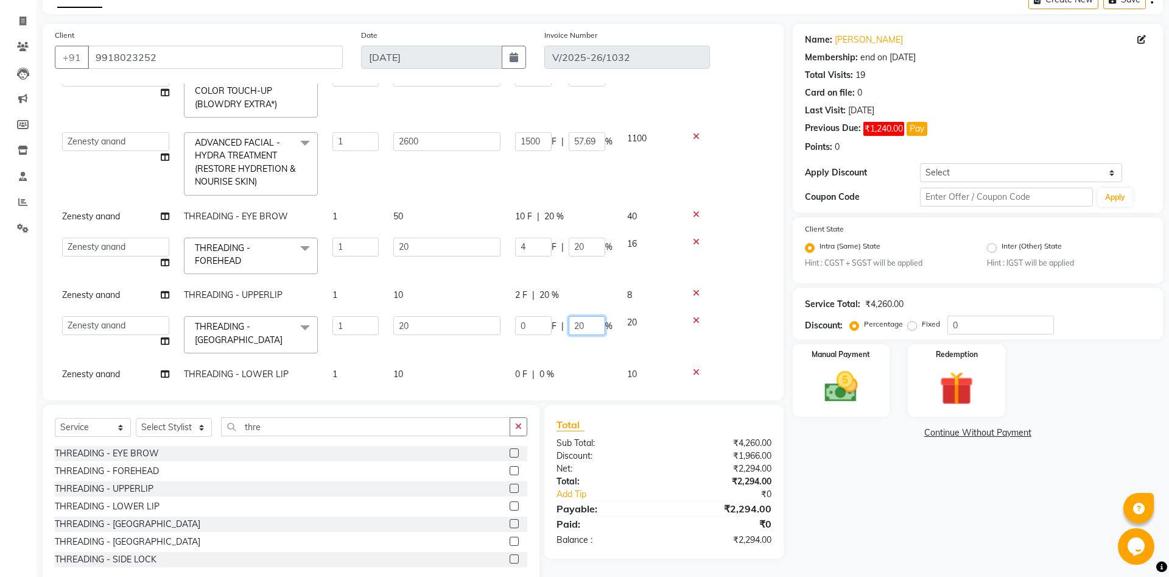
scroll to position [184, 0]
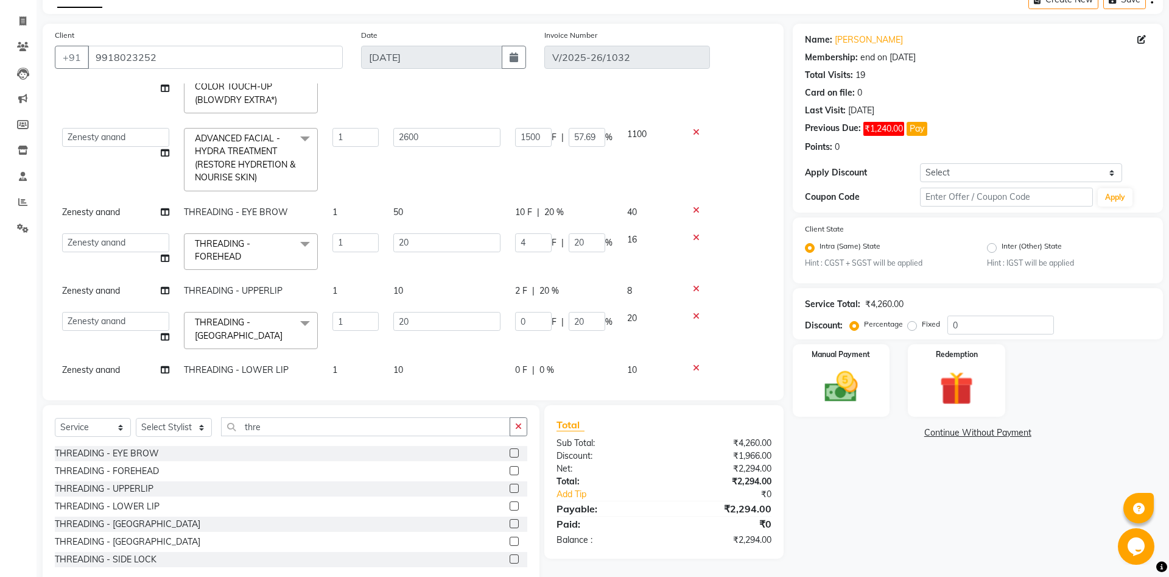
click at [543, 365] on span "0 %" at bounding box center [547, 370] width 15 height 13
select select "52207"
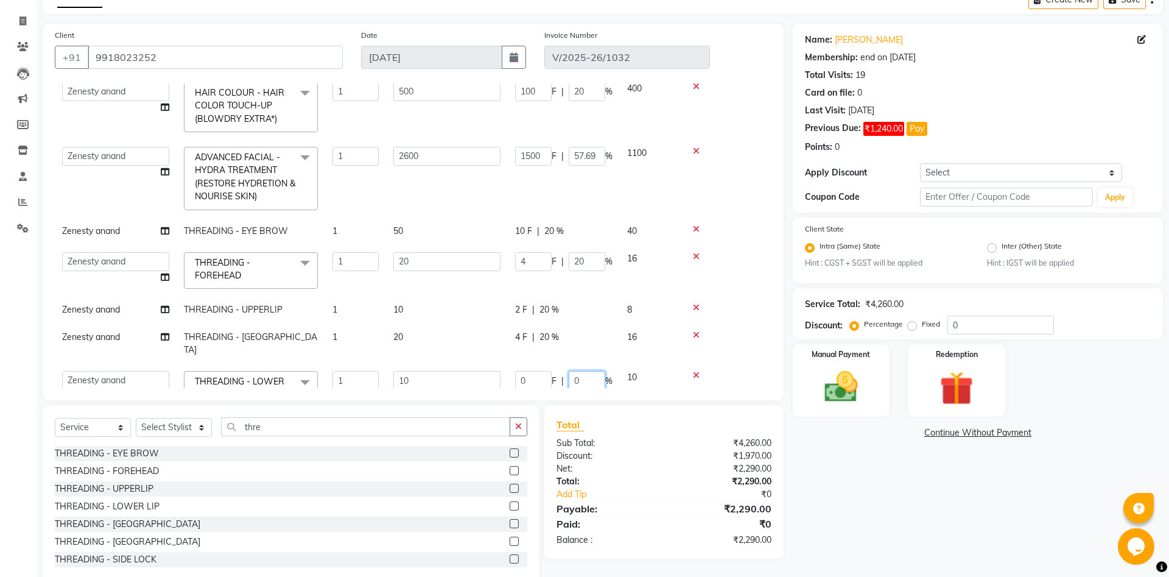
click at [577, 371] on input "0" at bounding box center [587, 380] width 37 height 19
type input "20"
click at [443, 308] on td "10" at bounding box center [447, 309] width 122 height 27
select select "52207"
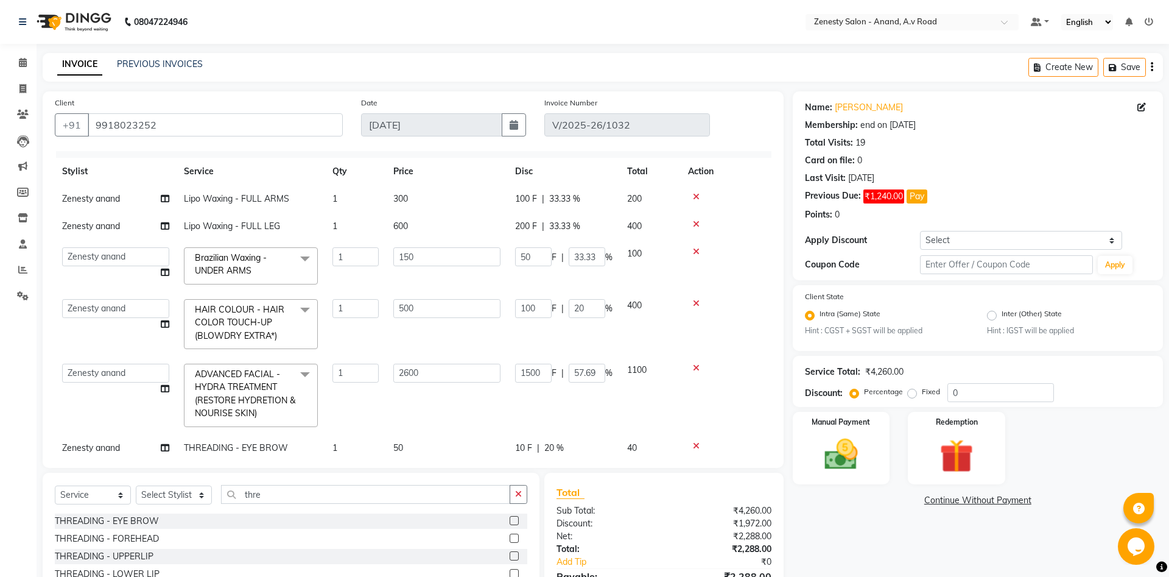
scroll to position [0, 0]
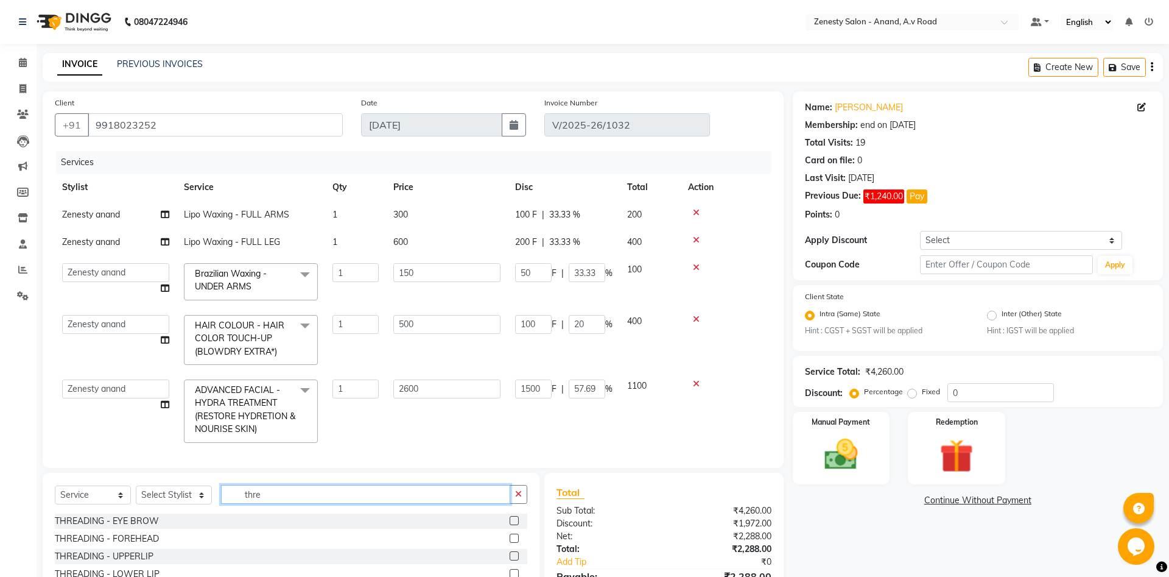
click at [283, 499] on input "thre" at bounding box center [365, 494] width 289 height 19
type input "t"
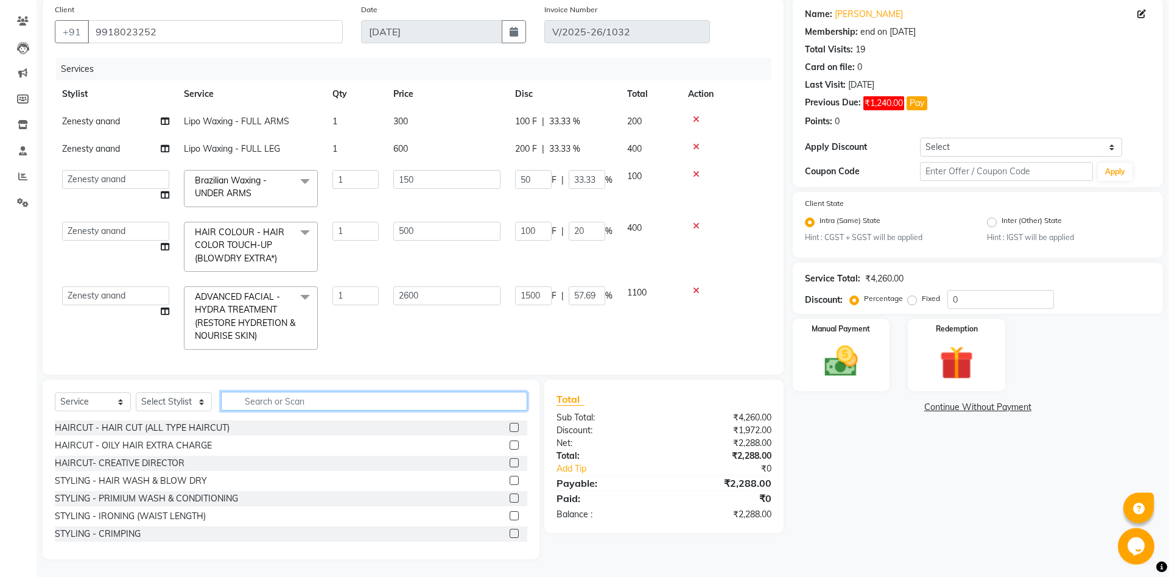
scroll to position [94, 0]
click at [515, 425] on label at bounding box center [514, 426] width 9 height 9
click at [515, 425] on input "checkbox" at bounding box center [514, 427] width 8 height 8
checkbox input "false"
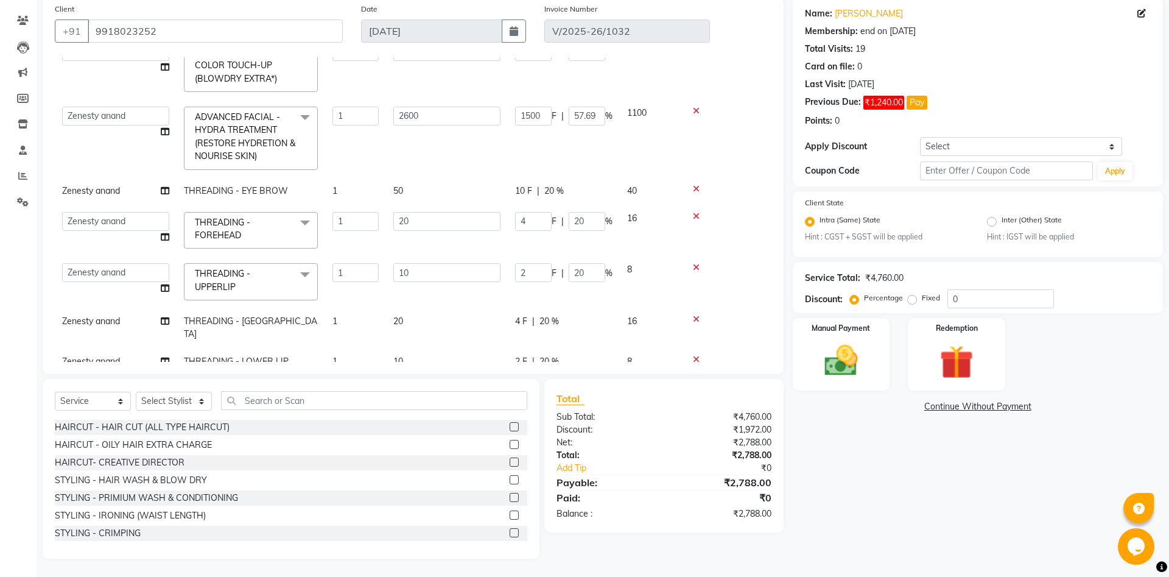
scroll to position [230, 0]
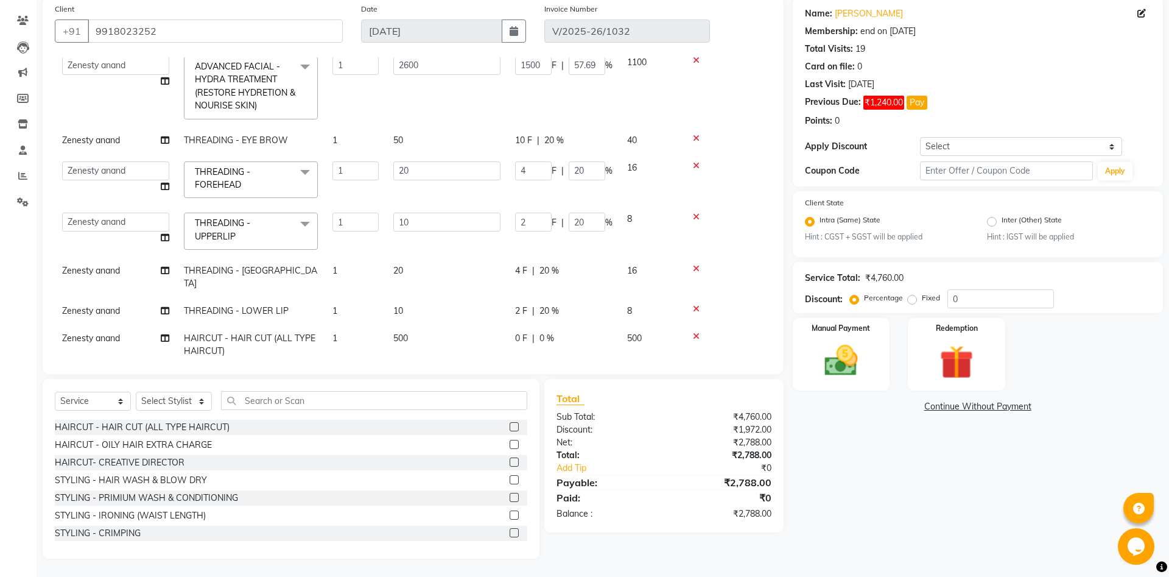
click at [545, 332] on span "0 %" at bounding box center [547, 338] width 15 height 13
select select "52207"
click at [579, 332] on input "0" at bounding box center [587, 341] width 37 height 19
type input "20"
click at [479, 280] on td "20" at bounding box center [447, 277] width 122 height 40
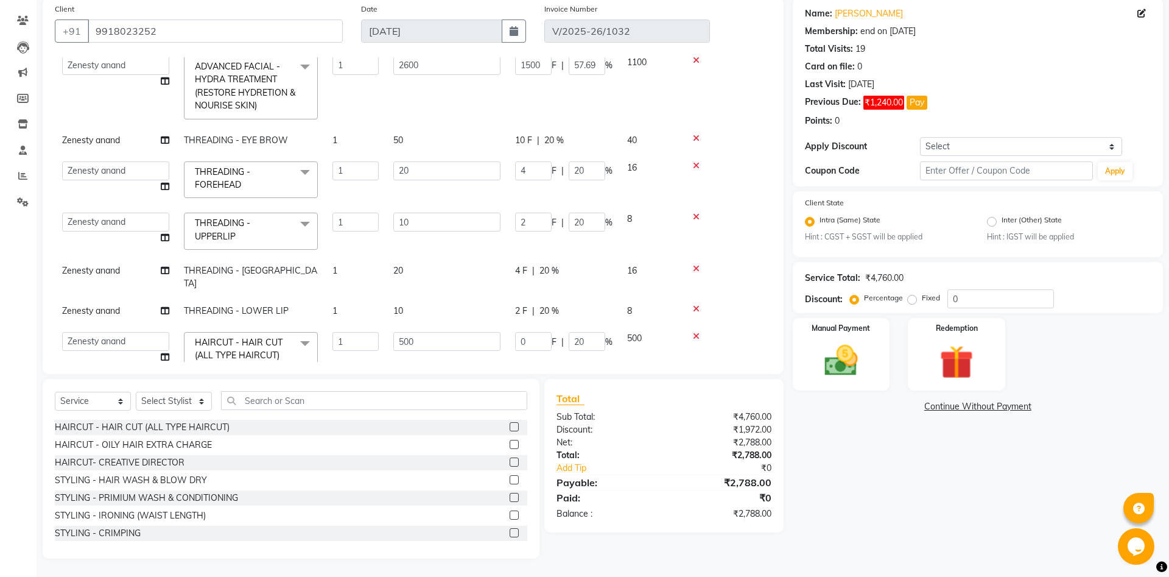
select select "52207"
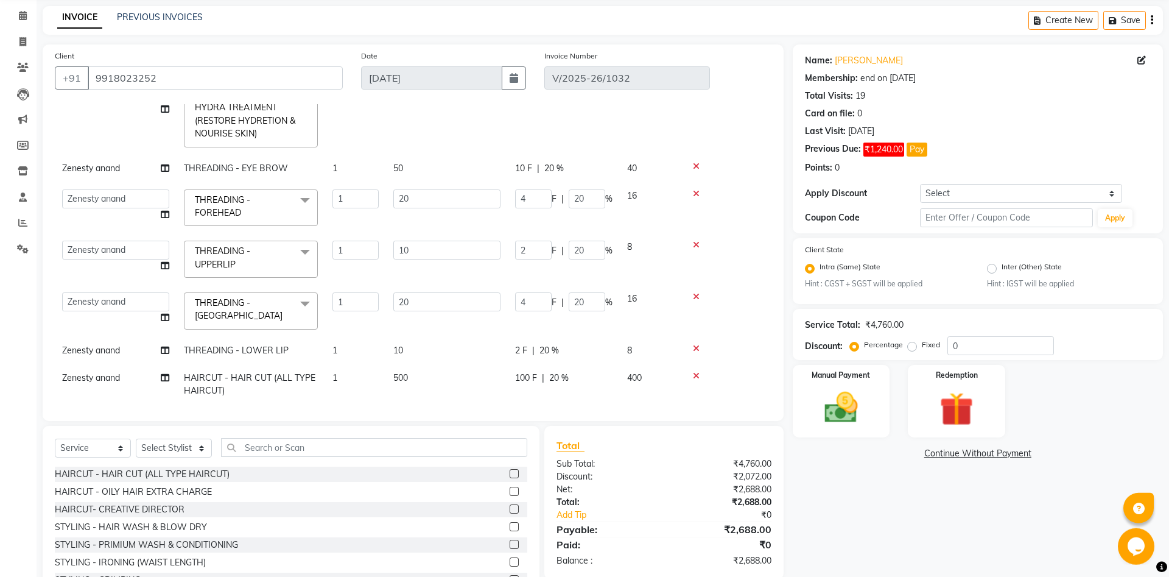
scroll to position [94, 0]
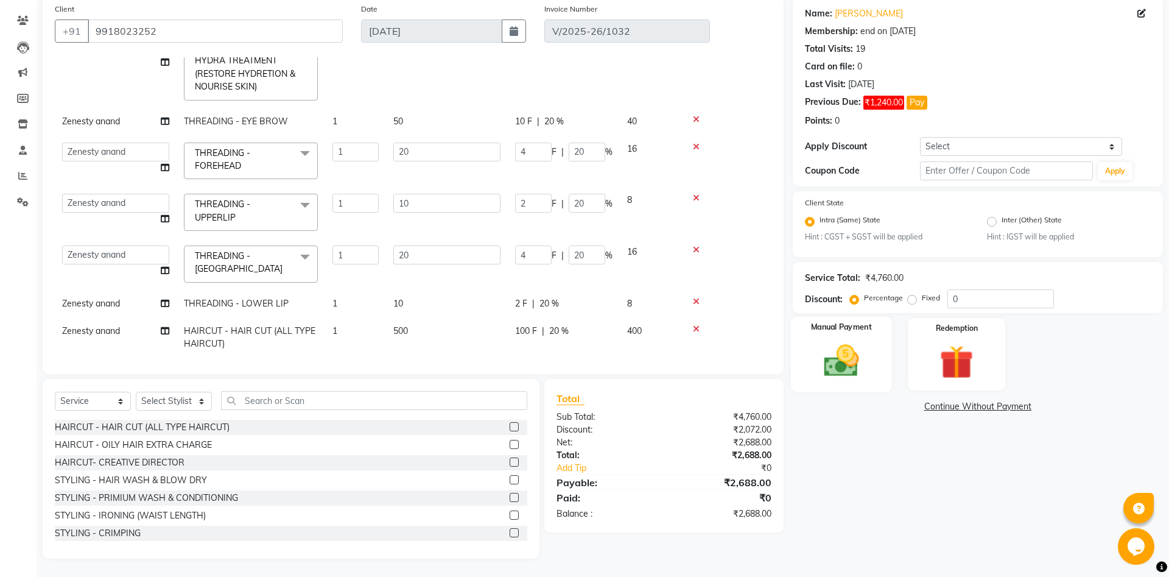
click at [850, 368] on img at bounding box center [841, 361] width 57 height 40
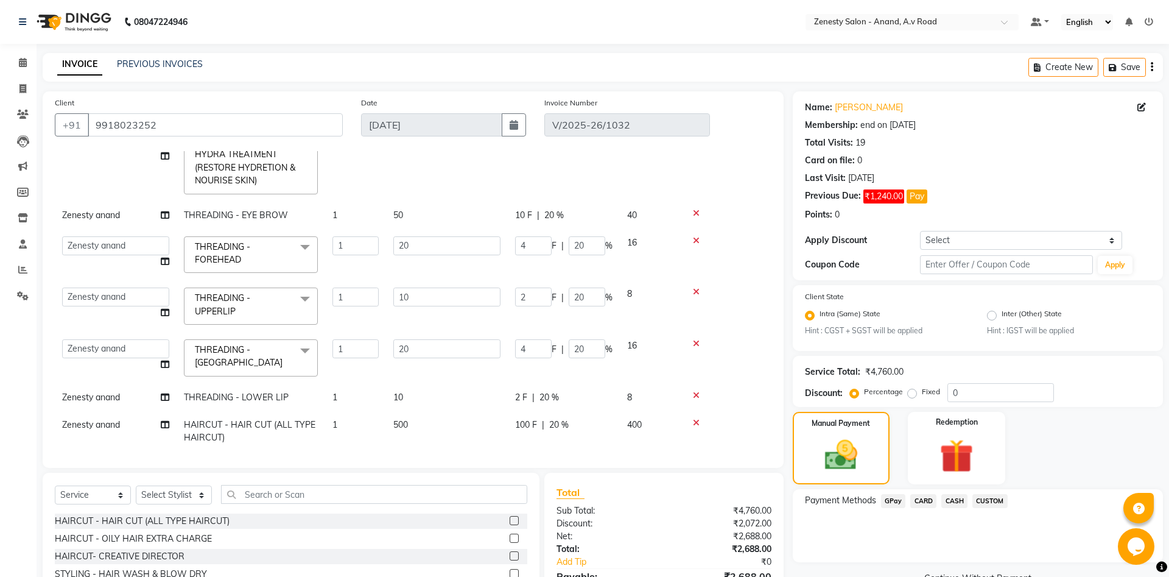
scroll to position [51, 0]
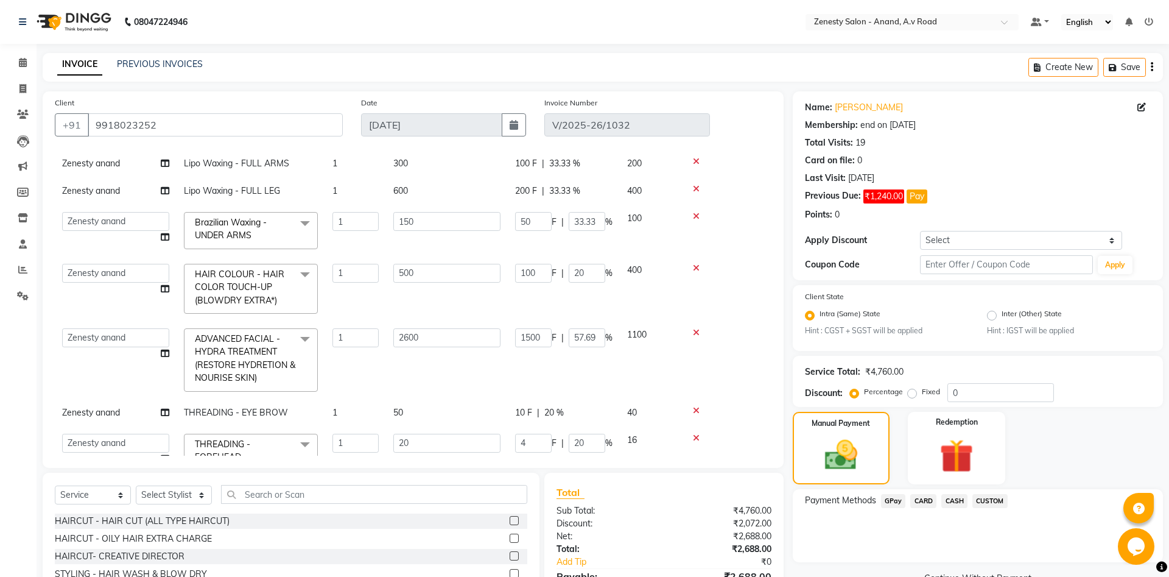
click at [115, 162] on span "Zenesty anand" at bounding box center [91, 163] width 58 height 11
select select "52207"
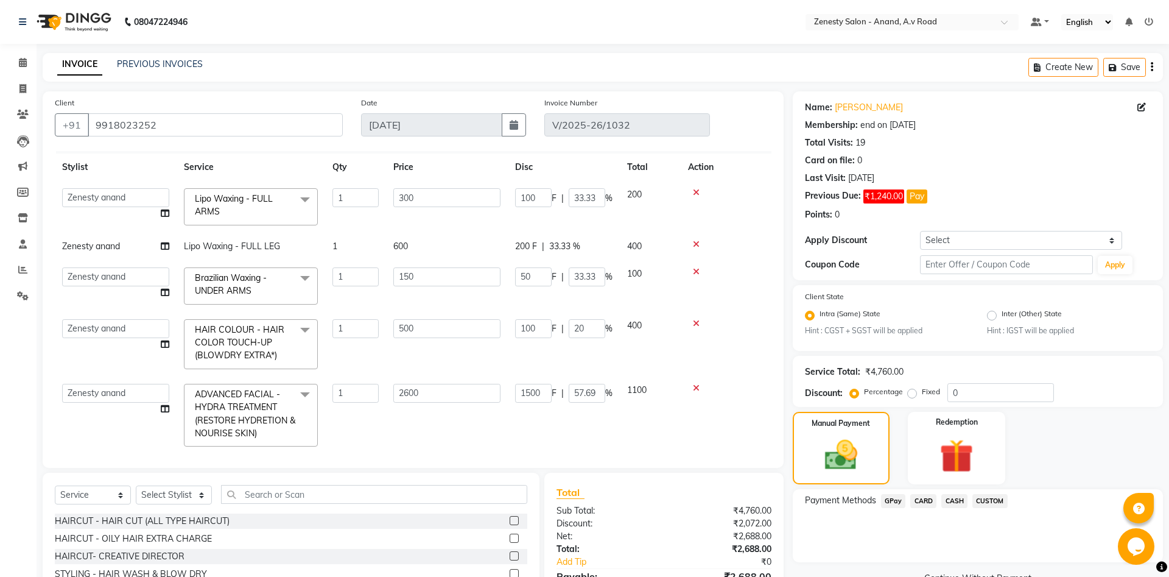
scroll to position [0, 0]
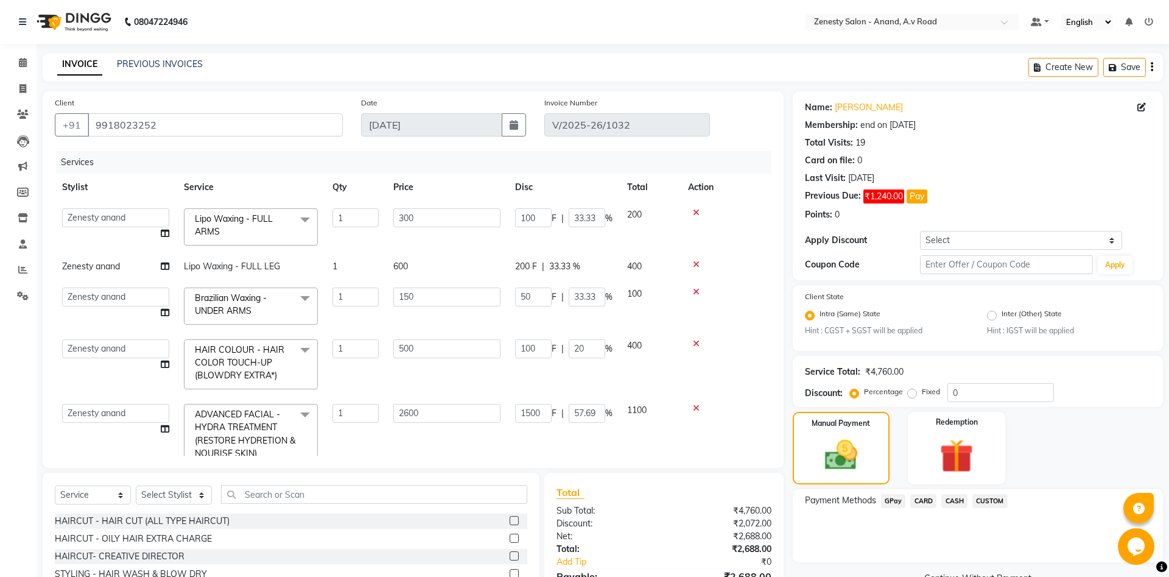
click at [111, 227] on td "Ayaan Darshan Dhara Gulnaz JP Krishna Manisha Meet Sharma neha NIKHIL SIR Pradi…" at bounding box center [116, 227] width 122 height 52
click at [62, 208] on select "Ayaan Darshan Dhara Gulnaz JP Krishna Manisha Meet Sharma neha NIKHIL SIR Pradi…" at bounding box center [115, 217] width 107 height 19
select select "79668"
click at [164, 232] on icon at bounding box center [165, 233] width 9 height 9
select select "79668"
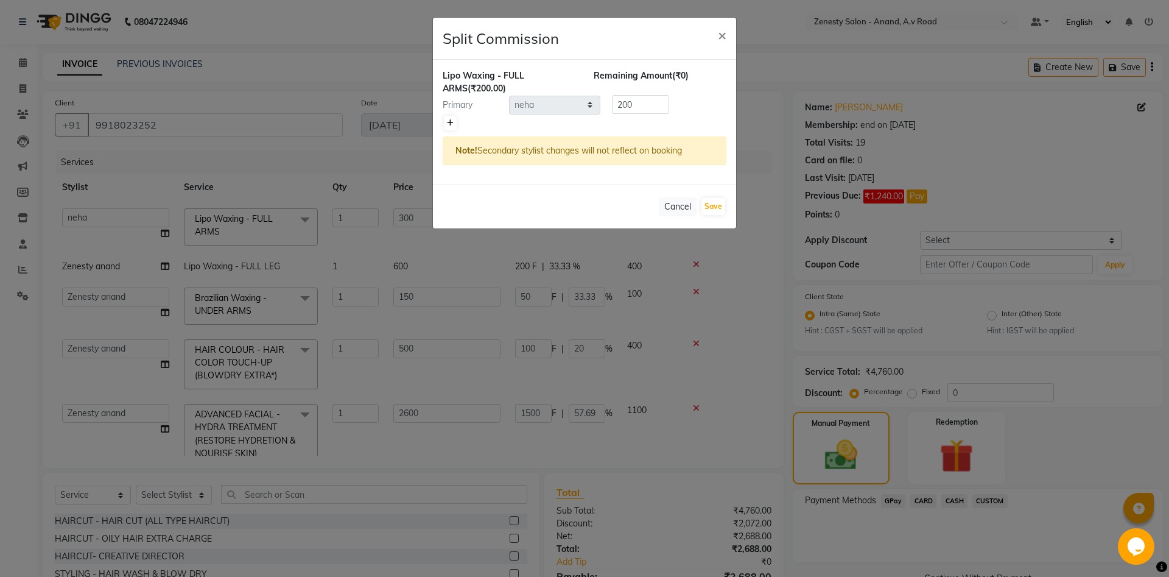
click at [449, 124] on icon at bounding box center [450, 122] width 7 height 7
type input "100"
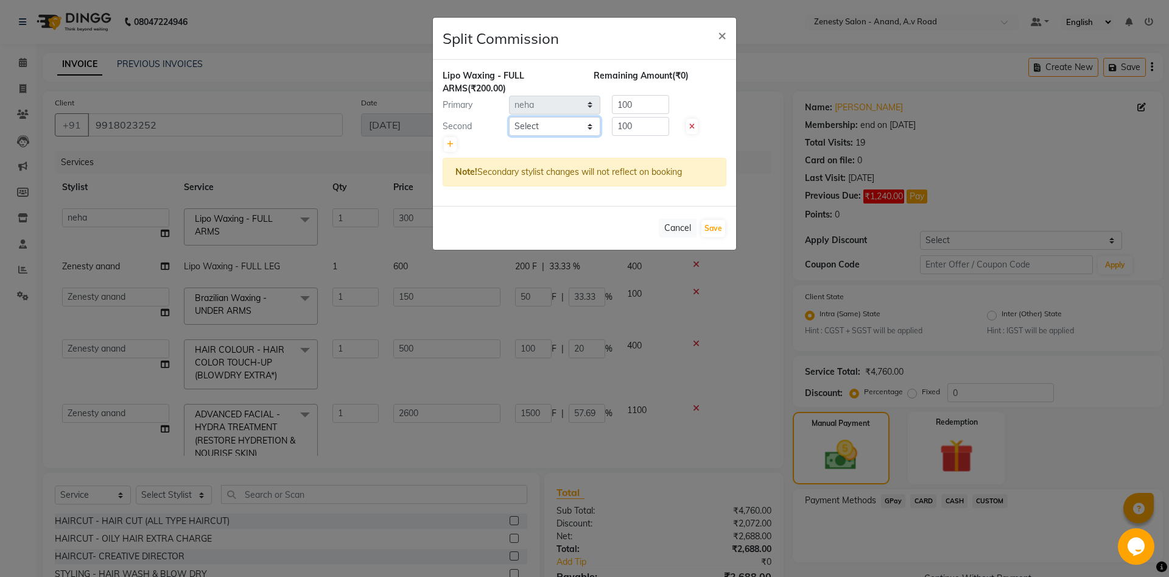
click at [509, 117] on select "Select Ayaan Darshan Dhara Gulnaz JP Krishna Manisha Meet Sharma neha NIKHIL SI…" at bounding box center [554, 126] width 91 height 19
select select "75929"
click option "Ruksana" at bounding box center [0, 0] width 0 height 0
click at [721, 227] on button "Save" at bounding box center [714, 228] width 24 height 17
select select "Select"
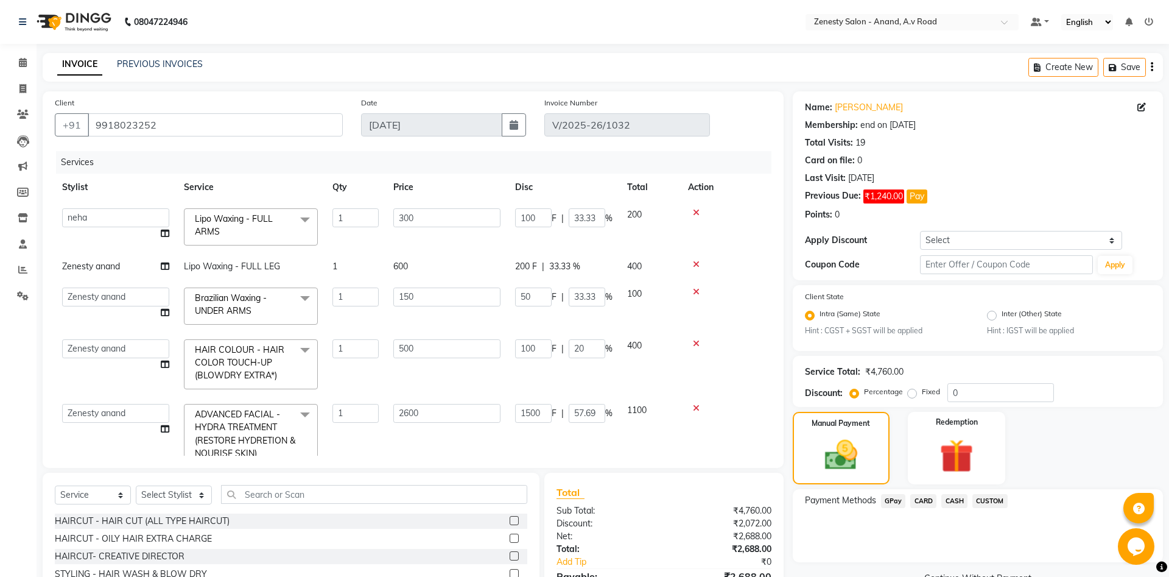
click at [119, 264] on span "Zenesty anand" at bounding box center [91, 266] width 58 height 11
select select "52207"
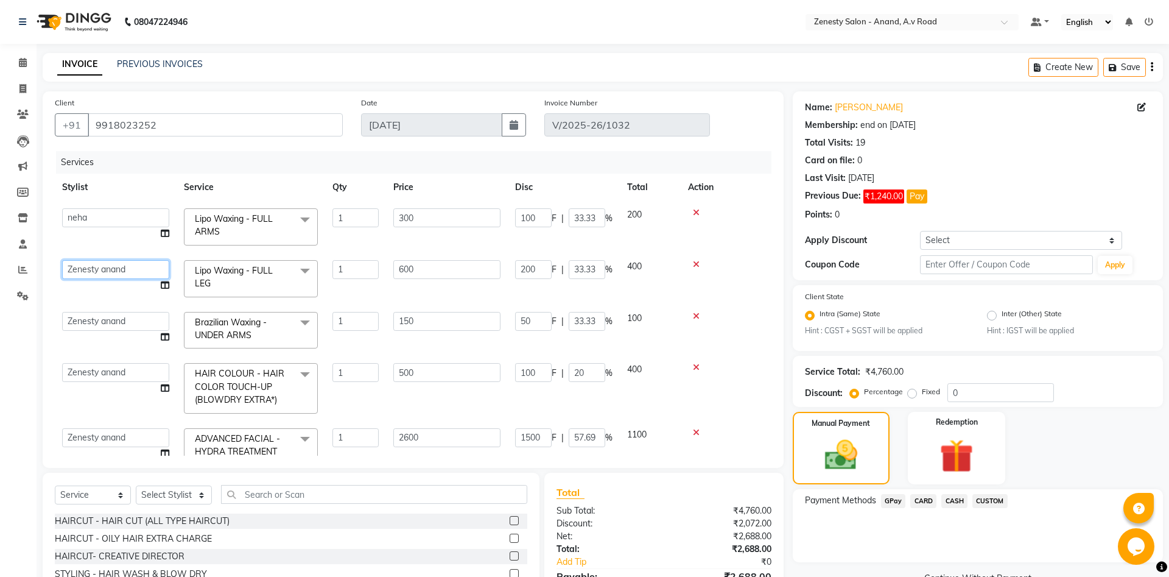
click at [62, 260] on select "Ayaan Darshan Dhara Gulnaz JP Krishna Manisha Meet Sharma neha NIKHIL SIR Pradi…" at bounding box center [115, 269] width 107 height 19
select select "79668"
click at [163, 284] on icon at bounding box center [165, 285] width 9 height 9
select select "79668"
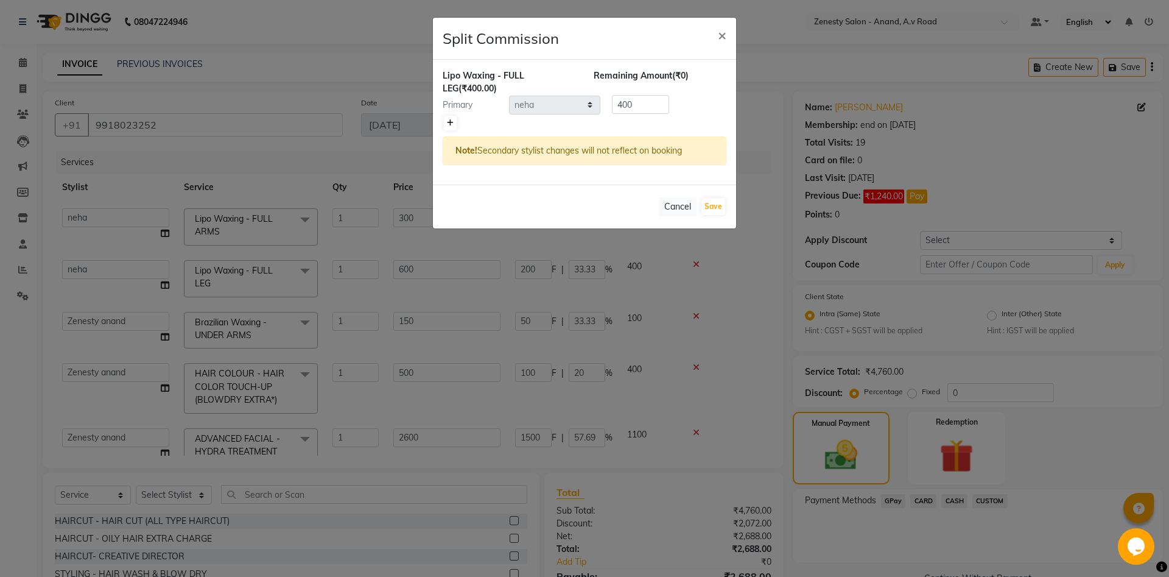
click at [446, 124] on link at bounding box center [450, 123] width 13 height 15
type input "200"
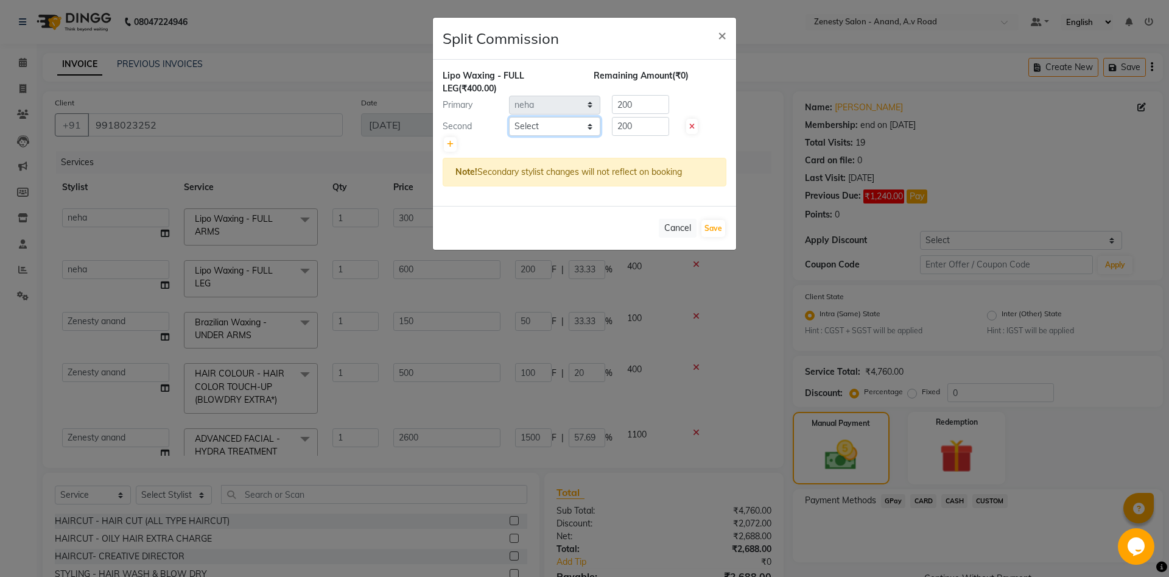
click at [509, 117] on select "Select Ayaan Darshan Dhara Gulnaz JP Krishna Manisha Meet Sharma neha NIKHIL SI…" at bounding box center [554, 126] width 91 height 19
click option "neha" at bounding box center [0, 0] width 0 height 0
click at [509, 117] on select "Select Ayaan Darshan Dhara Gulnaz JP Krishna Manisha Meet Sharma neha NIKHIL SI…" at bounding box center [554, 126] width 91 height 19
select select "75929"
click option "Ruksana" at bounding box center [0, 0] width 0 height 0
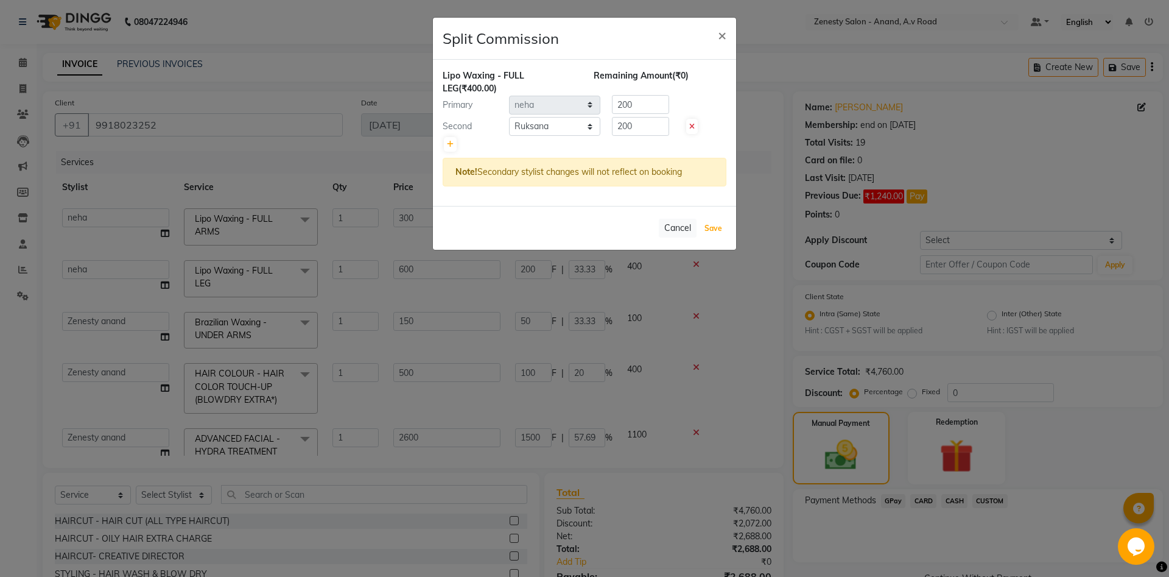
click at [712, 227] on button "Save" at bounding box center [714, 228] width 24 height 17
select select "Select"
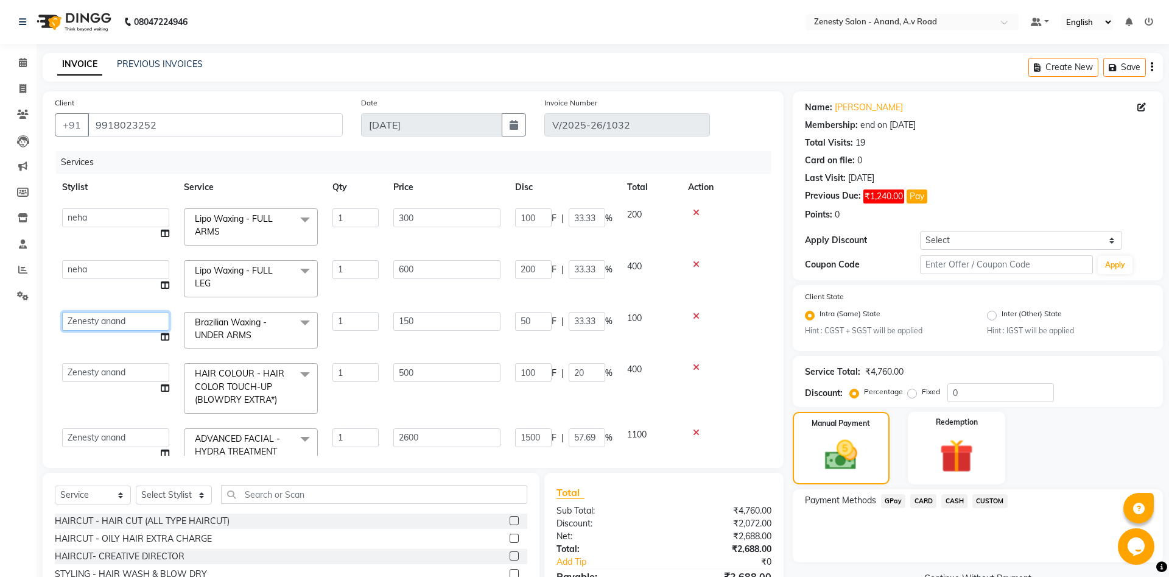
click at [62, 312] on select "Ayaan Darshan Dhara Gulnaz JP Krishna Manisha Meet Sharma neha NIKHIL SIR Pradi…" at bounding box center [115, 321] width 107 height 19
select select "75929"
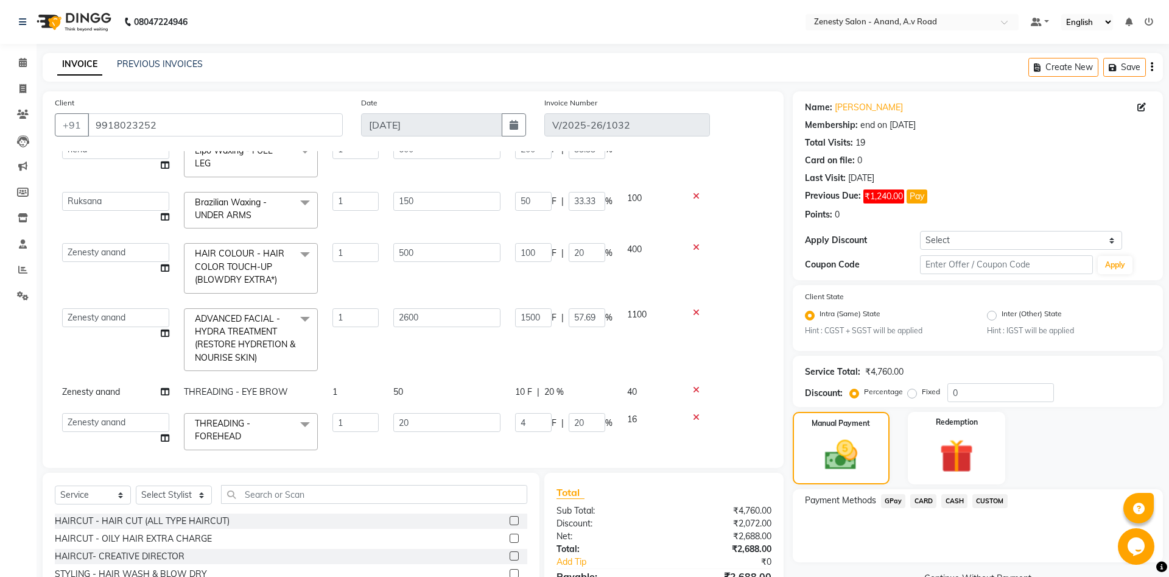
scroll to position [132, 0]
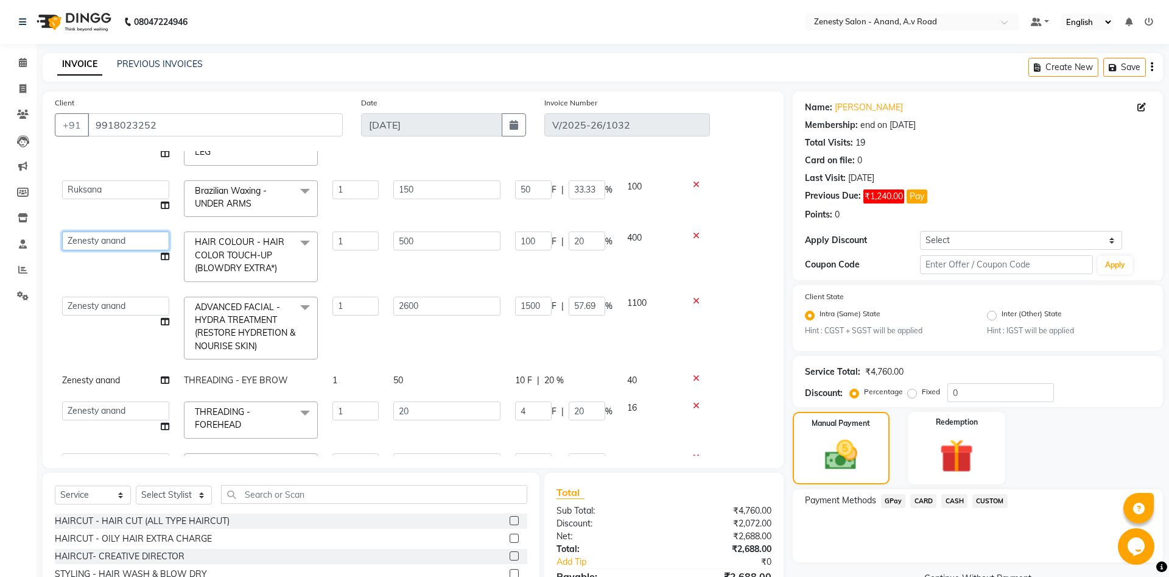
click at [62, 231] on select "Ayaan Darshan Dhara Gulnaz JP Krishna Manisha Meet Sharma neha NIKHIL SIR Pradi…" at bounding box center [115, 240] width 107 height 19
click at [532, 348] on tbody "Ayaan Darshan Dhara Gulnaz JP Krishna Manisha Meet Sharma neha NIKHIL SIR Pradi…" at bounding box center [413, 342] width 717 height 547
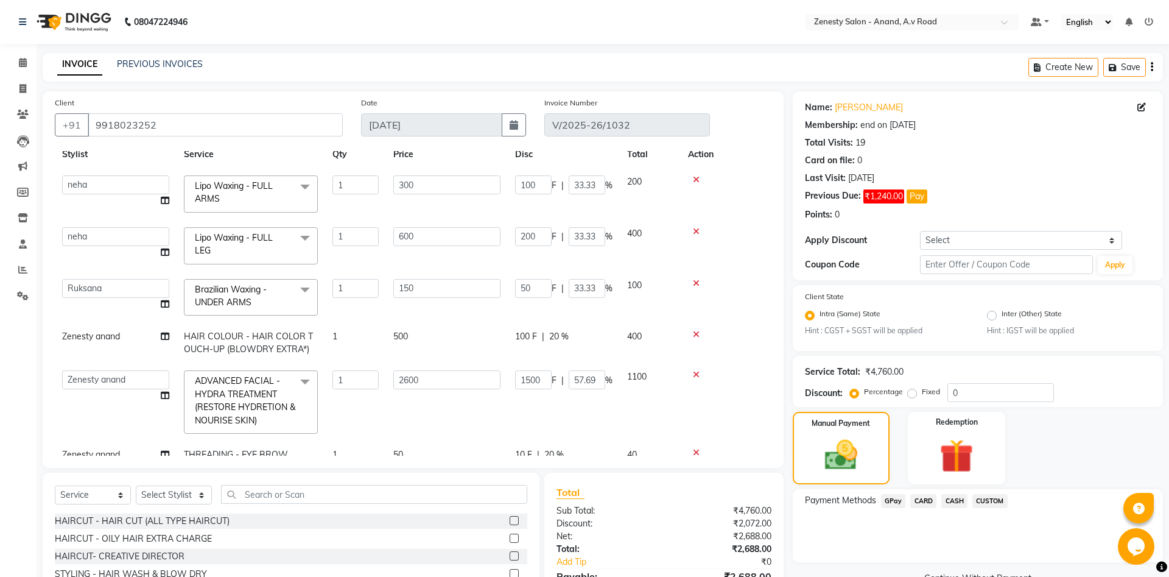
scroll to position [0, 0]
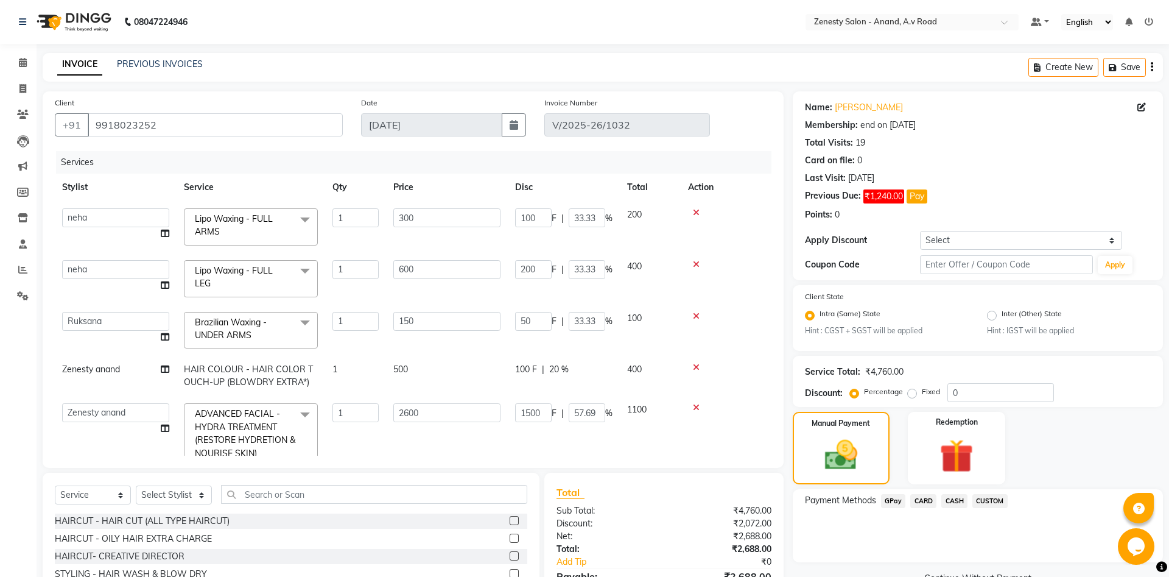
click at [142, 365] on td "Zenesty anand" at bounding box center [116, 376] width 122 height 40
select select "52207"
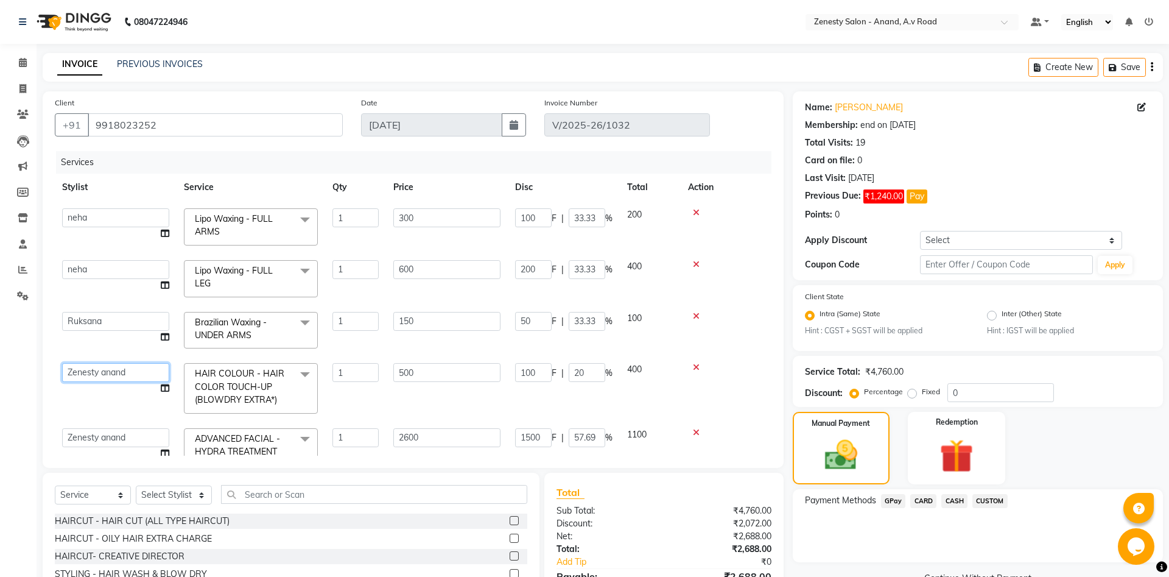
click at [62, 363] on select "Ayaan Darshan Dhara Gulnaz JP Krishna Manisha Meet Sharma neha NIKHIL SIR Pradi…" at bounding box center [115, 372] width 107 height 19
select select "89850"
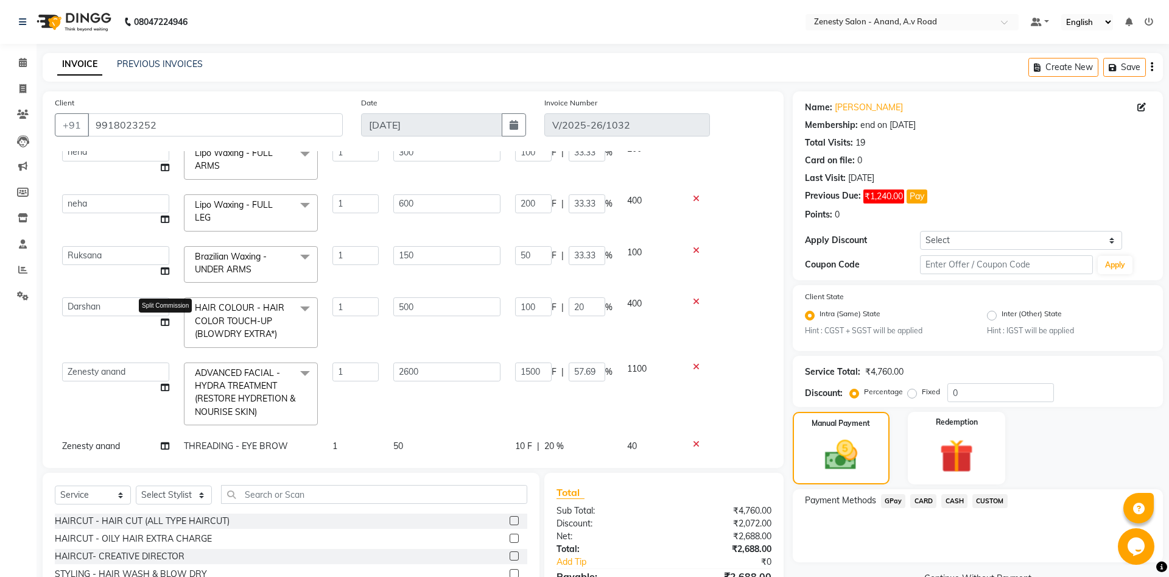
click at [166, 322] on icon at bounding box center [165, 322] width 9 height 9
select select "89850"
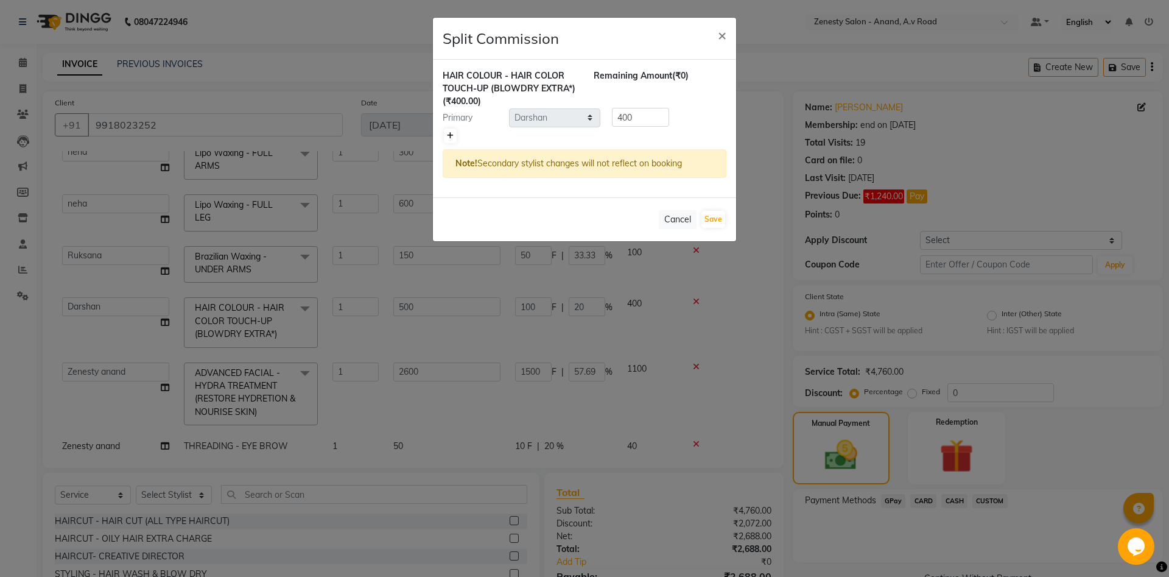
click at [448, 133] on icon at bounding box center [450, 135] width 7 height 7
type input "200"
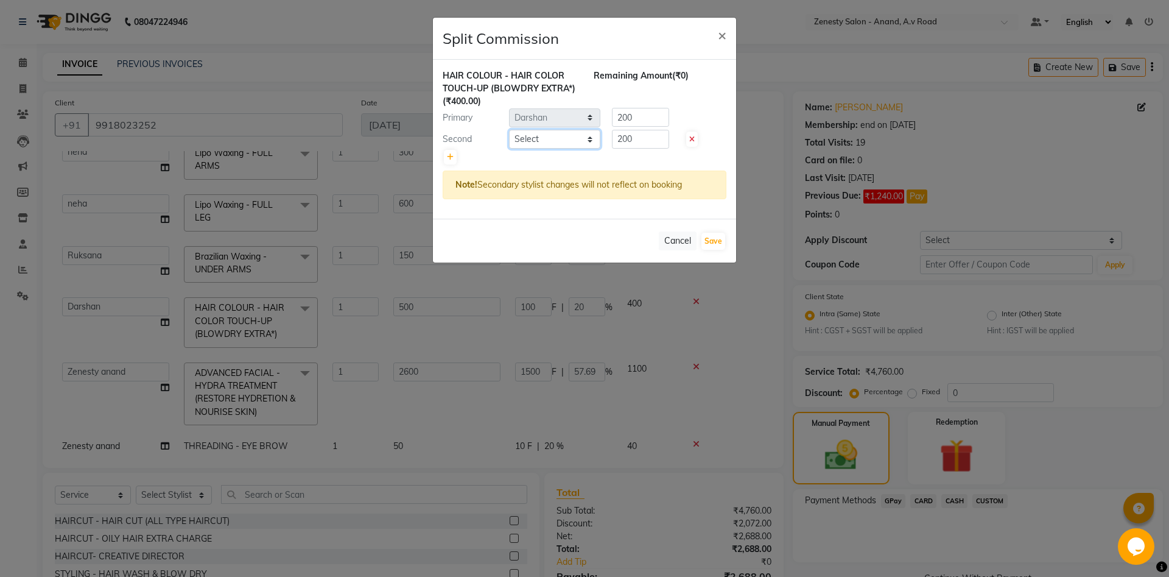
click at [509, 130] on select "Select Ayaan Darshan Dhara Gulnaz JP Krishna Manisha Meet Sharma neha NIKHIL SI…" at bounding box center [554, 139] width 91 height 19
select select "86301"
click option "Ayaan" at bounding box center [0, 0] width 0 height 0
drag, startPoint x: 721, startPoint y: 245, endPoint x: 676, endPoint y: 260, distance: 47.6
click at [721, 244] on button "Save" at bounding box center [714, 241] width 24 height 17
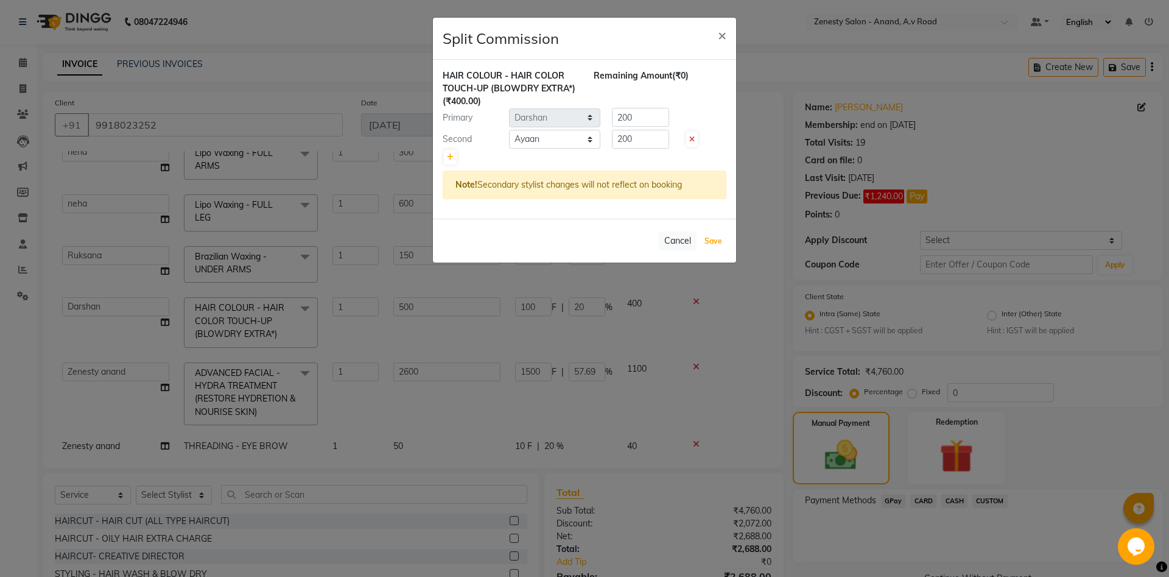
select select "Select"
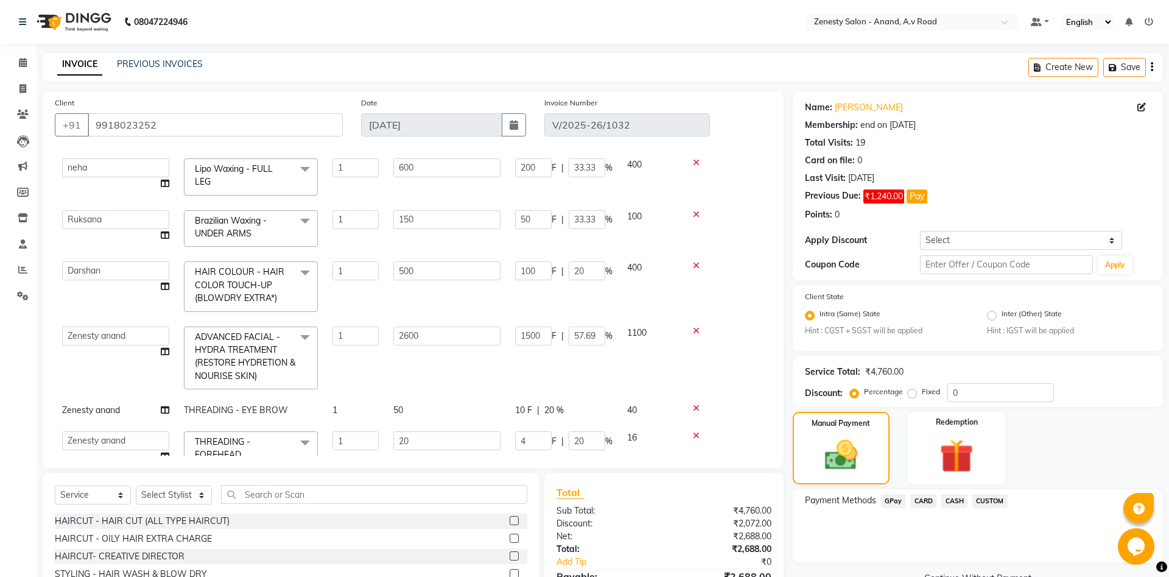
scroll to position [132, 0]
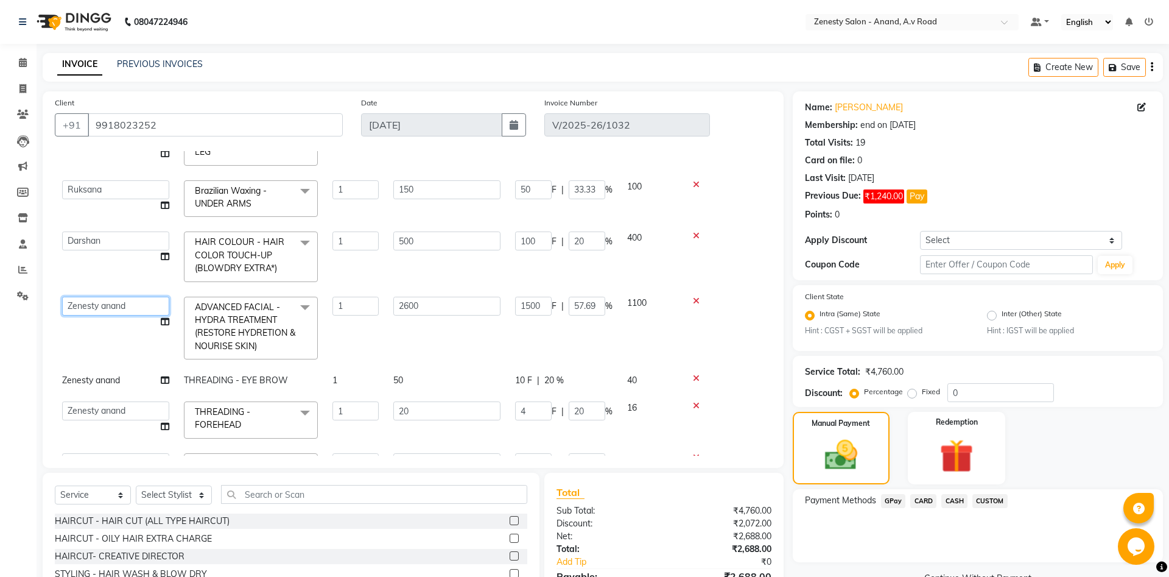
click at [62, 297] on select "Ayaan Darshan Dhara Gulnaz JP Krishna Manisha Meet Sharma neha NIKHIL SIR Pradi…" at bounding box center [115, 306] width 107 height 19
select select "79668"
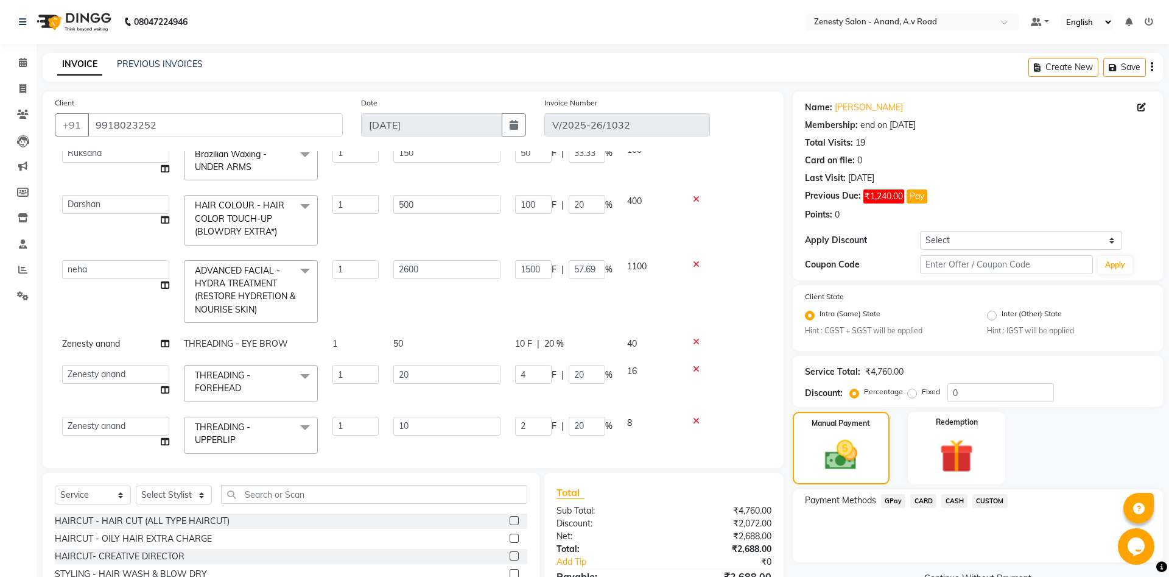
scroll to position [197, 0]
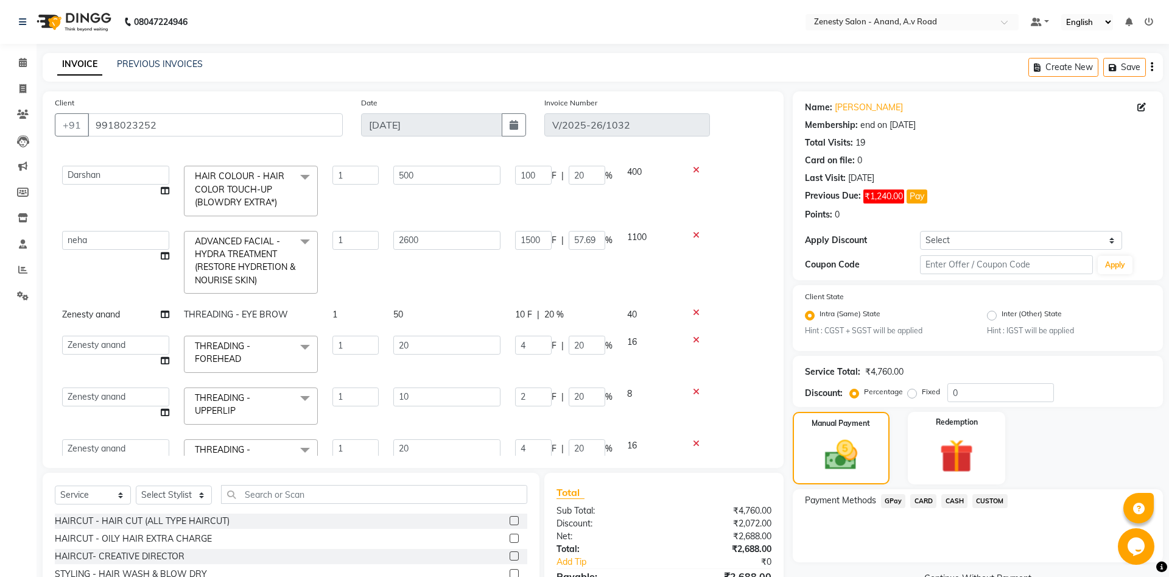
click at [126, 311] on td "Zenesty anand" at bounding box center [116, 314] width 122 height 27
select select "52207"
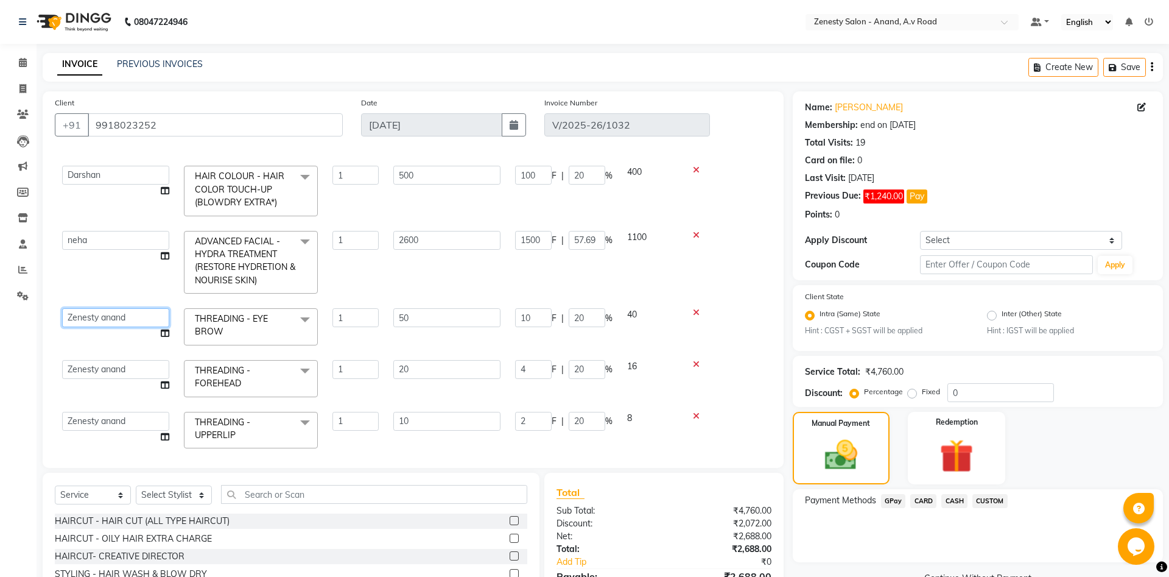
click at [62, 308] on select "Ayaan Darshan Dhara Gulnaz JP Krishna Manisha Meet Sharma neha NIKHIL SIR Pradi…" at bounding box center [115, 317] width 107 height 19
select select "79668"
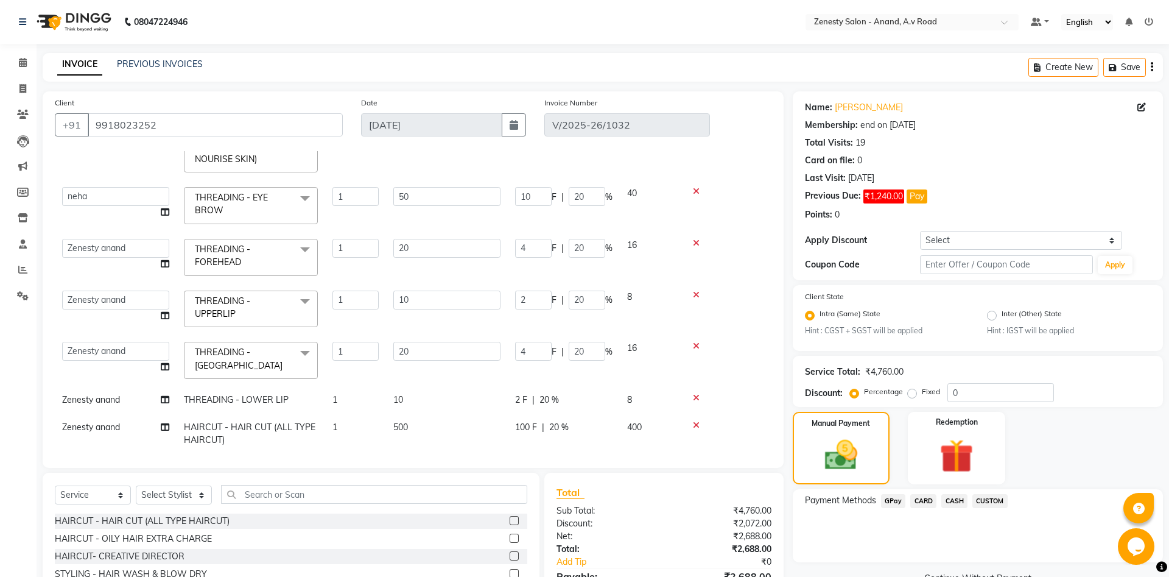
scroll to position [322, 0]
click at [62, 236] on select "Ayaan Darshan Dhara Gulnaz JP Krishna Manisha Meet Sharma neha NIKHIL SIR Pradi…" at bounding box center [115, 245] width 107 height 19
select select "79668"
click at [62, 287] on select "Ayaan Darshan Dhara Gulnaz JP Krishna Manisha Meet Sharma neha NIKHIL SIR Pradi…" at bounding box center [115, 296] width 107 height 19
select select "79668"
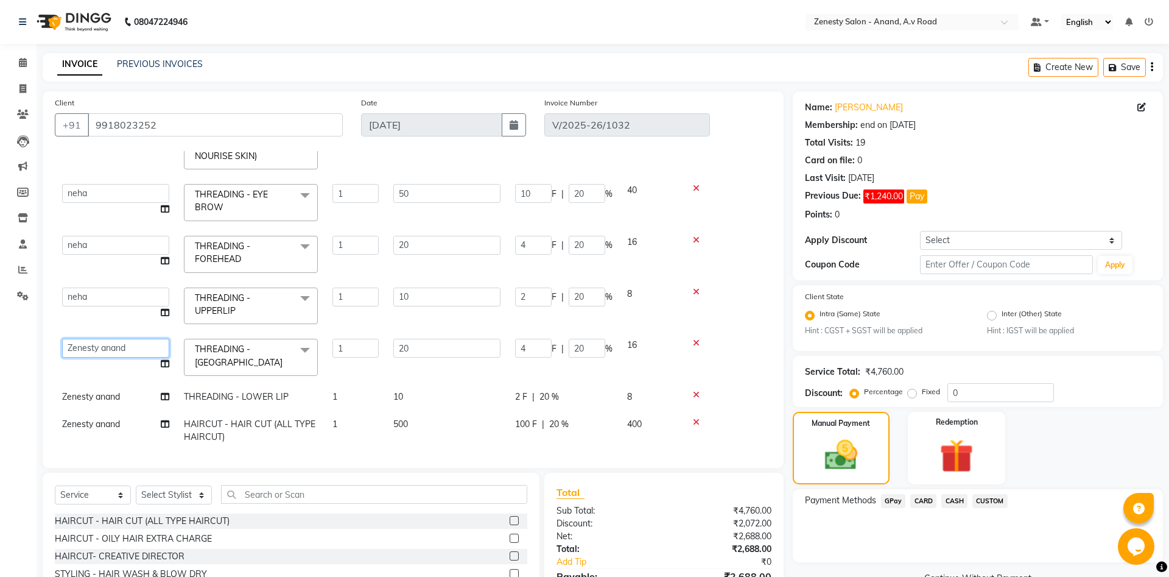
click at [62, 339] on select "Ayaan Darshan Dhara Gulnaz JP Krishna Manisha Meet Sharma neha NIKHIL SIR Pradi…" at bounding box center [115, 348] width 107 height 19
select select "79668"
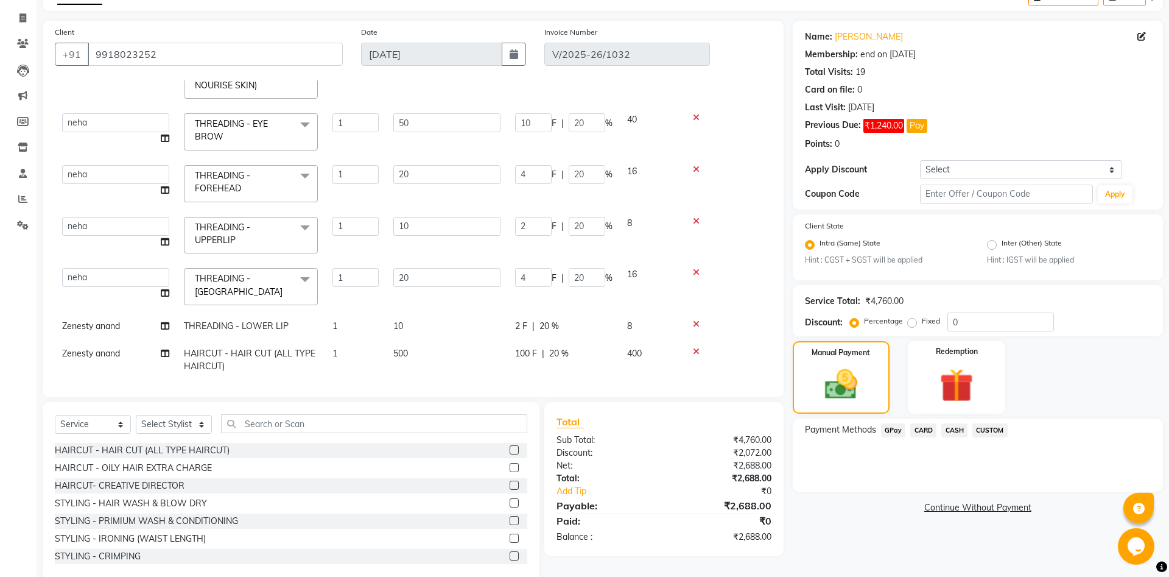
scroll to position [94, 0]
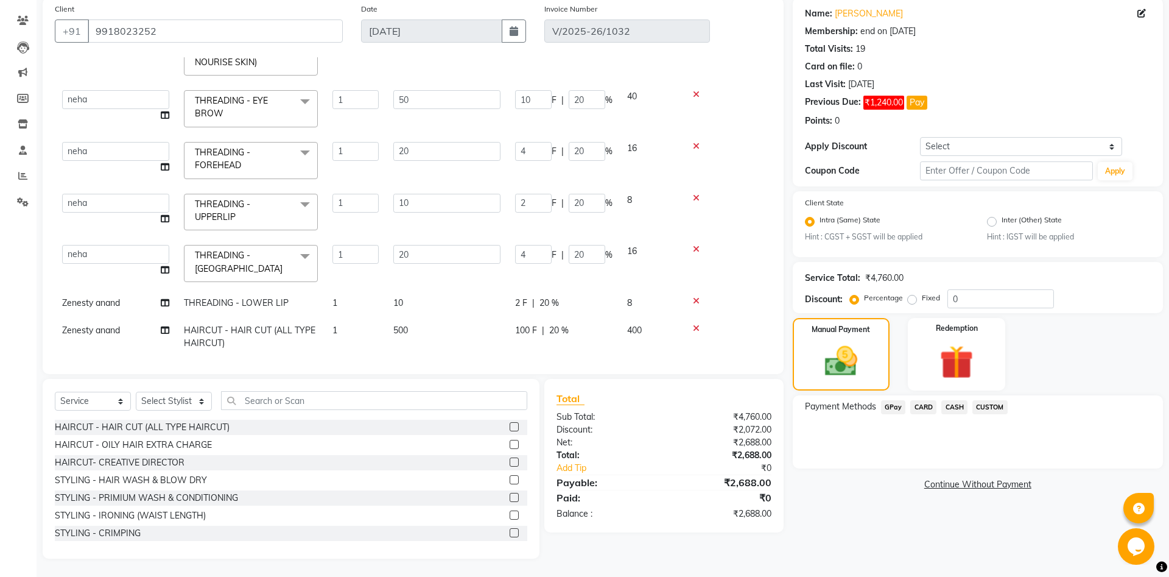
click at [128, 298] on td "Zenesty anand" at bounding box center [116, 302] width 122 height 27
select select "52207"
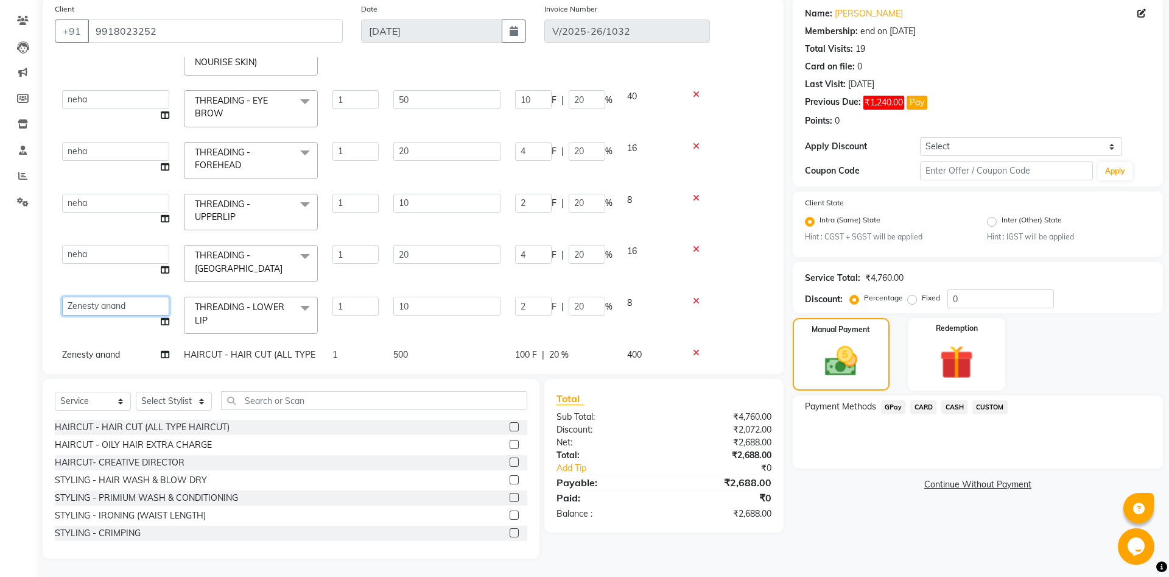
click at [62, 297] on select "Ayaan Darshan Dhara Gulnaz JP Krishna Manisha Meet Sharma neha NIKHIL SIR Pradi…" at bounding box center [115, 306] width 107 height 19
select select "79668"
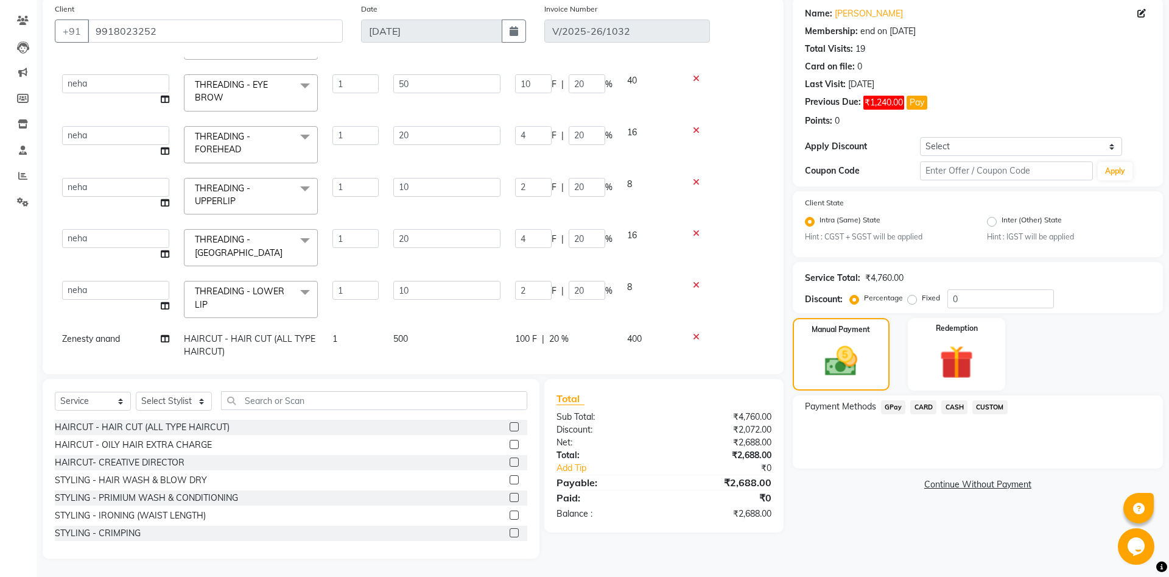
scroll to position [345, 0]
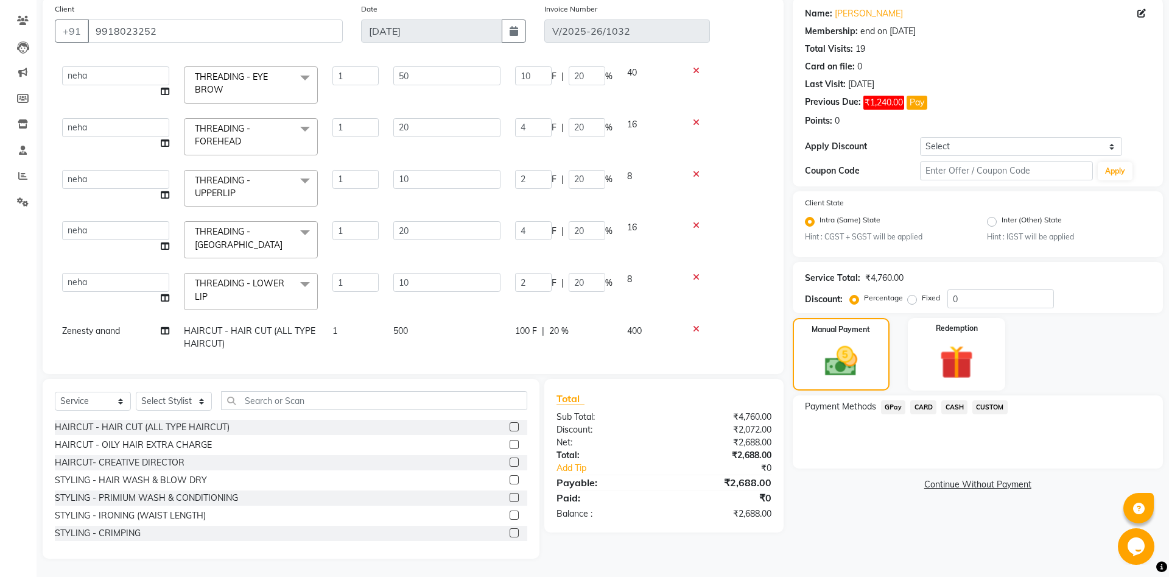
click at [117, 327] on span "Zenesty anand" at bounding box center [91, 330] width 58 height 11
select select "52207"
click at [62, 325] on select "Ayaan Darshan Dhara Gulnaz JP Krishna Manisha Meet Sharma neha NIKHIL SIR Pradi…" at bounding box center [115, 334] width 107 height 19
select select "89850"
click at [165, 345] on icon at bounding box center [165, 349] width 9 height 9
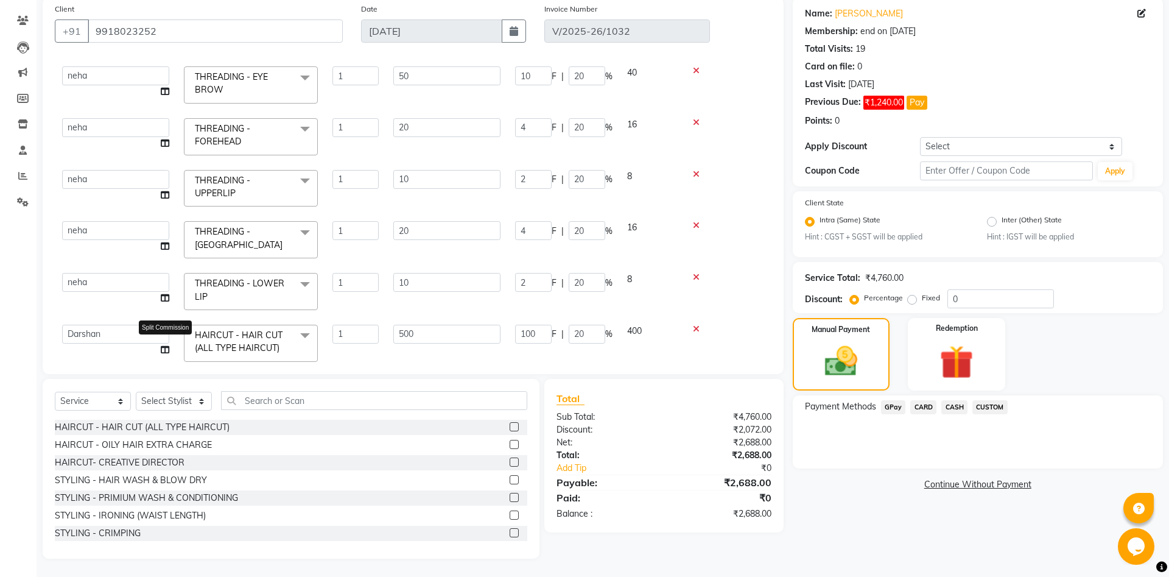
select select "89850"
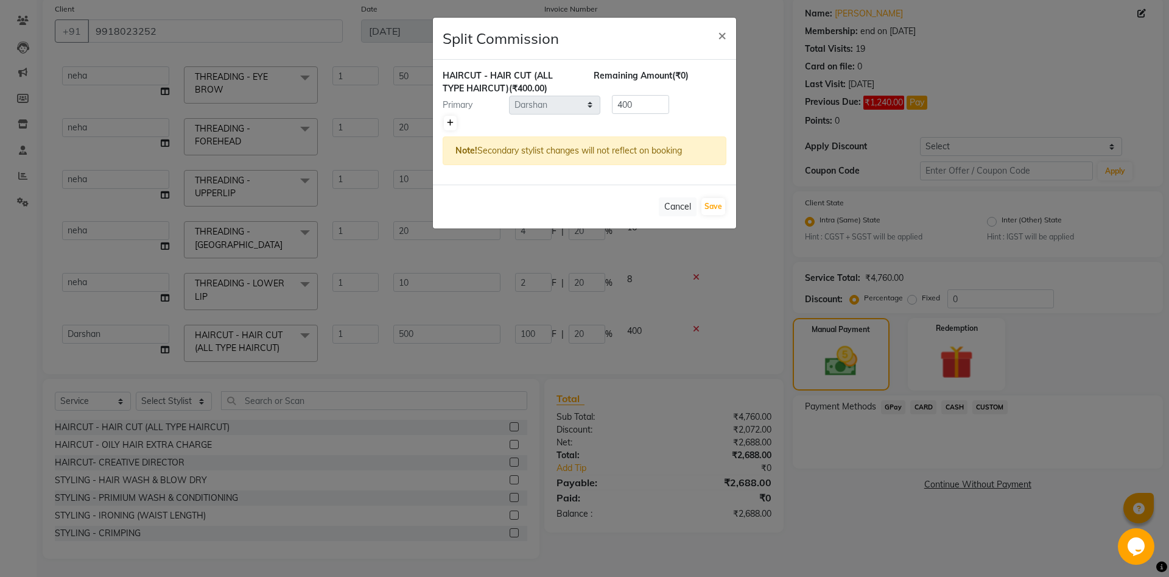
click at [454, 122] on link at bounding box center [450, 123] width 13 height 15
type input "200"
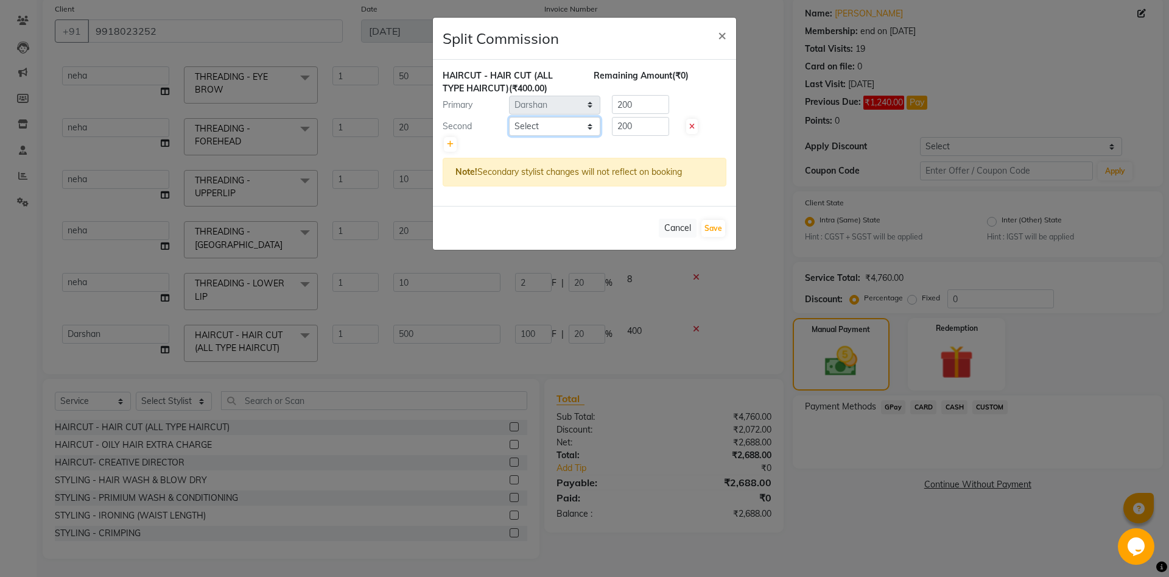
click at [509, 117] on select "Select Ayaan Darshan Dhara Gulnaz JP Krishna Manisha Meet Sharma neha NIKHIL SI…" at bounding box center [554, 126] width 91 height 19
select select "86258"
click option "JP" at bounding box center [0, 0] width 0 height 0
click at [640, 128] on input "200" at bounding box center [640, 126] width 57 height 19
type input "2"
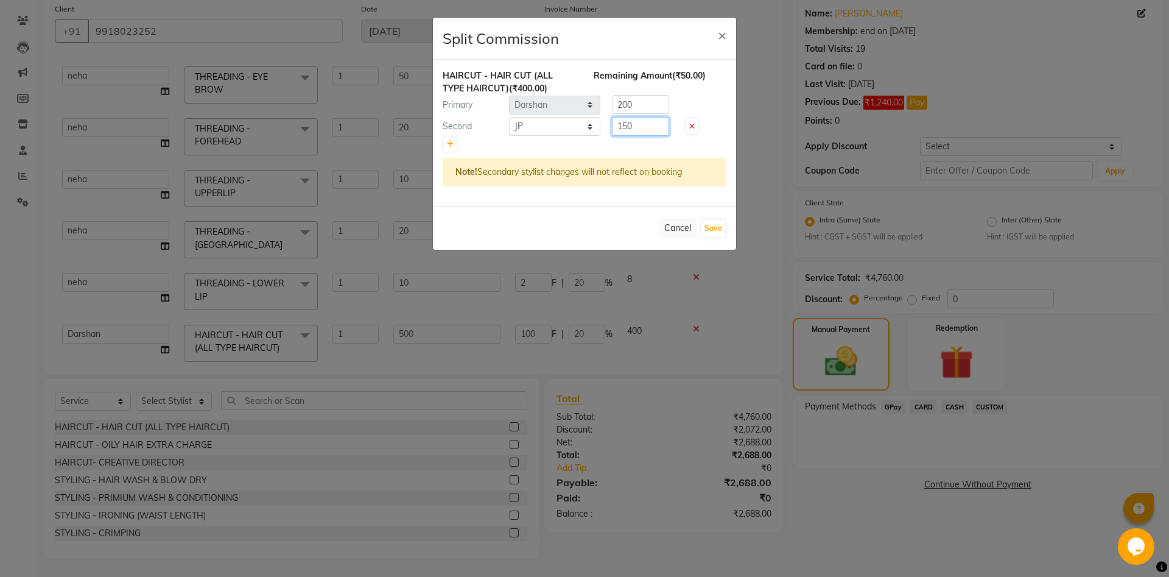
type input "150"
click at [628, 100] on input "200" at bounding box center [640, 104] width 57 height 19
click at [636, 104] on input "200" at bounding box center [640, 104] width 57 height 19
type input "250"
click at [714, 225] on button "Save" at bounding box center [714, 228] width 24 height 17
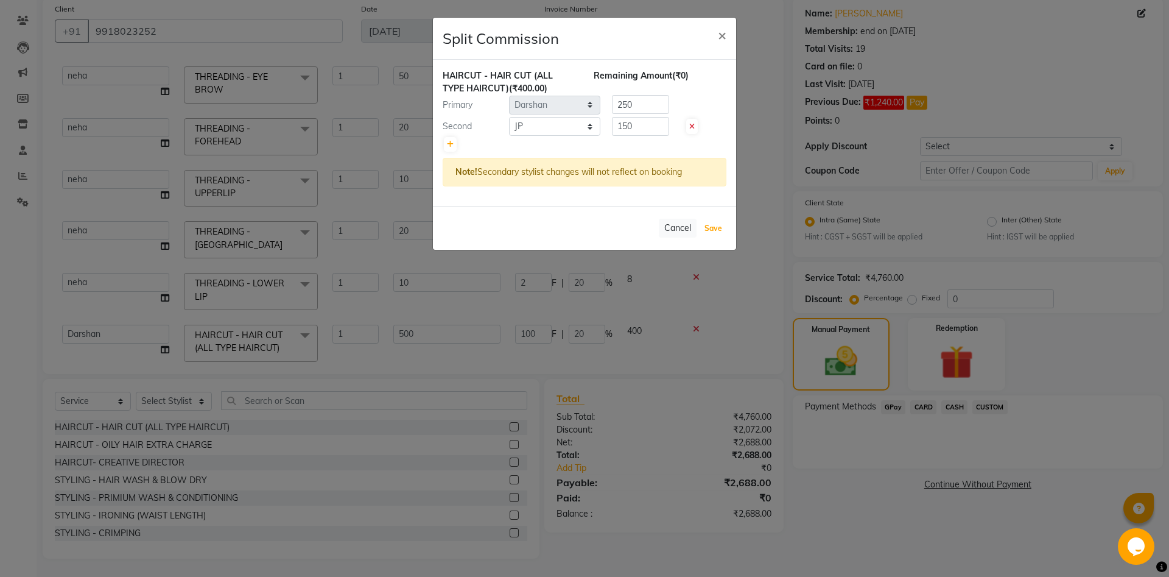
select select "Select"
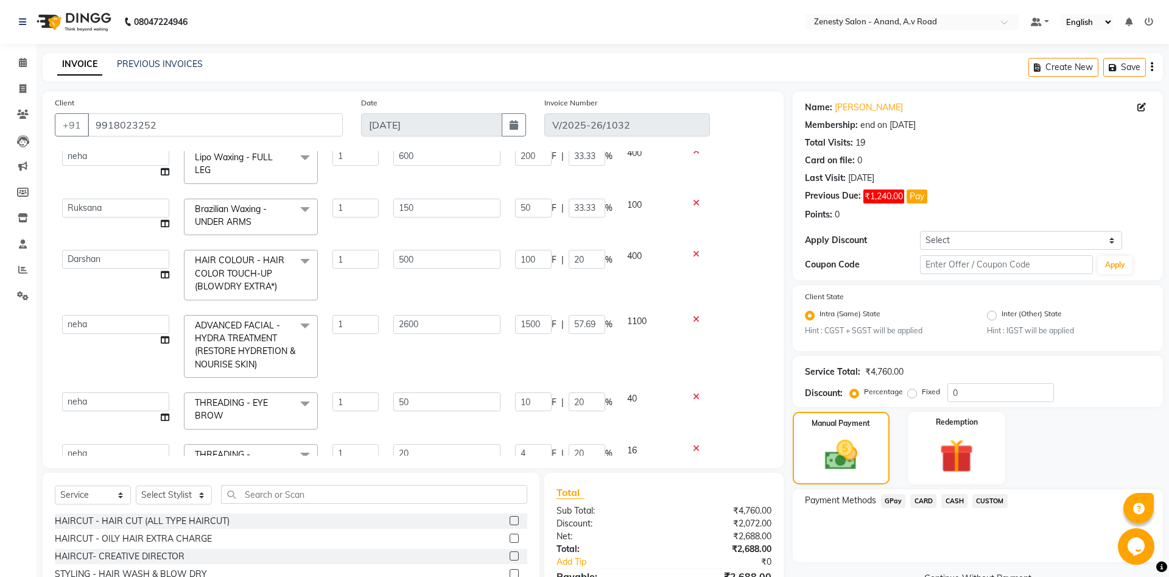
scroll to position [132, 0]
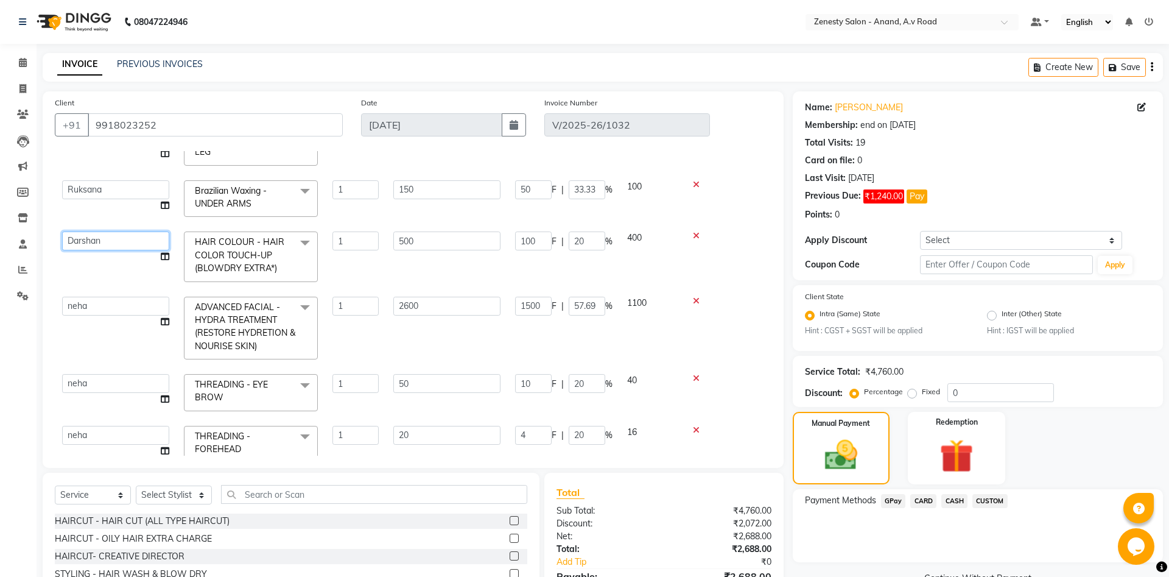
click at [62, 231] on select "Ayaan Darshan Dhara Gulnaz JP Krishna Manisha Meet Sharma neha NIKHIL SIR Pradi…" at bounding box center [115, 240] width 107 height 19
click at [153, 233] on select "Ayaan Darshan Dhara Gulnaz JP Krishna Manisha Meet Sharma neha NIKHIL SIR Pradi…" at bounding box center [115, 240] width 107 height 19
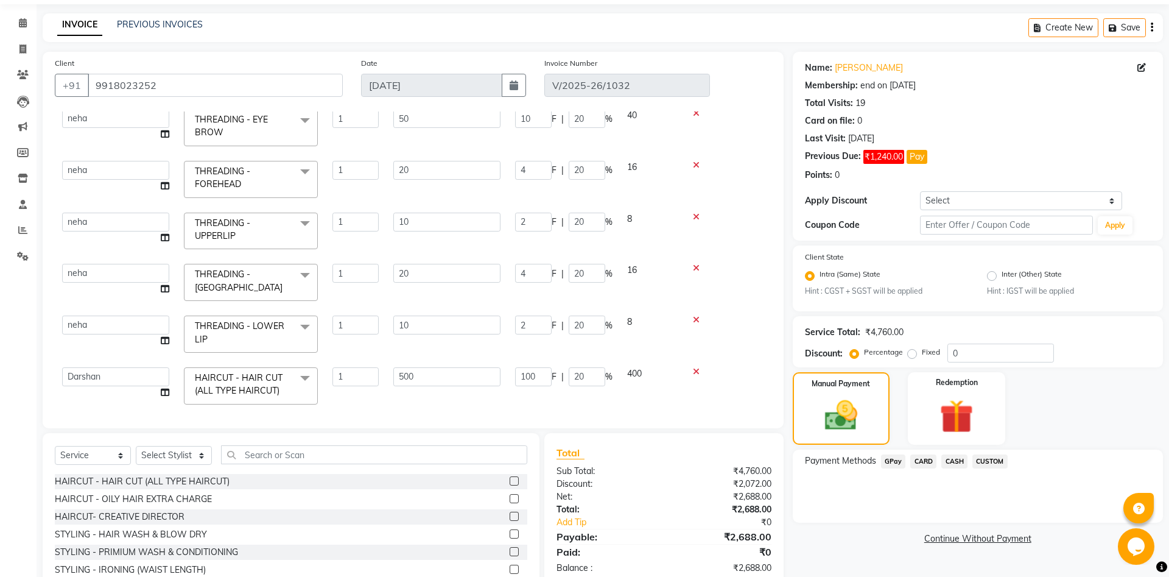
scroll to position [62, 0]
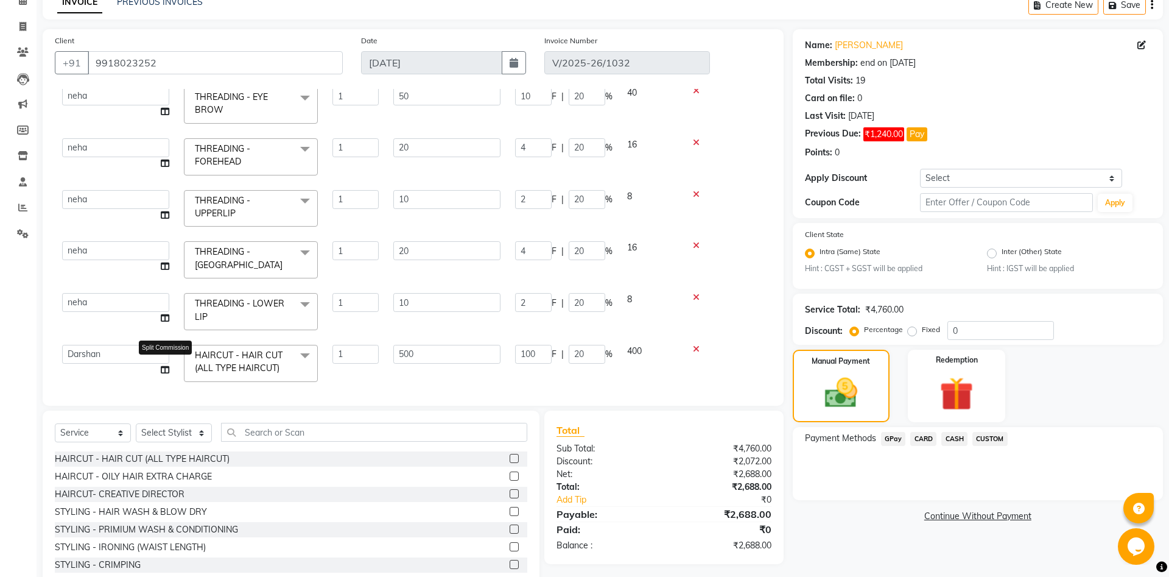
click at [161, 365] on icon at bounding box center [165, 369] width 9 height 9
select select "89850"
select select "86258"
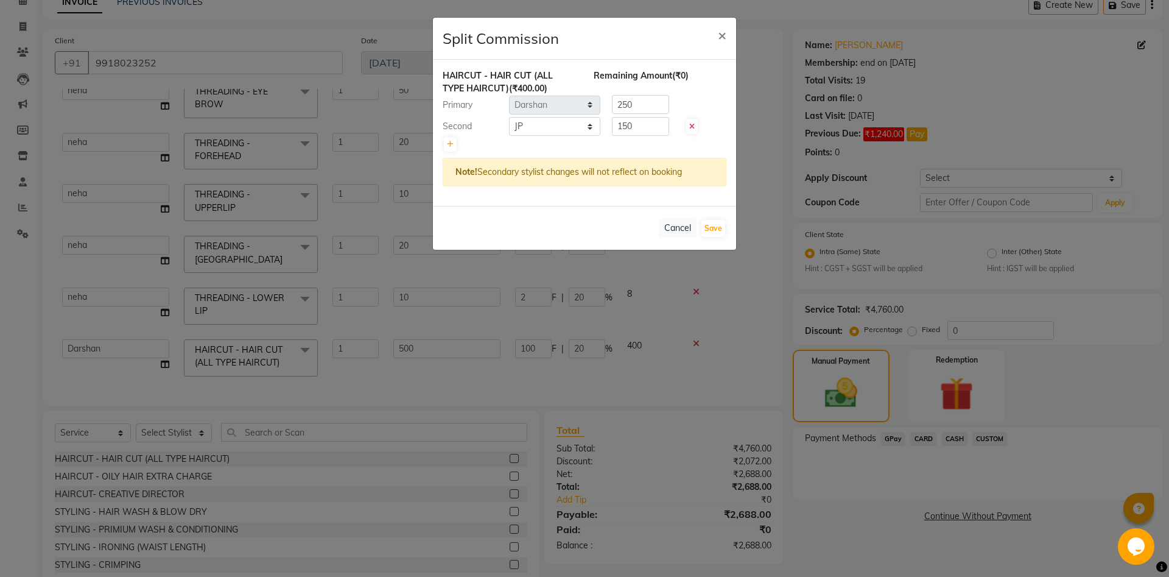
scroll to position [332, 0]
click at [710, 230] on button "Save" at bounding box center [714, 228] width 24 height 17
select select "Select"
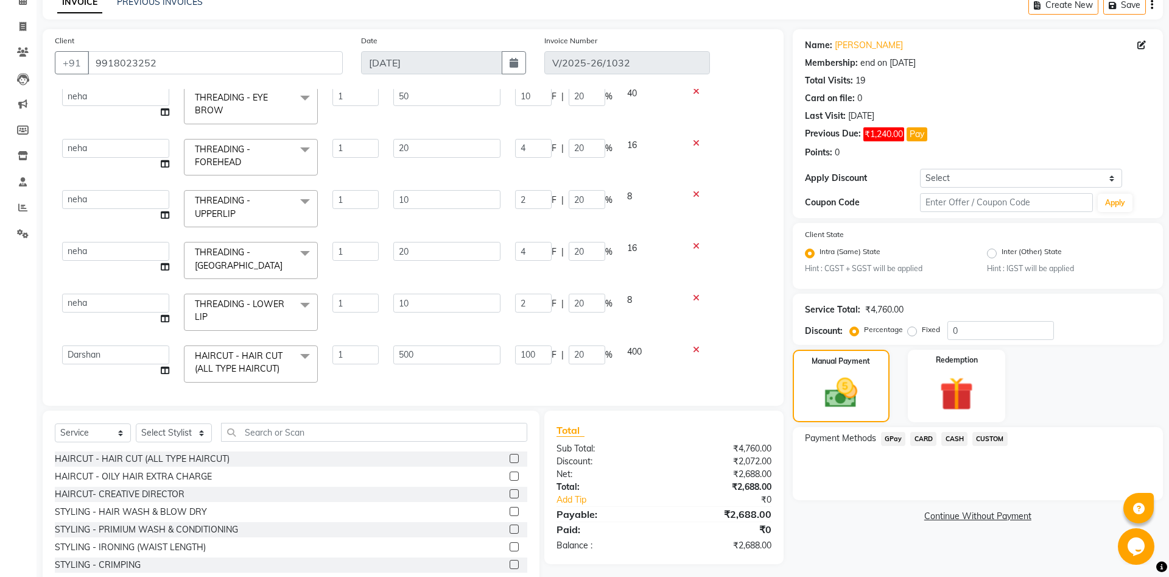
scroll to position [333, 0]
click at [954, 437] on span "CASH" at bounding box center [955, 439] width 26 height 14
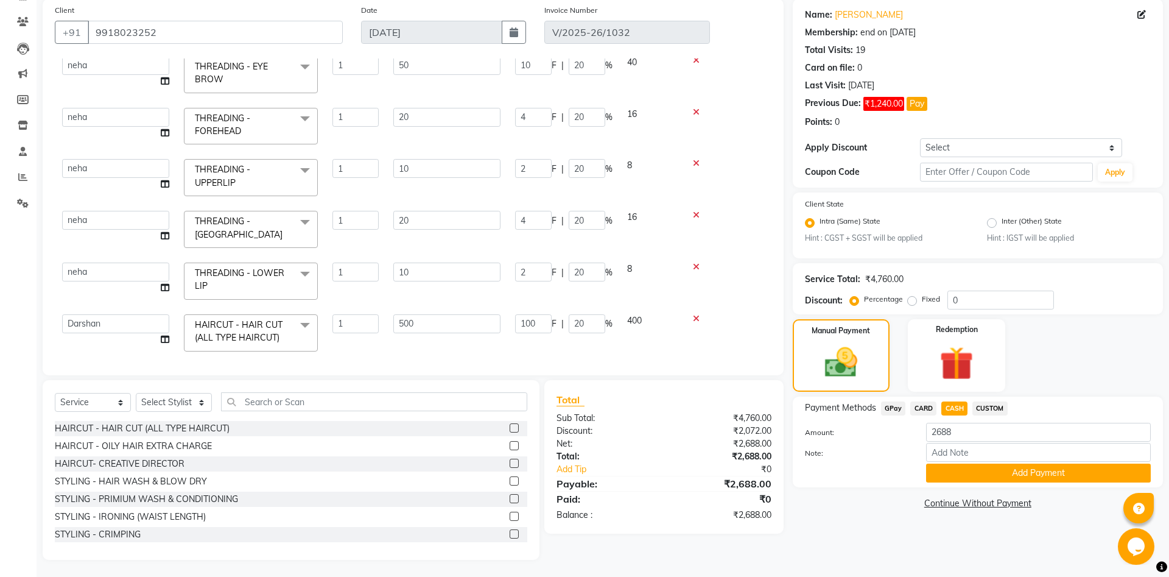
scroll to position [94, 0]
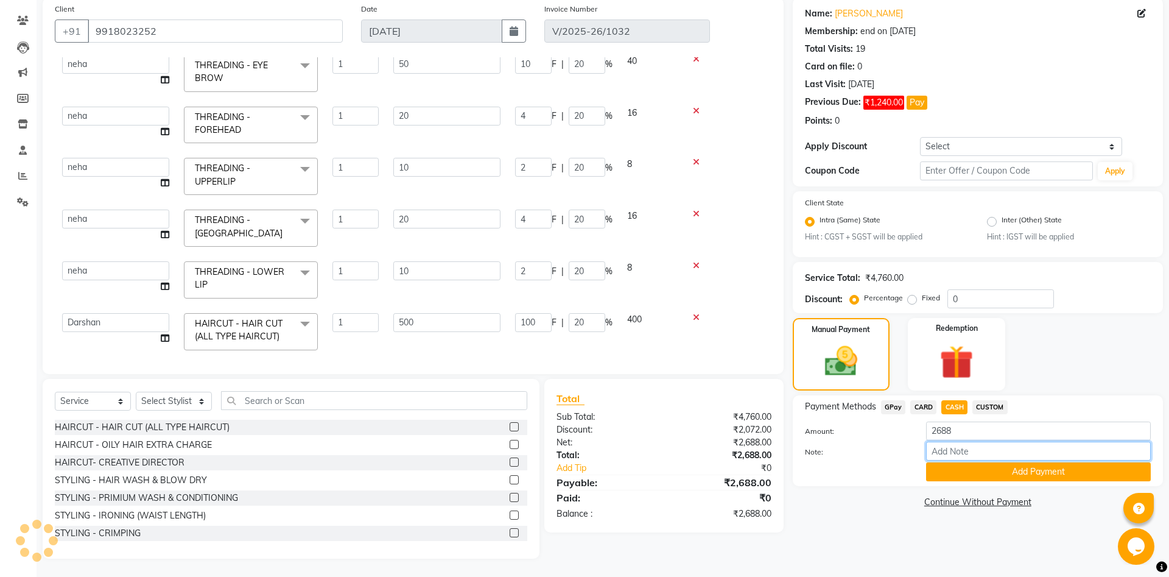
click at [965, 446] on input "Note:" at bounding box center [1038, 451] width 225 height 19
click at [904, 525] on div "Name: Manisha Membership: end on 27-11-2026 Total Visits: 19 Card on file: 0 La…" at bounding box center [982, 278] width 379 height 561
click at [945, 447] on input "24" at bounding box center [1038, 451] width 225 height 19
type input "24 GM"
click at [1018, 470] on button "Add Payment" at bounding box center [1038, 471] width 225 height 19
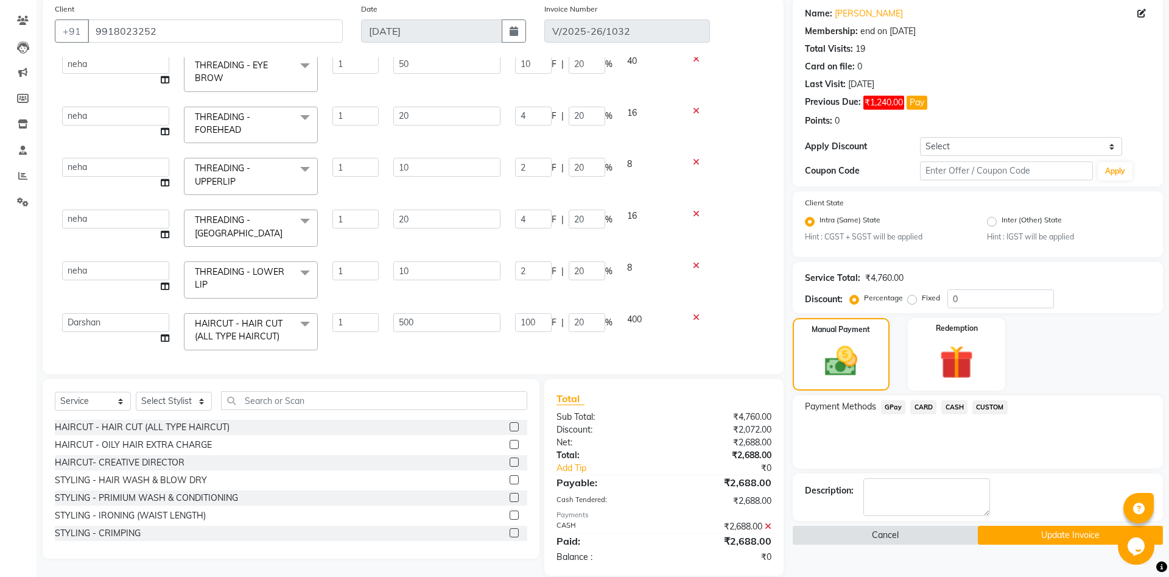
click at [901, 531] on button "Cancel" at bounding box center [885, 535] width 185 height 19
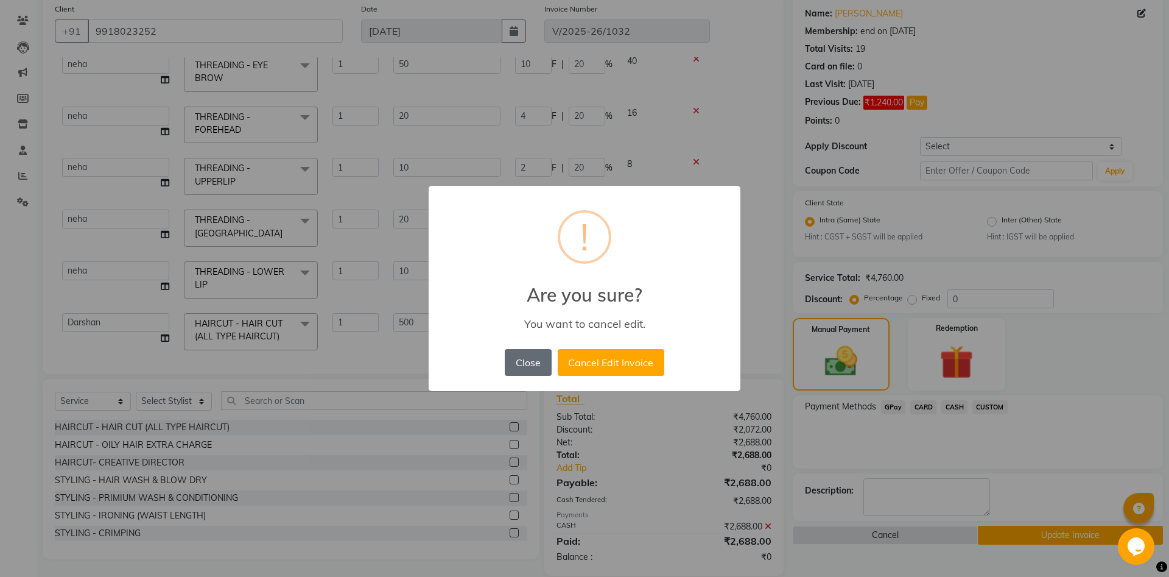
click at [522, 363] on button "Close" at bounding box center [528, 362] width 46 height 27
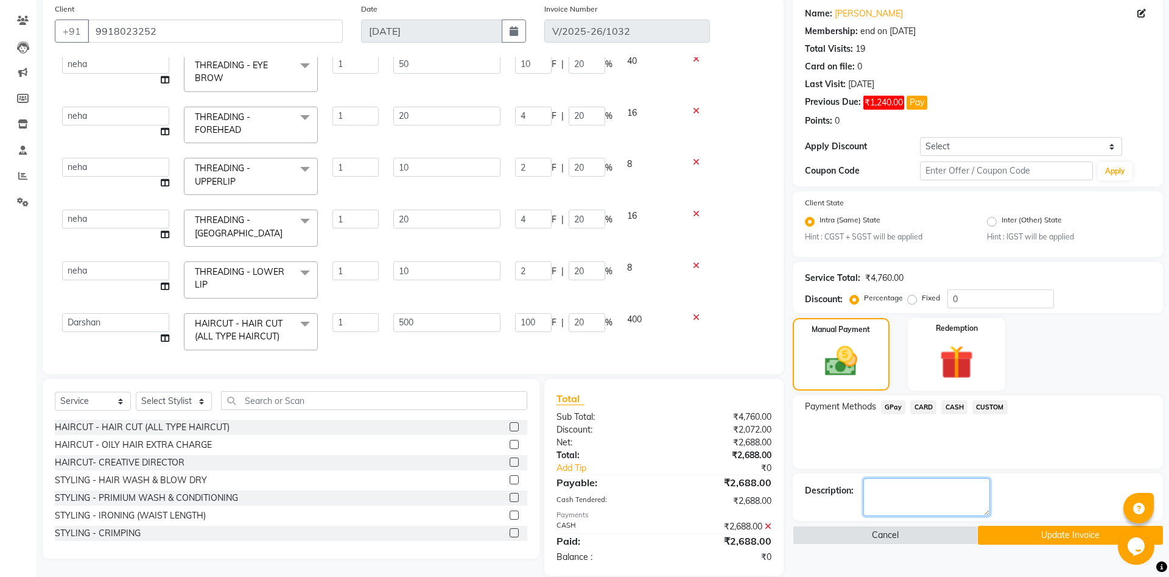
click at [914, 494] on textarea at bounding box center [927, 497] width 127 height 38
type textarea "24 GM"
click at [1021, 535] on button "Update Invoice" at bounding box center [1070, 535] width 185 height 19
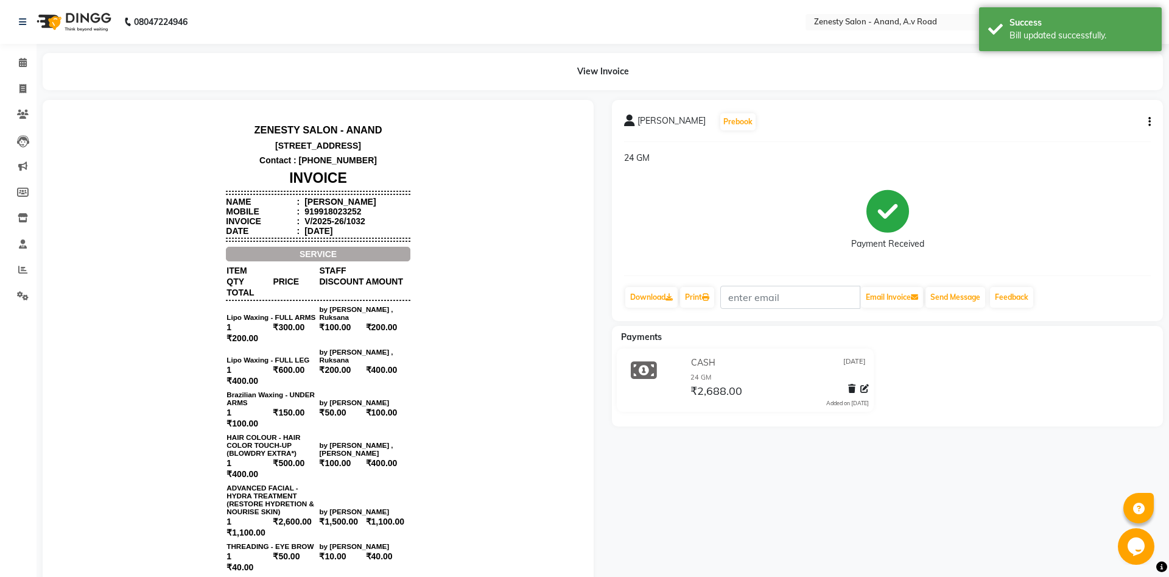
click at [1151, 122] on icon "button" at bounding box center [1150, 122] width 2 height 1
click at [1072, 141] on div "Edit Invoice" at bounding box center [1089, 137] width 83 height 15
select select "service"
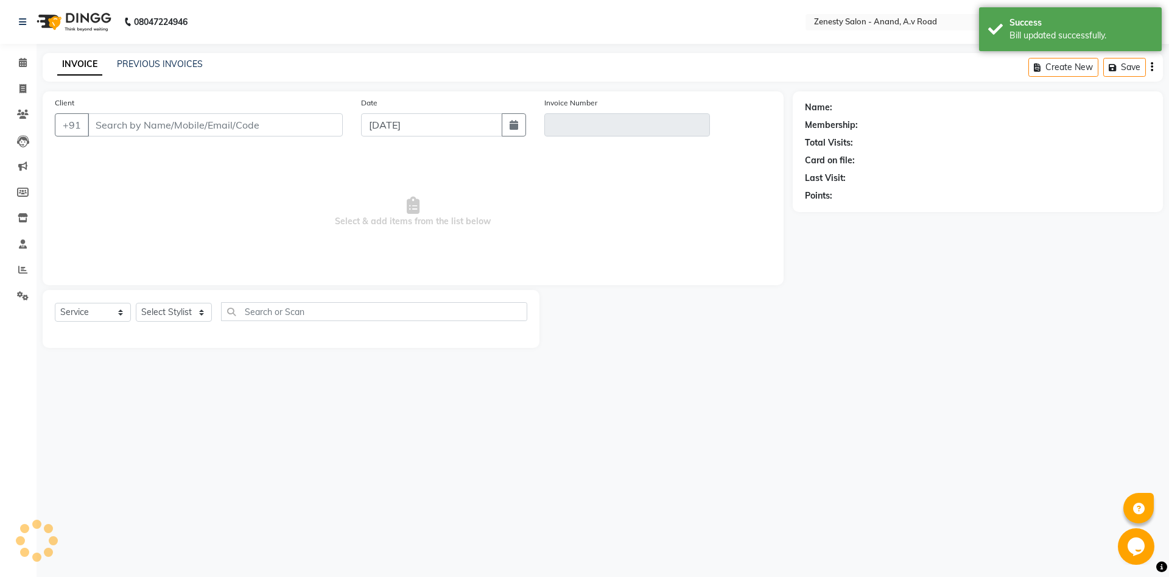
select select "52207"
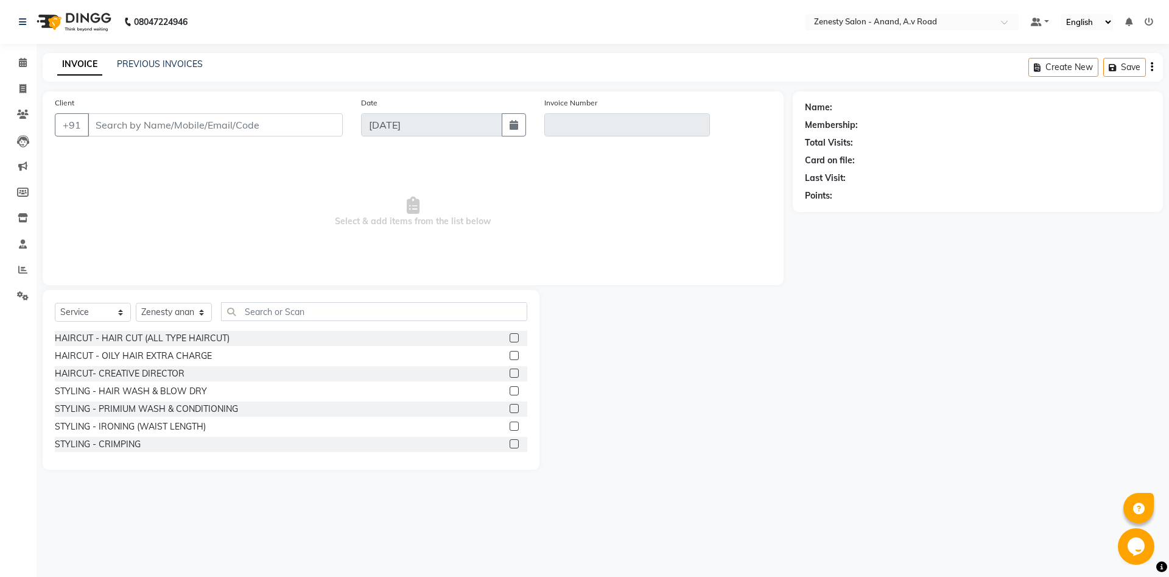
type input "9918023252"
type input "V/2025-26/1032"
select select "1: Object"
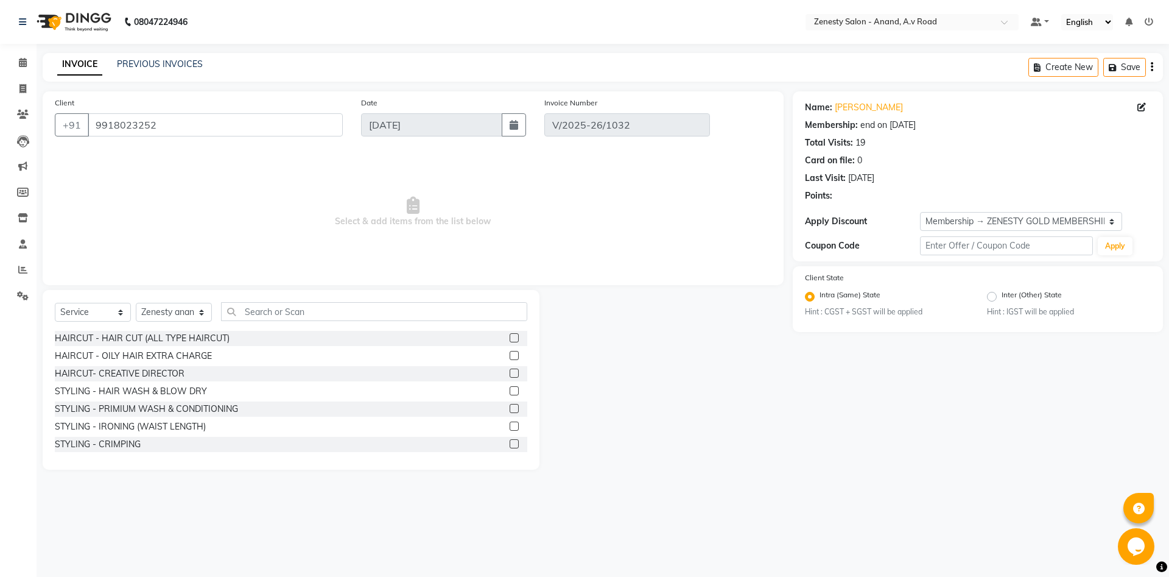
select select "select"
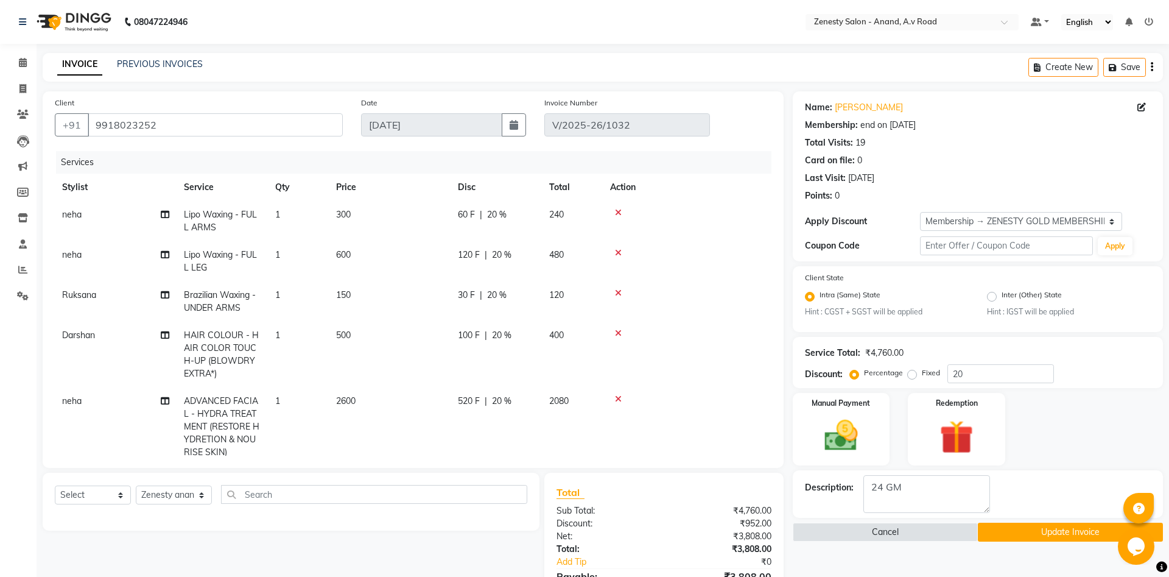
click at [1071, 534] on button "Update Invoice" at bounding box center [1070, 532] width 185 height 19
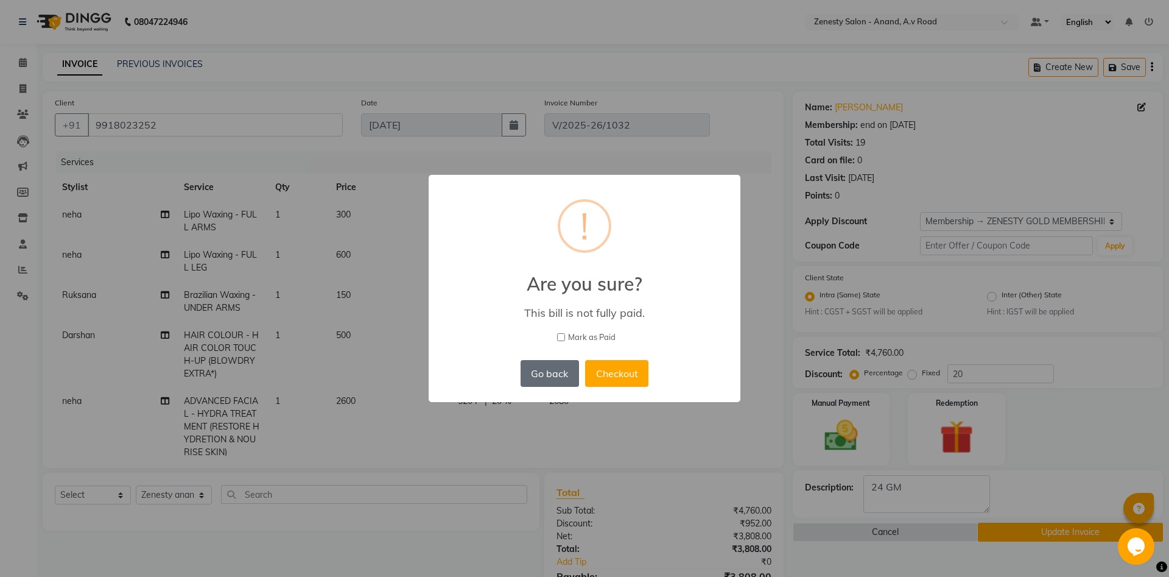
click at [539, 376] on button "Go back" at bounding box center [550, 373] width 58 height 27
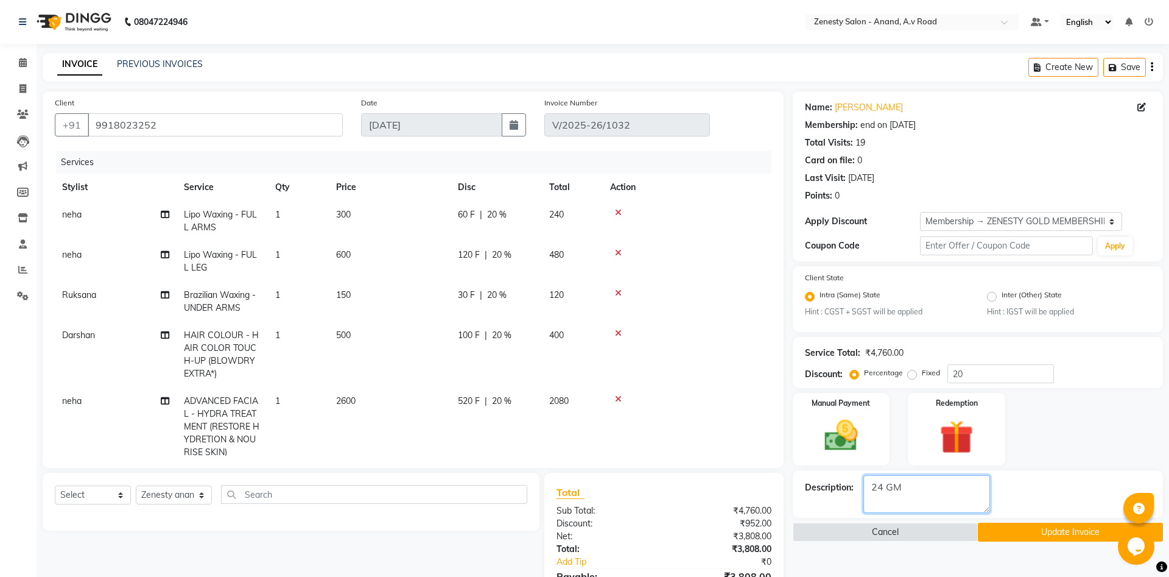
drag, startPoint x: 912, startPoint y: 493, endPoint x: 903, endPoint y: 484, distance: 13.4
click at [912, 492] on textarea at bounding box center [927, 494] width 127 height 38
type textarea "2"
click at [1043, 526] on button "Update Invoice" at bounding box center [1070, 532] width 185 height 19
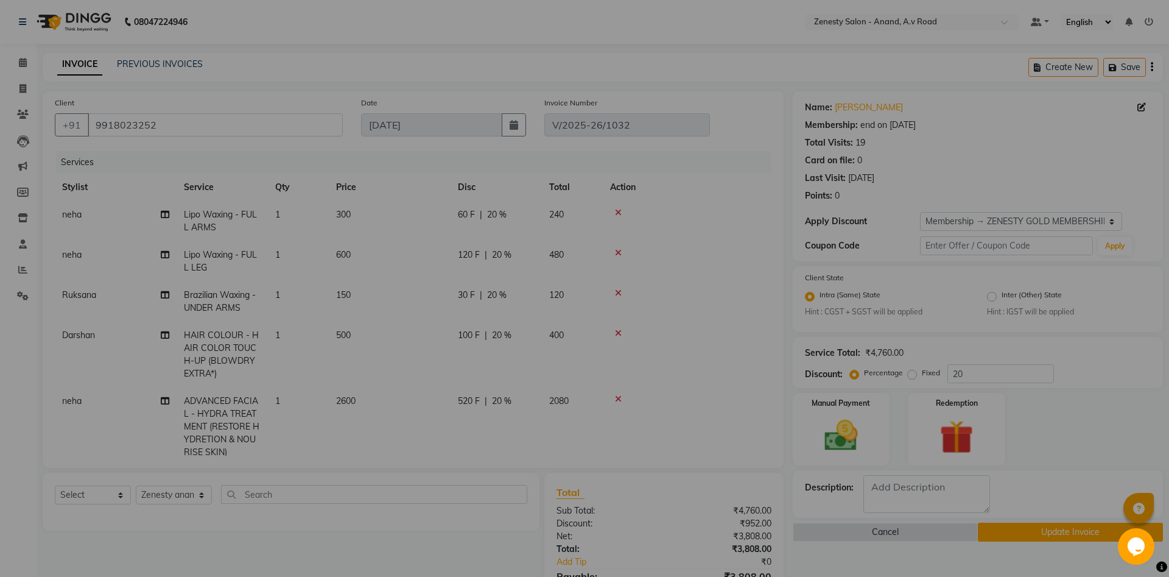
checkbox input "false"
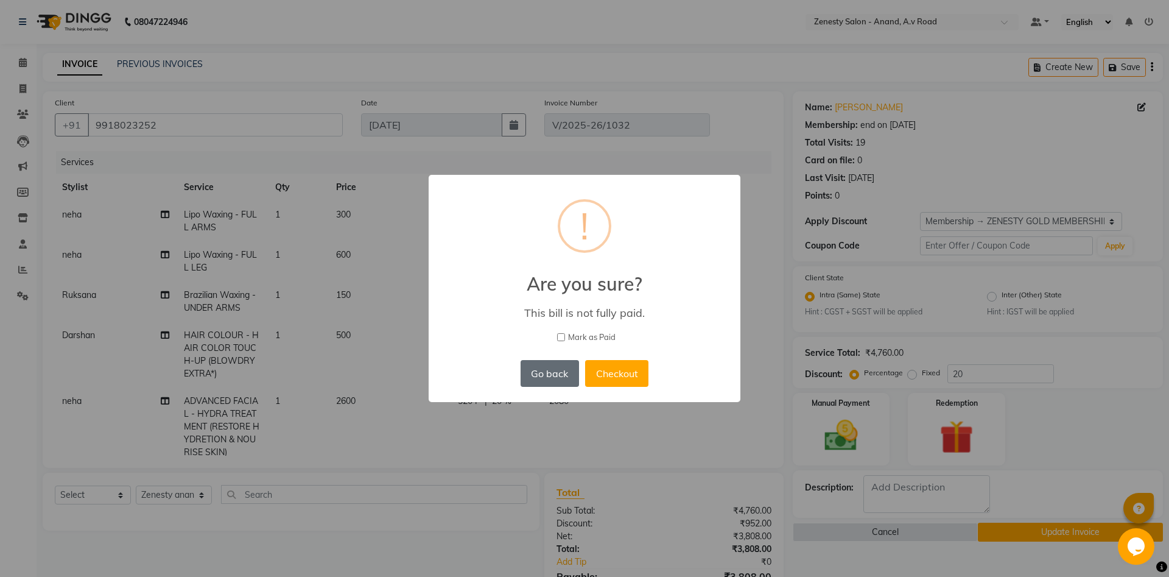
click at [546, 372] on button "Go back" at bounding box center [550, 373] width 58 height 27
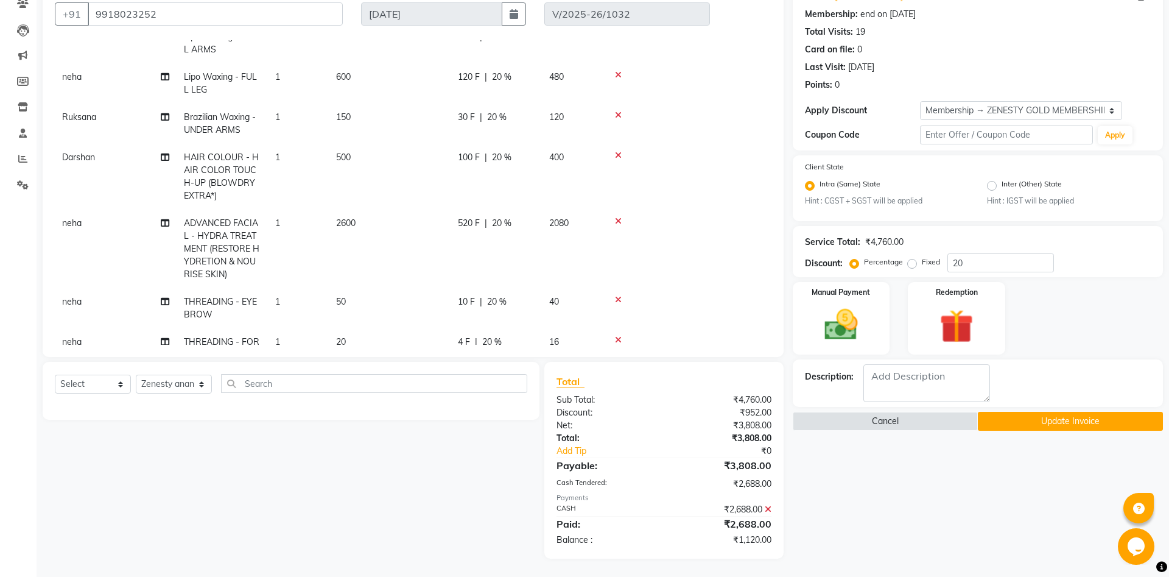
scroll to position [66, 0]
click at [535, 220] on td "520 F | 20 %" at bounding box center [496, 250] width 91 height 79
select select "79668"
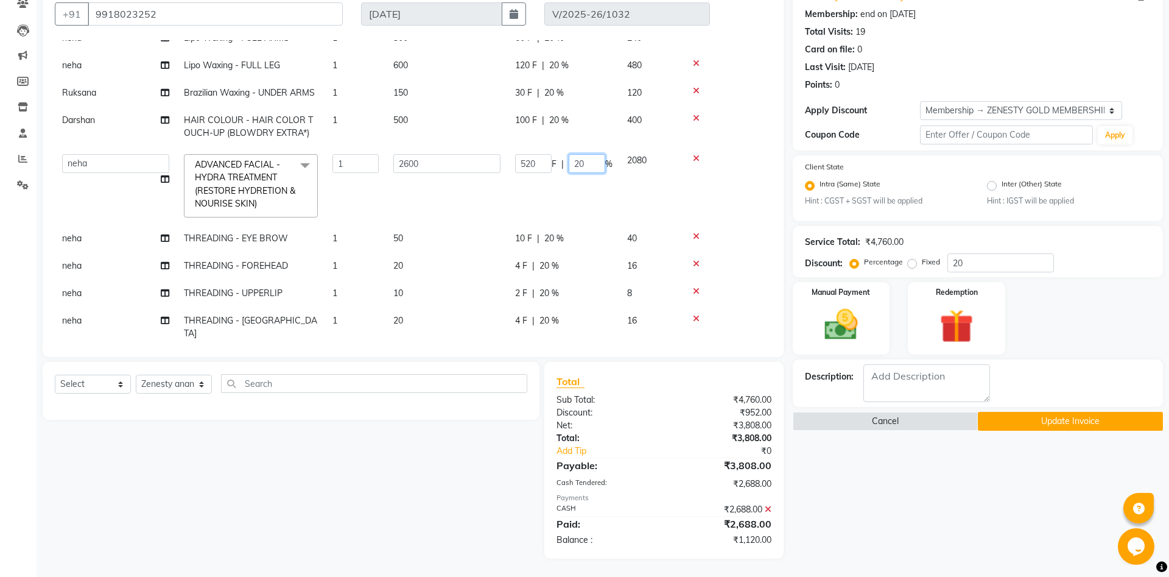
click at [584, 157] on input "20" at bounding box center [587, 163] width 37 height 19
type input "2"
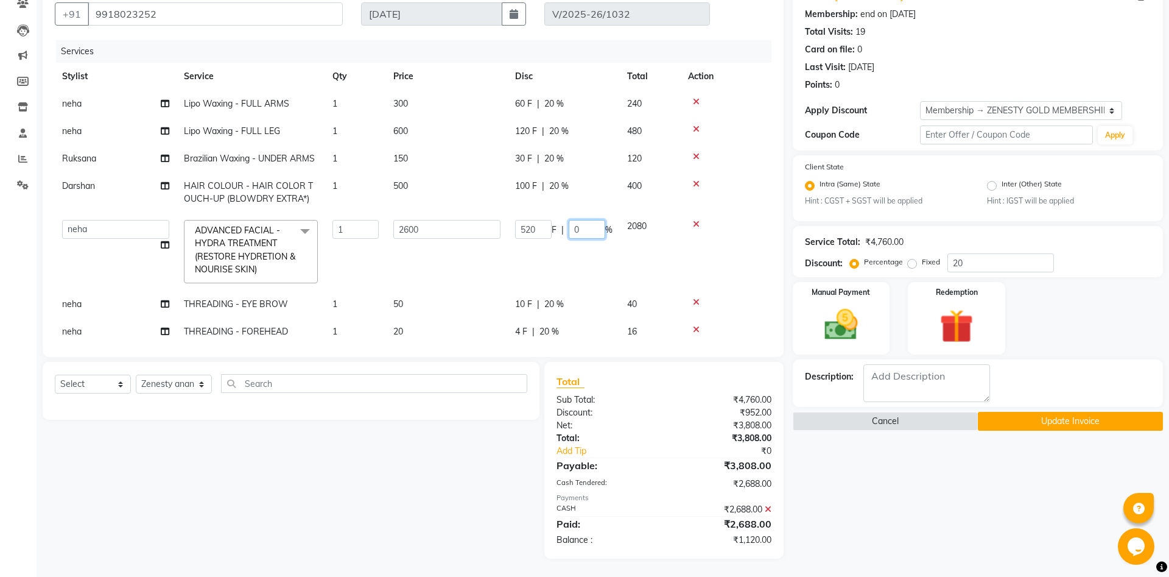
type input "00"
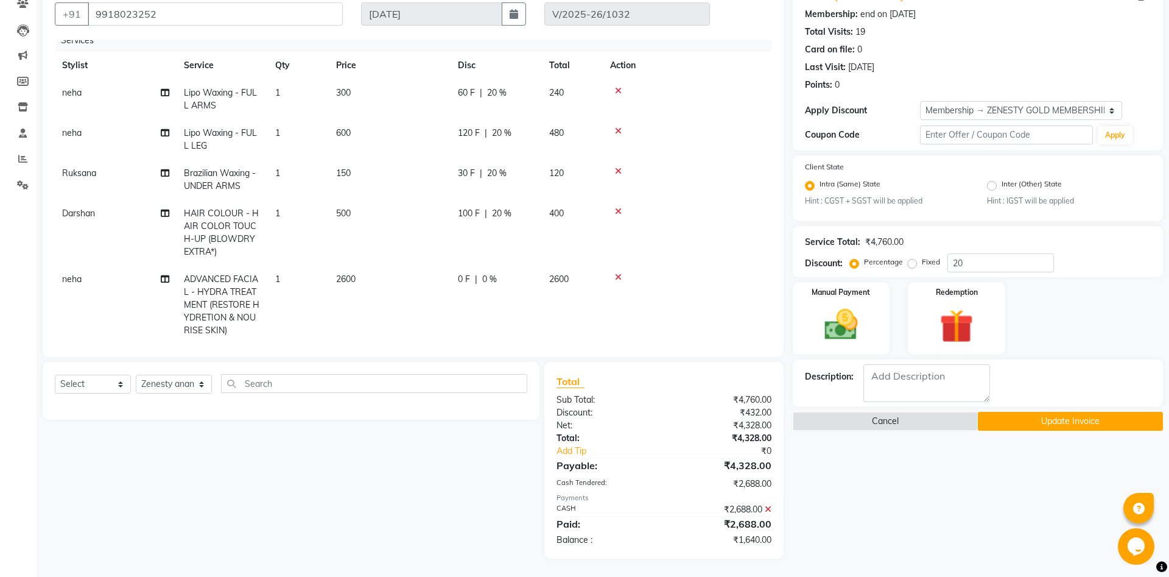
scroll to position [77, 0]
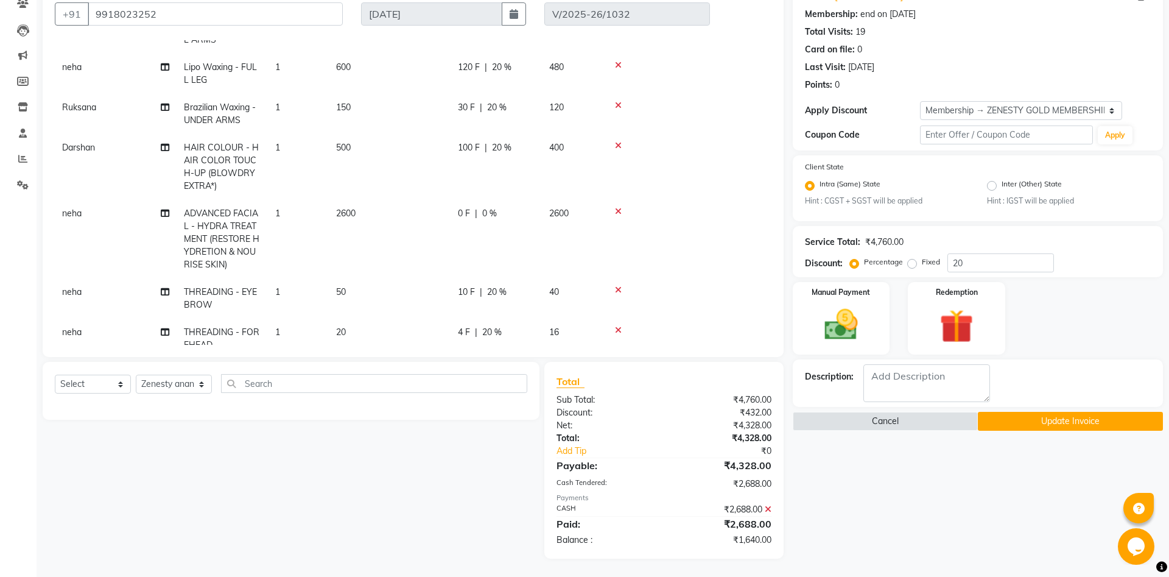
click at [461, 211] on span "0 F" at bounding box center [464, 213] width 12 height 13
select select "79668"
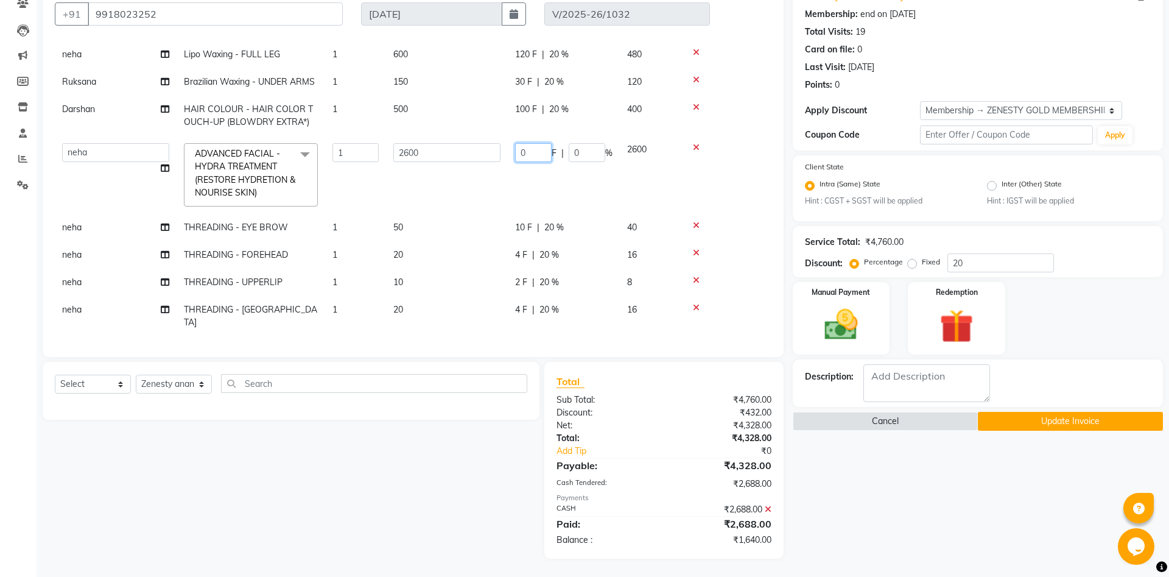
click at [527, 154] on input "0" at bounding box center [533, 152] width 37 height 19
type input "1"
type input "1500"
click at [480, 194] on tbody "neha Lipo Waxing - FULL ARMS 1 300 60 F | 20 % 240 neha Lipo Waxing - FULL LEG …" at bounding box center [413, 208] width 717 height 390
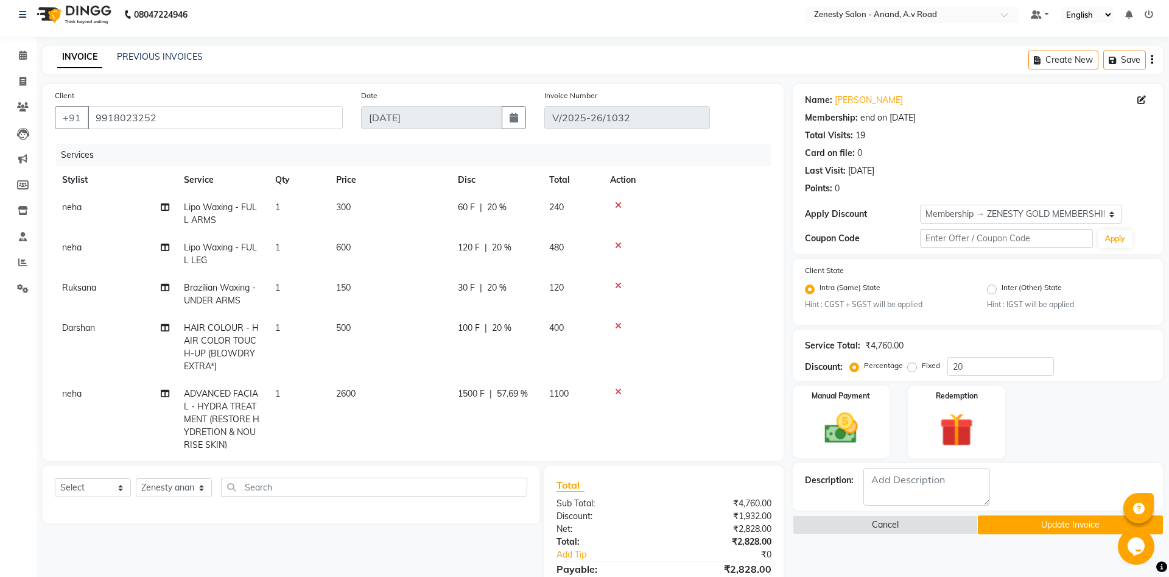
scroll to position [0, 0]
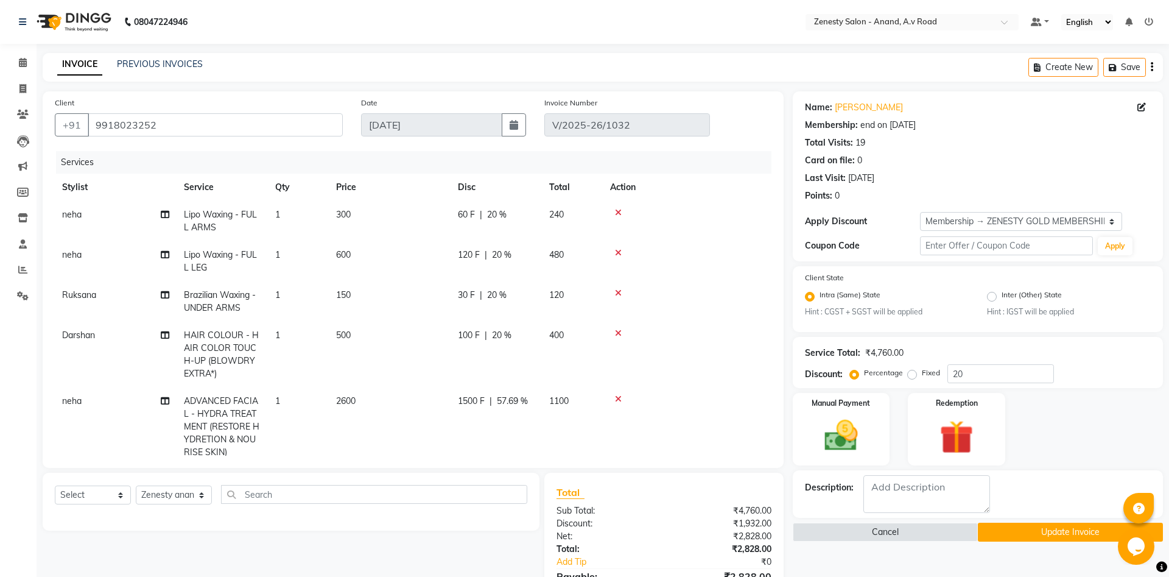
click at [495, 293] on span "20 %" at bounding box center [496, 295] width 19 height 13
select select "75929"
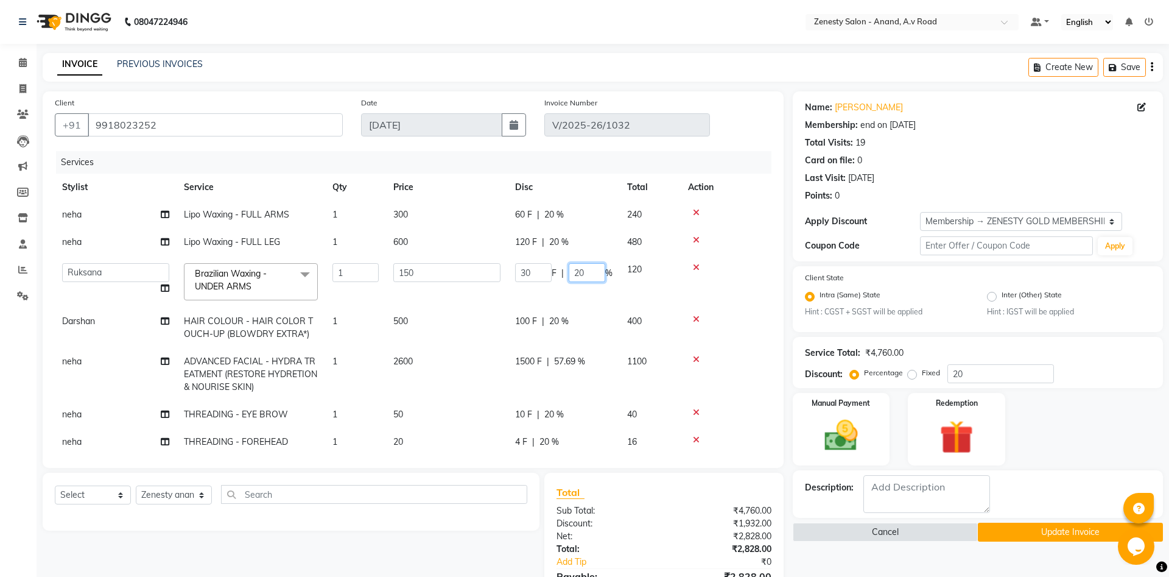
click at [584, 269] on input "20" at bounding box center [587, 272] width 37 height 19
type input "2"
click at [560, 241] on tbody "neha Lipo Waxing - FULL ARMS 1 300 60 F | 20 % 240 neha Lipo Waxing - FULL LEG …" at bounding box center [413, 396] width 717 height 390
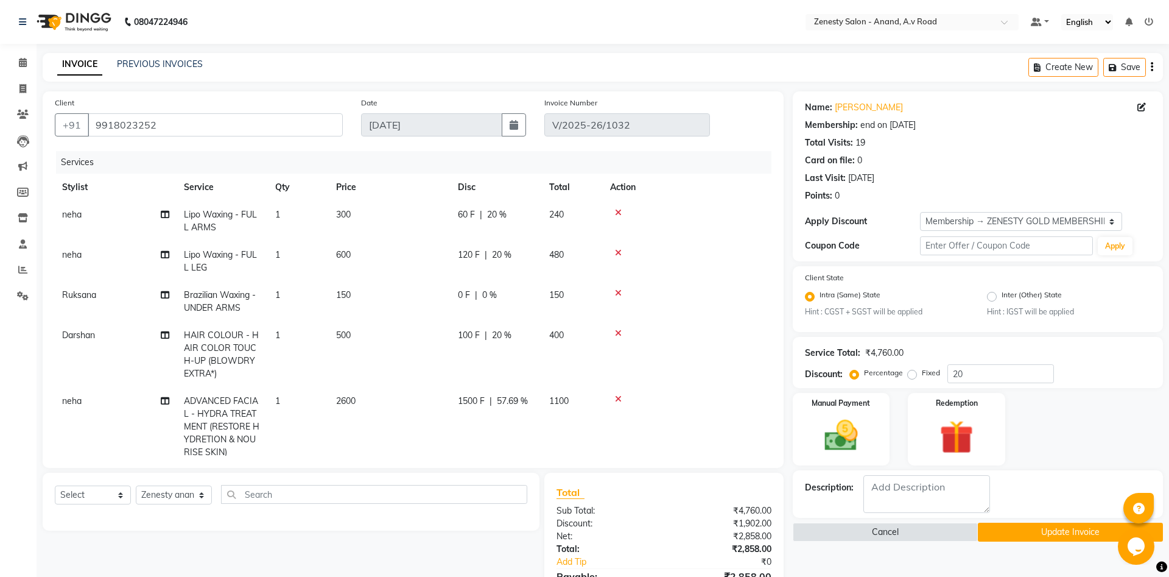
click at [505, 256] on span "20 %" at bounding box center [501, 255] width 19 height 13
select select "79668"
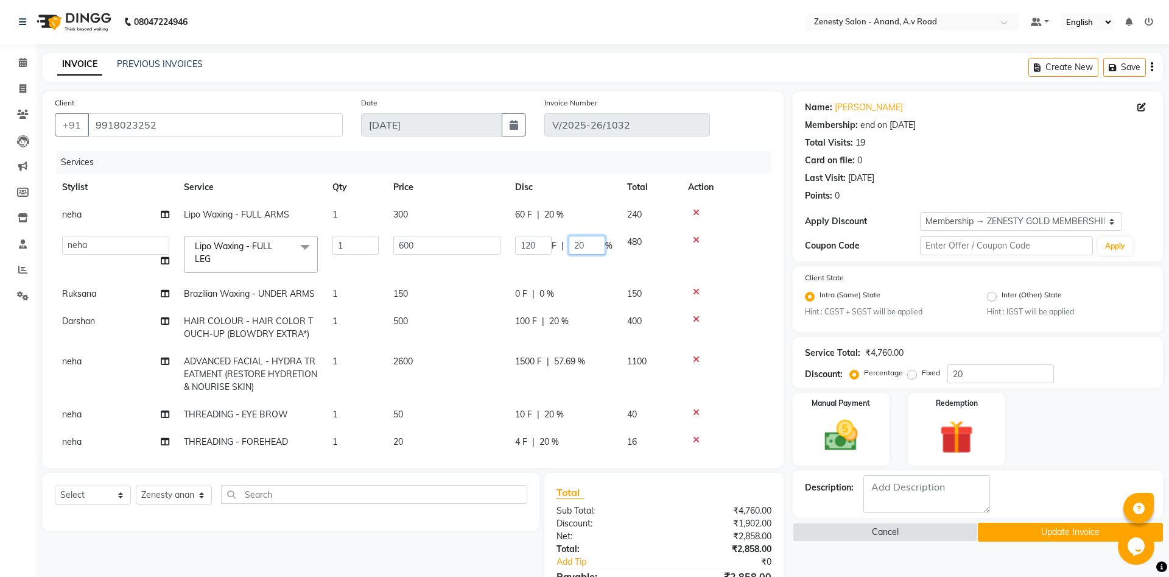
click at [583, 241] on input "20" at bounding box center [587, 245] width 37 height 19
type input "2"
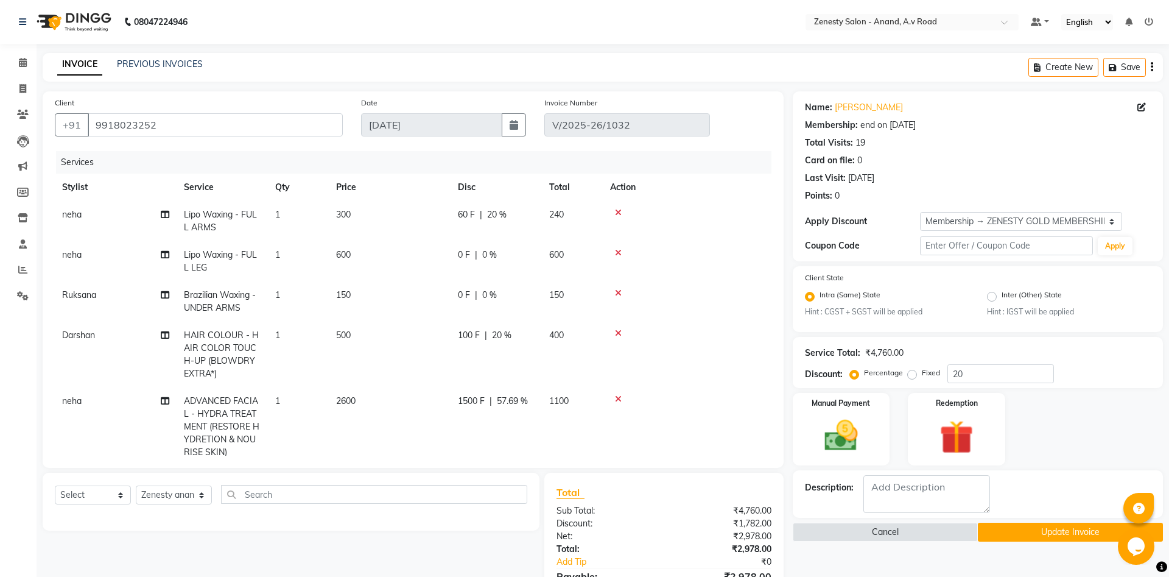
click at [576, 274] on tr "neha Lipo Waxing - FULL LEG 1 600 0 F | 0 % 600" at bounding box center [413, 261] width 717 height 40
click at [496, 217] on span "20 %" at bounding box center [496, 214] width 19 height 13
select select "79668"
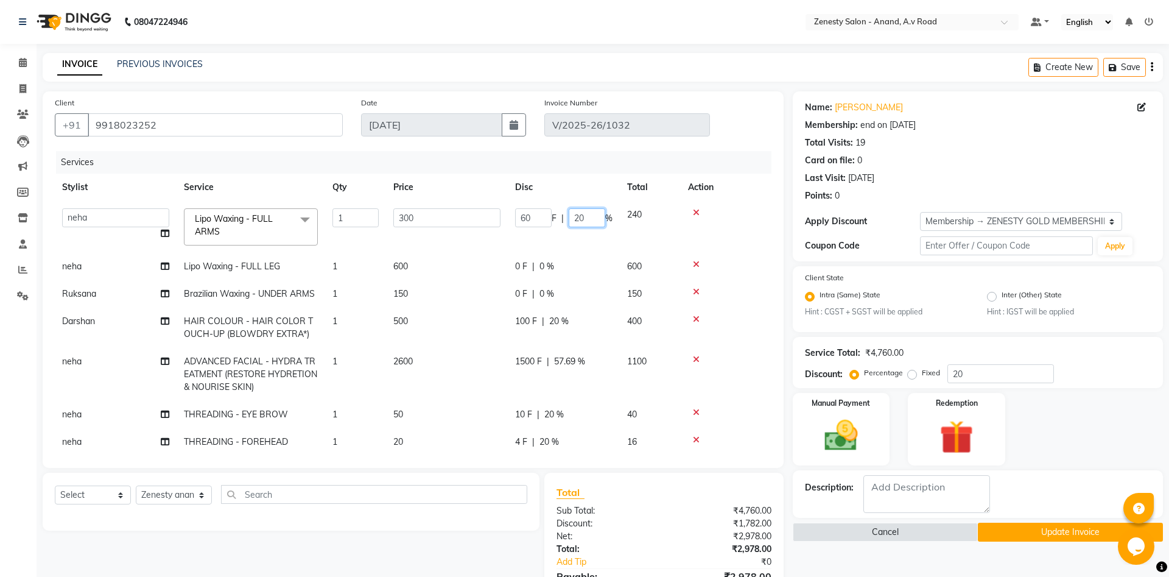
click at [582, 218] on input "20" at bounding box center [587, 217] width 37 height 19
click at [586, 216] on input "20" at bounding box center [587, 217] width 37 height 19
type input "2"
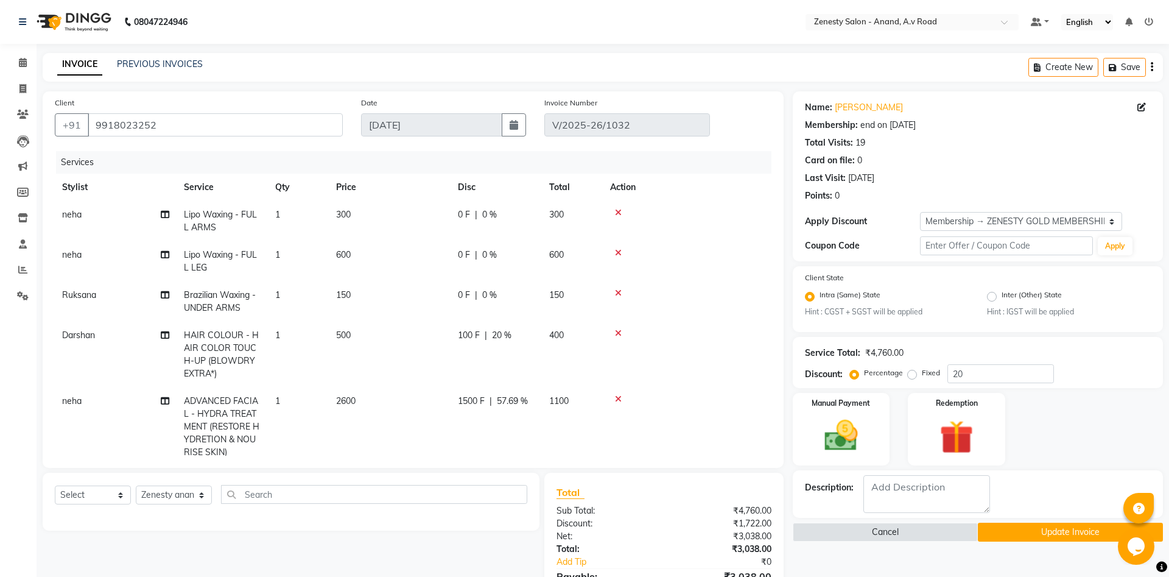
click at [588, 260] on tr "neha Lipo Waxing - FULL LEG 1 600 0 F | 0 % 600" at bounding box center [413, 261] width 717 height 40
click at [464, 213] on span "0 F" at bounding box center [464, 214] width 12 height 13
select select "79668"
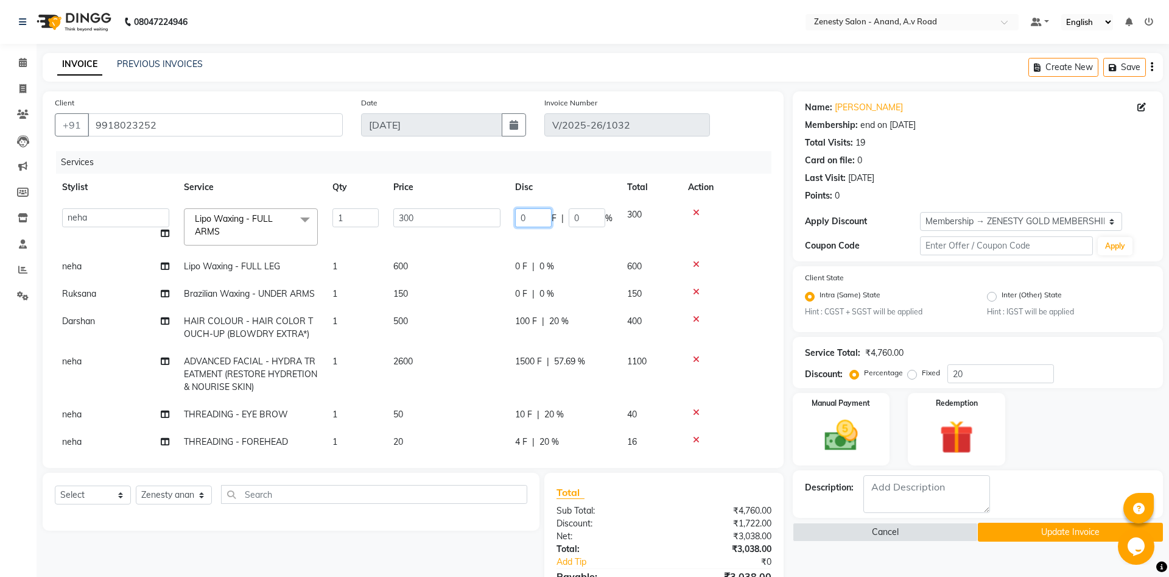
click at [523, 220] on input "0" at bounding box center [533, 217] width 37 height 19
type input "1000"
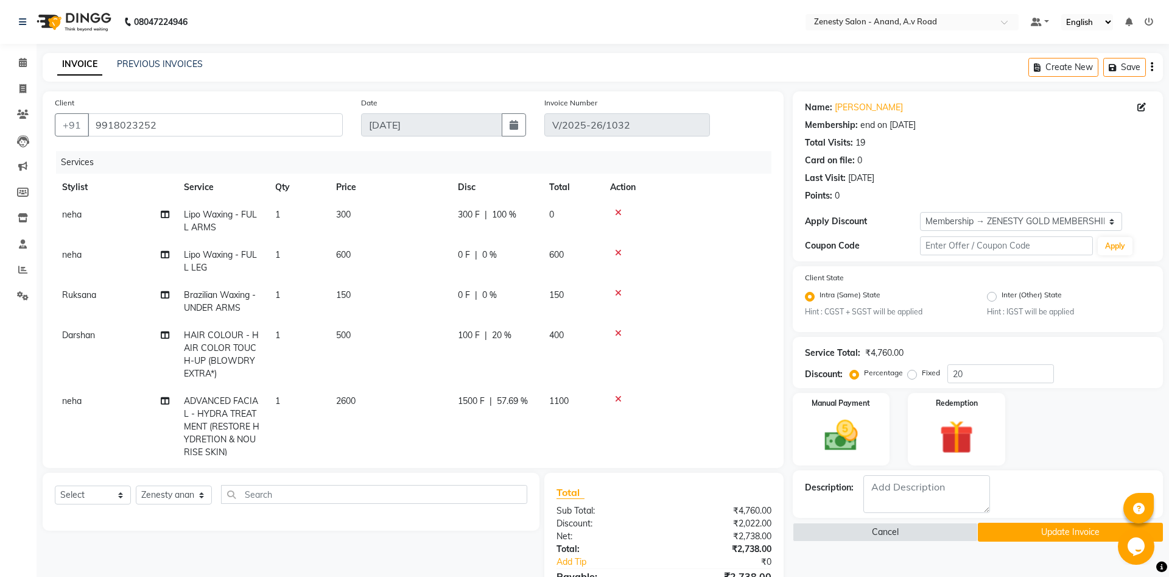
click at [440, 301] on td "150" at bounding box center [390, 301] width 122 height 40
select select "75929"
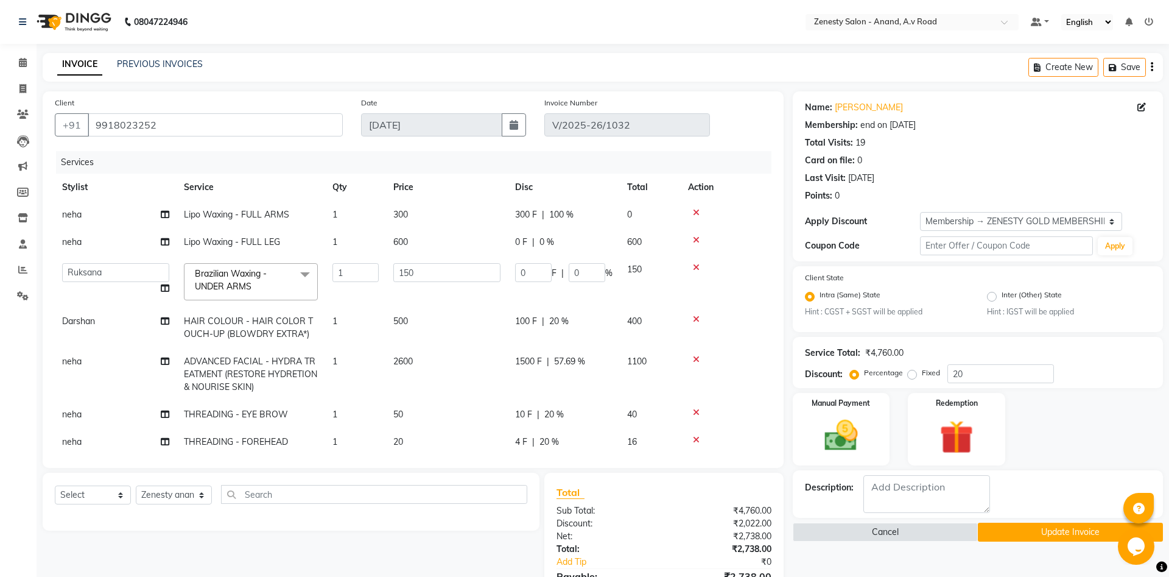
click at [535, 214] on span "300 F" at bounding box center [526, 214] width 22 height 13
select select "79668"
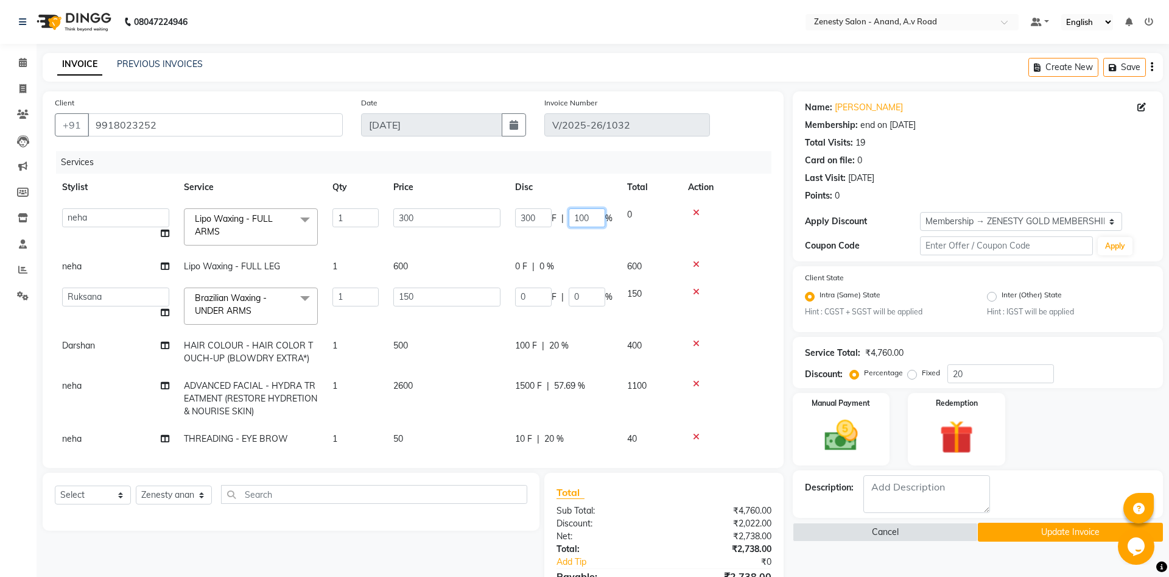
click at [586, 218] on input "100" at bounding box center [587, 217] width 37 height 19
type input "0"
click at [574, 239] on tbody "Ayaan Darshan Dhara Gulnaz JP Krishna Manisha Meet Sharma neha NIKHIL SIR Pradi…" at bounding box center [413, 408] width 717 height 414
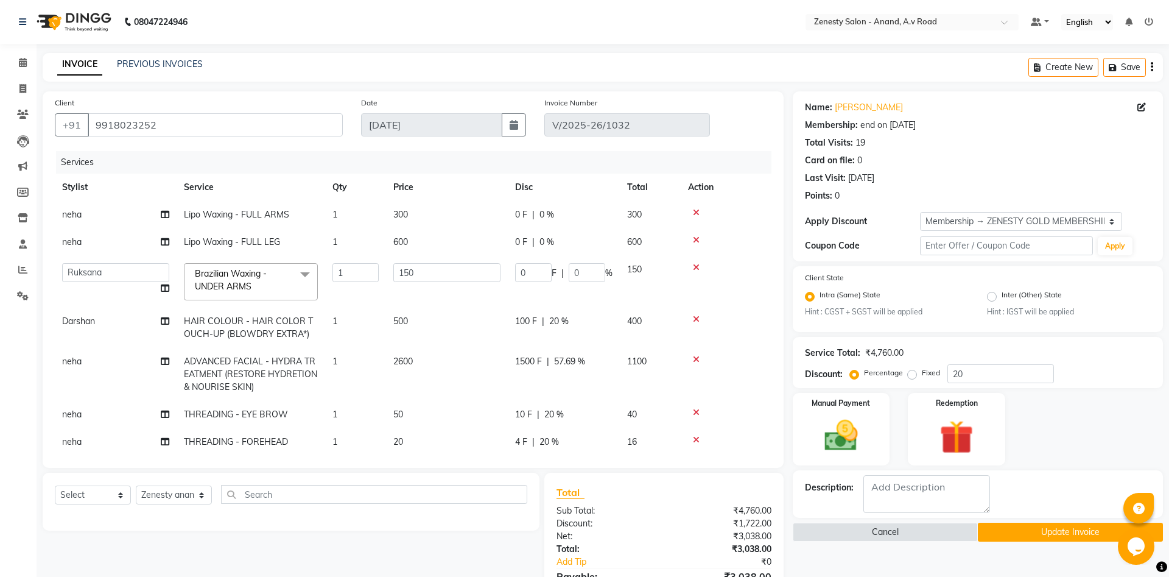
click at [521, 214] on span "0 F" at bounding box center [521, 214] width 12 height 13
select select "79668"
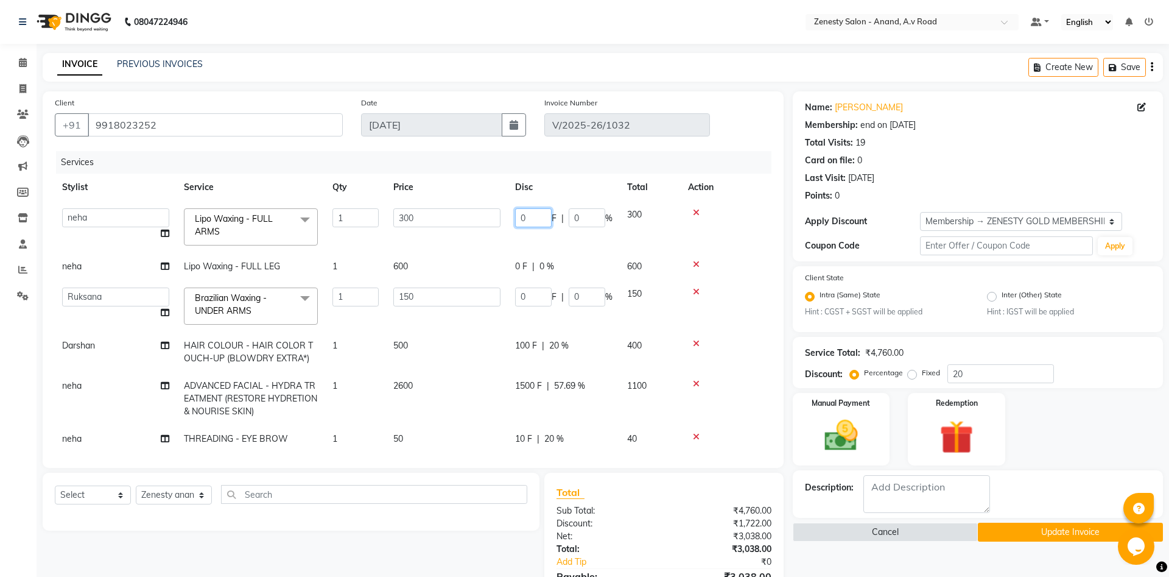
click at [528, 218] on input "0" at bounding box center [533, 217] width 37 height 19
type input "100"
click at [482, 247] on tbody "Ayaan Darshan Dhara Gulnaz JP Krishna Manisha Meet Sharma neha NIKHIL SIR Pradi…" at bounding box center [413, 408] width 717 height 414
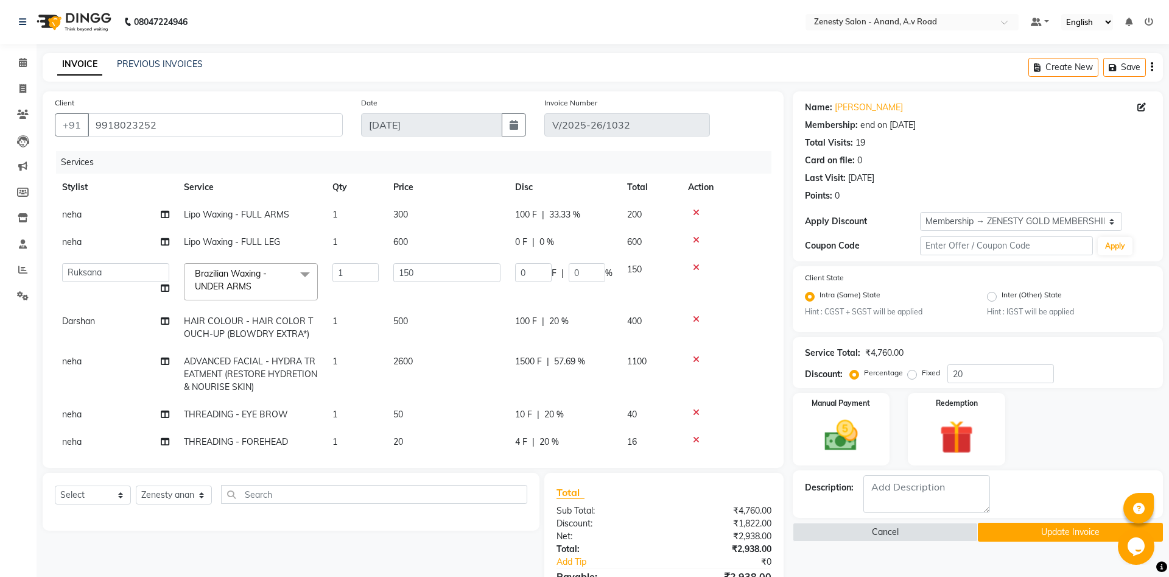
click at [520, 241] on span "0 F" at bounding box center [521, 242] width 12 height 13
select select "79668"
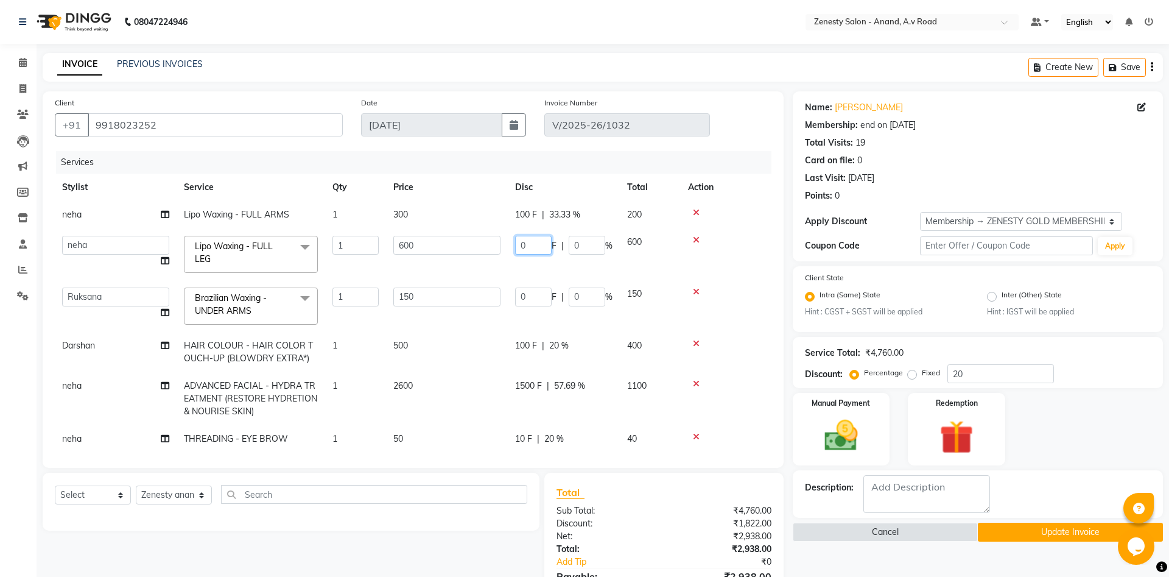
click at [526, 249] on input "0" at bounding box center [533, 245] width 37 height 19
click at [529, 298] on input "0" at bounding box center [533, 296] width 37 height 19
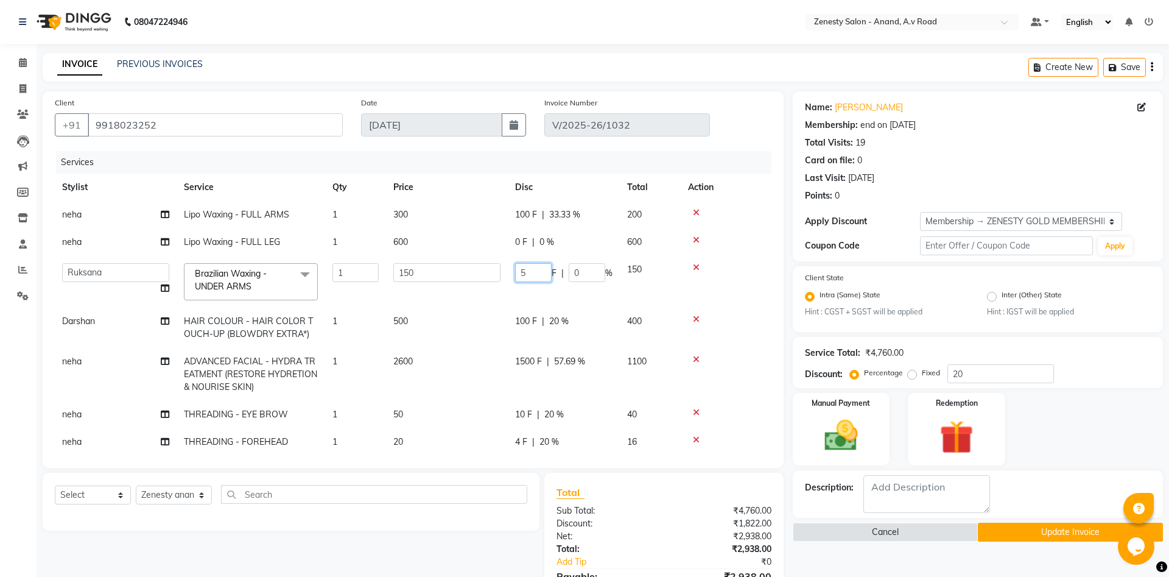
type input "50"
click at [489, 312] on tbody "neha Lipo Waxing - FULL ARMS 1 300 100 F | 33.33 % 200 neha Lipo Waxing - FULL …" at bounding box center [413, 396] width 717 height 390
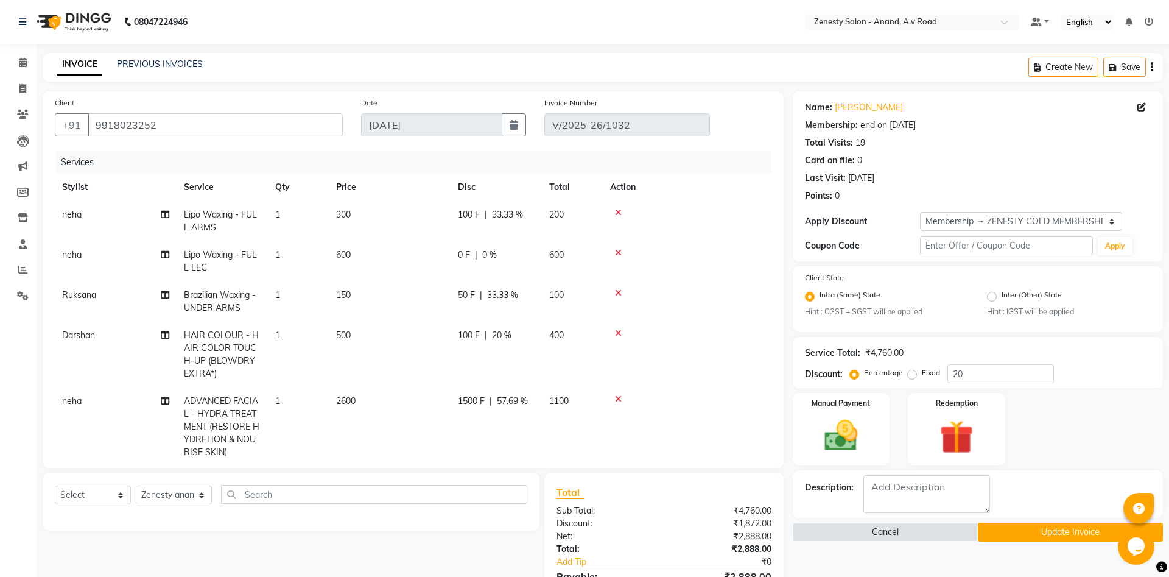
click at [462, 255] on span "0 F" at bounding box center [464, 255] width 12 height 13
select select "79668"
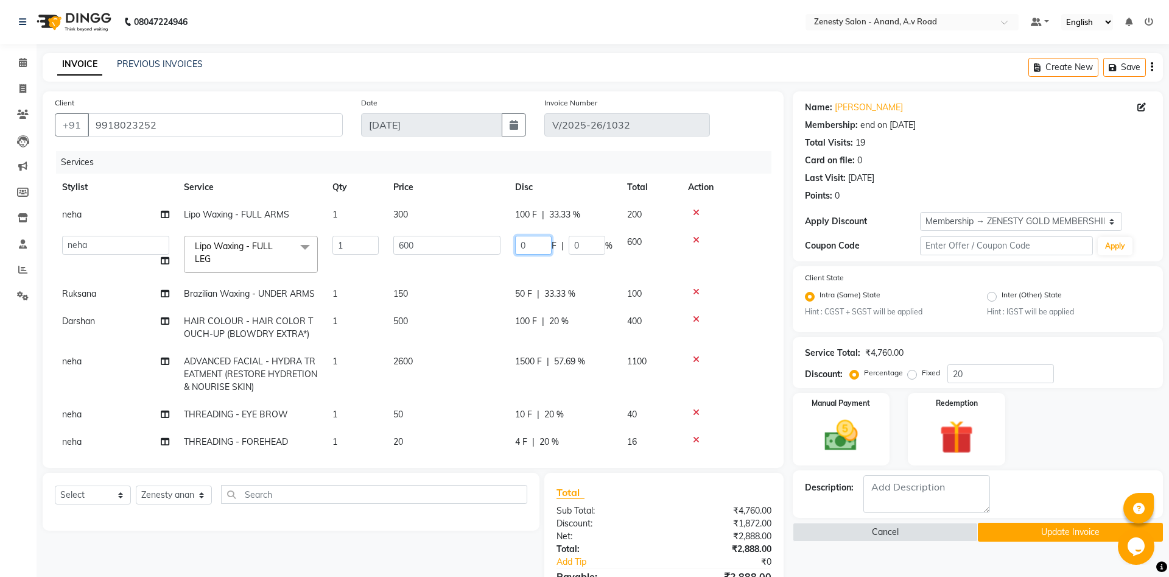
click at [528, 244] on input "0" at bounding box center [533, 245] width 37 height 19
type input "200"
click at [486, 320] on tbody "neha Lipo Waxing - FULL ARMS 1 300 100 F | 33.33 % 200 Ayaan Darshan Dhara Guln…" at bounding box center [413, 396] width 717 height 390
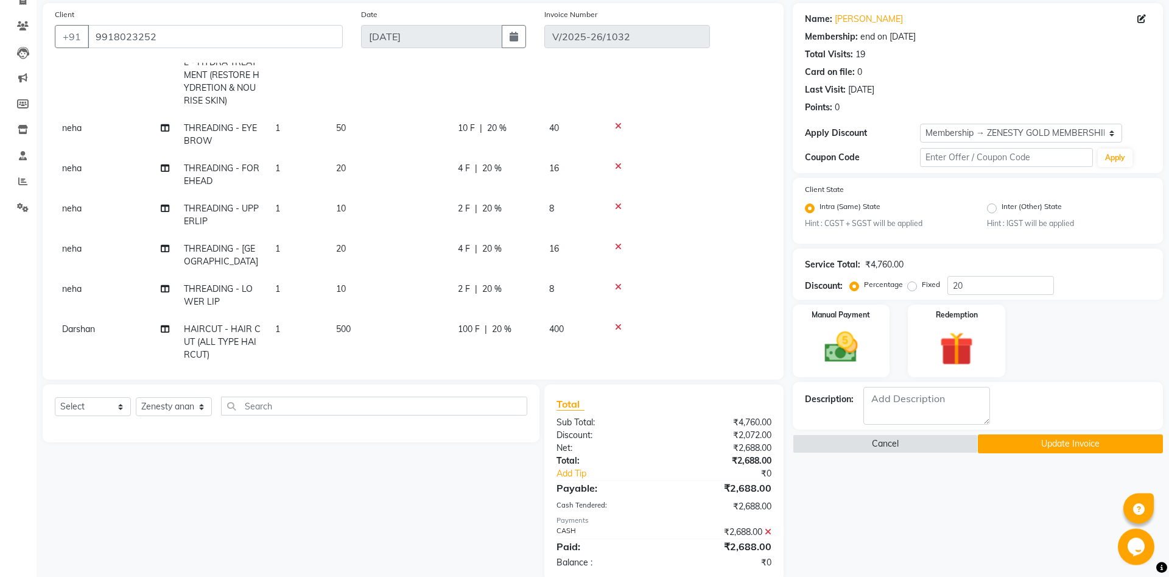
scroll to position [111, 0]
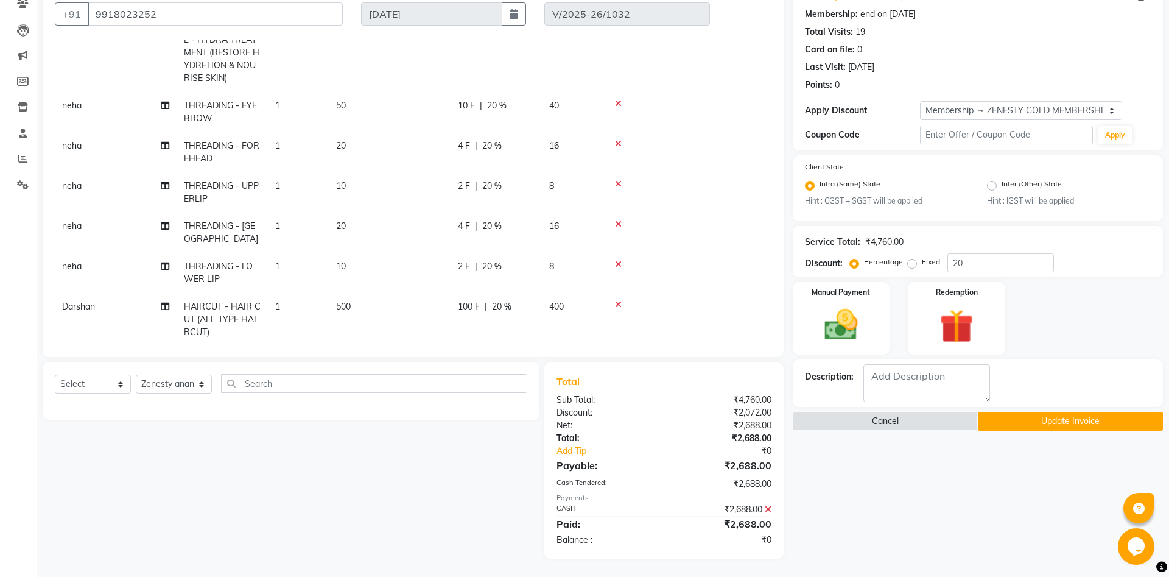
click at [1109, 422] on button "Update Invoice" at bounding box center [1070, 421] width 185 height 19
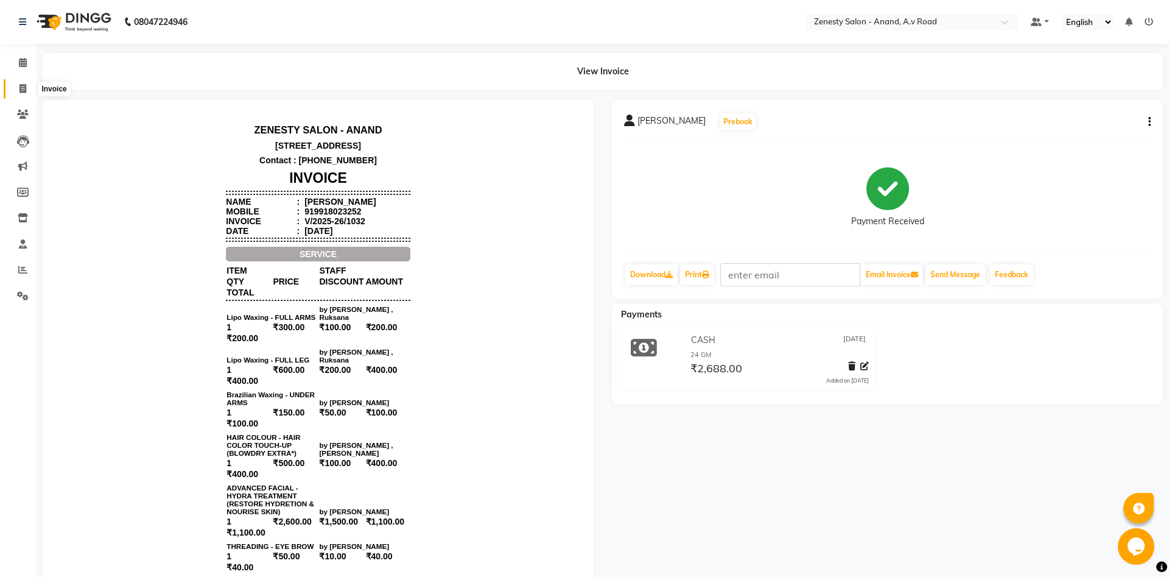
click at [24, 88] on icon at bounding box center [22, 88] width 7 height 9
select select "6693"
select select "service"
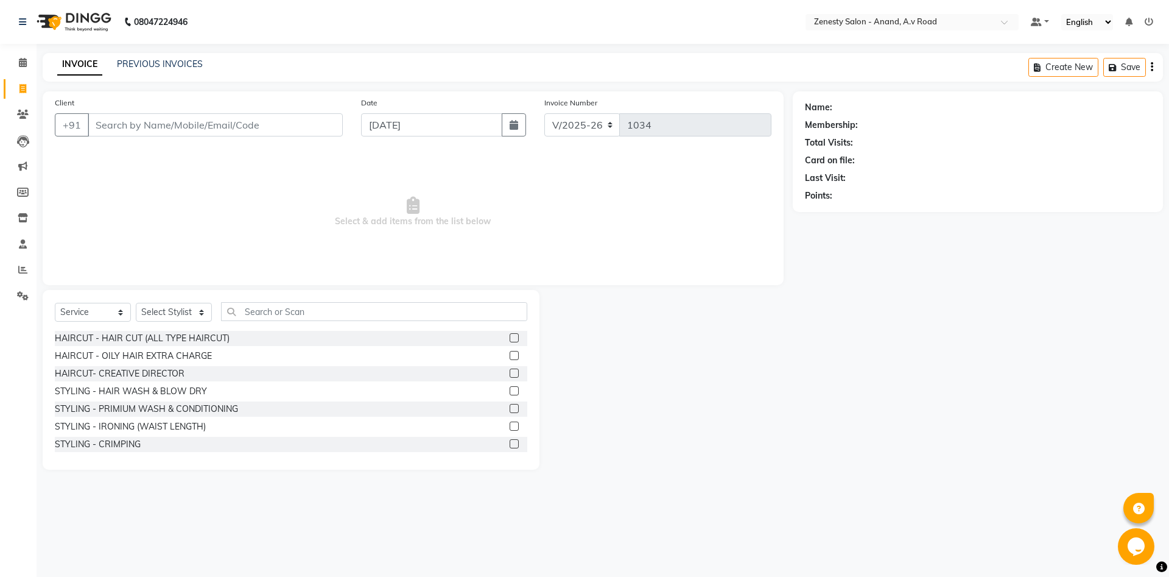
select select "52207"
click at [21, 301] on span at bounding box center [22, 296] width 21 height 14
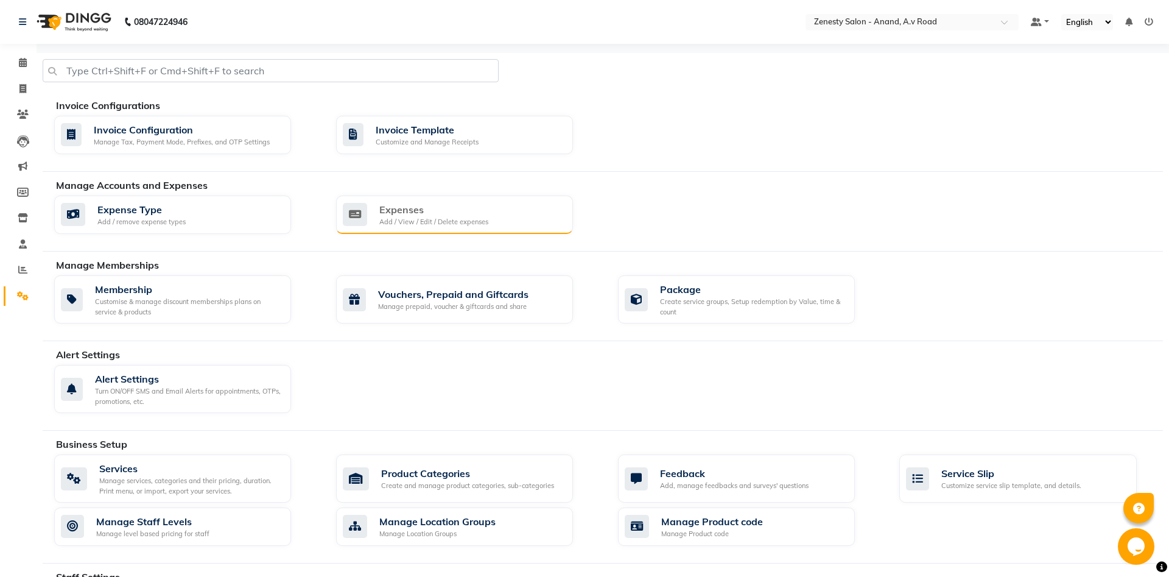
click at [389, 206] on div "Expenses" at bounding box center [433, 209] width 109 height 15
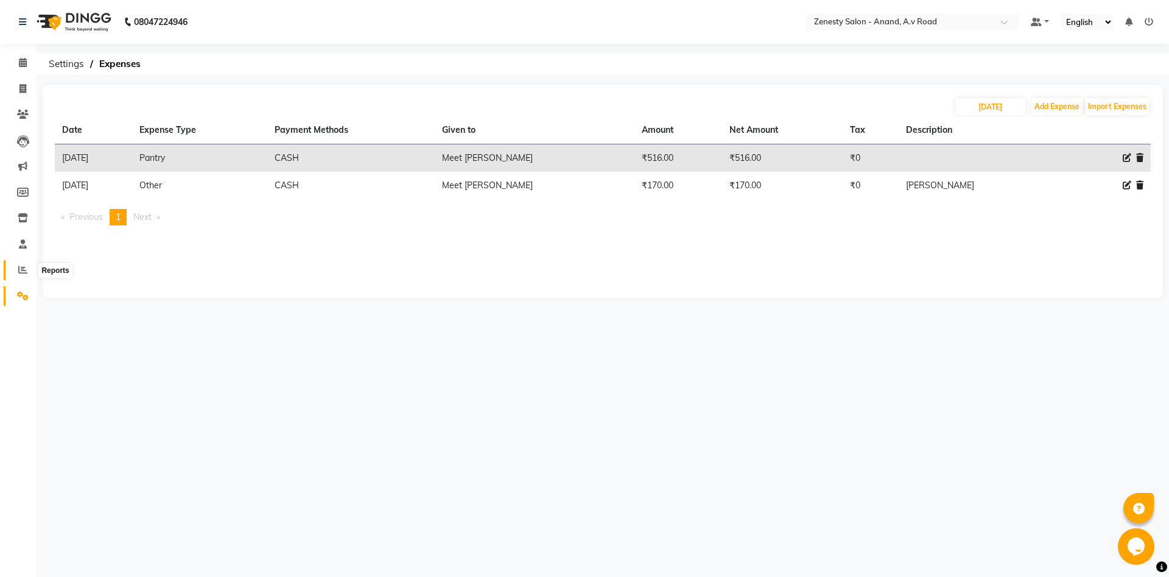
click at [27, 266] on span at bounding box center [22, 270] width 21 height 14
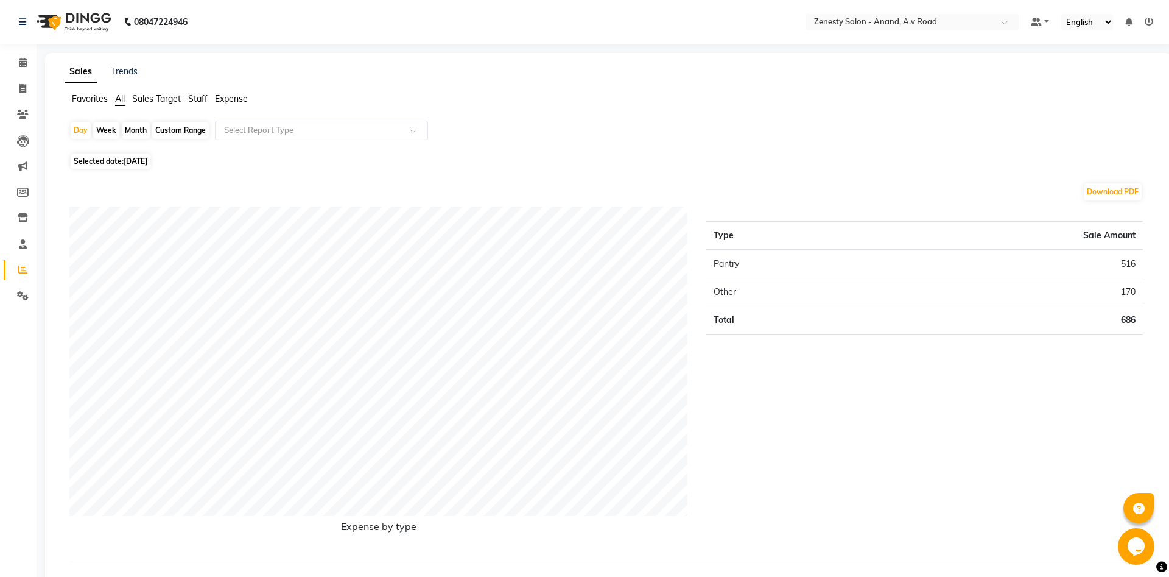
click at [194, 98] on span "Staff" at bounding box center [197, 98] width 19 height 11
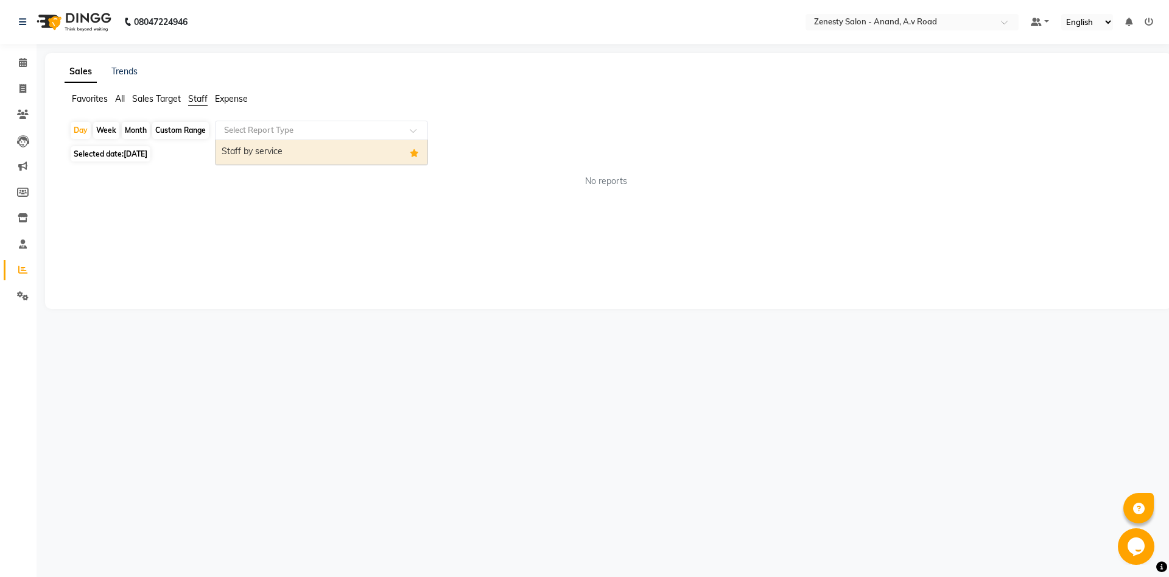
click at [283, 132] on input "text" at bounding box center [309, 130] width 175 height 12
click at [361, 161] on div "Staff by service" at bounding box center [322, 152] width 212 height 24
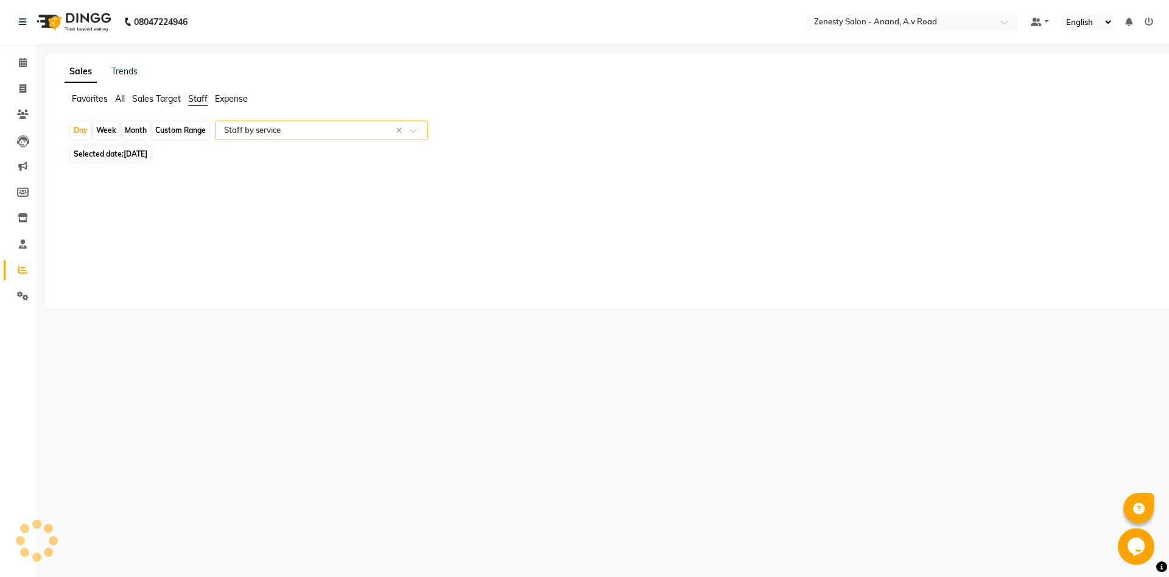
select select "filtered_report"
select select "pdf"
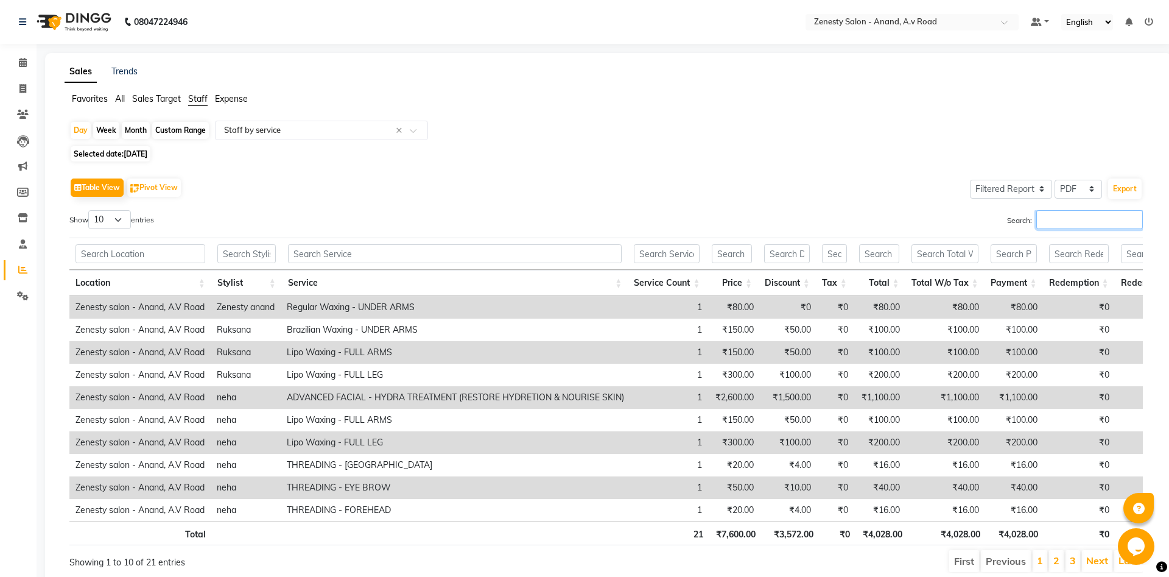
drag, startPoint x: 1068, startPoint y: 216, endPoint x: 1064, endPoint y: 200, distance: 15.7
click at [1066, 211] on input "Search:" at bounding box center [1090, 219] width 107 height 19
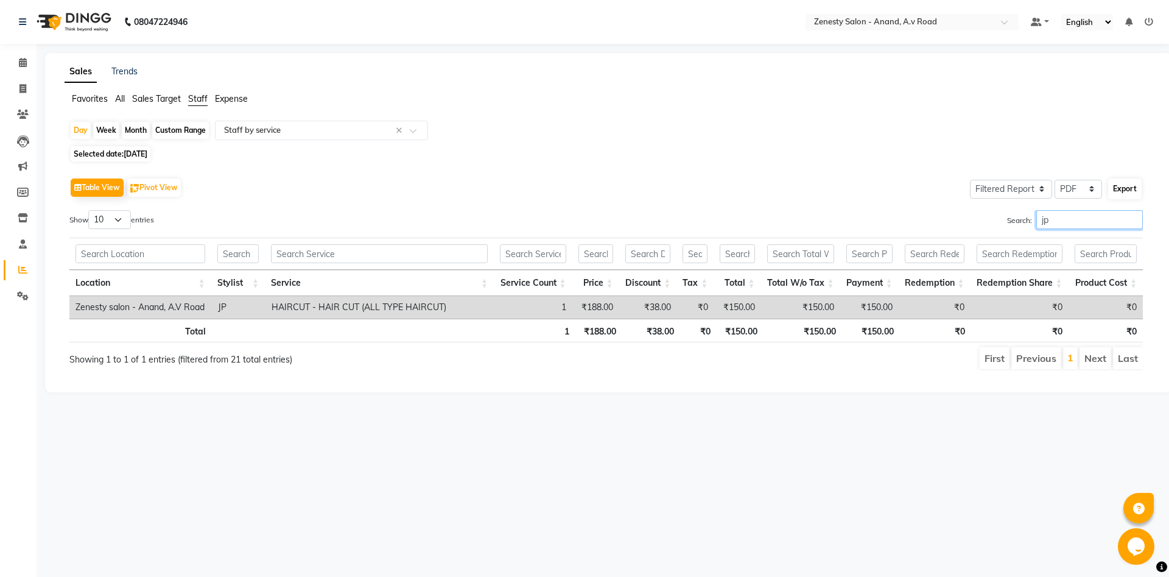
type input "jp"
click at [1110, 192] on button "Export" at bounding box center [1125, 188] width 33 height 21
select select "sans-serif"
select select "20px"
select select "template_1"
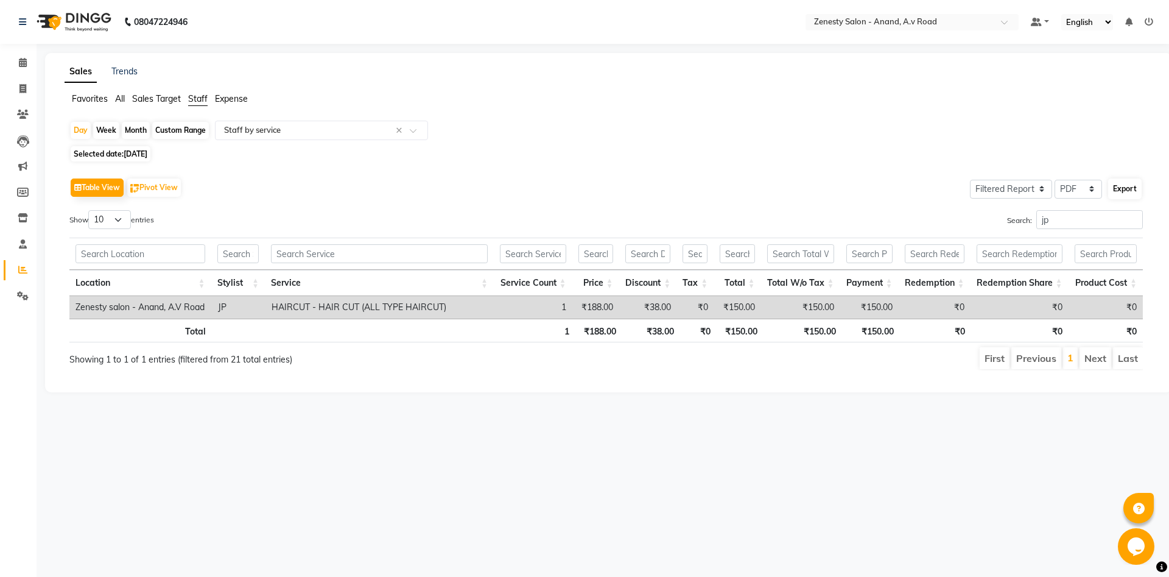
select select "A4"
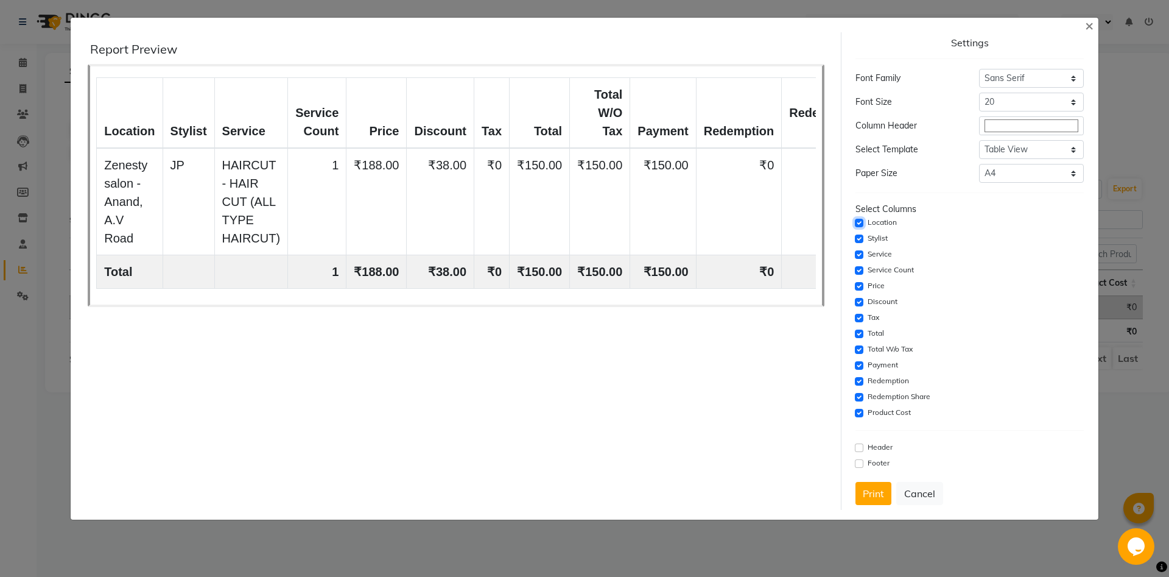
click at [857, 223] on input "checkbox" at bounding box center [859, 223] width 9 height 9
checkbox input "false"
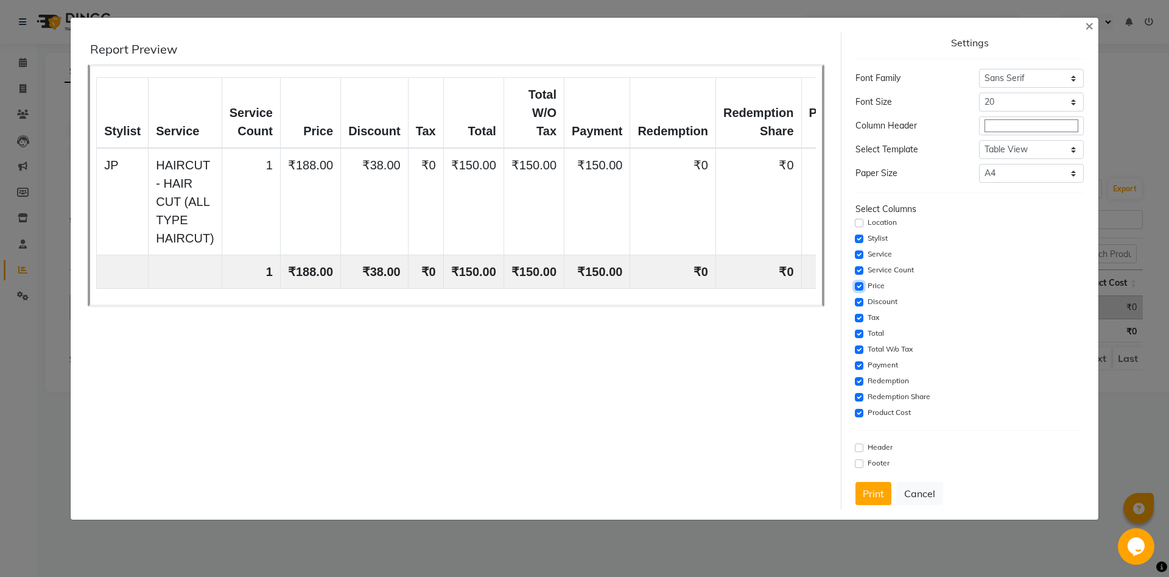
click at [858, 287] on input "checkbox" at bounding box center [859, 286] width 9 height 9
checkbox input "false"
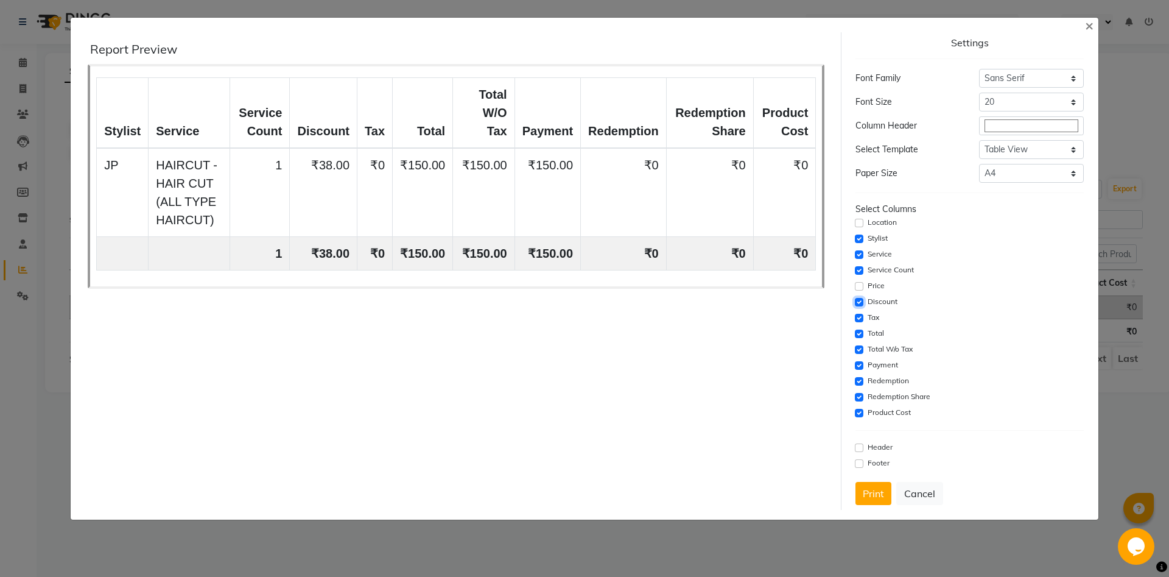
click at [860, 300] on input "checkbox" at bounding box center [859, 302] width 9 height 9
checkbox input "false"
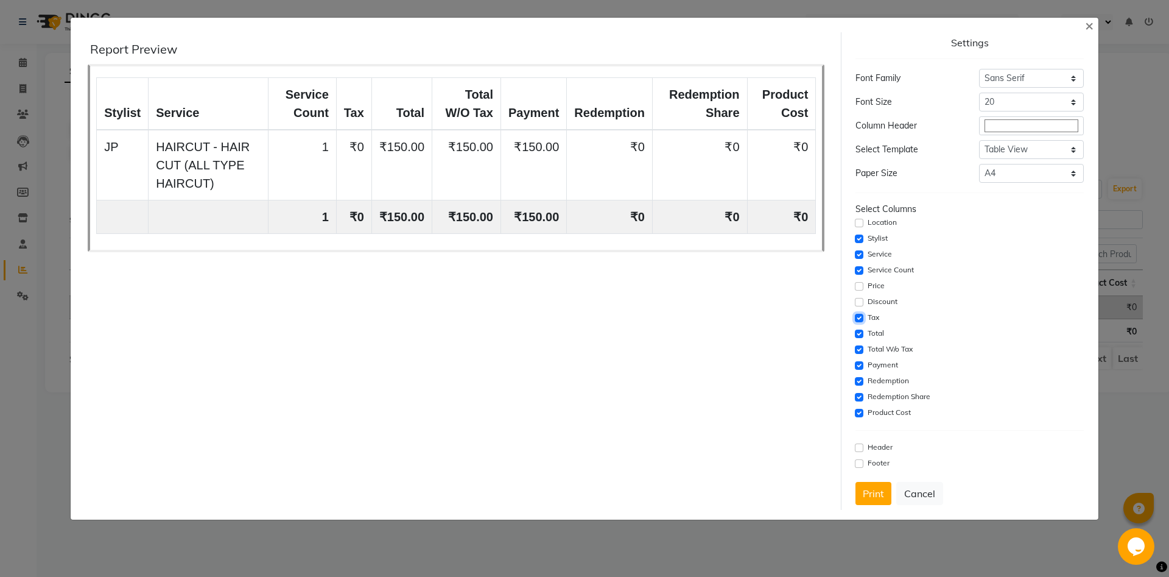
click at [861, 317] on input "checkbox" at bounding box center [859, 318] width 9 height 9
checkbox input "false"
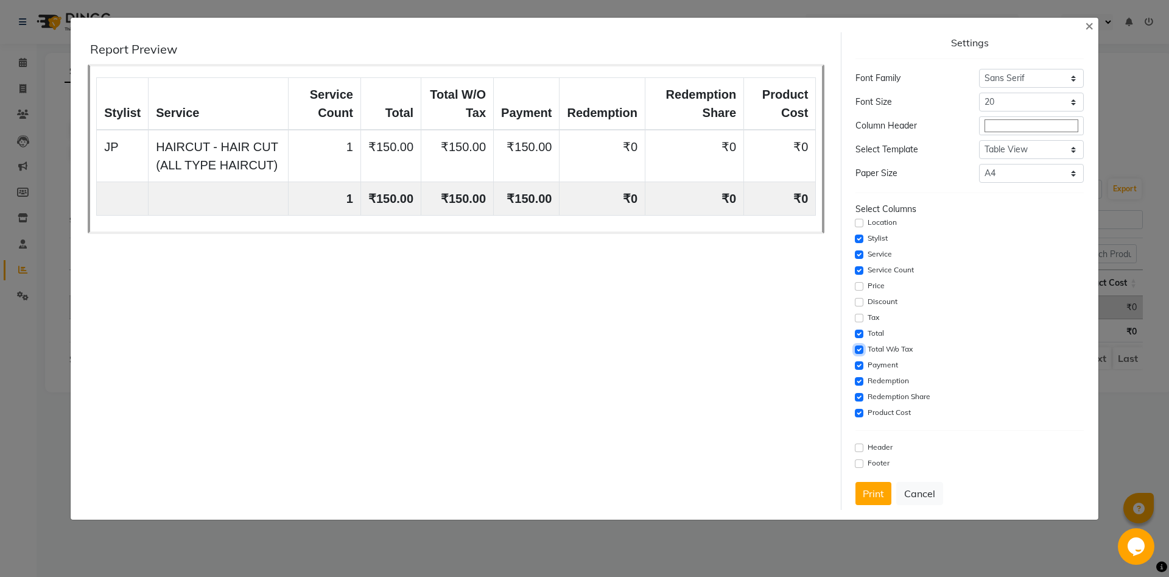
drag, startPoint x: 862, startPoint y: 347, endPoint x: 861, endPoint y: 359, distance: 12.8
click at [861, 347] on input "checkbox" at bounding box center [859, 349] width 9 height 9
checkbox input "false"
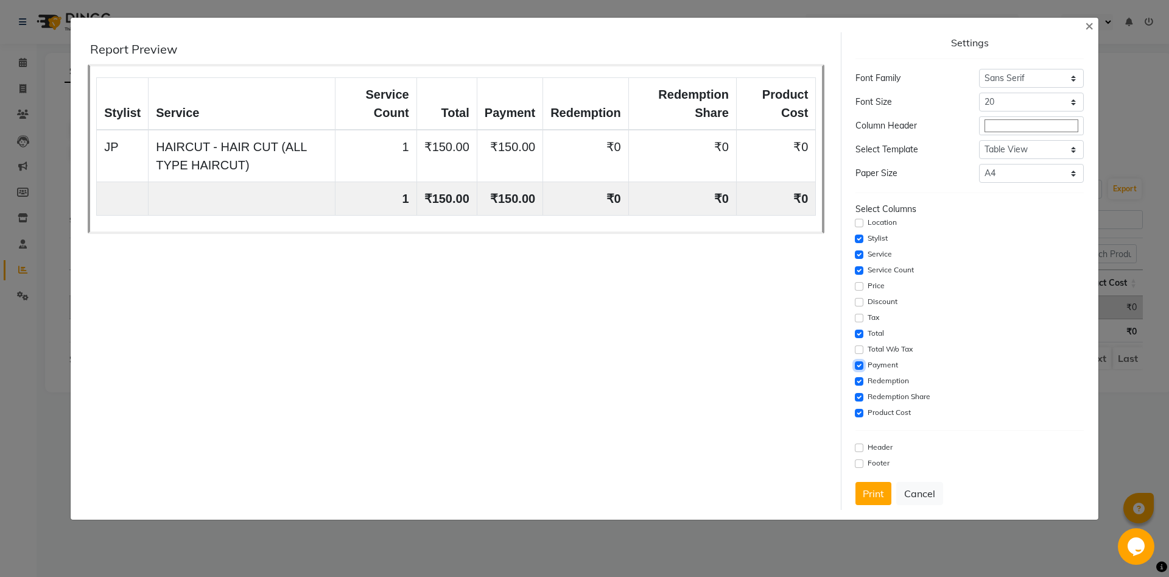
click at [859, 362] on input "checkbox" at bounding box center [859, 365] width 9 height 9
checkbox input "false"
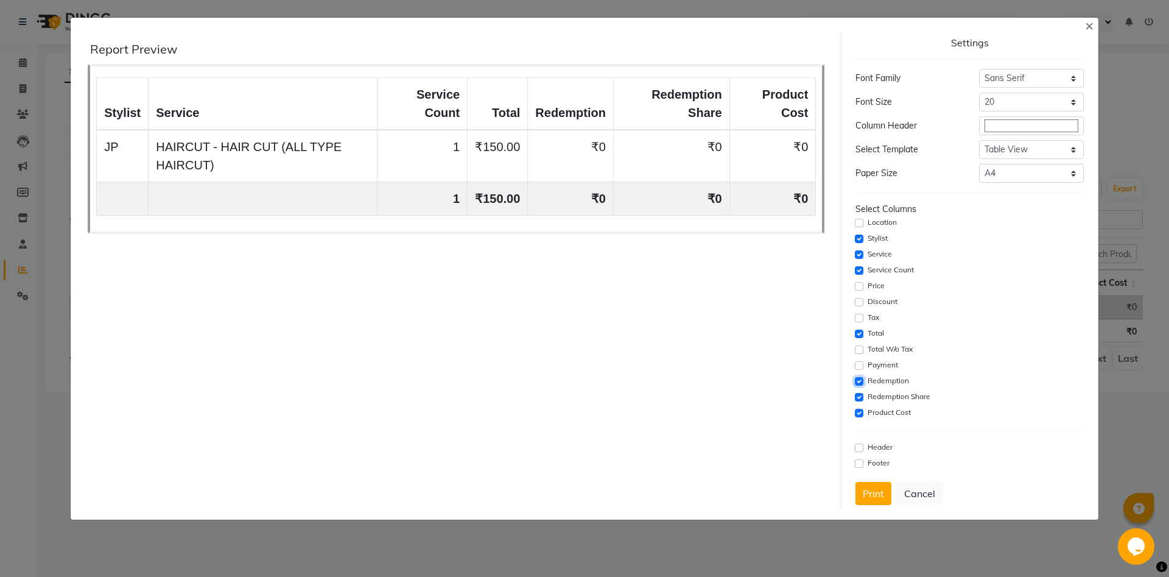
click at [858, 378] on input "checkbox" at bounding box center [859, 381] width 9 height 9
checkbox input "false"
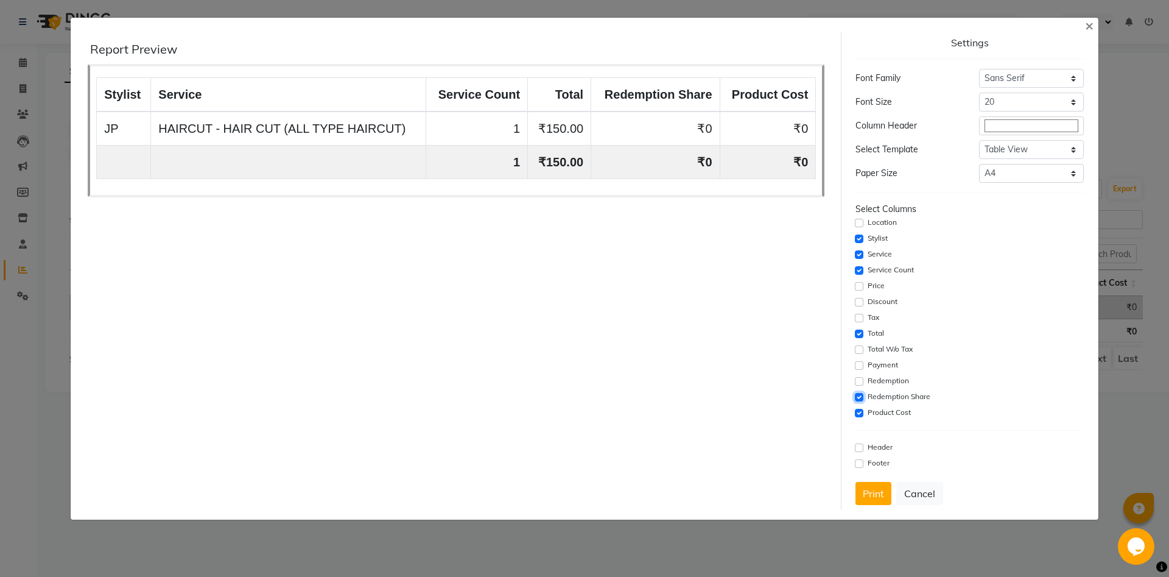
click at [859, 397] on input "checkbox" at bounding box center [859, 397] width 9 height 9
checkbox input "false"
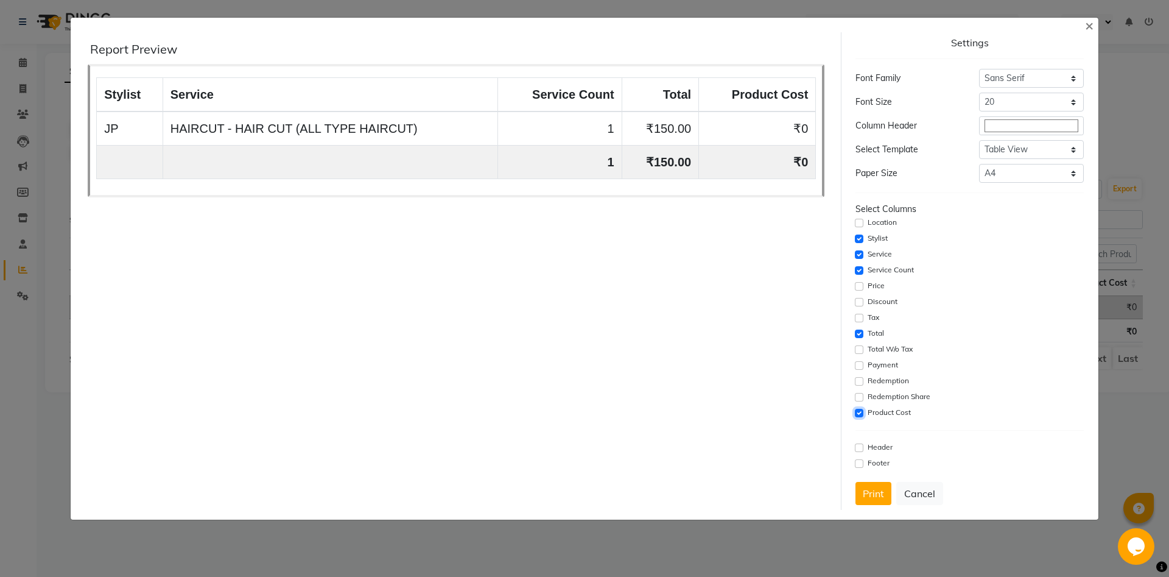
click at [861, 411] on input "checkbox" at bounding box center [859, 413] width 9 height 9
checkbox input "false"
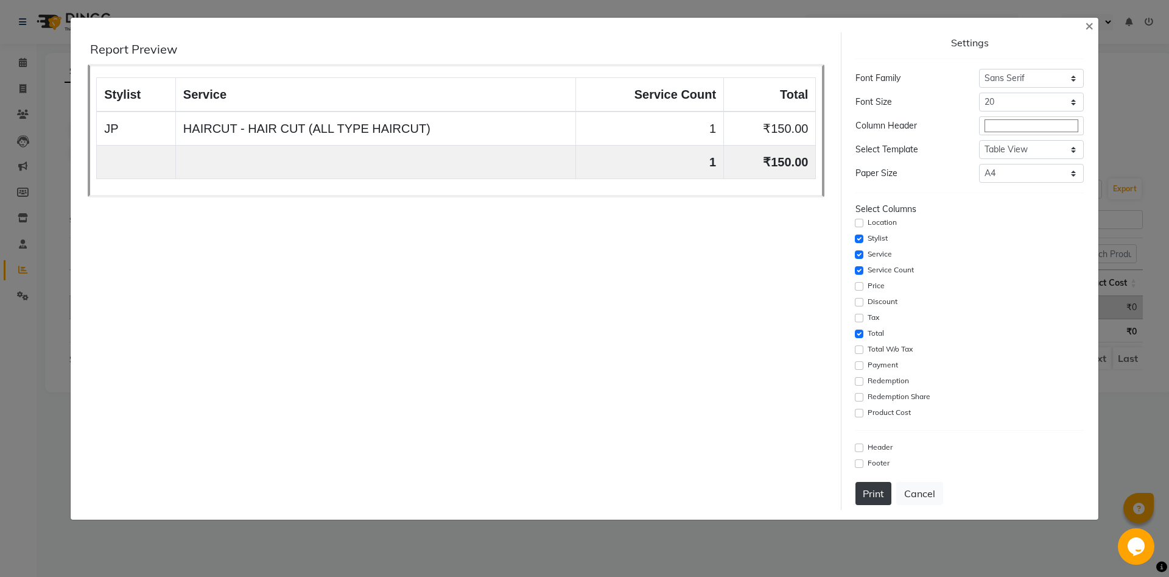
click at [881, 500] on button "Print" at bounding box center [874, 493] width 36 height 23
click at [1084, 23] on button "×" at bounding box center [1090, 25] width 28 height 34
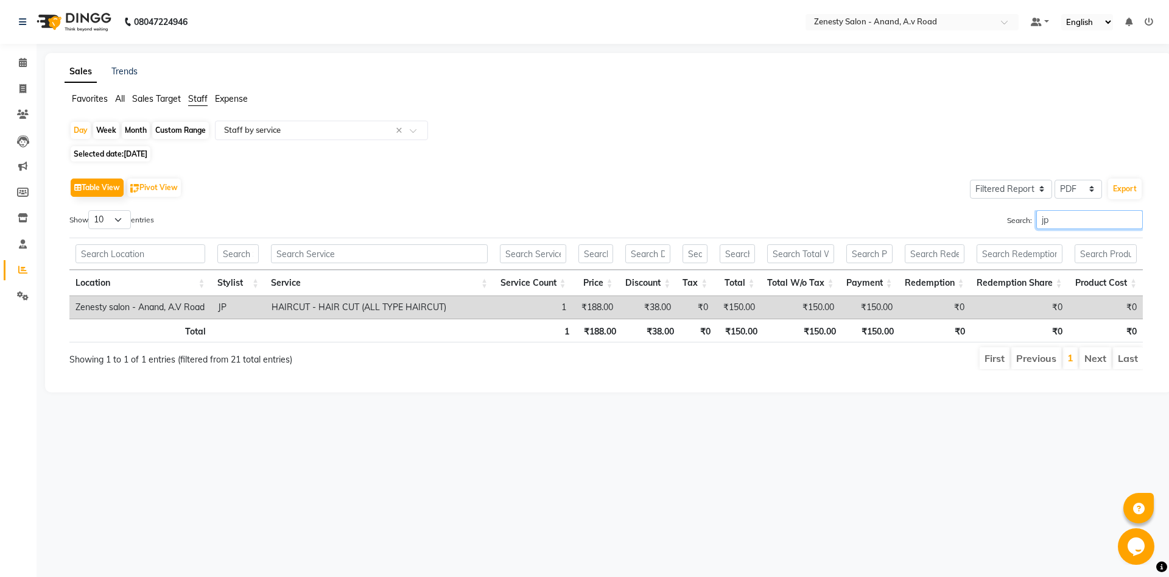
click at [1077, 219] on input "jp" at bounding box center [1090, 219] width 107 height 19
type input "j"
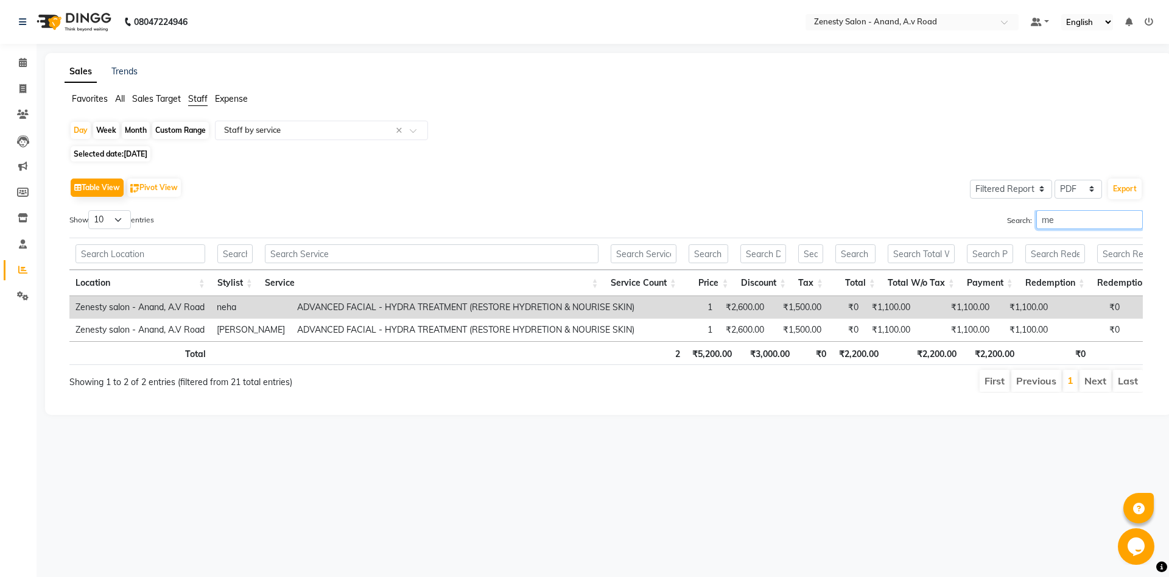
type input "m"
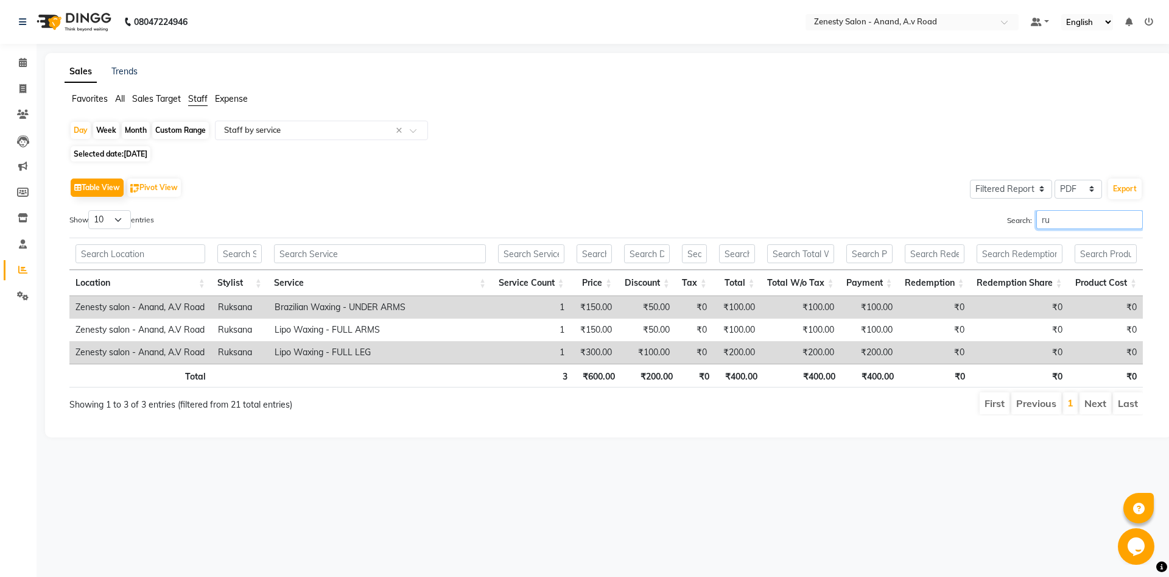
type input "r"
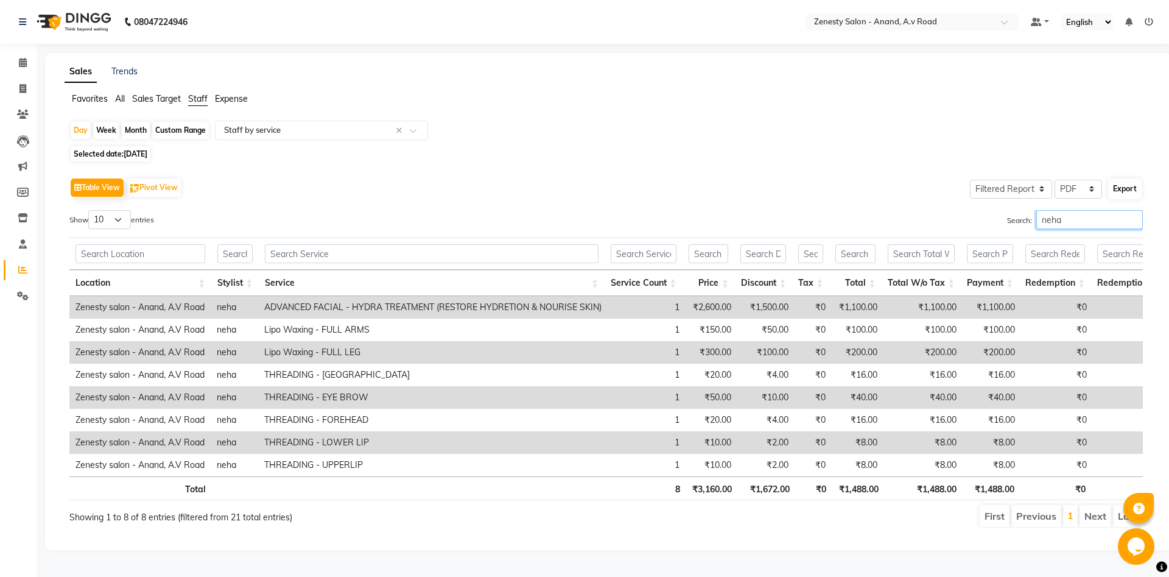
type input "neha"
click at [1110, 191] on button "Export" at bounding box center [1125, 188] width 33 height 21
select select "sans-serif"
select select "20px"
select select "template_1"
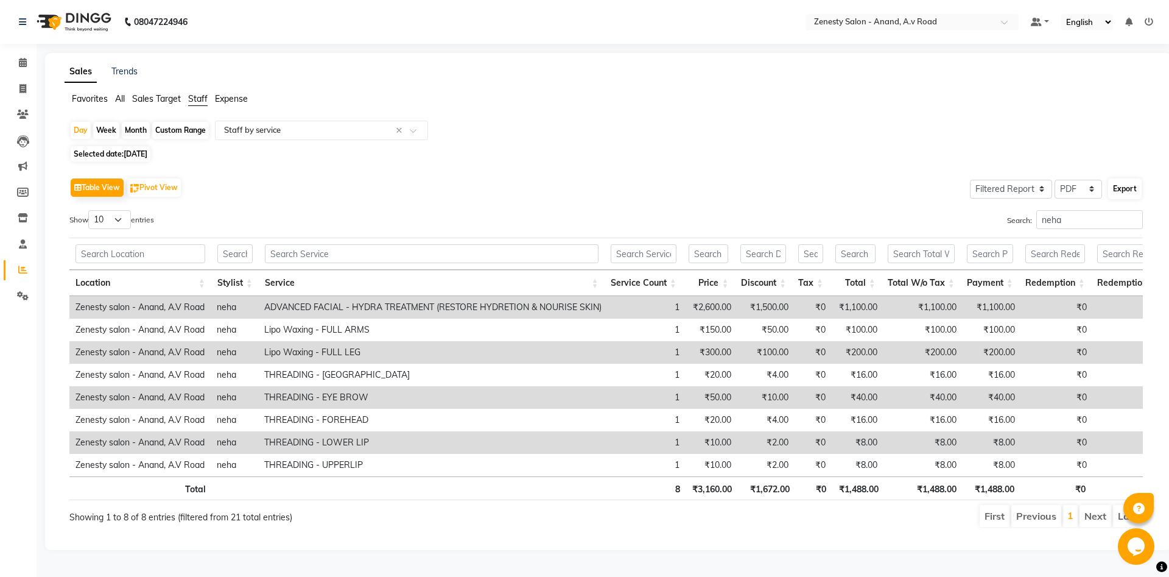
select select "A4"
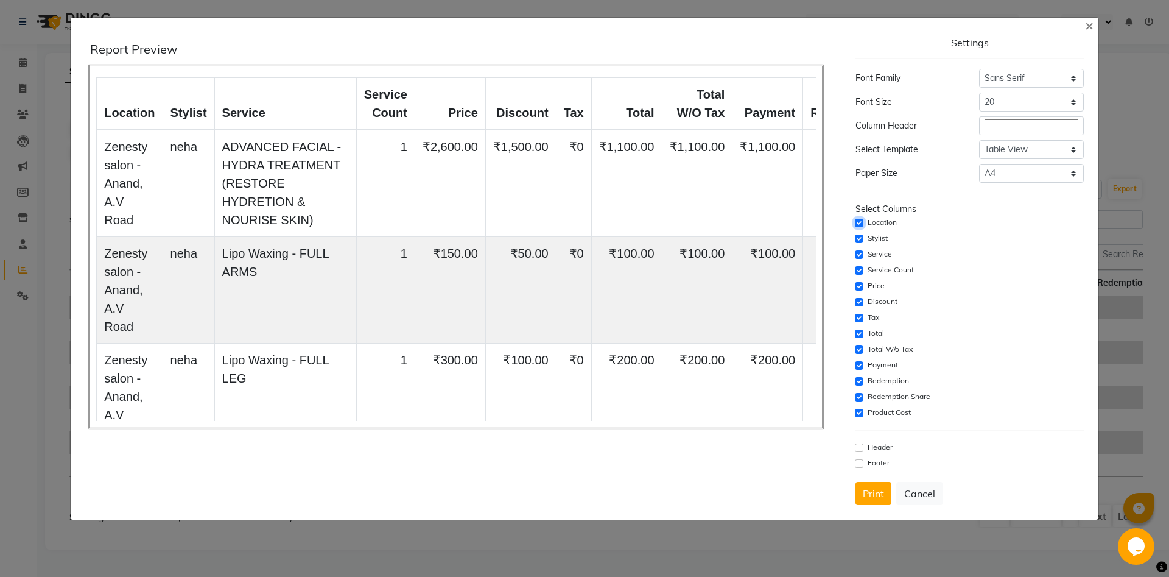
click at [862, 221] on input "checkbox" at bounding box center [859, 223] width 9 height 9
checkbox input "false"
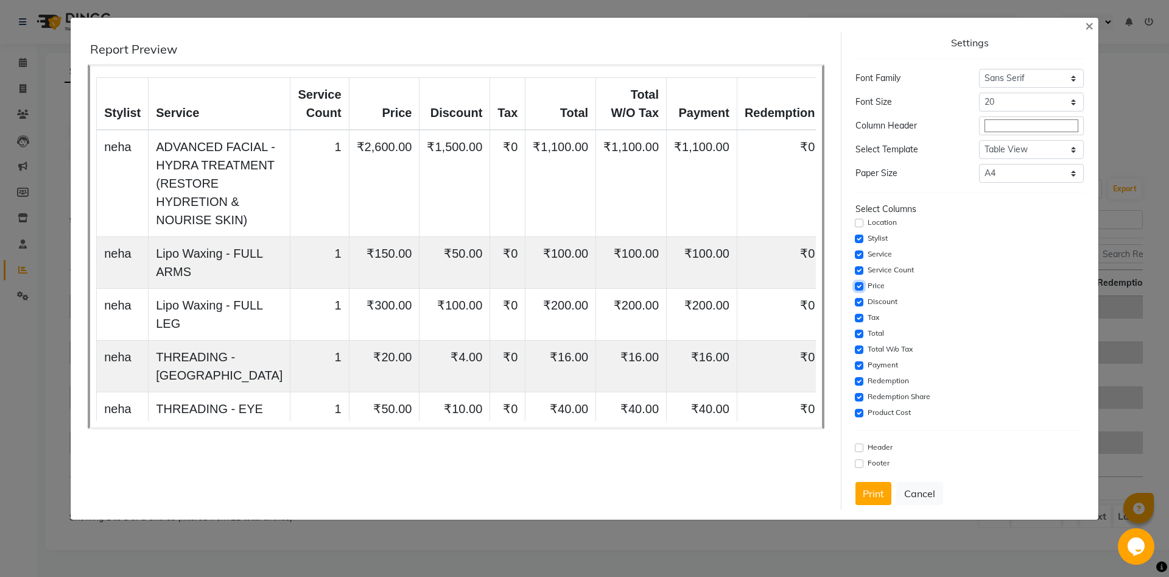
click at [858, 284] on input "checkbox" at bounding box center [859, 286] width 9 height 9
checkbox input "false"
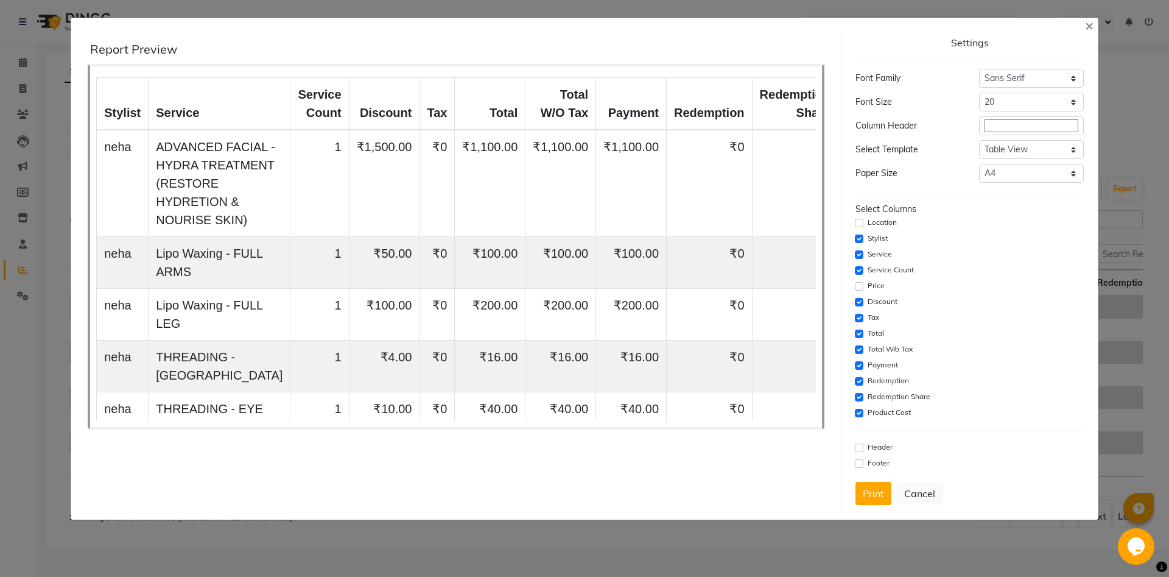
click at [859, 306] on div "Discount" at bounding box center [970, 302] width 228 height 15
click at [862, 321] on input "checkbox" at bounding box center [859, 318] width 9 height 9
checkbox input "false"
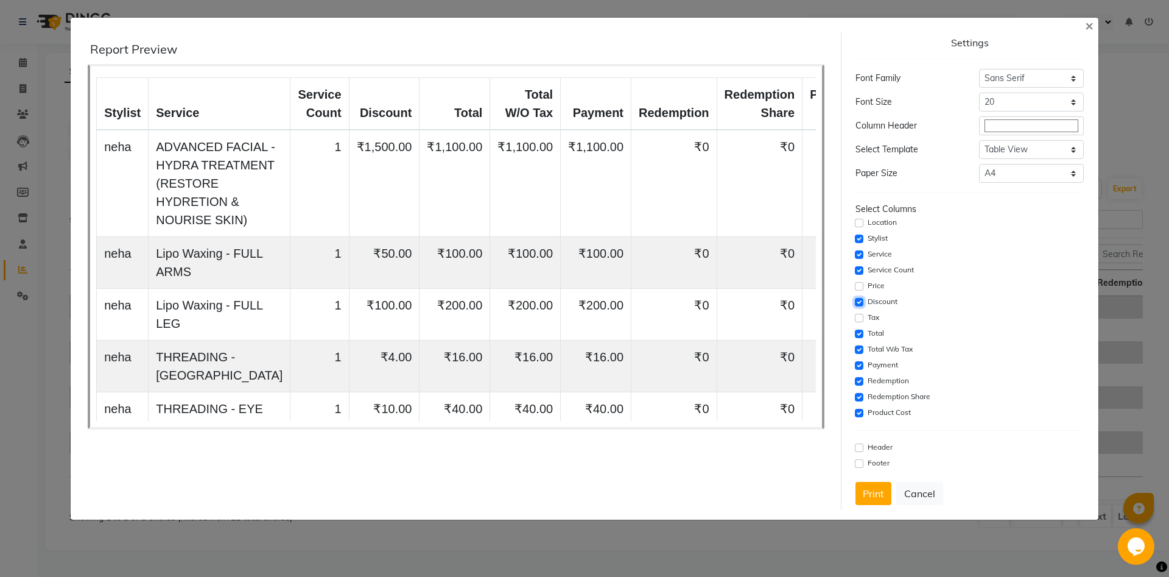
click at [859, 301] on input "checkbox" at bounding box center [859, 302] width 9 height 9
checkbox input "false"
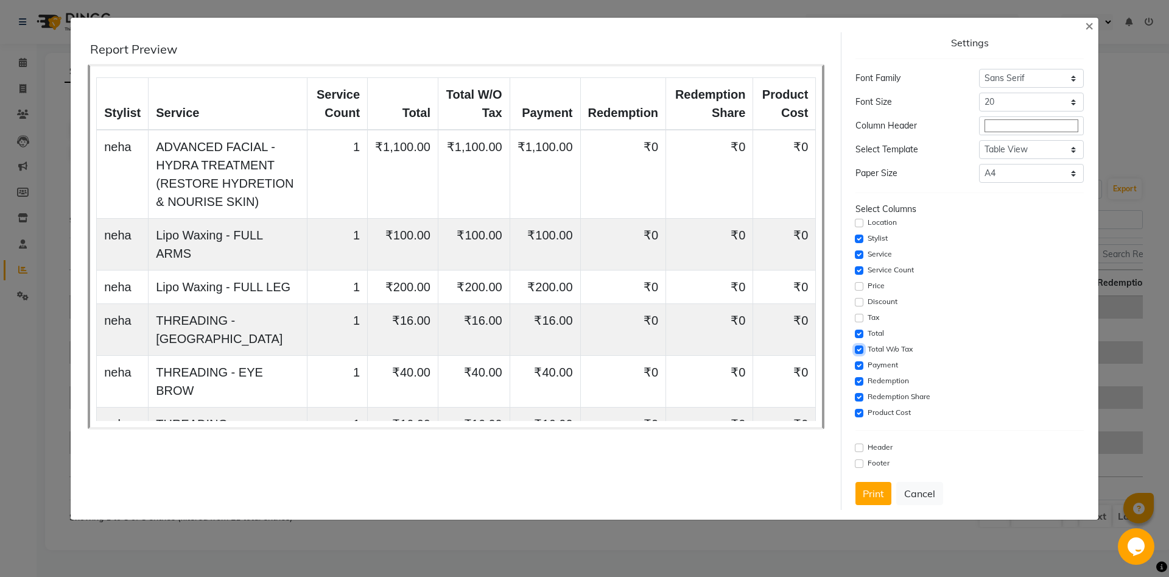
click at [858, 352] on input "checkbox" at bounding box center [859, 349] width 9 height 9
checkbox input "false"
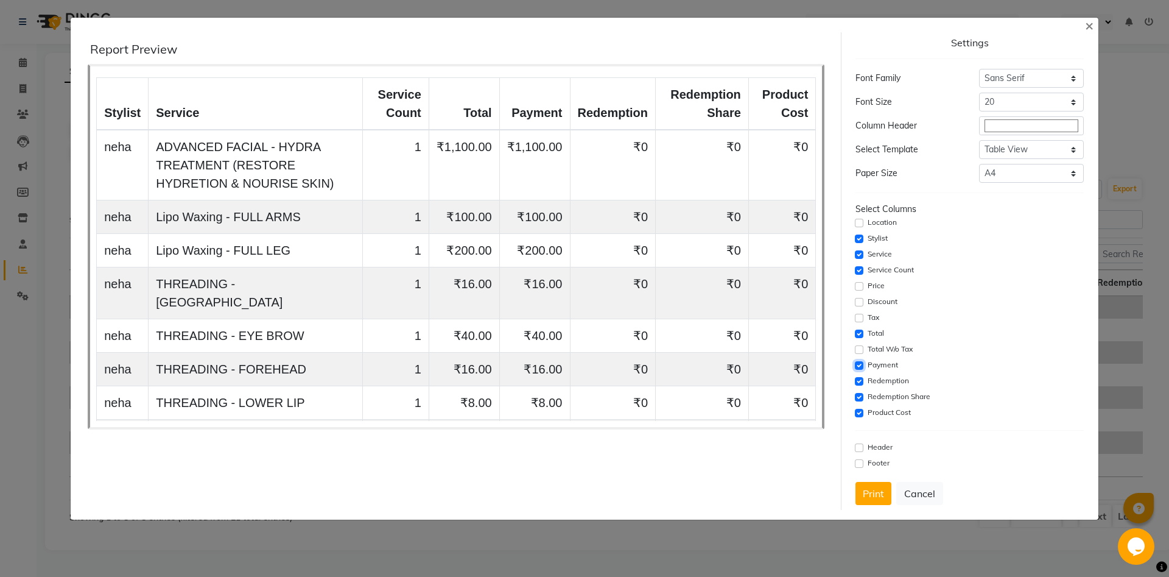
click at [860, 364] on input "checkbox" at bounding box center [859, 365] width 9 height 9
checkbox input "false"
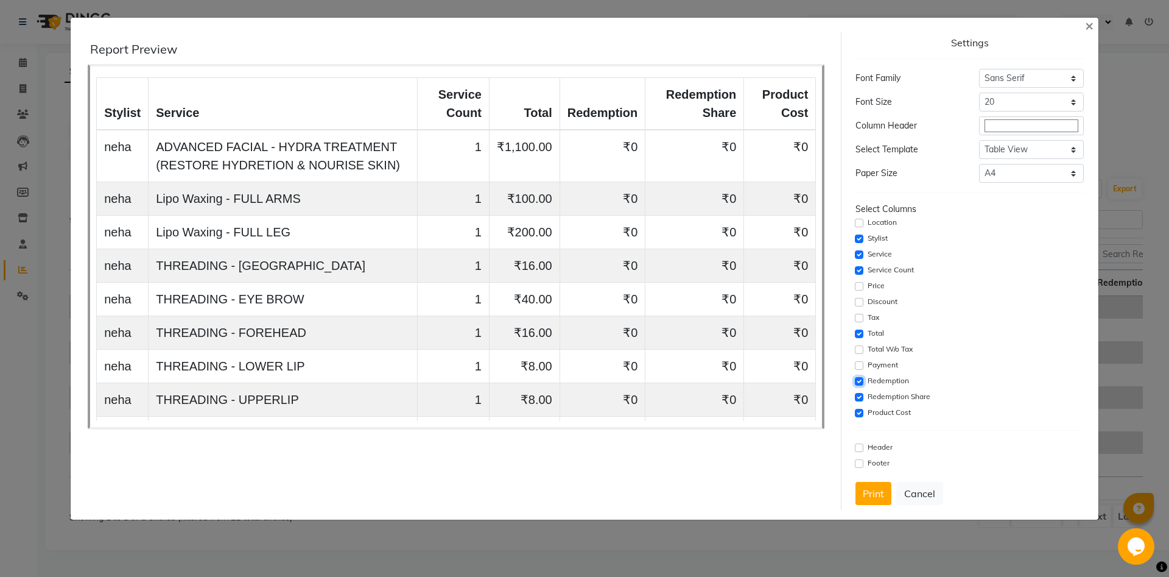
drag, startPoint x: 862, startPoint y: 378, endPoint x: 868, endPoint y: 390, distance: 13.4
click at [862, 382] on input "checkbox" at bounding box center [859, 381] width 9 height 9
checkbox input "false"
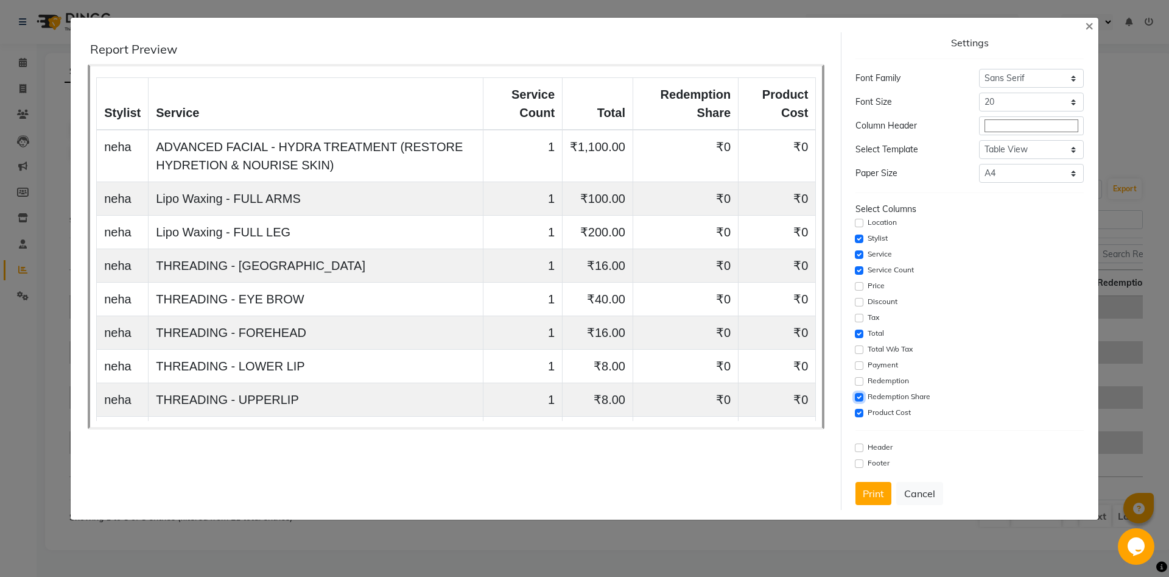
click at [860, 397] on input "checkbox" at bounding box center [859, 397] width 9 height 9
checkbox input "false"
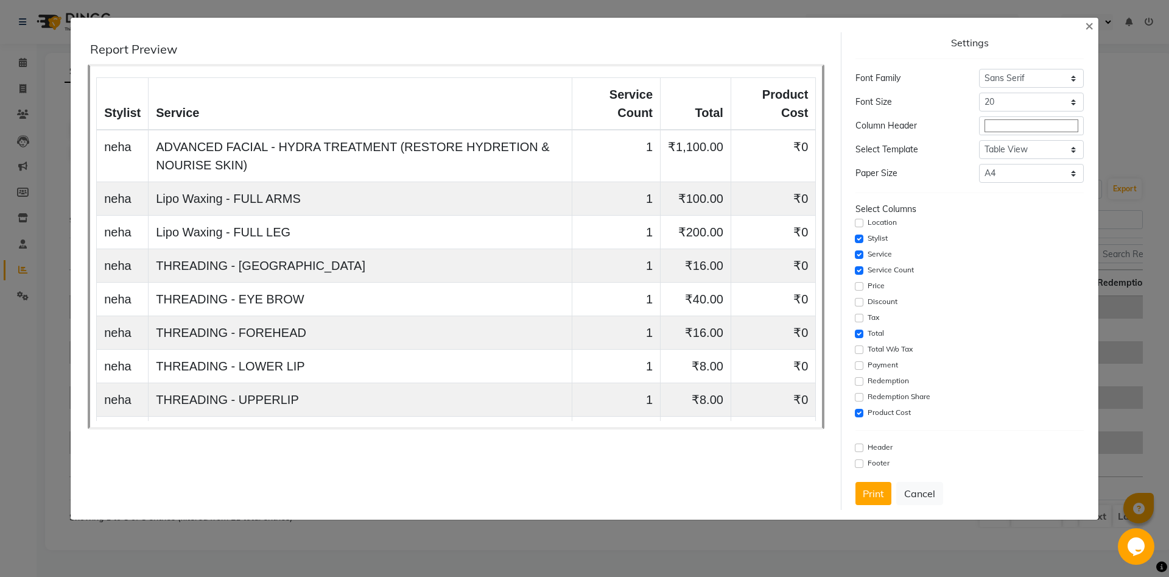
click at [861, 407] on div "Product Cost" at bounding box center [970, 413] width 228 height 15
click at [861, 412] on input "checkbox" at bounding box center [859, 413] width 9 height 9
checkbox input "false"
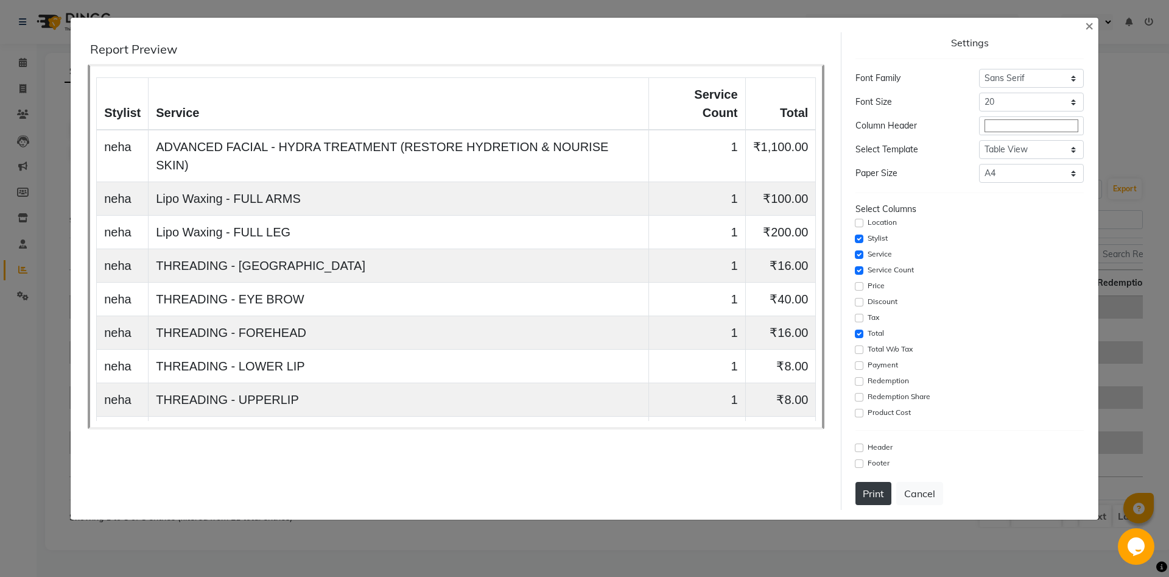
click at [873, 500] on button "Print" at bounding box center [874, 493] width 36 height 23
click at [1089, 33] on div "Settings Font Family Select Sans Serif Monospace Serif Font Size Select 8 9 10 …" at bounding box center [969, 271] width 256 height 478
click at [1088, 26] on span "×" at bounding box center [1089, 25] width 9 height 18
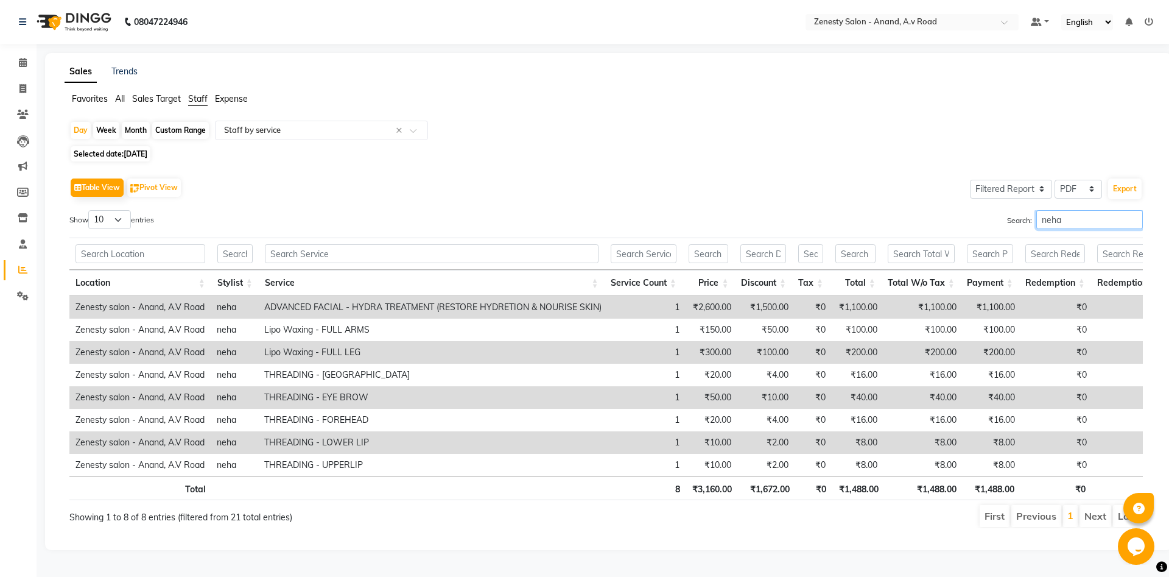
click at [1072, 213] on input "neha" at bounding box center [1090, 219] width 107 height 19
type input "n"
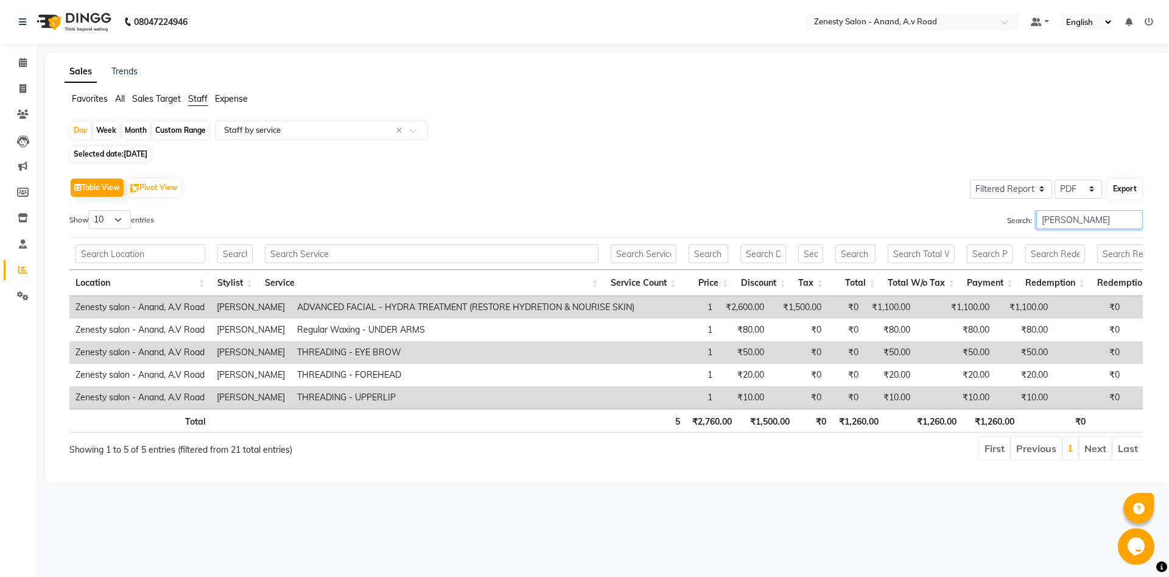
type input "manisha"
click at [1124, 189] on button "Export" at bounding box center [1125, 188] width 33 height 21
select select "sans-serif"
select select "20px"
select select "template_1"
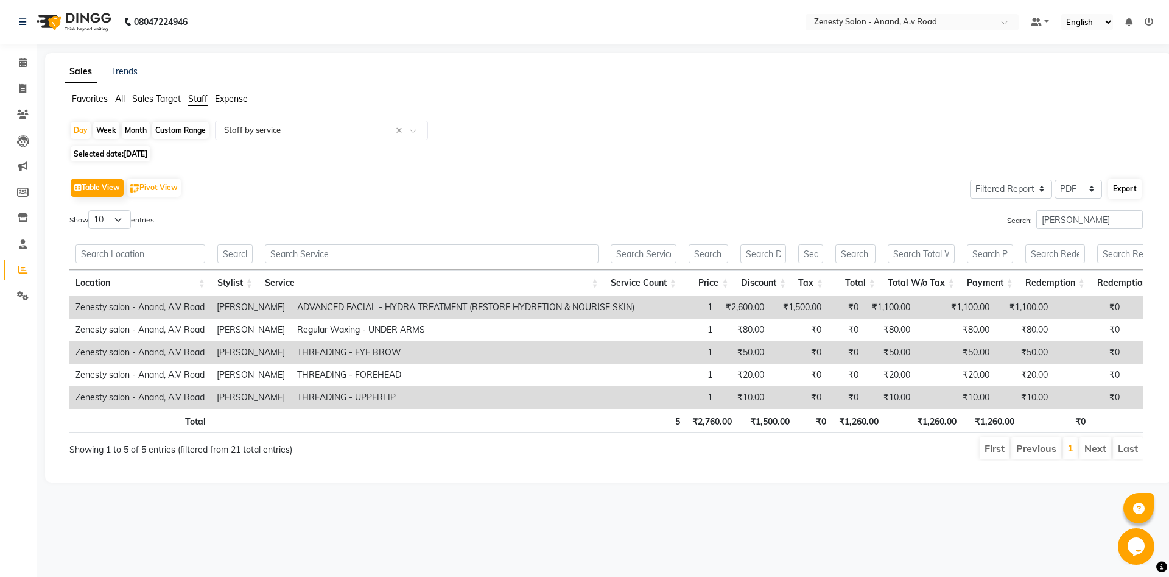
select select "A4"
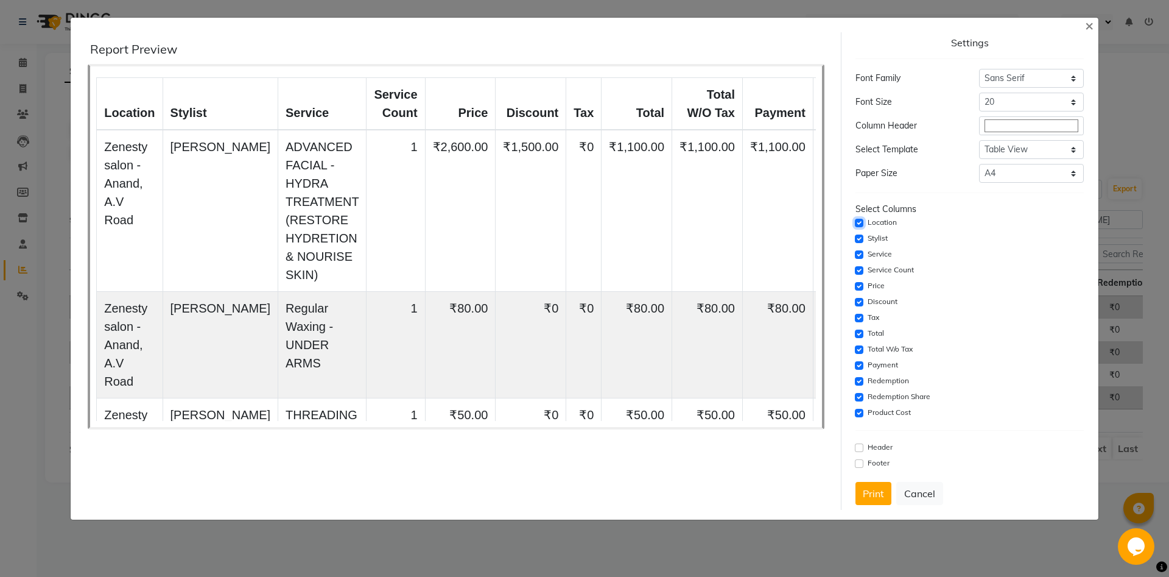
click at [861, 225] on input "checkbox" at bounding box center [859, 223] width 9 height 9
checkbox input "false"
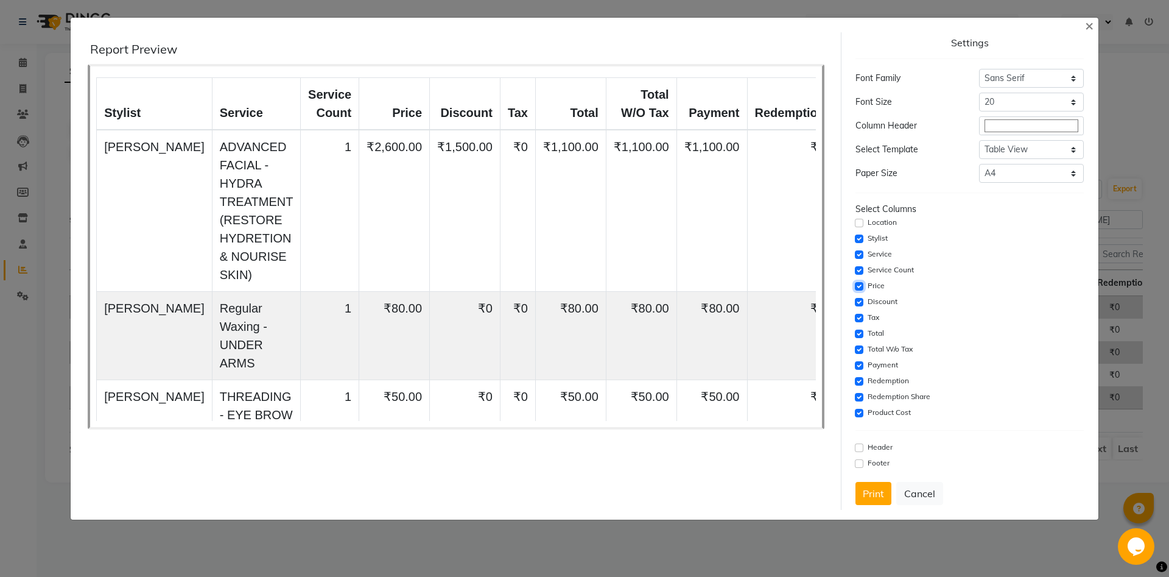
click at [862, 284] on input "checkbox" at bounding box center [859, 286] width 9 height 9
checkbox input "false"
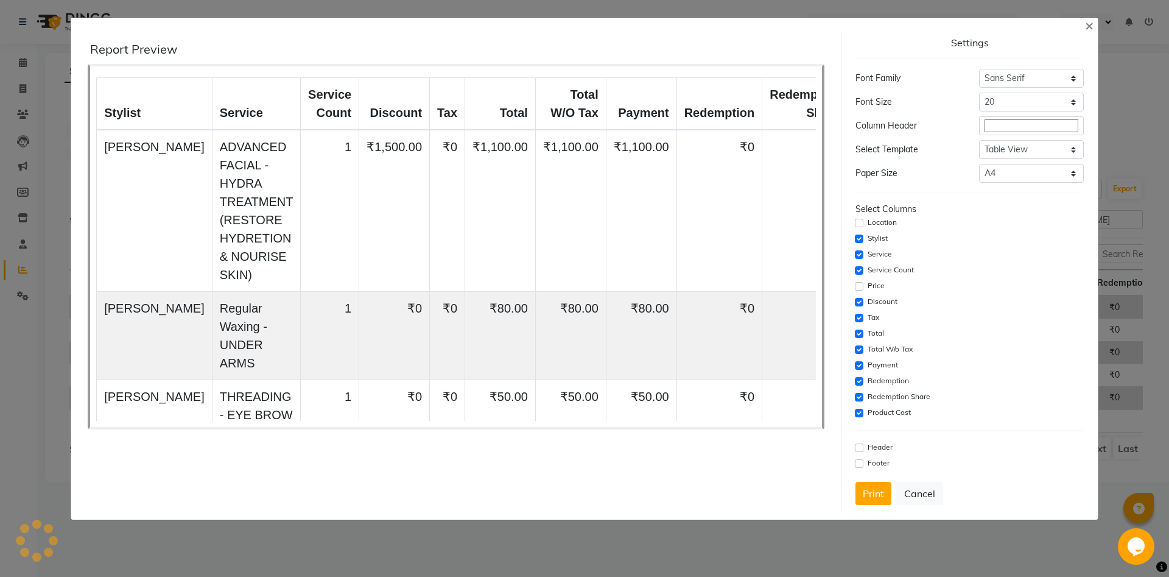
click at [864, 300] on div "Discount" at bounding box center [970, 302] width 228 height 15
click at [854, 299] on div "Settings Font Family Select Sans Serif Monospace Serif Font Size Select 8 9 10 …" at bounding box center [970, 271] width 238 height 478
click at [859, 302] on input "checkbox" at bounding box center [859, 302] width 9 height 9
checkbox input "false"
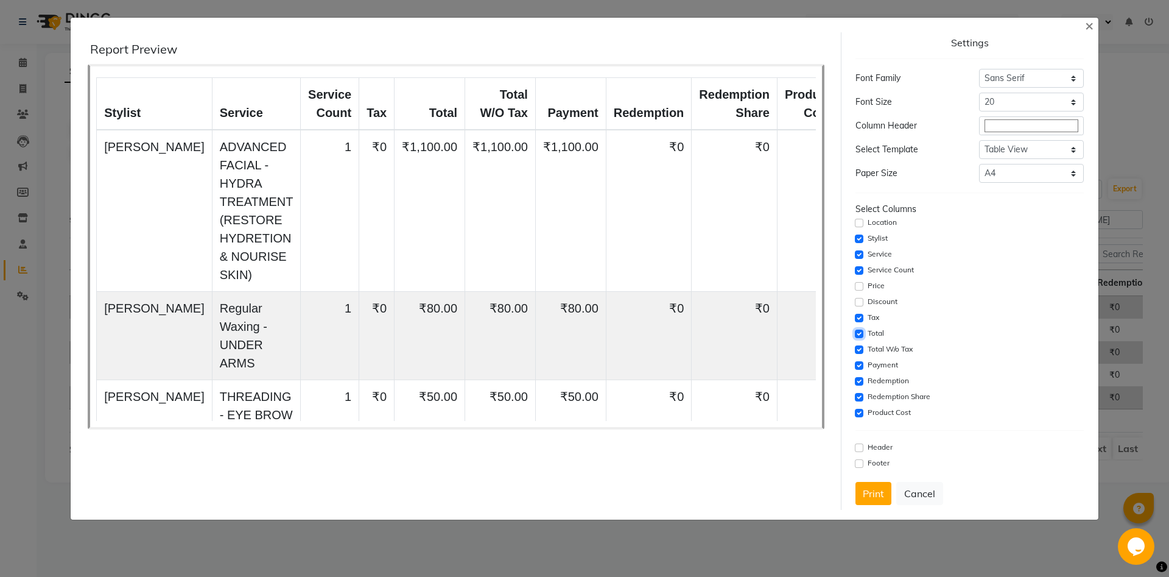
click at [861, 333] on input "checkbox" at bounding box center [859, 334] width 9 height 9
checkbox input "false"
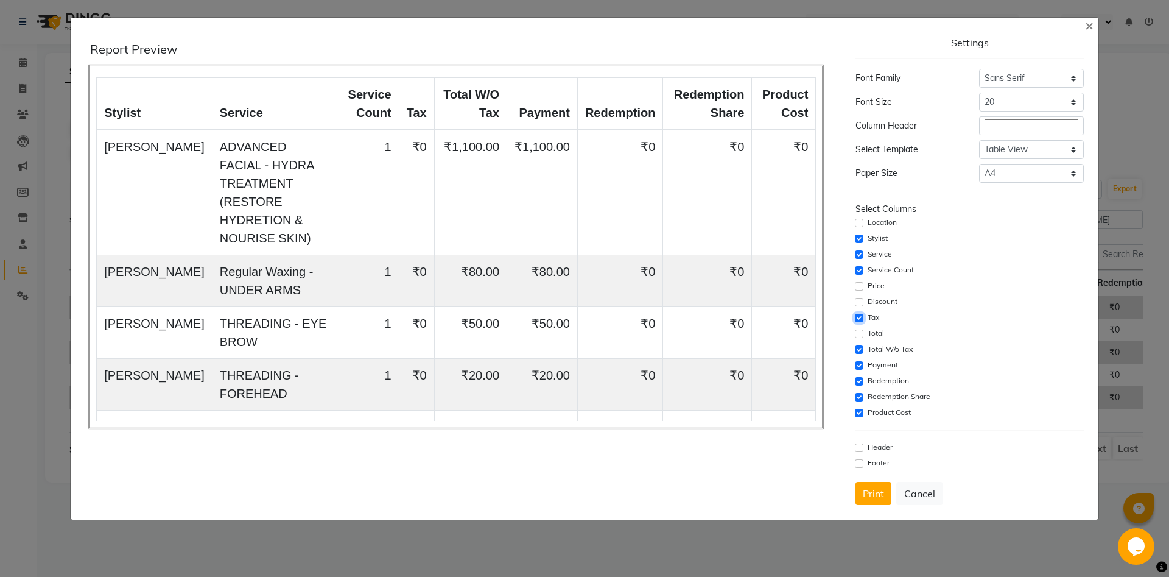
click at [857, 322] on input "checkbox" at bounding box center [859, 318] width 9 height 9
checkbox input "false"
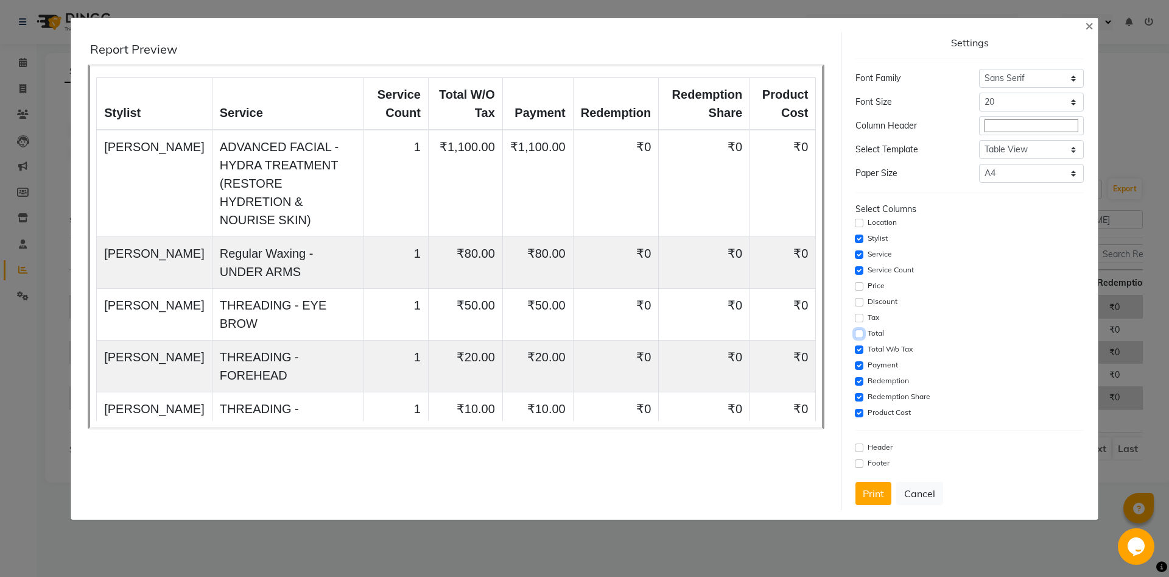
click at [856, 334] on input "checkbox" at bounding box center [859, 334] width 9 height 9
checkbox input "true"
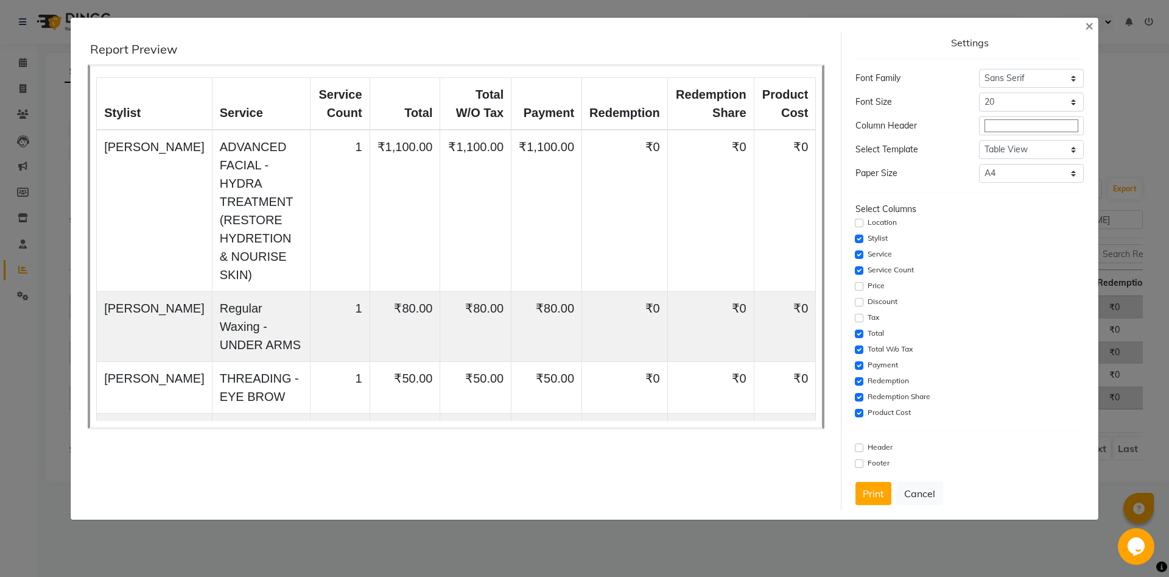
drag, startPoint x: 860, startPoint y: 358, endPoint x: 859, endPoint y: 352, distance: 6.1
click at [859, 353] on div "Select Columns Location Stylist Service Service Count Price Discount Tax Total …" at bounding box center [970, 311] width 228 height 217
click at [859, 351] on input "checkbox" at bounding box center [859, 349] width 9 height 9
checkbox input "false"
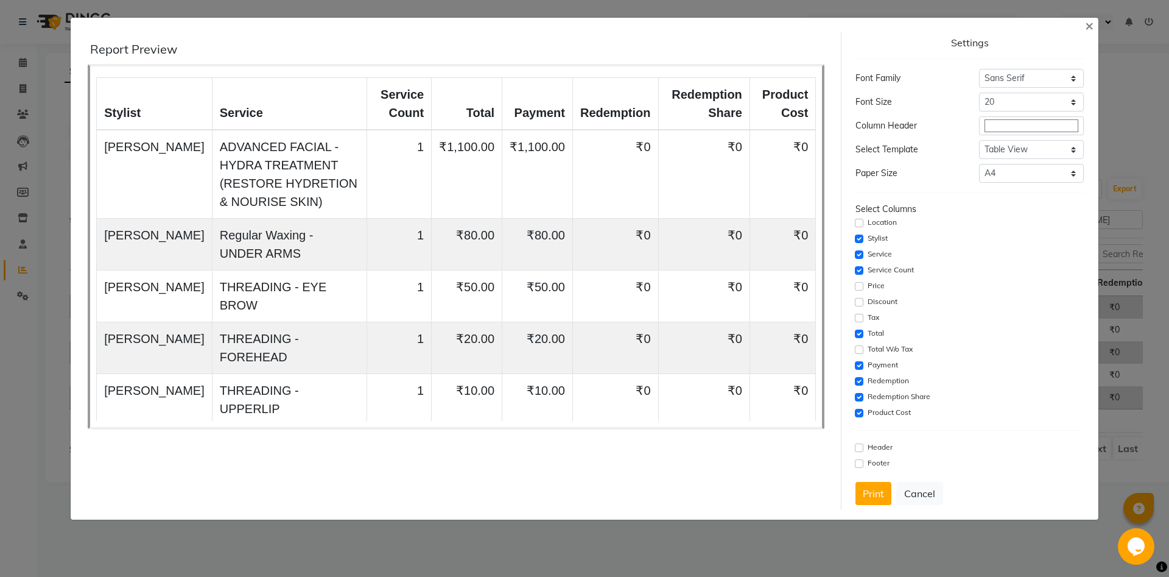
click at [860, 369] on div "Payment" at bounding box center [970, 365] width 228 height 15
click at [861, 382] on input "checkbox" at bounding box center [859, 381] width 9 height 9
checkbox input "false"
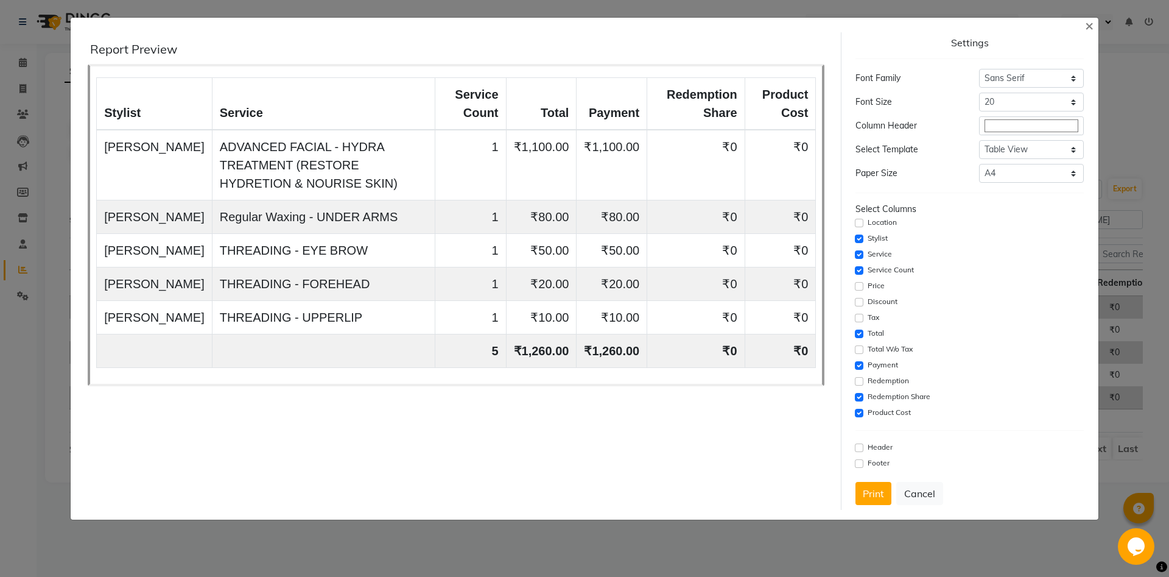
click at [861, 391] on div "Select Columns Location Stylist Service Service Count Price Discount Tax Total …" at bounding box center [970, 311] width 228 height 217
click at [859, 364] on input "checkbox" at bounding box center [859, 365] width 9 height 9
checkbox input "false"
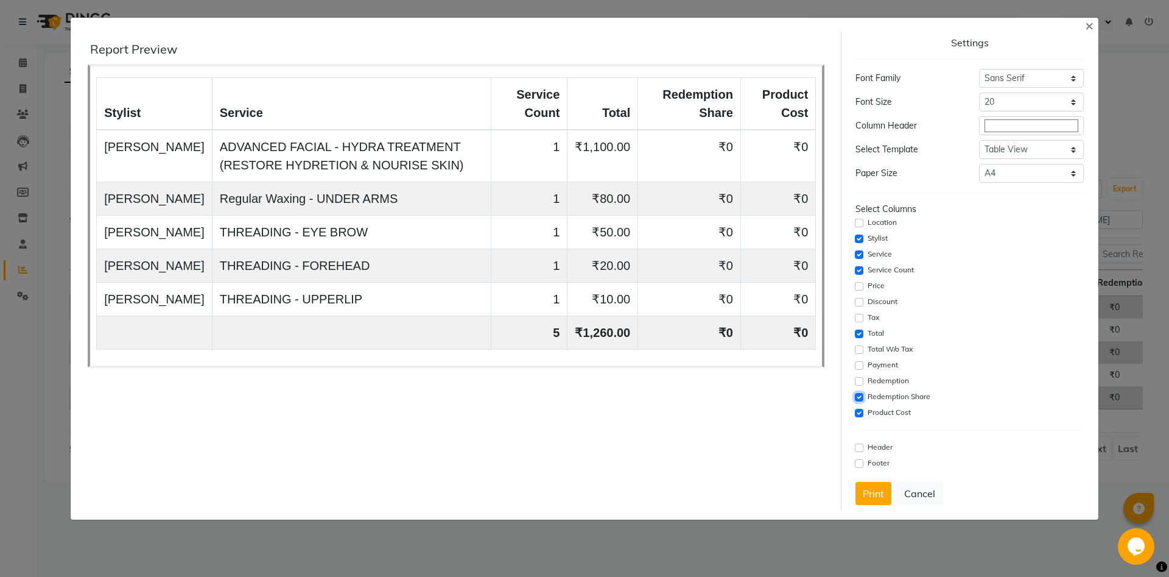
click at [859, 394] on input "checkbox" at bounding box center [859, 397] width 9 height 9
checkbox input "false"
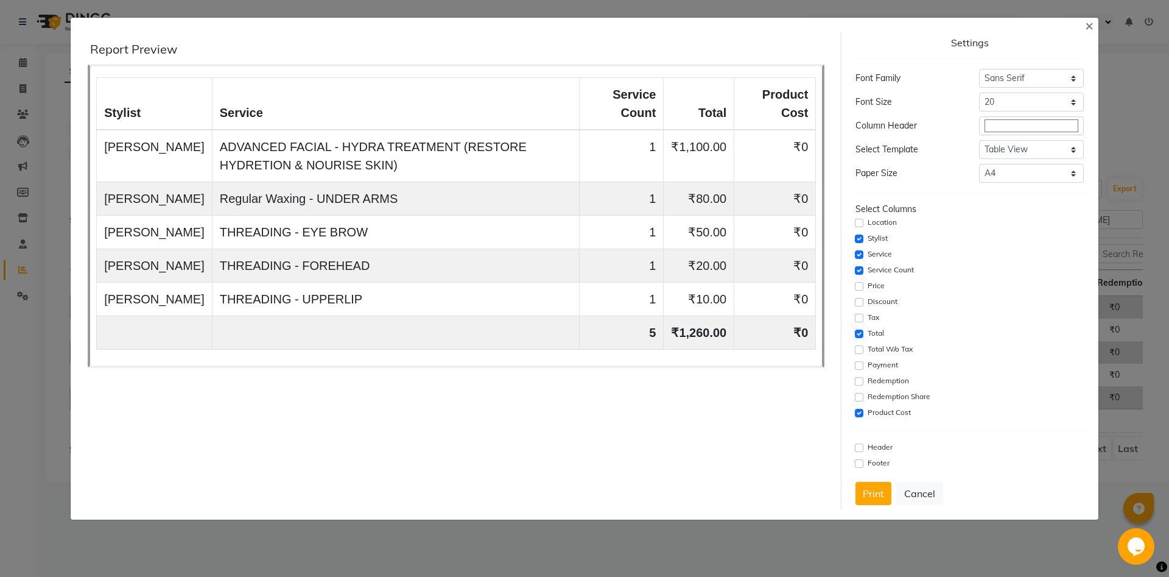
click at [860, 408] on div "Product Cost" at bounding box center [970, 413] width 228 height 15
click at [858, 415] on input "checkbox" at bounding box center [859, 413] width 9 height 9
checkbox input "false"
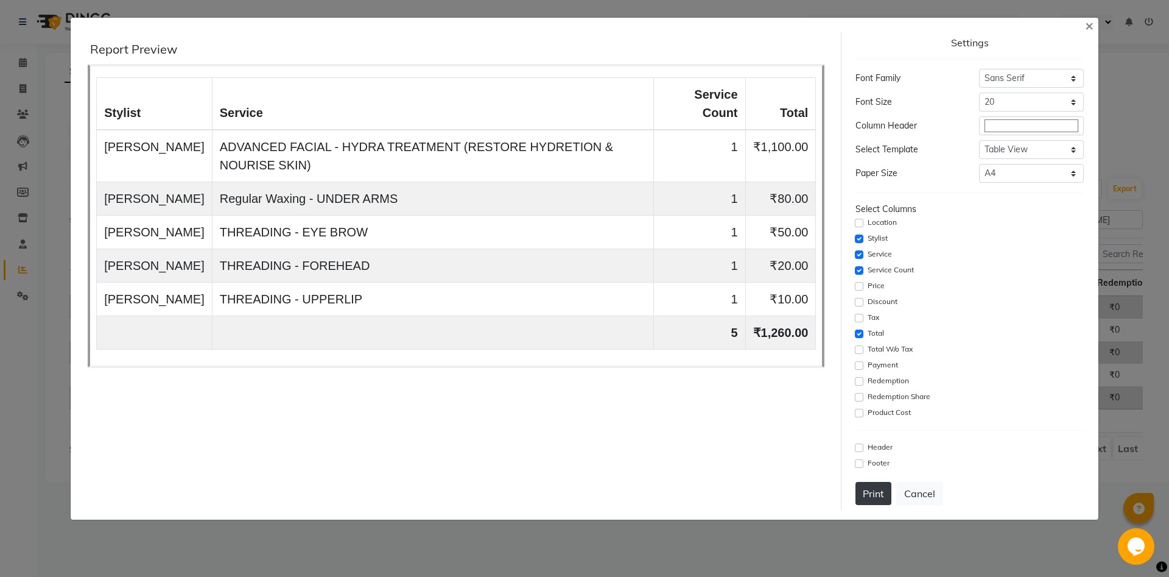
click at [876, 487] on button "Print" at bounding box center [874, 493] width 36 height 23
click at [1090, 27] on span "×" at bounding box center [1089, 25] width 9 height 18
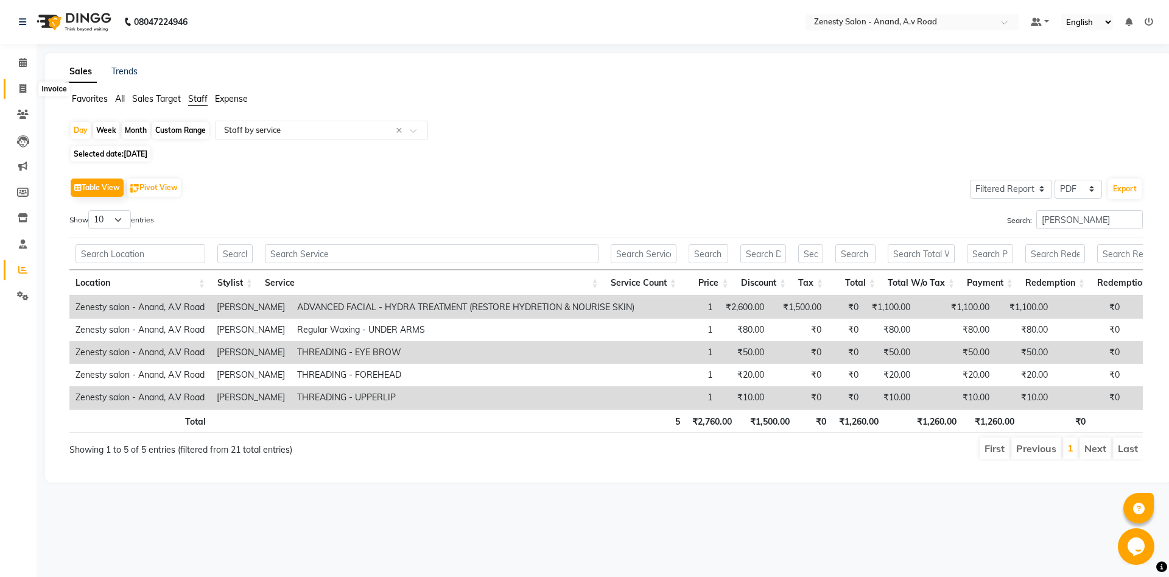
click at [25, 90] on icon at bounding box center [22, 88] width 7 height 9
select select "6693"
select select "service"
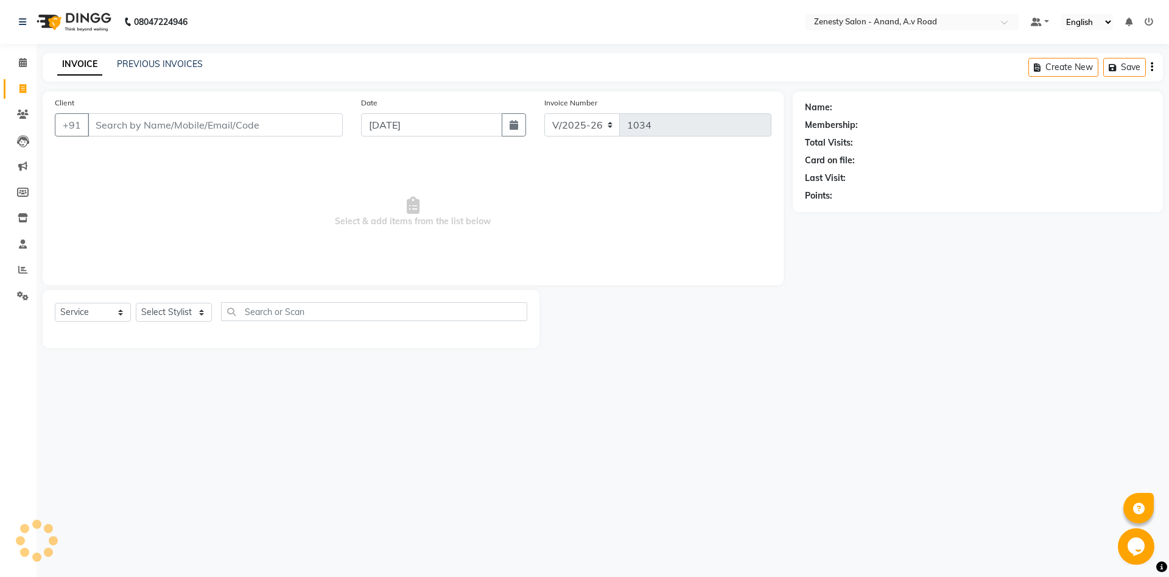
select select "52207"
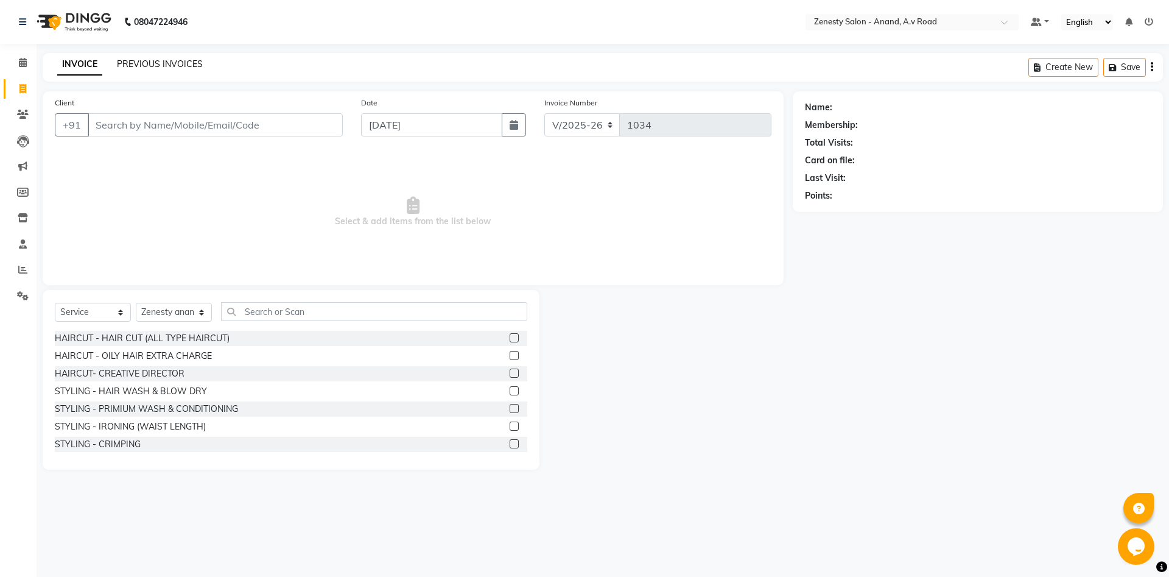
click at [172, 64] on link "PREVIOUS INVOICES" at bounding box center [160, 63] width 86 height 11
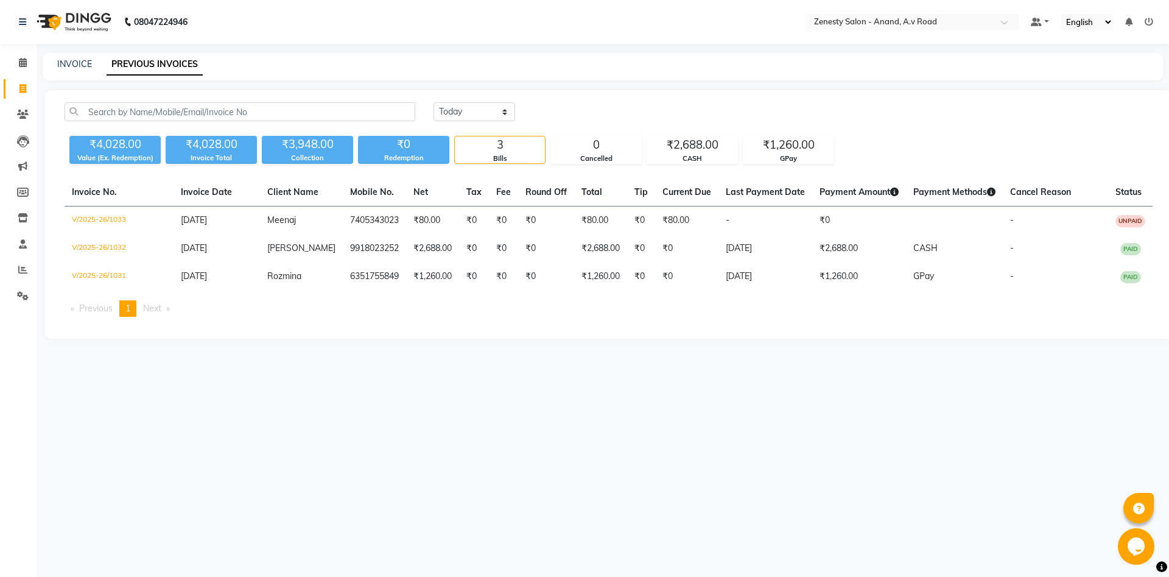
click at [435, 311] on ul "Previous page 1 / 1 You're on page 1 Next page" at bounding box center [609, 308] width 1088 height 16
click at [23, 297] on icon at bounding box center [23, 295] width 12 height 9
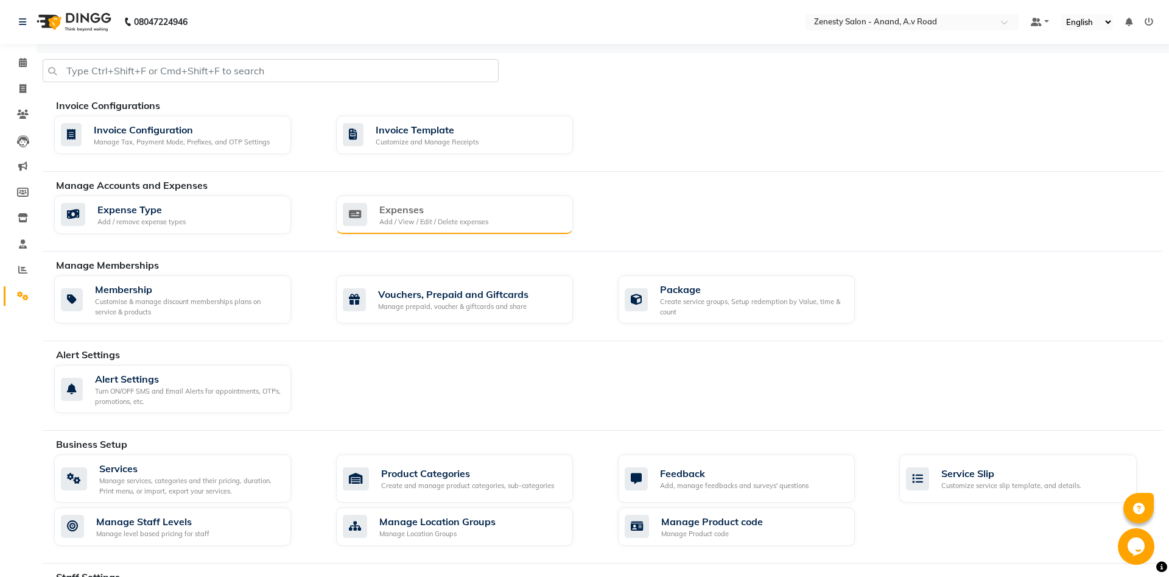
click at [445, 219] on div "Add / View / Edit / Delete expenses" at bounding box center [433, 222] width 109 height 10
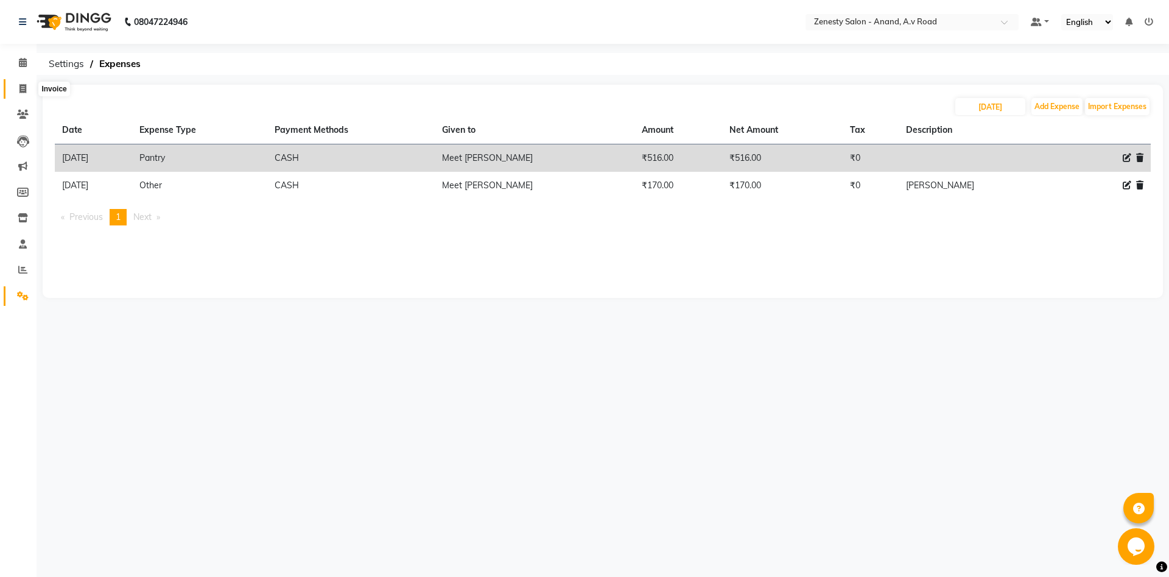
click at [21, 87] on icon at bounding box center [22, 88] width 7 height 9
select select "service"
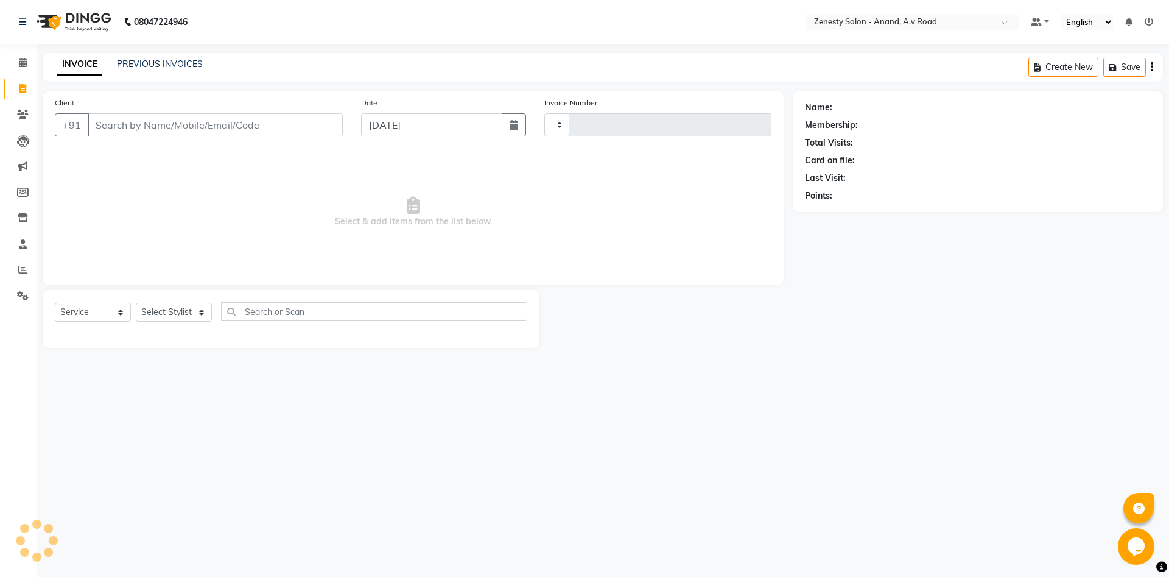
type input "1034"
select select "6693"
click at [135, 69] on link "PREVIOUS INVOICES" at bounding box center [160, 63] width 86 height 11
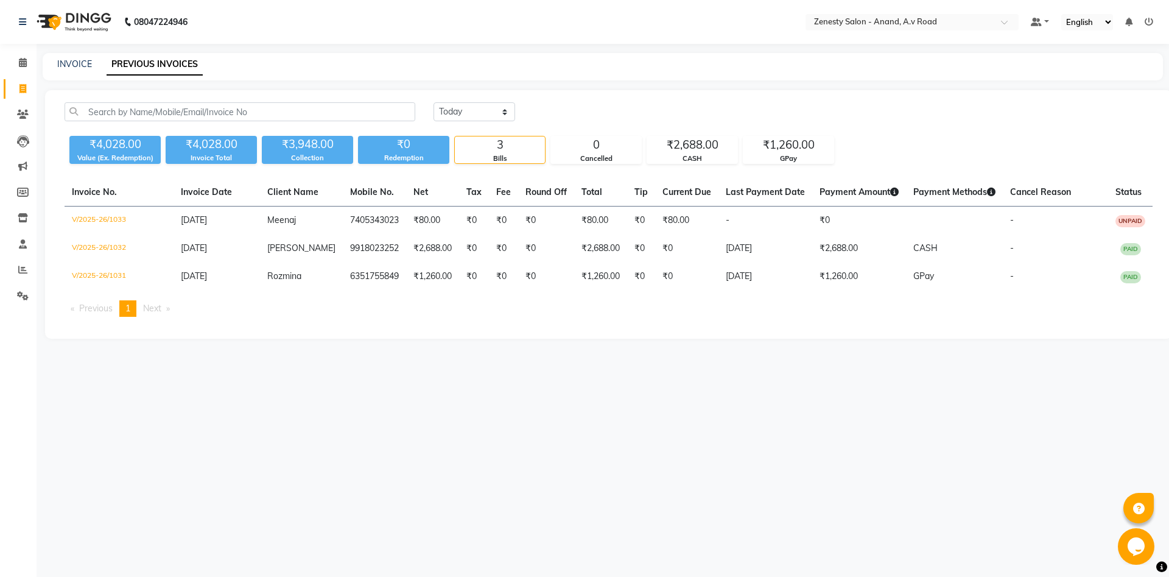
click at [346, 345] on main "INVOICE PREVIOUS INVOICES Today Yesterday Custom Range ₹4,028.00 Value (Ex. Red…" at bounding box center [603, 205] width 1133 height 304
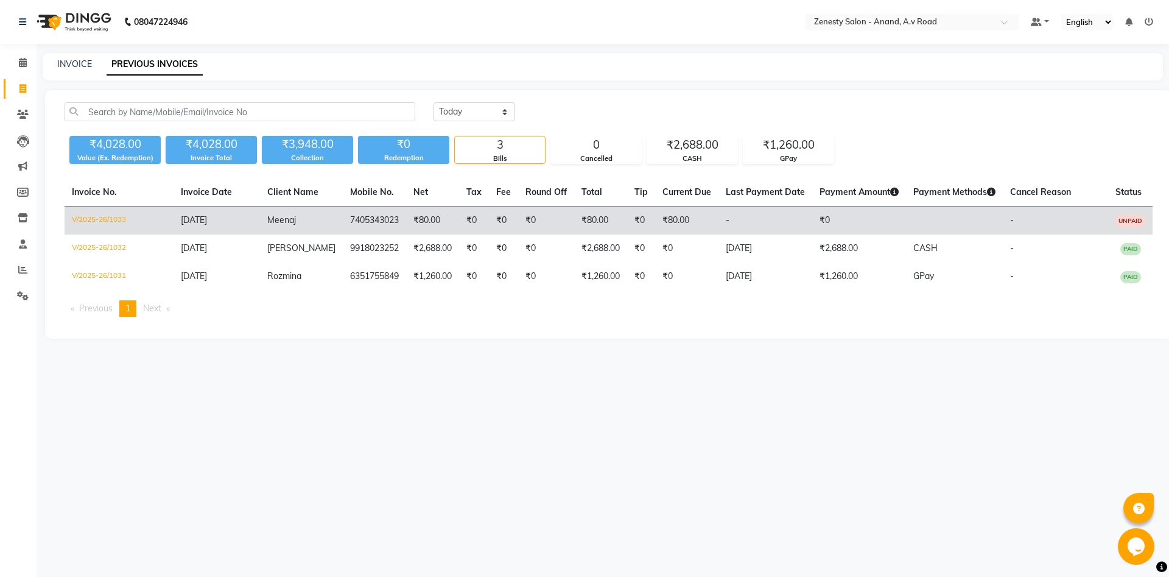
click at [417, 215] on td "₹80.00" at bounding box center [432, 220] width 53 height 29
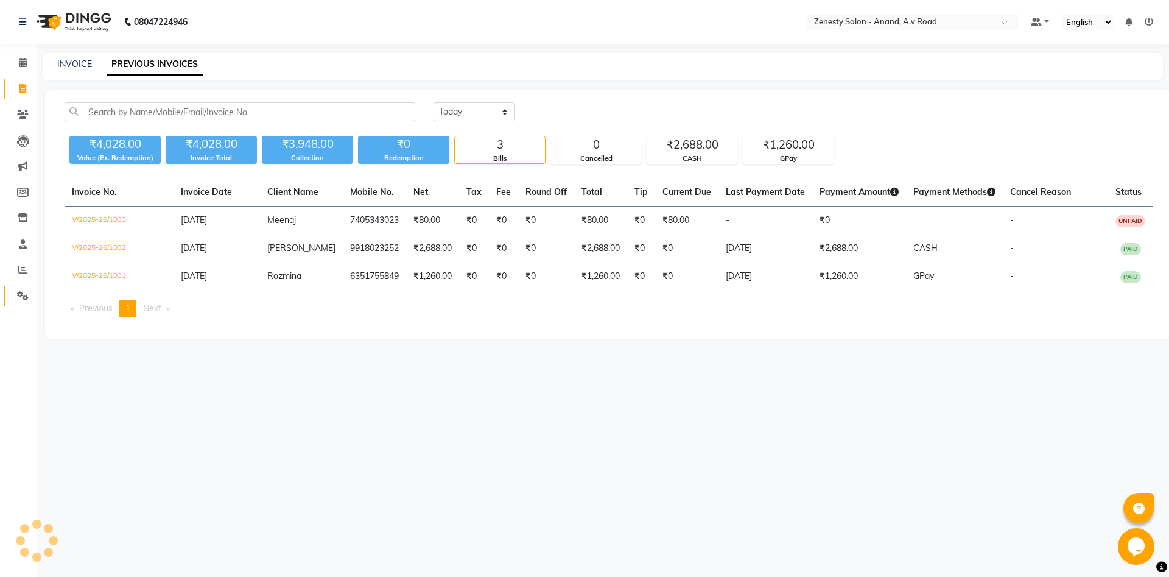
click at [26, 289] on link "Settings" at bounding box center [18, 296] width 29 height 20
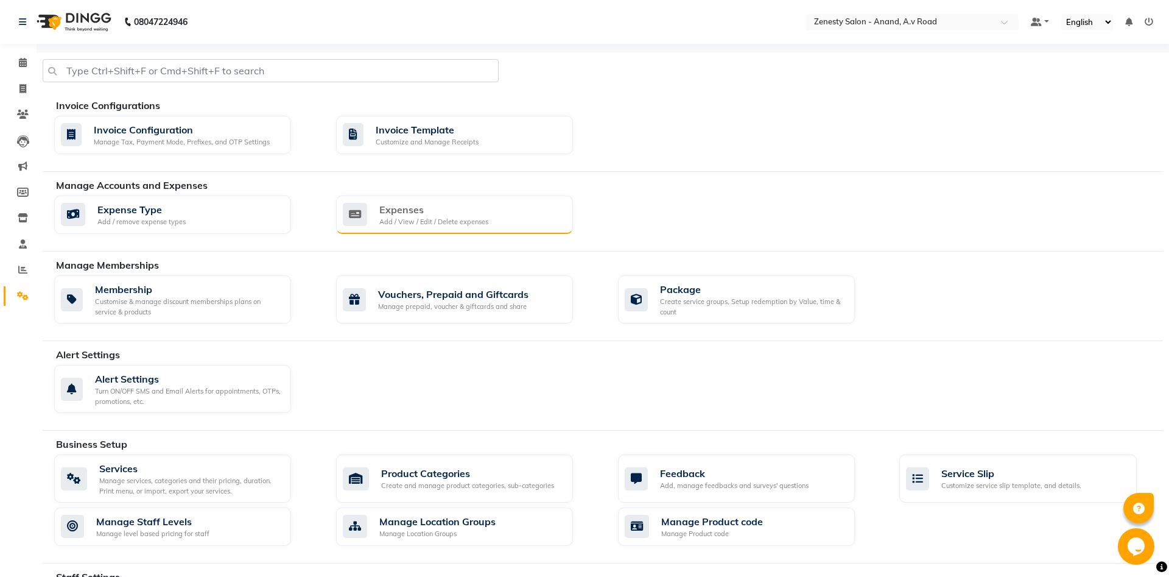
click at [389, 208] on div "Expenses" at bounding box center [433, 209] width 109 height 15
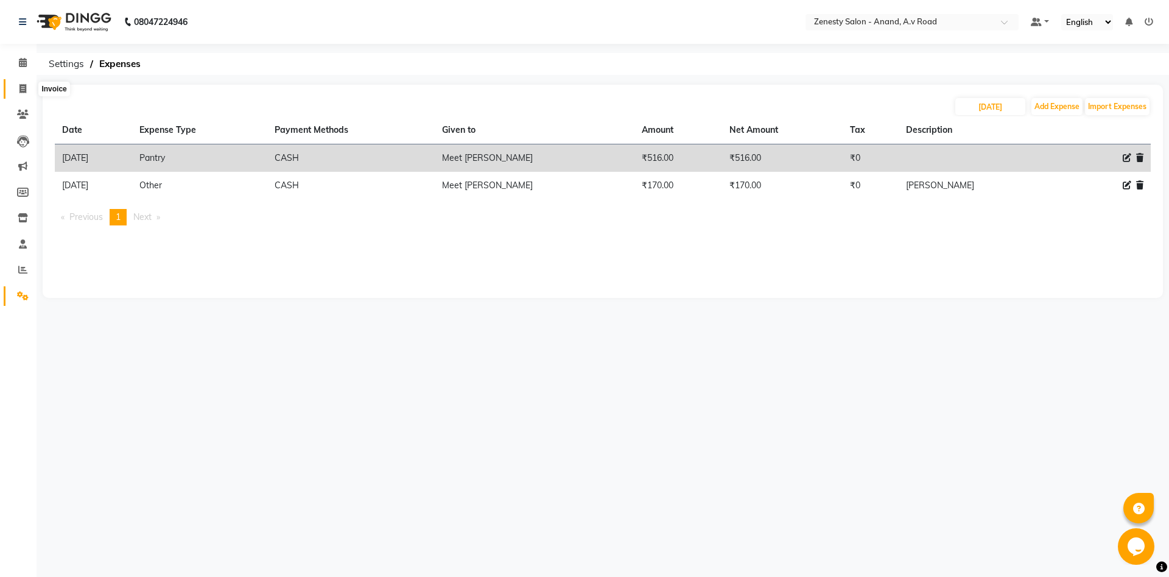
click at [25, 93] on icon at bounding box center [22, 88] width 7 height 9
select select "service"
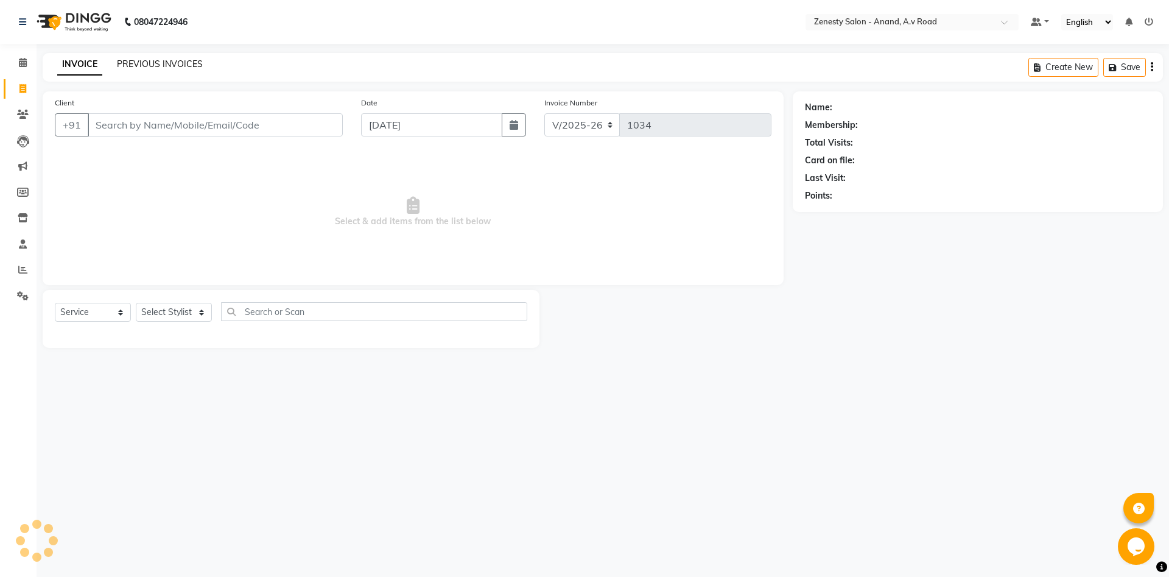
click at [185, 63] on link "PREVIOUS INVOICES" at bounding box center [160, 63] width 86 height 11
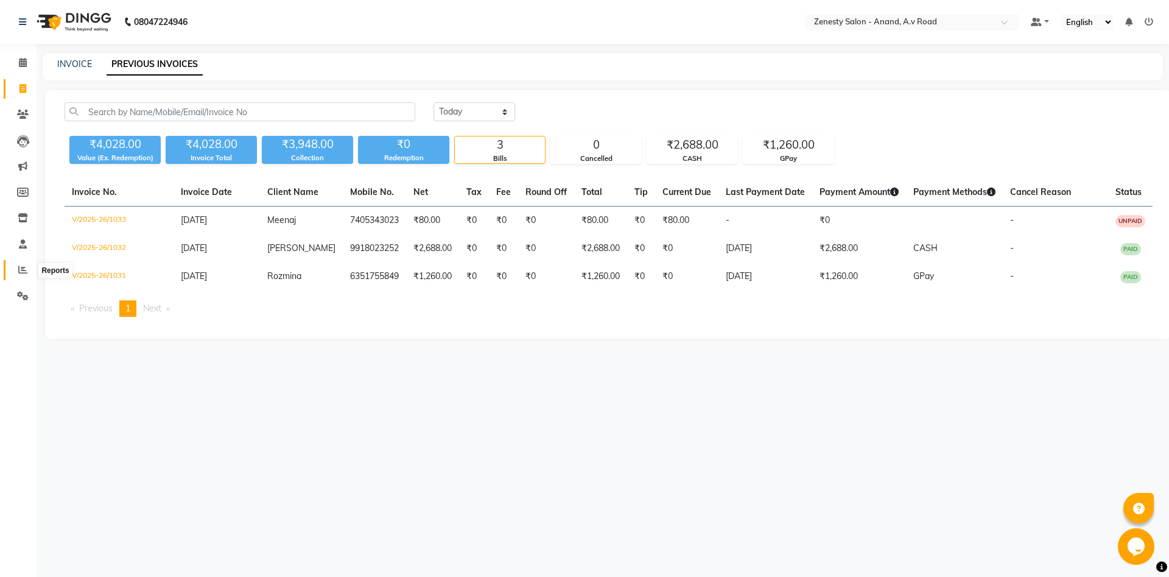
click at [24, 269] on icon at bounding box center [22, 269] width 9 height 9
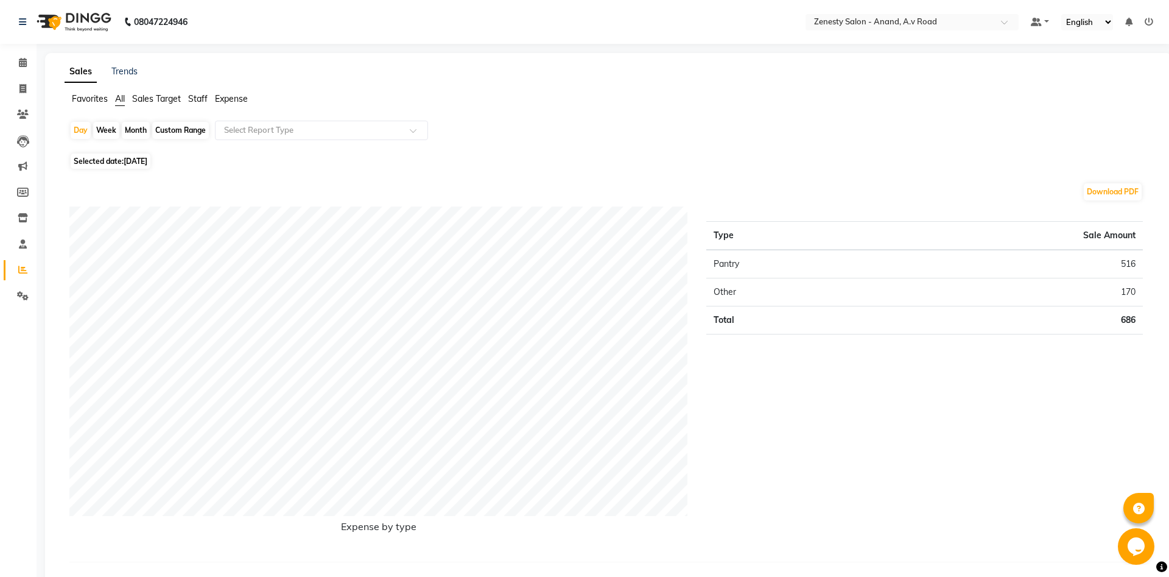
click at [200, 100] on span "Staff" at bounding box center [197, 98] width 19 height 11
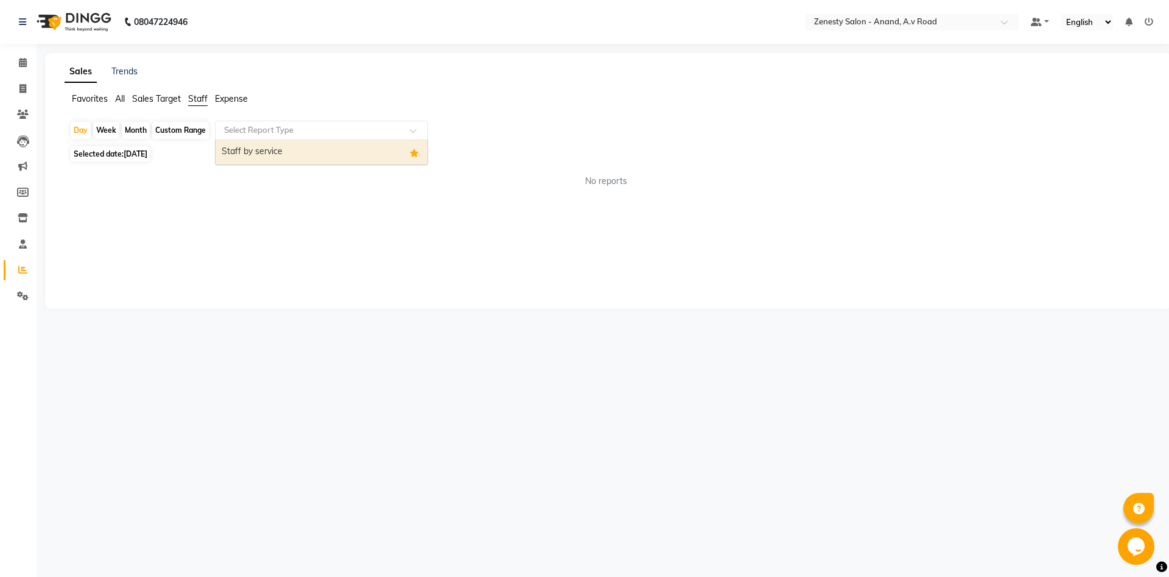
click at [245, 126] on input "text" at bounding box center [309, 130] width 175 height 12
click at [270, 157] on div "Staff by service" at bounding box center [322, 152] width 212 height 24
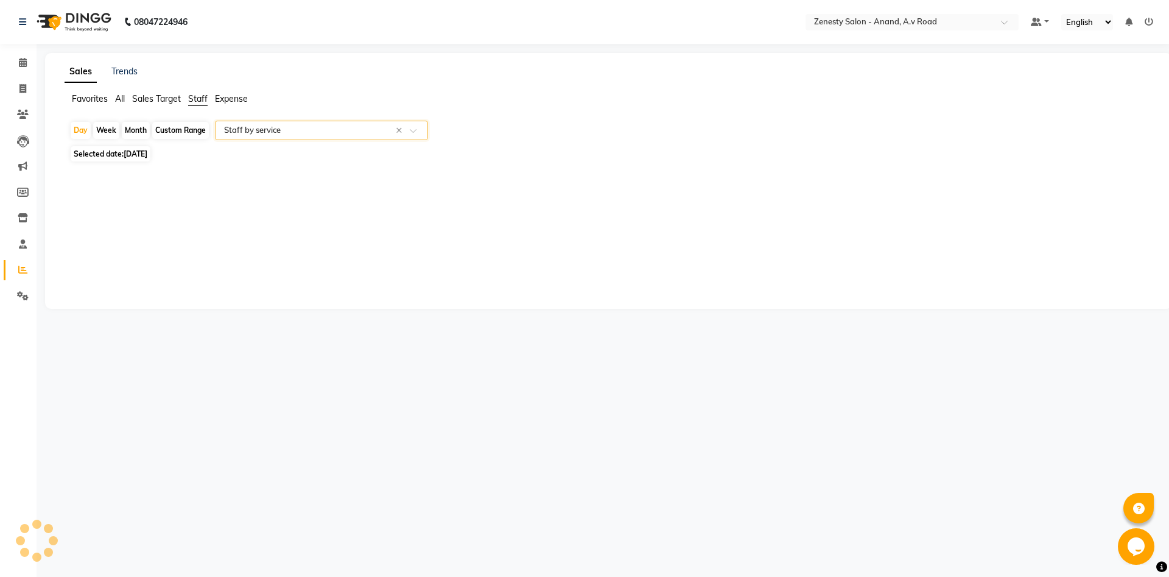
select select "filtered_report"
select select "pdf"
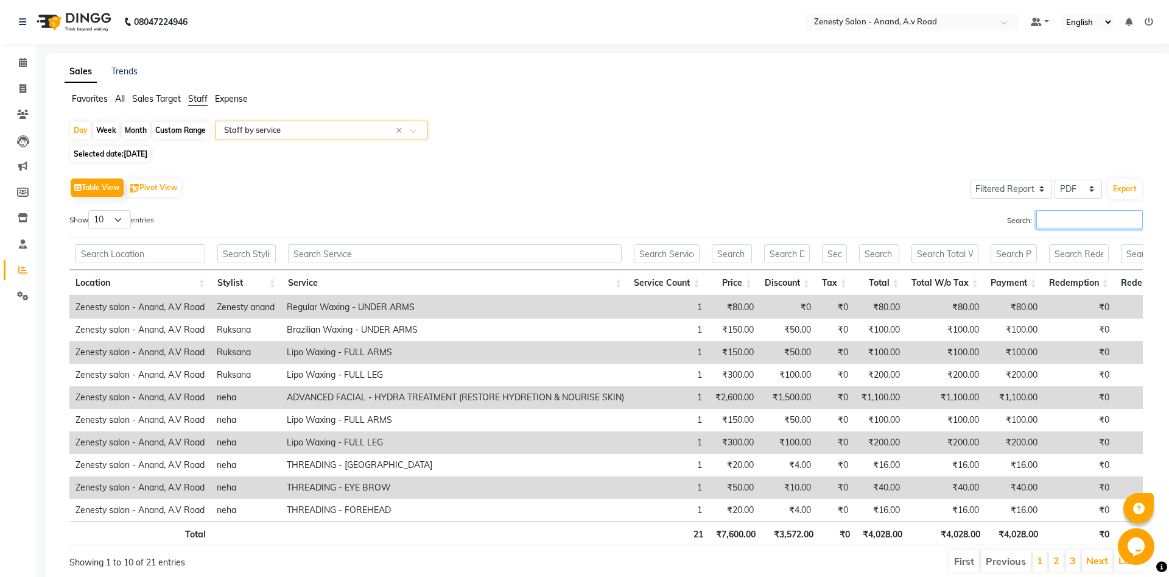
click at [1050, 226] on input "Search:" at bounding box center [1090, 219] width 107 height 19
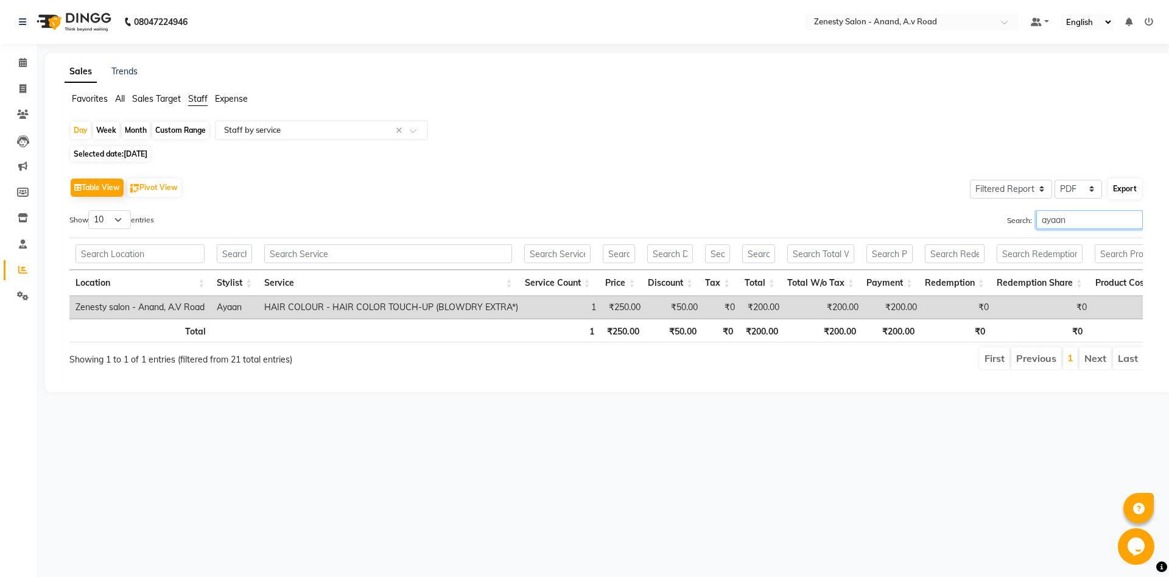
type input "ayaan"
click at [1117, 193] on button "Export" at bounding box center [1125, 188] width 33 height 21
select select "sans-serif"
select select "20px"
select select "template_1"
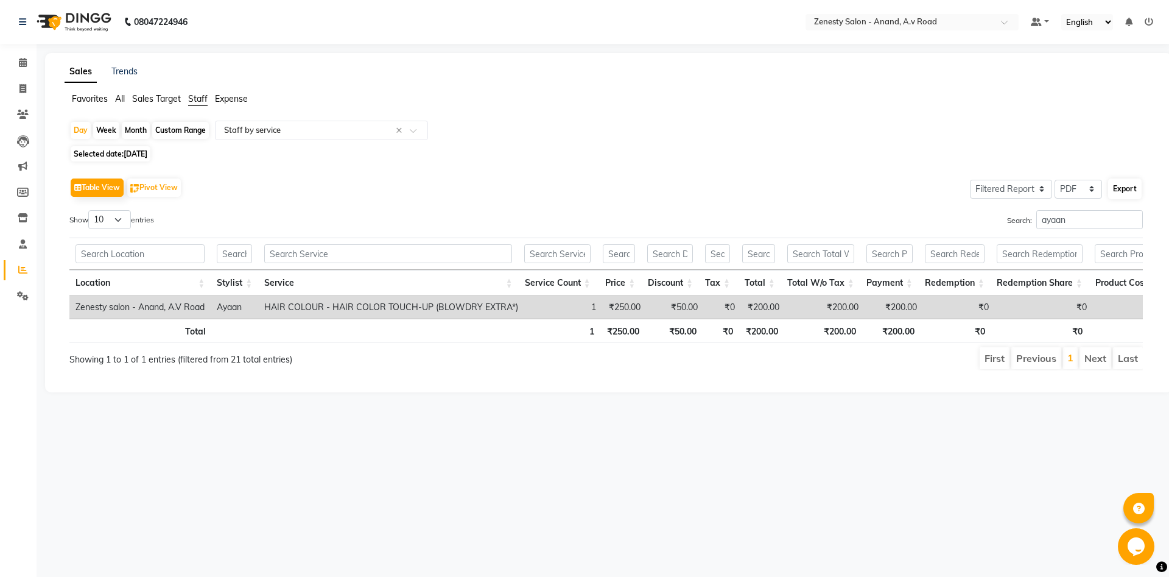
select select "A4"
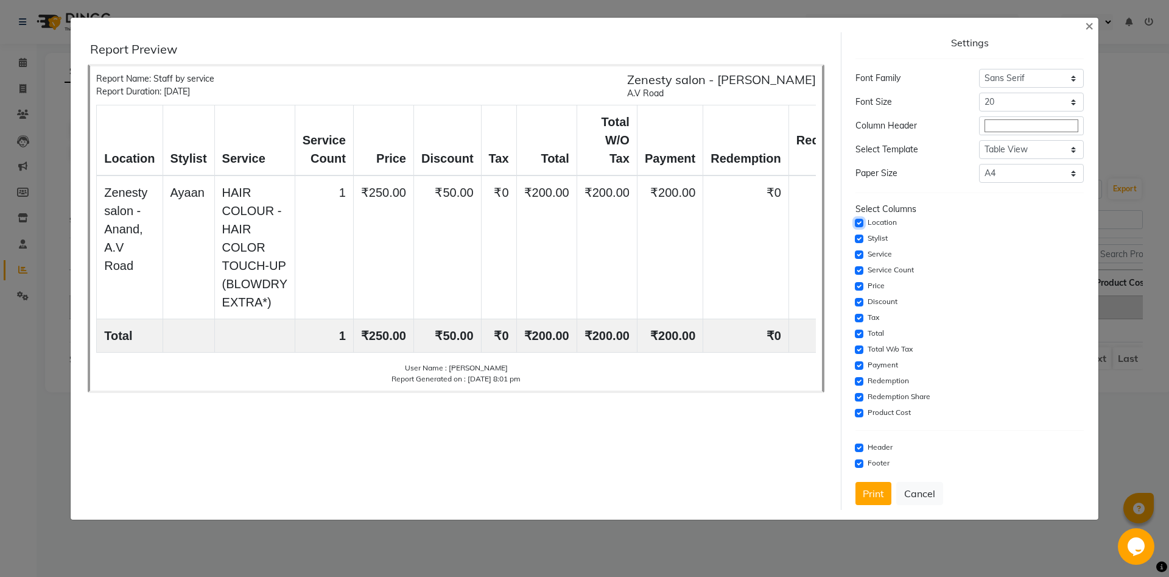
click at [861, 222] on input "checkbox" at bounding box center [859, 223] width 9 height 9
checkbox input "false"
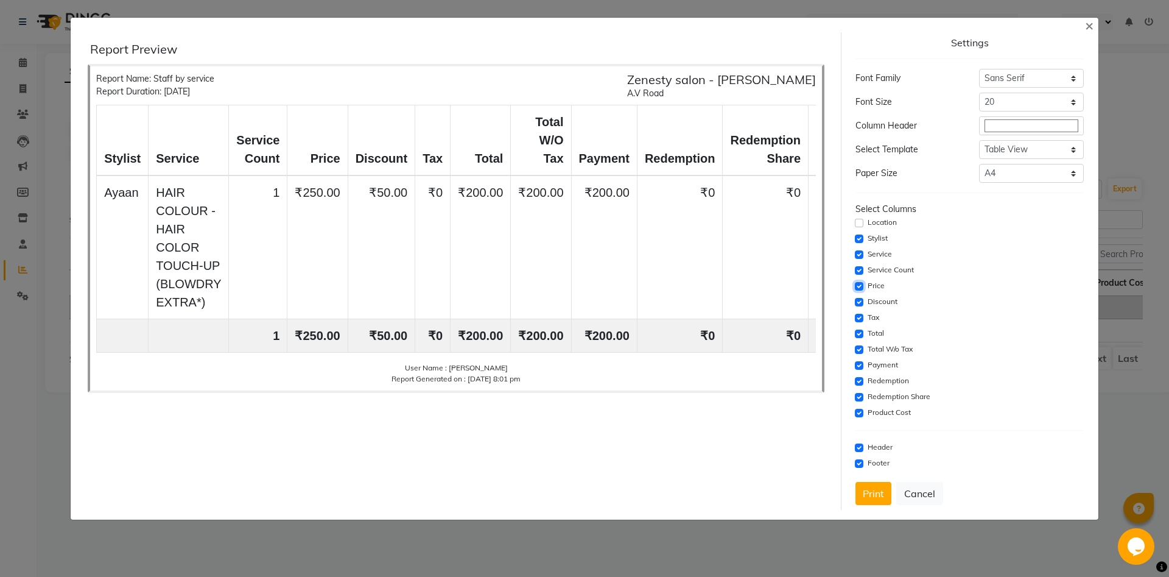
drag, startPoint x: 862, startPoint y: 282, endPoint x: 862, endPoint y: 298, distance: 15.8
click at [862, 283] on input "checkbox" at bounding box center [859, 286] width 9 height 9
checkbox input "false"
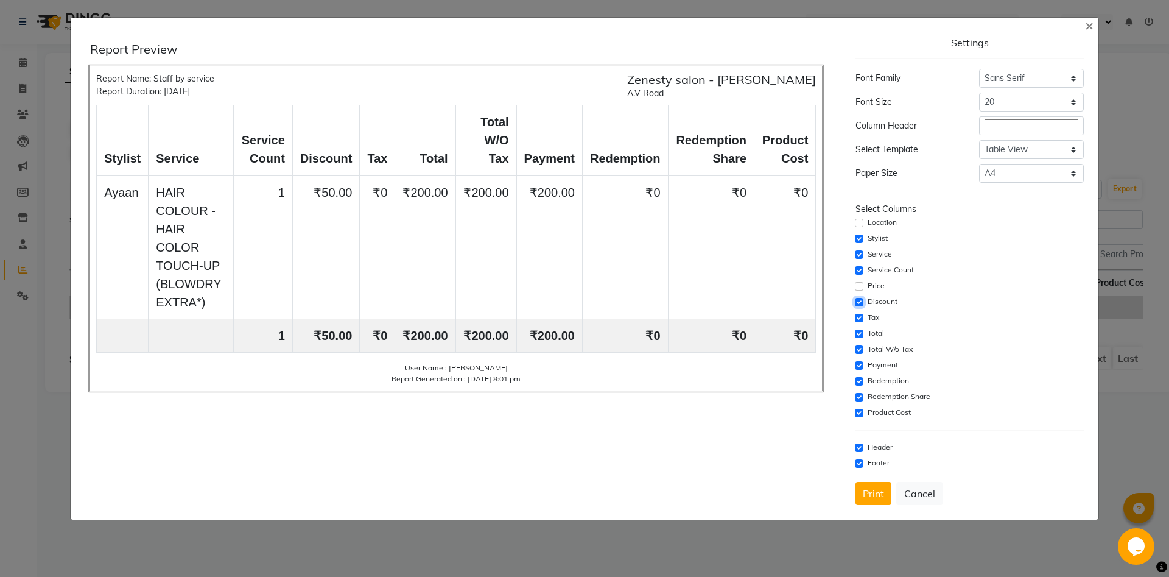
click at [862, 303] on input "checkbox" at bounding box center [859, 302] width 9 height 9
checkbox input "false"
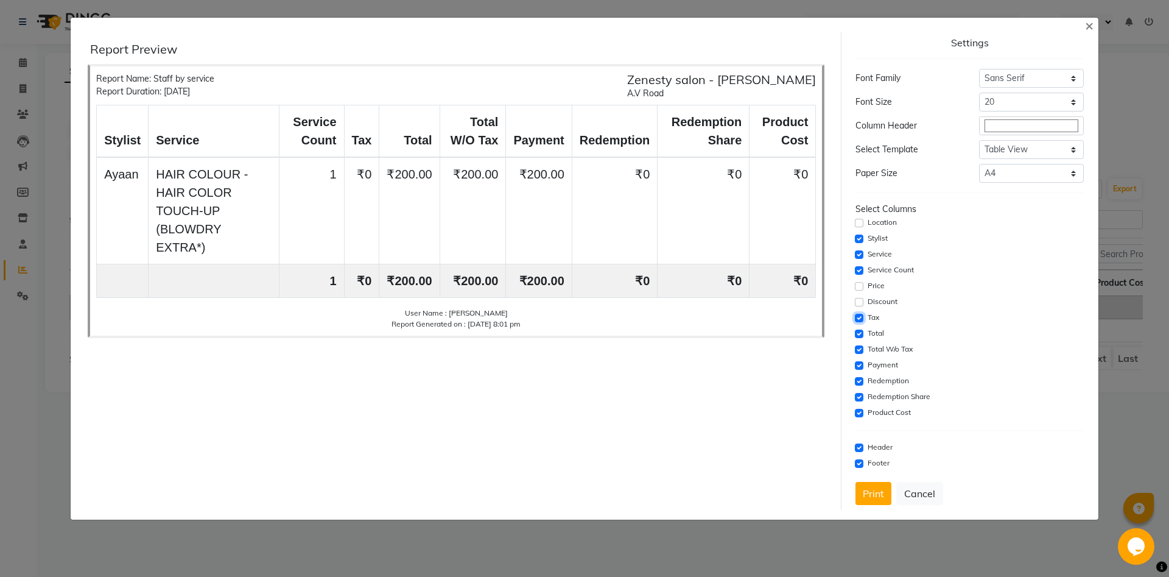
click at [862, 322] on input "checkbox" at bounding box center [859, 318] width 9 height 9
checkbox input "false"
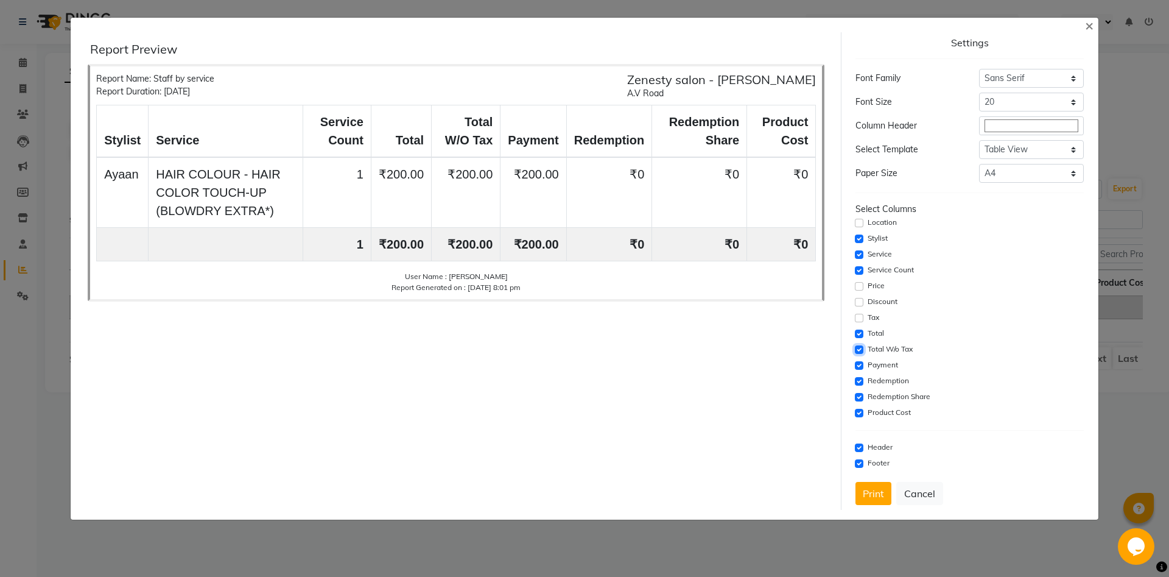
click at [857, 351] on input "checkbox" at bounding box center [859, 349] width 9 height 9
checkbox input "false"
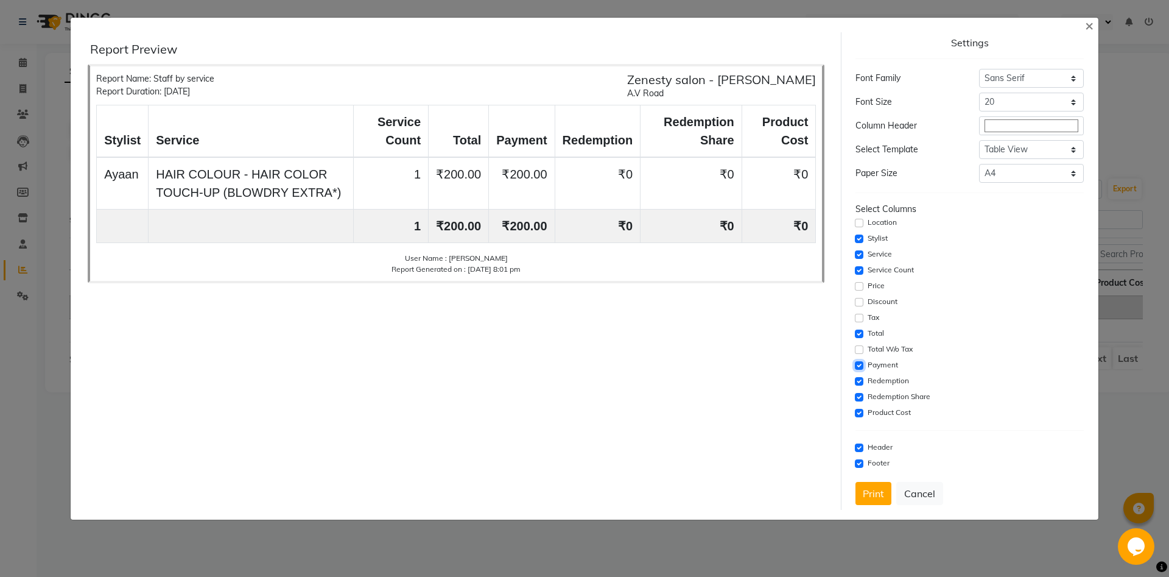
drag, startPoint x: 858, startPoint y: 362, endPoint x: 861, endPoint y: 376, distance: 14.2
click at [859, 365] on input "checkbox" at bounding box center [859, 365] width 9 height 9
checkbox input "false"
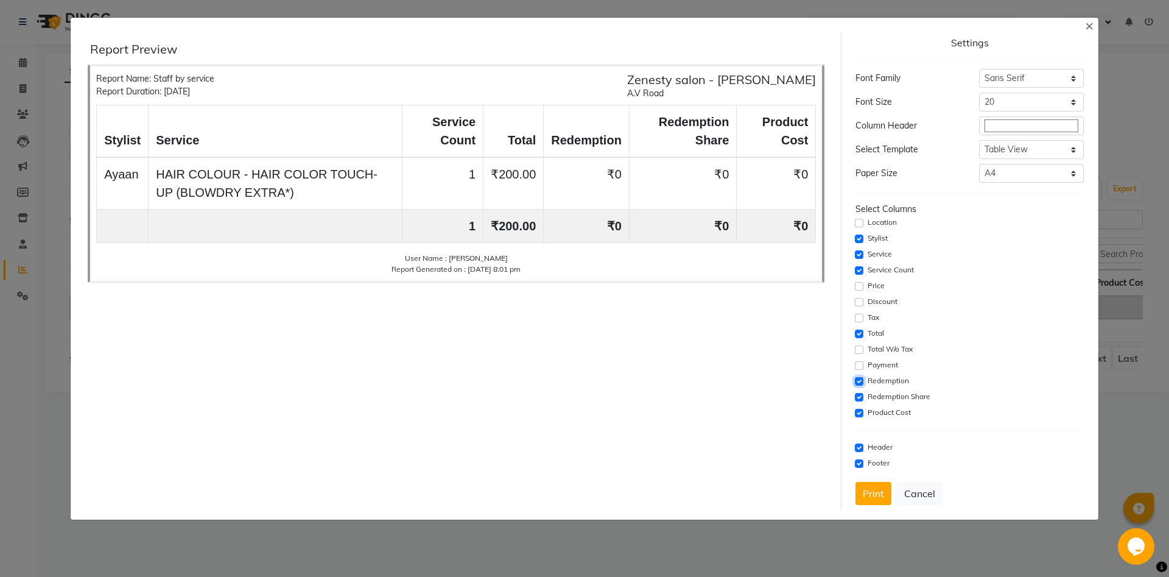
drag, startPoint x: 861, startPoint y: 379, endPoint x: 860, endPoint y: 397, distance: 18.3
click at [860, 379] on input "checkbox" at bounding box center [859, 381] width 9 height 9
checkbox input "false"
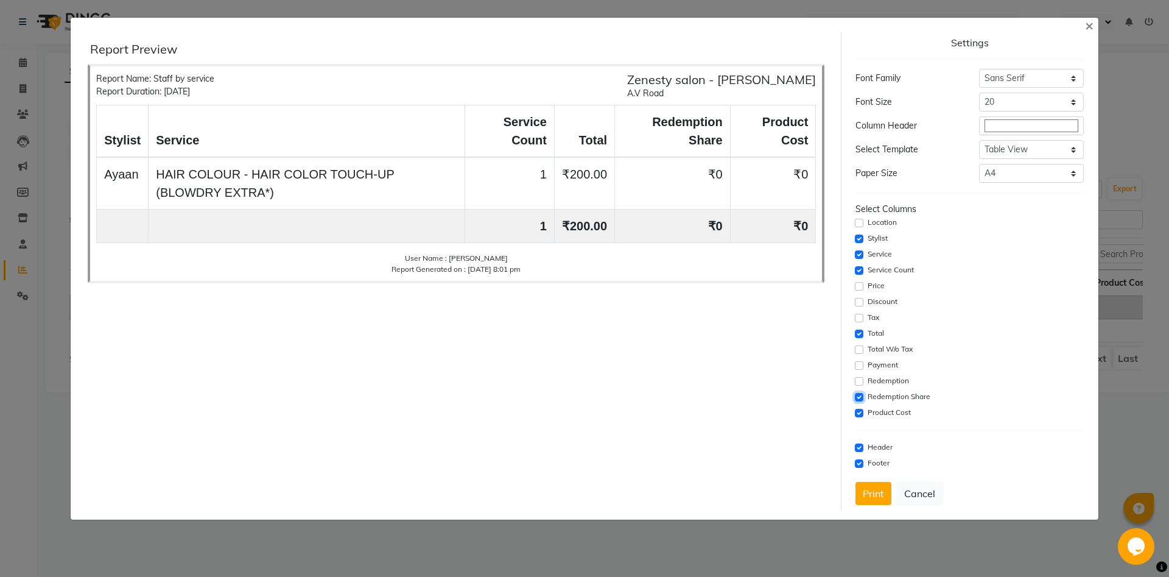
click at [859, 398] on input "checkbox" at bounding box center [859, 397] width 9 height 9
checkbox input "false"
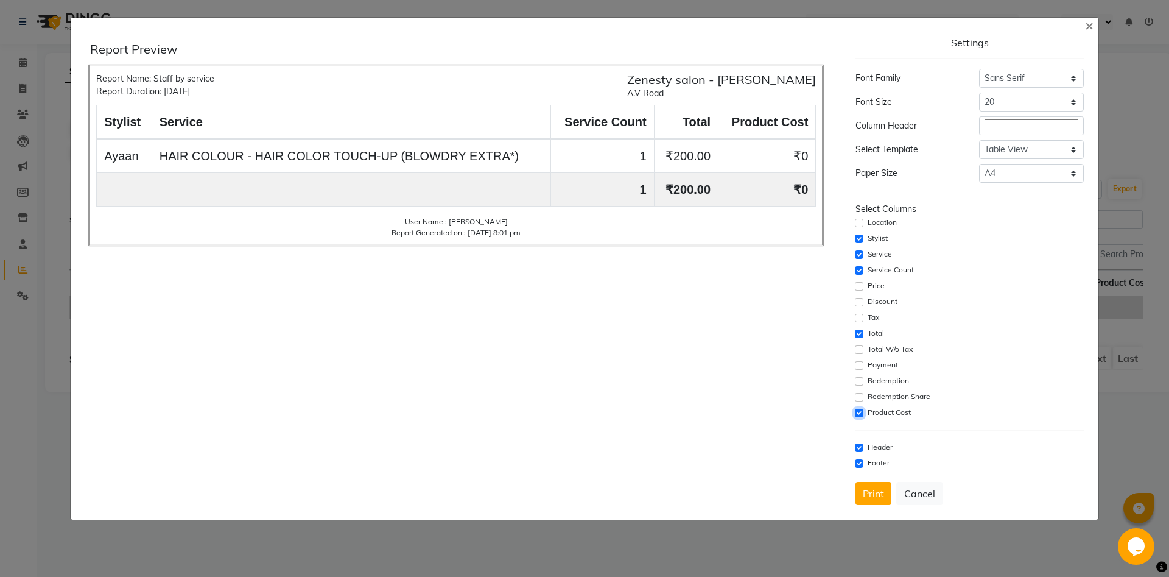
click at [859, 410] on input "checkbox" at bounding box center [859, 413] width 9 height 9
checkbox input "false"
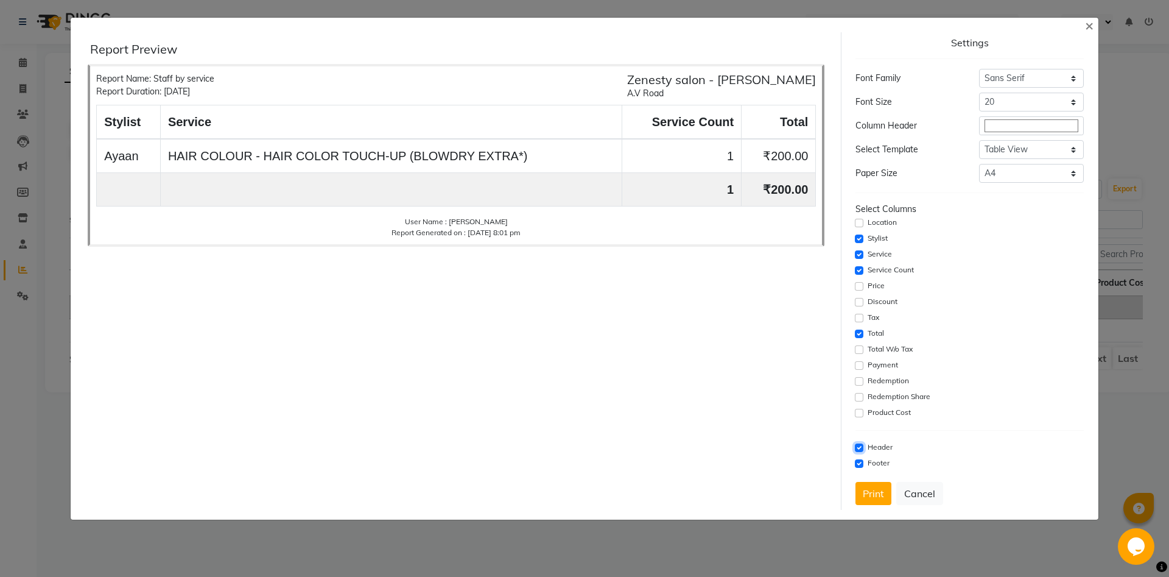
click at [857, 445] on input "checkbox" at bounding box center [859, 447] width 9 height 9
checkbox input "false"
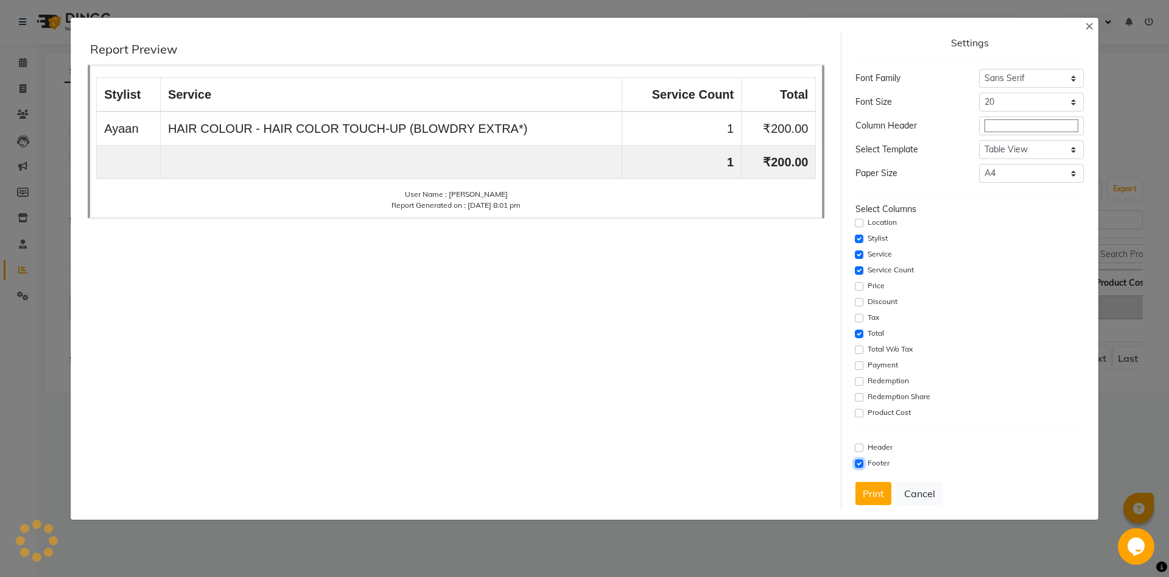
click at [861, 461] on input "checkbox" at bounding box center [859, 463] width 9 height 9
click at [869, 503] on button "Print" at bounding box center [874, 493] width 36 height 23
click at [1089, 27] on span "×" at bounding box center [1089, 25] width 9 height 18
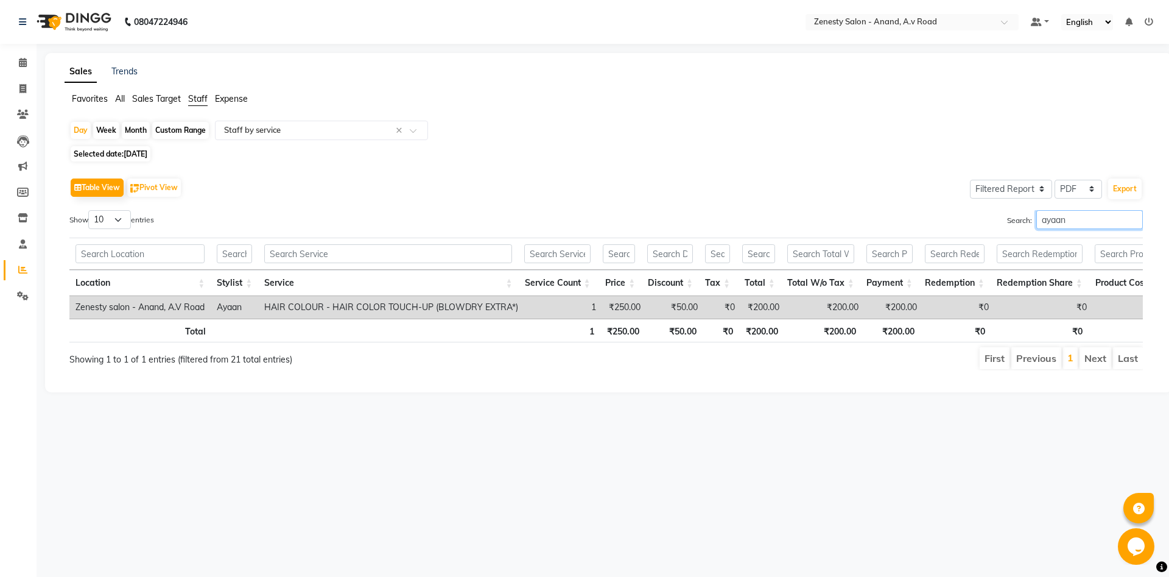
click at [1069, 218] on input "ayaan" at bounding box center [1090, 219] width 107 height 19
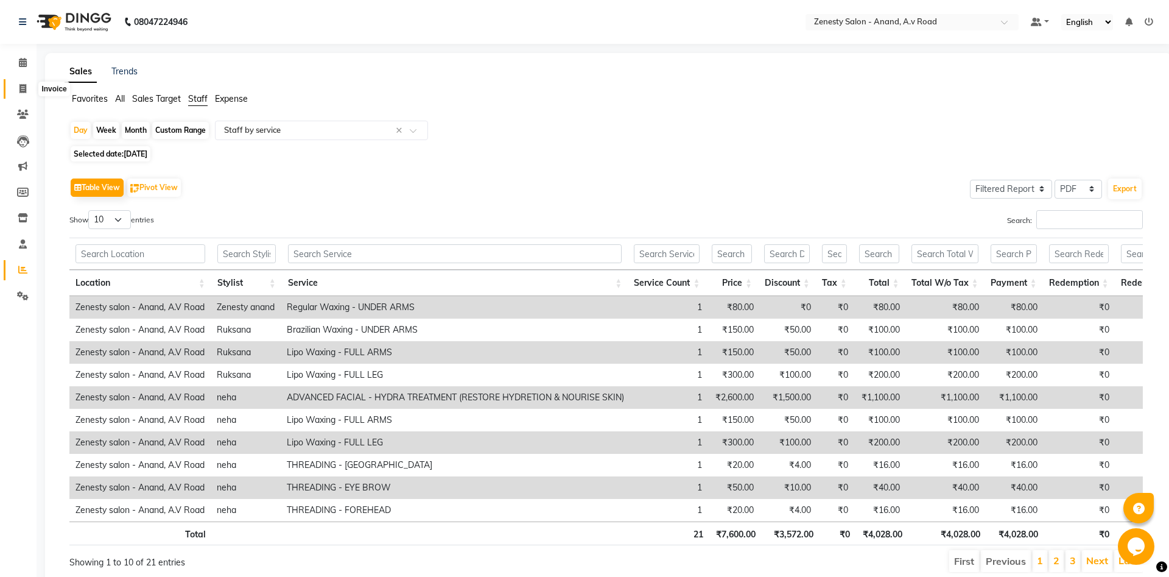
click at [23, 89] on icon at bounding box center [22, 88] width 7 height 9
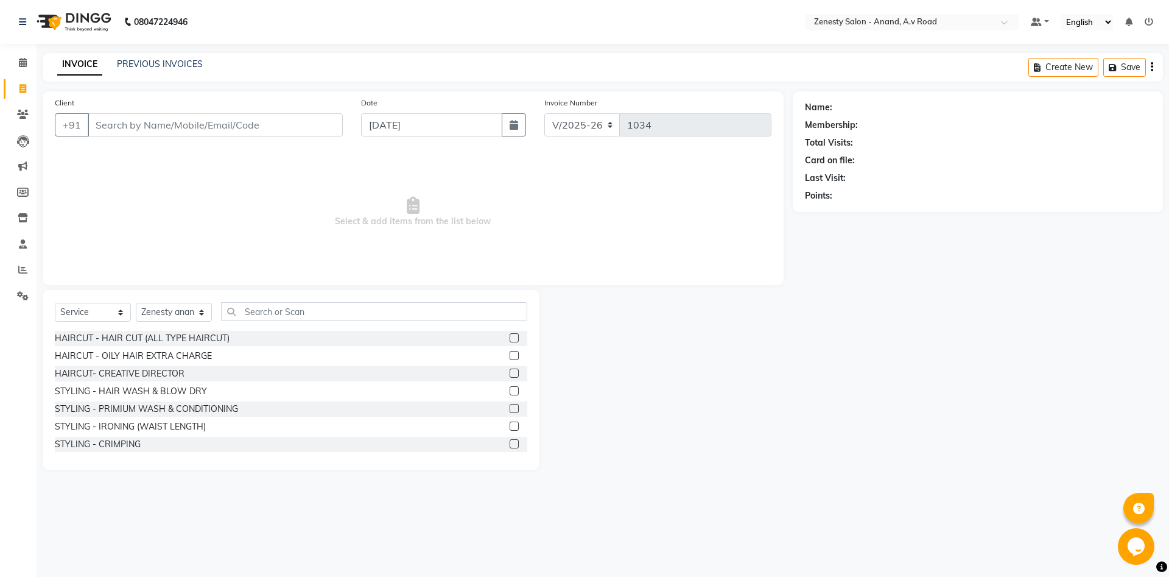
click at [671, 464] on div at bounding box center [666, 380] width 253 height 180
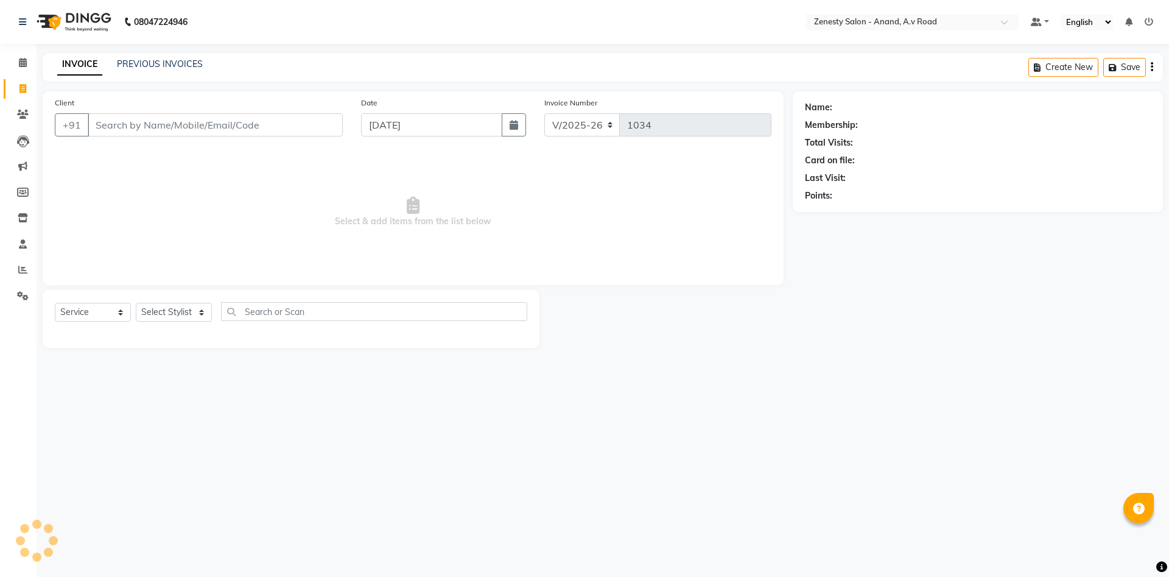
select select "6693"
select select "service"
select select "52207"
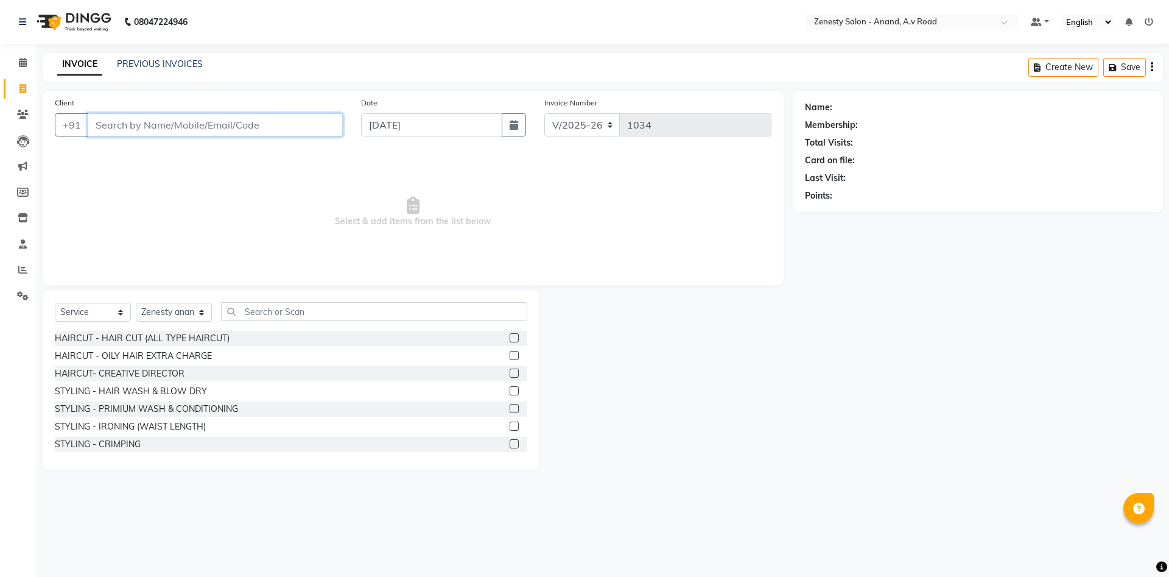
click at [178, 127] on input "Client" at bounding box center [215, 124] width 255 height 23
click at [20, 297] on icon at bounding box center [23, 295] width 12 height 9
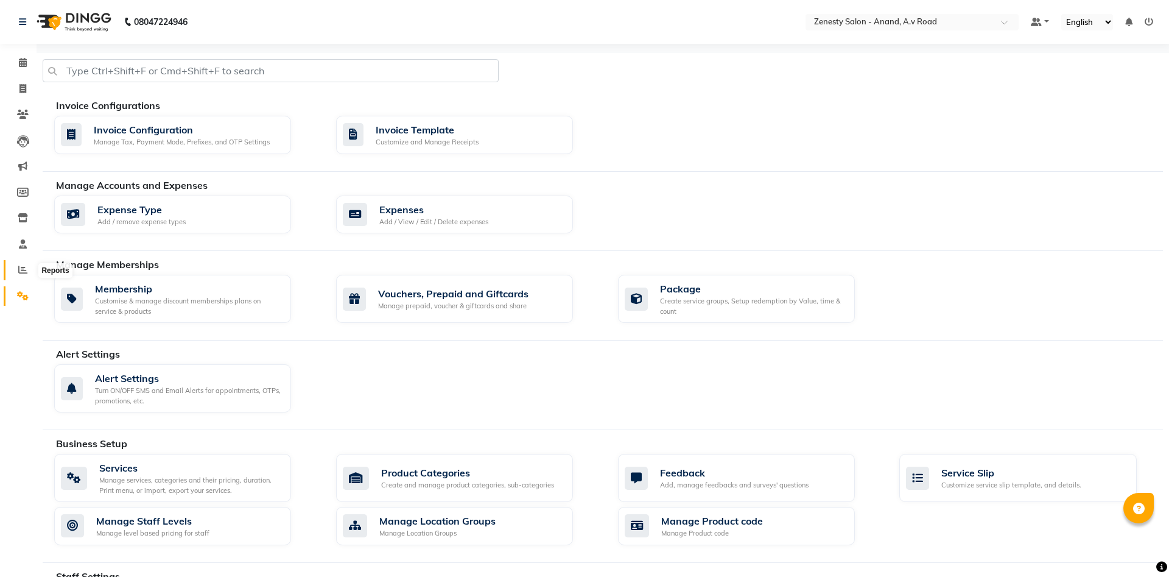
click at [17, 272] on span at bounding box center [22, 270] width 21 height 14
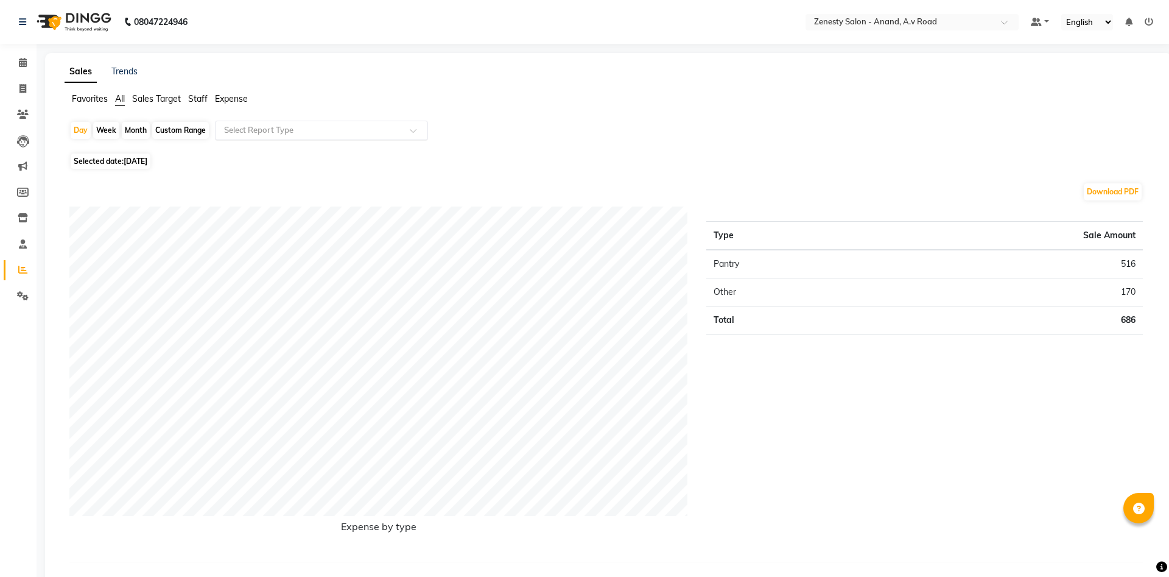
click at [397, 126] on input "text" at bounding box center [309, 130] width 175 height 12
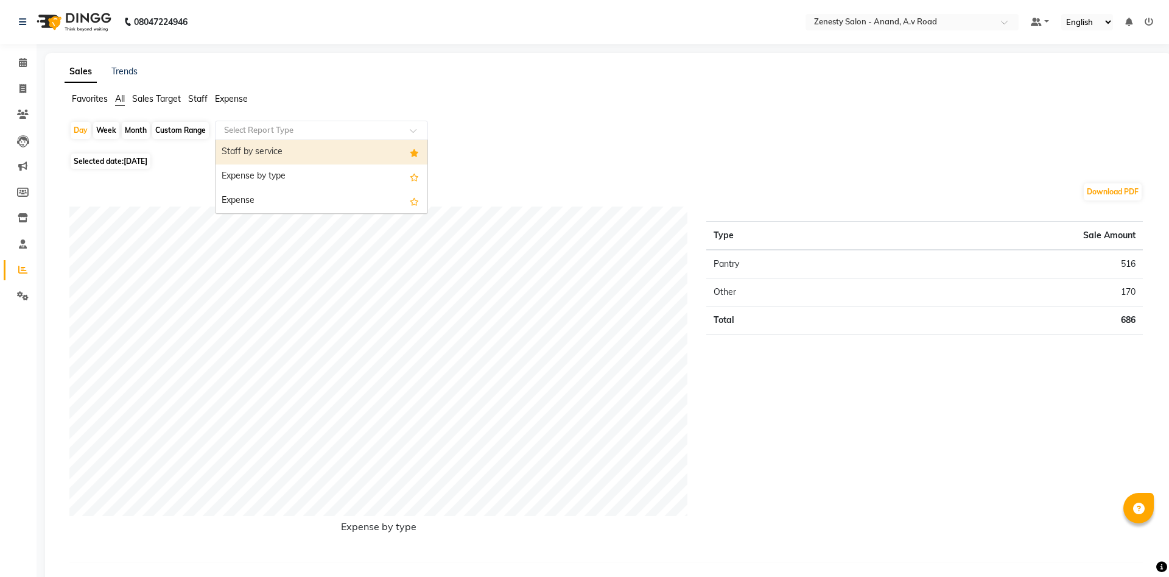
click at [345, 127] on input "text" at bounding box center [309, 130] width 175 height 12
click at [346, 124] on div "Select Report Type" at bounding box center [321, 130] width 213 height 19
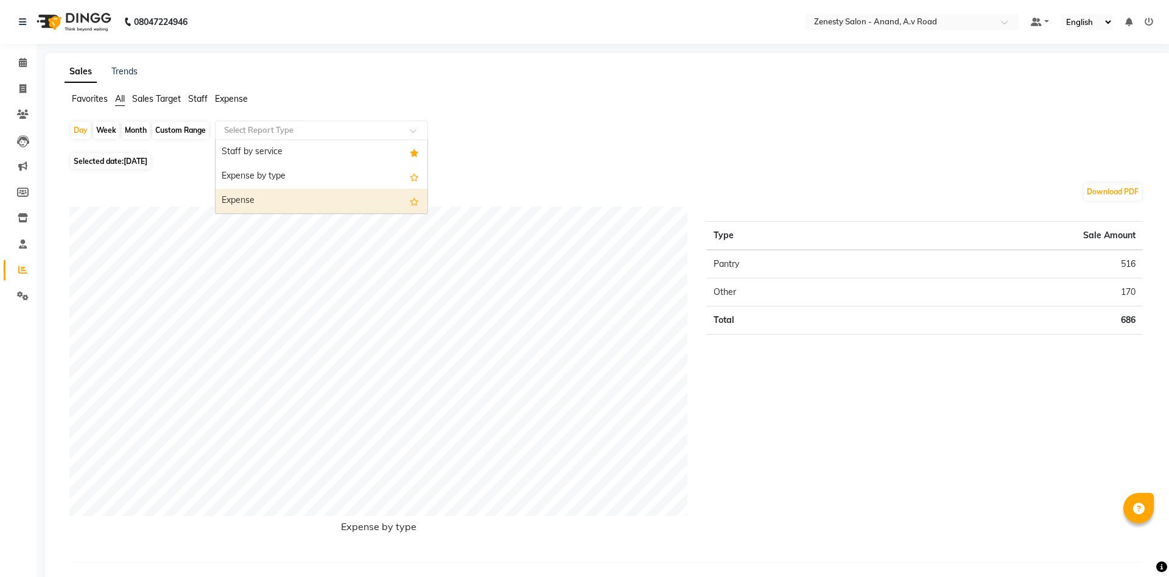
click at [330, 192] on div "Expense" at bounding box center [322, 201] width 212 height 24
select select "filtered_report"
select select "pdf"
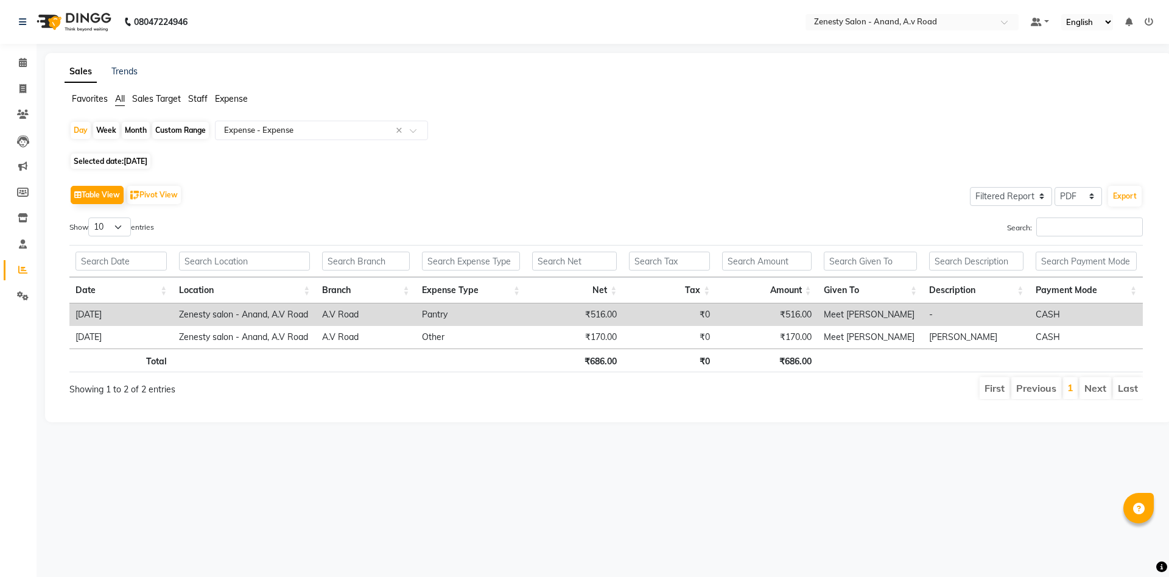
click at [347, 119] on app-reports "Favorites All Sales Target Staff Expense Day Week Month Custom Range Select Rep…" at bounding box center [608, 251] width 1103 height 317
click at [347, 124] on div "Select Report Type × Expense - Expense ×" at bounding box center [321, 130] width 213 height 19
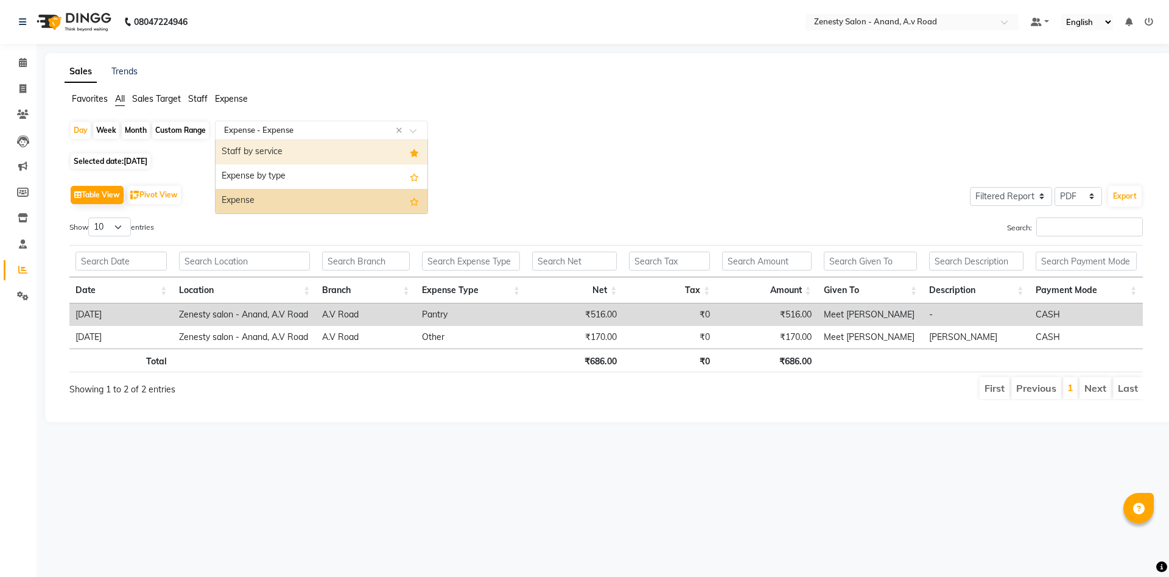
click at [334, 156] on div "Staff by service" at bounding box center [322, 152] width 212 height 24
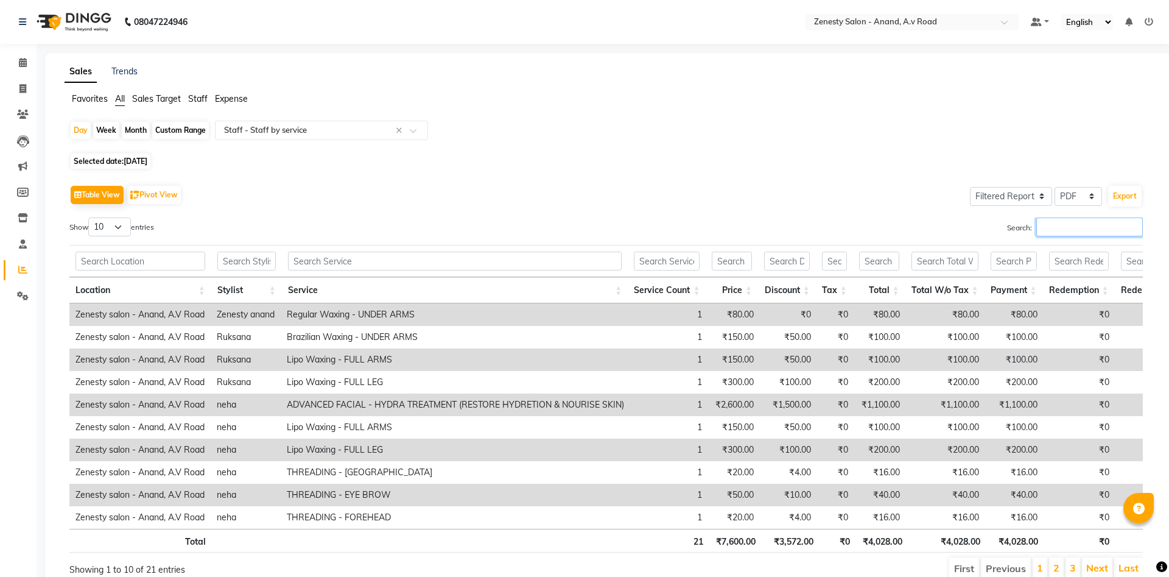
click at [1066, 229] on input "Search:" at bounding box center [1090, 226] width 107 height 19
click at [1068, 225] on input "Search:" at bounding box center [1090, 226] width 107 height 19
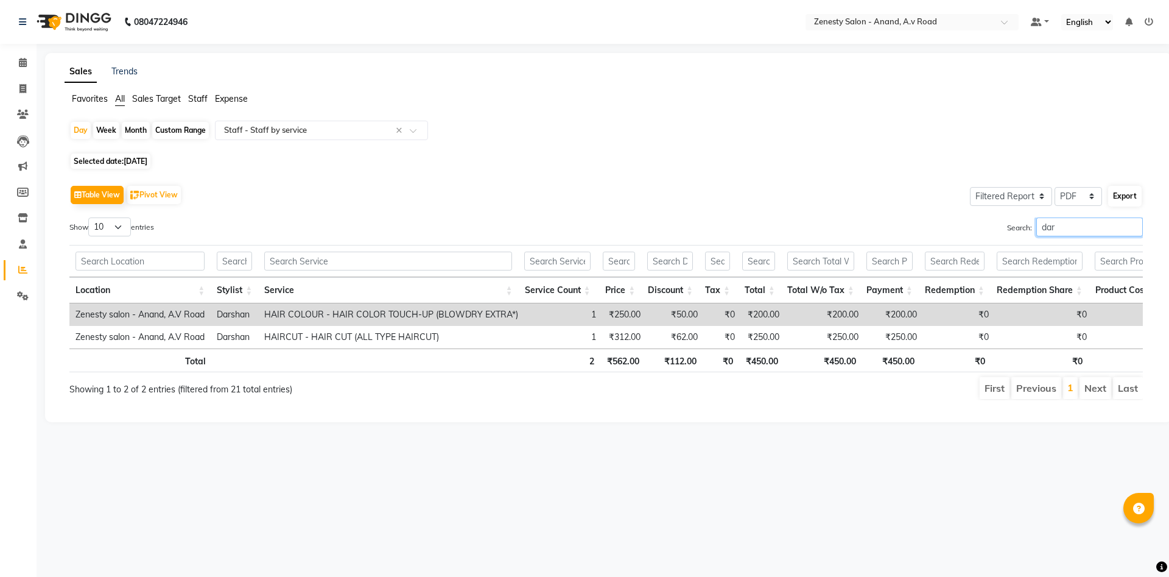
type input "dar"
click at [1130, 193] on button "Export" at bounding box center [1125, 196] width 33 height 21
select select "sans-serif"
select select "20px"
select select "template_1"
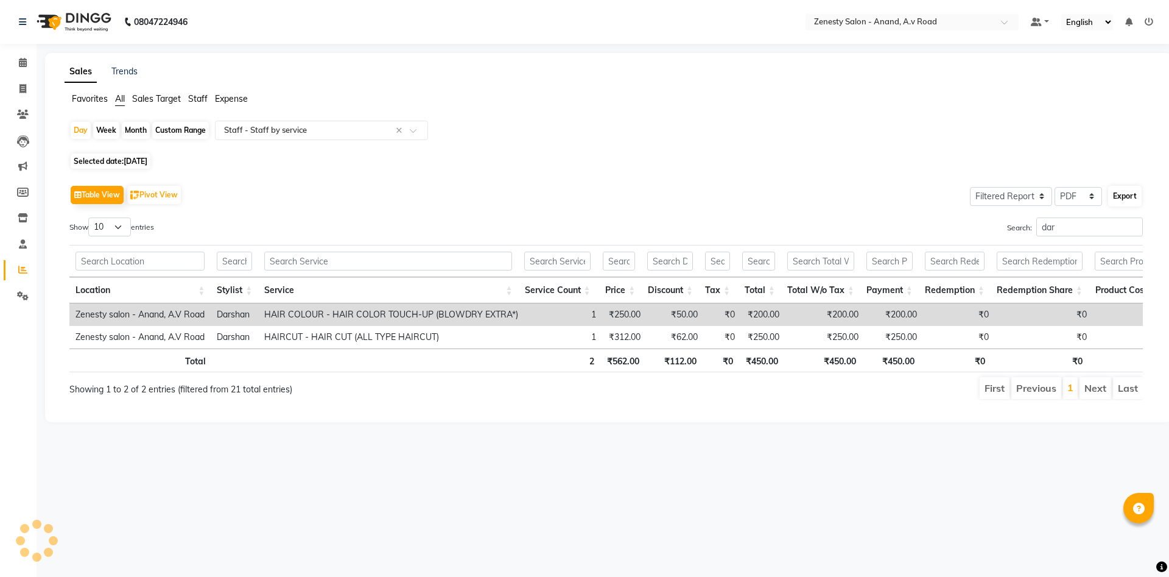
select select "A4"
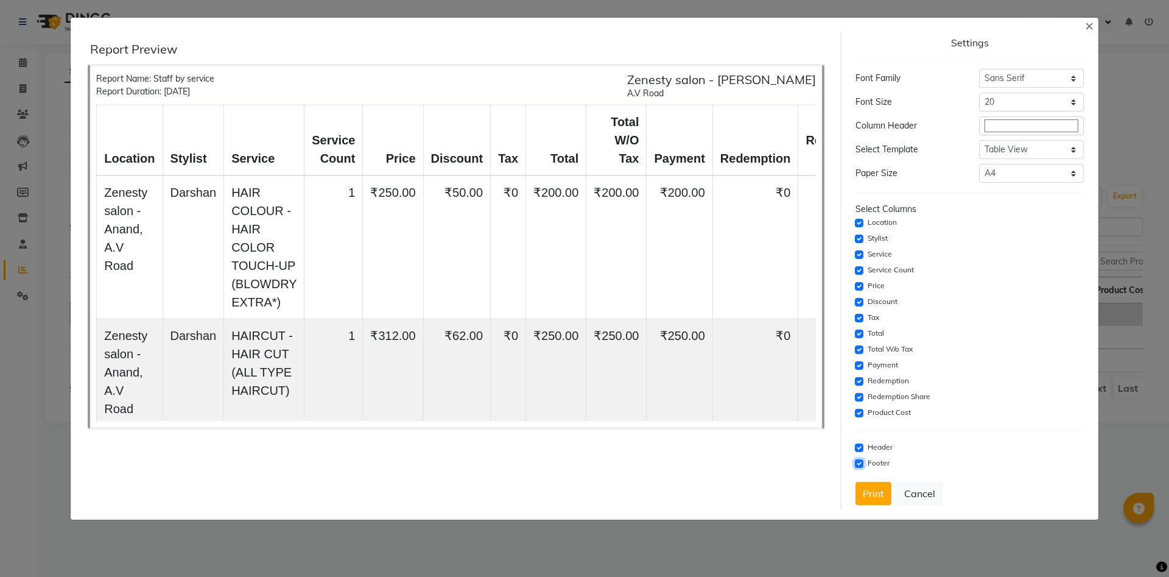
click at [862, 465] on input "checkbox" at bounding box center [859, 463] width 9 height 9
checkbox input "false"
click at [857, 445] on input "checkbox" at bounding box center [859, 447] width 9 height 9
checkbox input "false"
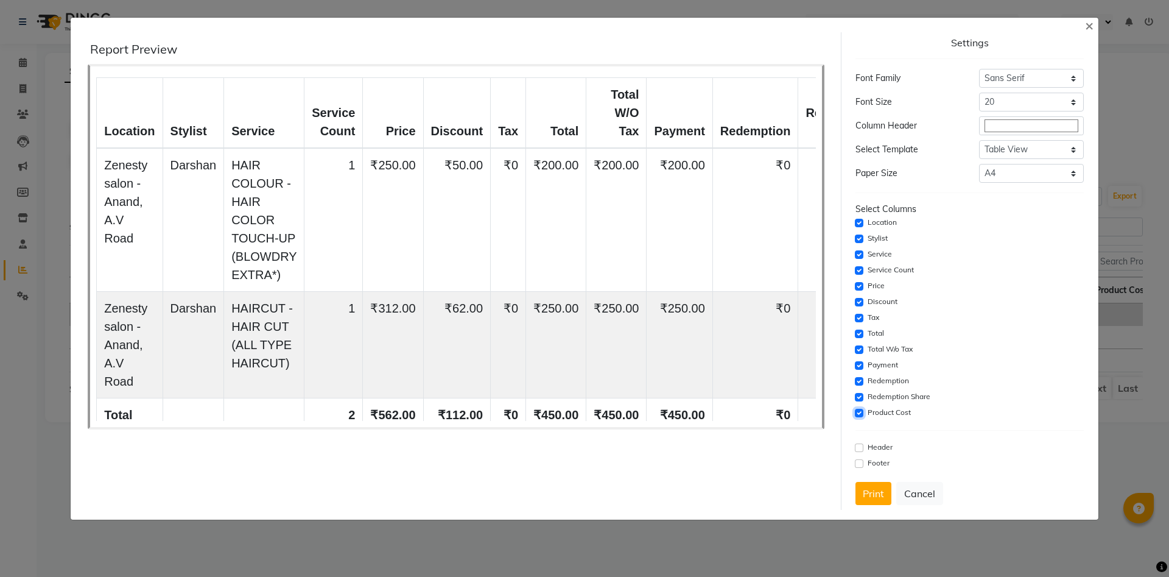
click at [857, 412] on input "checkbox" at bounding box center [859, 413] width 9 height 9
checkbox input "false"
click at [864, 397] on div "Redemption Share" at bounding box center [970, 397] width 228 height 15
click at [859, 386] on div "Redemption" at bounding box center [970, 381] width 228 height 15
click at [856, 366] on input "checkbox" at bounding box center [859, 365] width 9 height 9
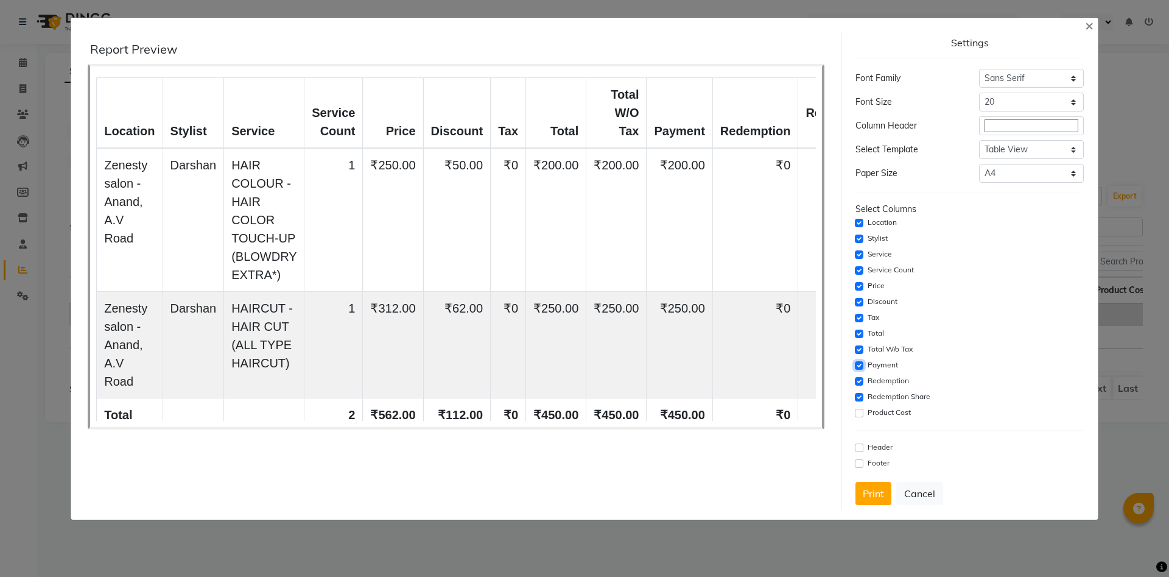
checkbox input "false"
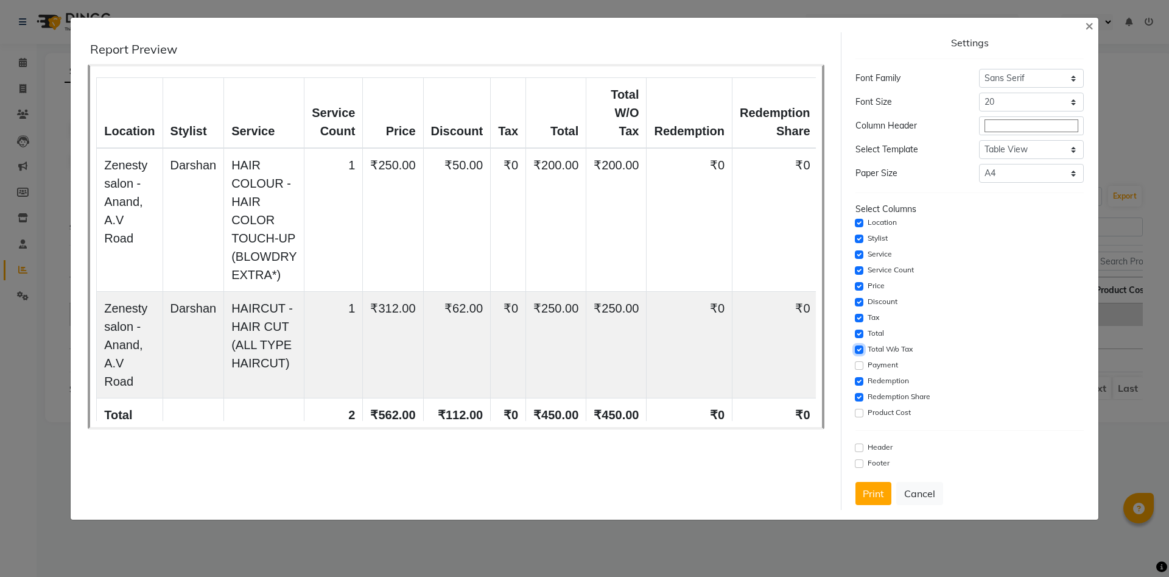
click at [858, 351] on input "checkbox" at bounding box center [859, 349] width 9 height 9
checkbox input "false"
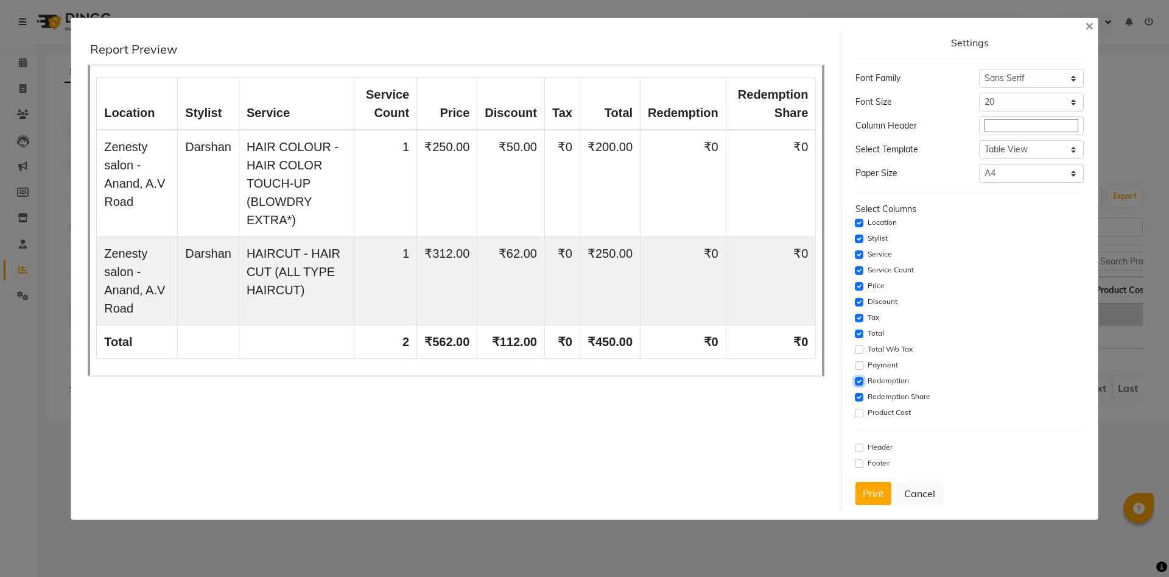
click at [856, 381] on input "checkbox" at bounding box center [859, 381] width 9 height 9
checkbox input "false"
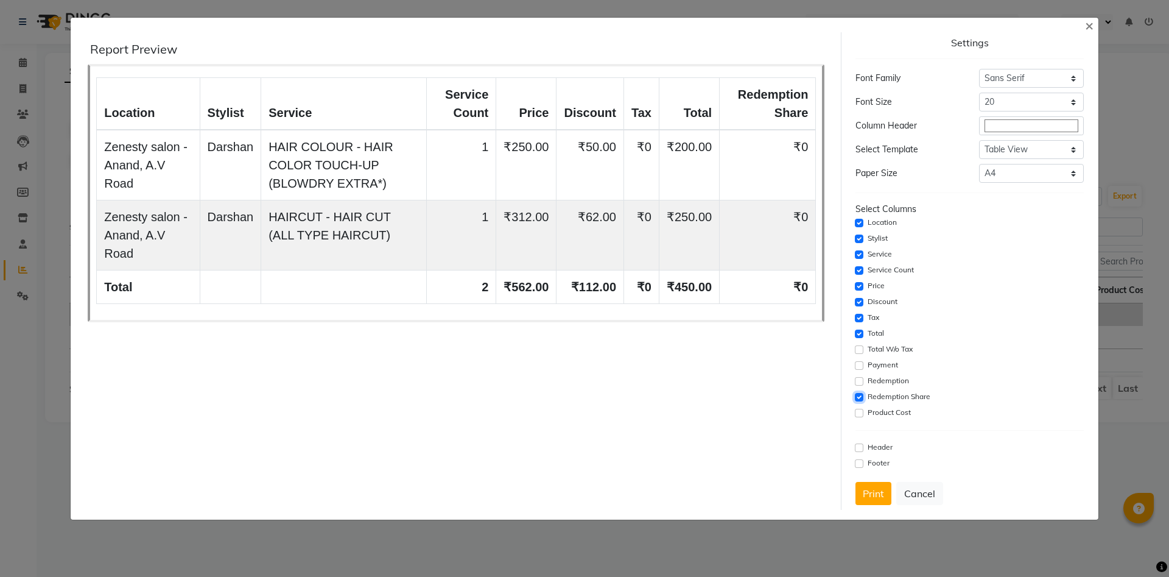
click at [858, 396] on input "checkbox" at bounding box center [859, 397] width 9 height 9
checkbox input "false"
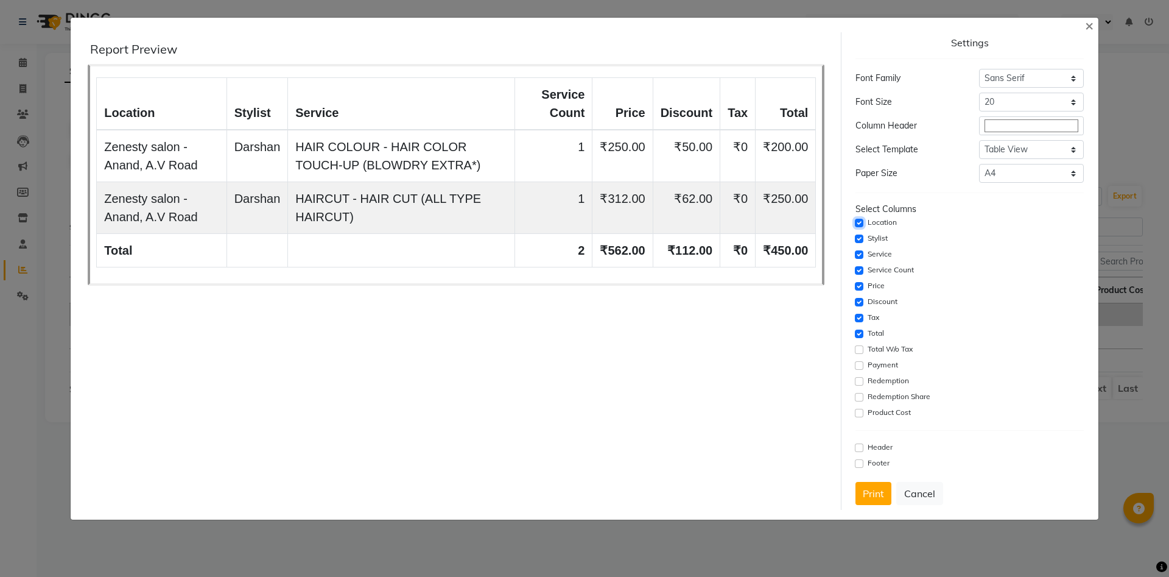
click at [857, 224] on input "checkbox" at bounding box center [859, 223] width 9 height 9
checkbox input "false"
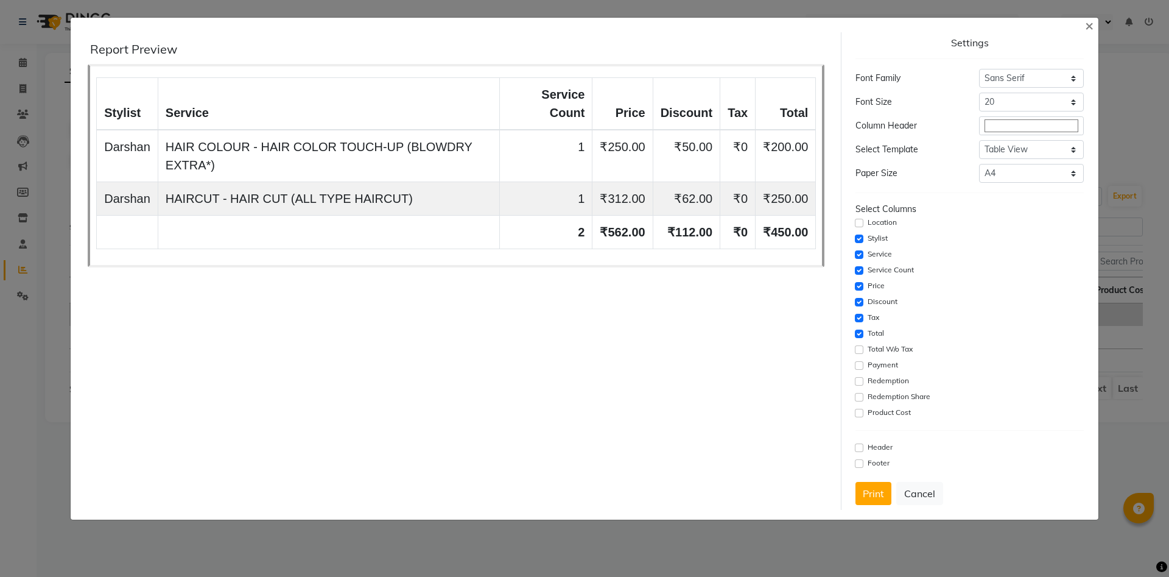
click at [857, 234] on div "Stylist" at bounding box center [970, 238] width 228 height 15
click at [861, 331] on input "checkbox" at bounding box center [859, 334] width 9 height 9
checkbox input "false"
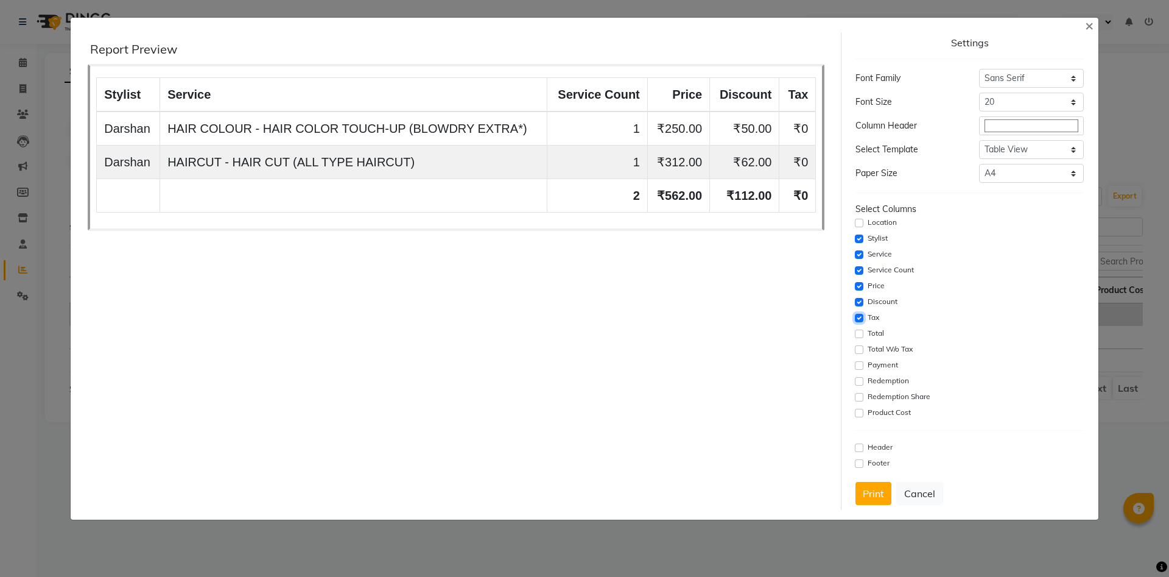
click at [856, 321] on input "checkbox" at bounding box center [859, 318] width 9 height 9
checkbox input "false"
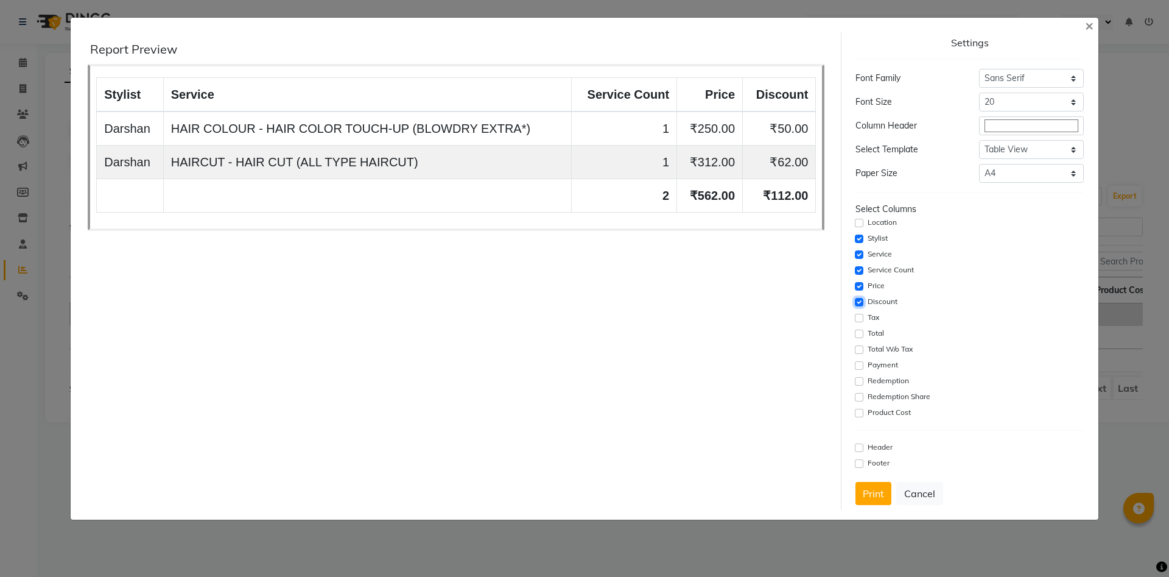
click at [856, 303] on input "checkbox" at bounding box center [859, 302] width 9 height 9
checkbox input "false"
click at [857, 288] on input "checkbox" at bounding box center [859, 286] width 9 height 9
checkbox input "false"
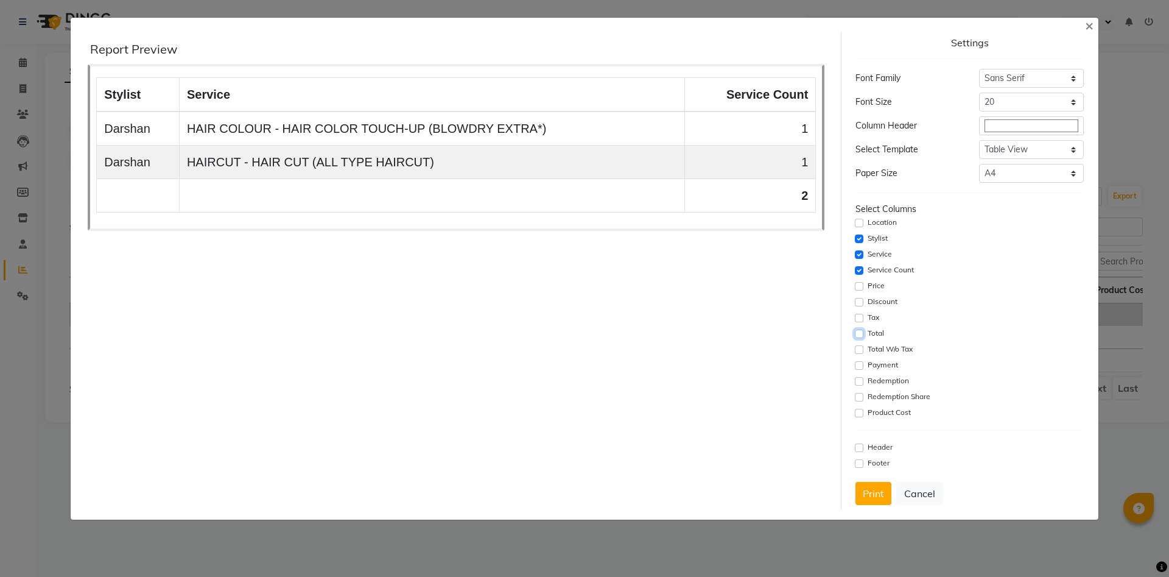
click at [861, 332] on input "checkbox" at bounding box center [859, 334] width 9 height 9
checkbox input "true"
click at [859, 285] on input "checkbox" at bounding box center [859, 286] width 9 height 9
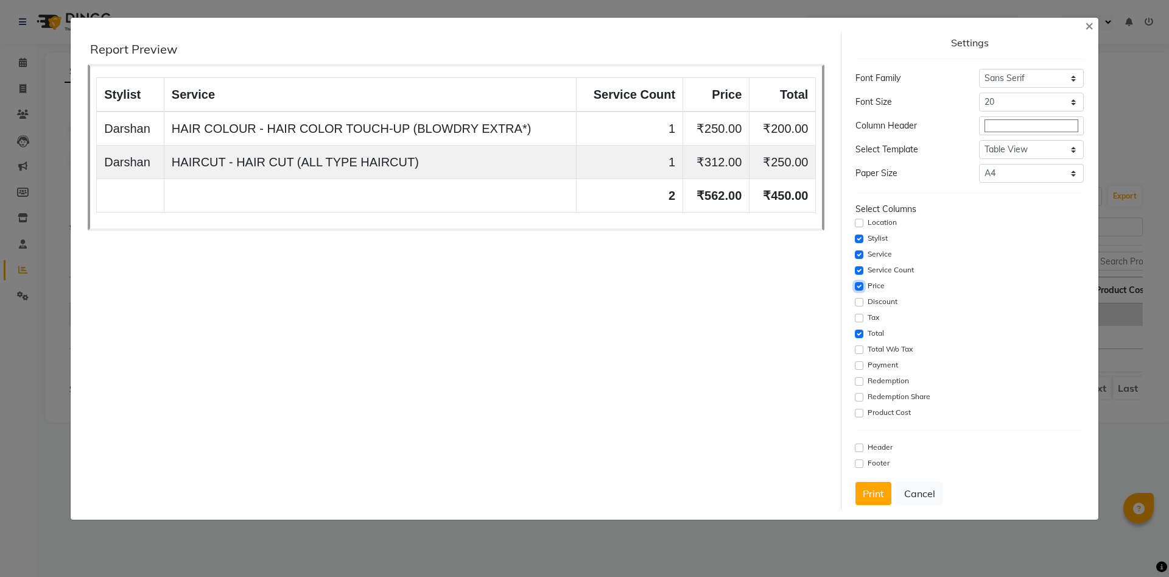
click at [858, 285] on input "checkbox" at bounding box center [859, 286] width 9 height 9
checkbox input "false"
click at [858, 316] on input "checkbox" at bounding box center [859, 318] width 9 height 9
checkbox input "true"
click at [878, 493] on button "Print" at bounding box center [874, 493] width 36 height 23
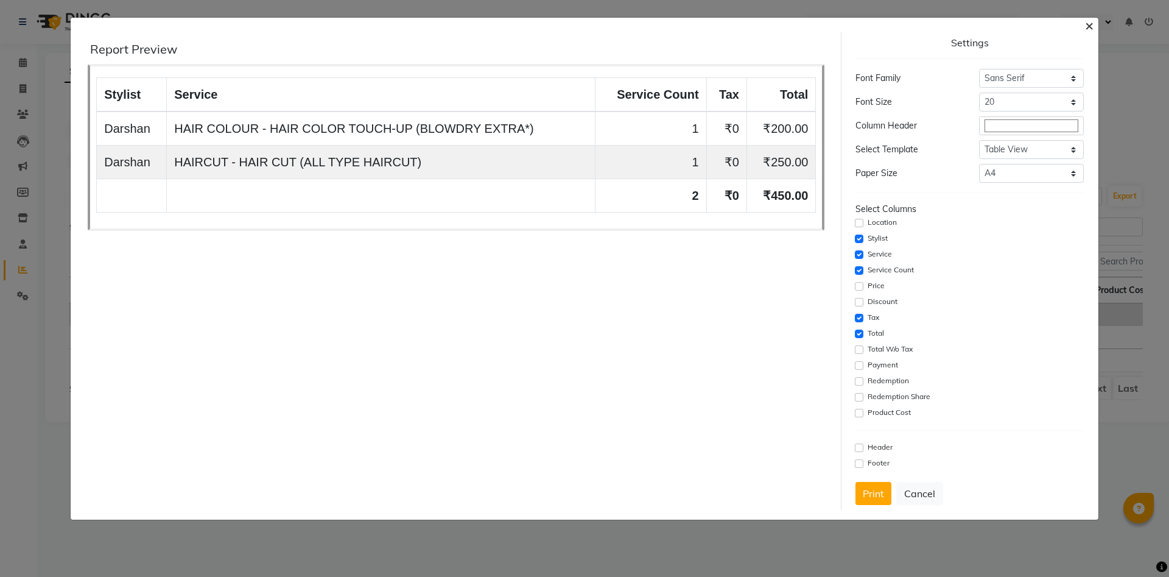
click at [1091, 23] on span "×" at bounding box center [1089, 25] width 9 height 18
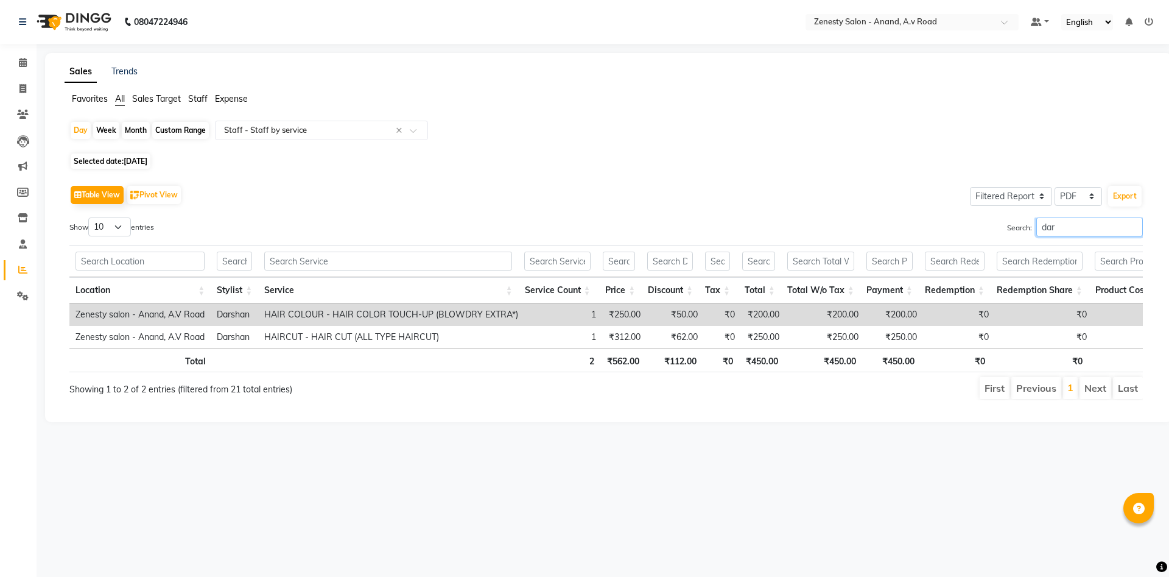
click at [1049, 225] on input "dar" at bounding box center [1090, 226] width 107 height 19
drag, startPoint x: 1049, startPoint y: 228, endPoint x: 1021, endPoint y: 235, distance: 29.5
click at [1037, 235] on input "dar" at bounding box center [1090, 226] width 107 height 19
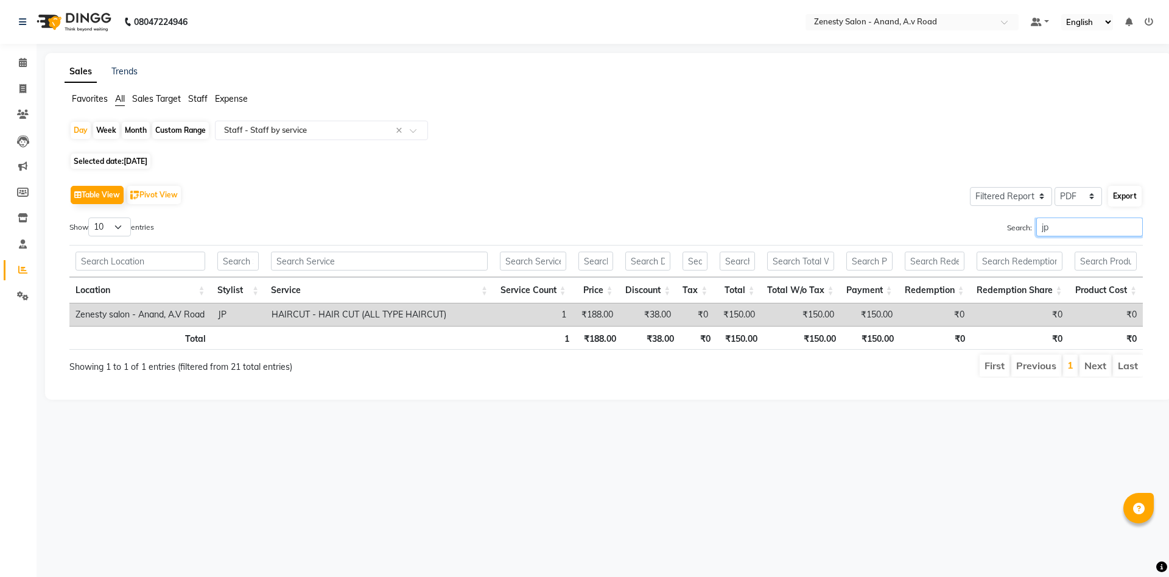
type input "jp"
click at [1125, 198] on button "Export" at bounding box center [1125, 196] width 33 height 21
select select "sans-serif"
select select "20px"
select select "template_1"
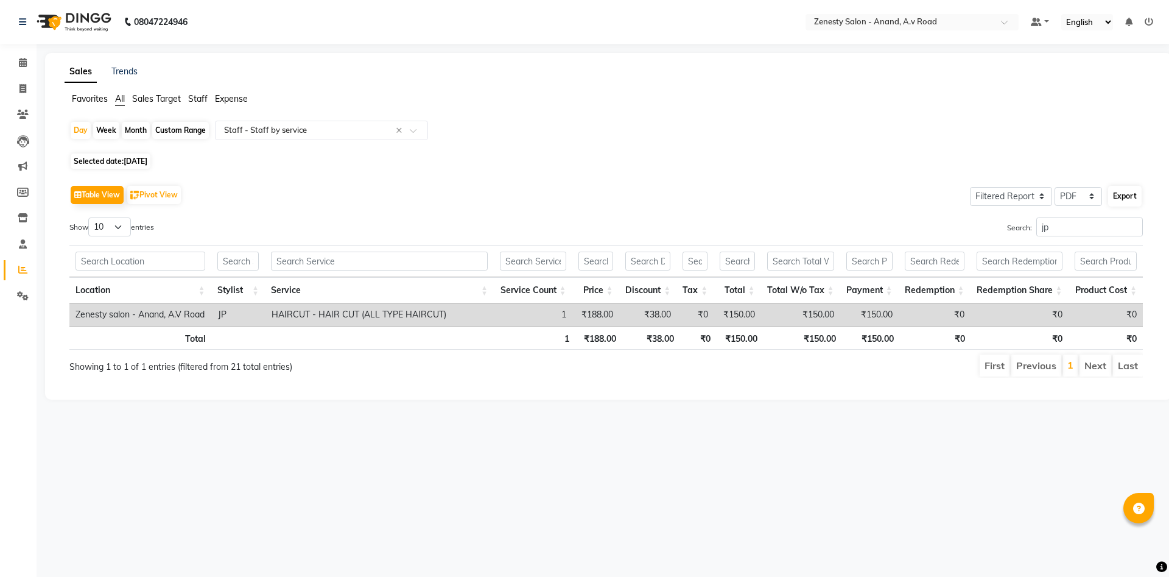
select select "A4"
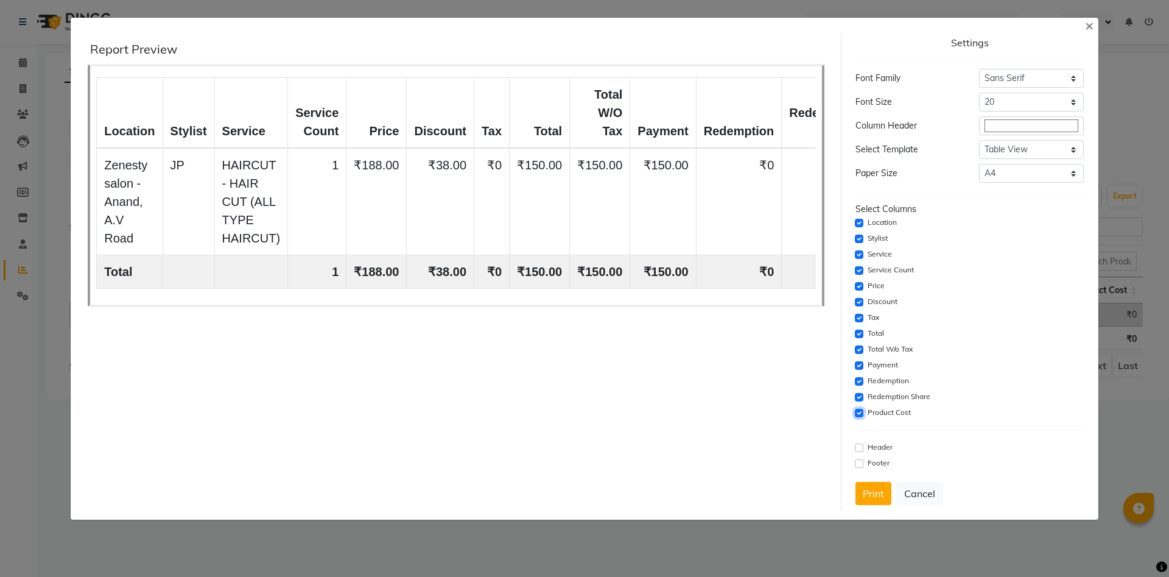
click at [857, 411] on input "checkbox" at bounding box center [859, 413] width 9 height 9
checkbox input "false"
click at [864, 216] on div "Location" at bounding box center [970, 223] width 228 height 15
click at [861, 224] on input "checkbox" at bounding box center [859, 223] width 9 height 9
checkbox input "false"
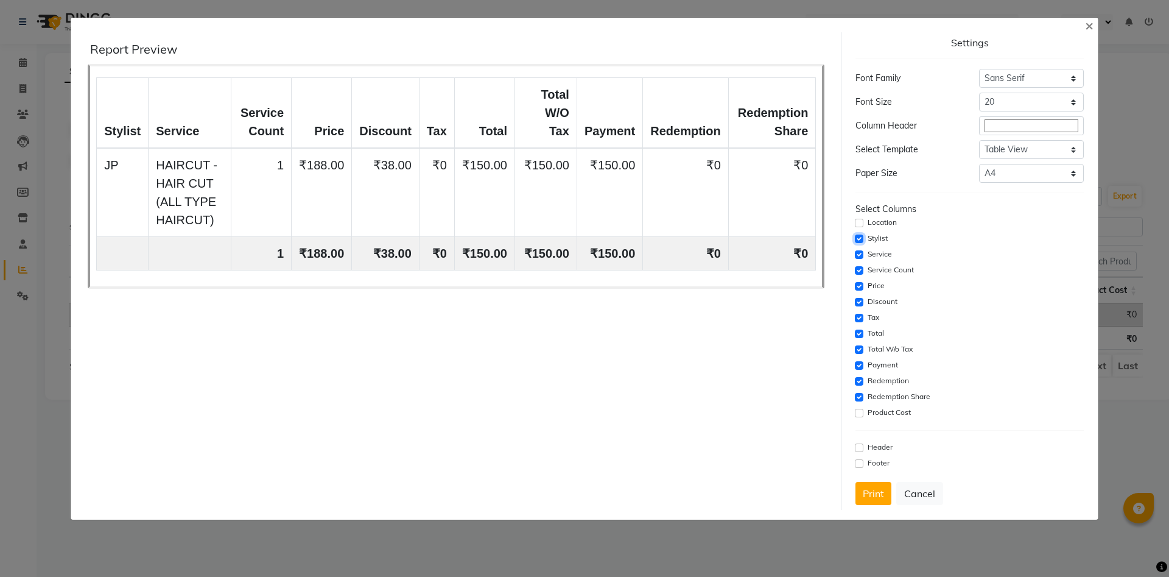
click at [859, 235] on input "checkbox" at bounding box center [859, 238] width 9 height 9
checkbox input "false"
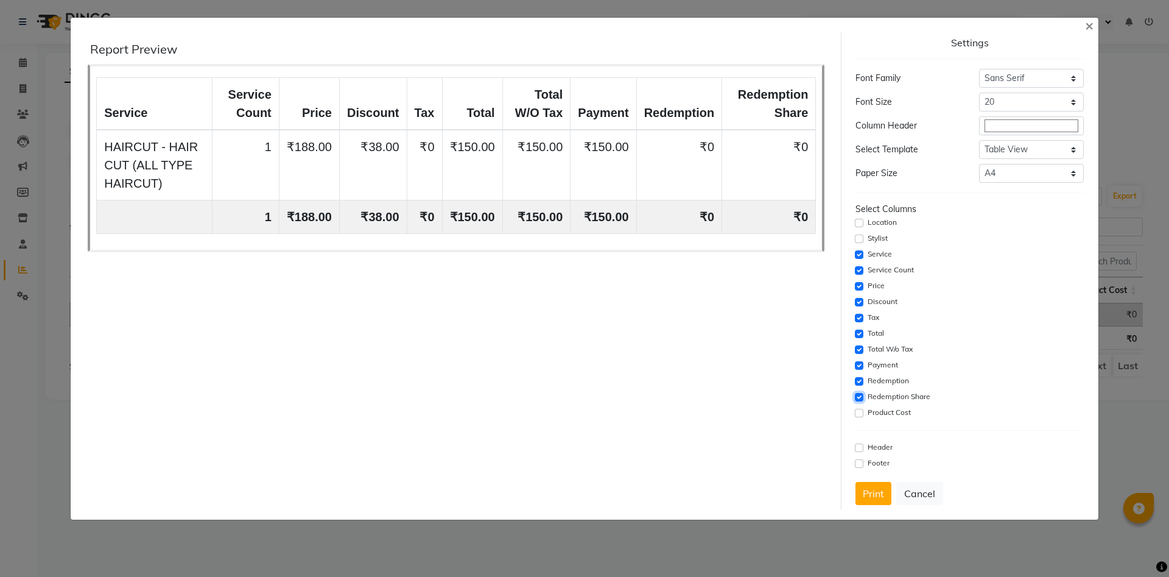
click at [858, 398] on input "checkbox" at bounding box center [859, 397] width 9 height 9
checkbox input "false"
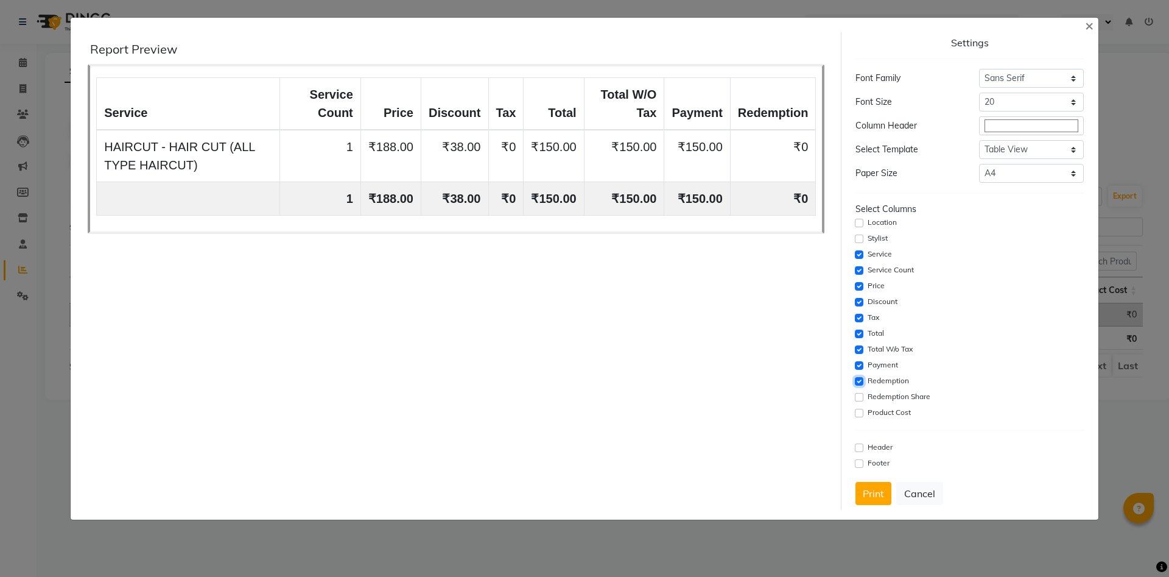
click at [858, 383] on input "checkbox" at bounding box center [859, 381] width 9 height 9
checkbox input "false"
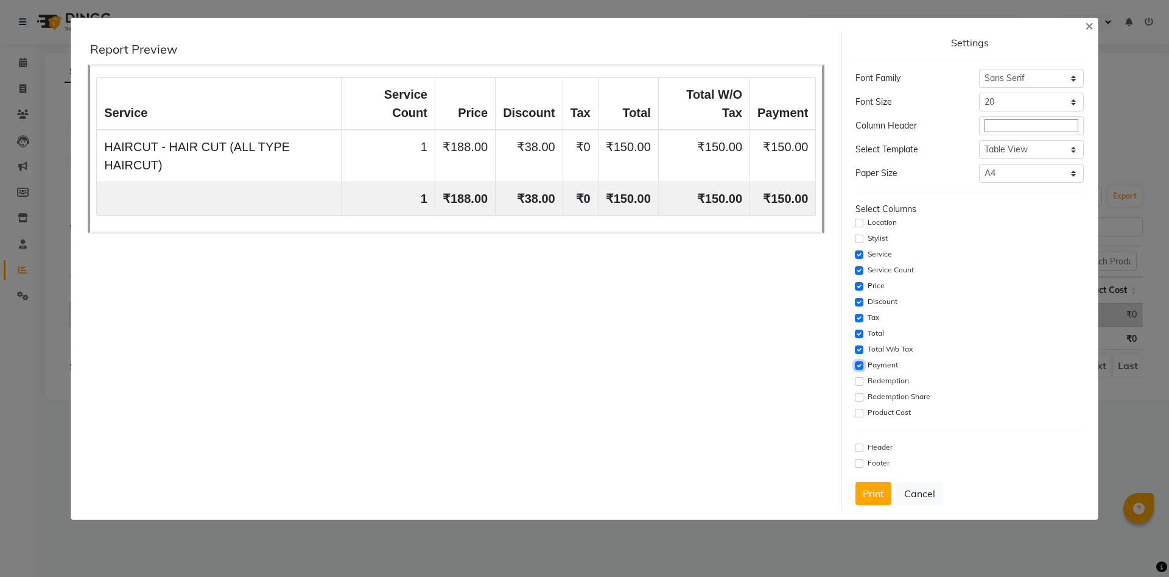
click at [858, 367] on input "checkbox" at bounding box center [859, 365] width 9 height 9
checkbox input "false"
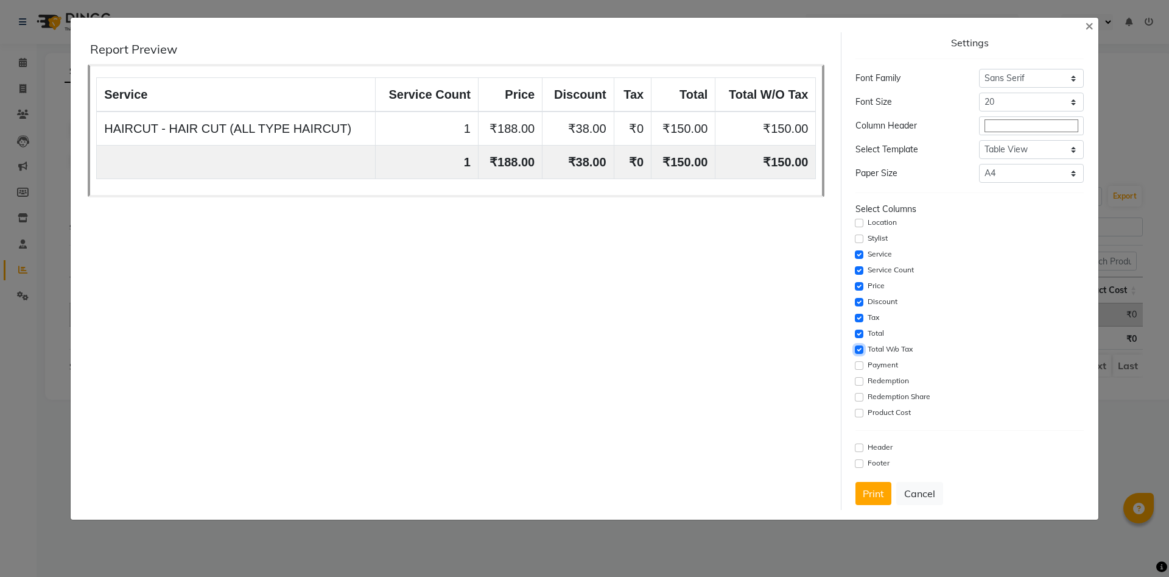
click at [858, 350] on input "checkbox" at bounding box center [859, 349] width 9 height 9
checkbox input "false"
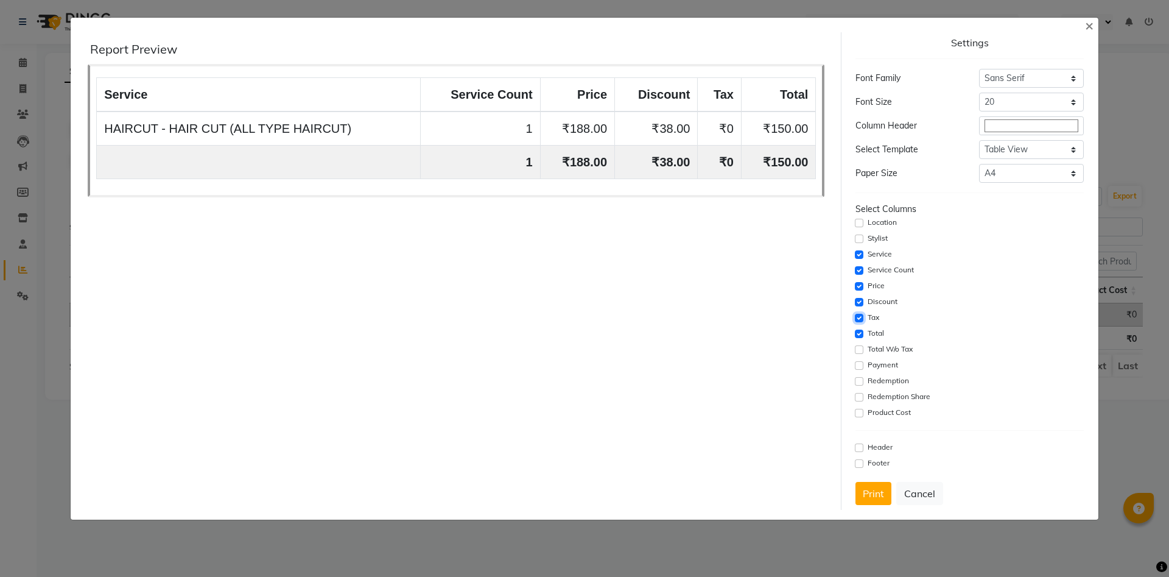
click at [858, 321] on input "checkbox" at bounding box center [859, 318] width 9 height 9
checkbox input "false"
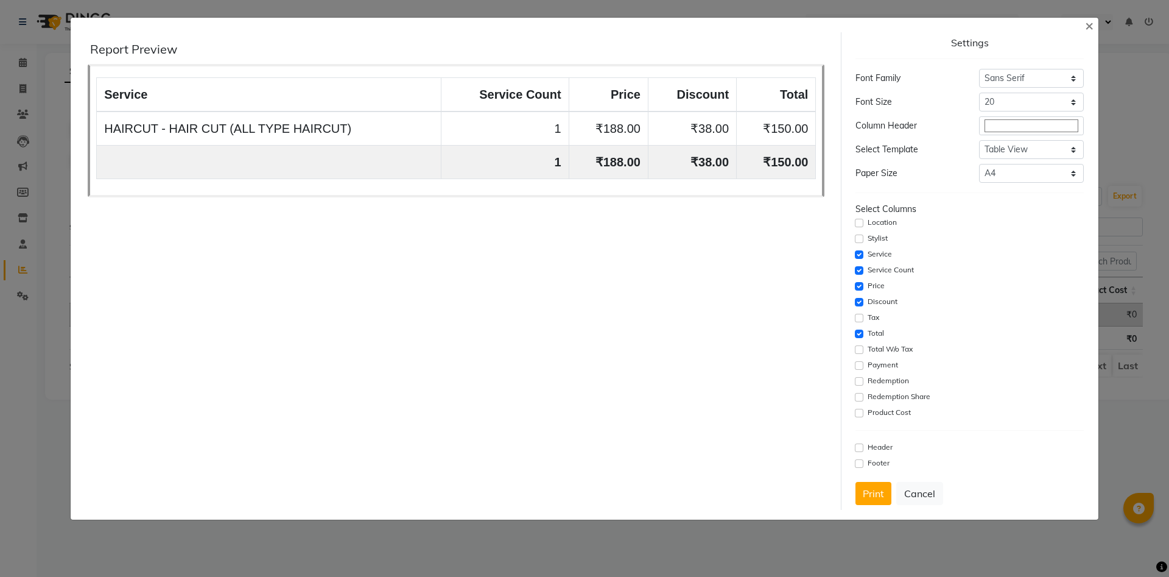
click at [858, 308] on div "Discount" at bounding box center [970, 302] width 228 height 15
click at [859, 304] on input "checkbox" at bounding box center [859, 302] width 9 height 9
click at [864, 300] on input "checkbox" at bounding box center [859, 302] width 9 height 9
click at [862, 303] on input "checkbox" at bounding box center [859, 302] width 9 height 9
checkbox input "false"
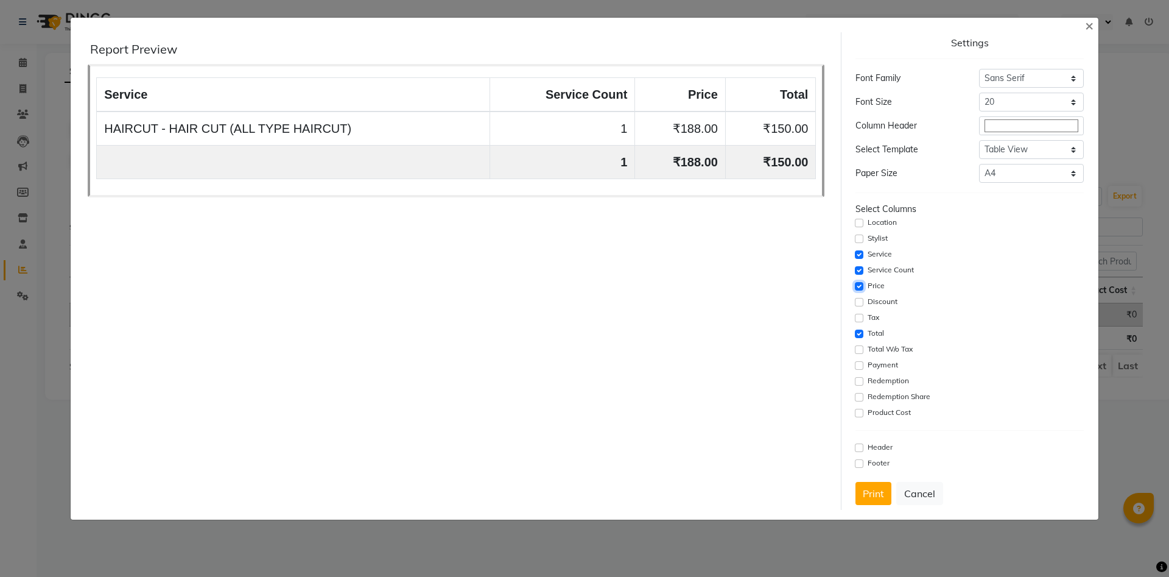
click at [856, 287] on input "checkbox" at bounding box center [859, 286] width 9 height 9
checkbox input "true"
click at [915, 492] on button "Cancel" at bounding box center [920, 493] width 47 height 23
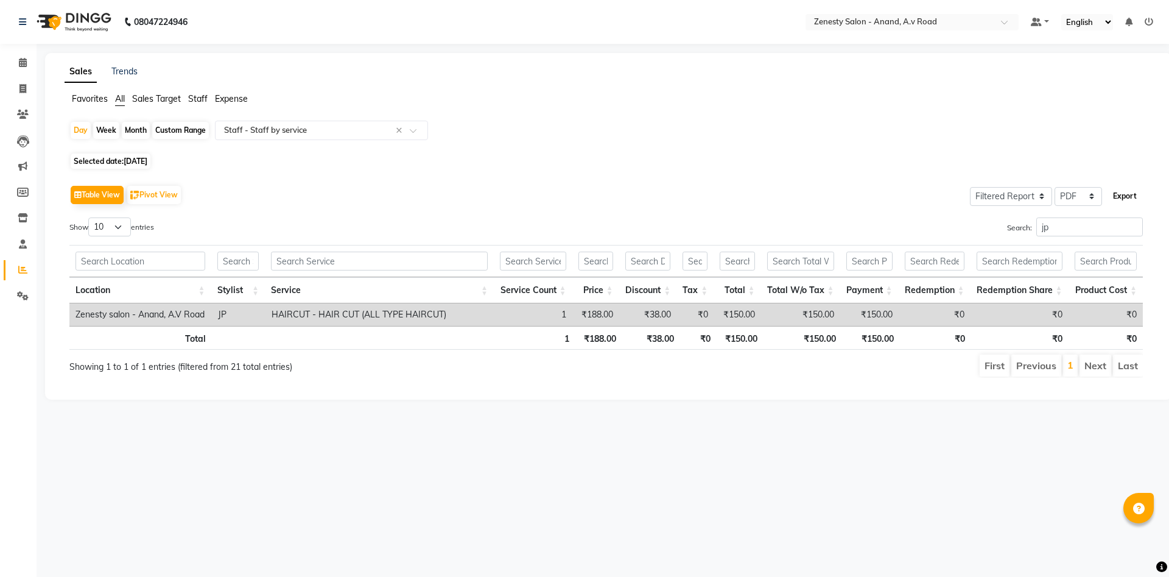
click at [1115, 195] on button "Export" at bounding box center [1125, 196] width 33 height 21
select select "sans-serif"
select select "20px"
select select "template_1"
select select "A4"
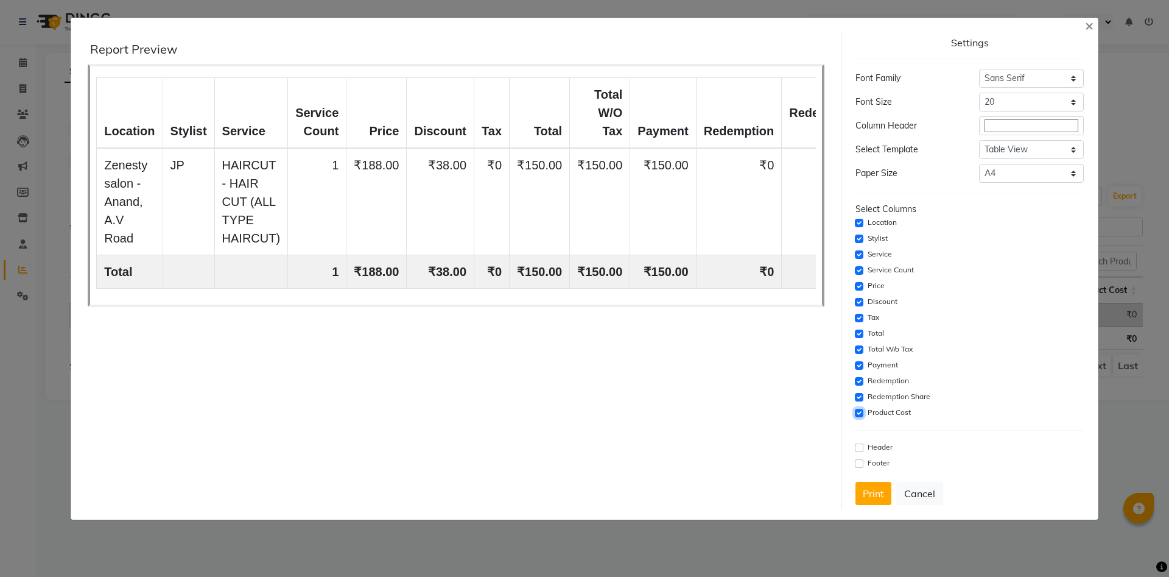
click at [856, 412] on input "checkbox" at bounding box center [859, 413] width 9 height 9
checkbox input "false"
click at [858, 395] on input "checkbox" at bounding box center [859, 397] width 9 height 9
checkbox input "false"
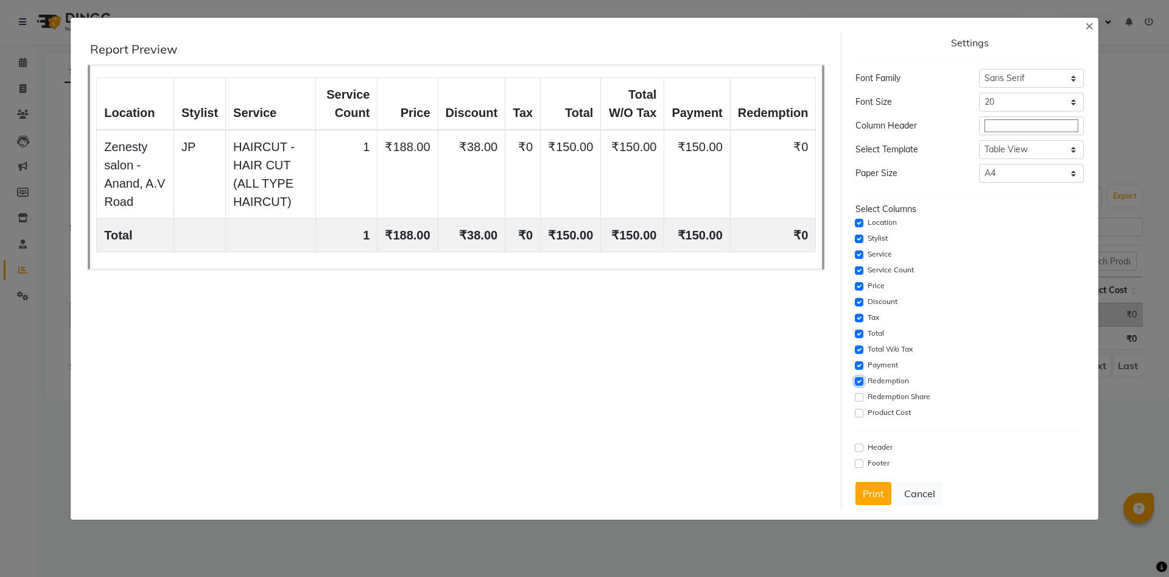
click at [861, 381] on input "checkbox" at bounding box center [859, 381] width 9 height 9
checkbox input "false"
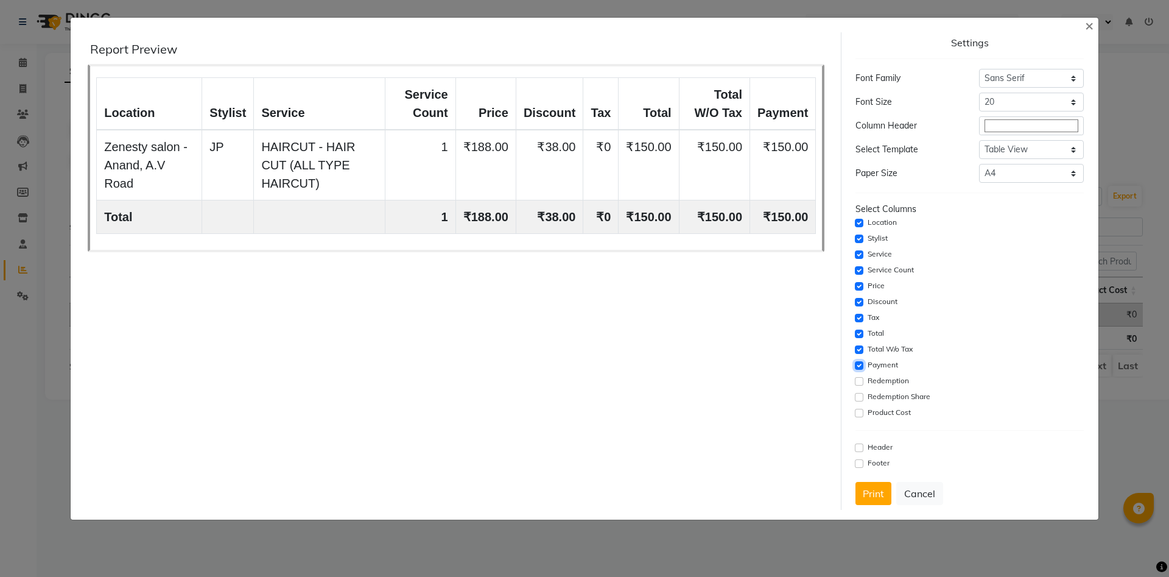
click at [860, 367] on input "checkbox" at bounding box center [859, 365] width 9 height 9
checkbox input "false"
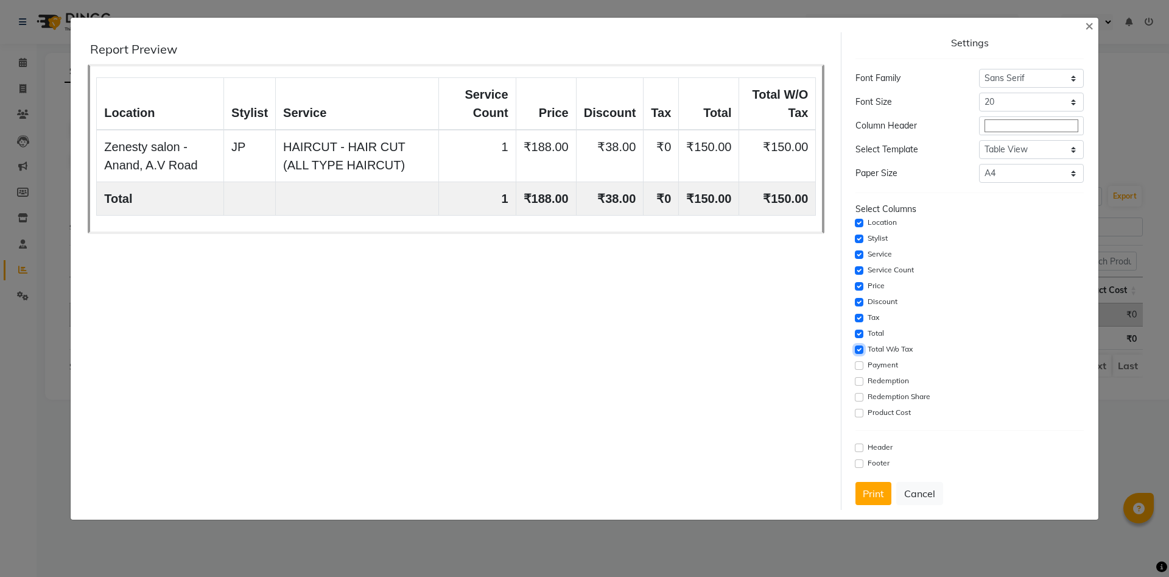
click at [859, 351] on input "checkbox" at bounding box center [859, 349] width 9 height 9
checkbox input "false"
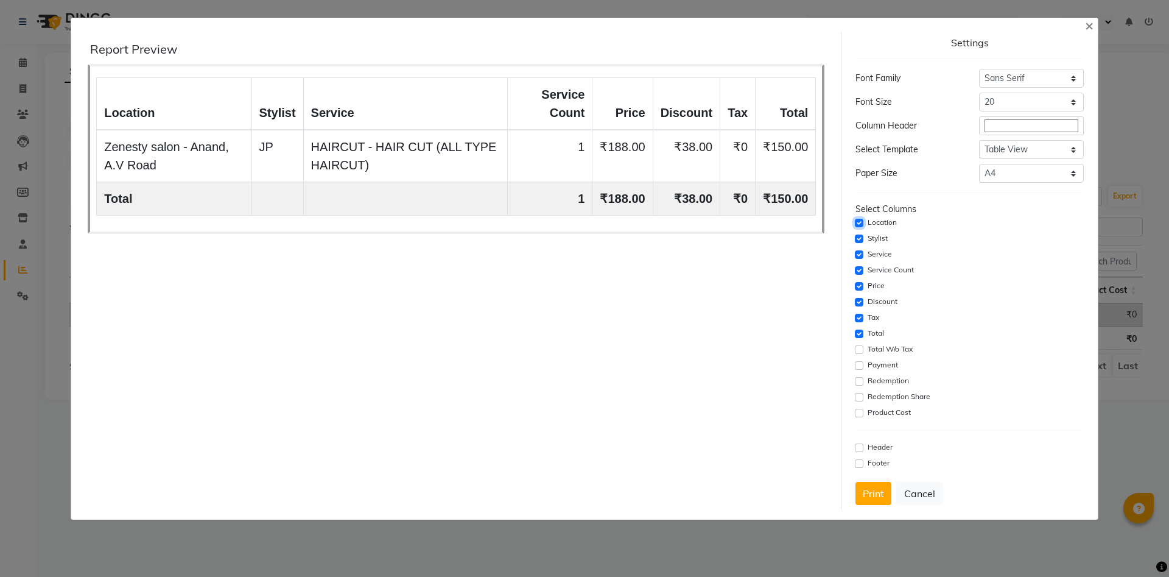
click at [860, 221] on input "checkbox" at bounding box center [859, 223] width 9 height 9
checkbox input "false"
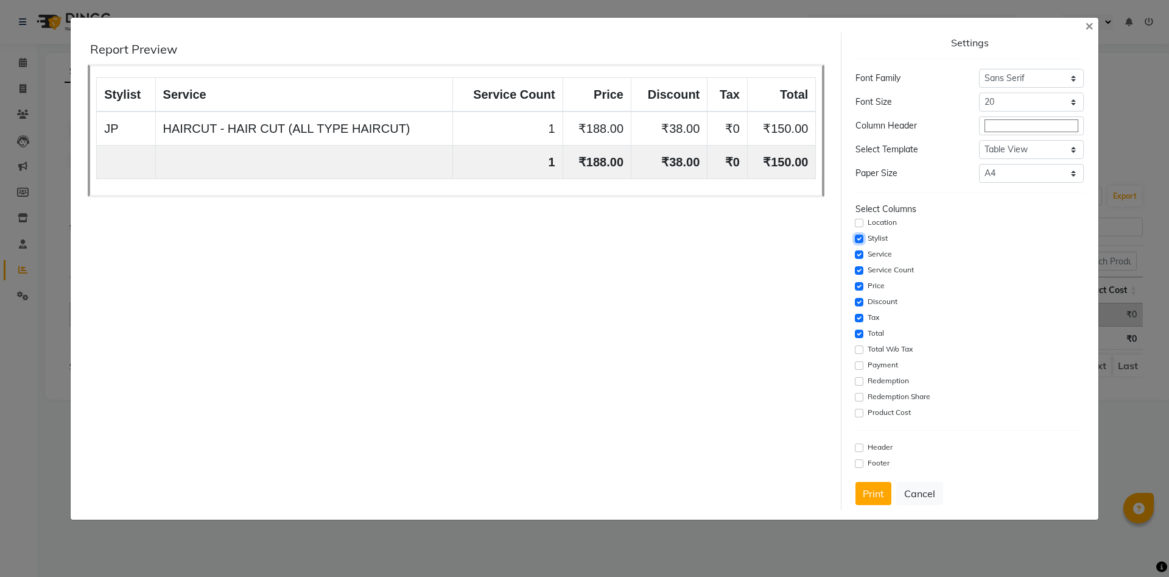
click at [860, 240] on input "checkbox" at bounding box center [859, 238] width 9 height 9
checkbox input "false"
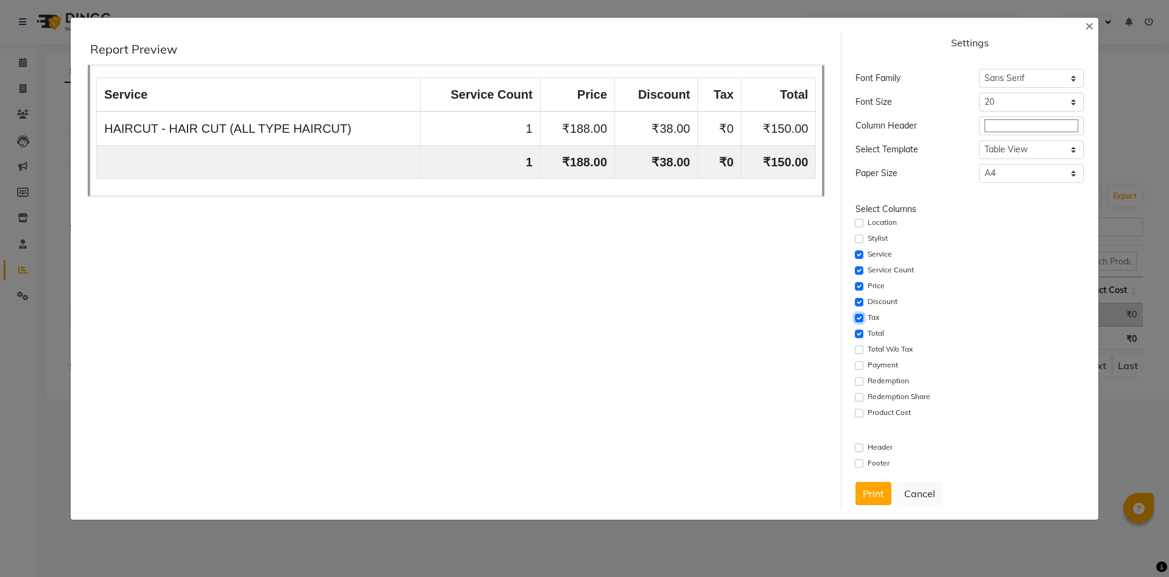
click at [859, 317] on input "checkbox" at bounding box center [859, 318] width 9 height 9
checkbox input "false"
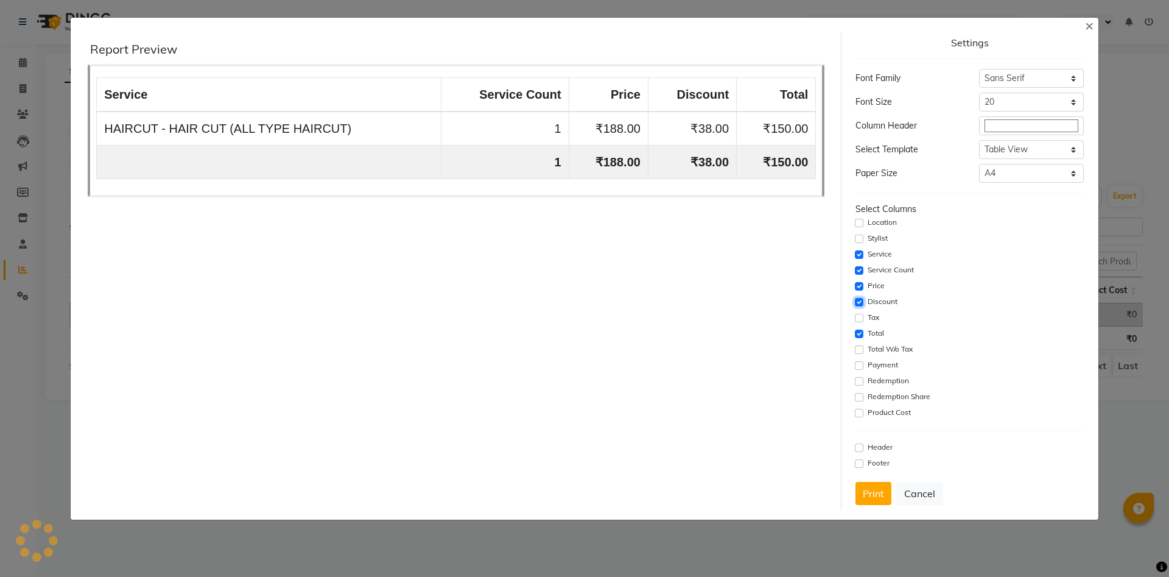
click at [858, 301] on input "checkbox" at bounding box center [859, 302] width 9 height 9
checkbox input "false"
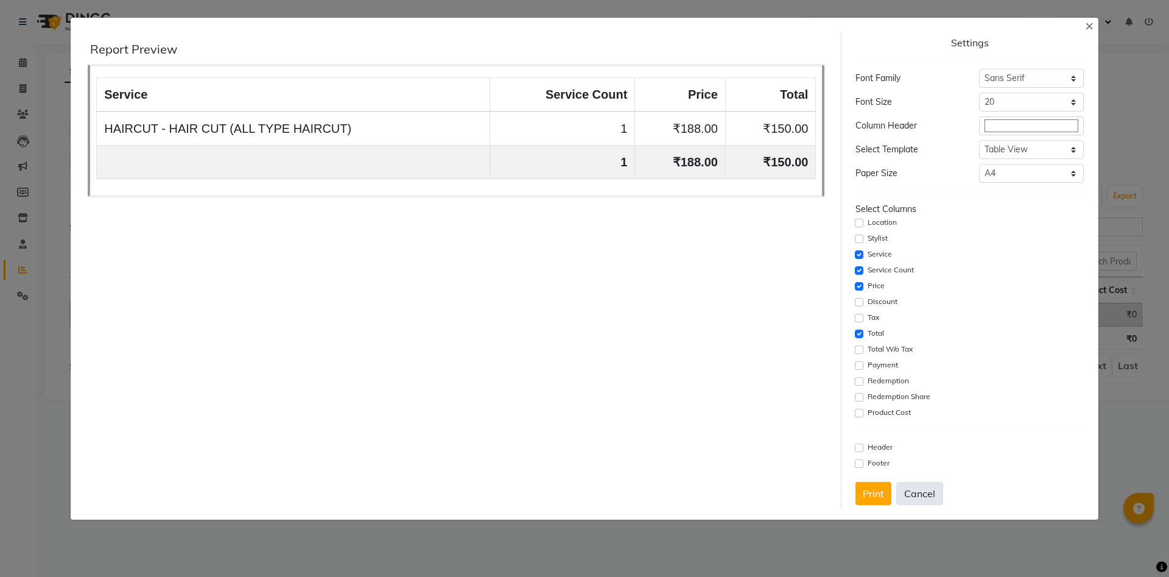
click at [921, 488] on button "Cancel" at bounding box center [920, 493] width 47 height 23
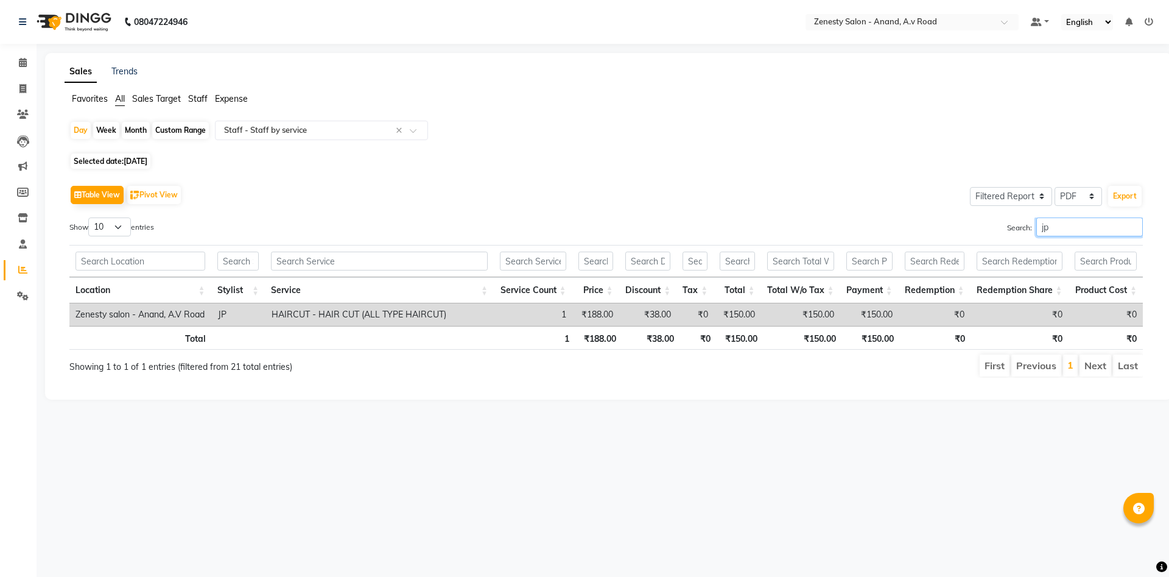
click at [1050, 230] on input "jp" at bounding box center [1090, 226] width 107 height 19
click at [1130, 192] on button "Export" at bounding box center [1125, 196] width 33 height 21
select select "sans-serif"
select select "20px"
select select "template_1"
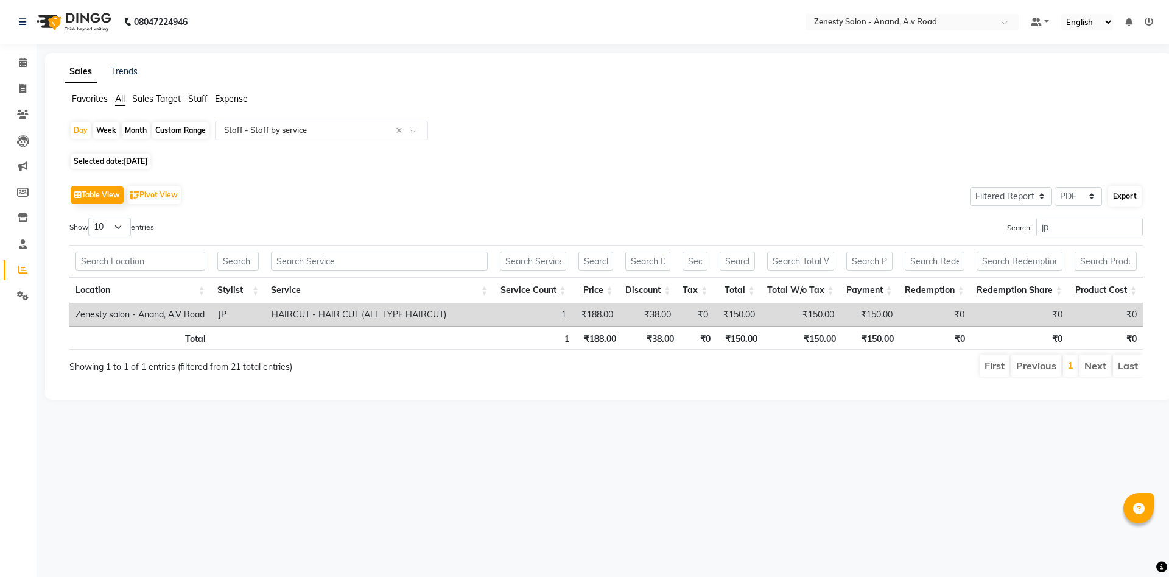
select select "A4"
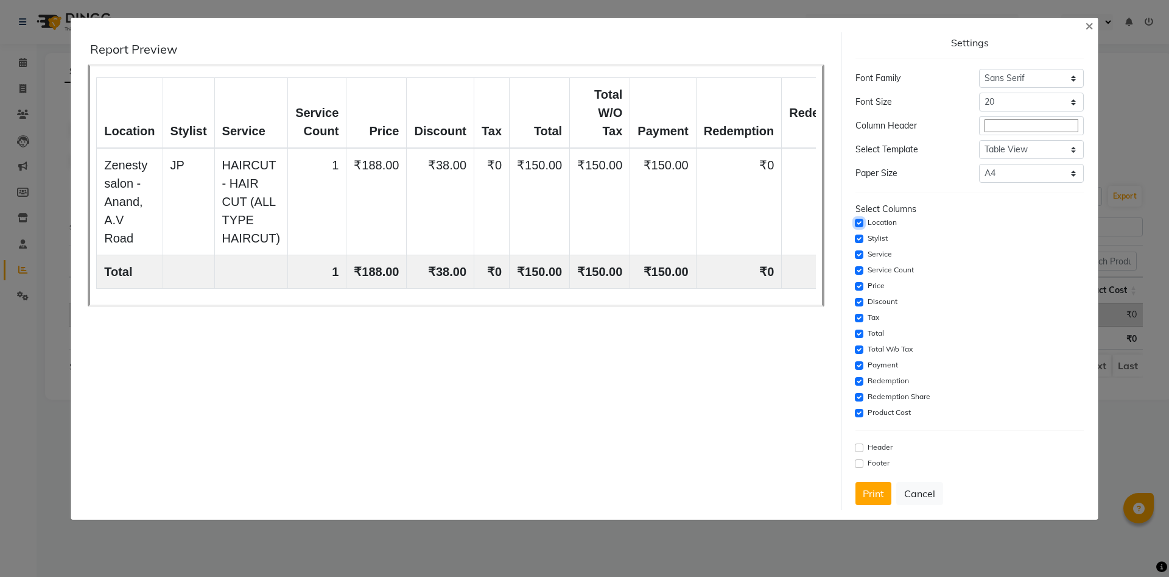
click at [860, 222] on input "checkbox" at bounding box center [859, 223] width 9 height 9
checkbox input "false"
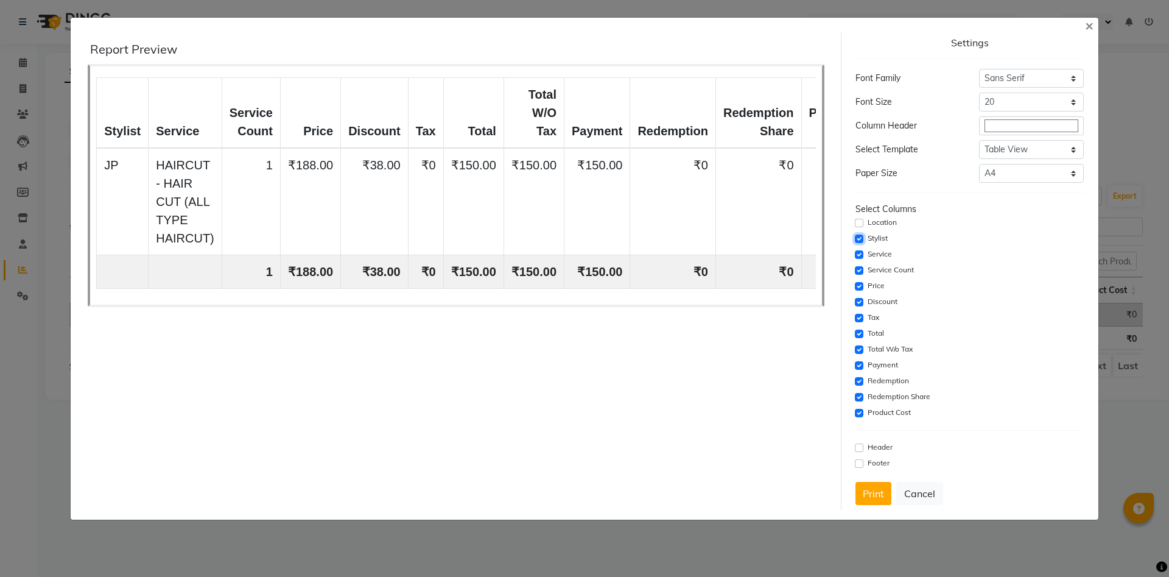
click at [857, 236] on input "checkbox" at bounding box center [859, 238] width 9 height 9
checkbox input "false"
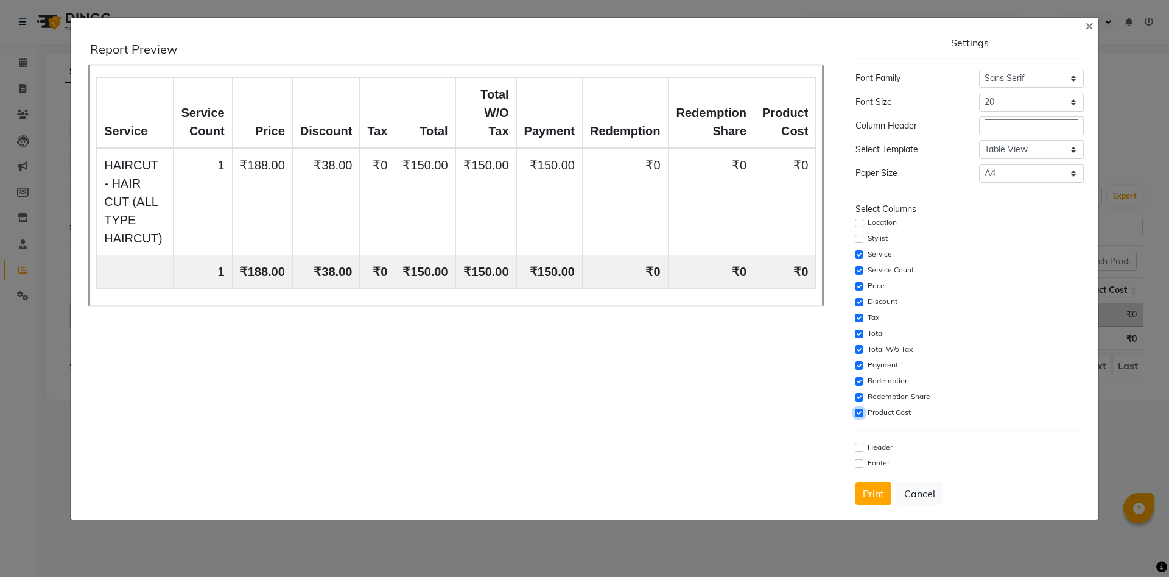
click at [864, 413] on input "checkbox" at bounding box center [859, 413] width 9 height 9
checkbox input "false"
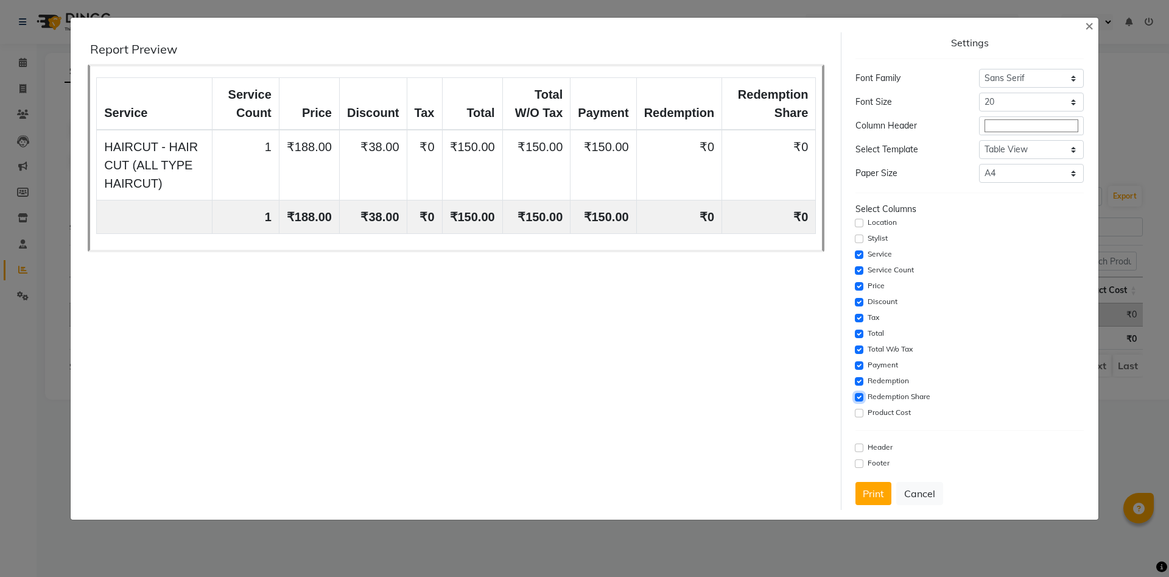
click at [858, 399] on input "checkbox" at bounding box center [859, 397] width 9 height 9
checkbox input "false"
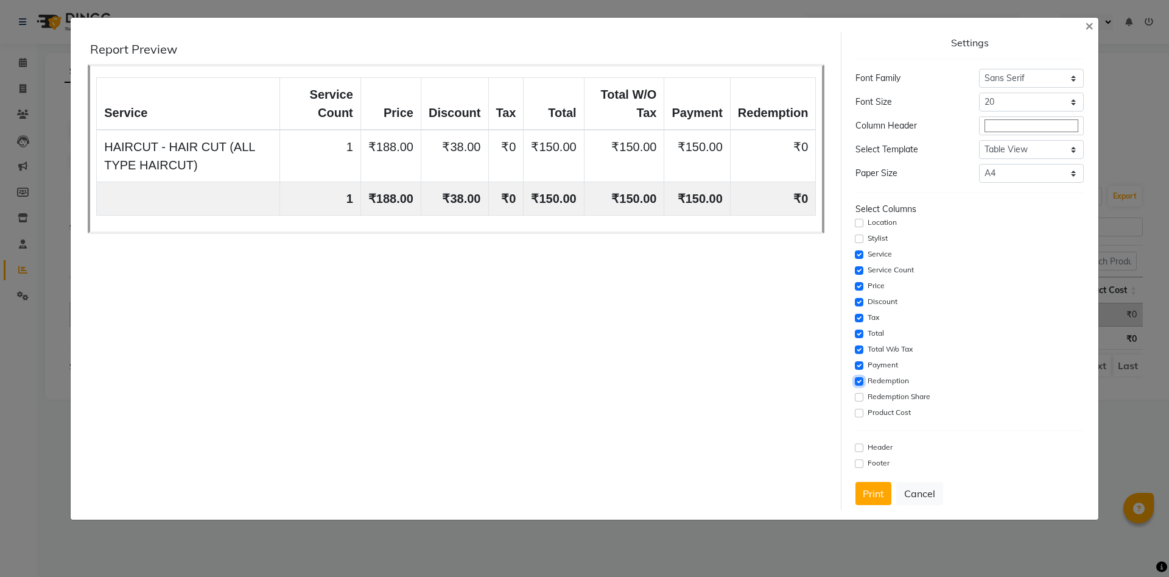
click at [858, 385] on input "checkbox" at bounding box center [859, 381] width 9 height 9
checkbox input "false"
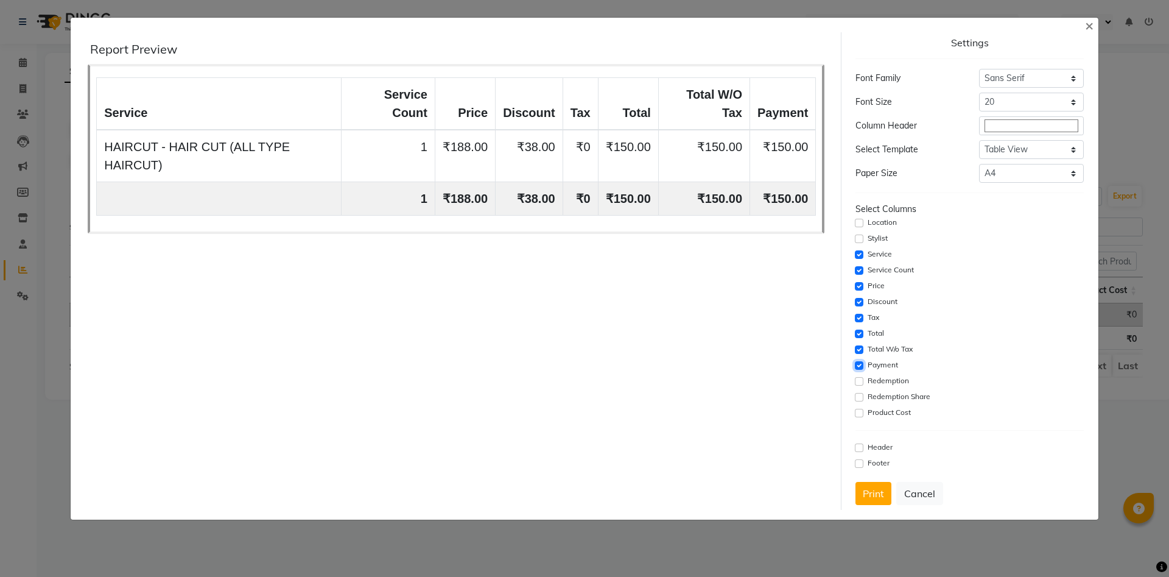
click at [856, 367] on input "checkbox" at bounding box center [859, 365] width 9 height 9
checkbox input "false"
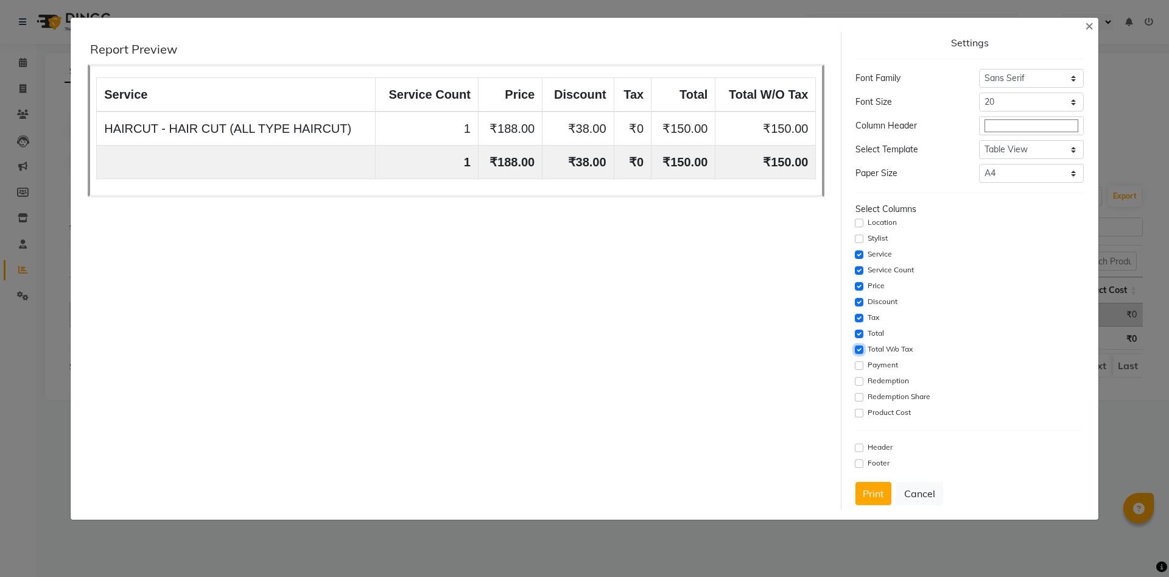
click at [860, 351] on input "checkbox" at bounding box center [859, 349] width 9 height 9
checkbox input "false"
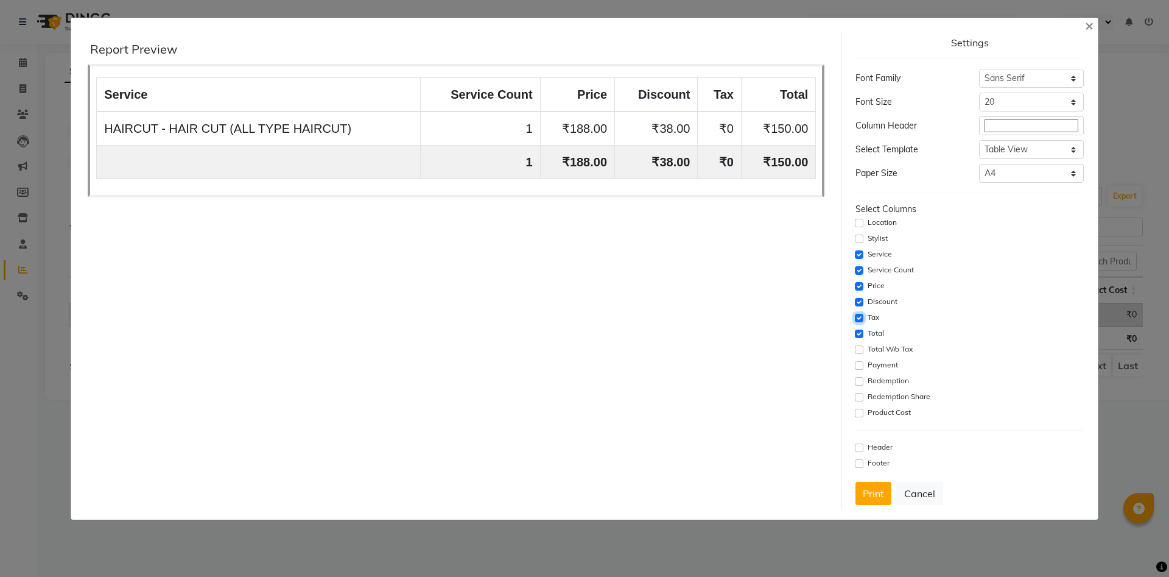
click at [856, 316] on input "checkbox" at bounding box center [859, 318] width 9 height 9
checkbox input "false"
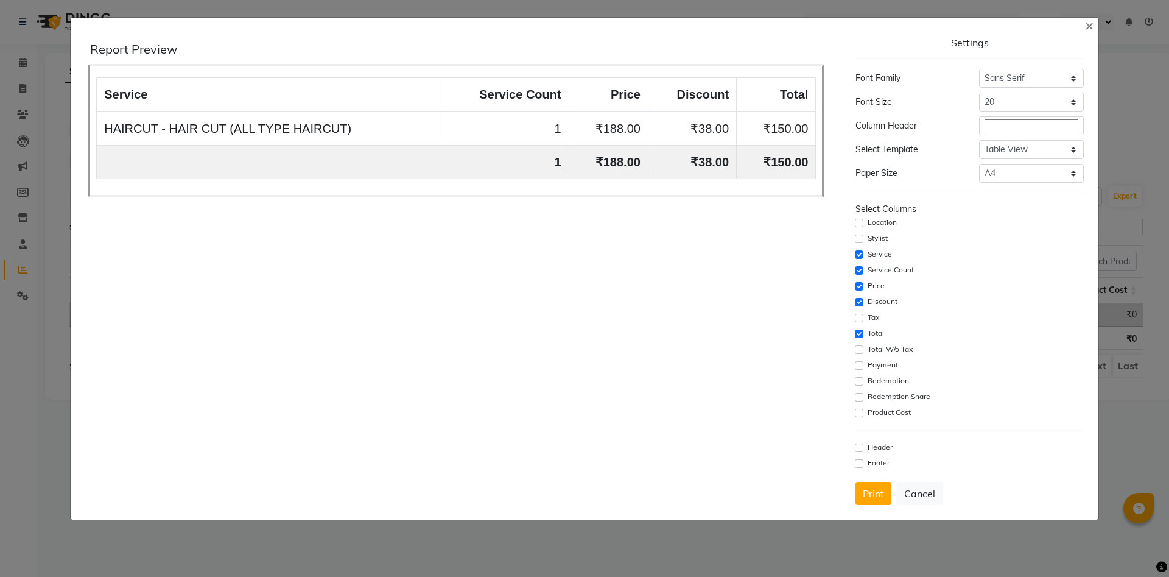
click at [856, 298] on div "Settings Font Family Select Sans Serif Monospace Serif Font Size Select 8 9 10 …" at bounding box center [970, 271] width 238 height 478
click at [864, 302] on div "Discount" at bounding box center [970, 302] width 228 height 15
click at [862, 299] on input "checkbox" at bounding box center [859, 302] width 9 height 9
checkbox input "false"
click at [858, 284] on input "checkbox" at bounding box center [859, 286] width 9 height 9
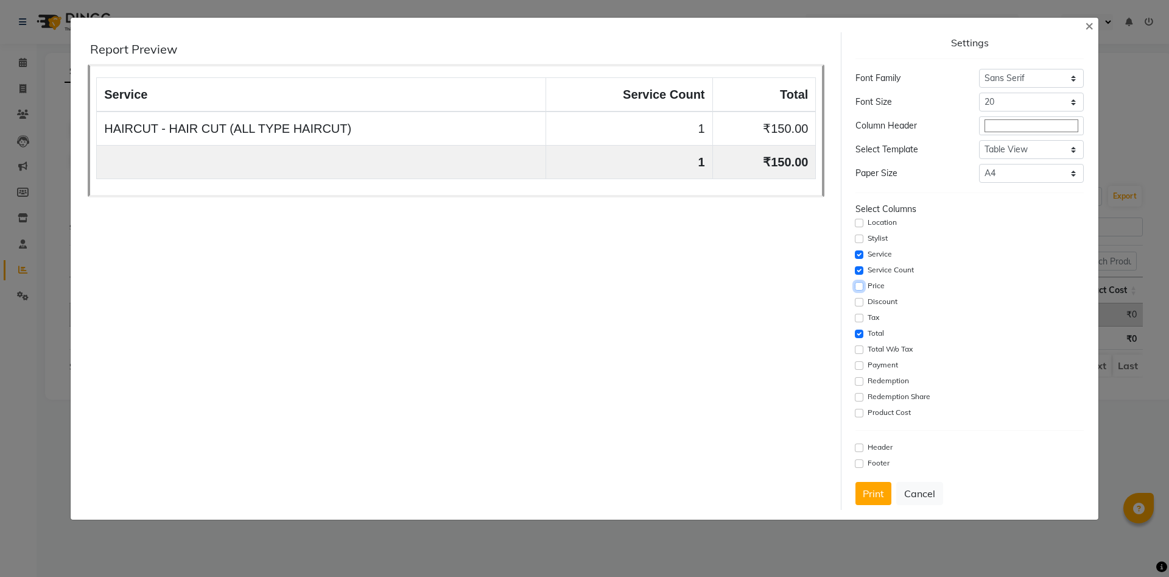
click at [858, 283] on input "checkbox" at bounding box center [859, 286] width 9 height 9
checkbox input "true"
click at [925, 496] on button "Cancel" at bounding box center [920, 493] width 47 height 23
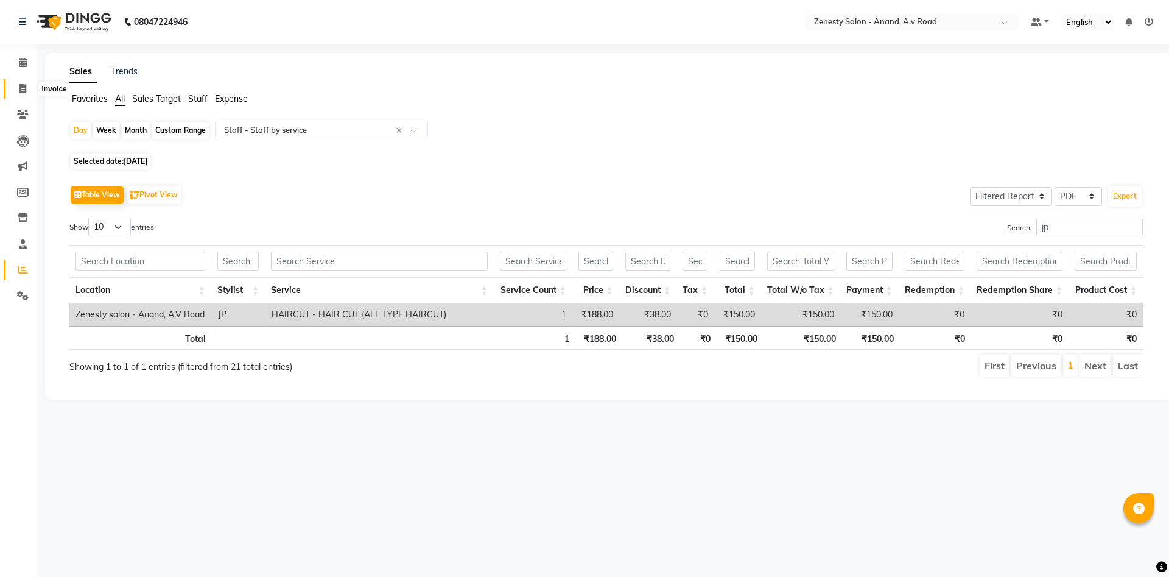
click at [27, 86] on span at bounding box center [22, 89] width 21 height 14
select select "service"
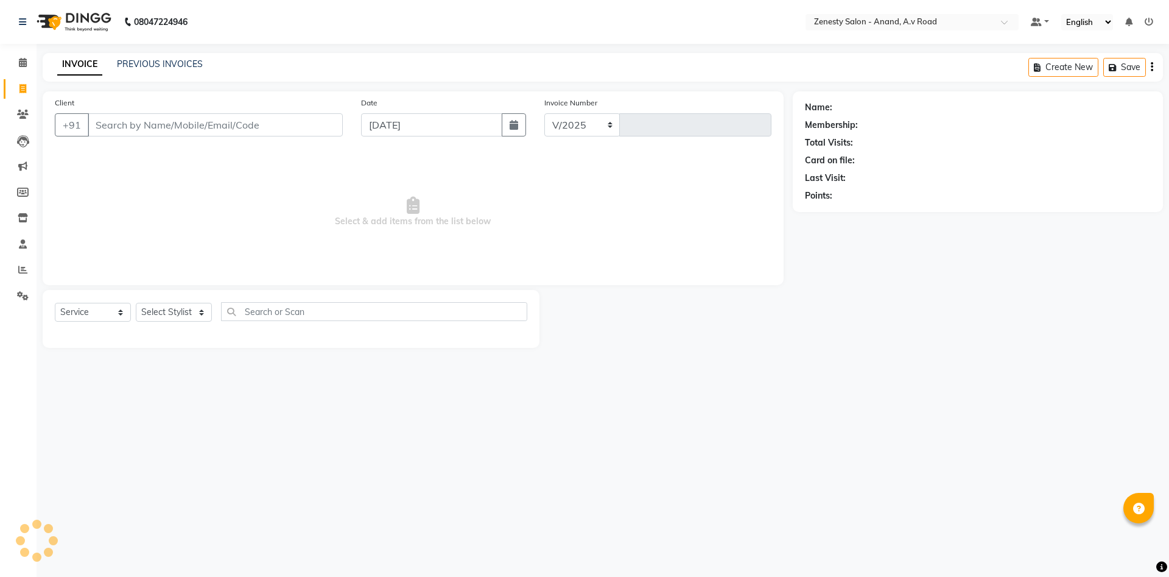
select select "6693"
type input "1034"
select select "52207"
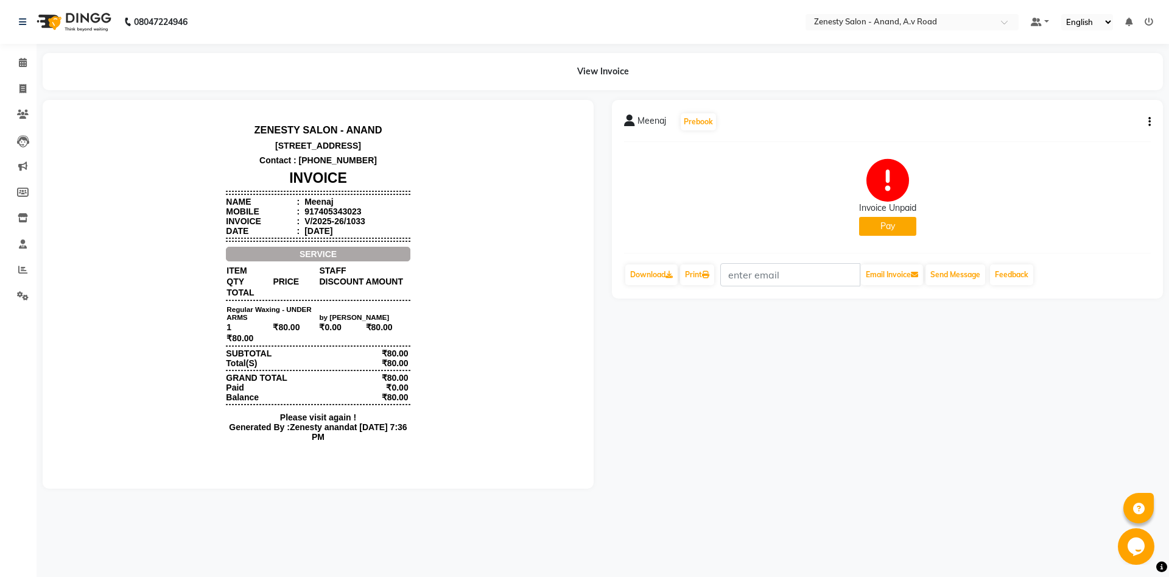
click at [1149, 122] on icon "button" at bounding box center [1150, 122] width 2 height 1
click at [1095, 143] on div "Edit Invoice" at bounding box center [1089, 137] width 83 height 15
select select "service"
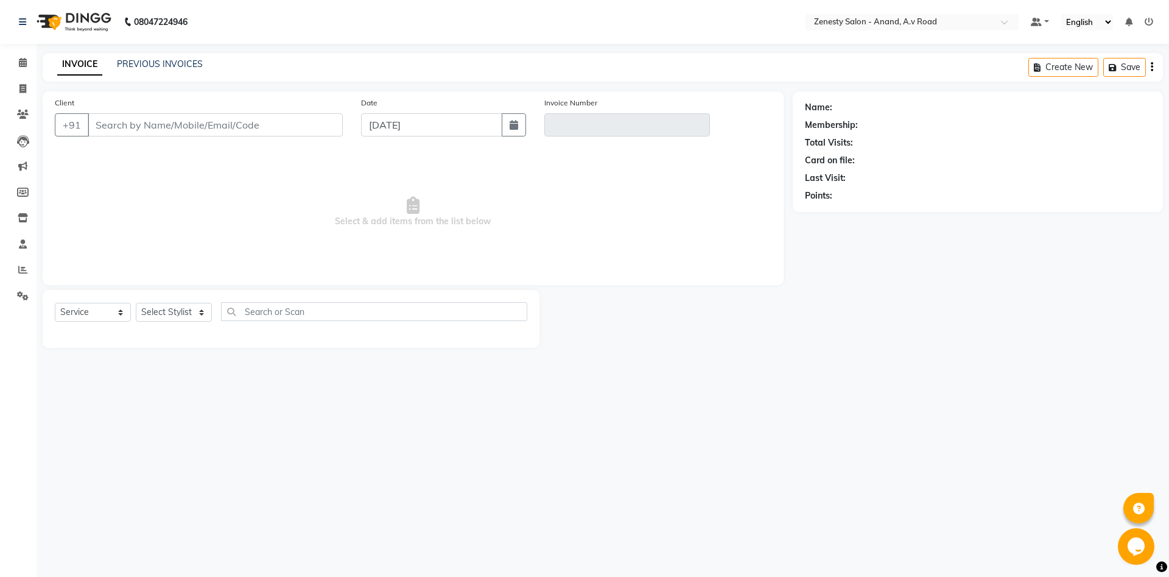
select select "52207"
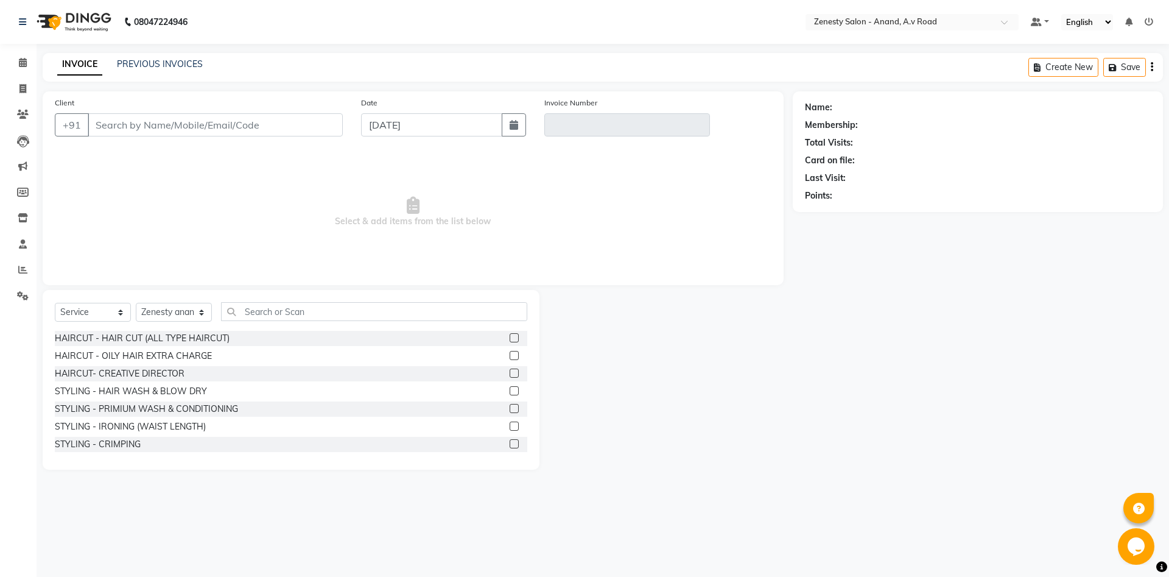
type input "7405343023"
type input "V/2025-26/1033"
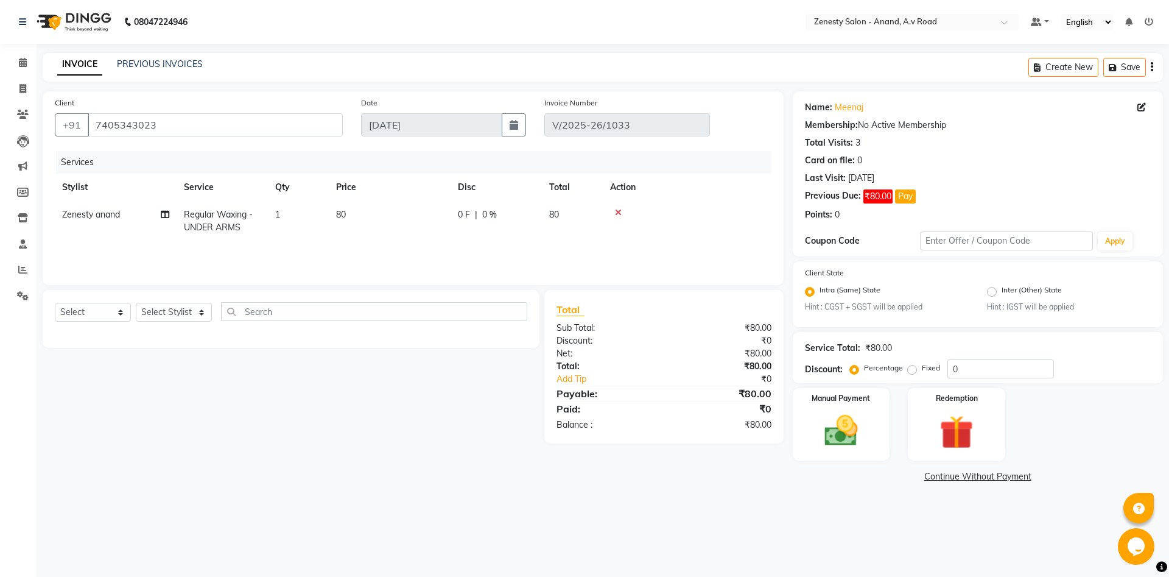
click at [621, 211] on icon at bounding box center [618, 212] width 7 height 9
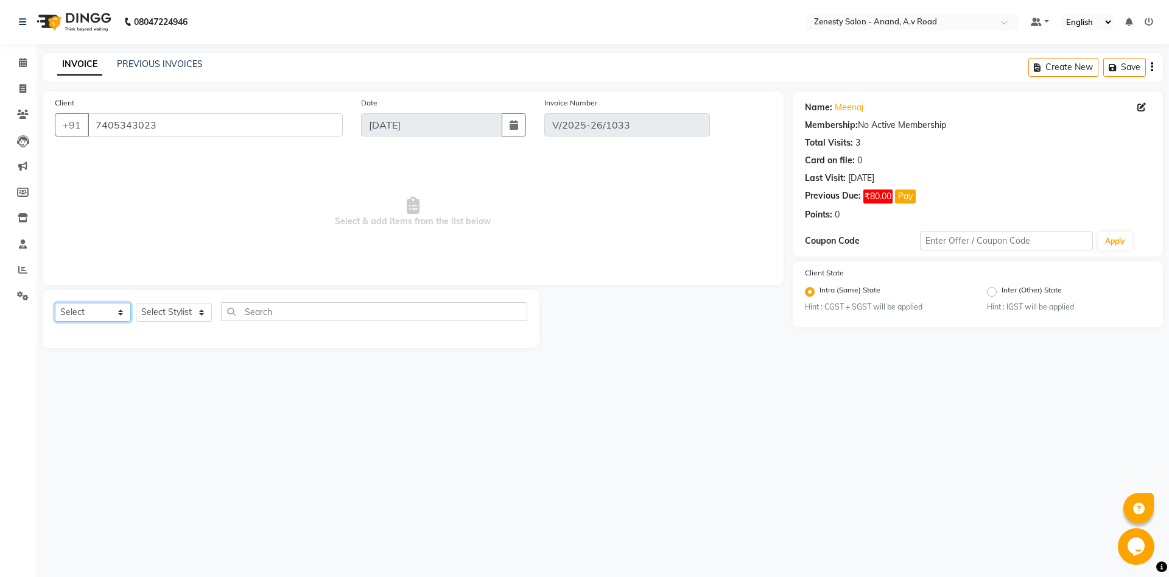
click at [55, 303] on select "Select Service Product Membership Package Voucher Prepaid Gift Card" at bounding box center [93, 312] width 76 height 19
select select "service"
click option "Service" at bounding box center [0, 0] width 0 height 0
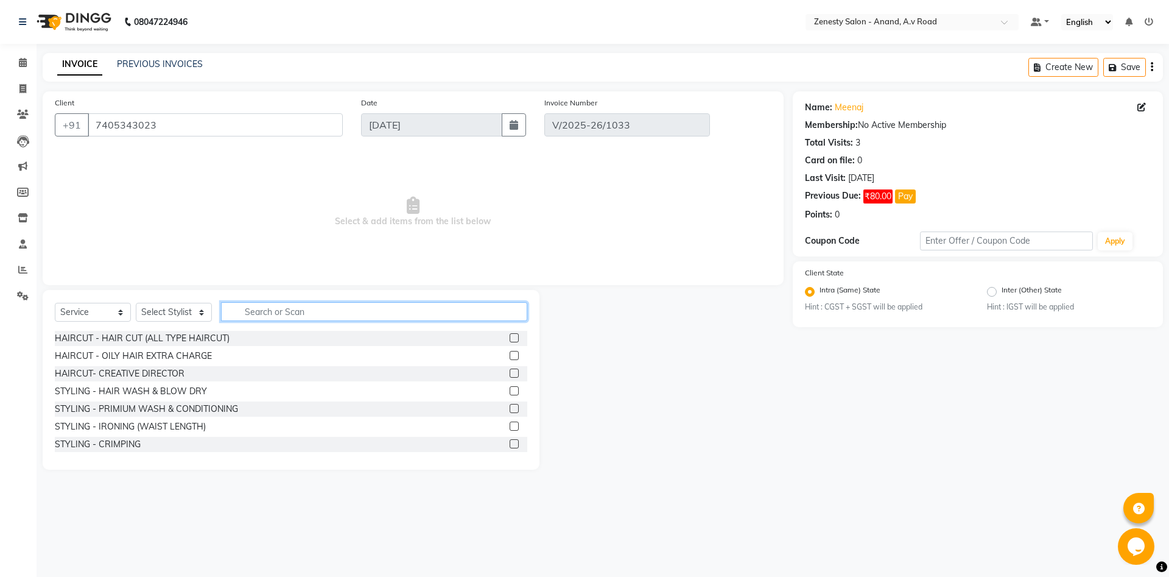
click at [281, 306] on input "text" at bounding box center [374, 311] width 306 height 19
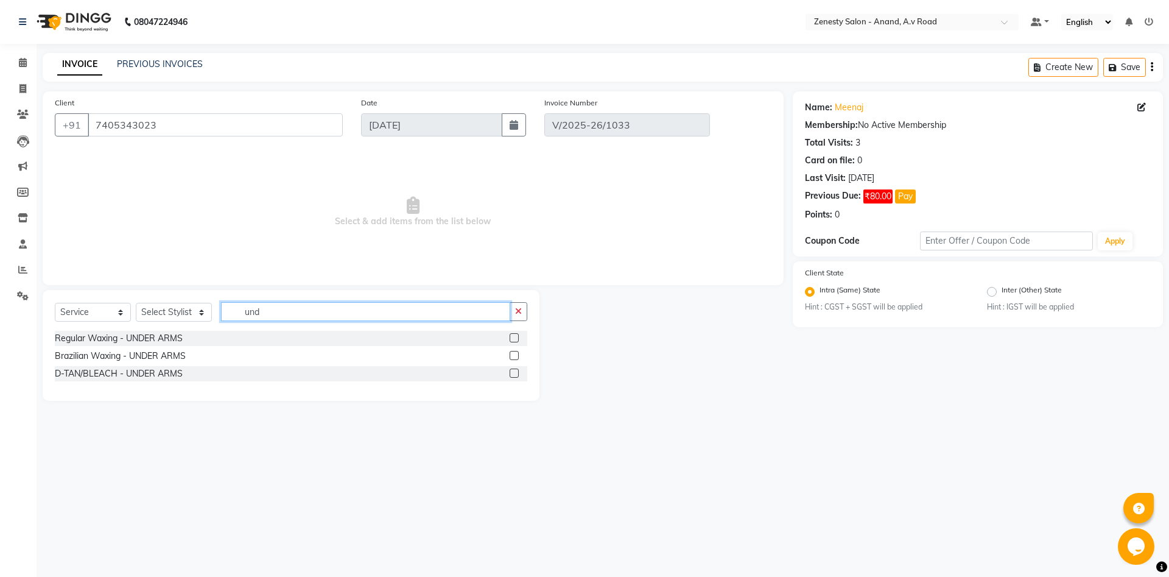
type input "und"
click at [512, 356] on label at bounding box center [514, 355] width 9 height 9
click at [512, 356] on input "checkbox" at bounding box center [514, 356] width 8 height 8
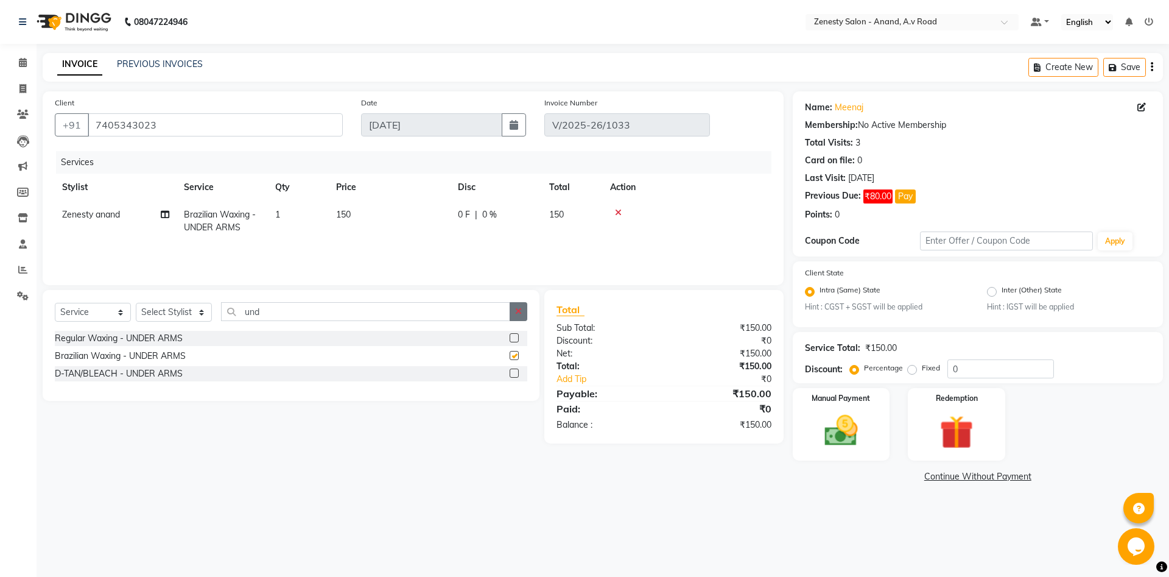
checkbox input "false"
click at [521, 316] on icon "button" at bounding box center [518, 311] width 7 height 9
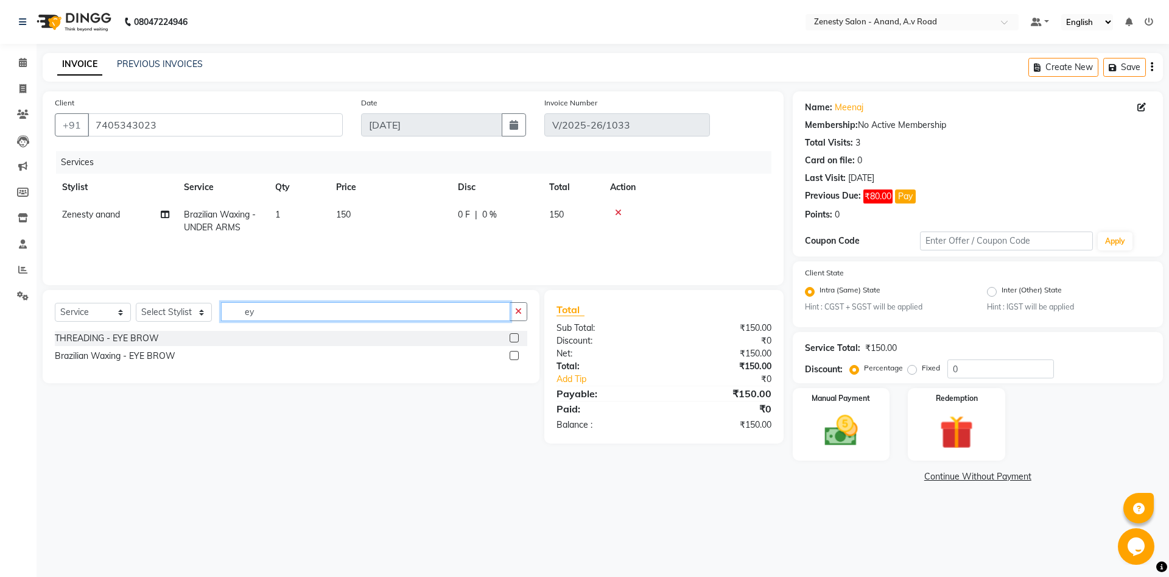
type input "ey"
click at [511, 337] on label at bounding box center [514, 337] width 9 height 9
click at [511, 337] on input "checkbox" at bounding box center [514, 338] width 8 height 8
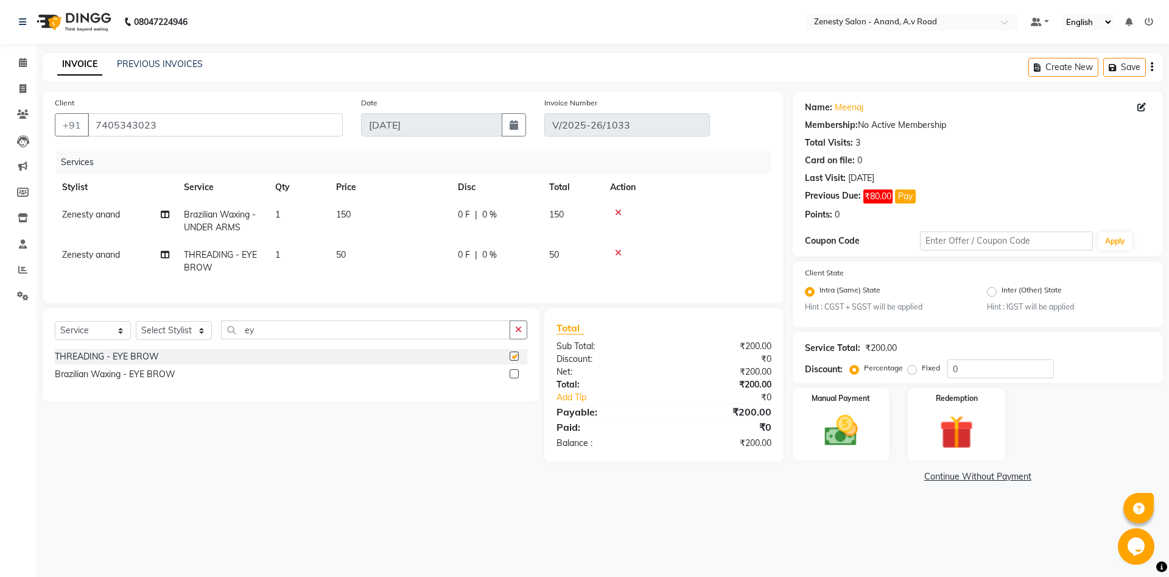
checkbox input "false"
click at [522, 328] on icon "button" at bounding box center [518, 329] width 7 height 9
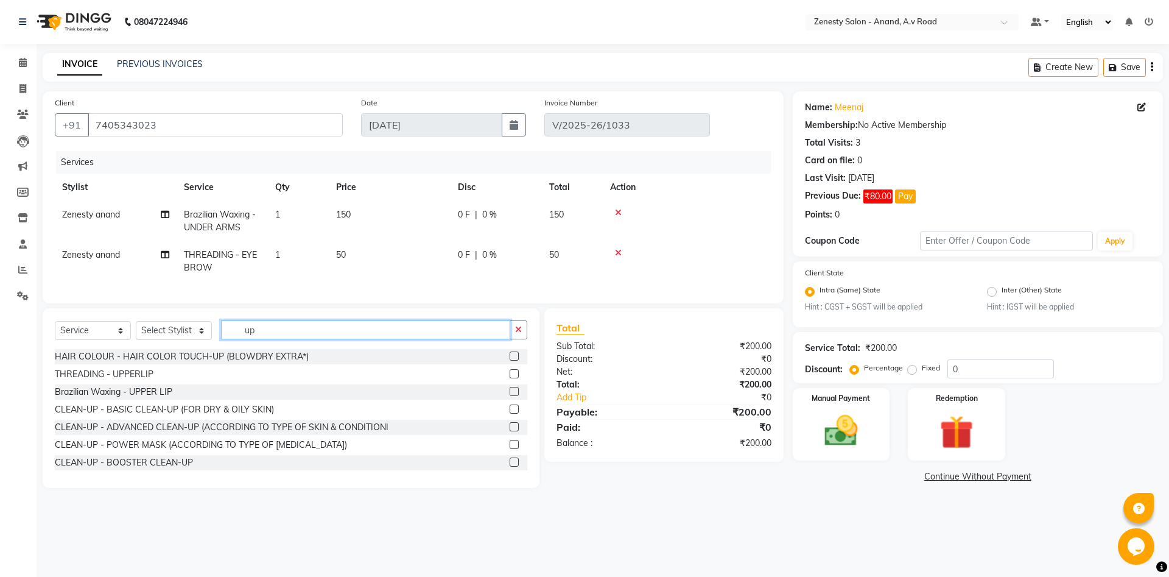
type input "up"
click at [517, 372] on label at bounding box center [514, 373] width 9 height 9
click at [517, 372] on input "checkbox" at bounding box center [514, 374] width 8 height 8
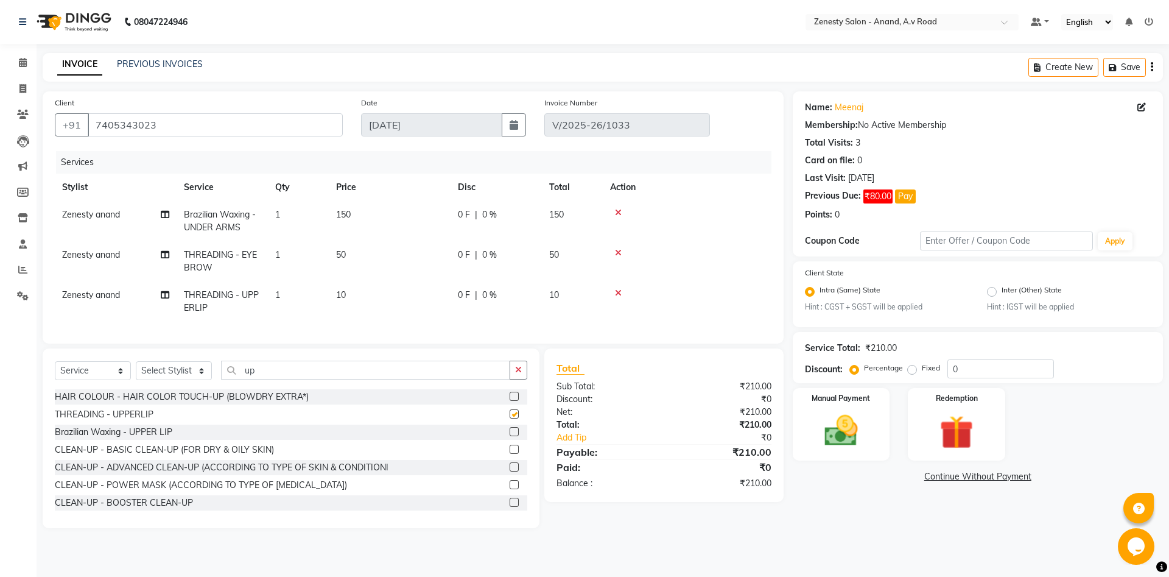
checkbox input "false"
click at [831, 498] on div "Name: Meenaj Membership: No Active Membership Total Visits: 3 Card on file: 0 L…" at bounding box center [982, 309] width 379 height 437
click at [107, 217] on span "Zenesty anand" at bounding box center [91, 214] width 58 height 11
select select "52207"
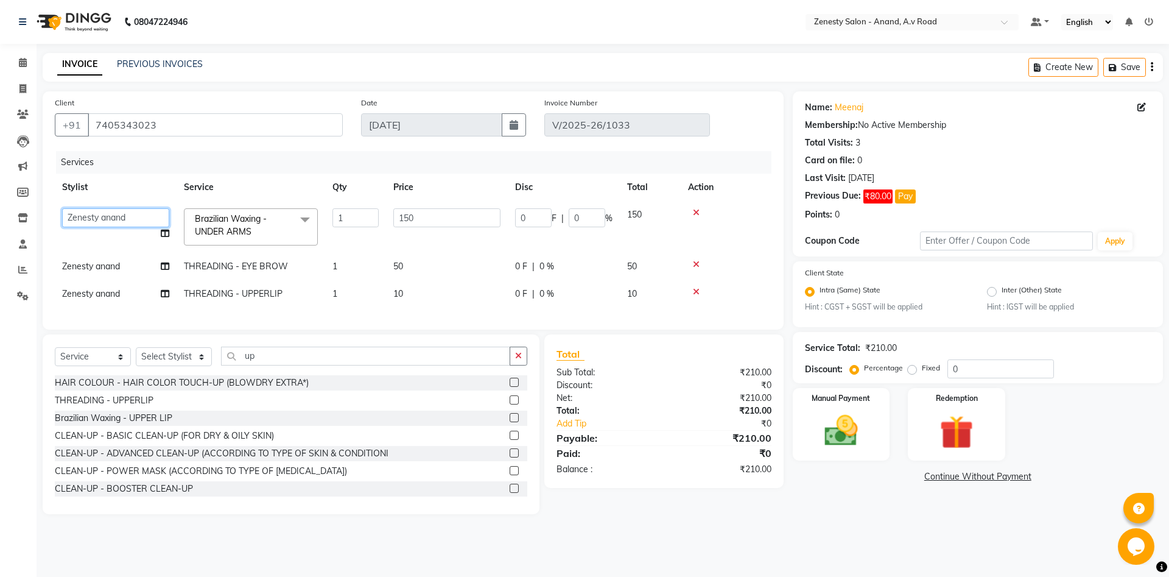
click at [62, 208] on select "[PERSON_NAME] [PERSON_NAME] Meet [PERSON_NAME] neha NIKHIL SIR [PERSON_NAME] [P…" at bounding box center [115, 217] width 107 height 19
select select "75929"
click at [115, 280] on td "Zenesty anand" at bounding box center [116, 266] width 122 height 27
select select "52207"
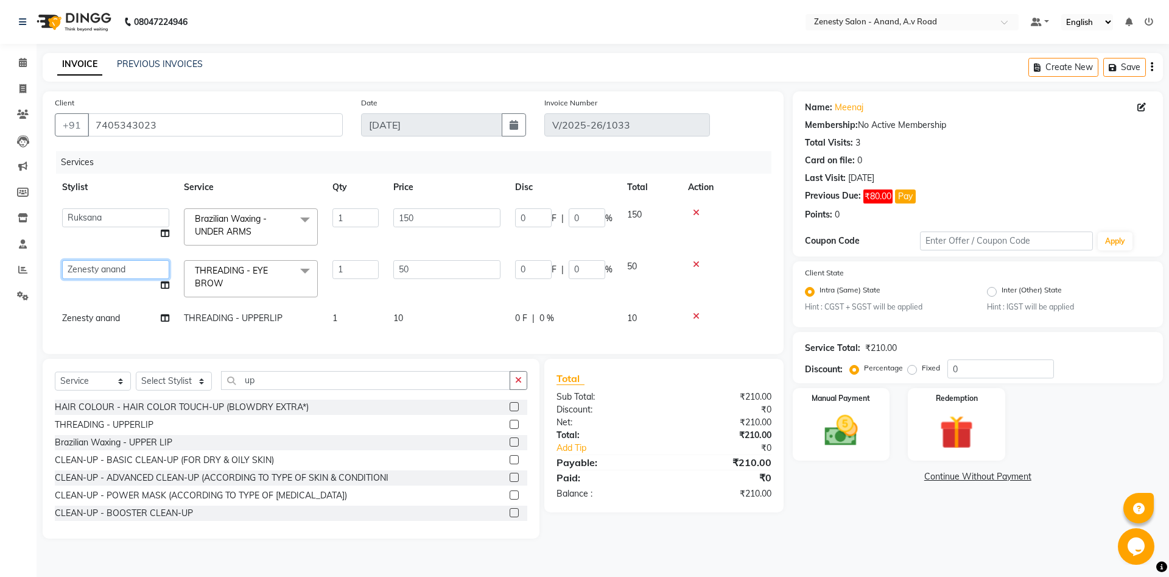
click at [62, 260] on select "[PERSON_NAME] [PERSON_NAME] Meet [PERSON_NAME] neha NIKHIL SIR [PERSON_NAME] [P…" at bounding box center [115, 269] width 107 height 19
select select "75929"
click at [128, 311] on td "Zenesty anand" at bounding box center [116, 318] width 122 height 27
select select "52207"
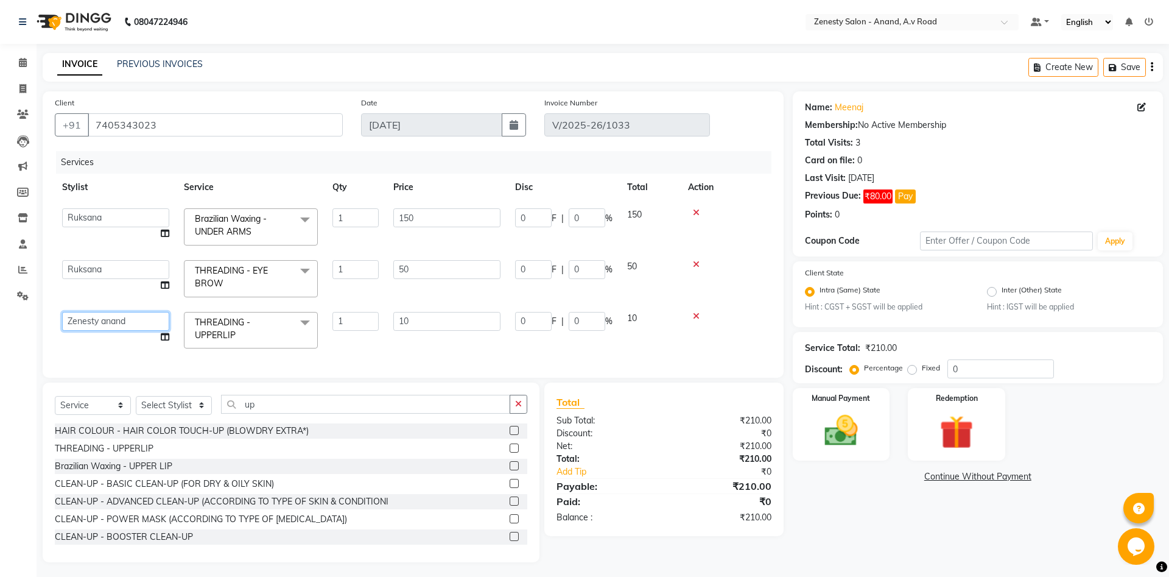
click at [62, 312] on select "[PERSON_NAME] [PERSON_NAME] Meet [PERSON_NAME] neha NIKHIL SIR [PERSON_NAME] [P…" at bounding box center [115, 321] width 107 height 19
select select "75929"
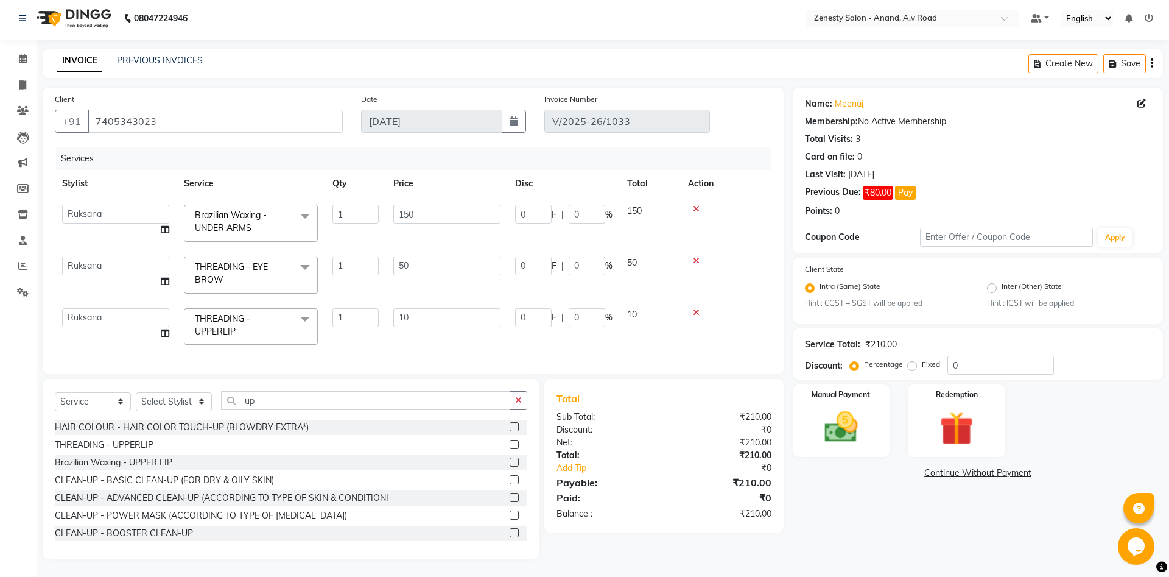
click at [873, 505] on div "Name: Meenaj Membership: No Active Membership Total Visits: 3 Card on file: 0 L…" at bounding box center [982, 323] width 379 height 471
drag, startPoint x: 823, startPoint y: 387, endPoint x: 903, endPoint y: 439, distance: 95.1
click at [825, 388] on div "Manual Payment" at bounding box center [841, 420] width 97 height 72
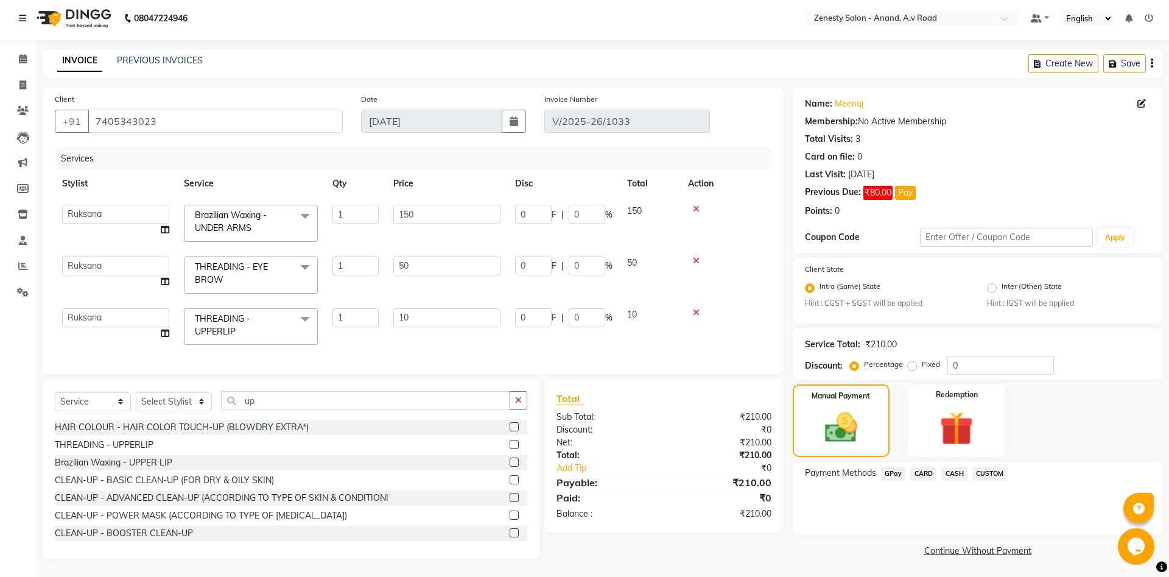
click at [889, 471] on span "GPay" at bounding box center [893, 474] width 25 height 14
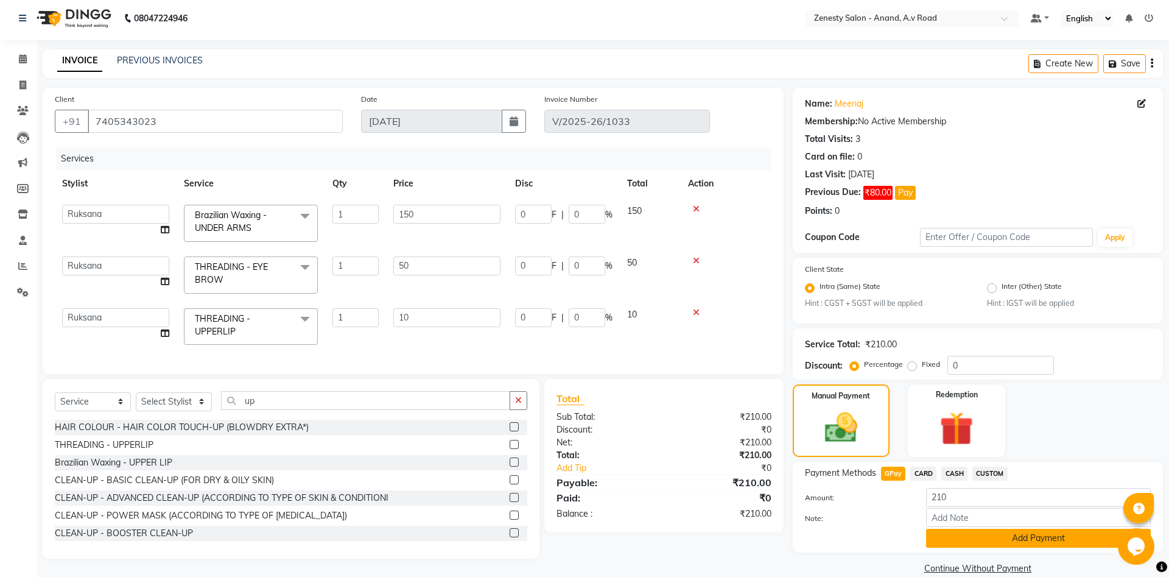
click at [1042, 537] on button "Add Payment" at bounding box center [1038, 538] width 225 height 19
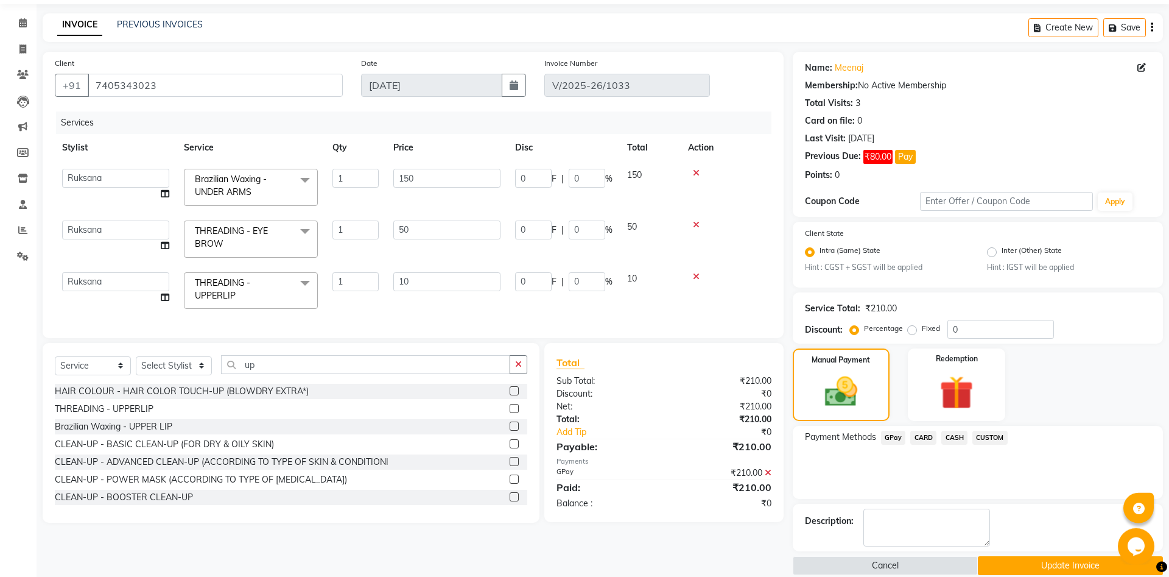
scroll to position [56, 0]
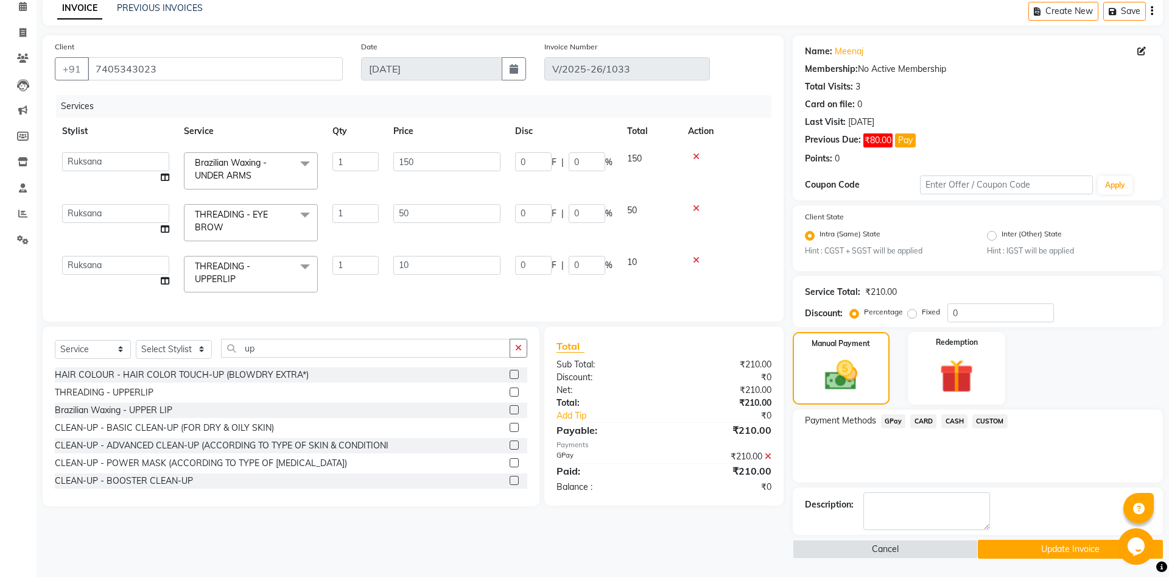
click at [1069, 548] on button "Update Invoice" at bounding box center [1070, 549] width 185 height 19
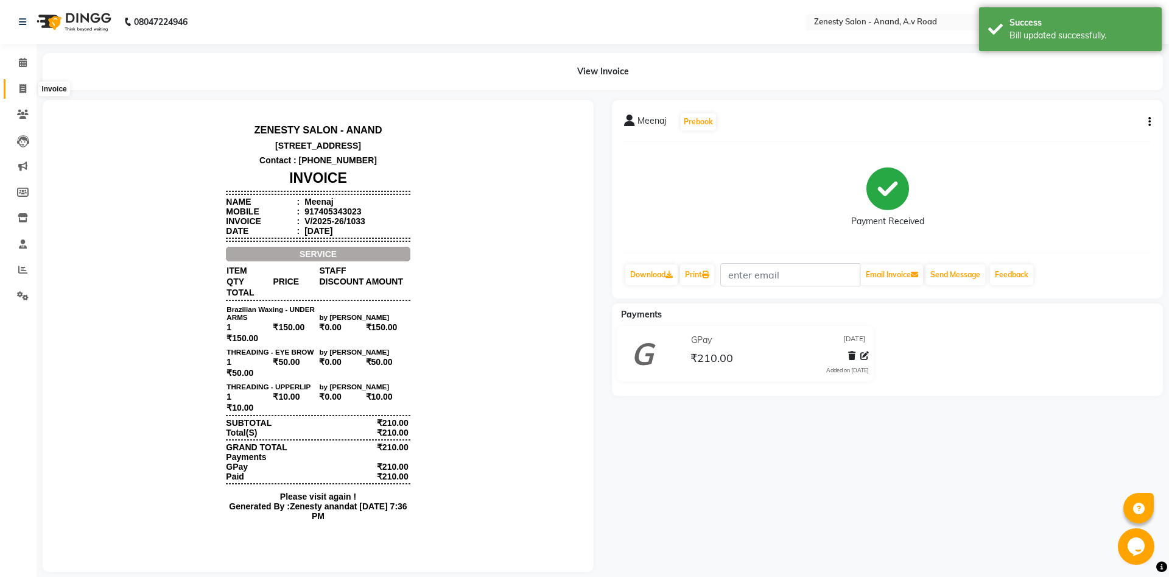
click at [21, 88] on icon at bounding box center [22, 88] width 7 height 9
select select "6693"
select select "service"
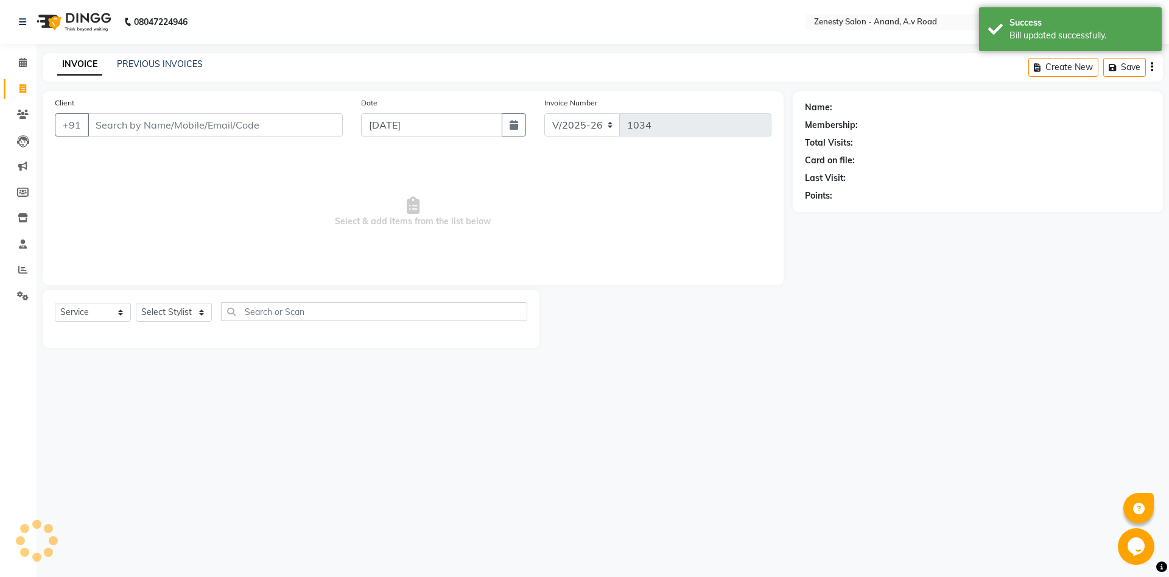
select select "52207"
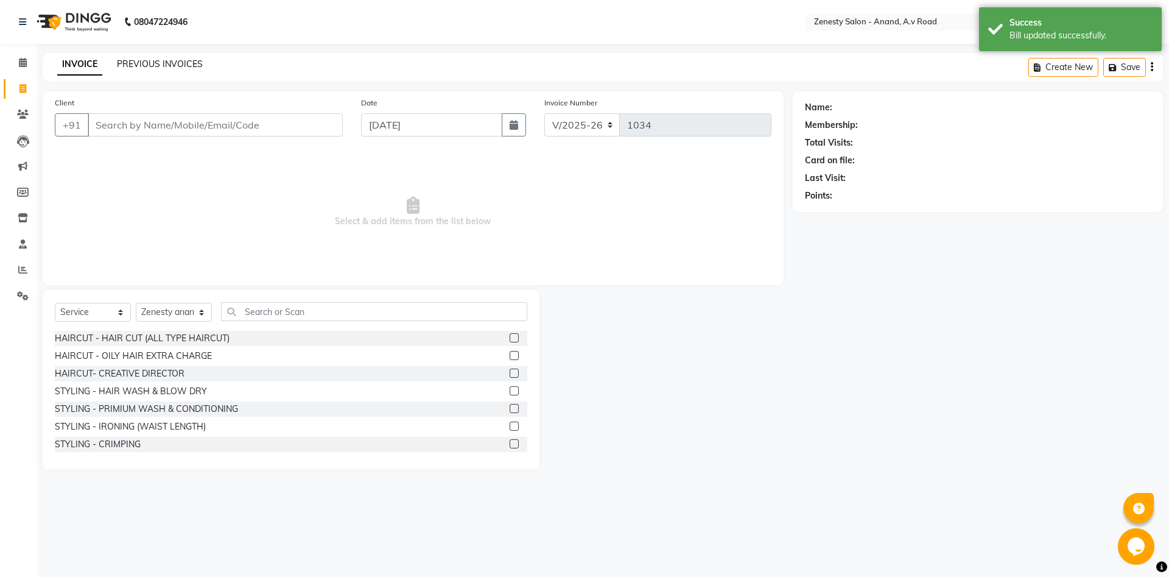
click at [163, 65] on link "PREVIOUS INVOICES" at bounding box center [160, 63] width 86 height 11
